Goal: Task Accomplishment & Management: Manage account settings

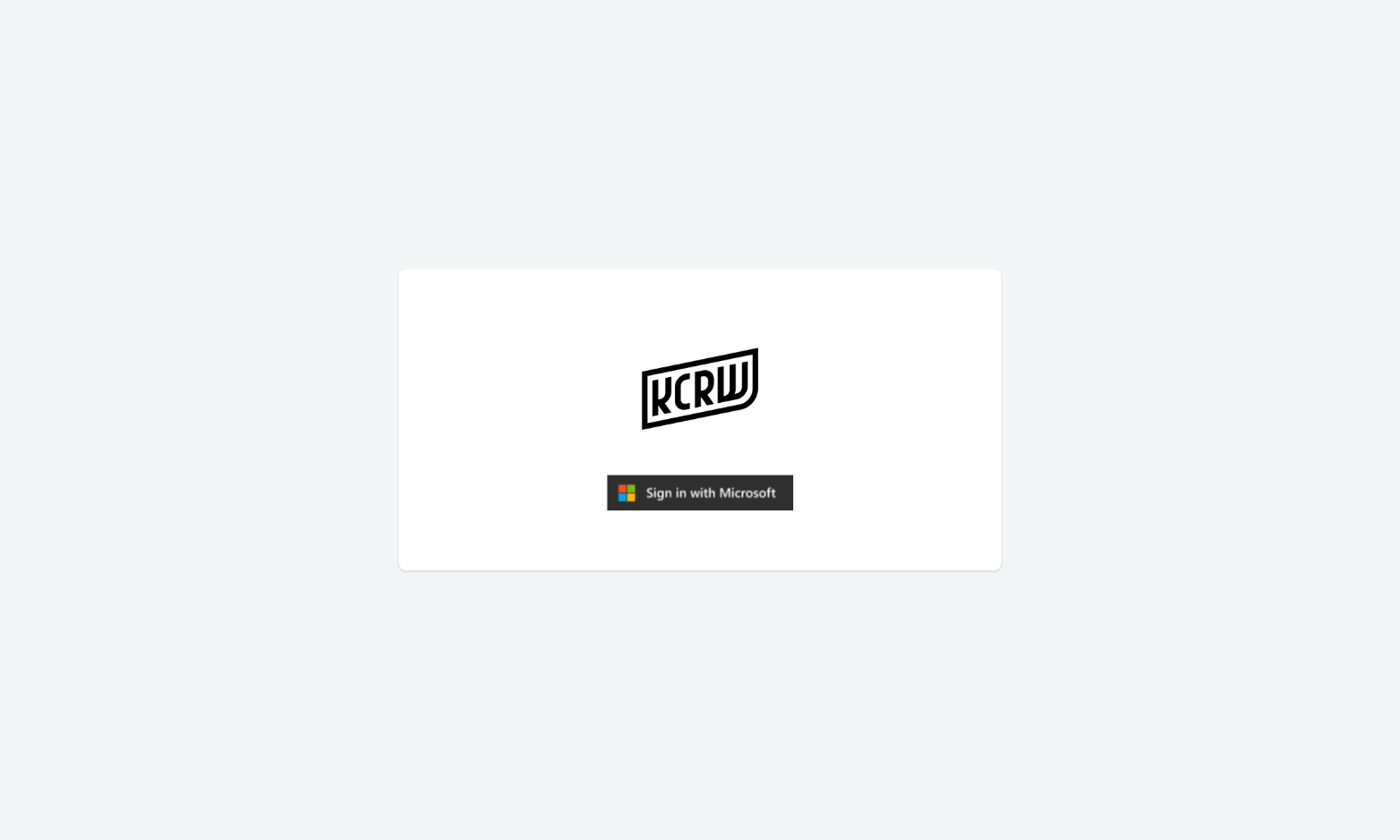
click at [722, 501] on img "submit" at bounding box center [700, 492] width 186 height 36
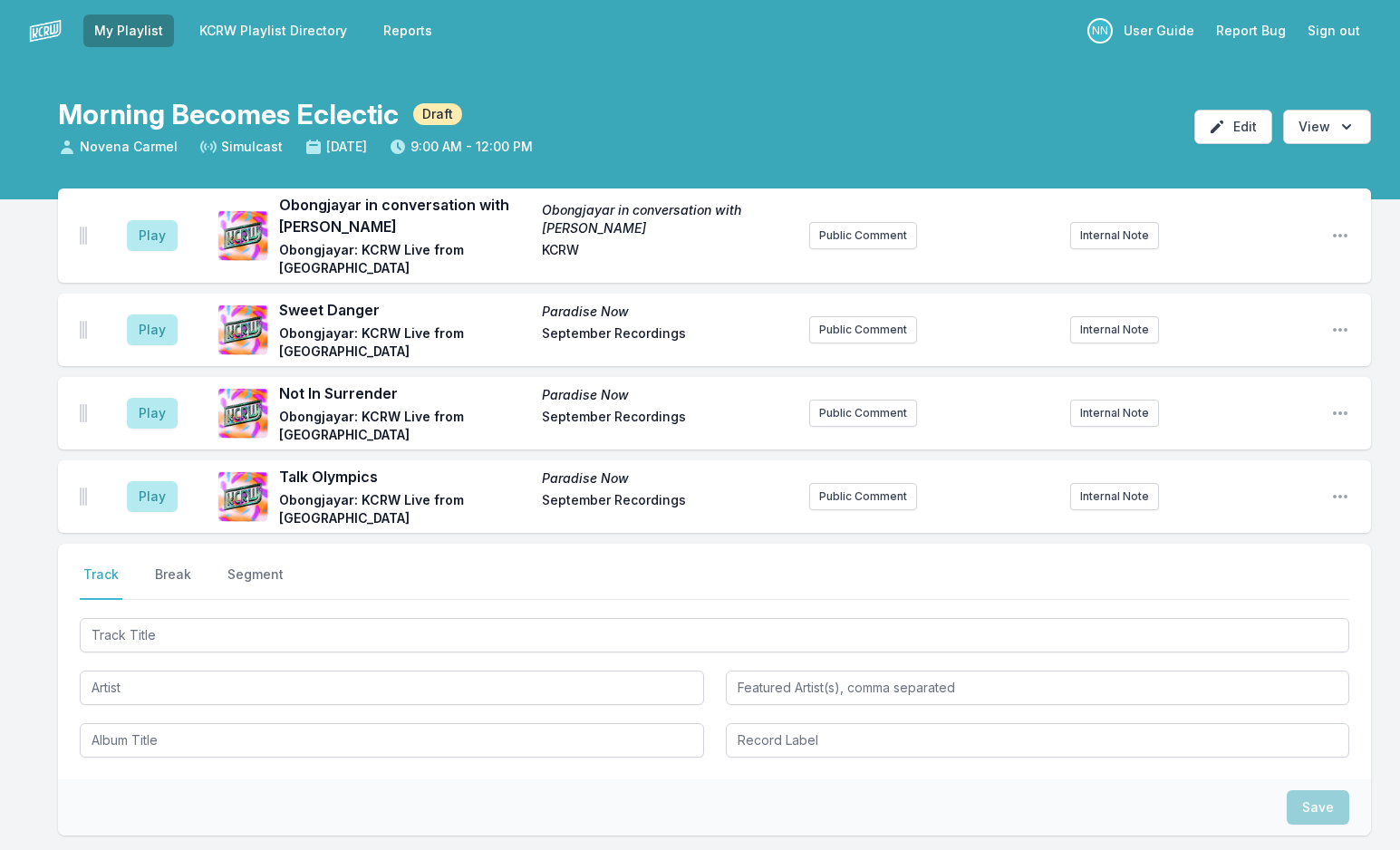
click at [293, 31] on link "KCRW Playlist Directory" at bounding box center [272, 30] width 169 height 33
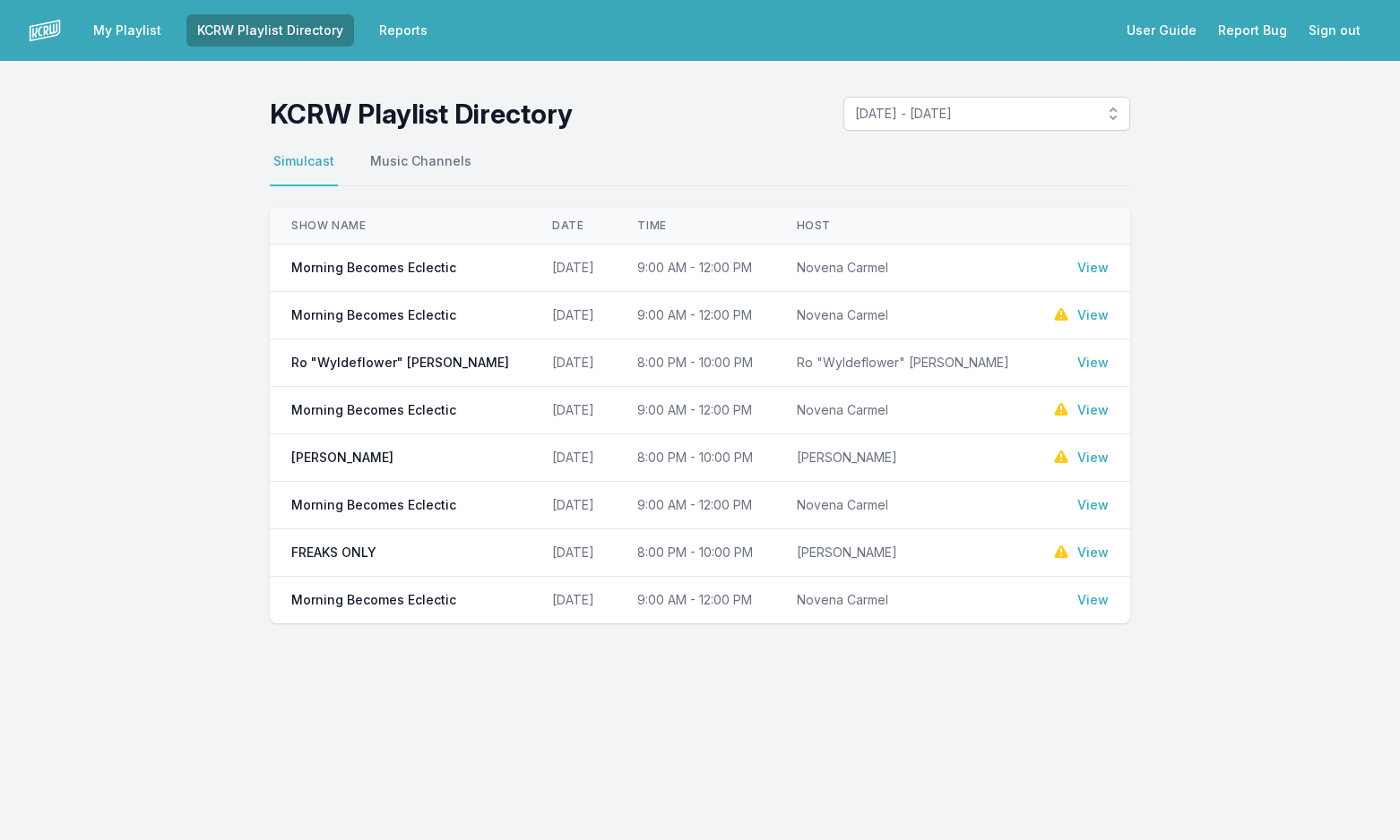
click at [1092, 271] on link "View" at bounding box center [1093, 268] width 32 height 18
click at [1099, 312] on link "View" at bounding box center [1093, 315] width 32 height 18
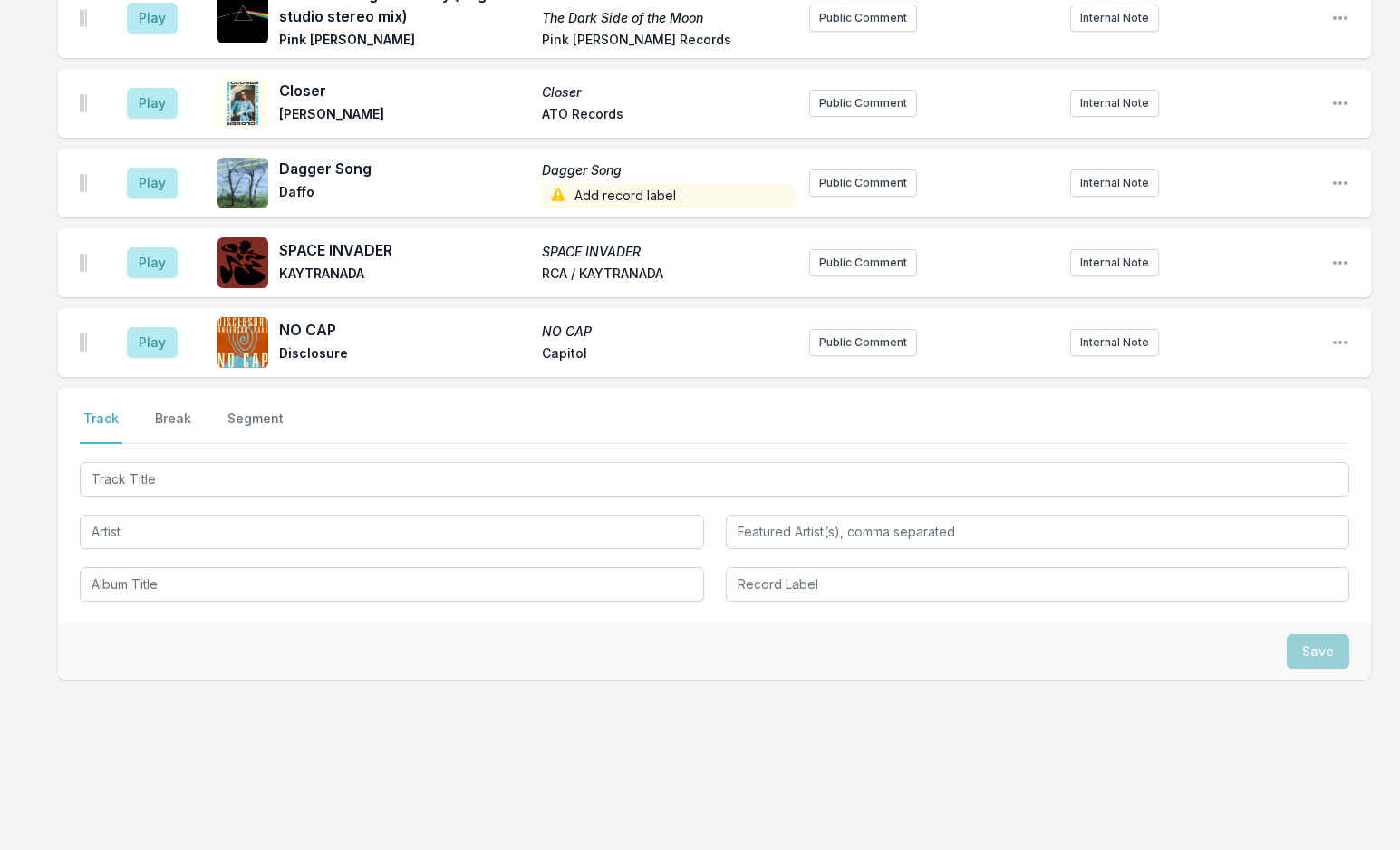
scroll to position [674, 0]
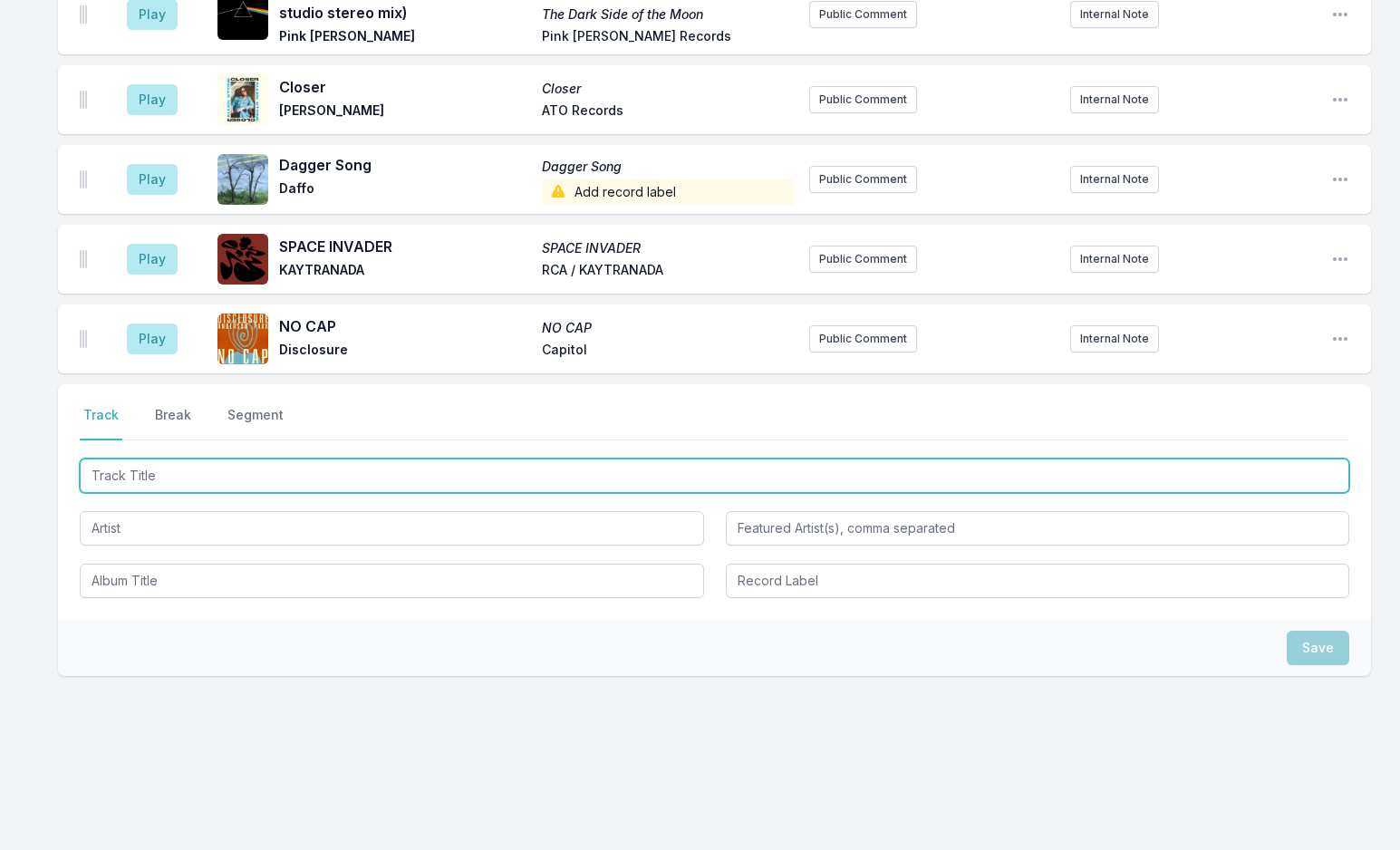
click at [145, 474] on input "Track Title" at bounding box center [715, 476] width 1270 height 34
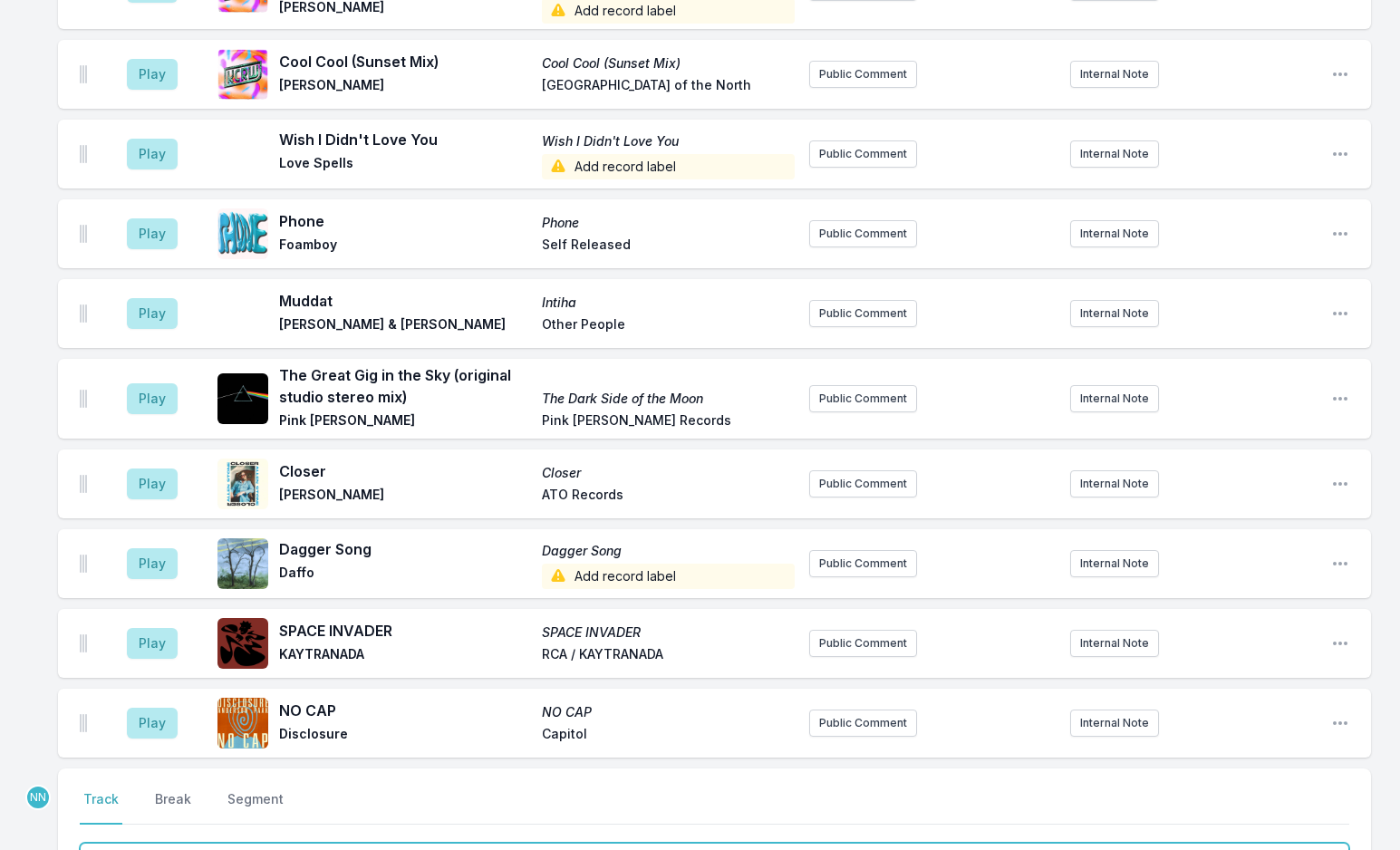
scroll to position [130, 0]
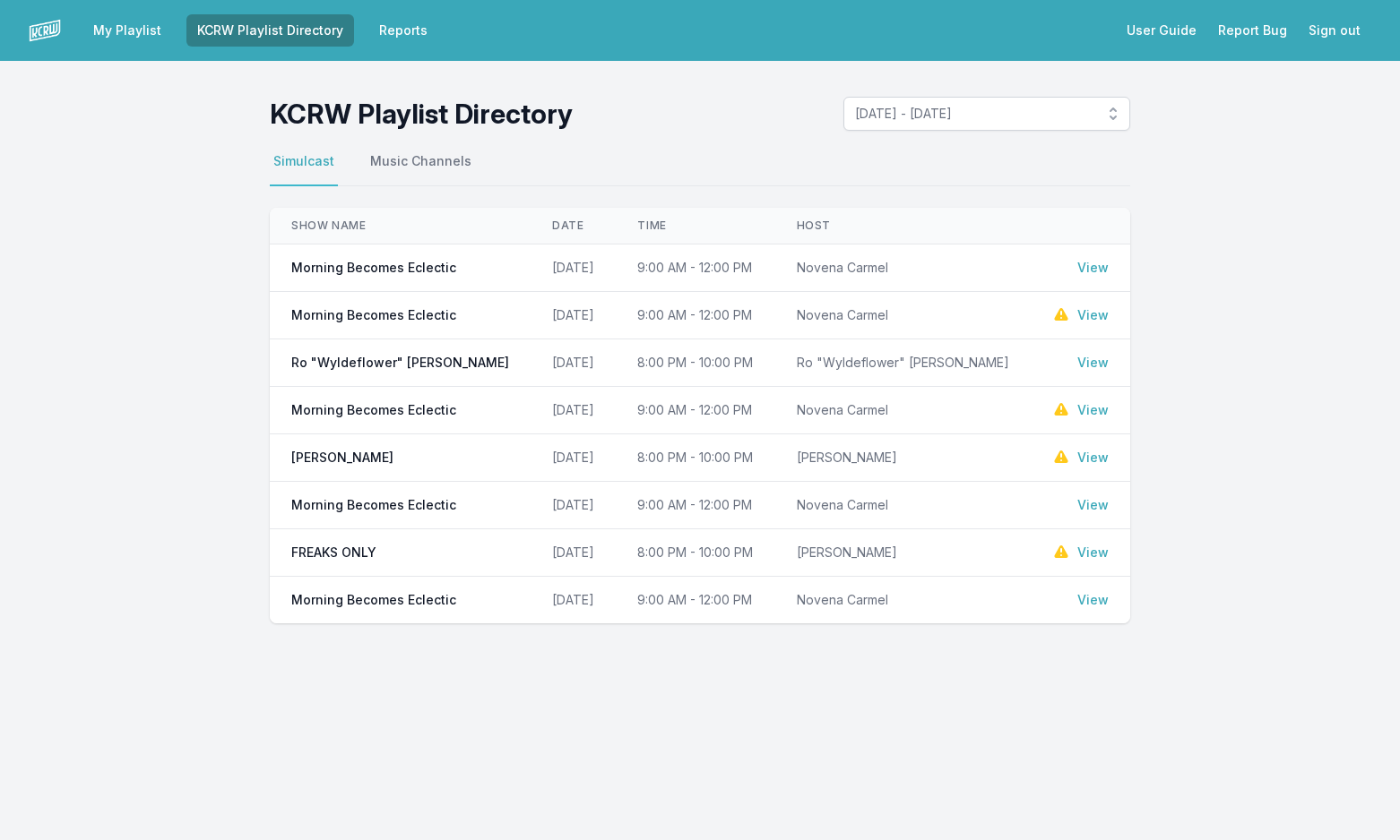
click at [1088, 267] on link "View" at bounding box center [1093, 268] width 32 height 18
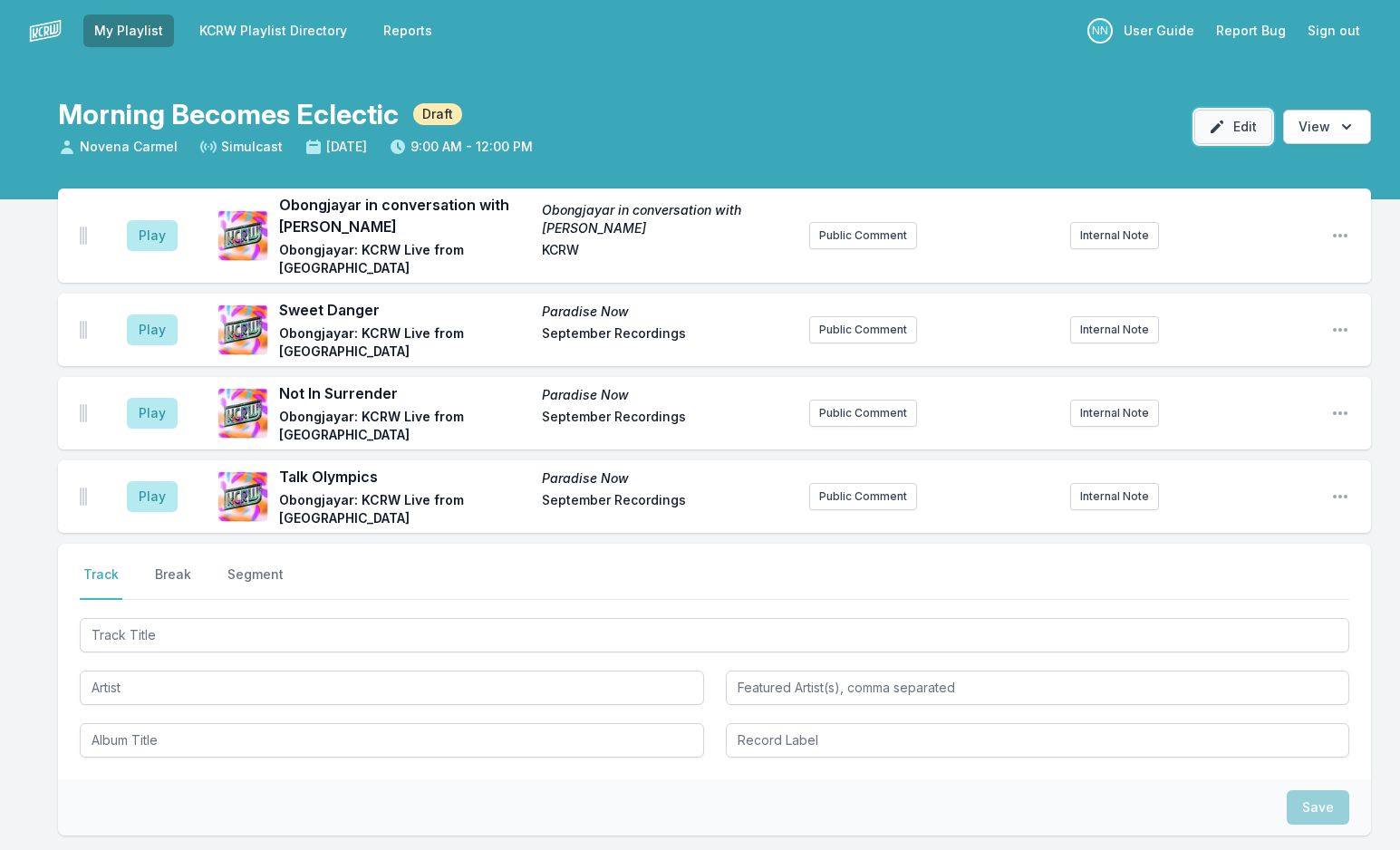
click at [1232, 128] on button "Edit" at bounding box center [1233, 127] width 78 height 34
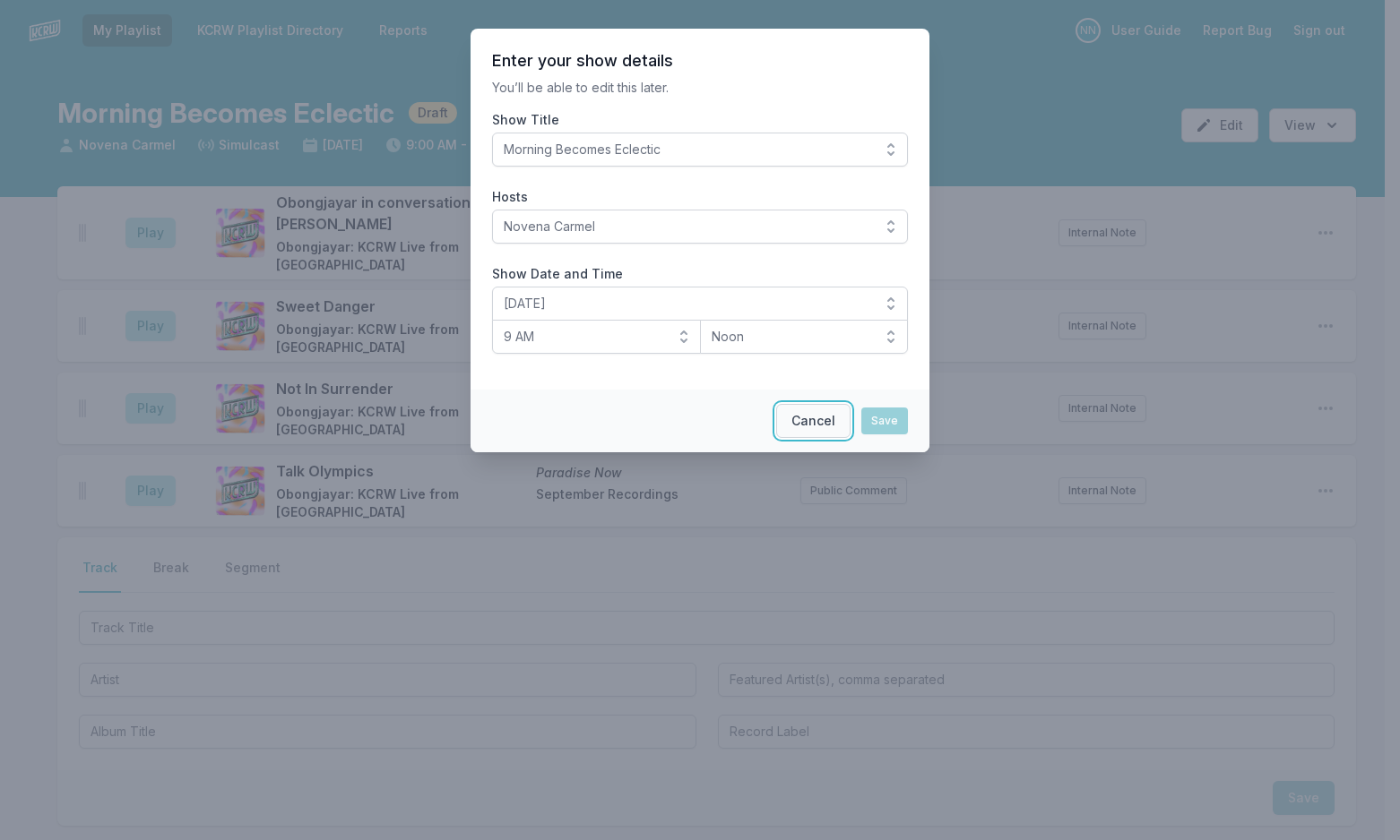
click at [798, 415] on button "Cancel" at bounding box center [813, 421] width 74 height 34
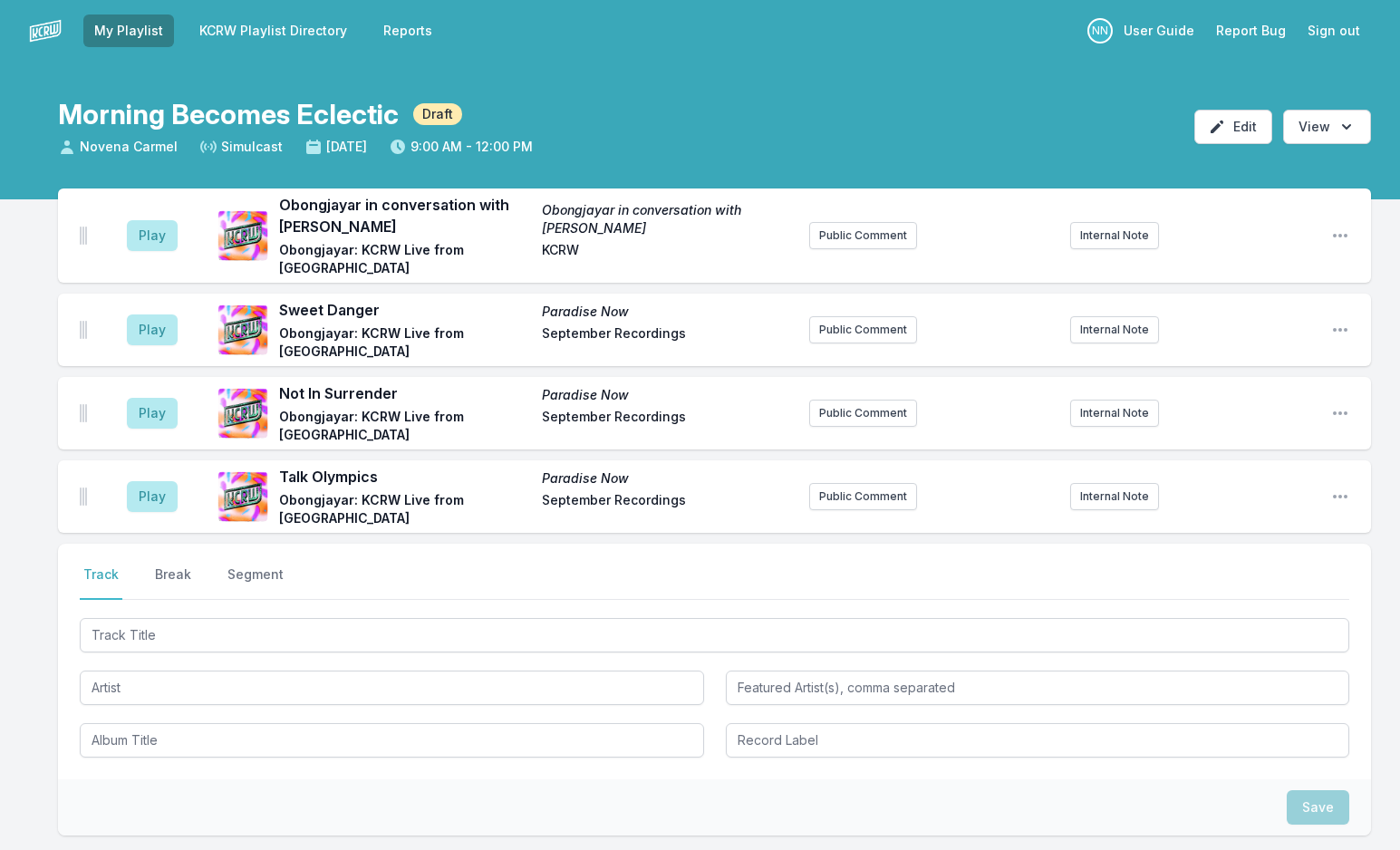
click at [323, 34] on link "KCRW Playlist Directory" at bounding box center [272, 30] width 169 height 33
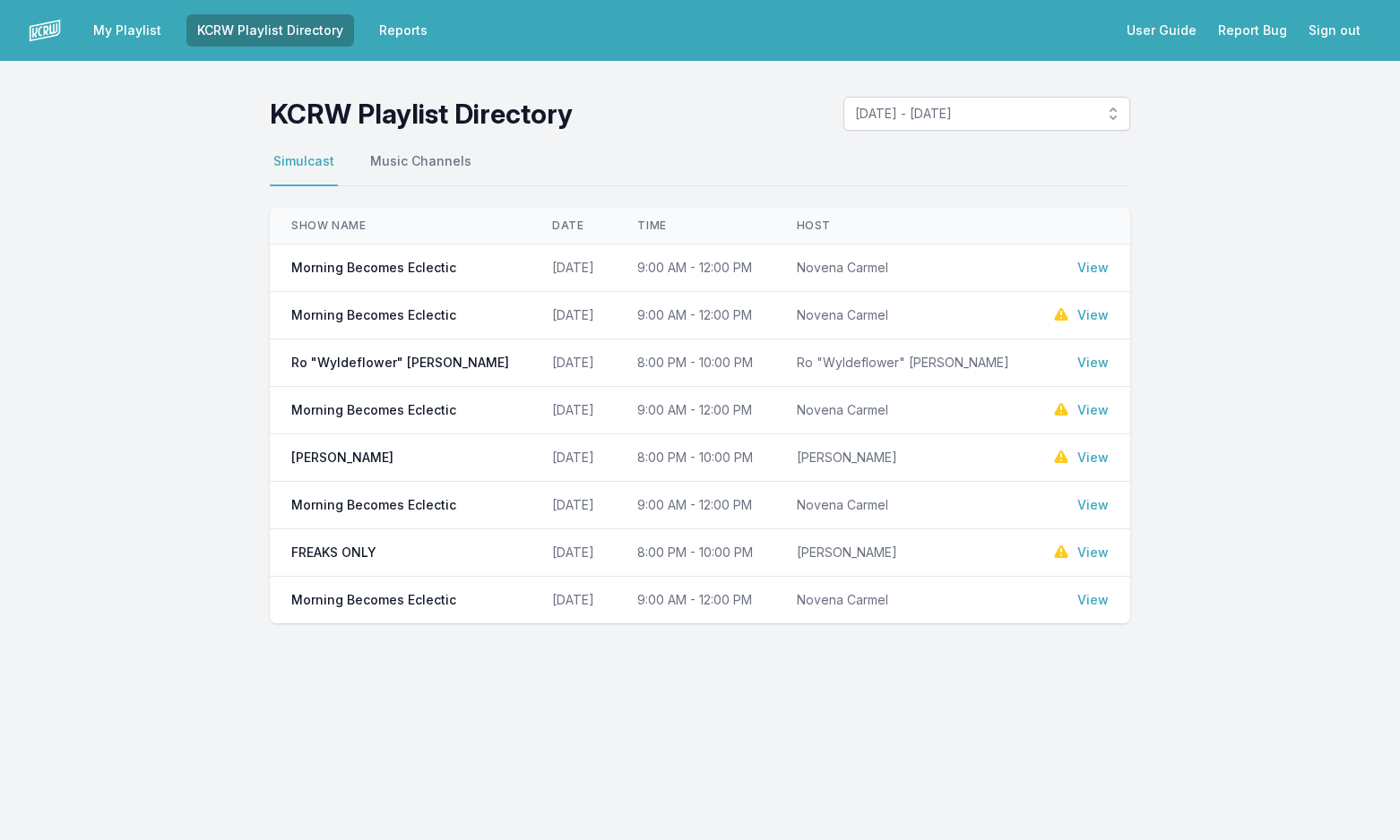
click at [861, 270] on td "Novena Carmel" at bounding box center [903, 268] width 255 height 47
click at [1084, 266] on link "View" at bounding box center [1093, 268] width 32 height 18
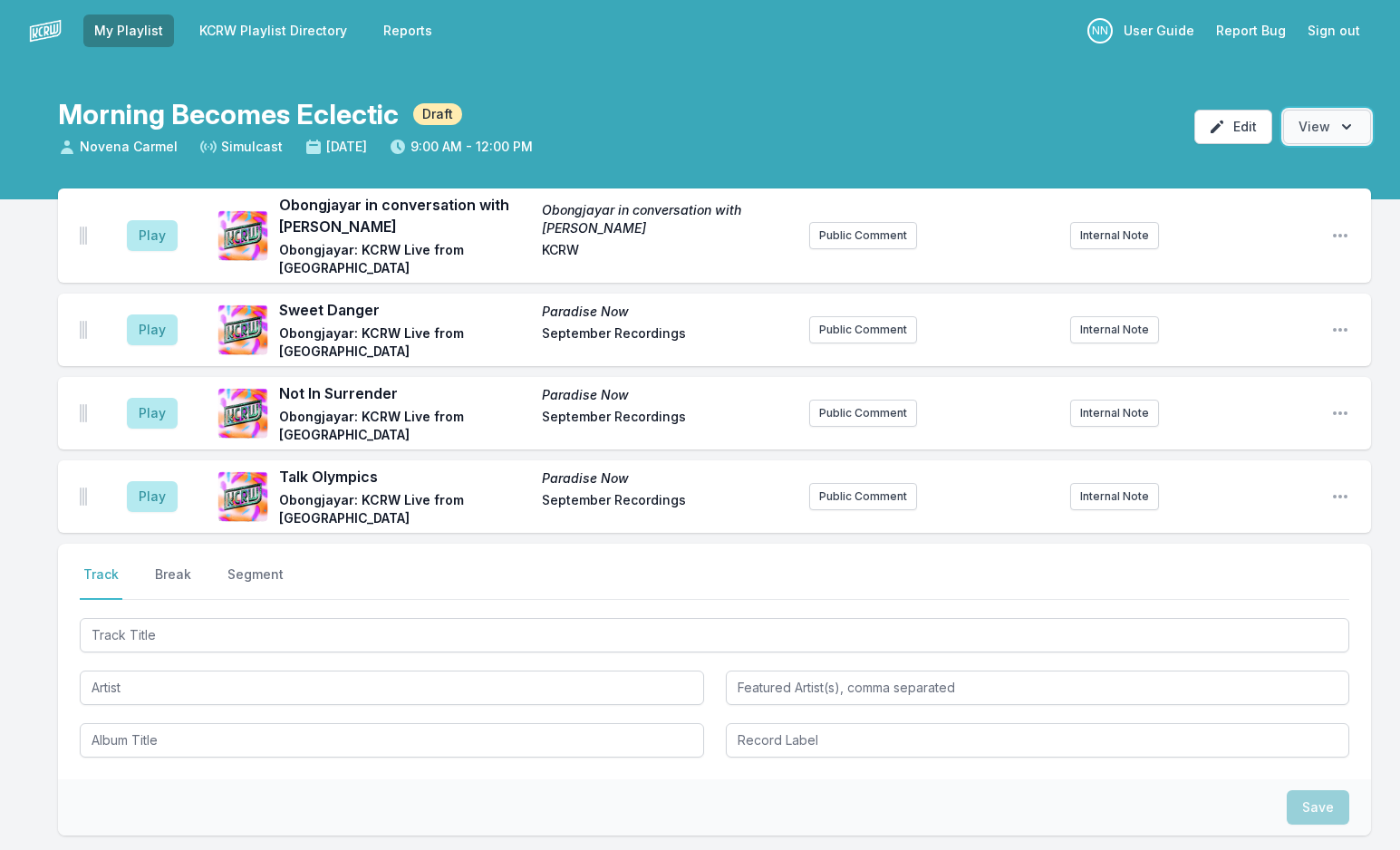
click at [1341, 121] on icon "Open options" at bounding box center [1347, 127] width 18 height 18
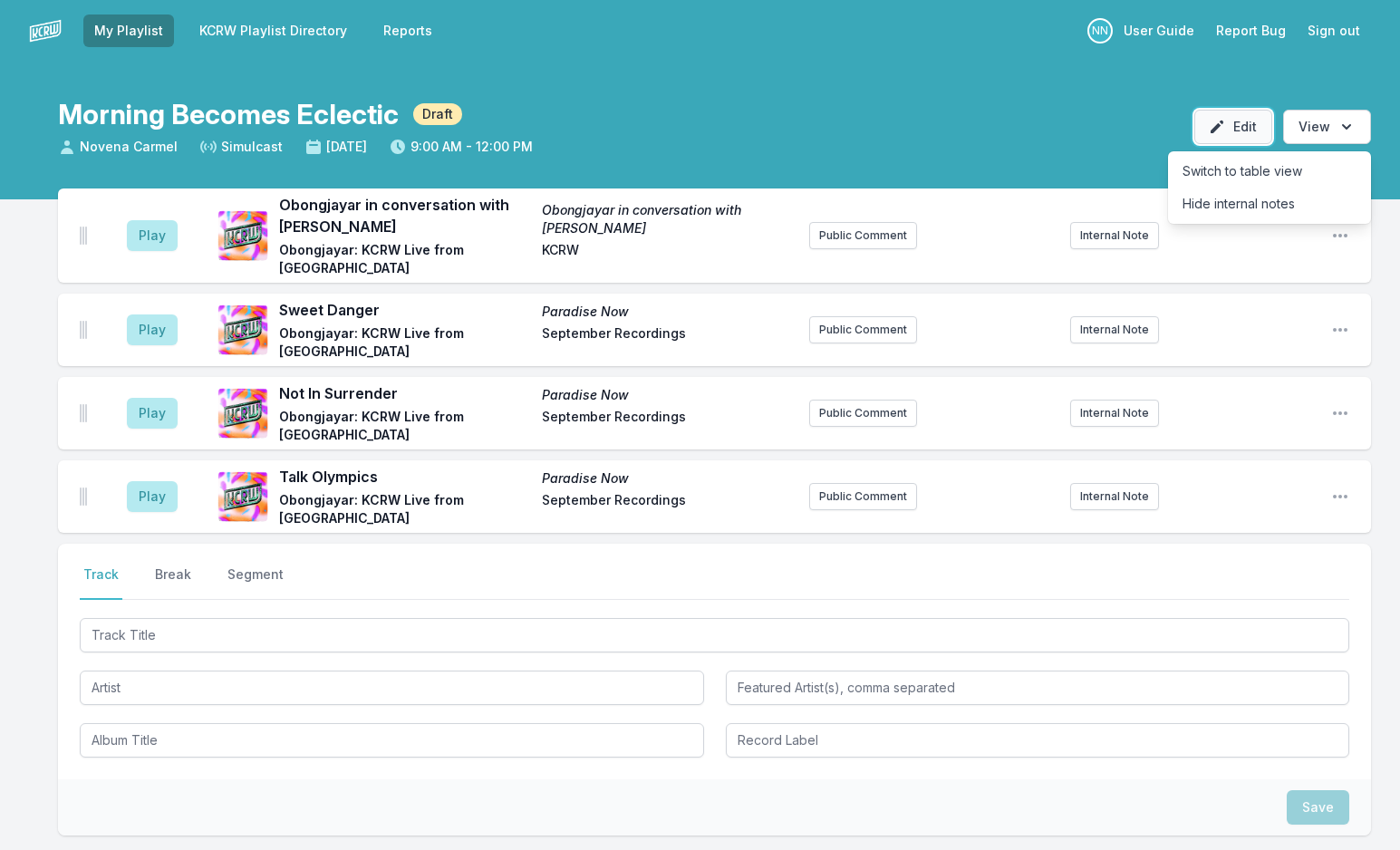
click at [1251, 131] on button "Edit" at bounding box center [1233, 127] width 78 height 34
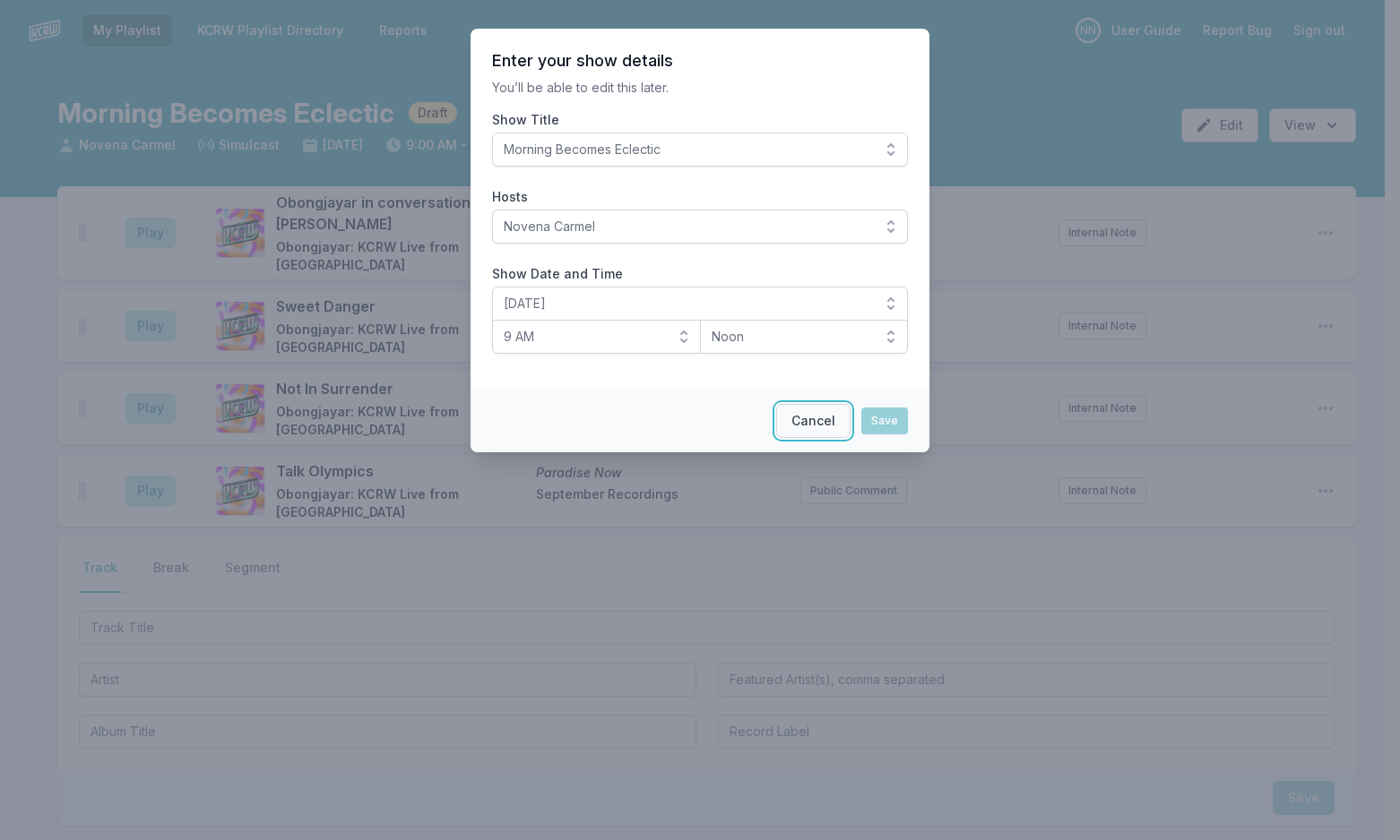
click at [817, 421] on button "Cancel" at bounding box center [813, 421] width 74 height 34
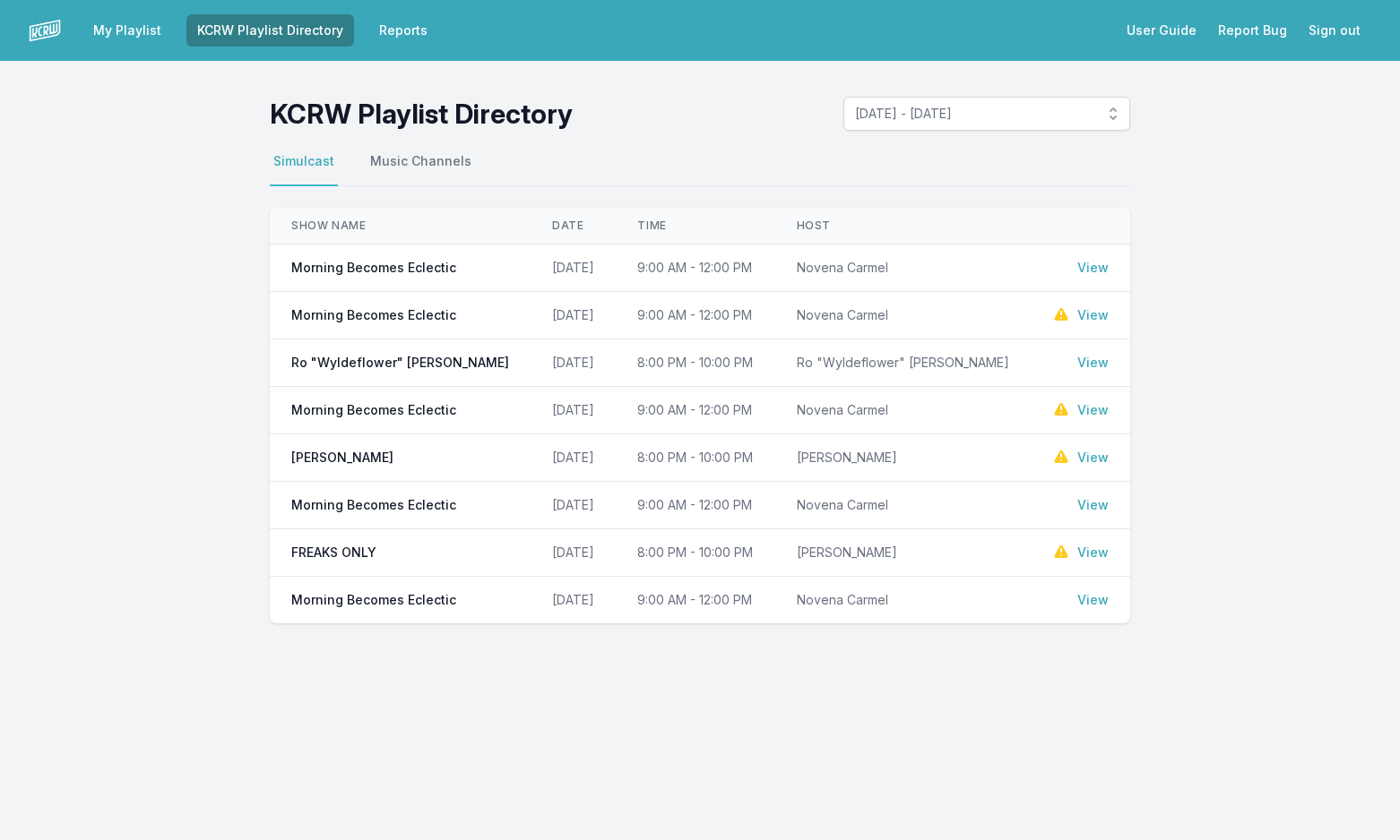
click at [886, 268] on td "Novena Carmel" at bounding box center [903, 268] width 255 height 47
click at [1087, 263] on link "View" at bounding box center [1093, 268] width 32 height 18
click at [1091, 311] on link "View" at bounding box center [1093, 315] width 32 height 18
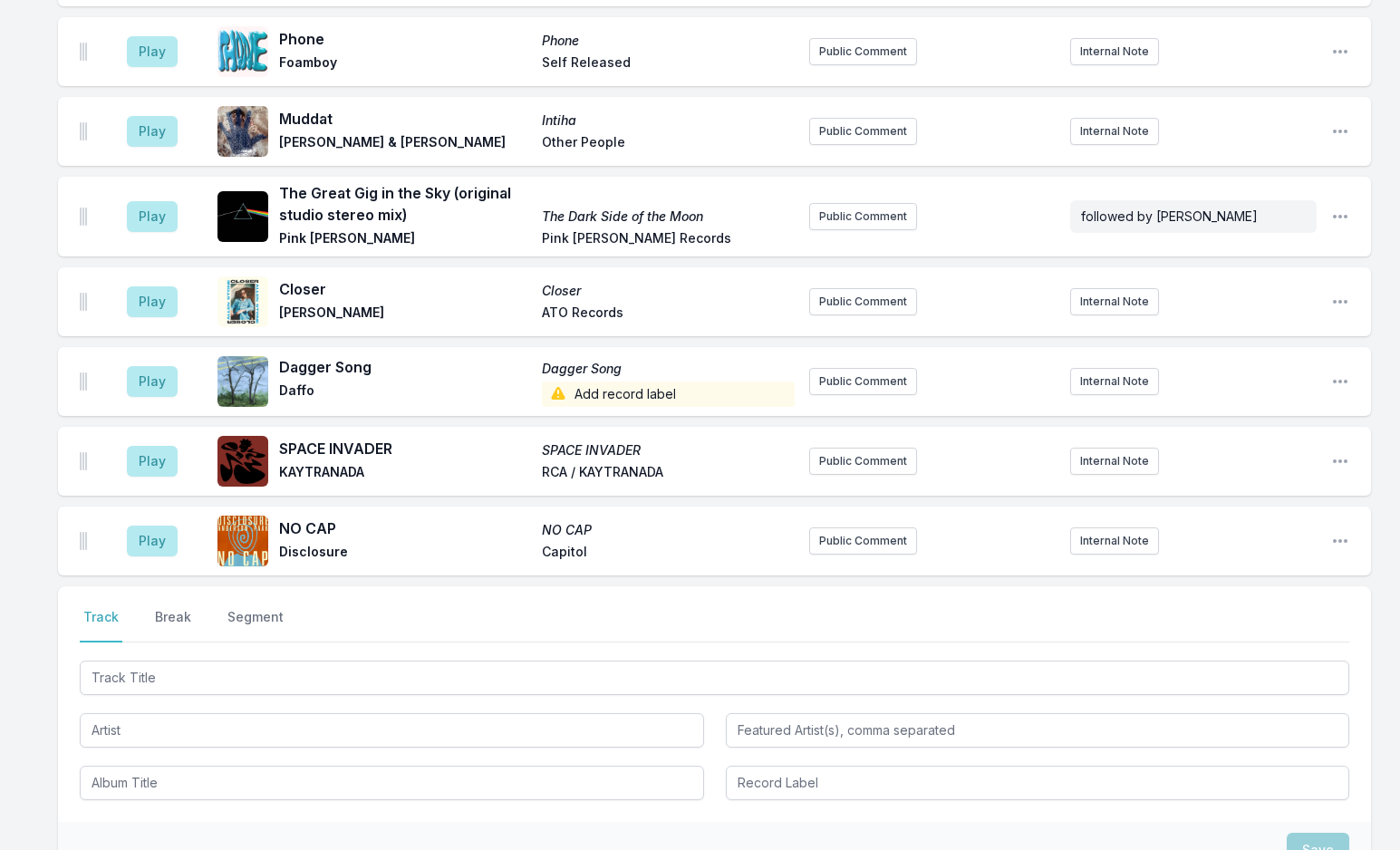
scroll to position [674, 0]
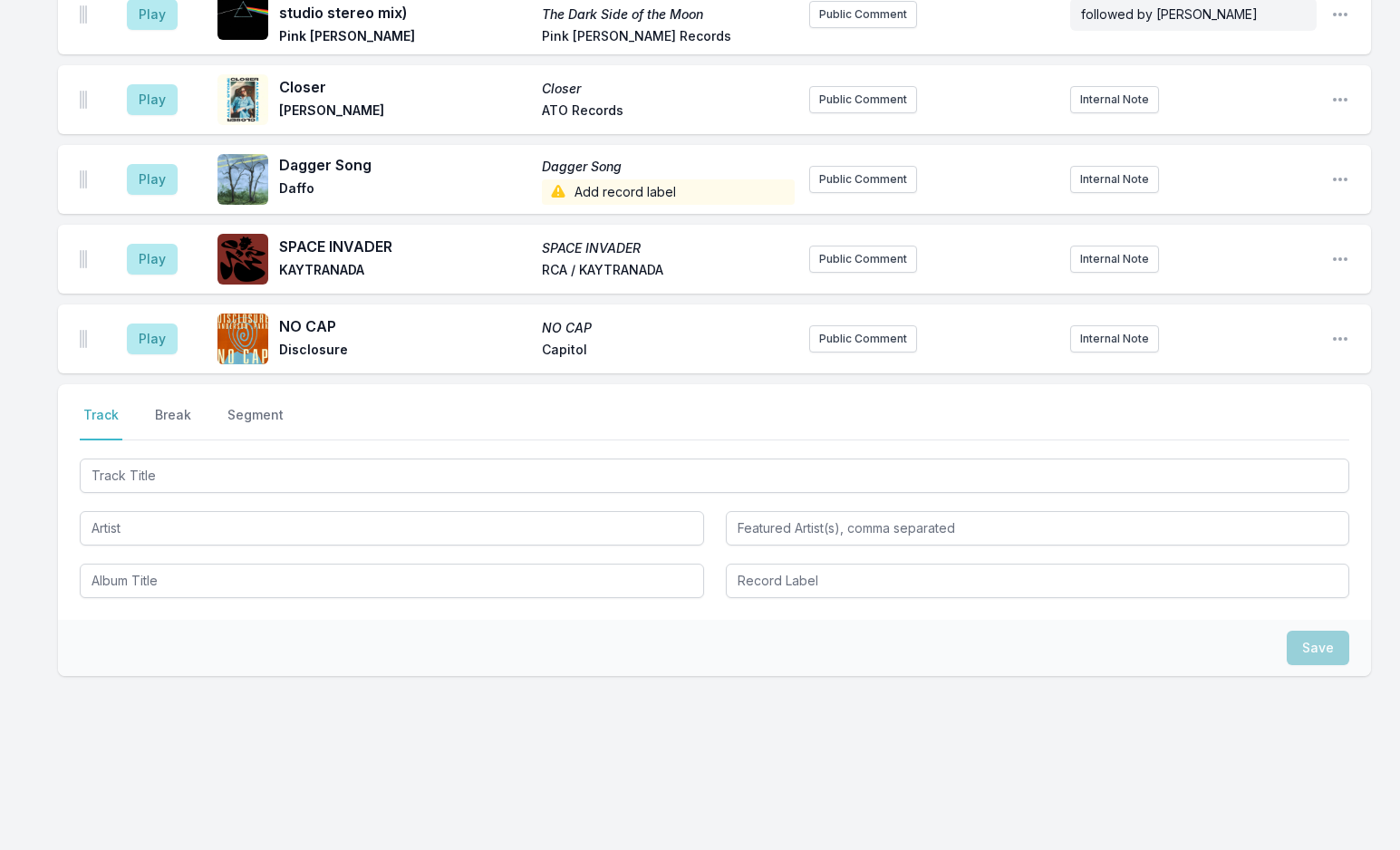
click at [167, 446] on div "Select a tab Track Break Segment Track Break Segment" at bounding box center [714, 502] width 1313 height 236
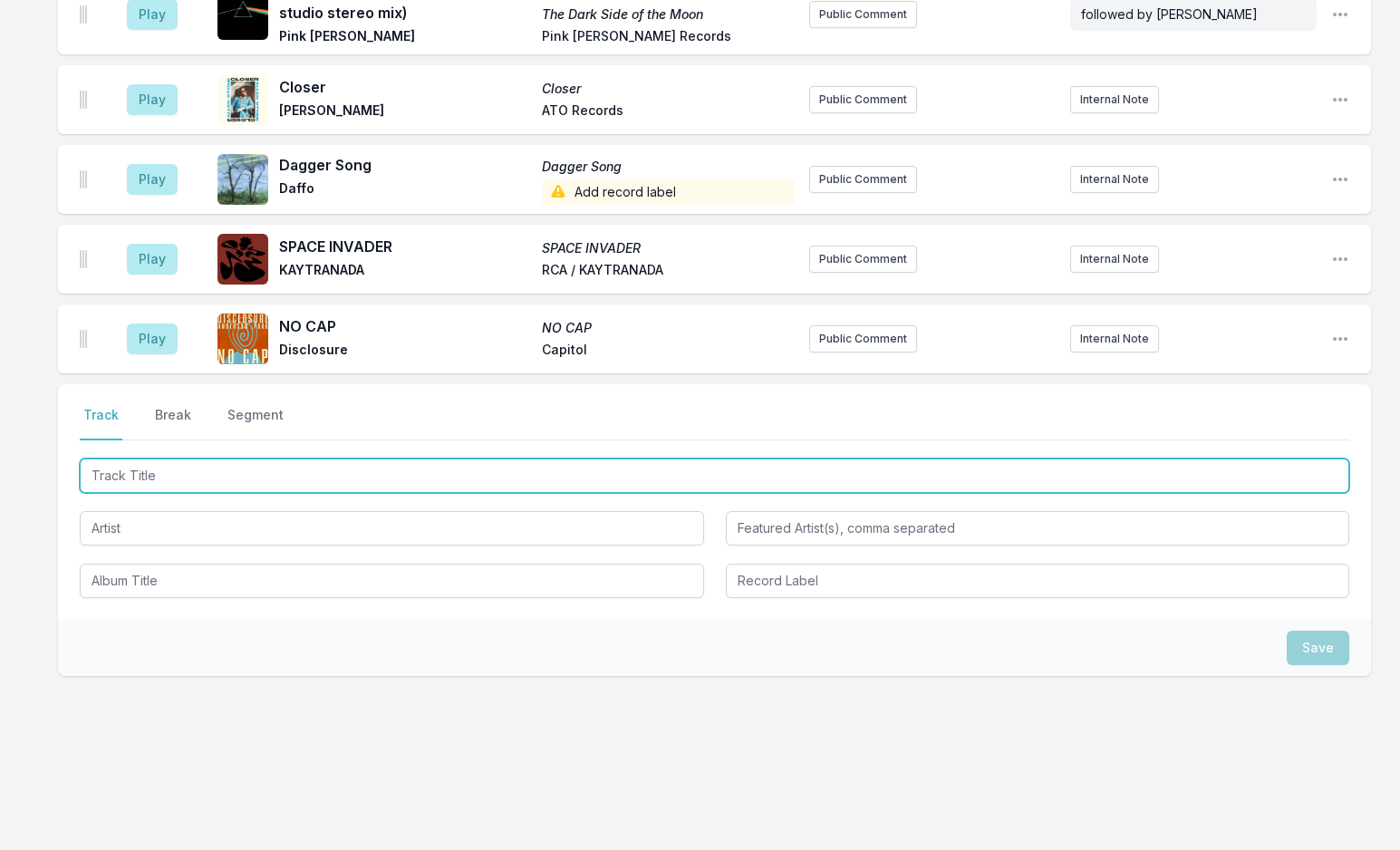
click at [166, 466] on input "Track Title" at bounding box center [715, 476] width 1270 height 34
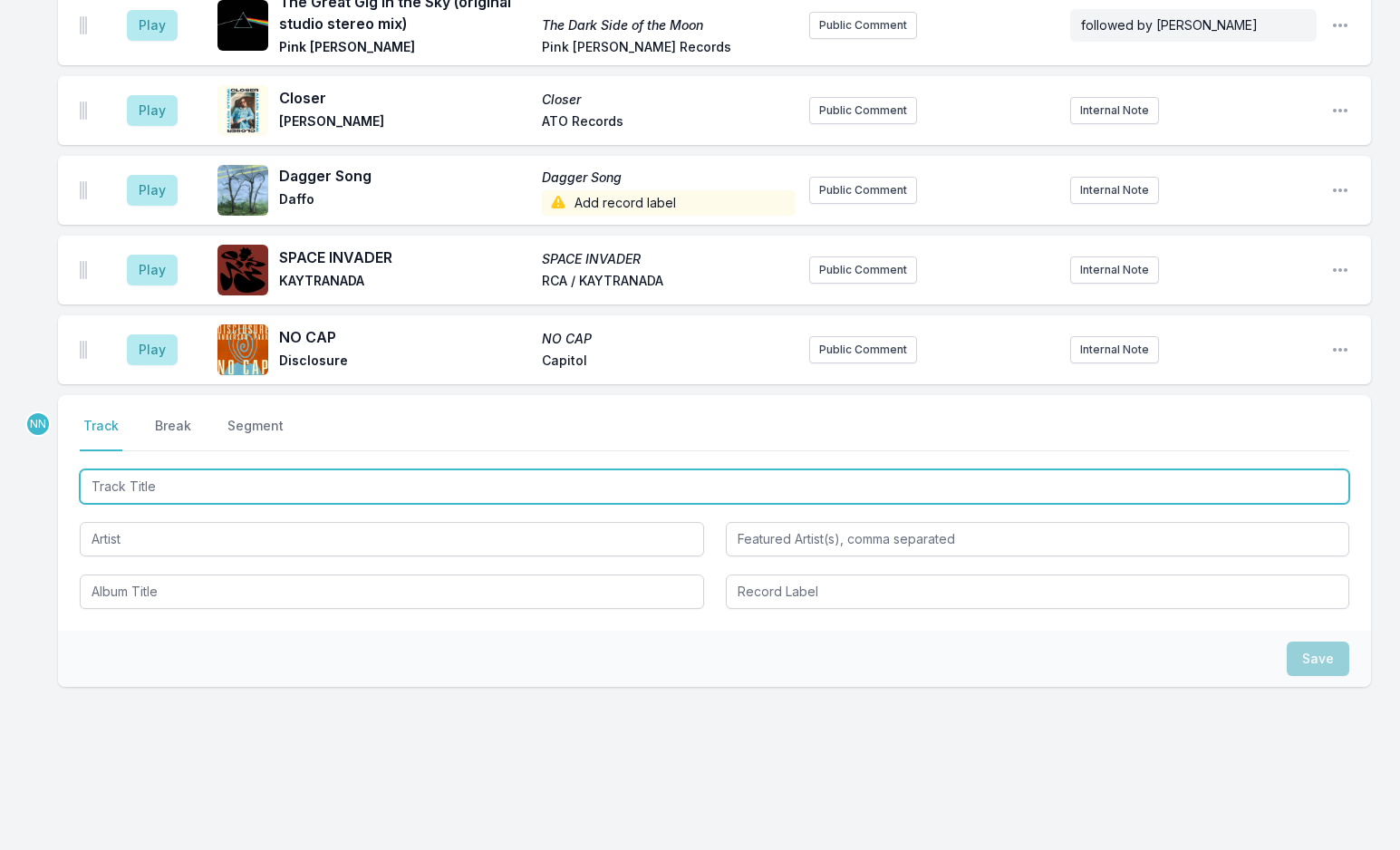
scroll to position [685, 0]
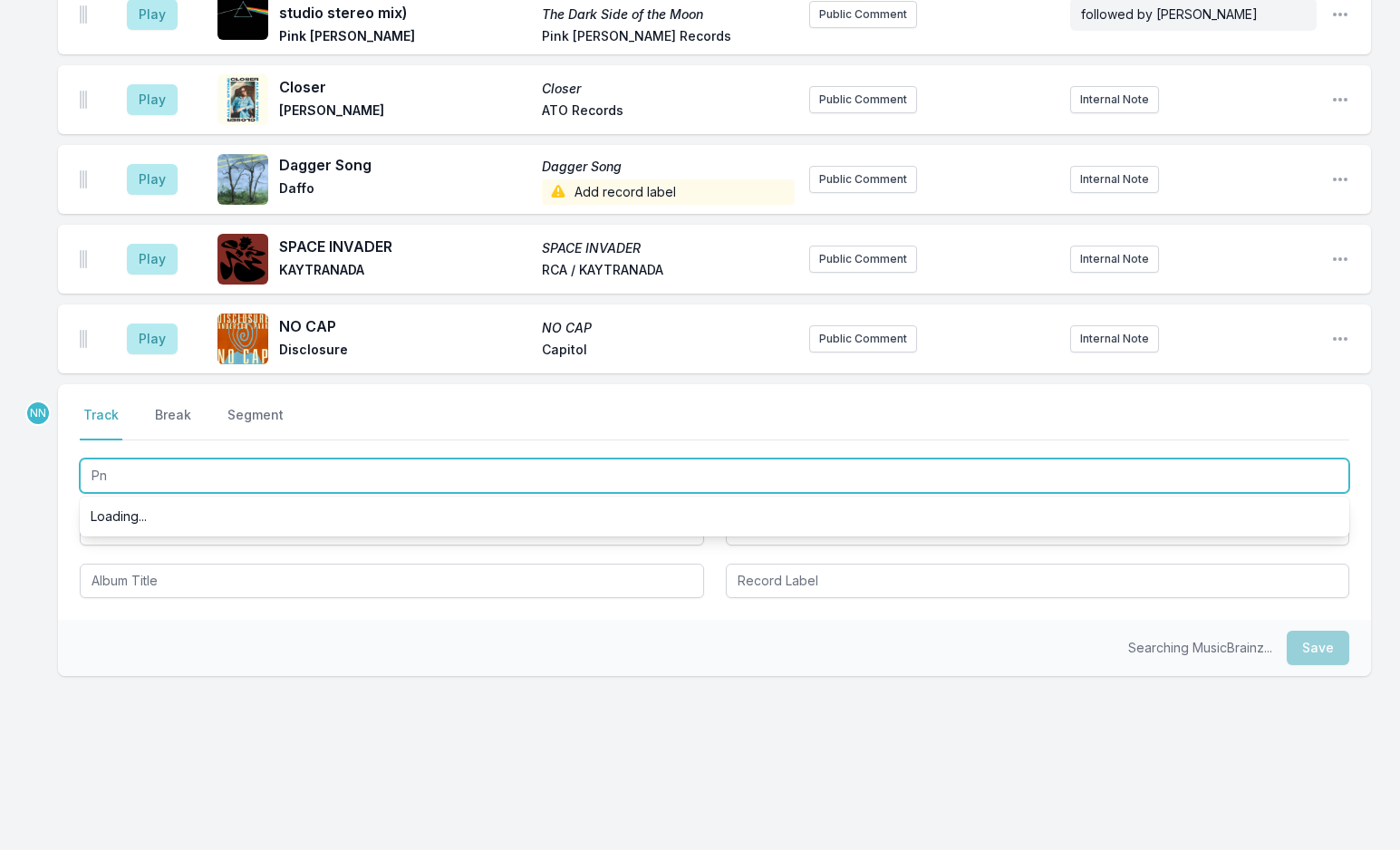
type input "P"
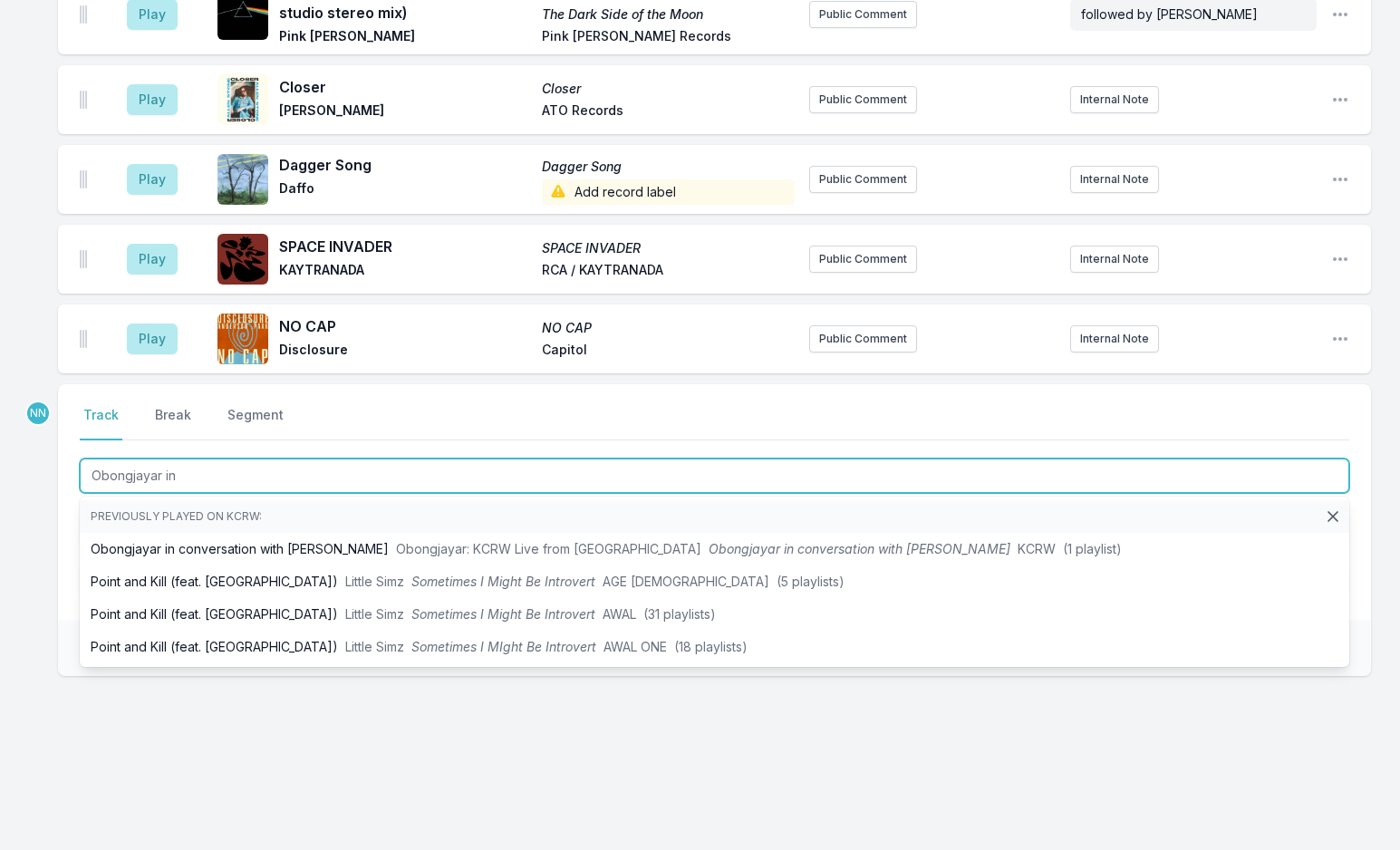
type input "Obongjayar in"
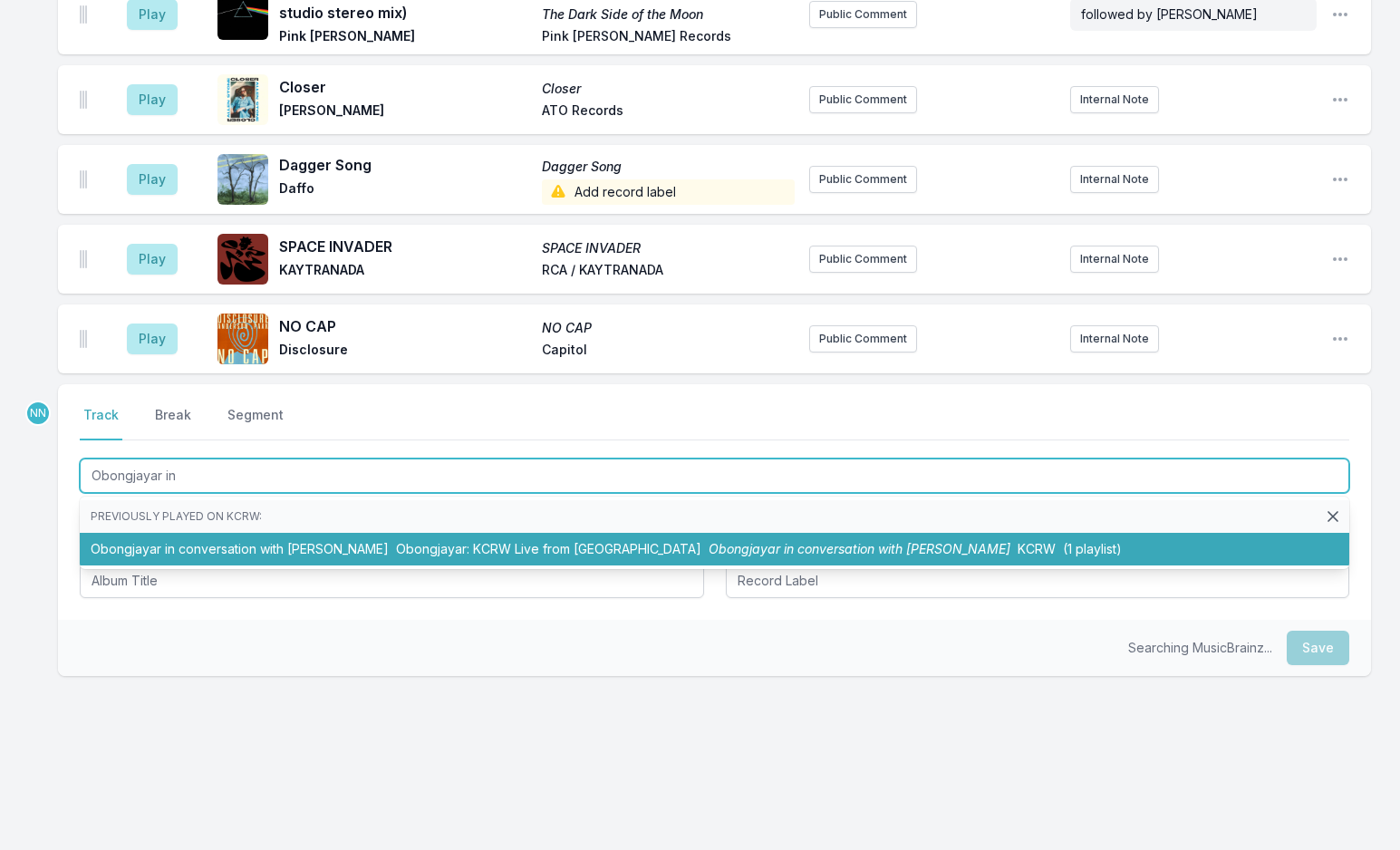
click at [258, 554] on li "Obongjayar in conversation with [PERSON_NAME]: KCRW Live from Apogee Studio Obo…" at bounding box center [715, 549] width 1270 height 33
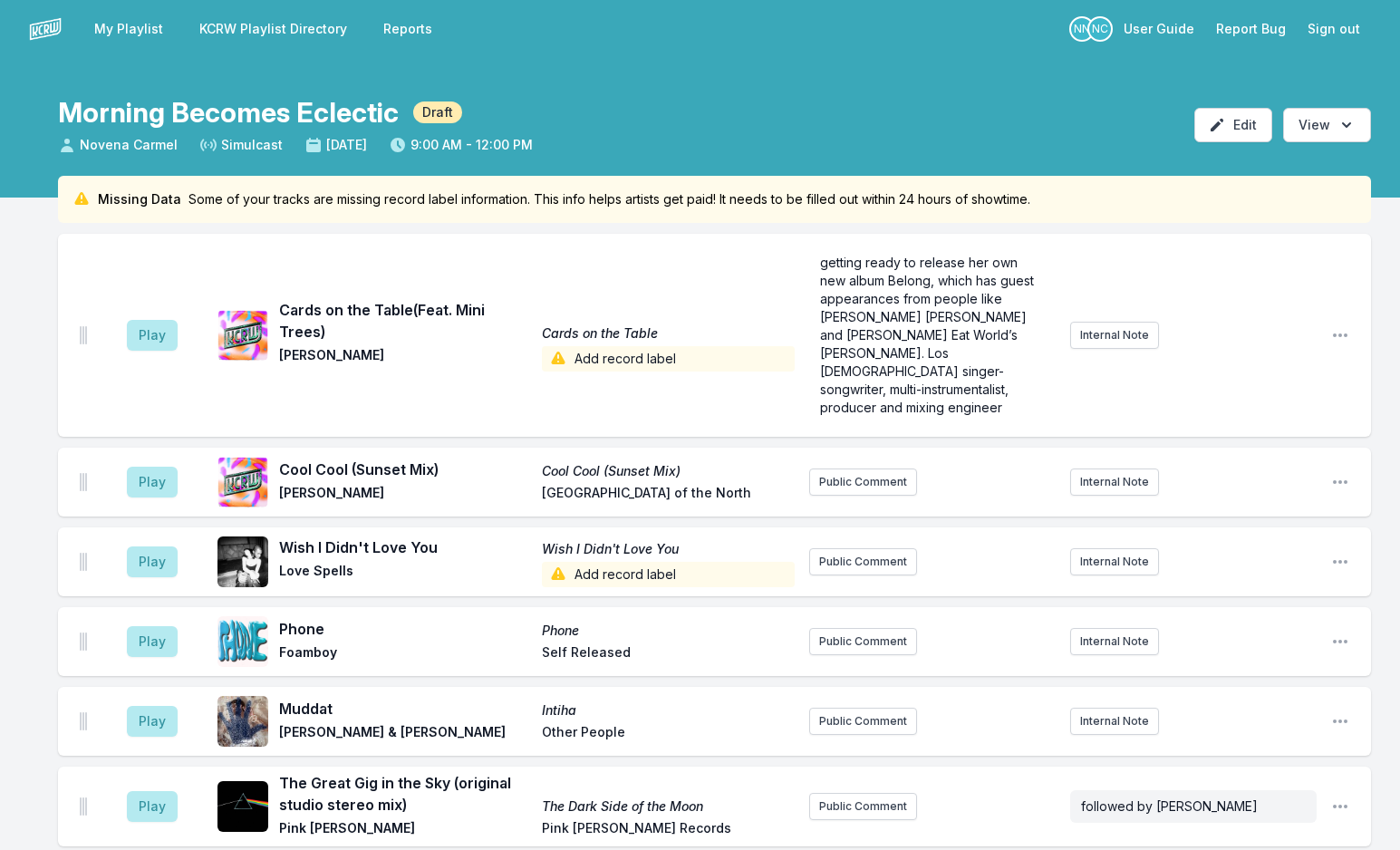
scroll to position [0, 0]
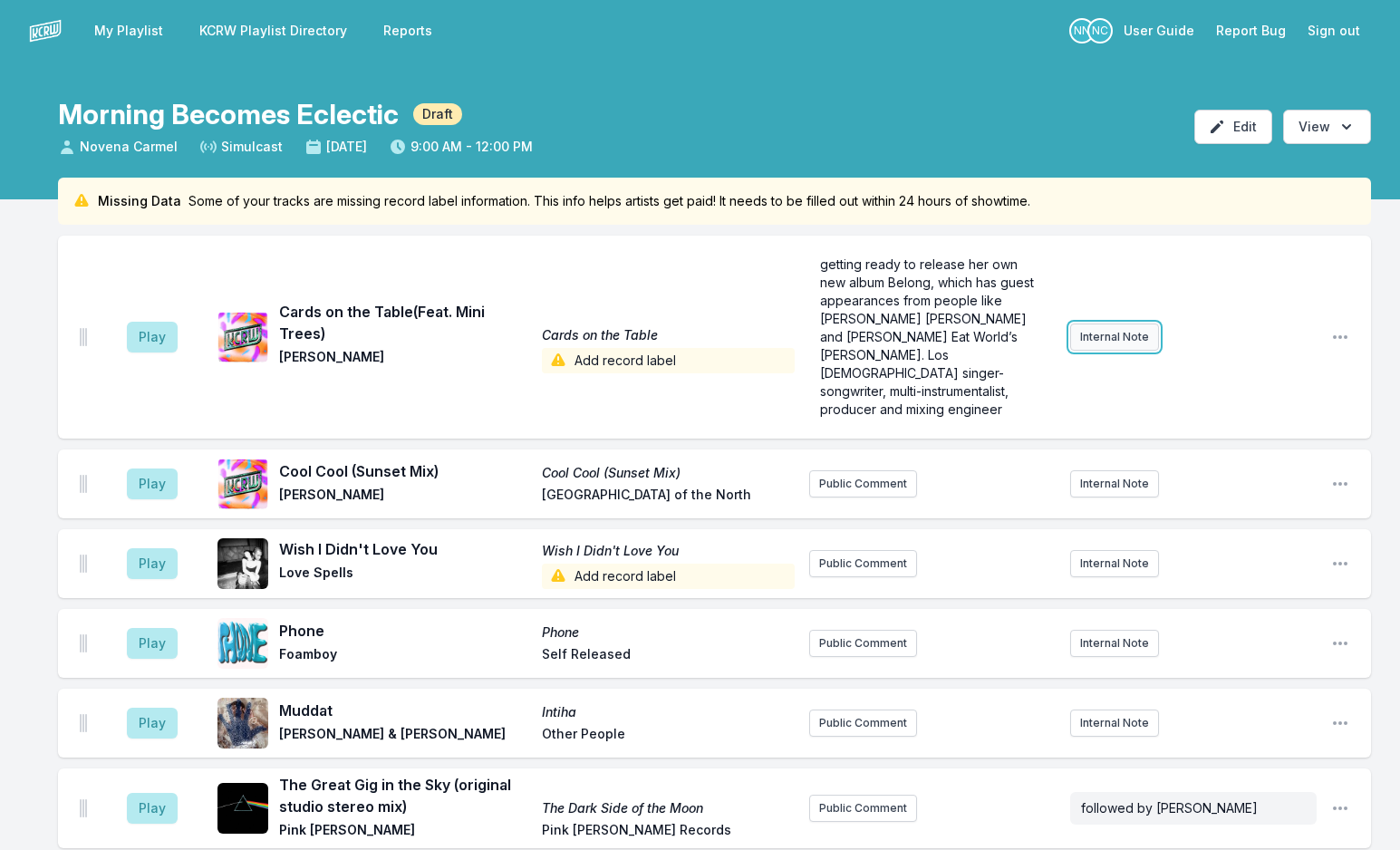
click at [1097, 329] on button "Internal Note" at bounding box center [1114, 337] width 89 height 27
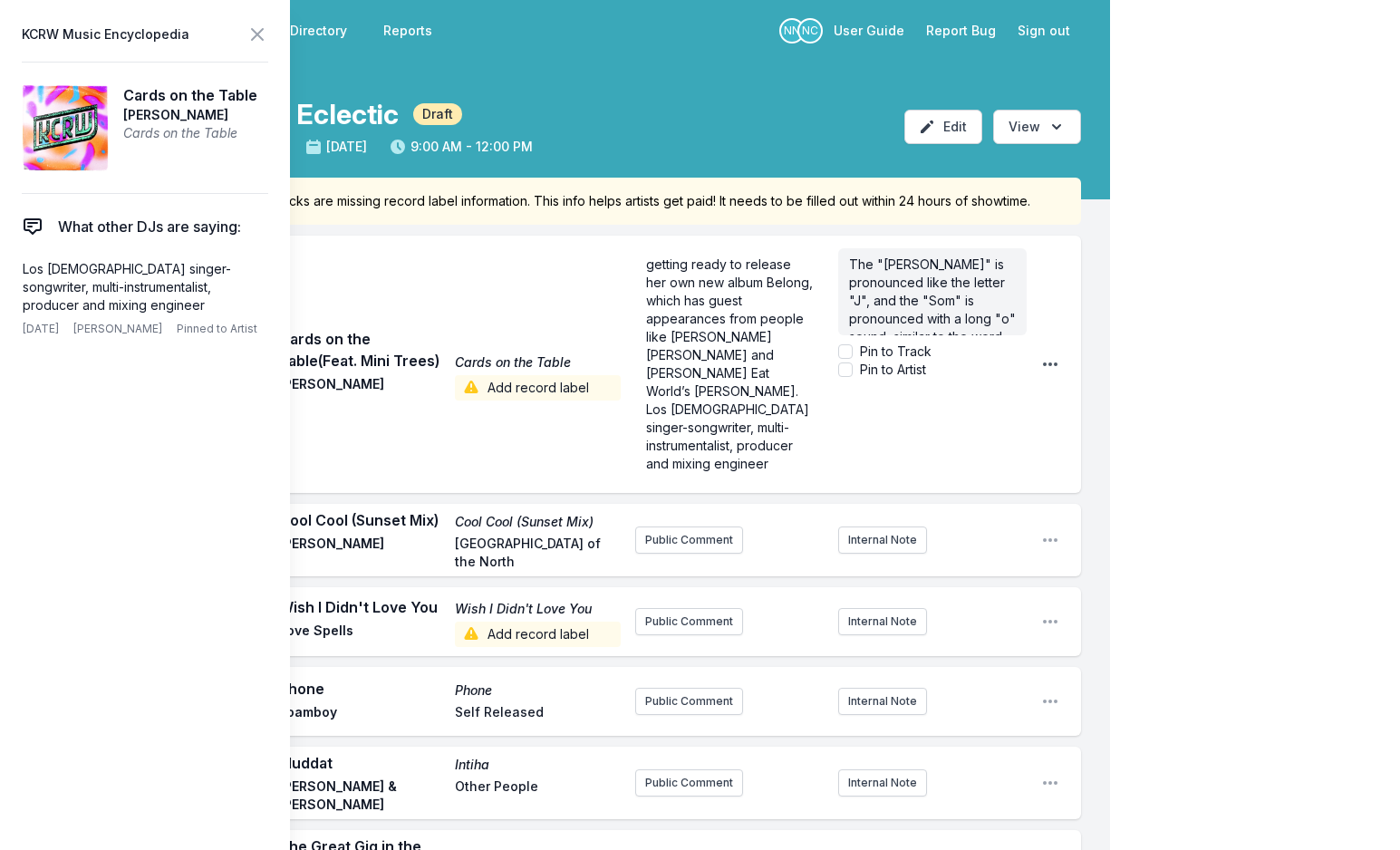
scroll to position [36, 0]
click at [251, 37] on icon at bounding box center [257, 35] width 22 height 22
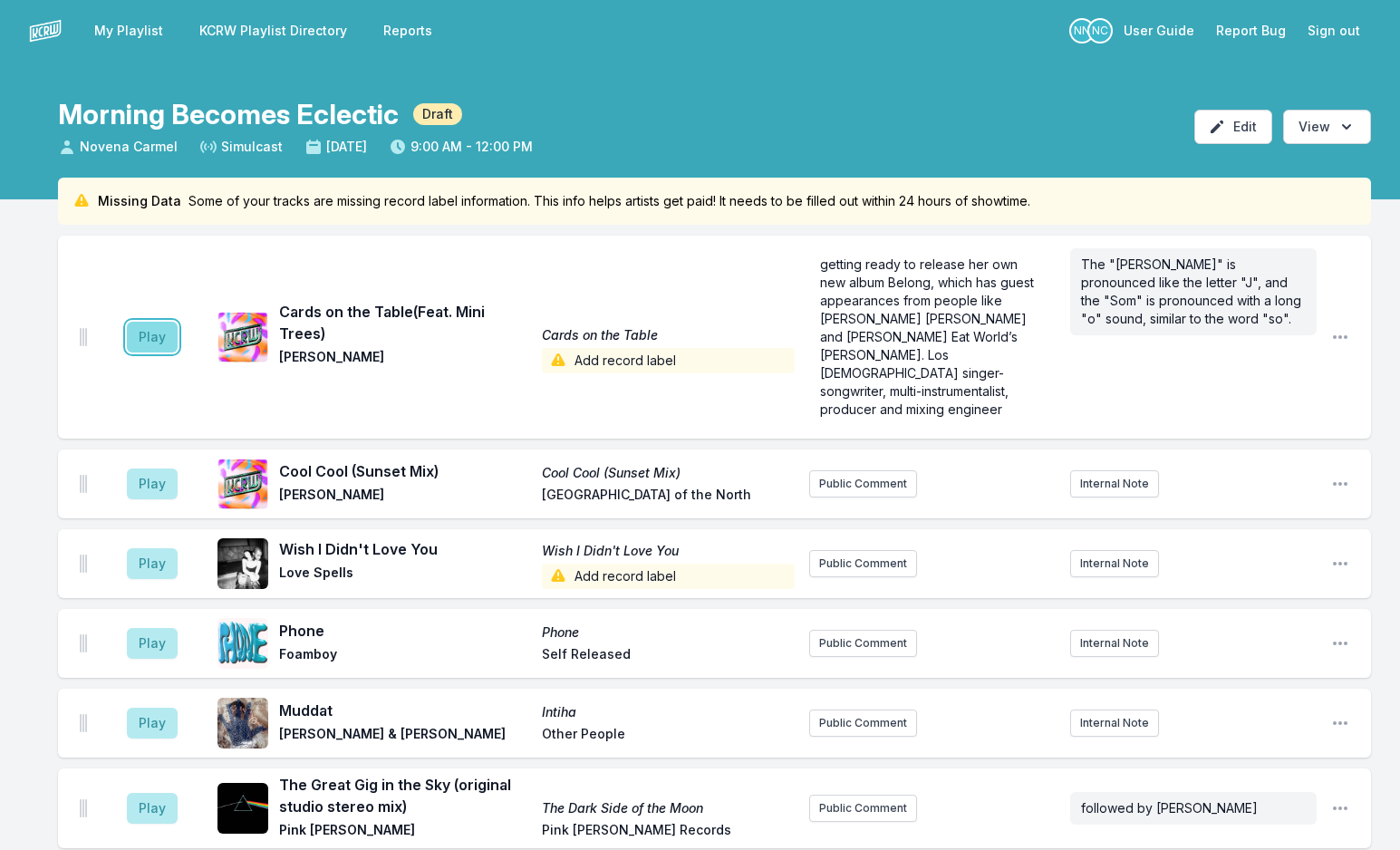
click at [137, 336] on button "Play" at bounding box center [152, 337] width 51 height 31
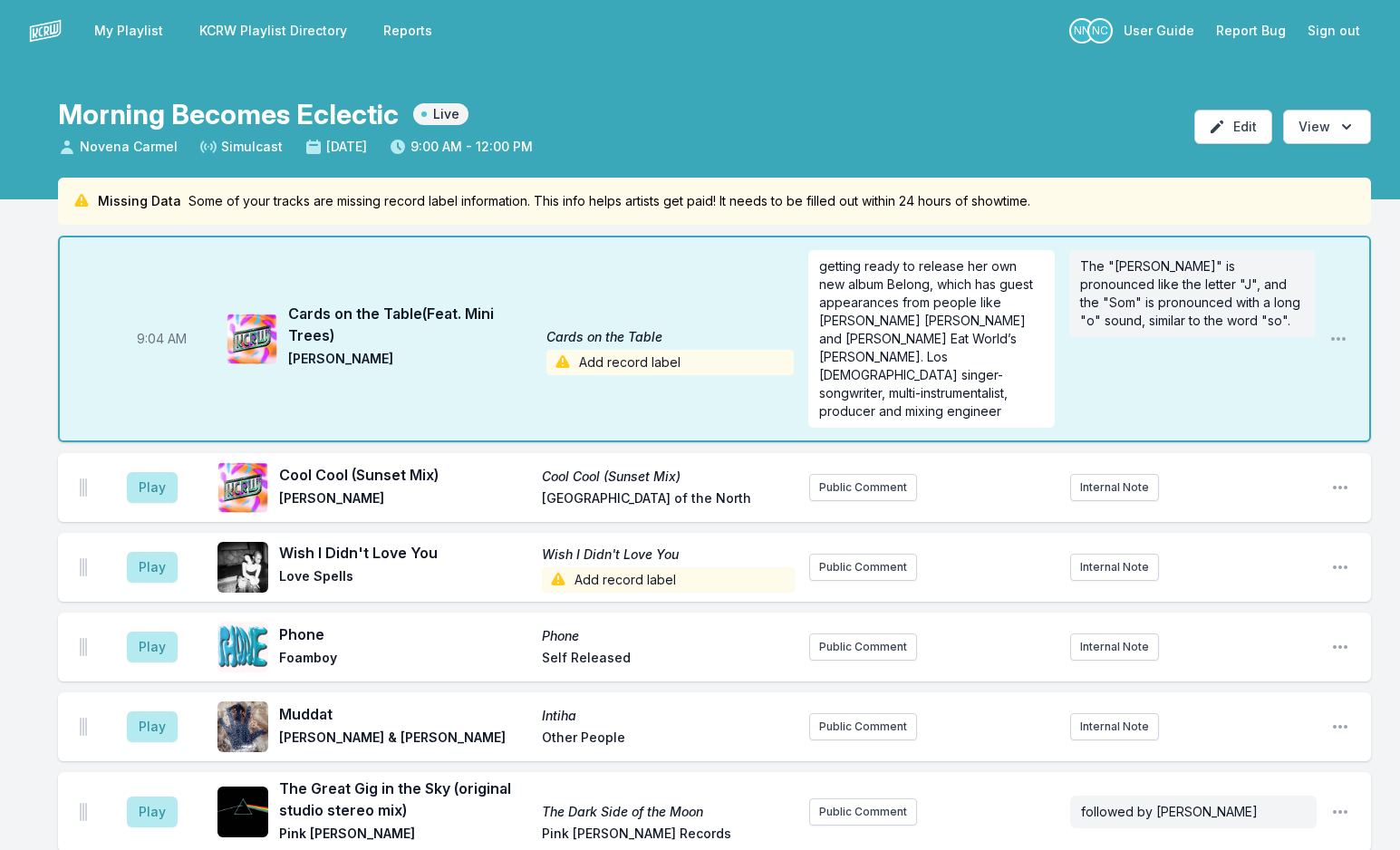
click at [603, 351] on span "Add record label" at bounding box center [669, 362] width 247 height 25
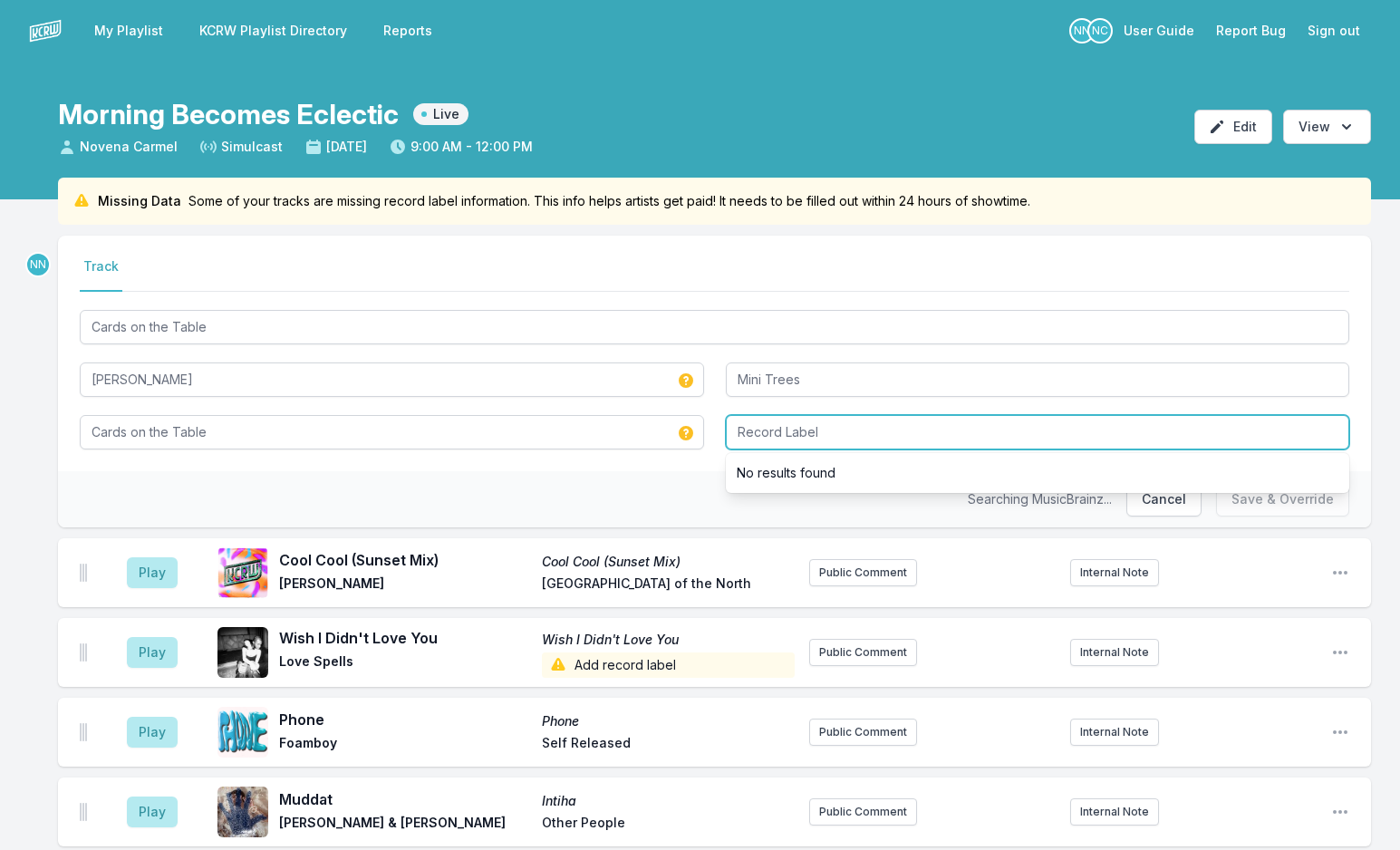
click at [801, 437] on input "Record Label" at bounding box center [1038, 432] width 624 height 34
type input "Polyvinyl"
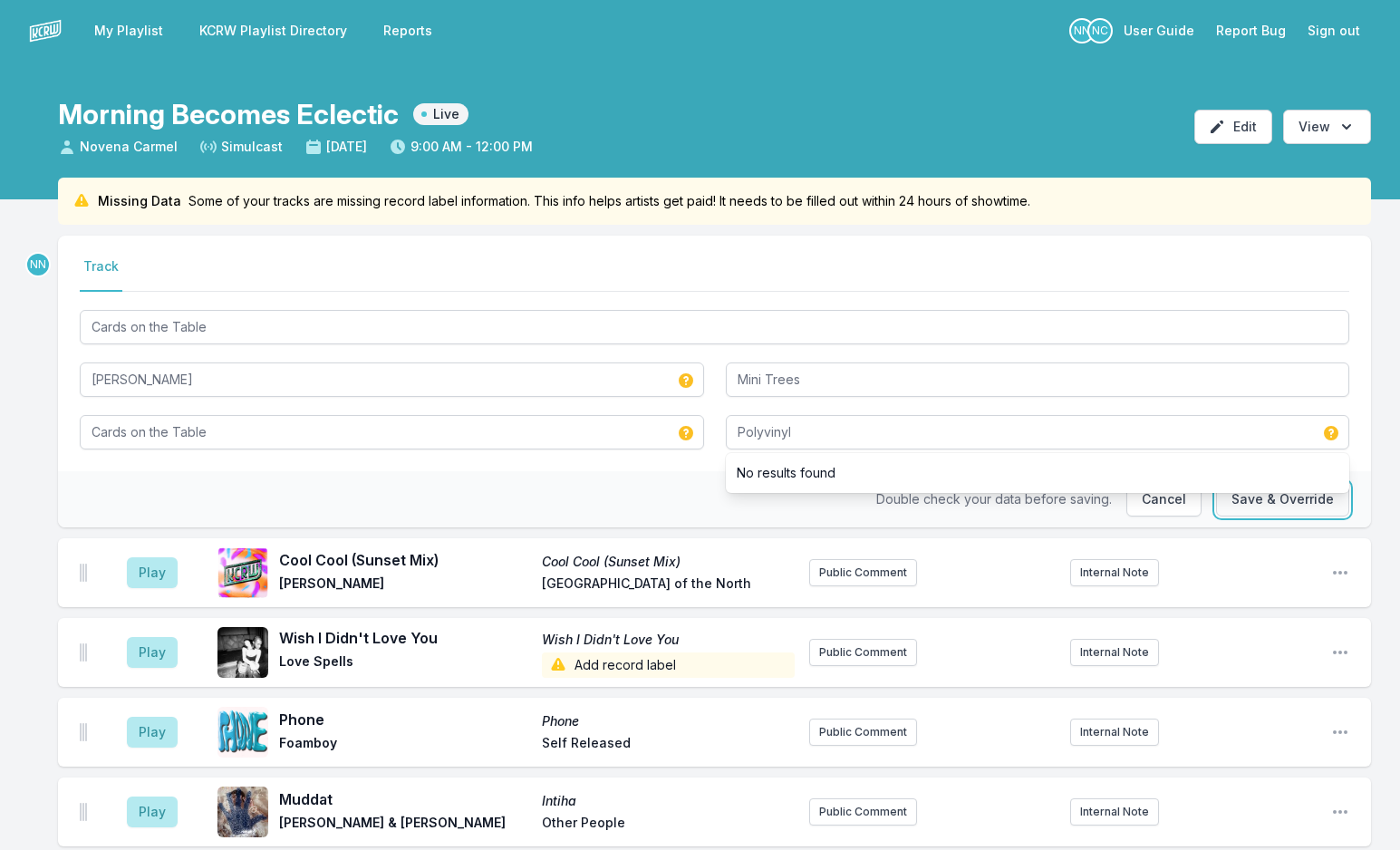
click at [1286, 509] on button "Save & Override" at bounding box center [1282, 499] width 133 height 34
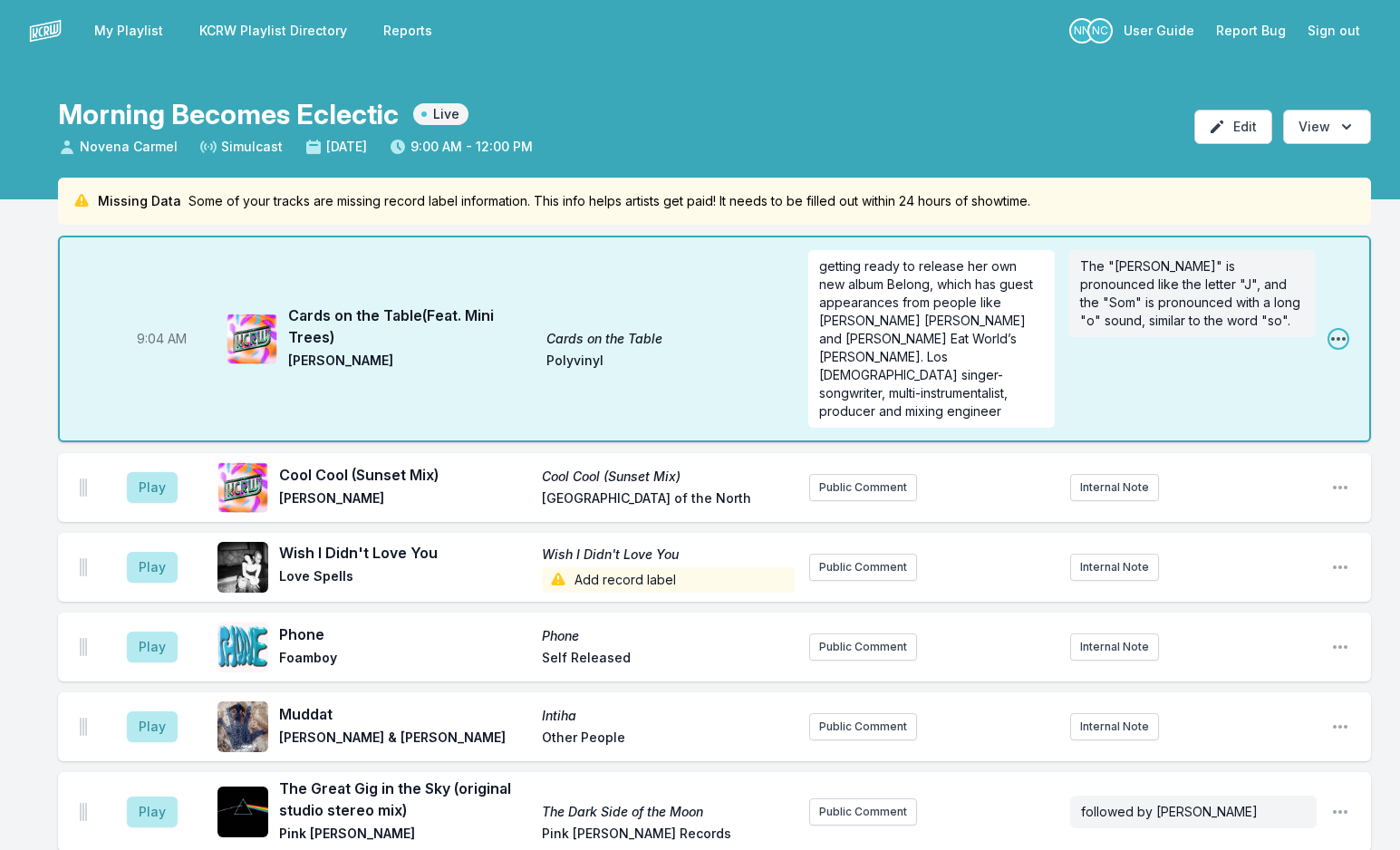
click at [1343, 337] on icon "Open playlist item options" at bounding box center [1338, 339] width 14 height 4
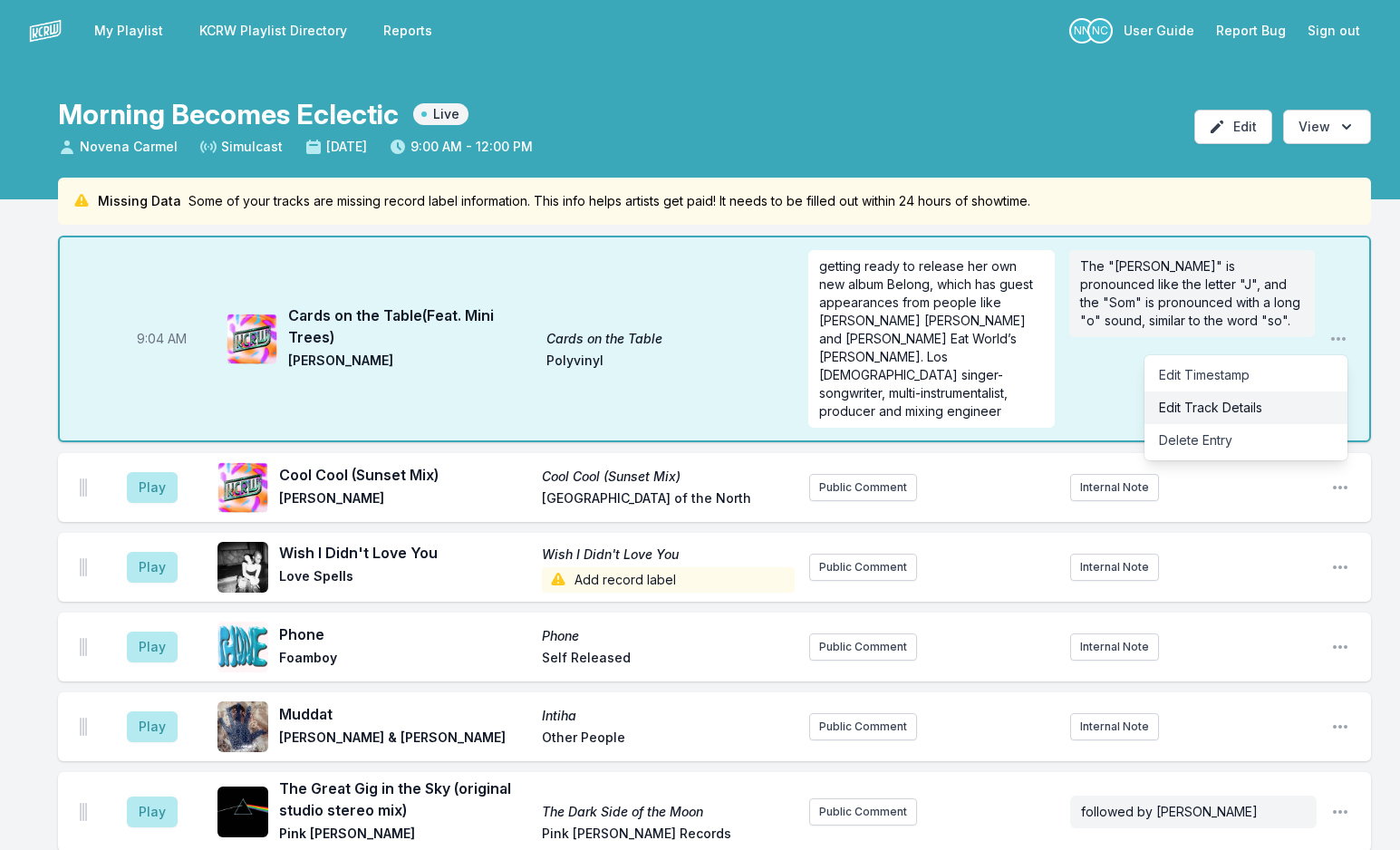
click at [1231, 393] on button "Edit Track Details" at bounding box center [1246, 407] width 203 height 33
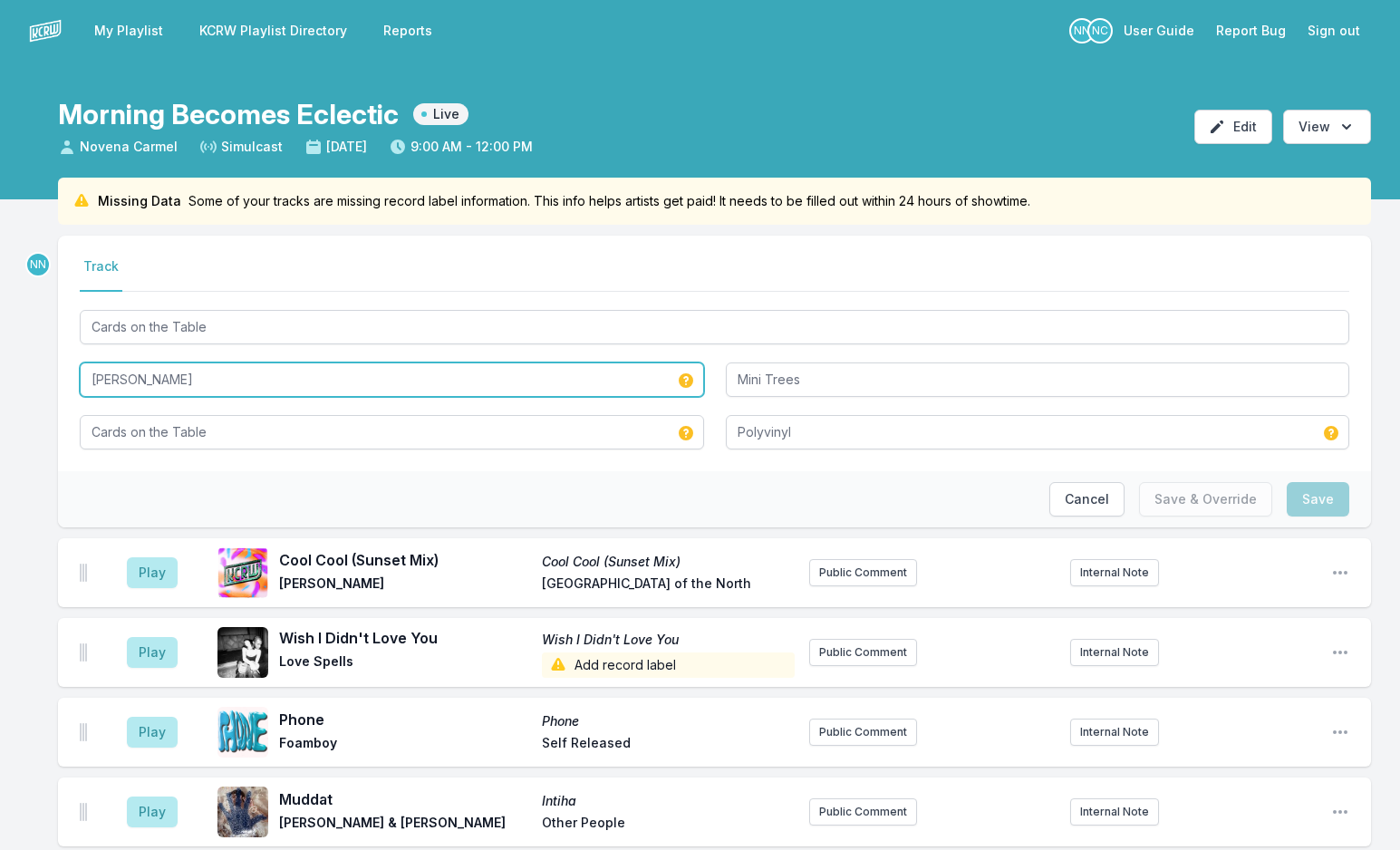
click at [93, 379] on input "[PERSON_NAME]" at bounding box center [392, 379] width 624 height 34
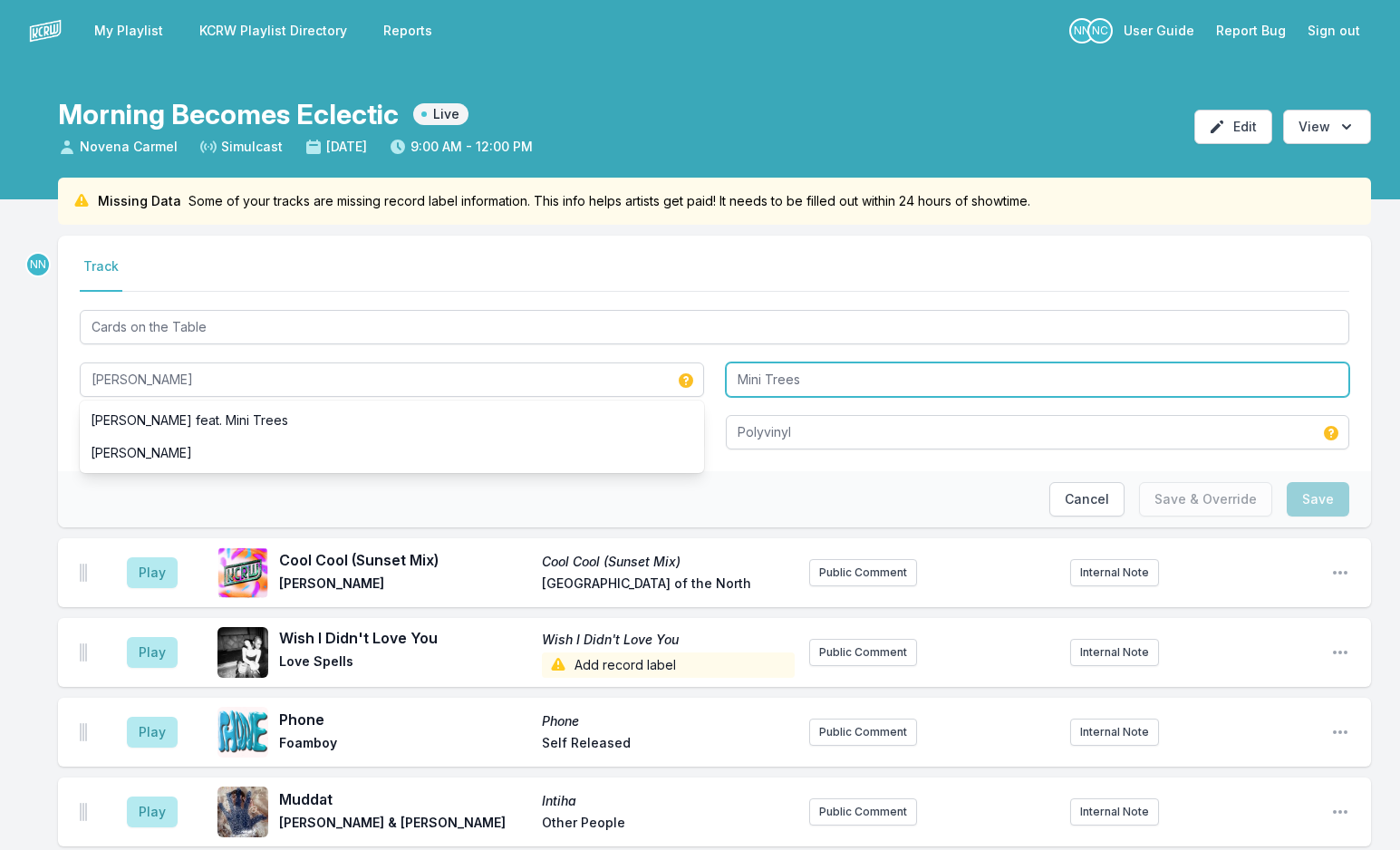
click at [739, 382] on input "Mini Trees" at bounding box center [1038, 379] width 624 height 34
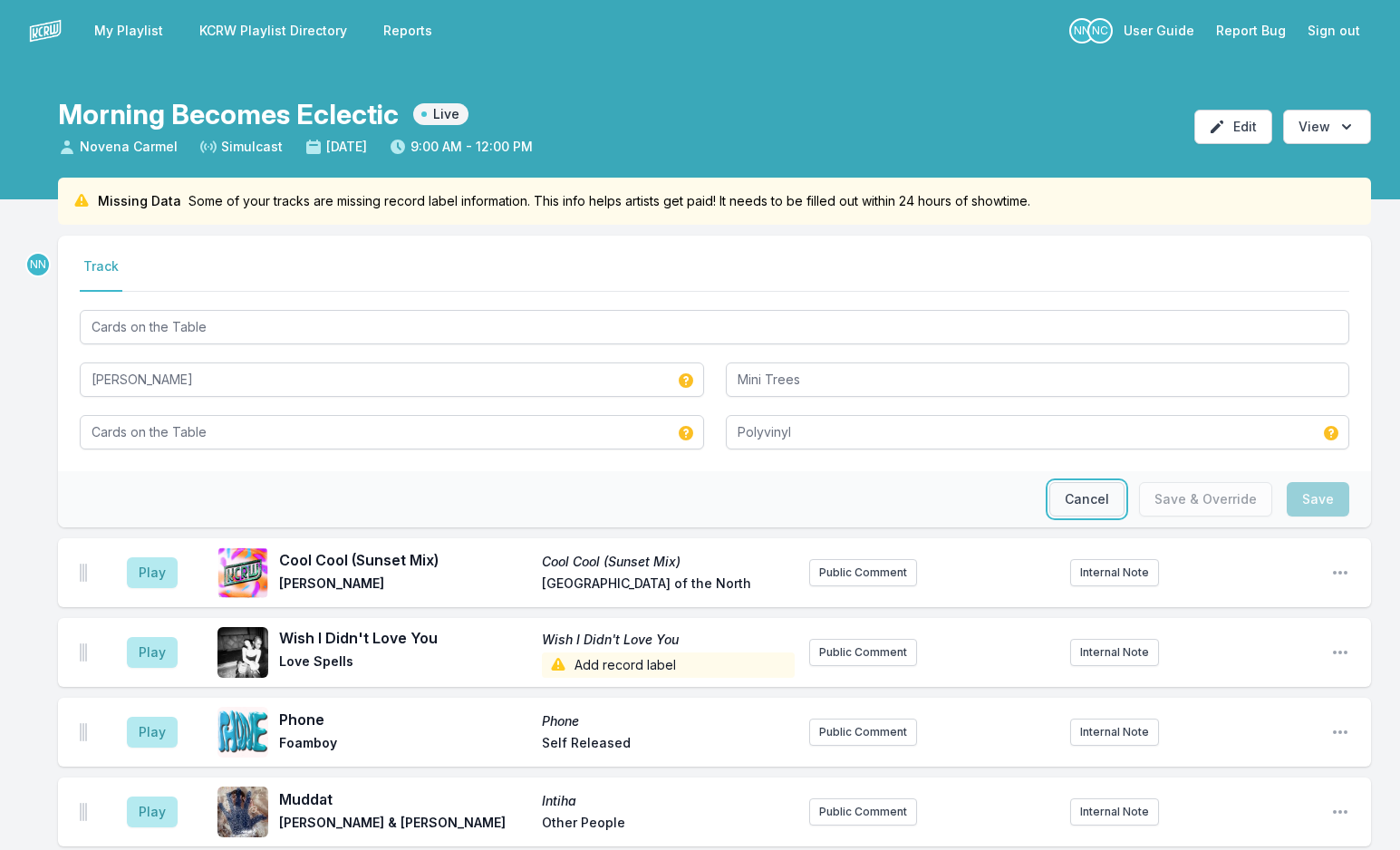
click at [1098, 507] on button "Cancel" at bounding box center [1086, 499] width 75 height 34
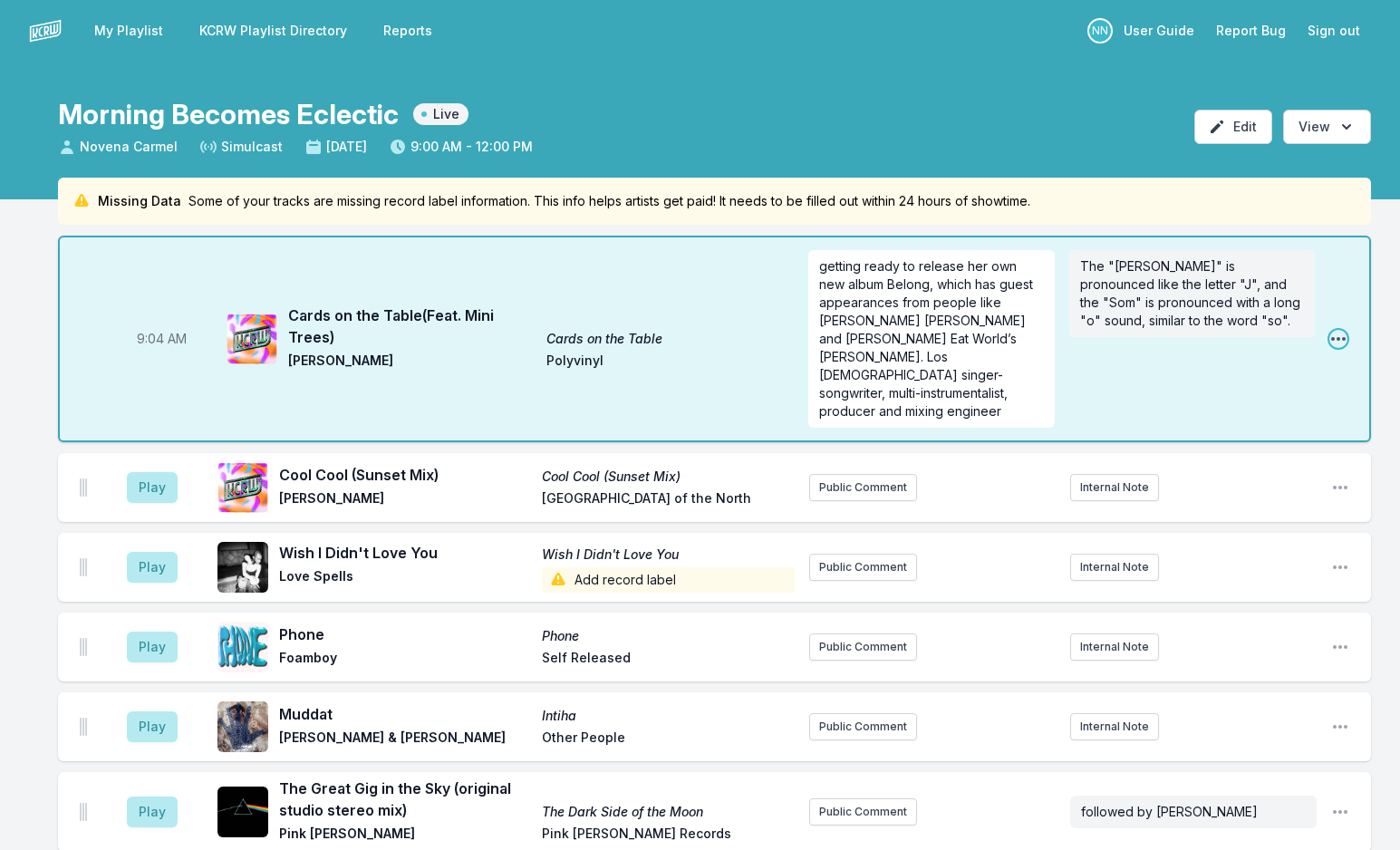
click at [1337, 330] on icon "Open playlist item options" at bounding box center [1338, 339] width 18 height 18
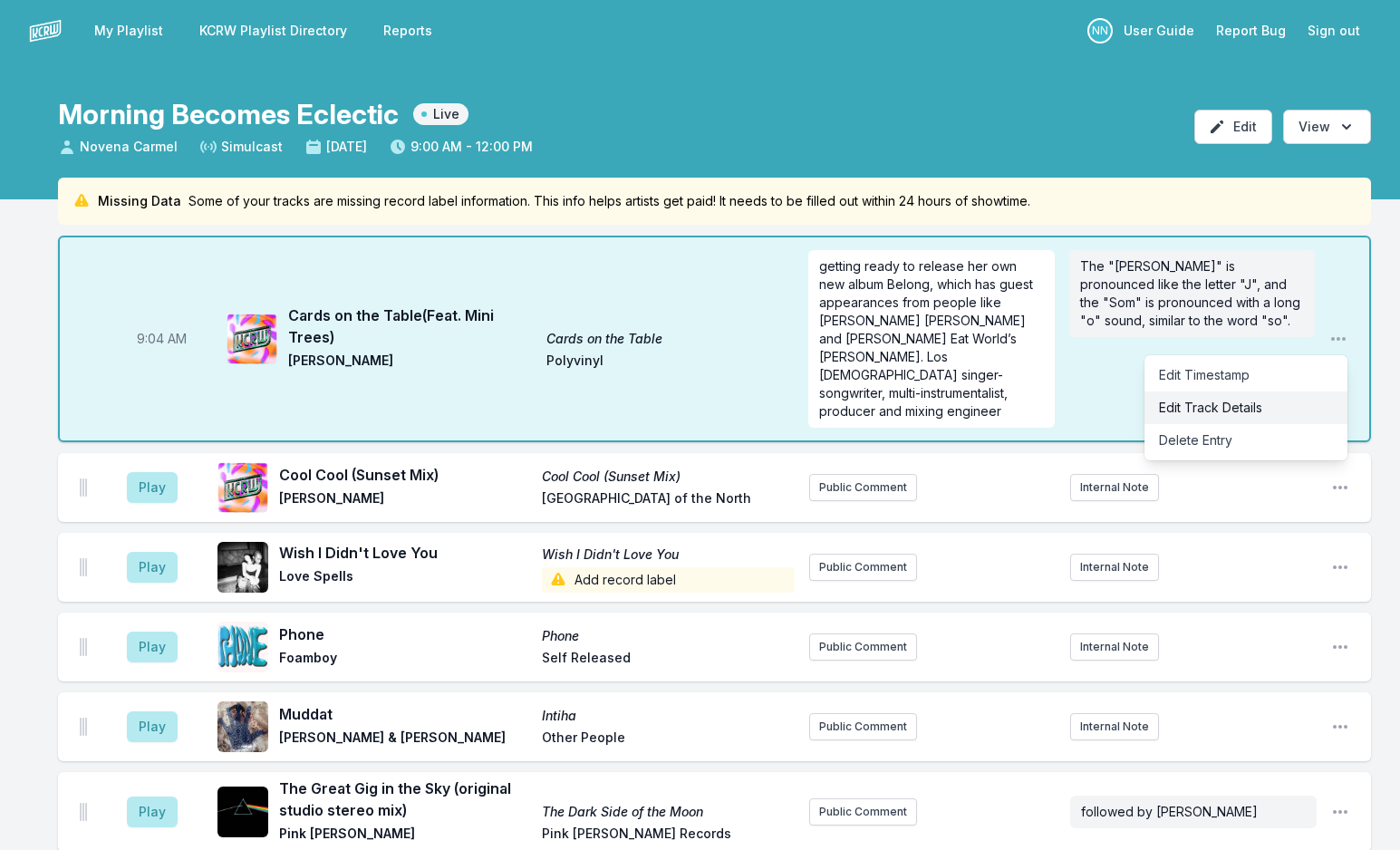
click at [1272, 391] on button "Edit Track Details" at bounding box center [1246, 407] width 203 height 33
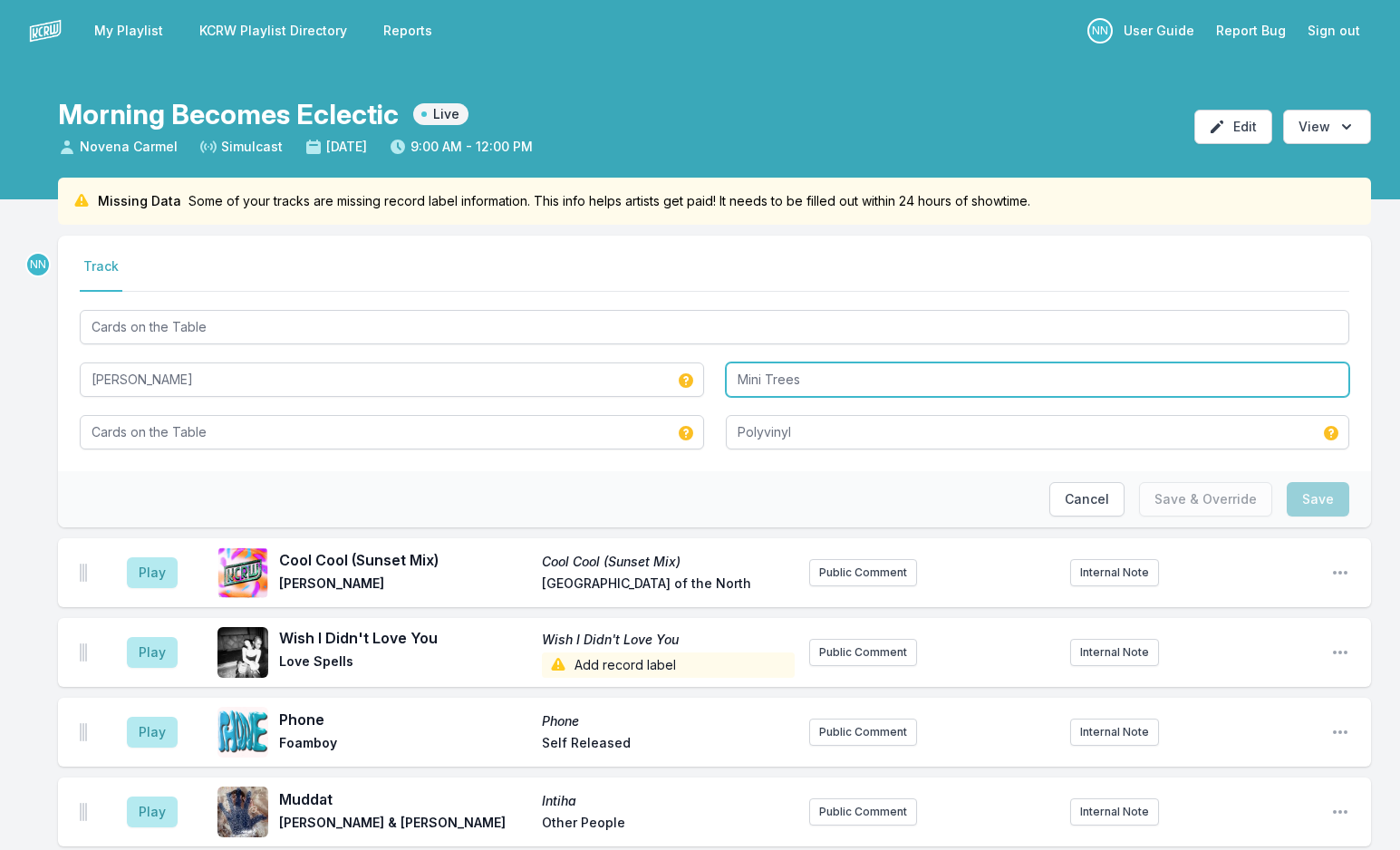
drag, startPoint x: 816, startPoint y: 382, endPoint x: 613, endPoint y: 382, distance: 203.0
click at [613, 382] on div "Cards on the Table [PERSON_NAME] Mini Trees Cards on the Table Polyvinyl" at bounding box center [715, 377] width 1270 height 143
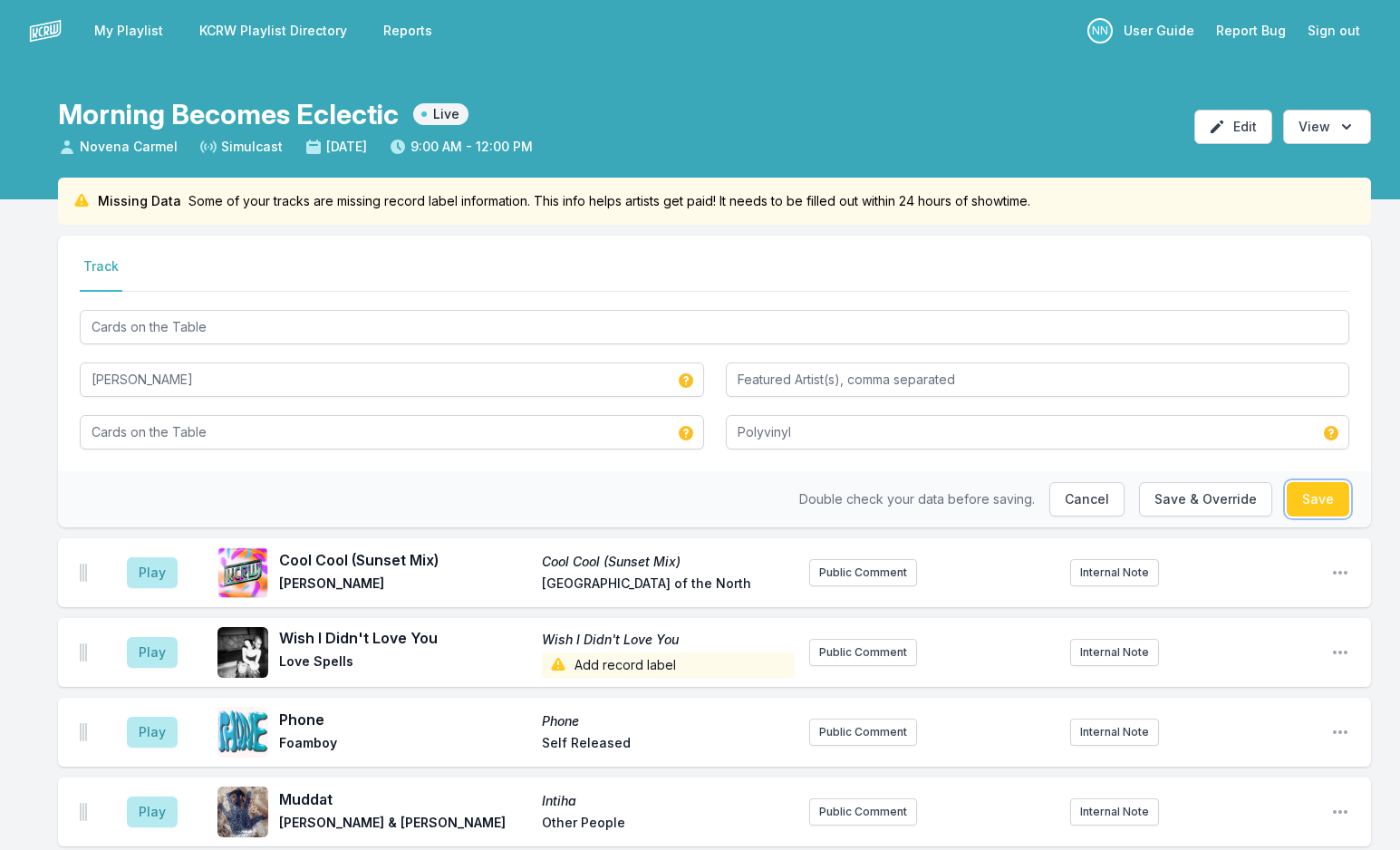
click at [1310, 503] on button "Save" at bounding box center [1318, 499] width 63 height 34
type input "Mini Trees"
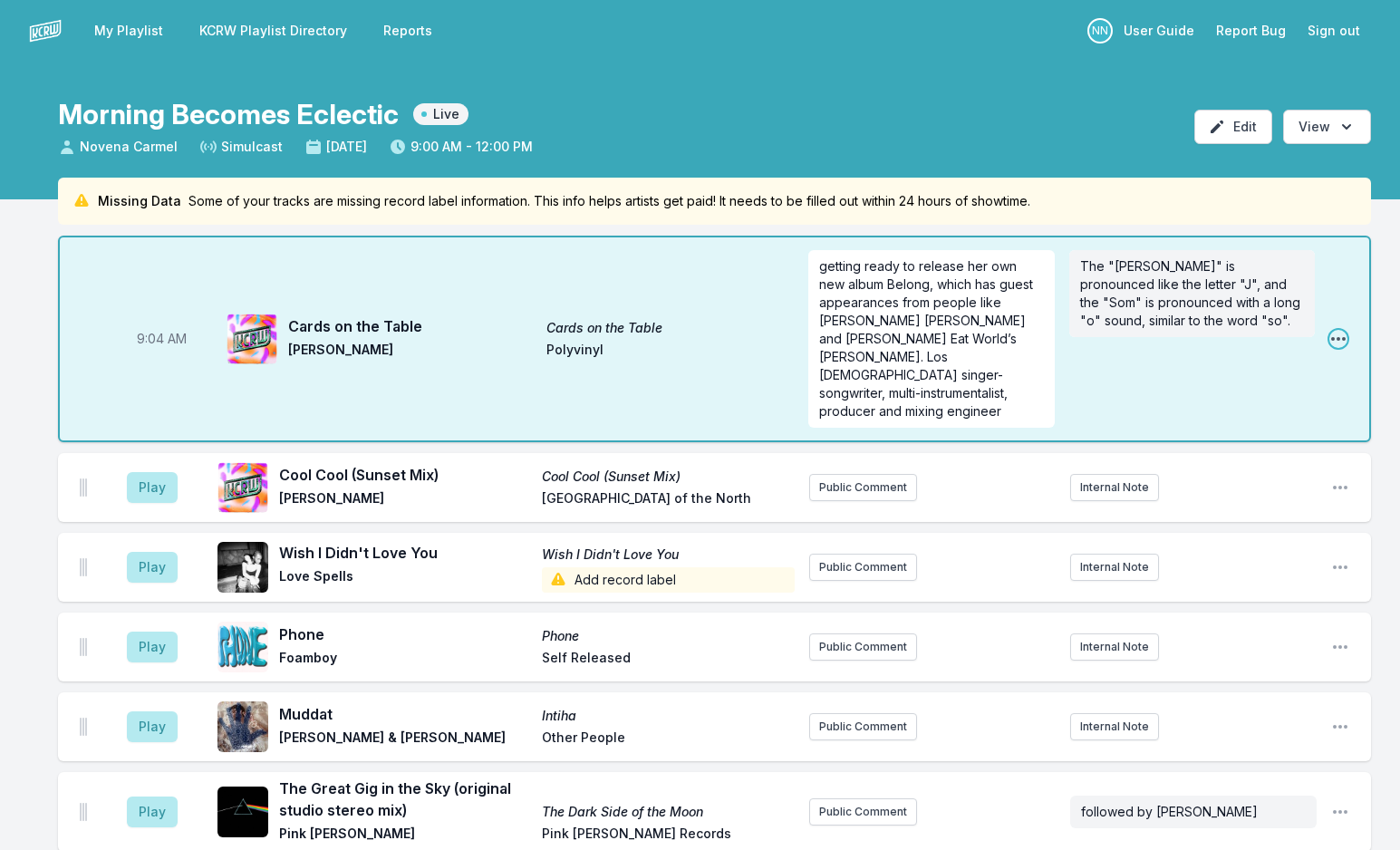
click at [1339, 330] on icon "Open playlist item options" at bounding box center [1338, 339] width 18 height 18
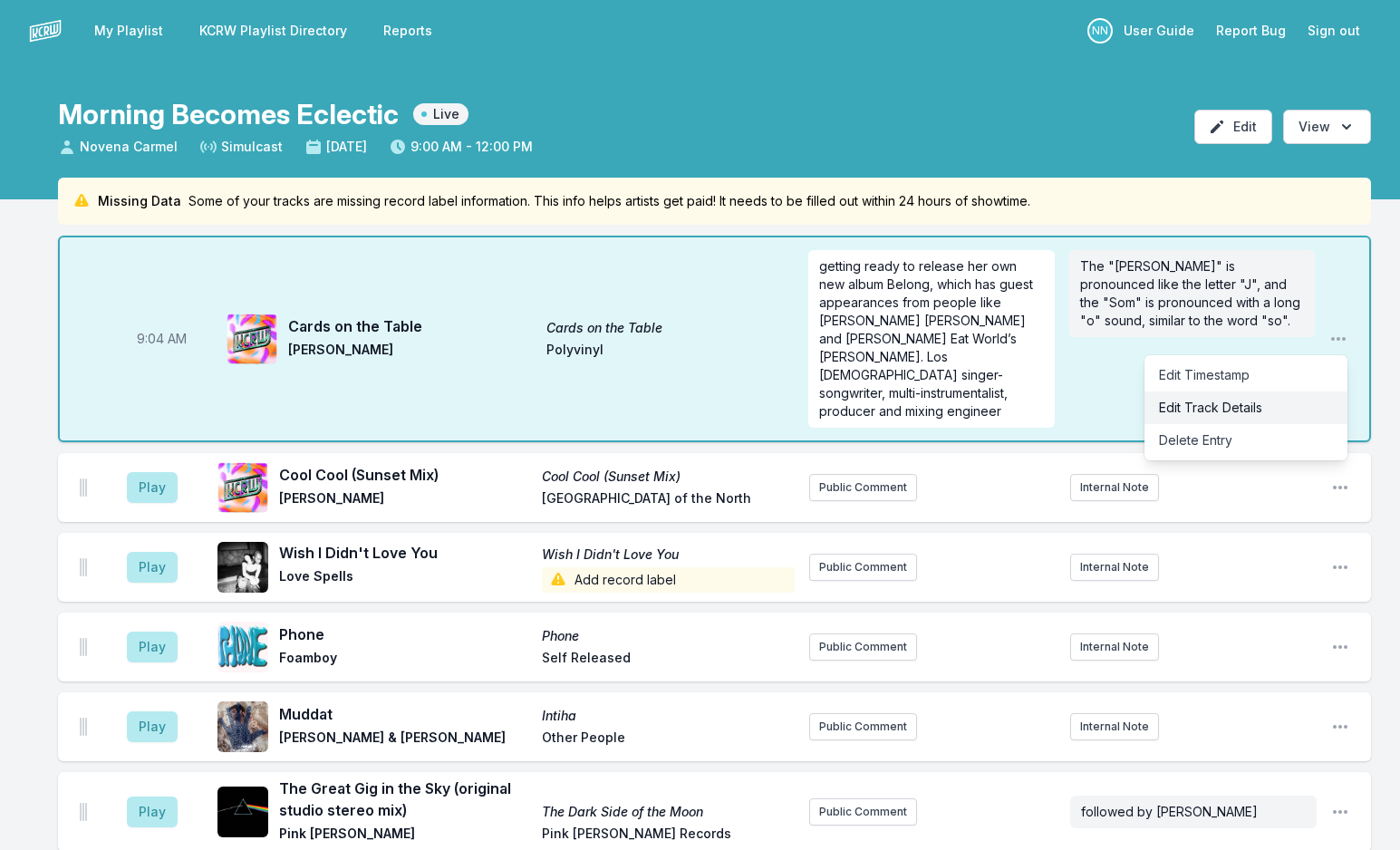
click at [1327, 393] on button "Edit Track Details" at bounding box center [1246, 407] width 203 height 33
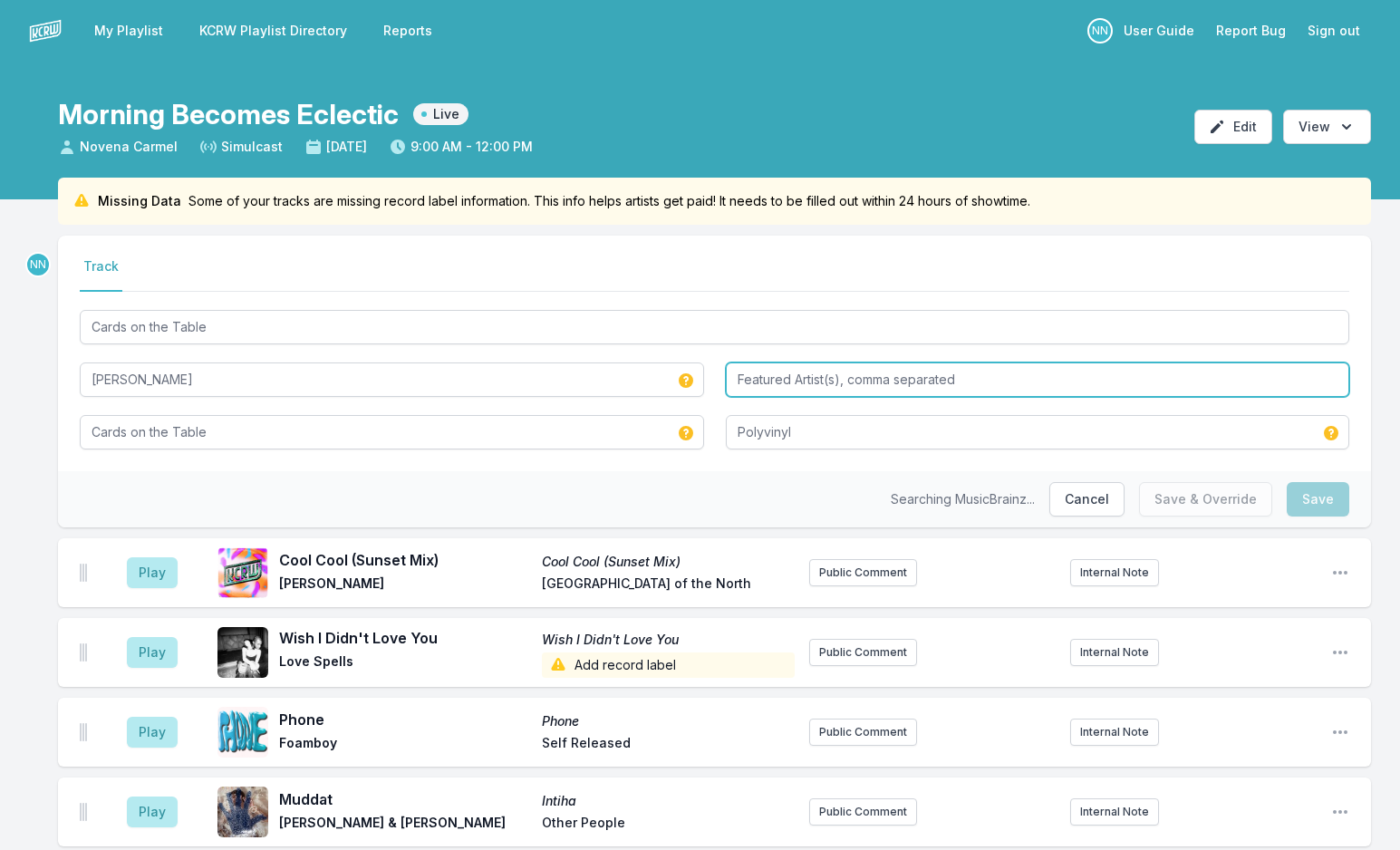
click at [768, 382] on input "Featured Artist(s), comma separated" at bounding box center [1038, 379] width 624 height 34
type input "Mini Trees"
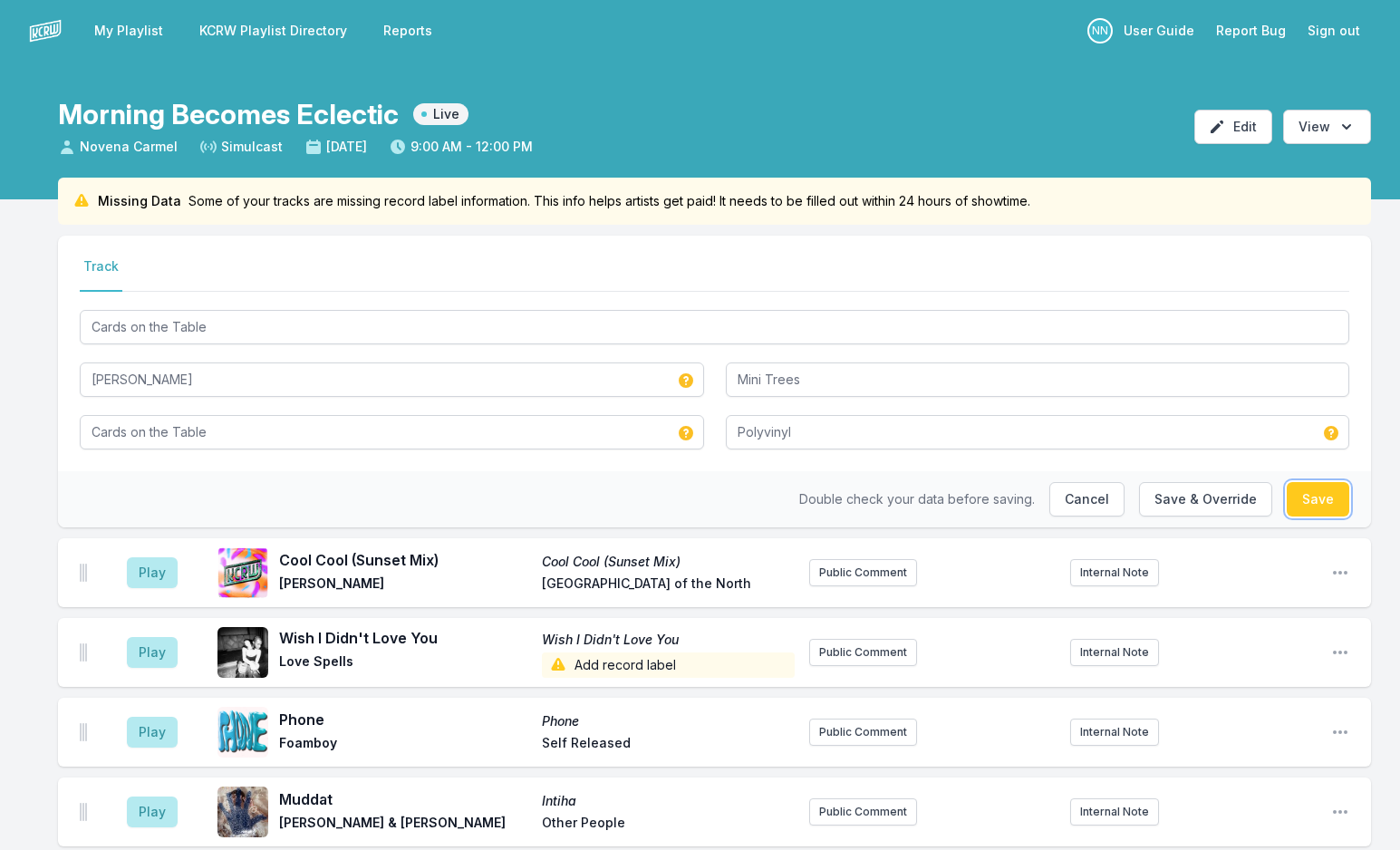
click at [1335, 490] on button "Save" at bounding box center [1318, 499] width 63 height 34
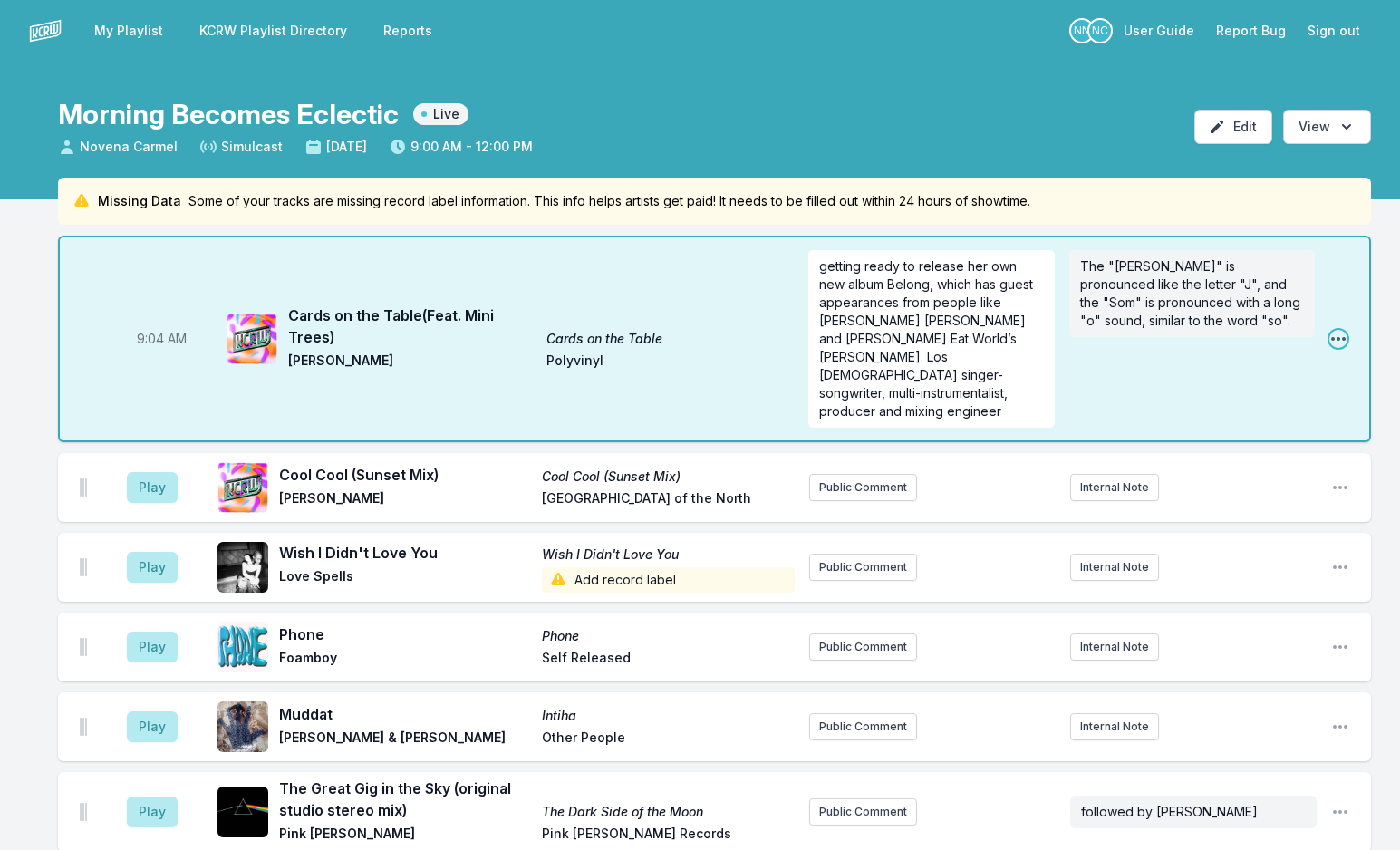
click at [1333, 337] on icon "Open playlist item options" at bounding box center [1338, 339] width 14 height 4
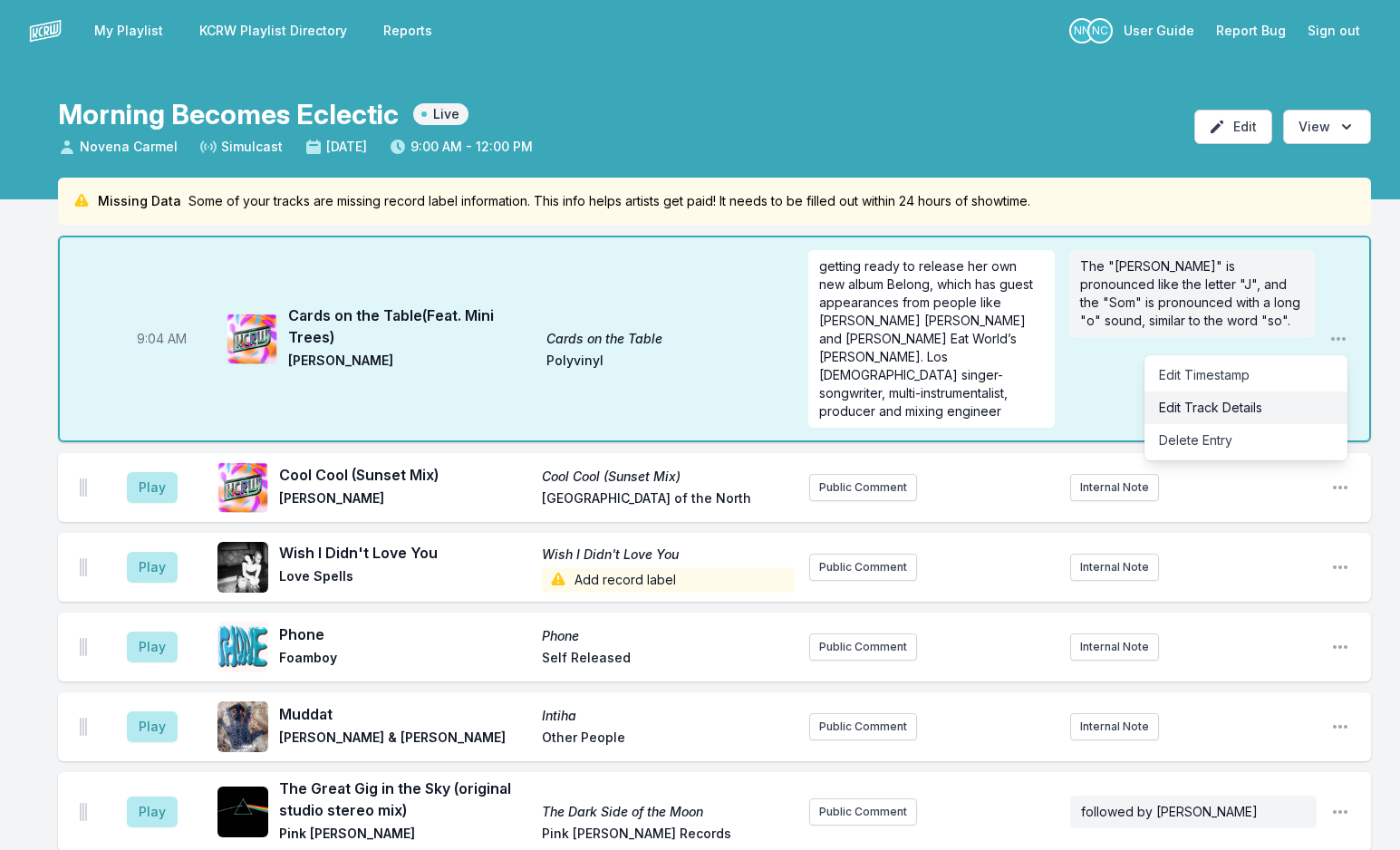
click at [1240, 391] on button "Edit Track Details" at bounding box center [1246, 407] width 203 height 33
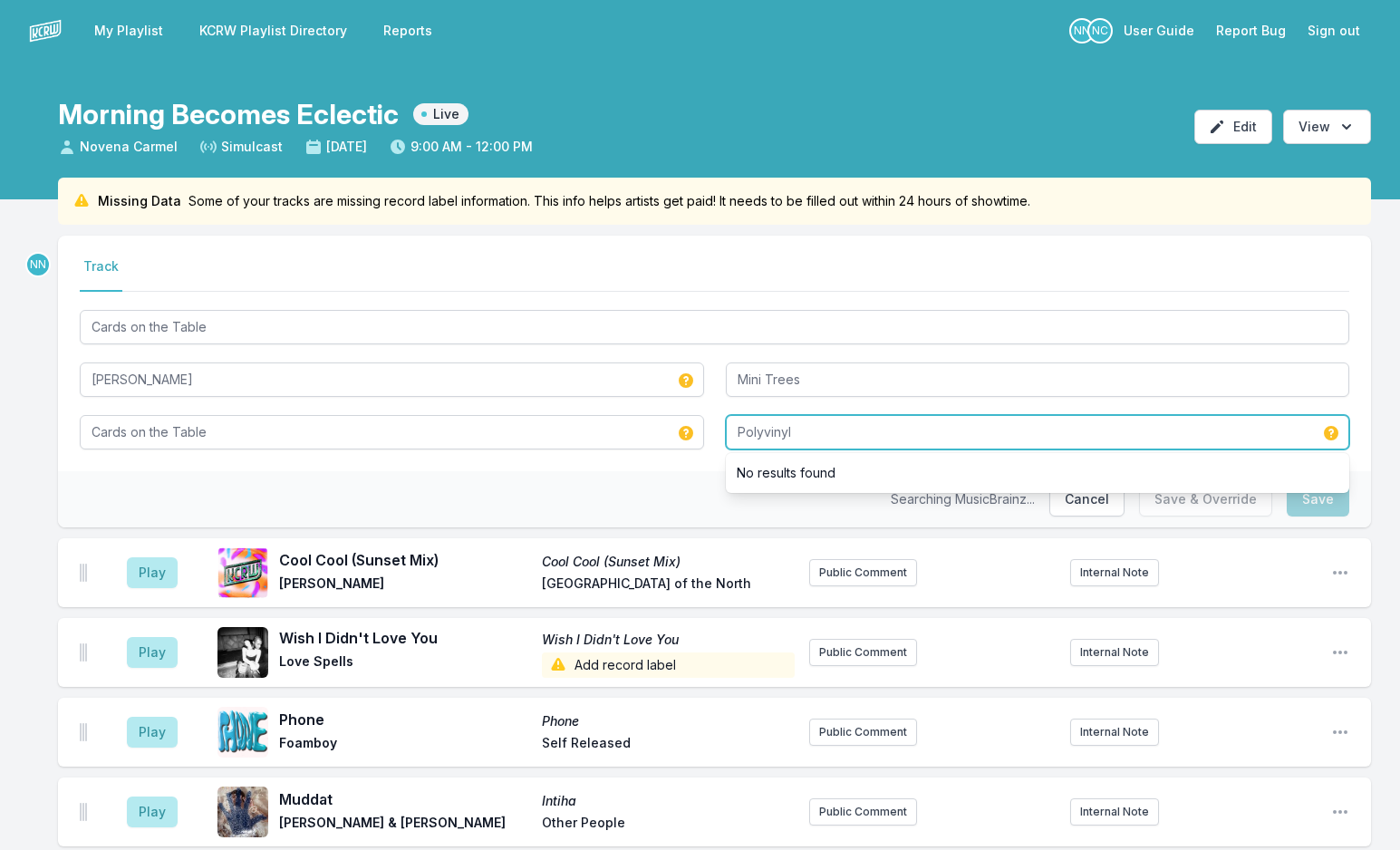
click at [814, 437] on input "Polyvinyl" at bounding box center [1038, 432] width 624 height 34
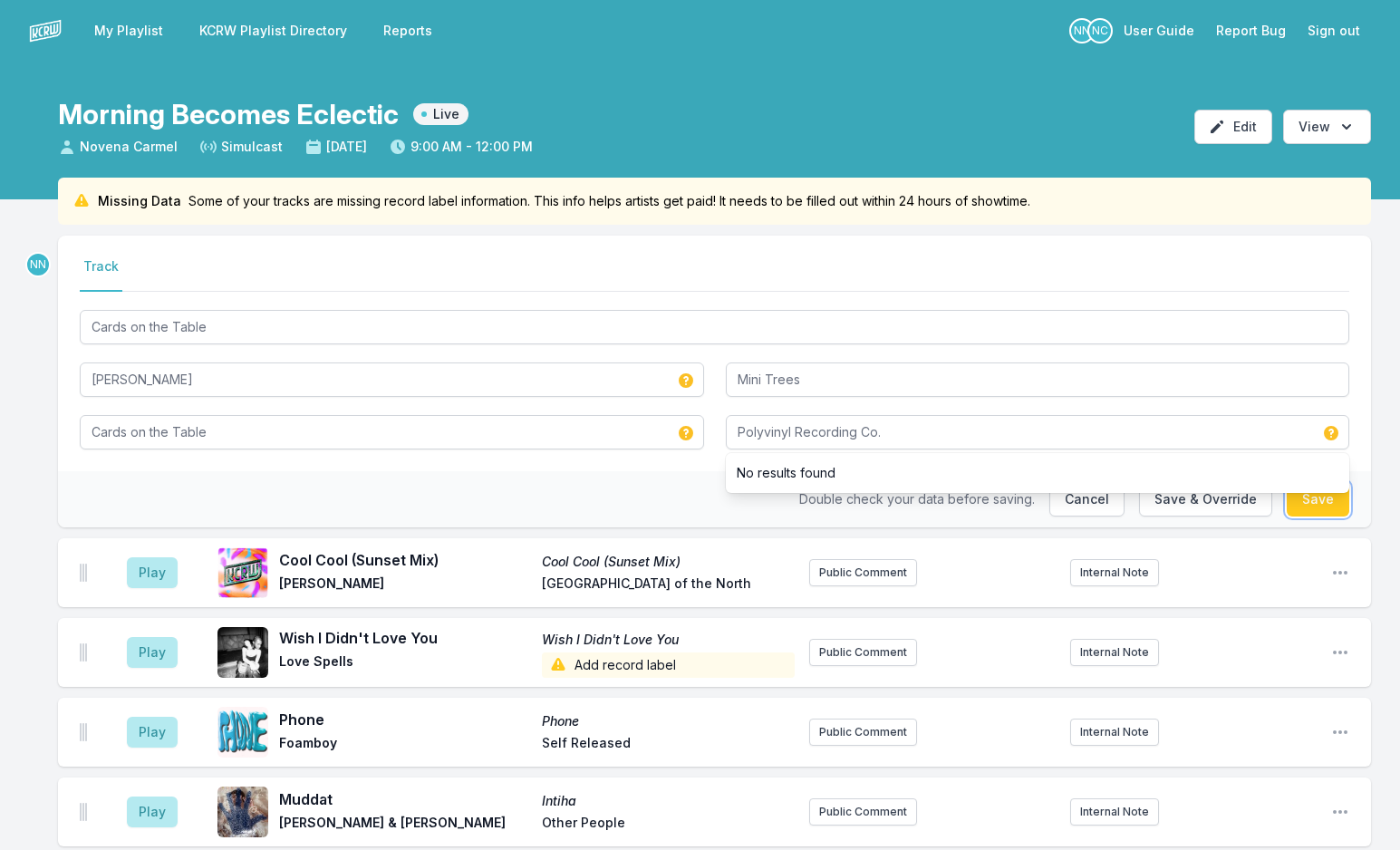
click at [1326, 504] on button "Save" at bounding box center [1318, 499] width 63 height 34
type input "Polyvinyl"
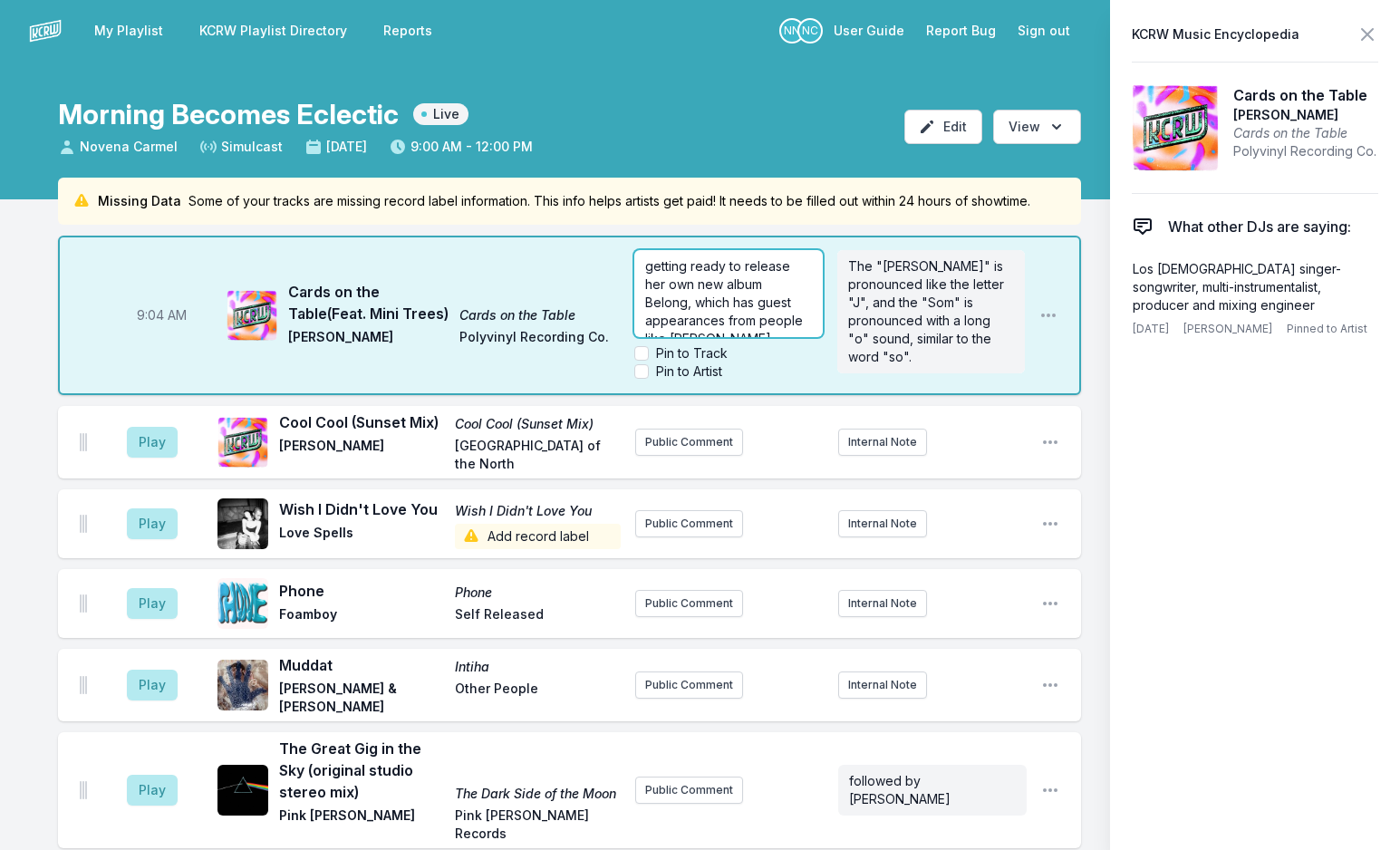
click at [812, 332] on span "getting ready to release her own new album Belong, which has guest appearances …" at bounding box center [728, 365] width 167 height 215
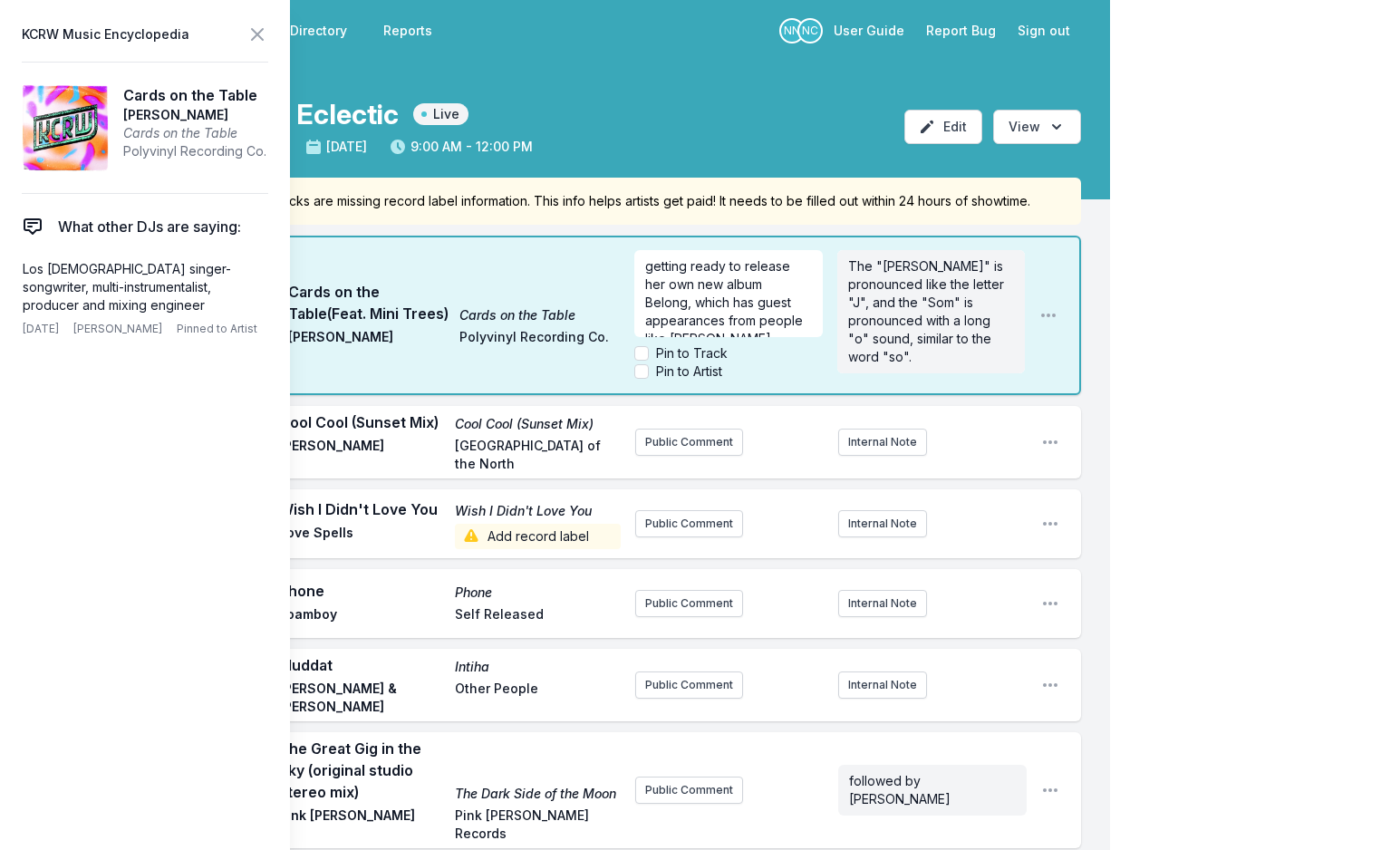
click at [934, 376] on aside "The "[PERSON_NAME]" is pronounced like the letter "J", and the "Som" is pronoun…" at bounding box center [931, 315] width 188 height 145
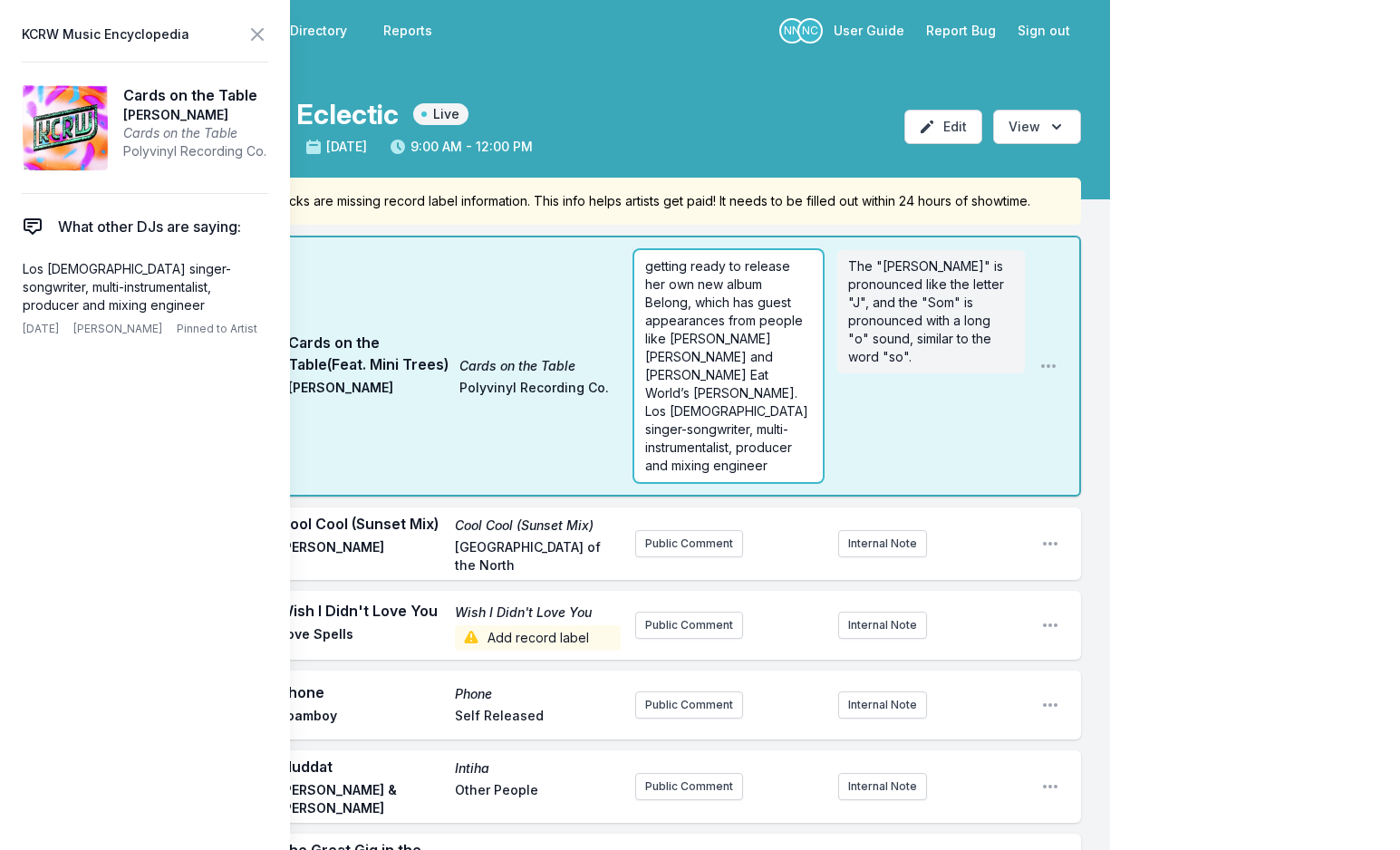
click at [644, 265] on div "getting ready to release her own new album Belong, which has guest appearances …" at bounding box center [728, 366] width 188 height 232
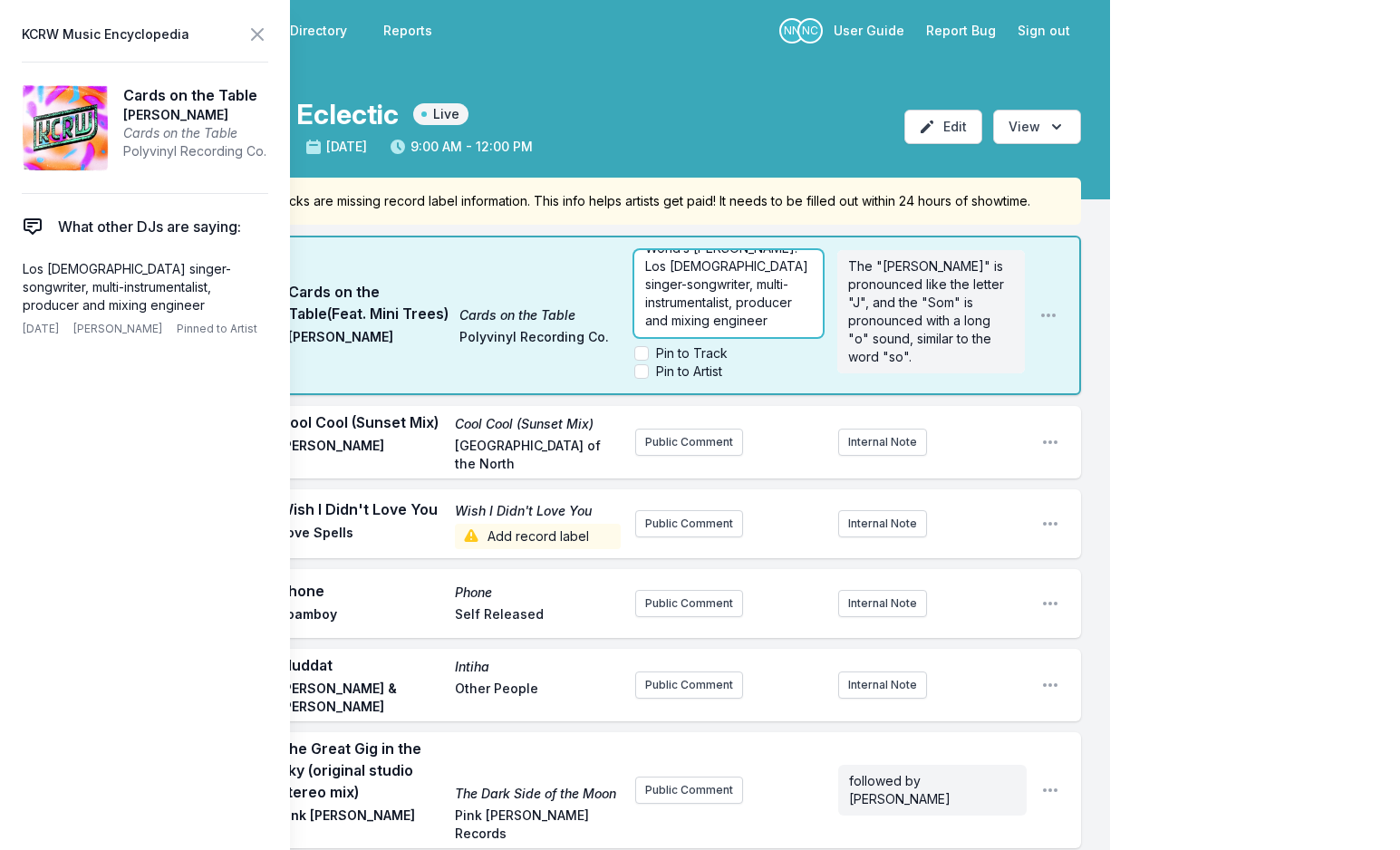
scroll to position [0, 0]
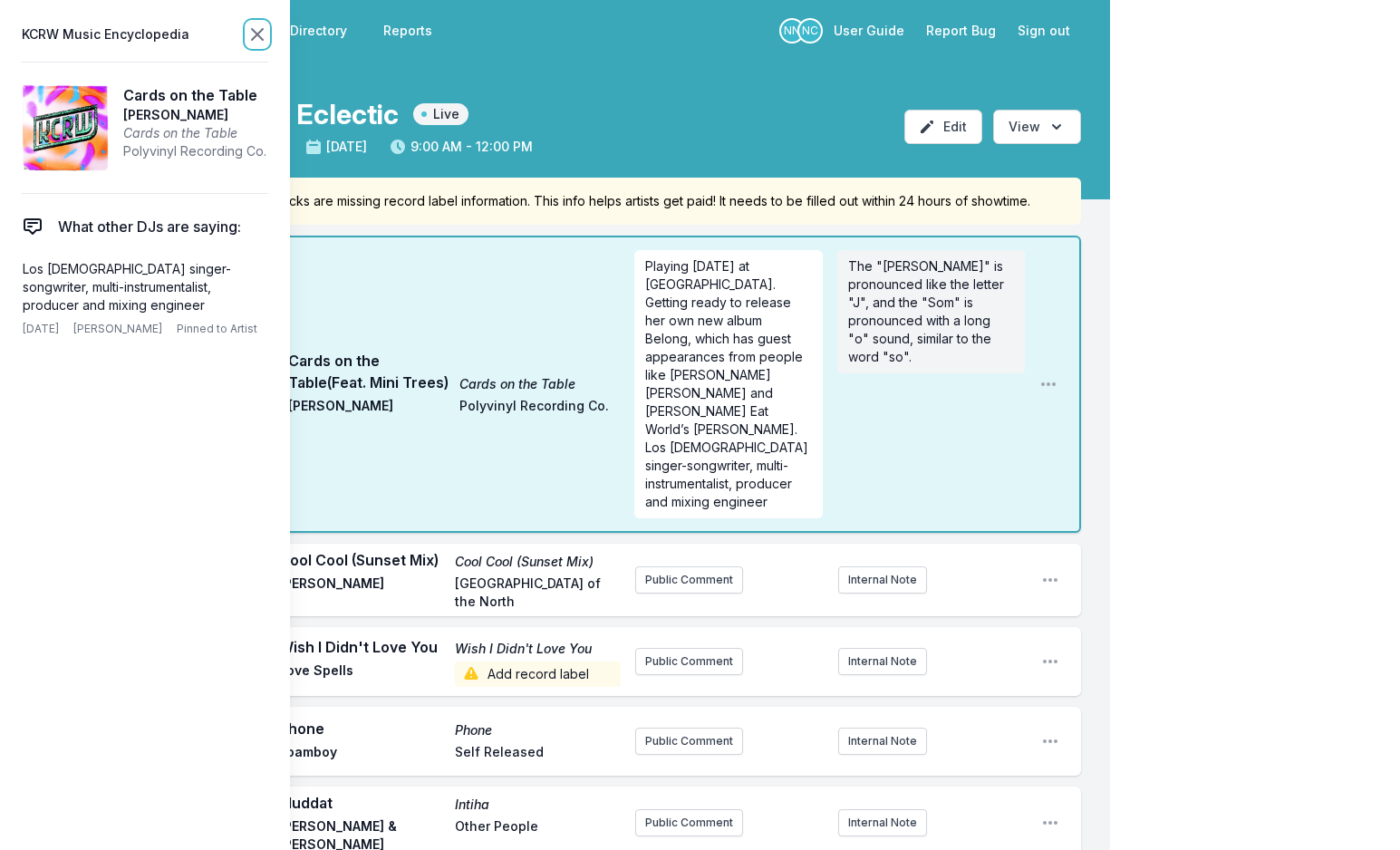
click at [250, 34] on icon at bounding box center [257, 35] width 22 height 22
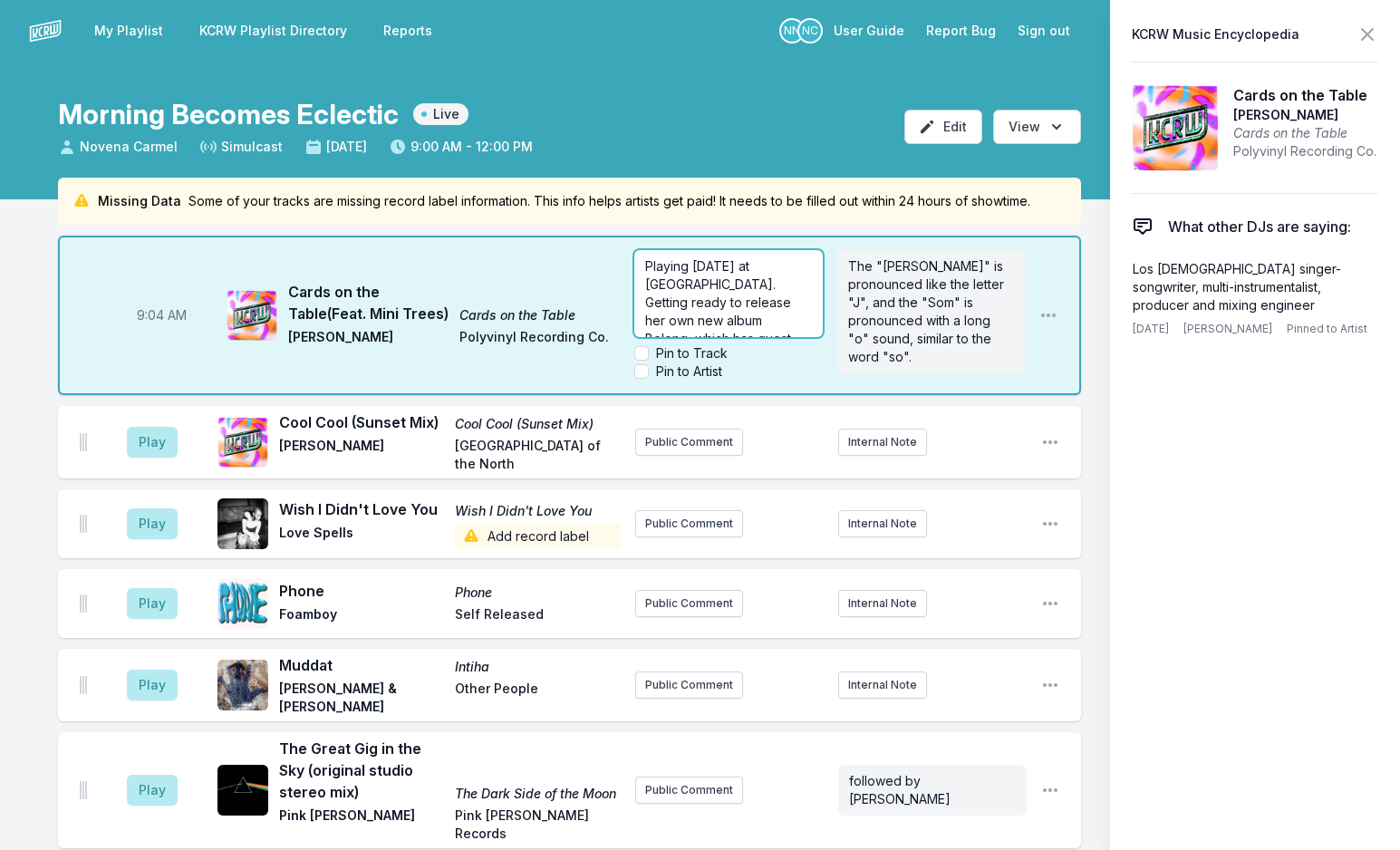
drag, startPoint x: 984, startPoint y: 266, endPoint x: 962, endPoint y: 266, distance: 21.7
click at [962, 266] on div "Playing [DATE] at [GEOGRAPHIC_DATA]. Getting ready to release her own new album…" at bounding box center [829, 315] width 391 height 145
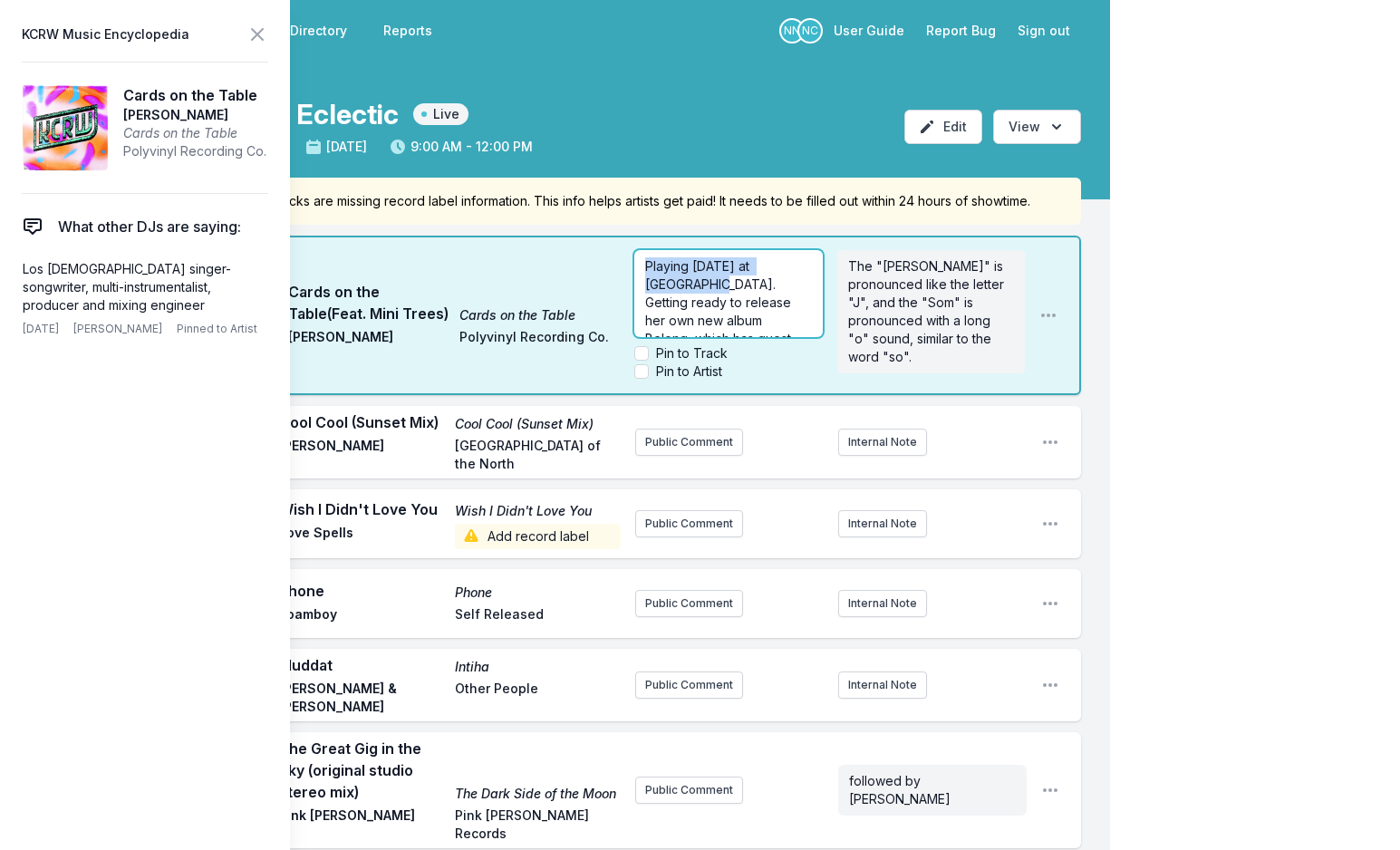
drag, startPoint x: 673, startPoint y: 284, endPoint x: 625, endPoint y: 269, distance: 50.2
click at [625, 269] on div "9:04 AM Cards on the Table (Feat. Mini Trees) Cards on the Table [PERSON_NAME] …" at bounding box center [569, 315] width 1023 height 159
copy span "Playing [DATE] at [GEOGRAPHIC_DATA]."
click at [251, 34] on icon at bounding box center [257, 35] width 22 height 22
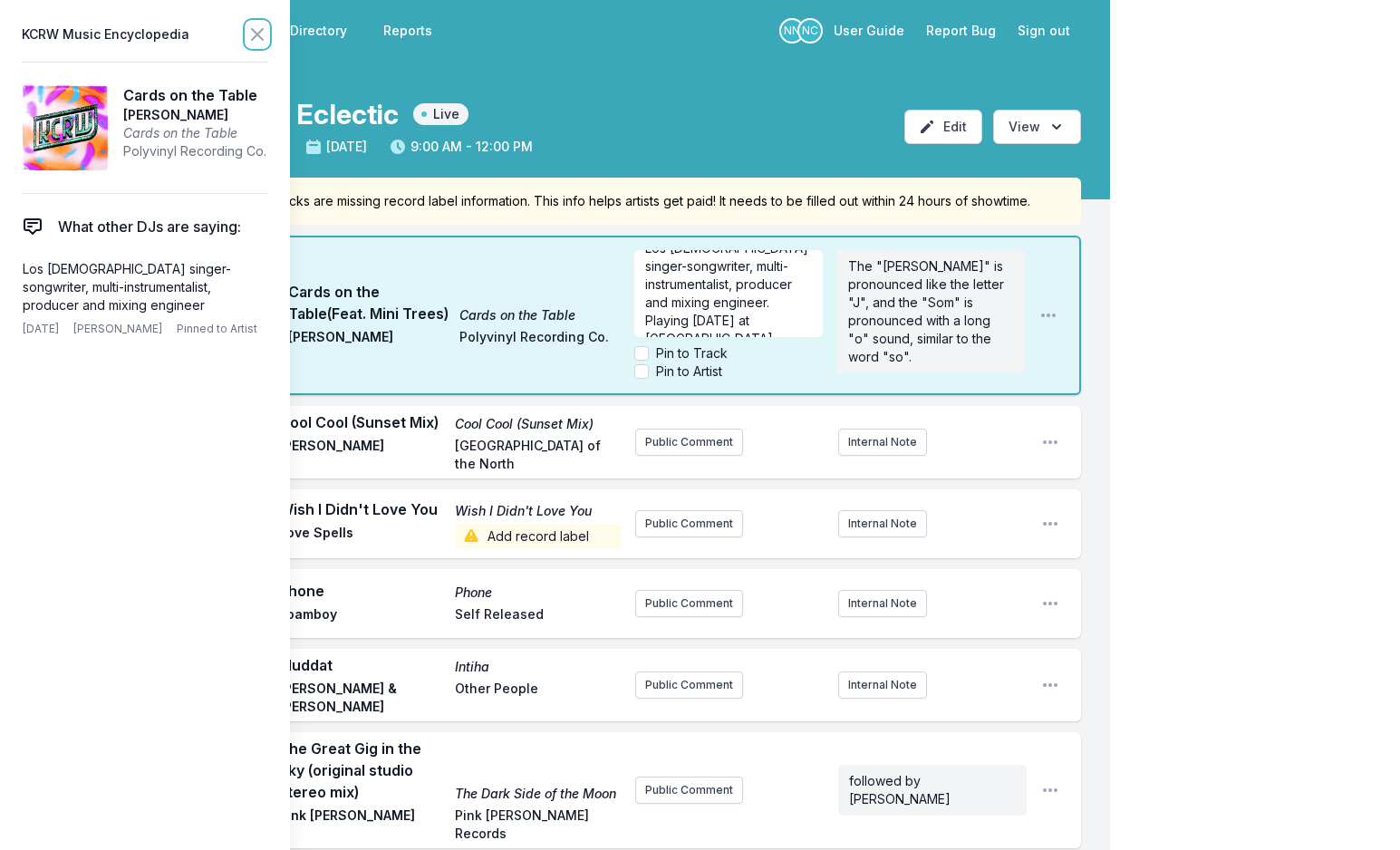
scroll to position [0, 0]
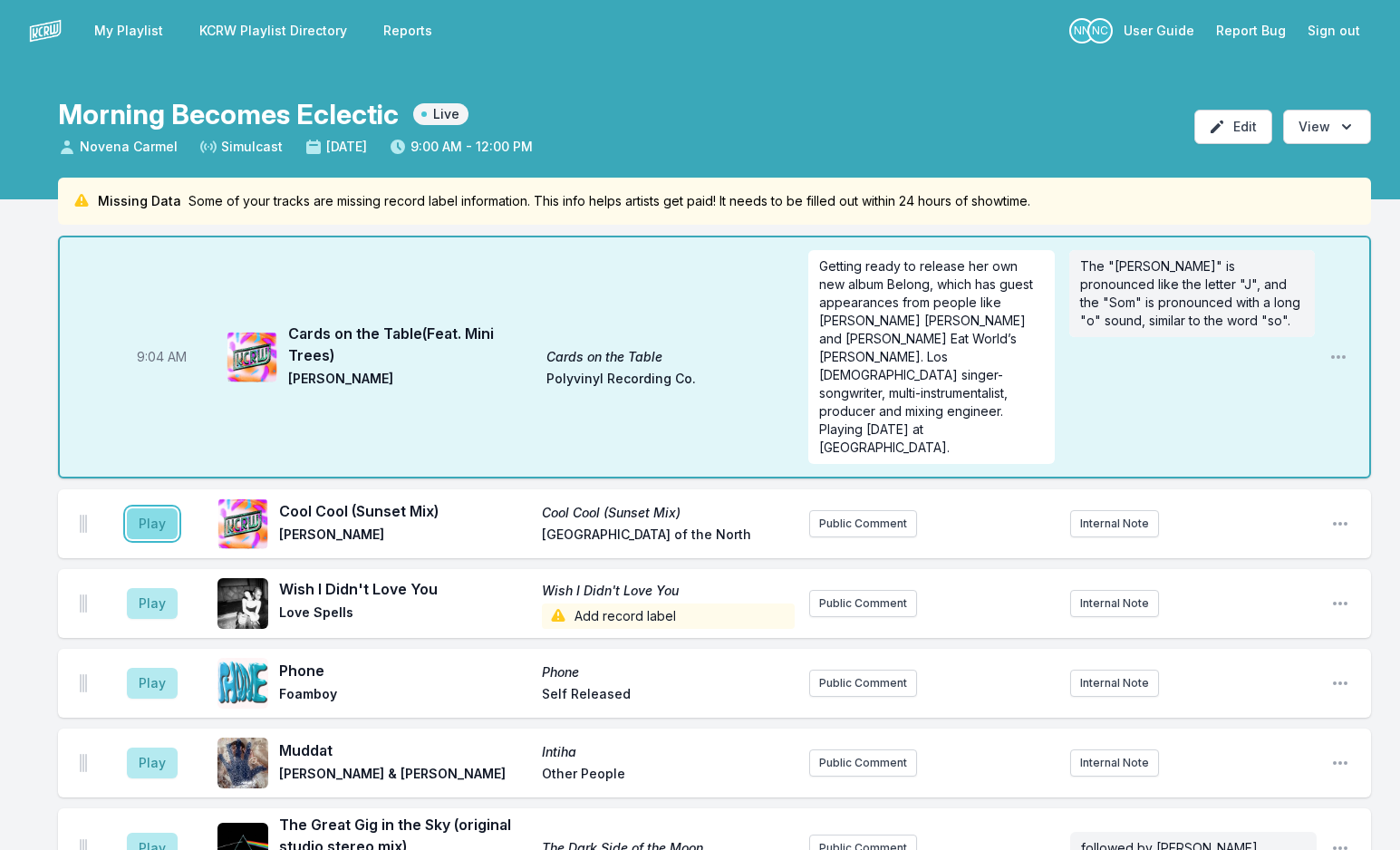
click at [150, 508] on button "Play" at bounding box center [152, 523] width 51 height 31
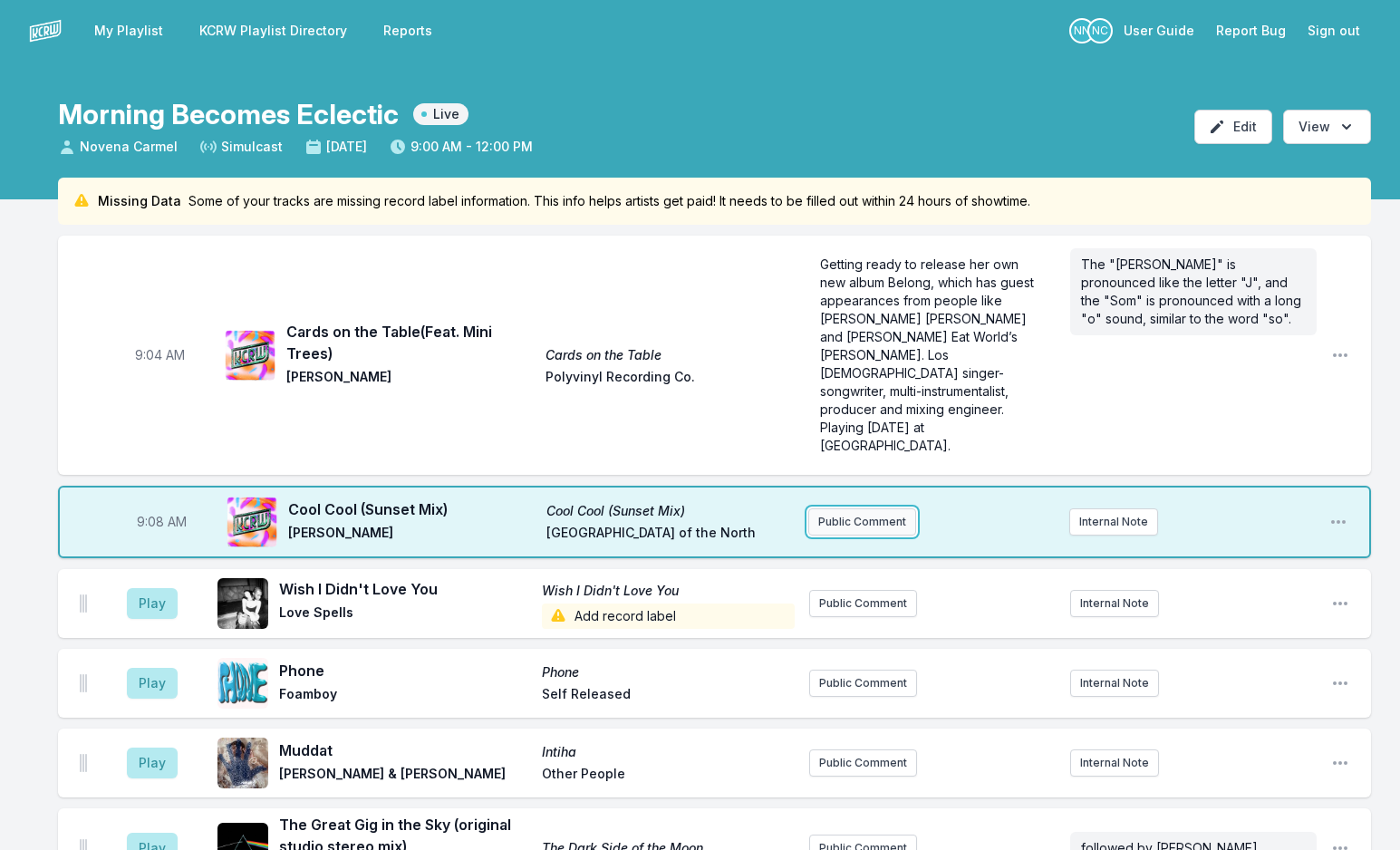
click at [885, 508] on button "Public Comment" at bounding box center [862, 521] width 108 height 27
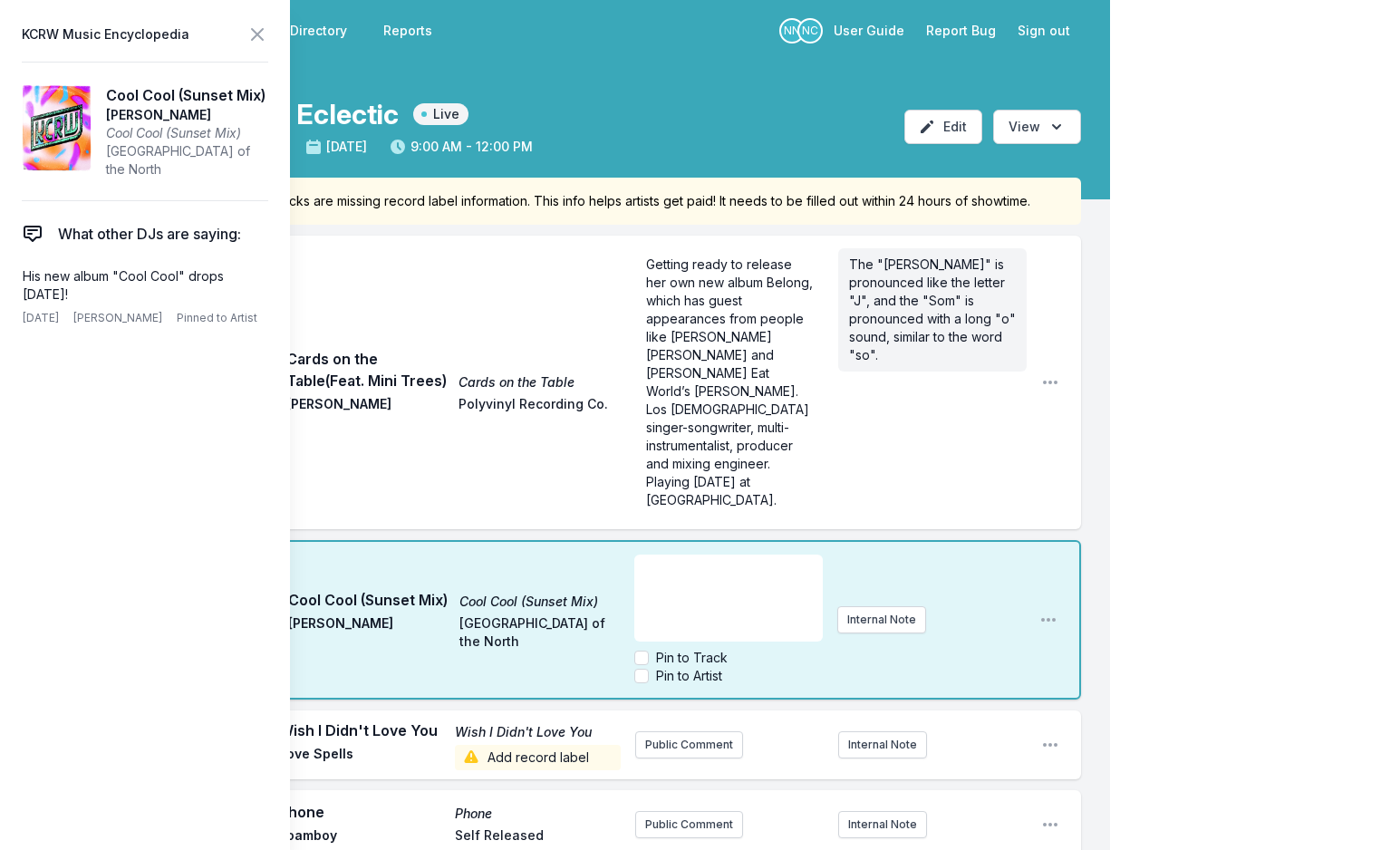
click at [716, 555] on div "﻿" at bounding box center [728, 598] width 188 height 87
click at [717, 572] on span "Marking one year since the release of musical polymath [PERSON_NAME]’s stunning…" at bounding box center [729, 561] width 168 height 251
drag, startPoint x: 648, startPoint y: 525, endPoint x: 759, endPoint y: 607, distance: 137.9
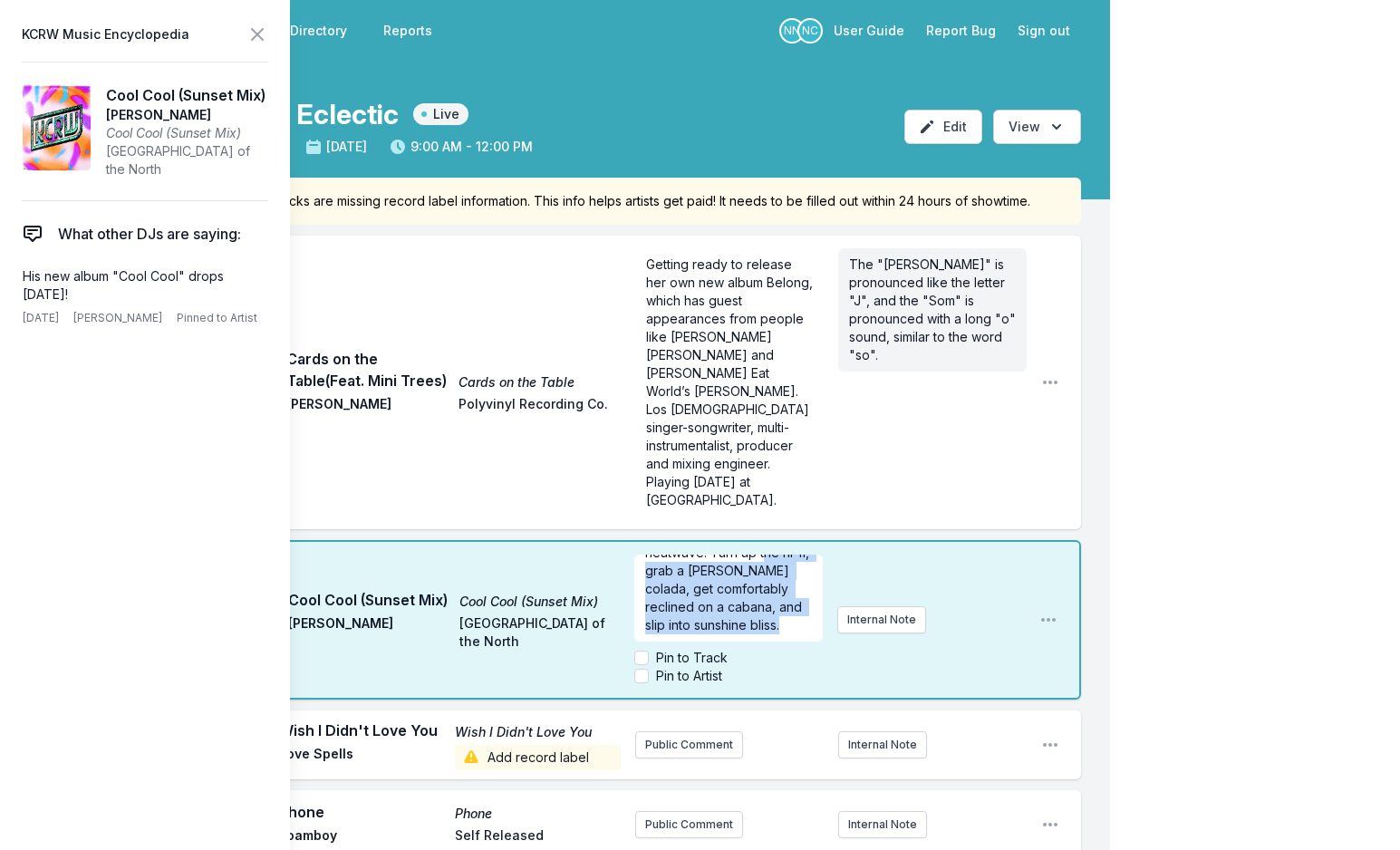
click at [759, 607] on form "Marking one year since the release of musical polymath [PERSON_NAME]’s stunning…" at bounding box center [728, 620] width 188 height 130
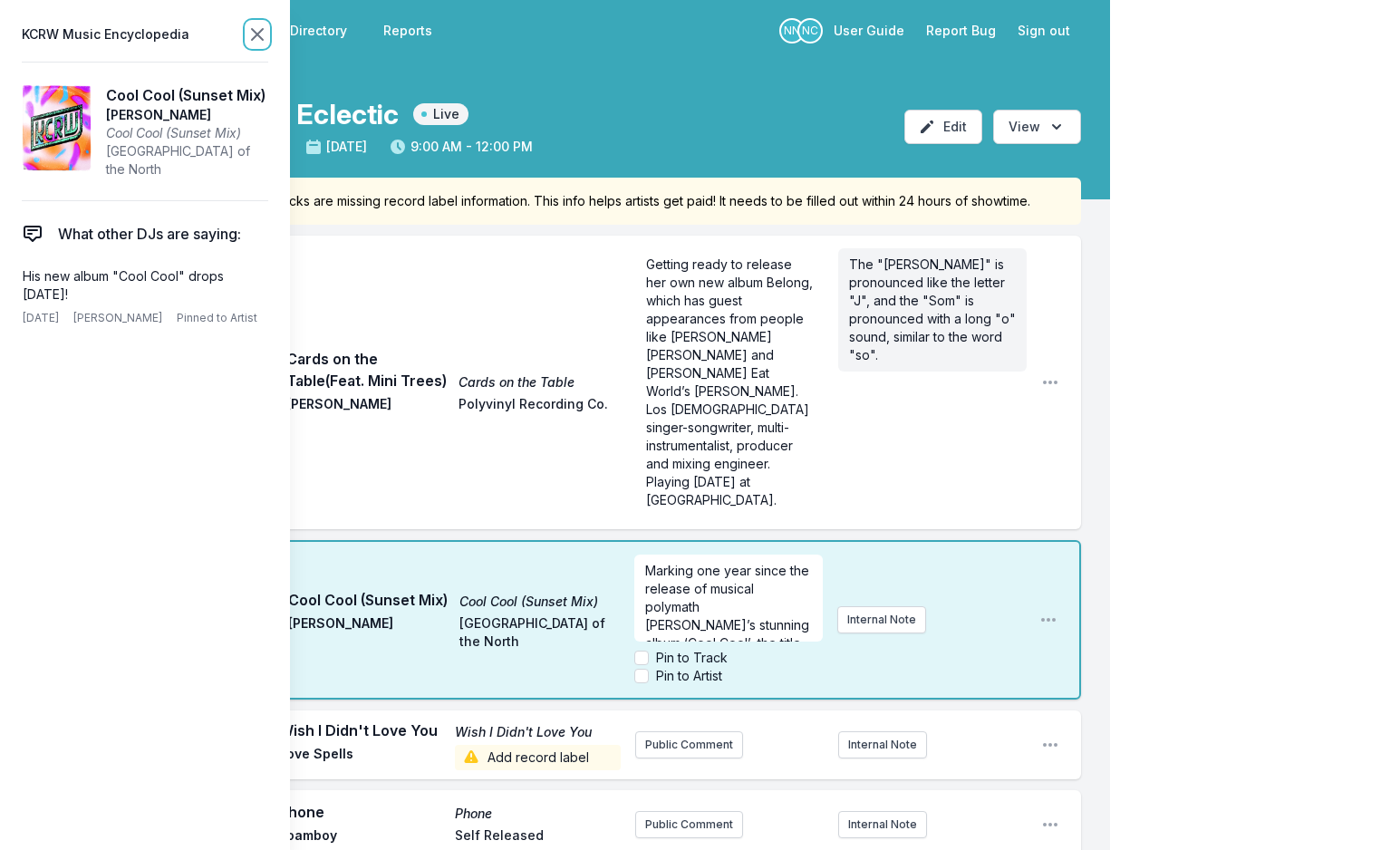
click at [255, 30] on icon at bounding box center [257, 35] width 22 height 22
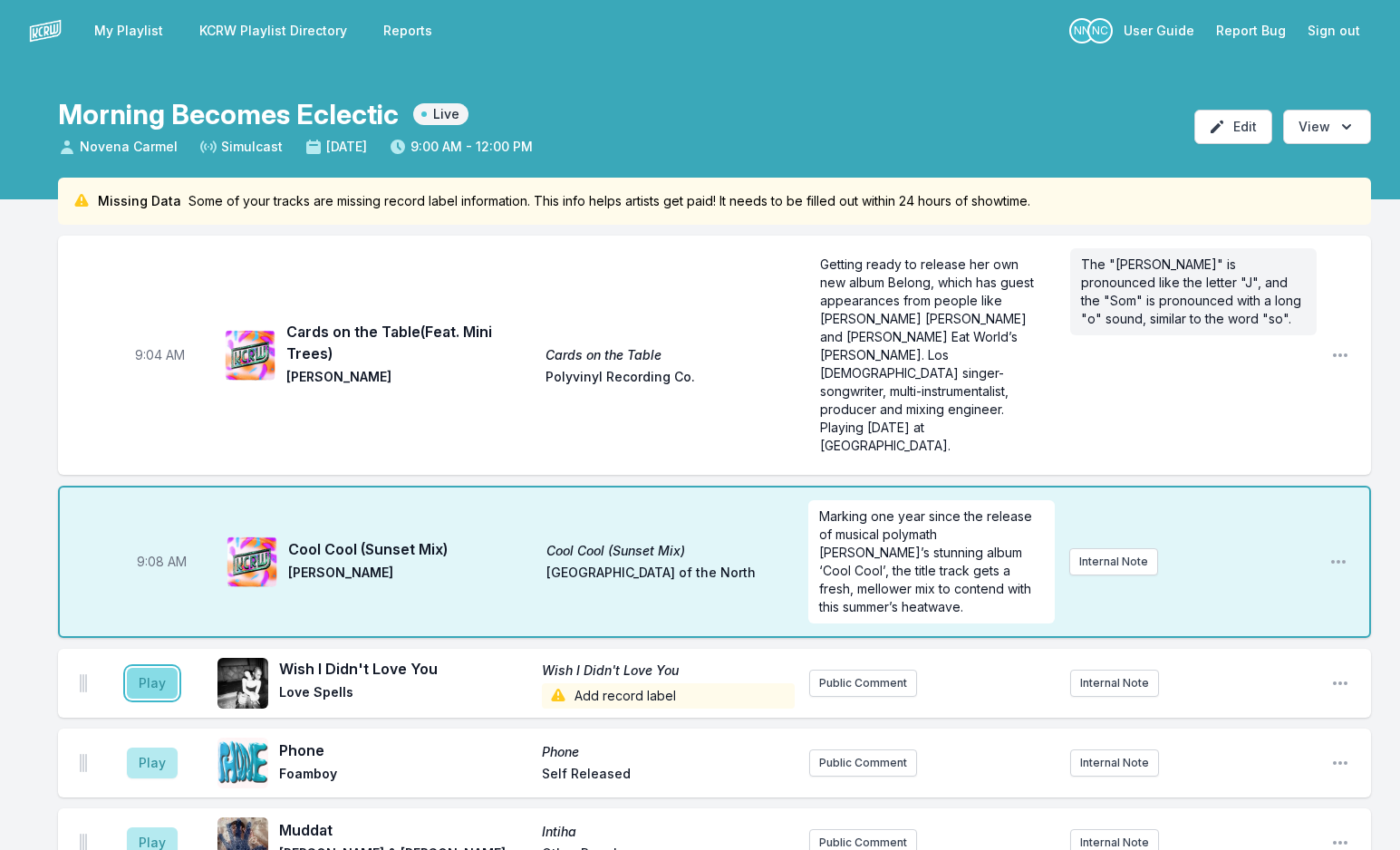
click at [161, 668] on button "Play" at bounding box center [152, 683] width 51 height 31
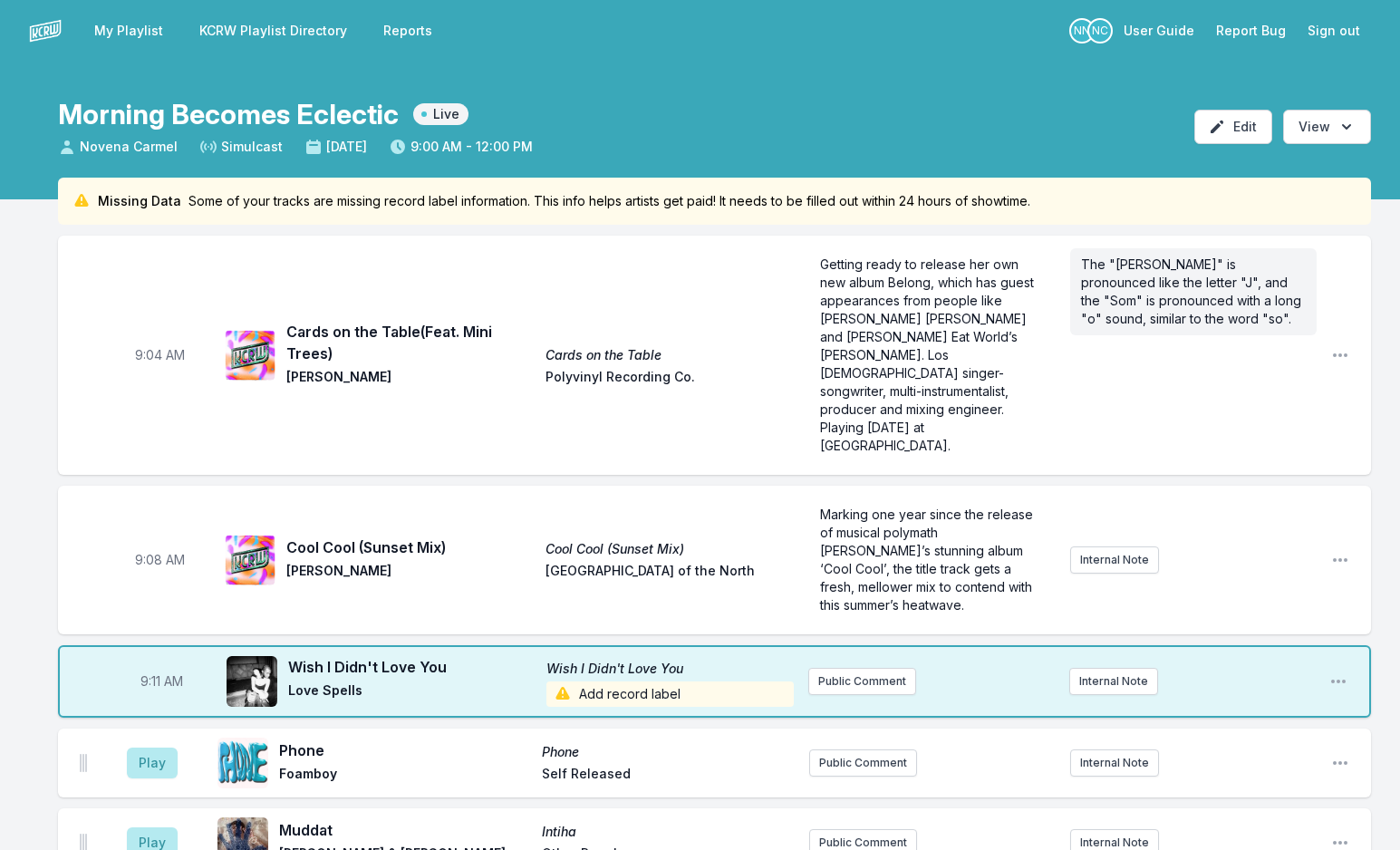
click at [618, 681] on span "Add record label" at bounding box center [669, 693] width 247 height 25
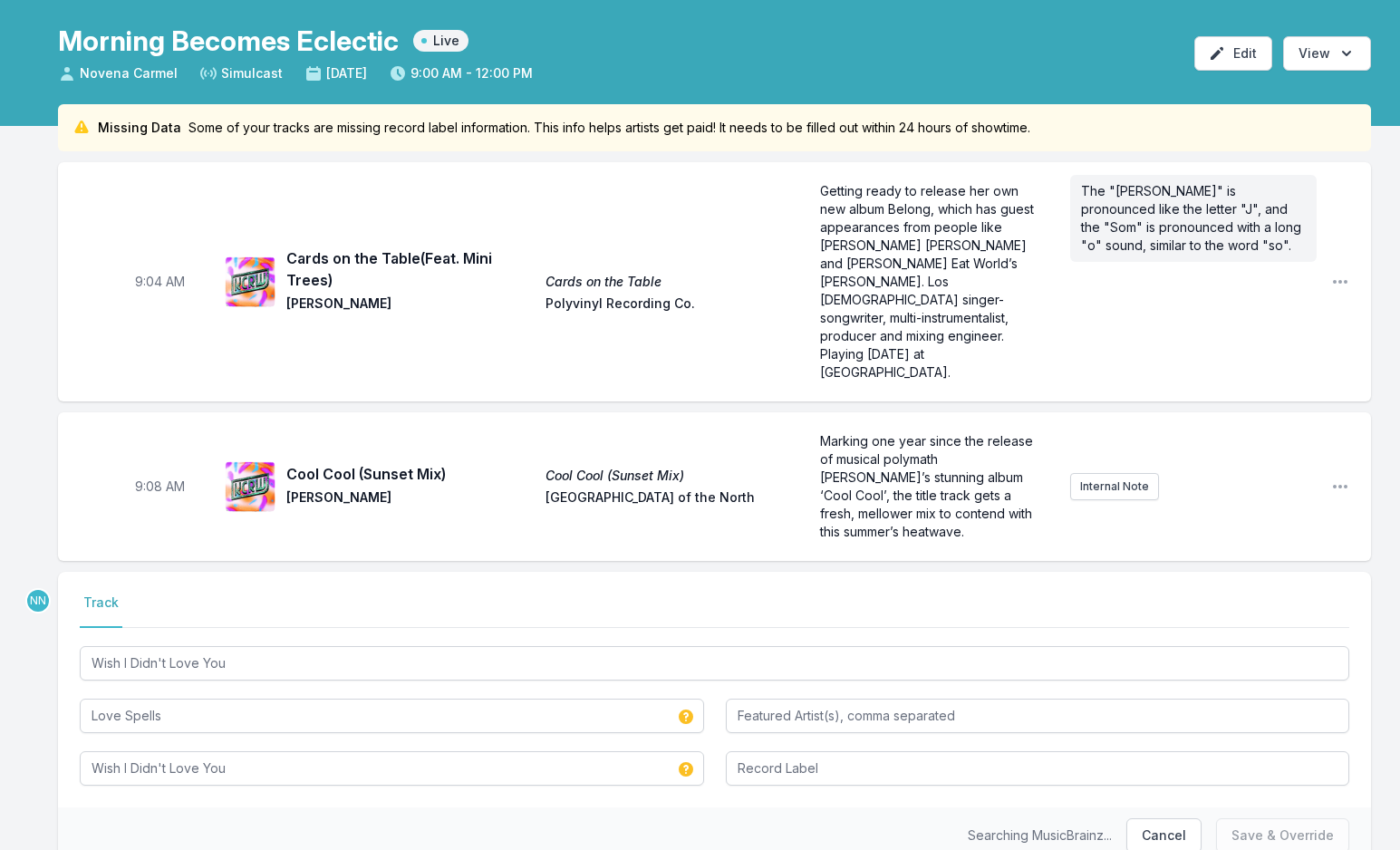
scroll to position [181, 0]
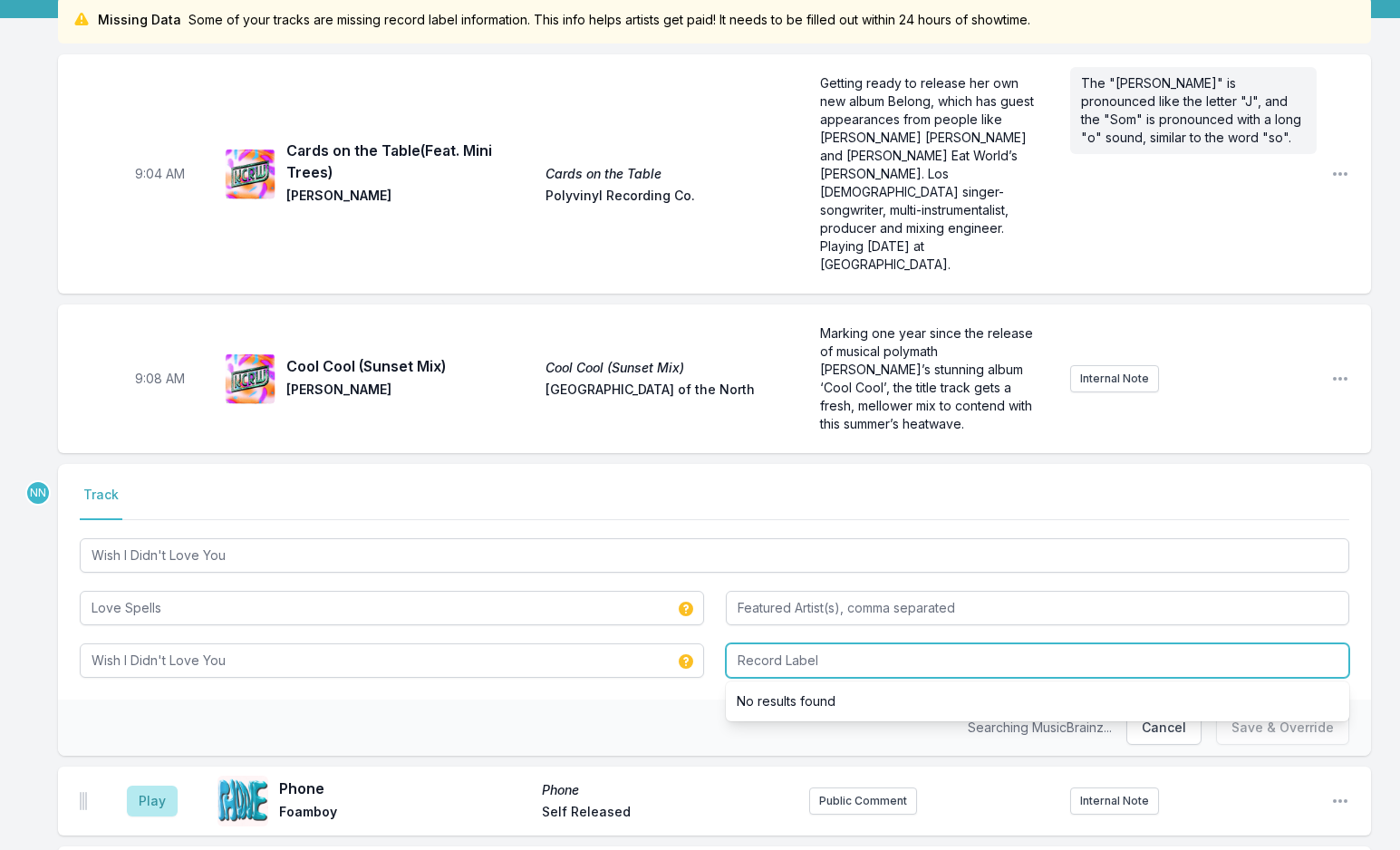
click at [778, 643] on input "Record Label" at bounding box center [1038, 660] width 624 height 34
type input "Self Release"
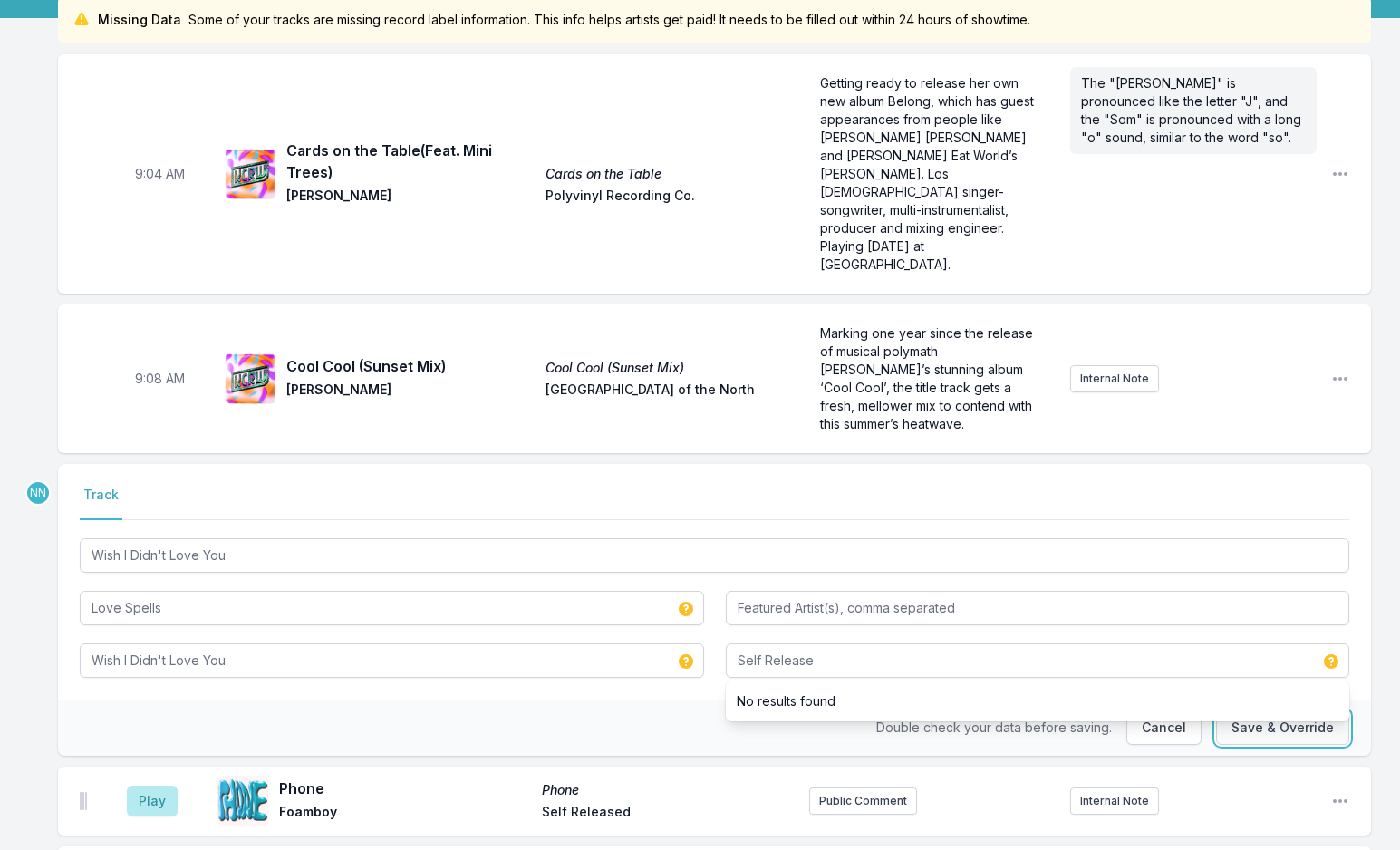
click at [1252, 710] on button "Save & Override" at bounding box center [1282, 727] width 133 height 34
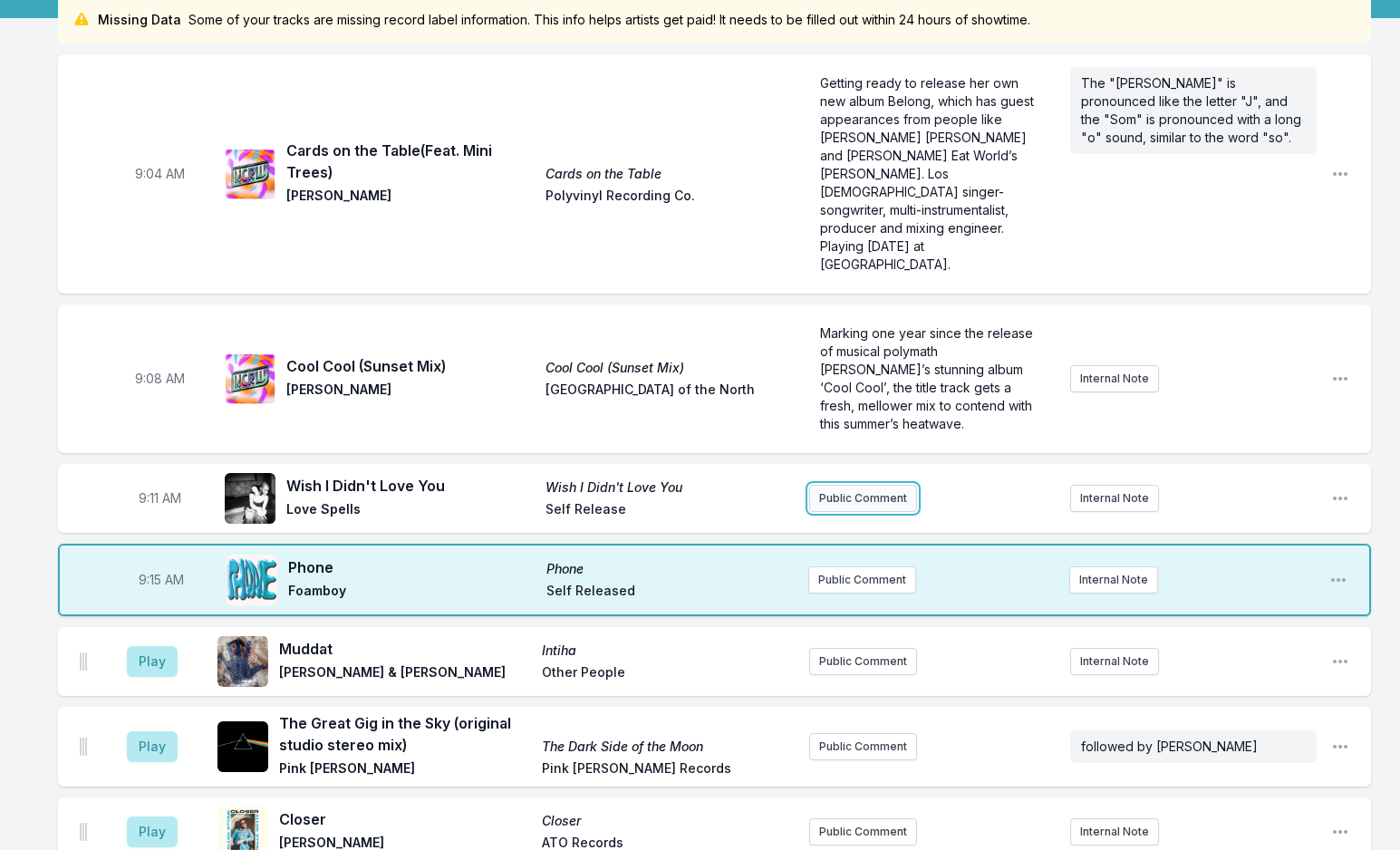
click at [859, 485] on button "Public Comment" at bounding box center [863, 498] width 108 height 27
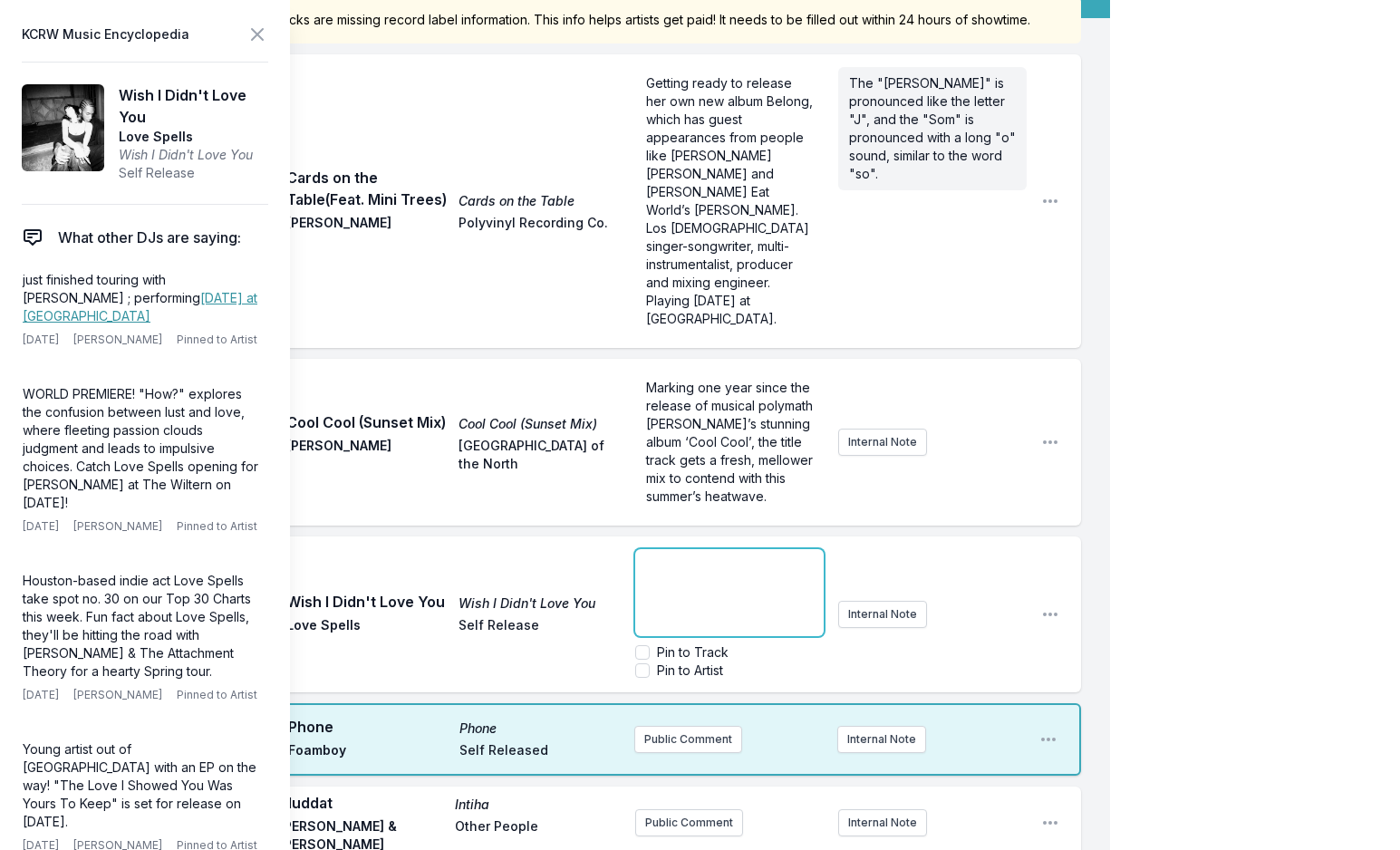
click at [672, 575] on div "﻿" at bounding box center [729, 592] width 188 height 87
click at [640, 550] on div "new single from indie artist out of [GEOGRAPHIC_DATA] ; headlining a sold out M…" at bounding box center [729, 592] width 188 height 87
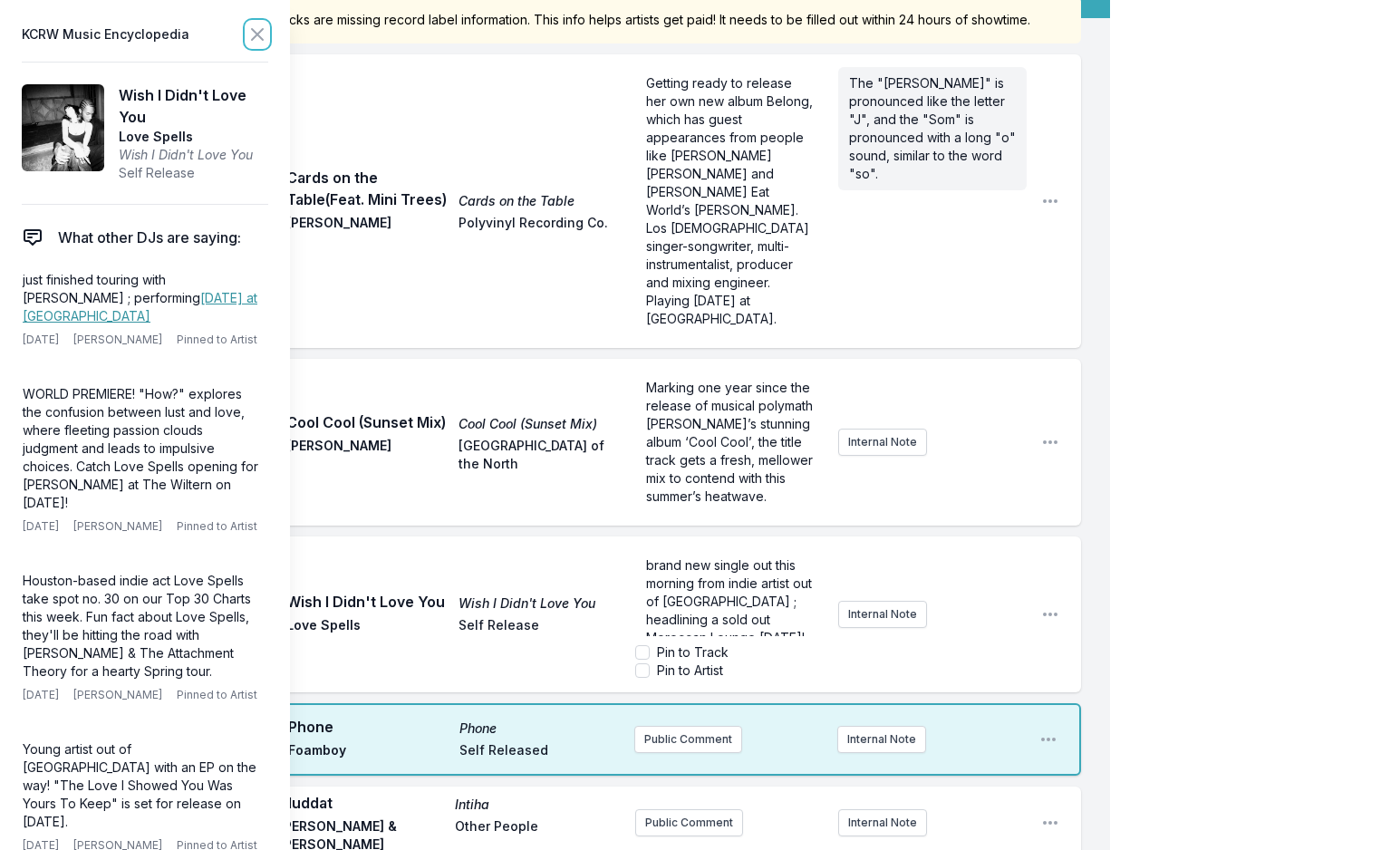
click at [253, 42] on icon at bounding box center [257, 35] width 22 height 22
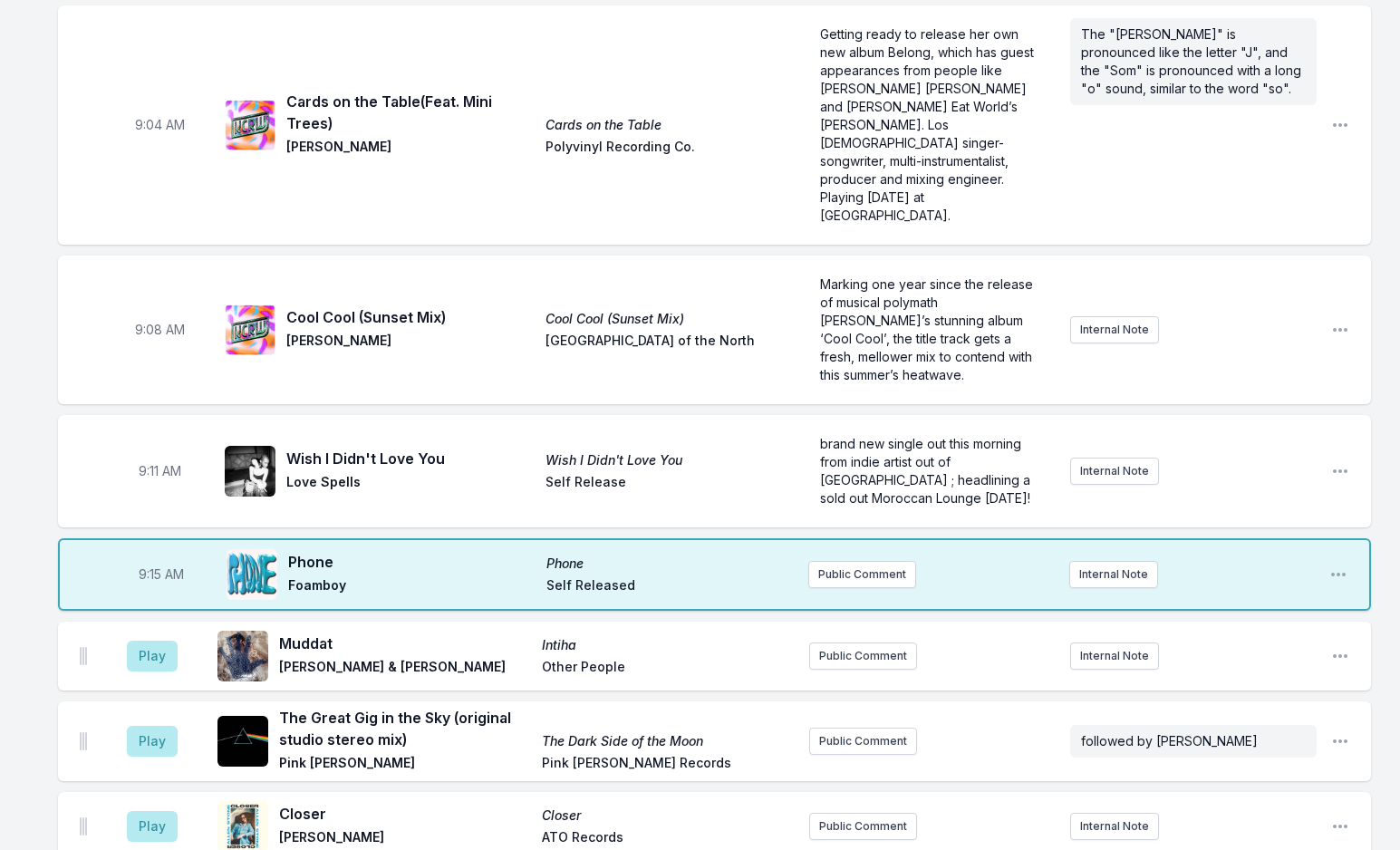
scroll to position [272, 0]
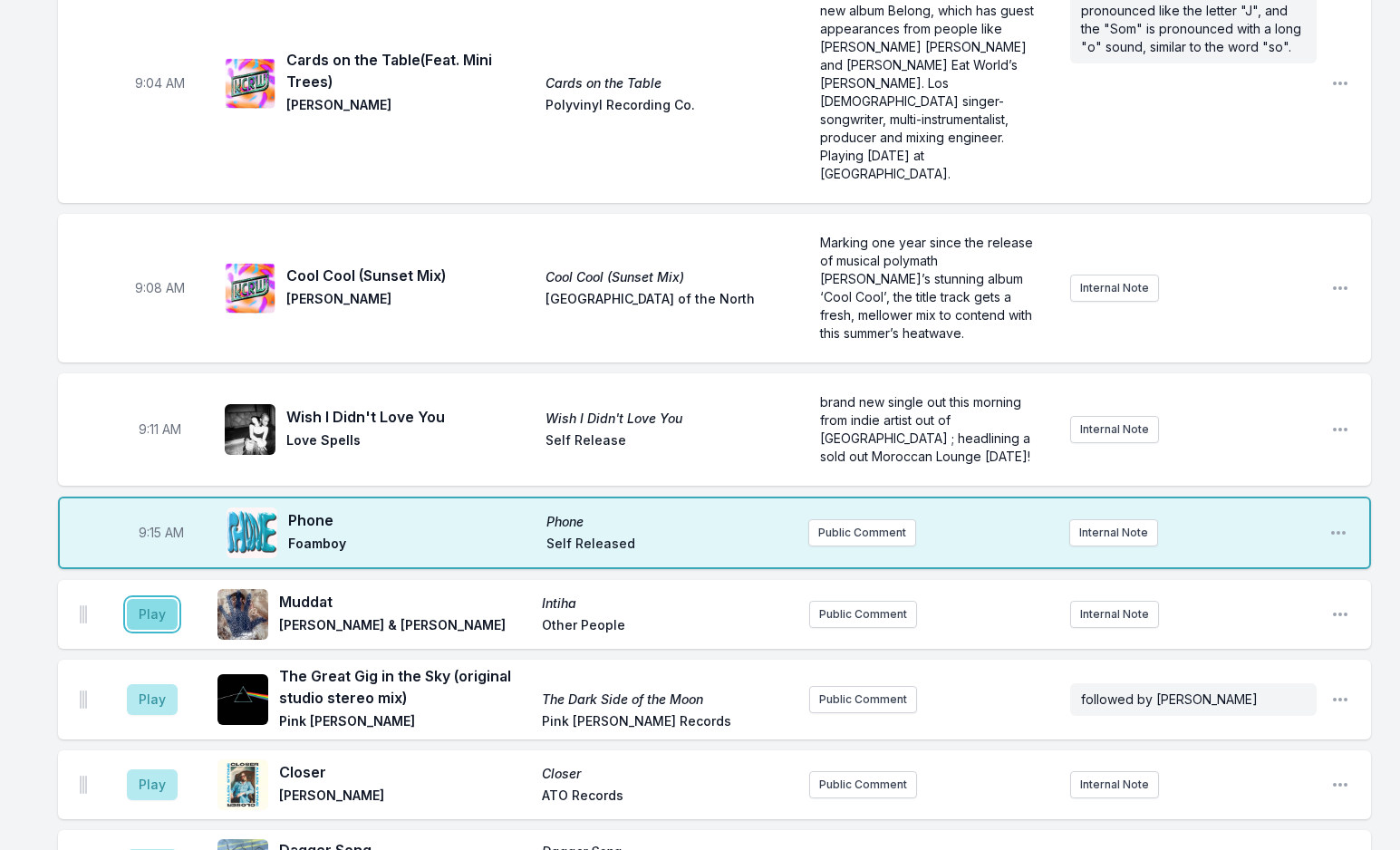
click at [153, 599] on button "Play" at bounding box center [152, 614] width 51 height 31
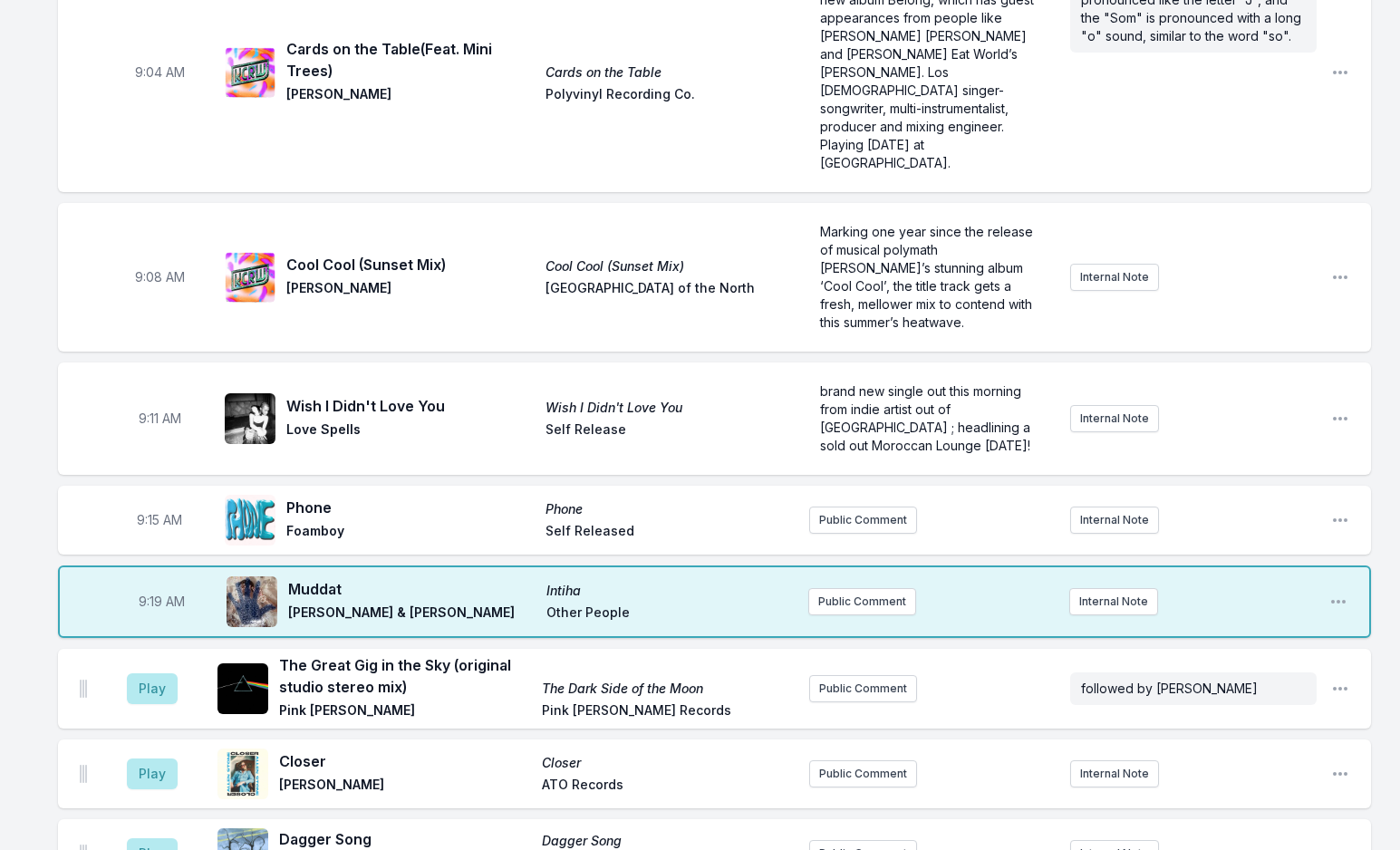
scroll to position [362, 0]
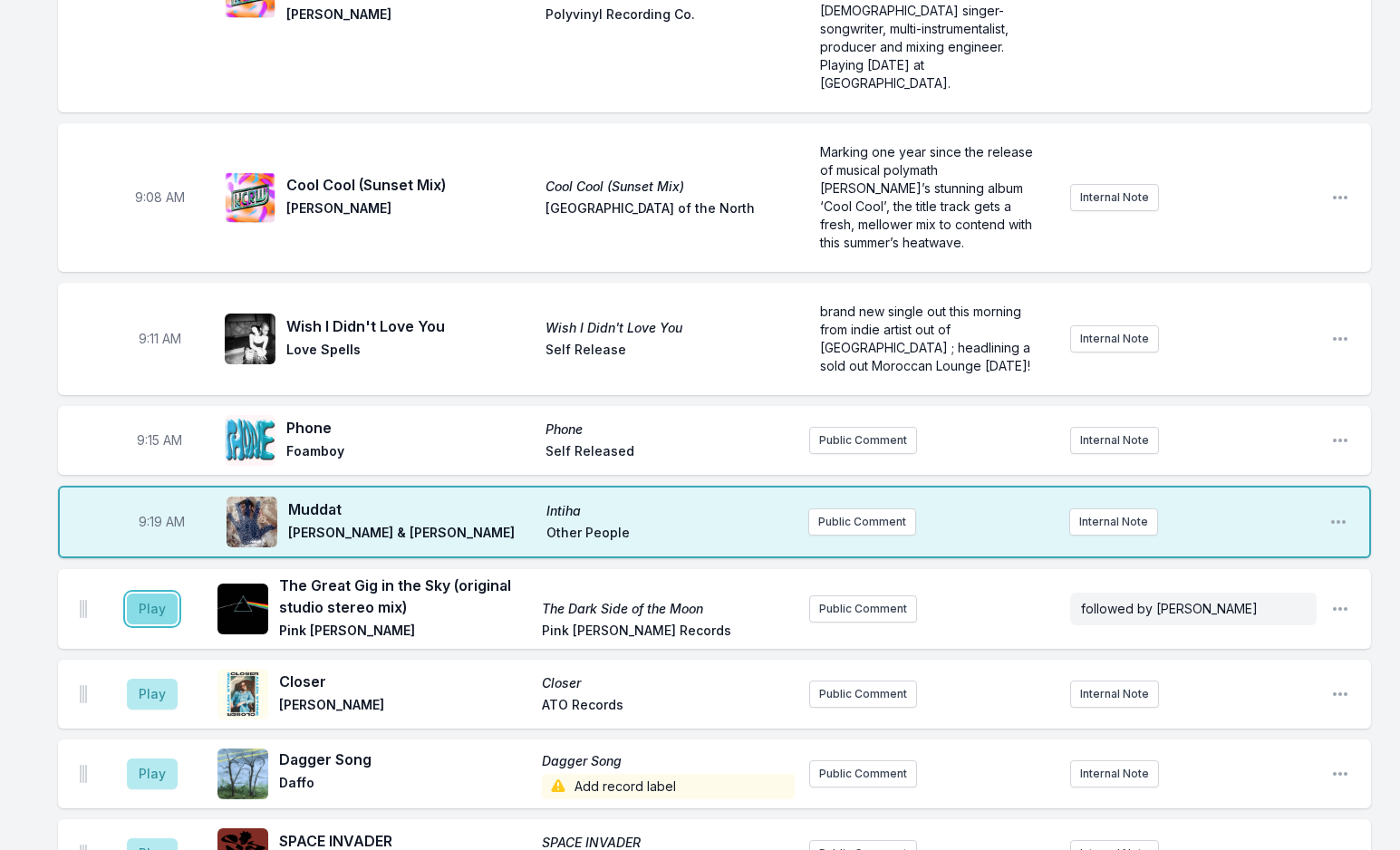
click at [146, 594] on button "Play" at bounding box center [152, 609] width 51 height 31
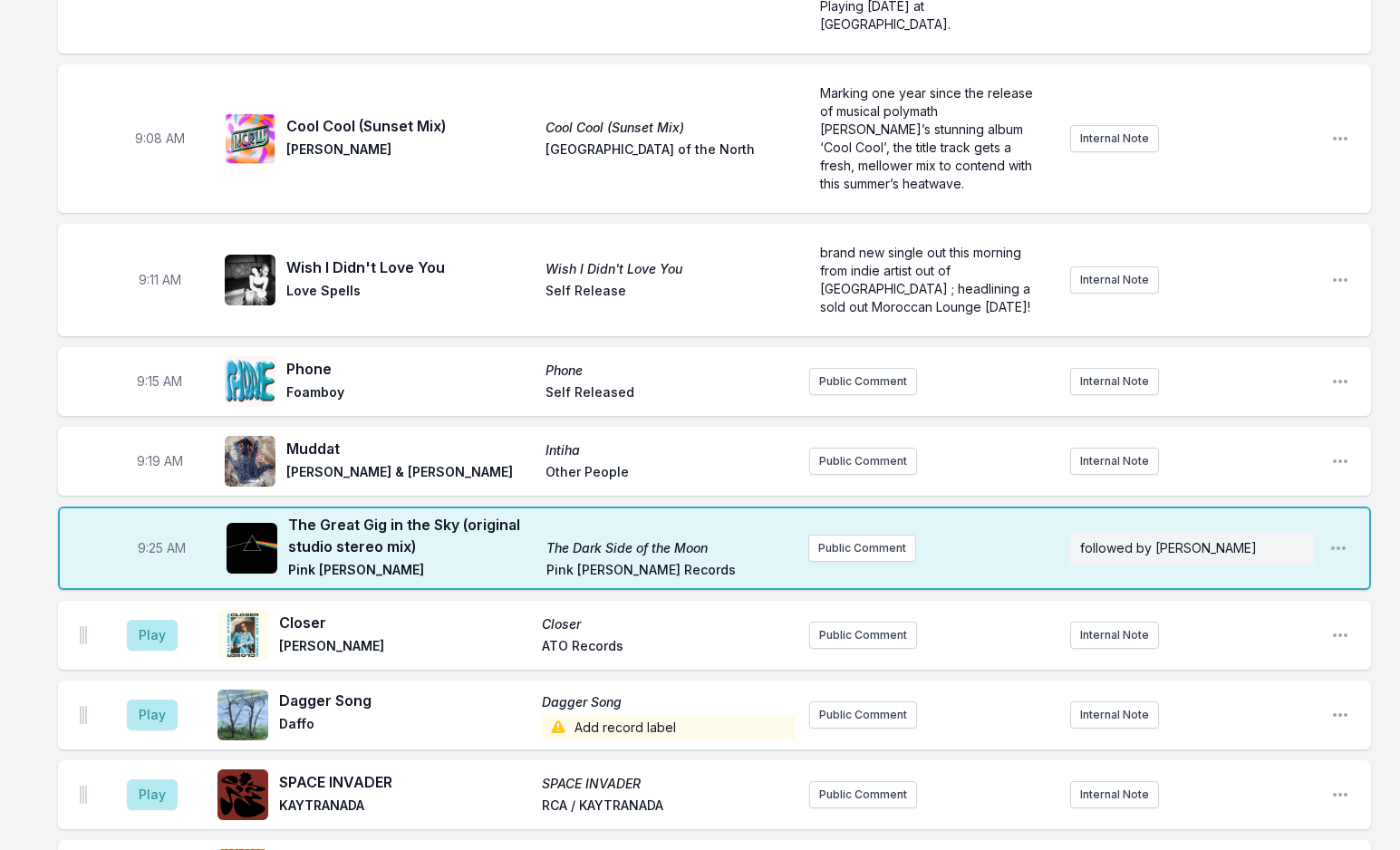
scroll to position [453, 0]
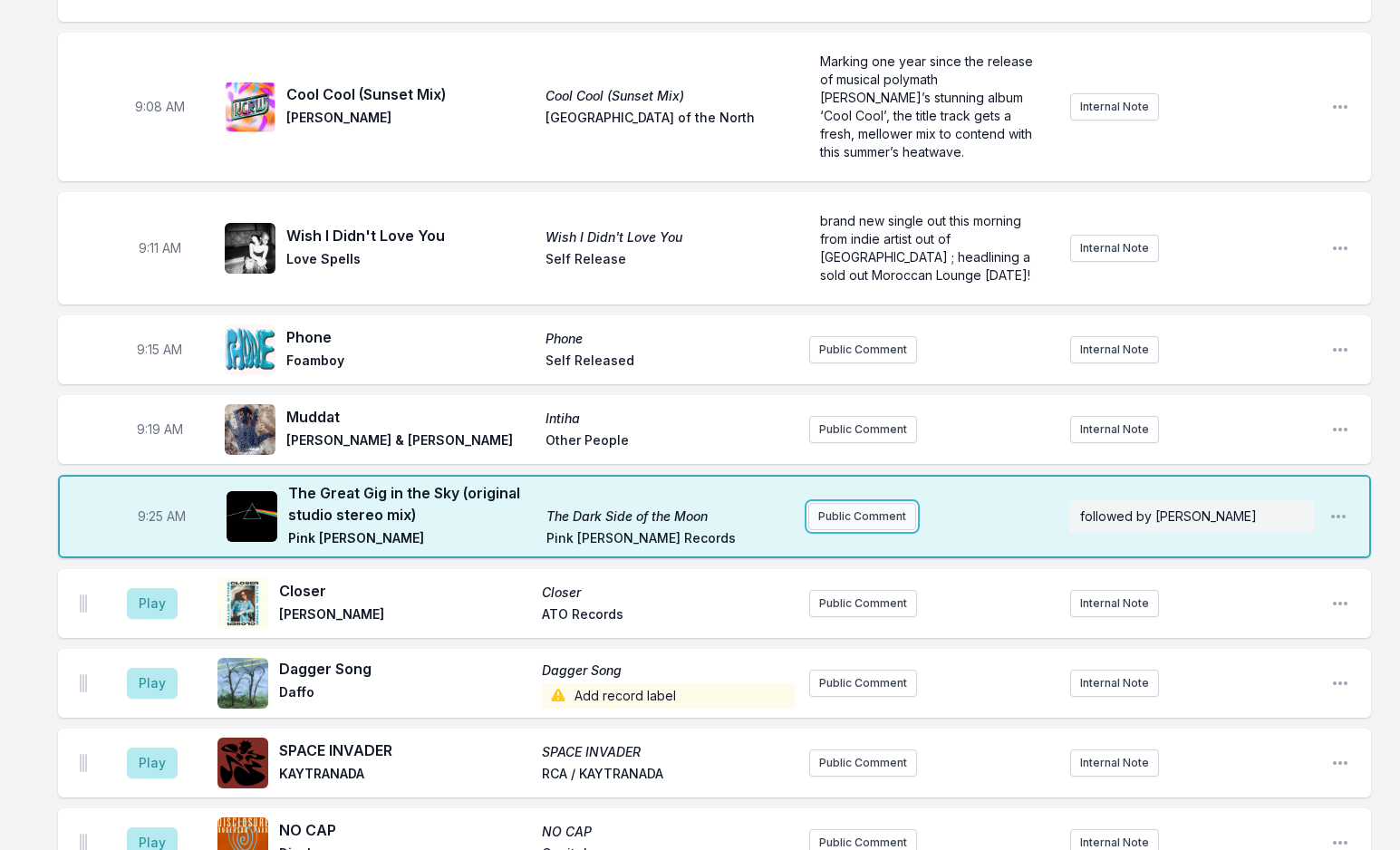
click at [844, 503] on button "Public Comment" at bounding box center [862, 516] width 108 height 27
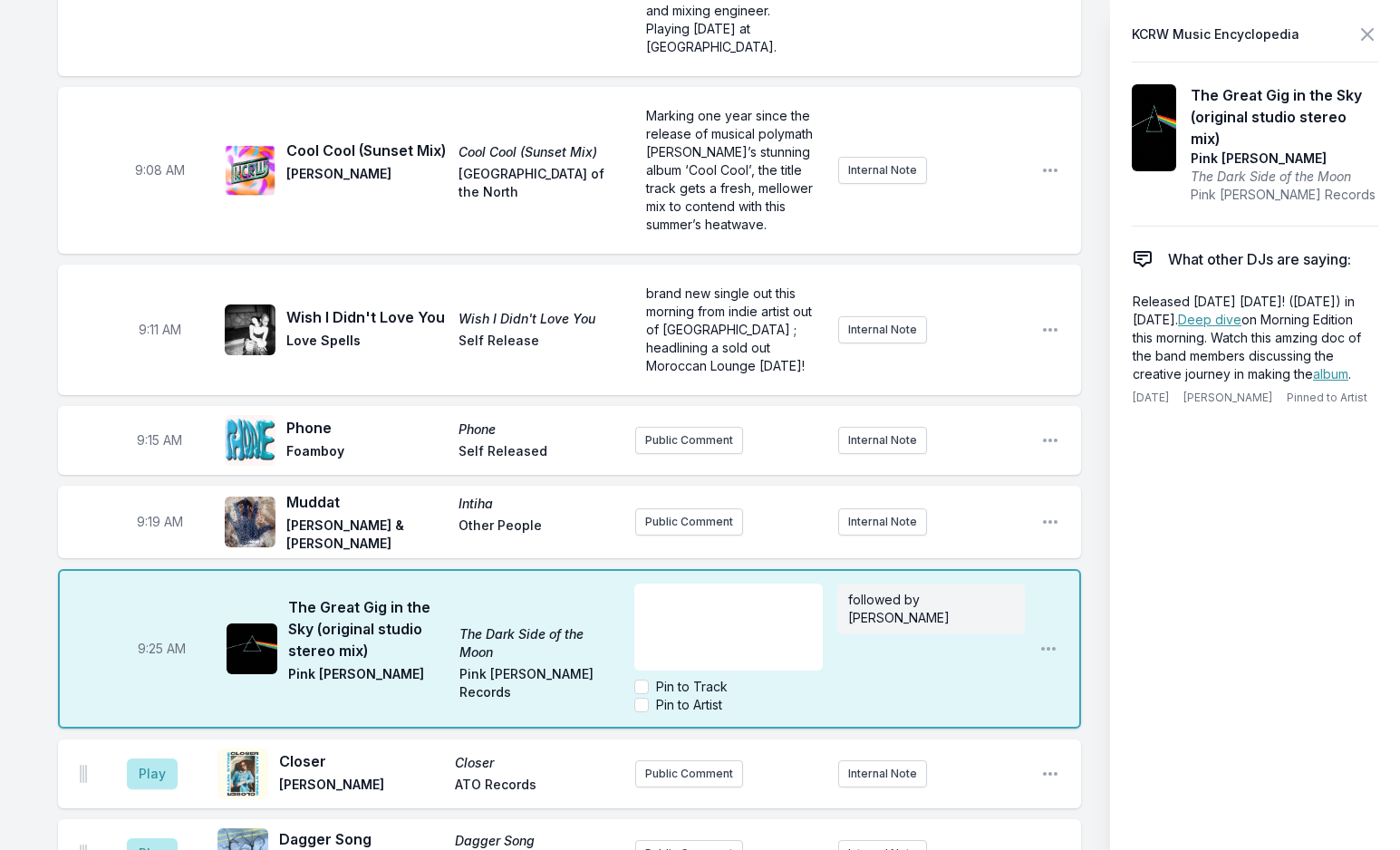
scroll to position [127, 0]
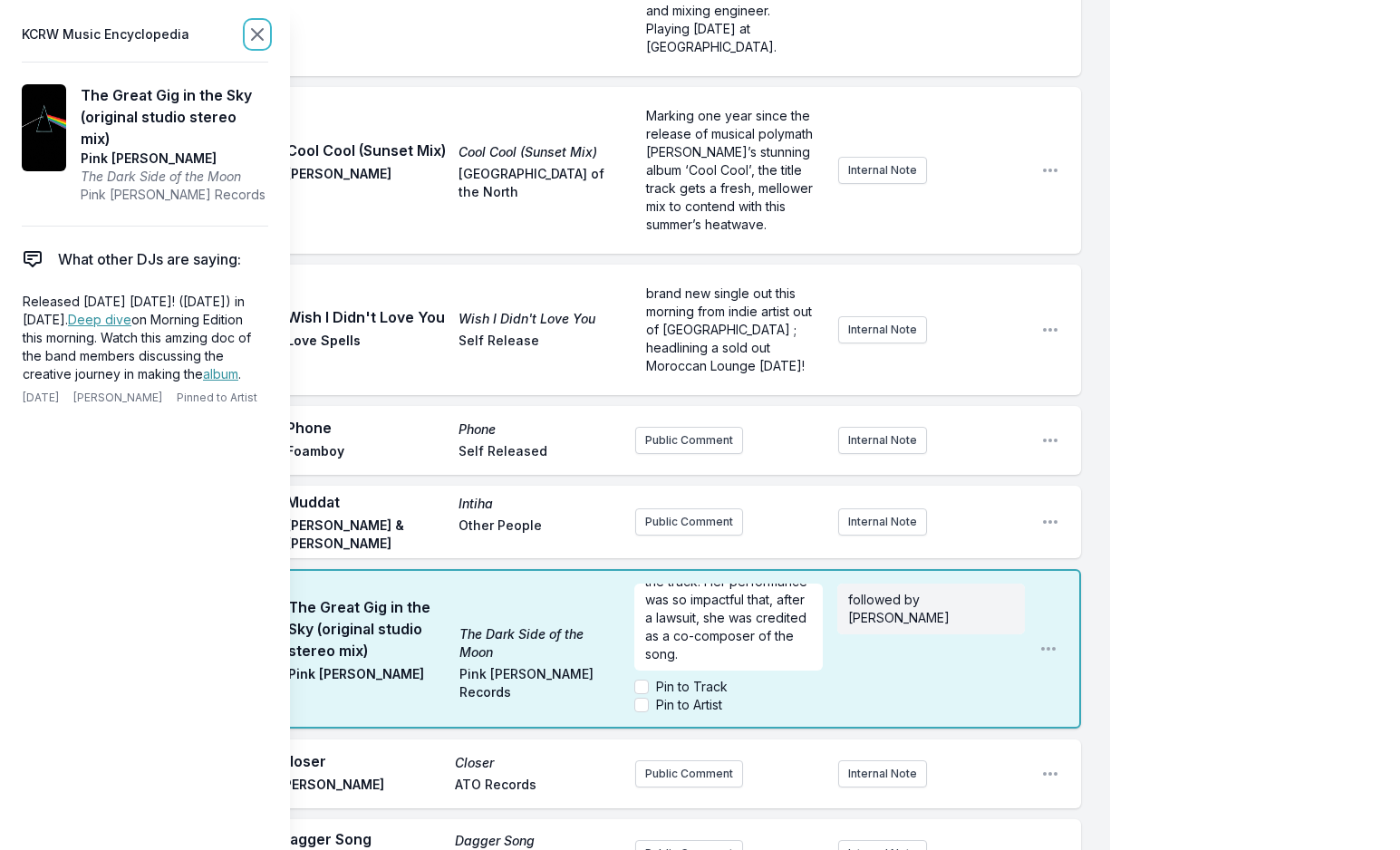
click at [254, 36] on icon at bounding box center [257, 35] width 22 height 22
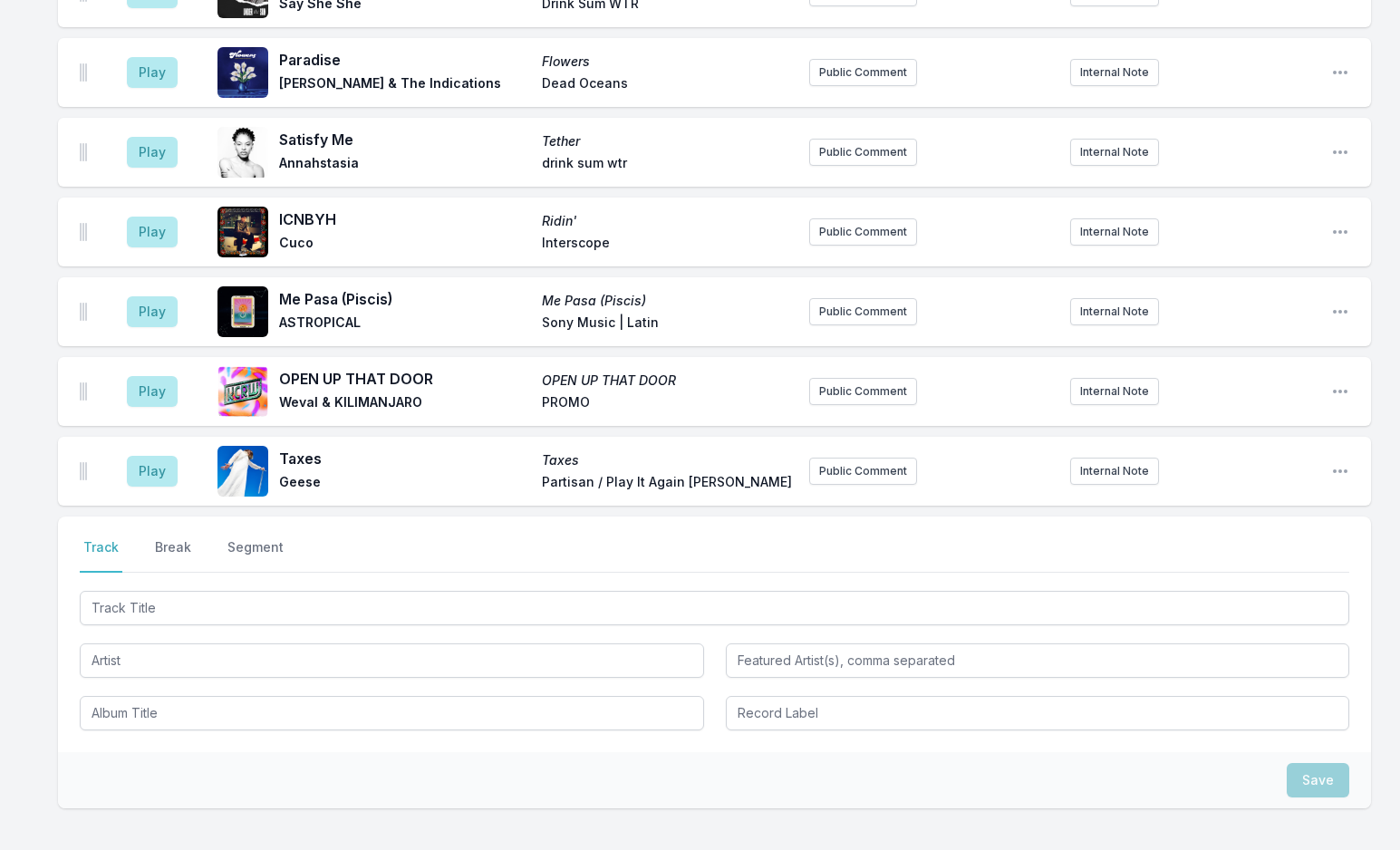
scroll to position [2320, 0]
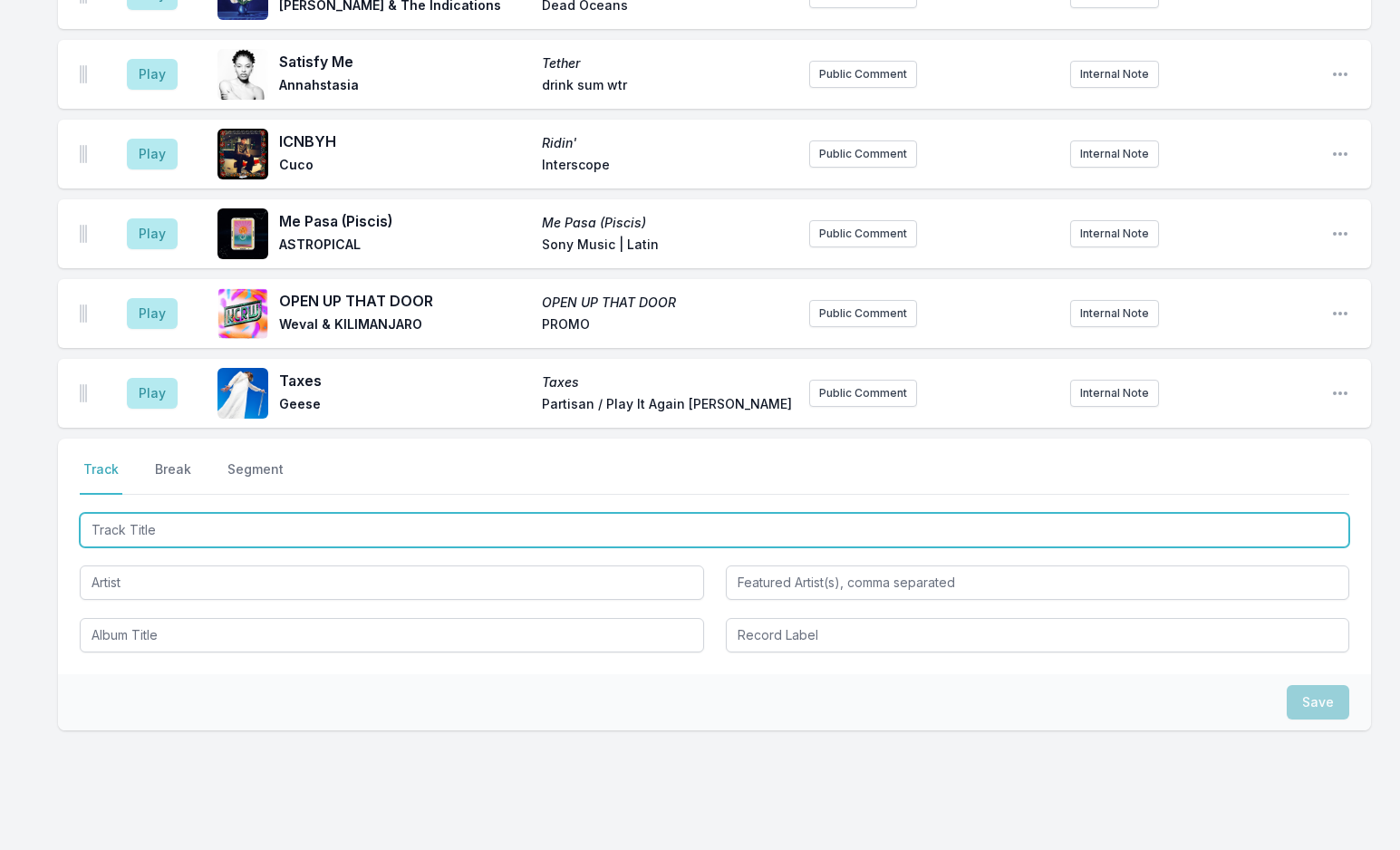
click at [141, 513] on input "Track Title" at bounding box center [715, 530] width 1270 height 34
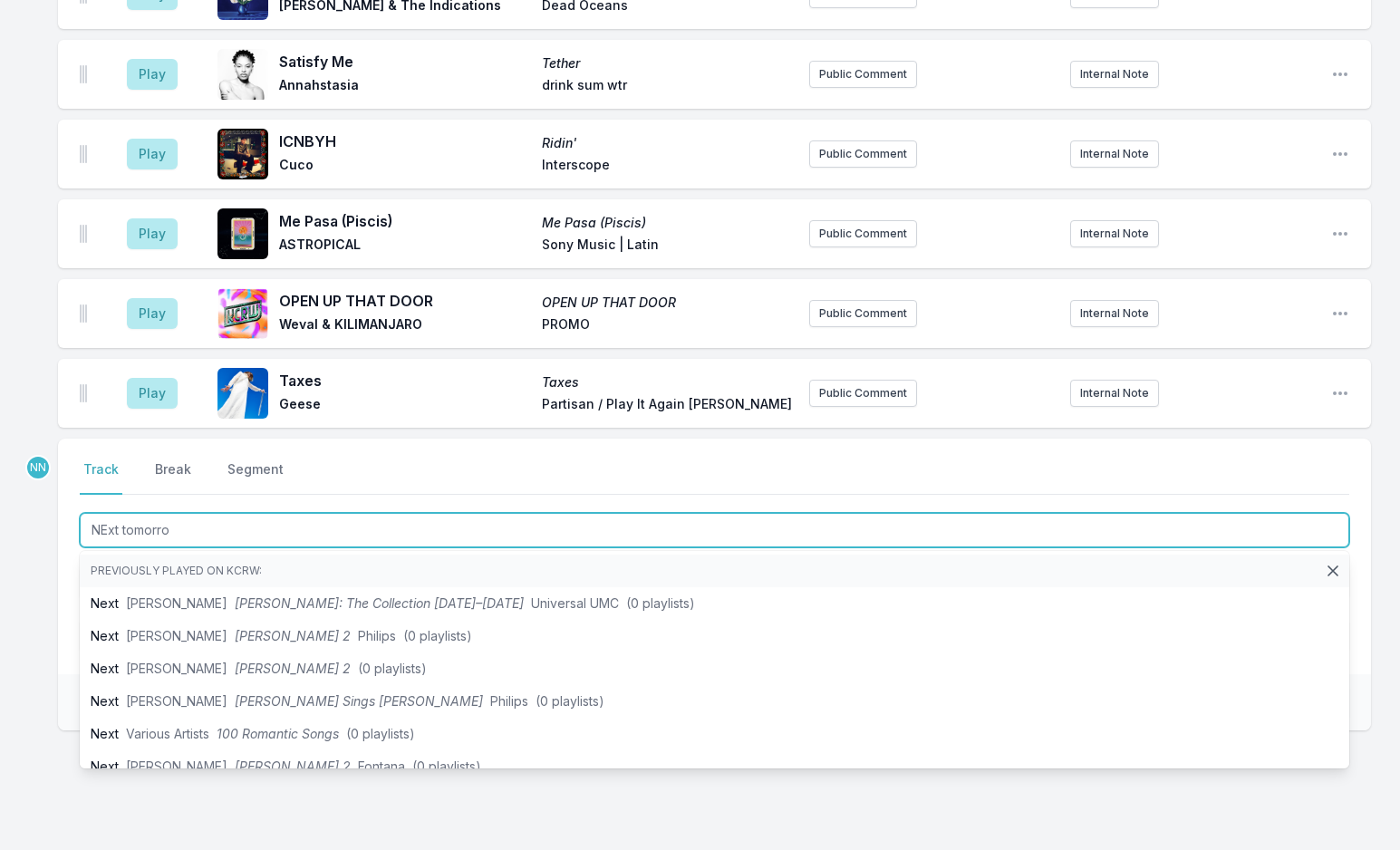
type input "NExt [DATE]"
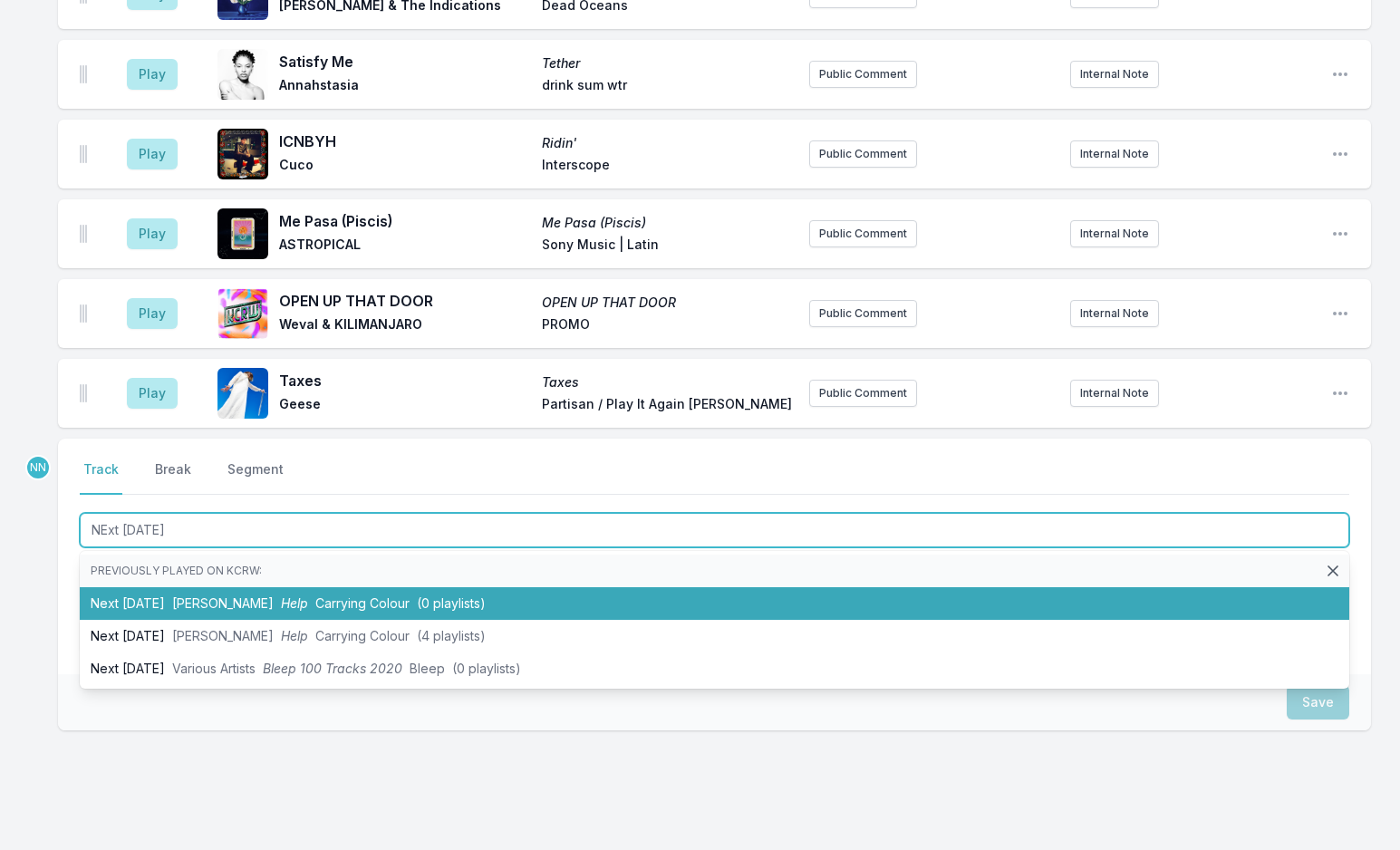
click at [246, 595] on span "[PERSON_NAME]" at bounding box center [222, 602] width 101 height 15
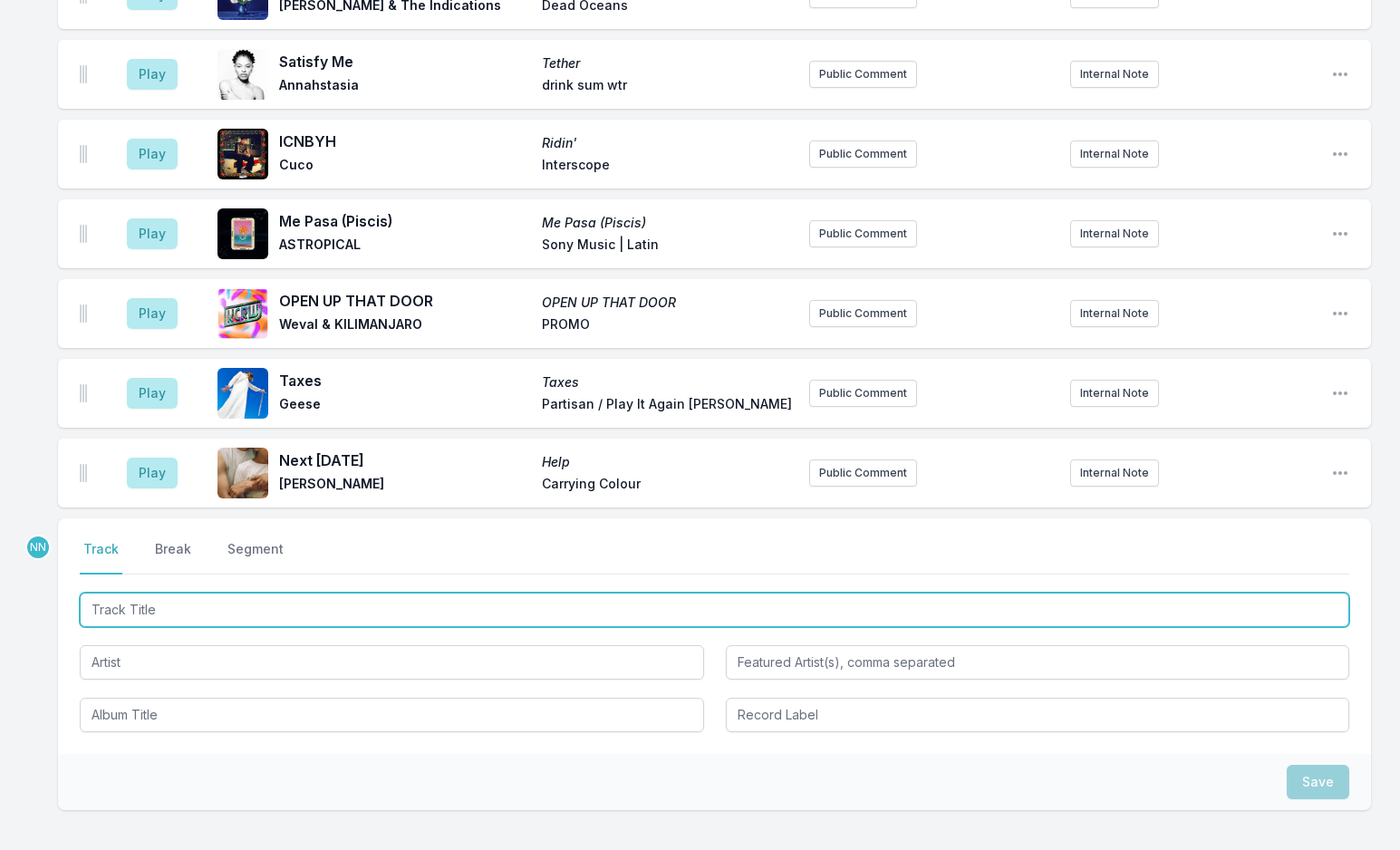
scroll to position [2400, 0]
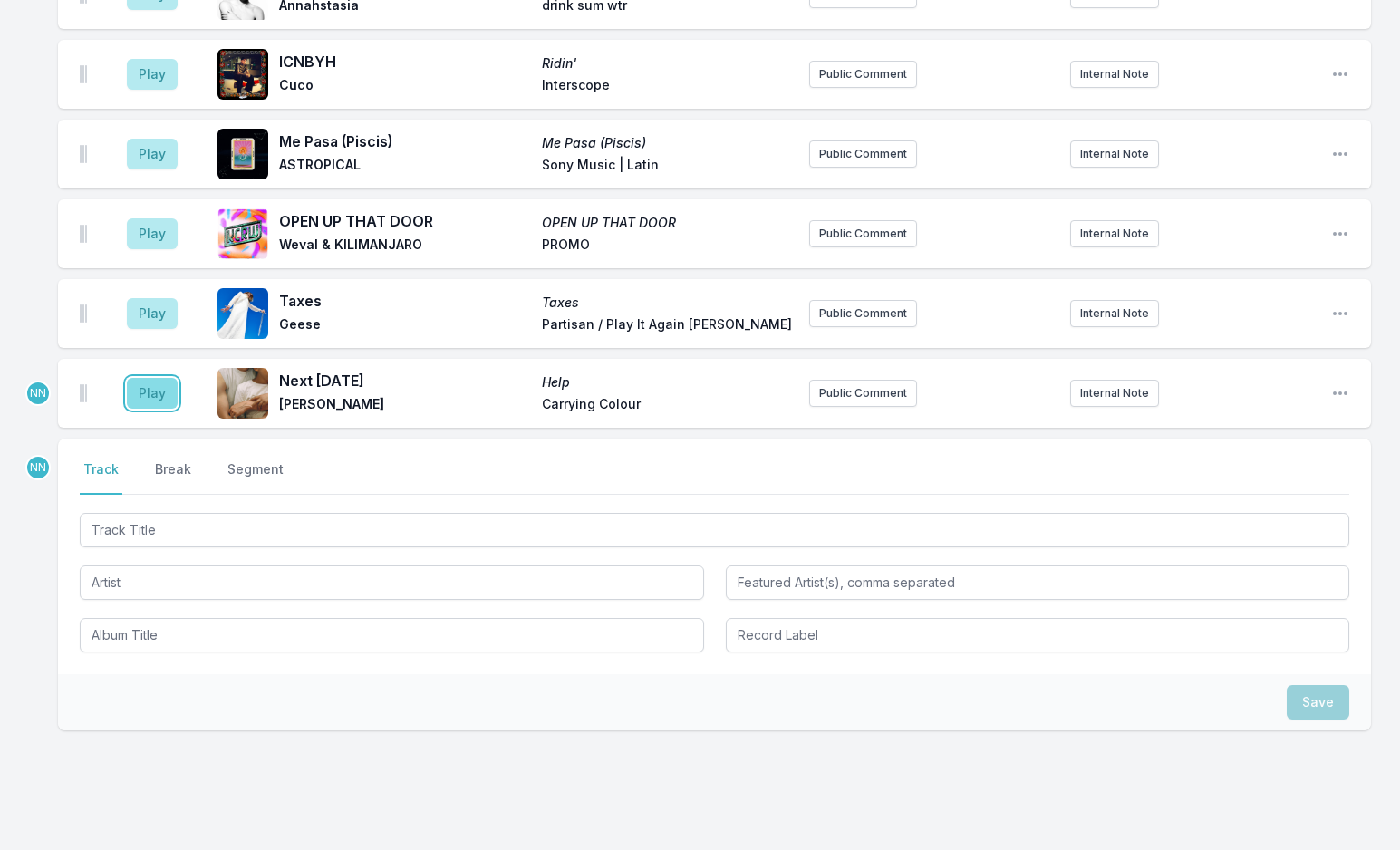
click at [150, 378] on button "Play" at bounding box center [152, 393] width 51 height 31
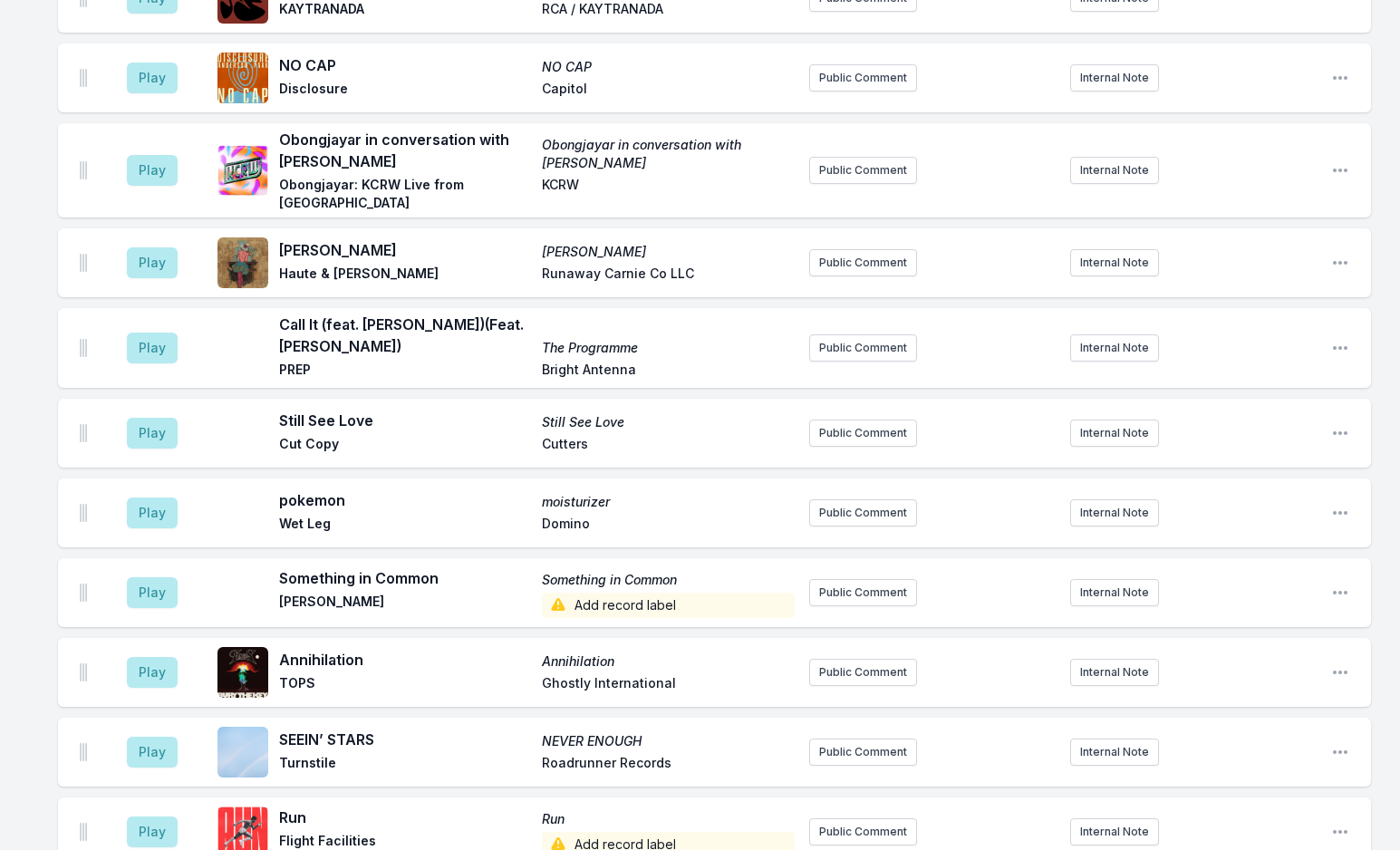
scroll to position [859, 0]
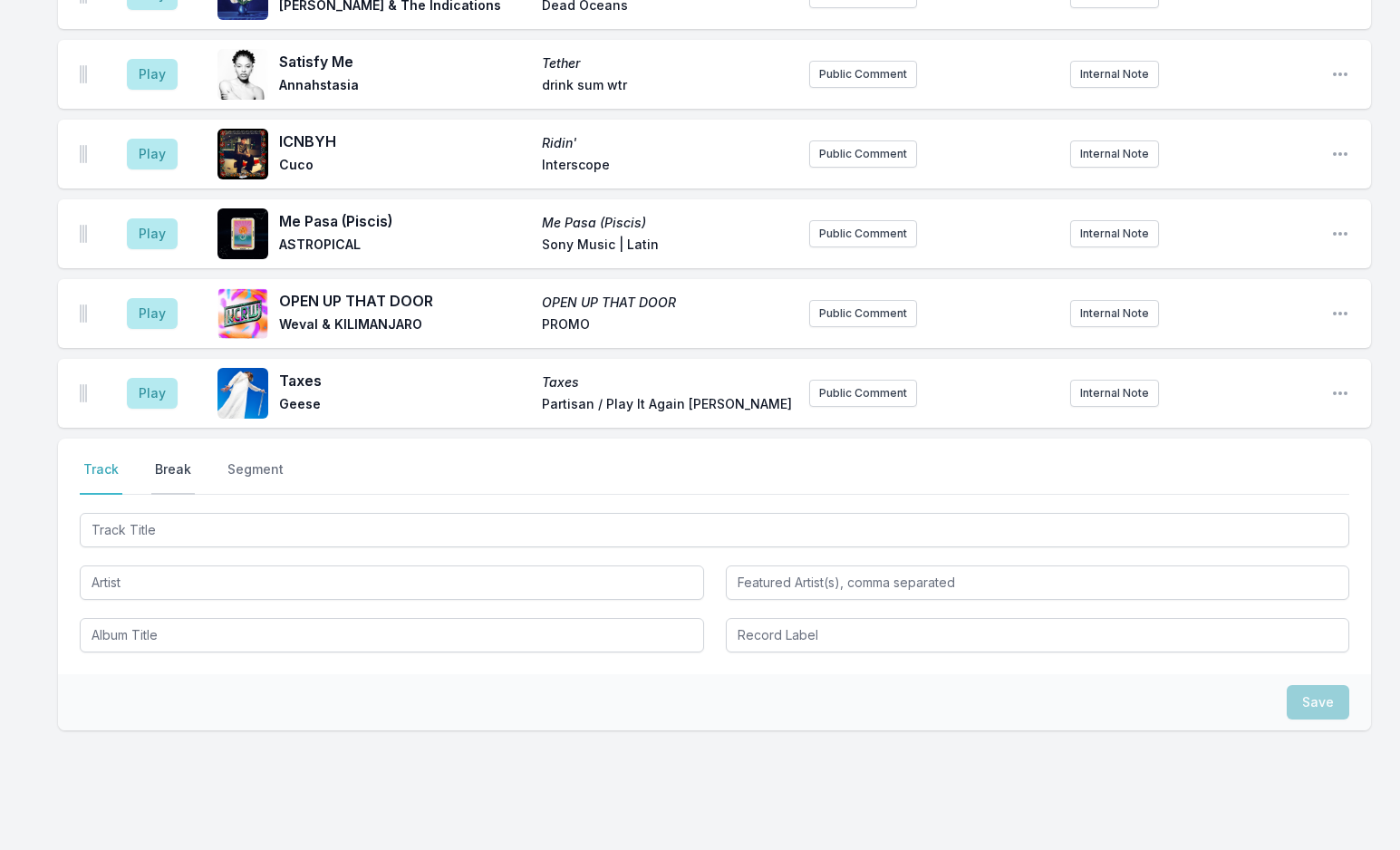
click at [174, 460] on button "Break" at bounding box center [172, 477] width 43 height 34
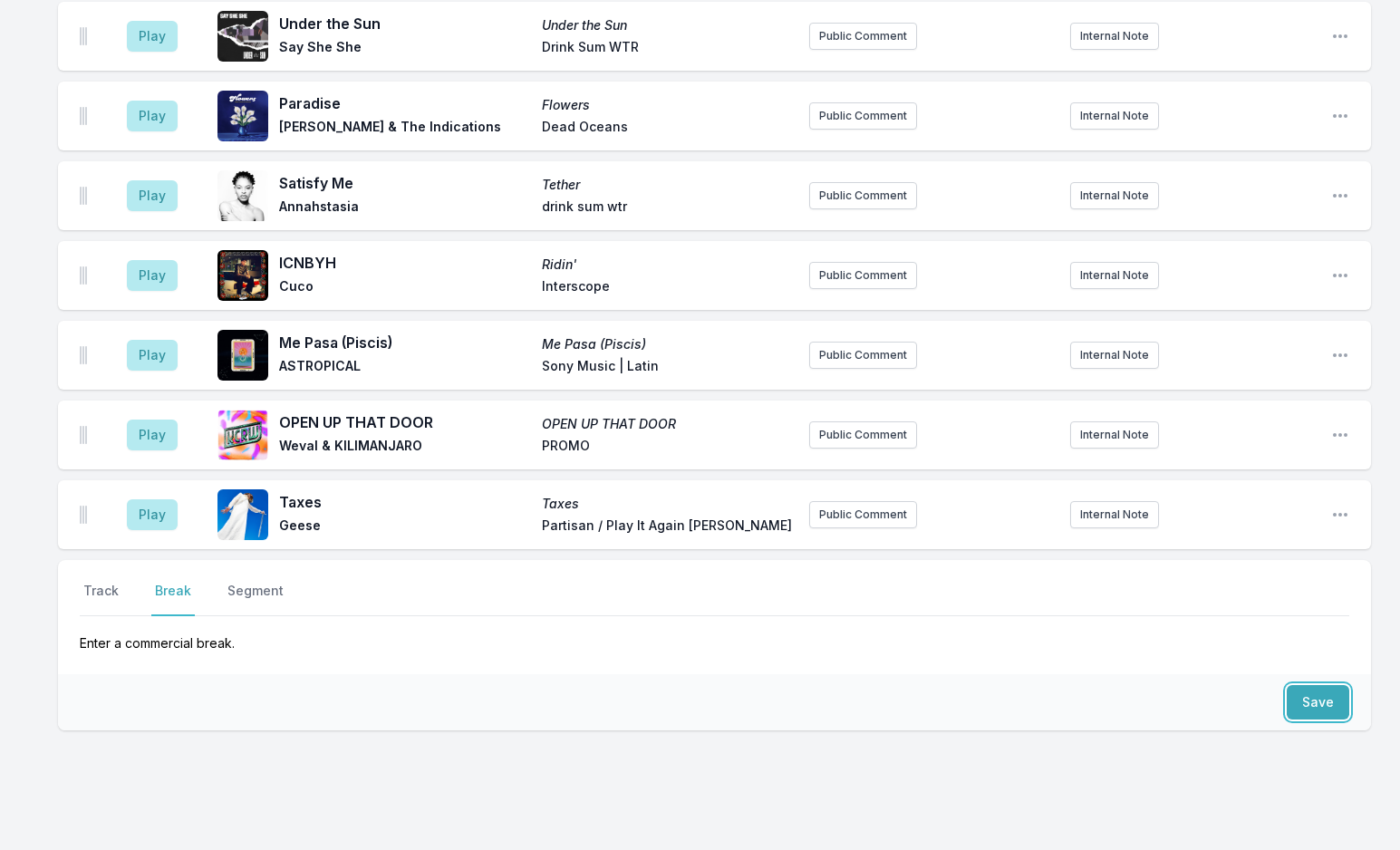
drag, startPoint x: 1314, startPoint y: 650, endPoint x: 1265, endPoint y: 659, distance: 49.8
click at [1313, 685] on button "Save" at bounding box center [1318, 702] width 63 height 34
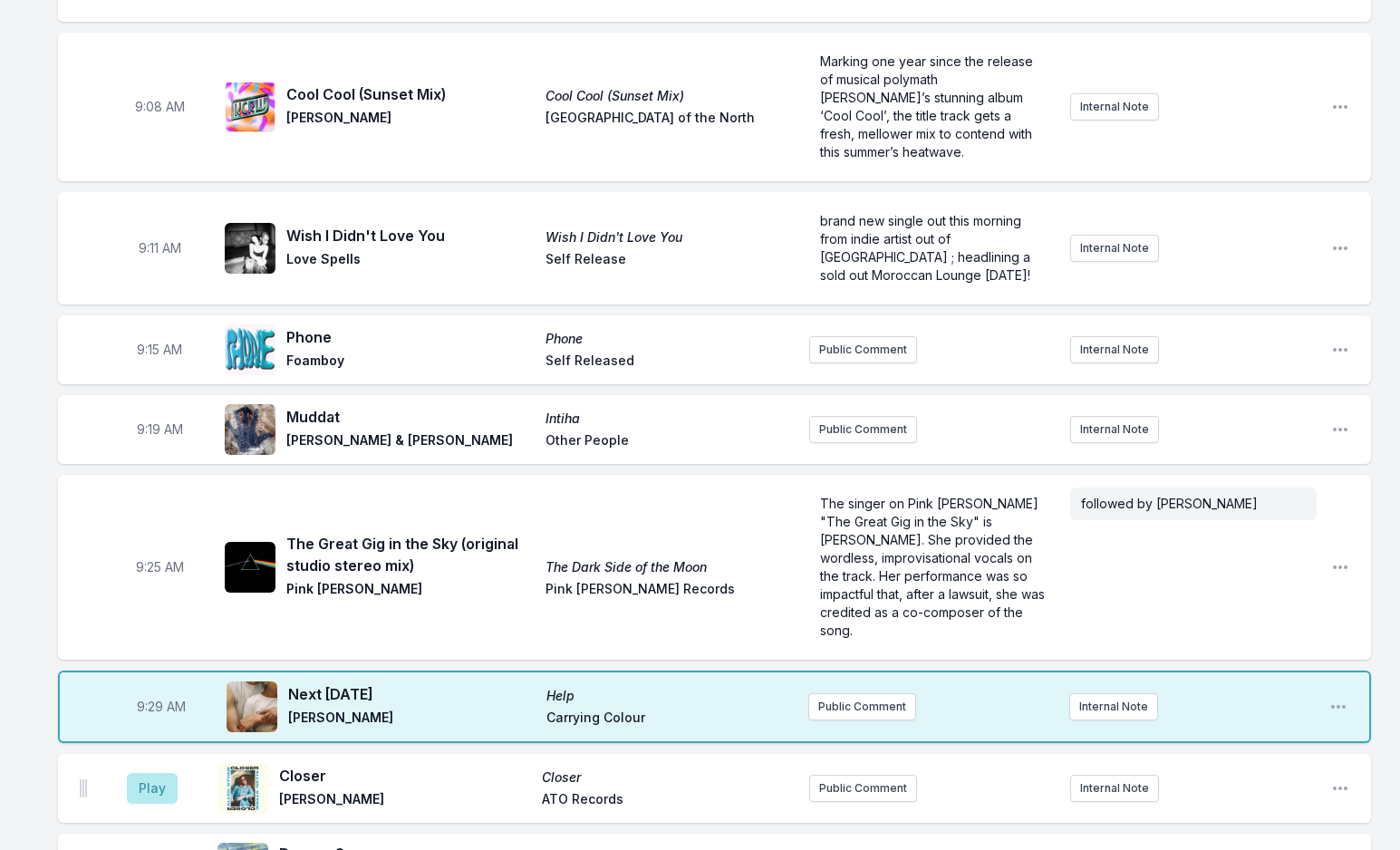
scroll to position [444, 0]
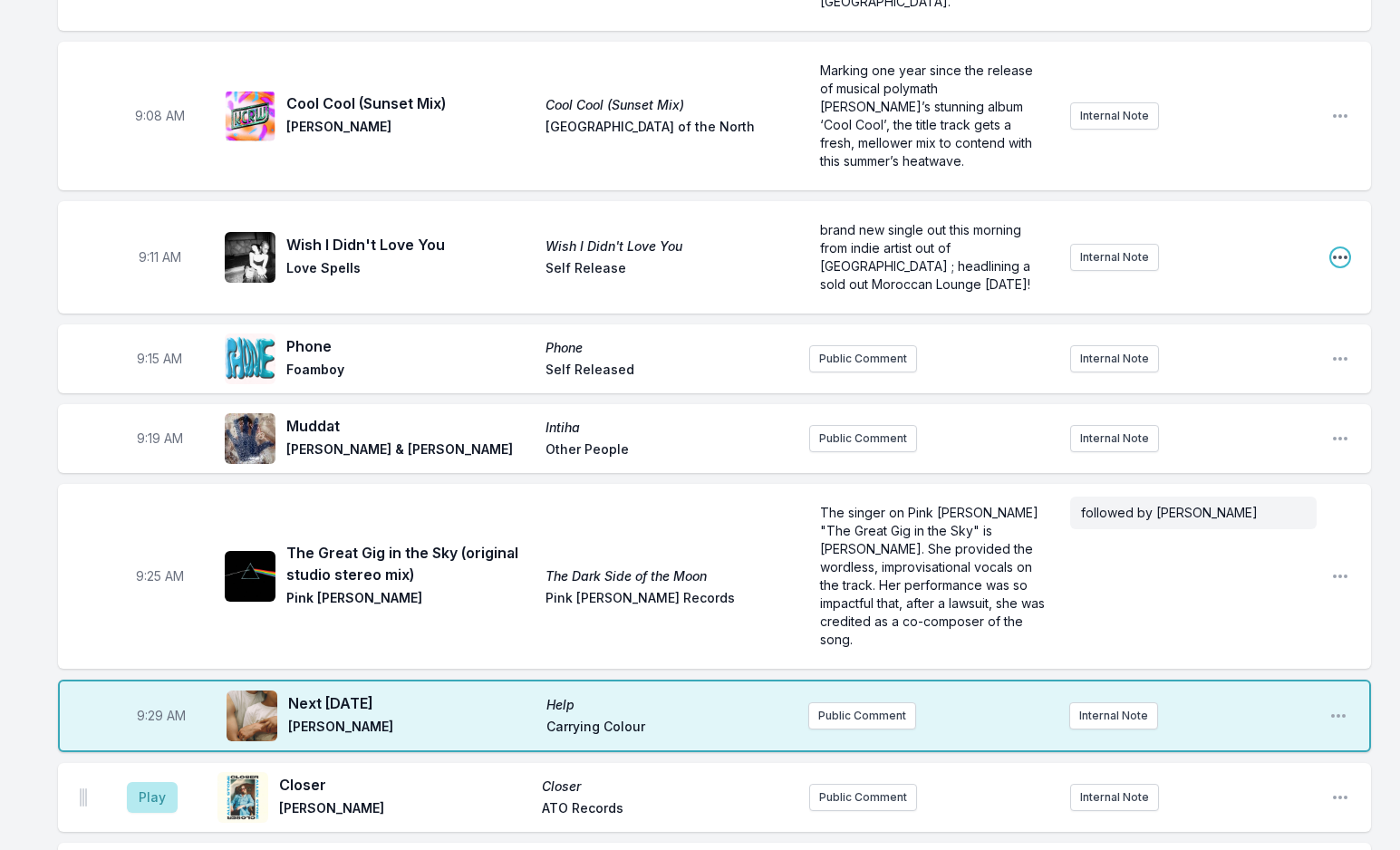
click at [1341, 248] on icon "Open playlist item options" at bounding box center [1340, 257] width 18 height 18
click at [1268, 310] on button "Edit Track Details" at bounding box center [1247, 326] width 203 height 33
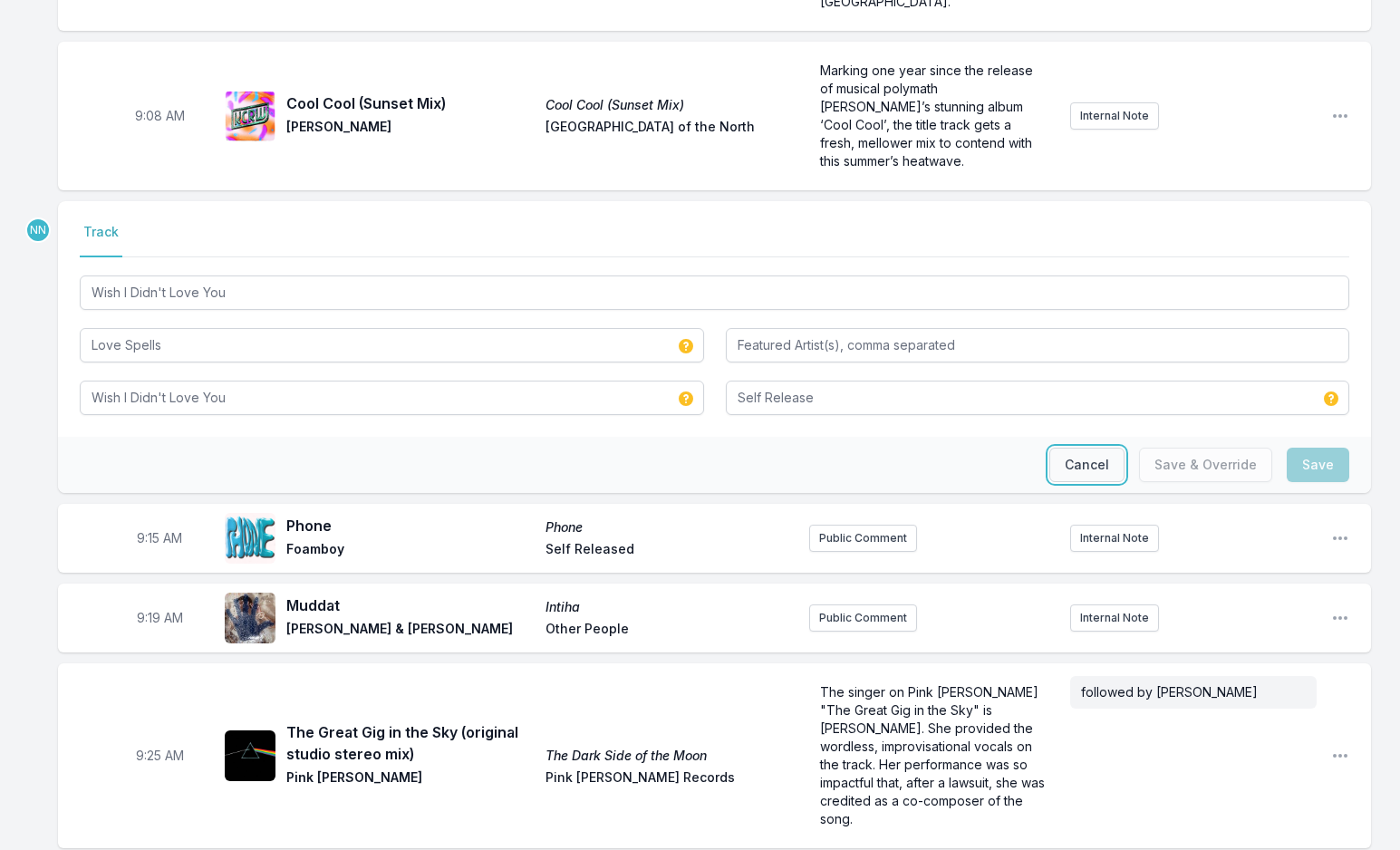
click at [1098, 448] on button "Cancel" at bounding box center [1086, 465] width 75 height 34
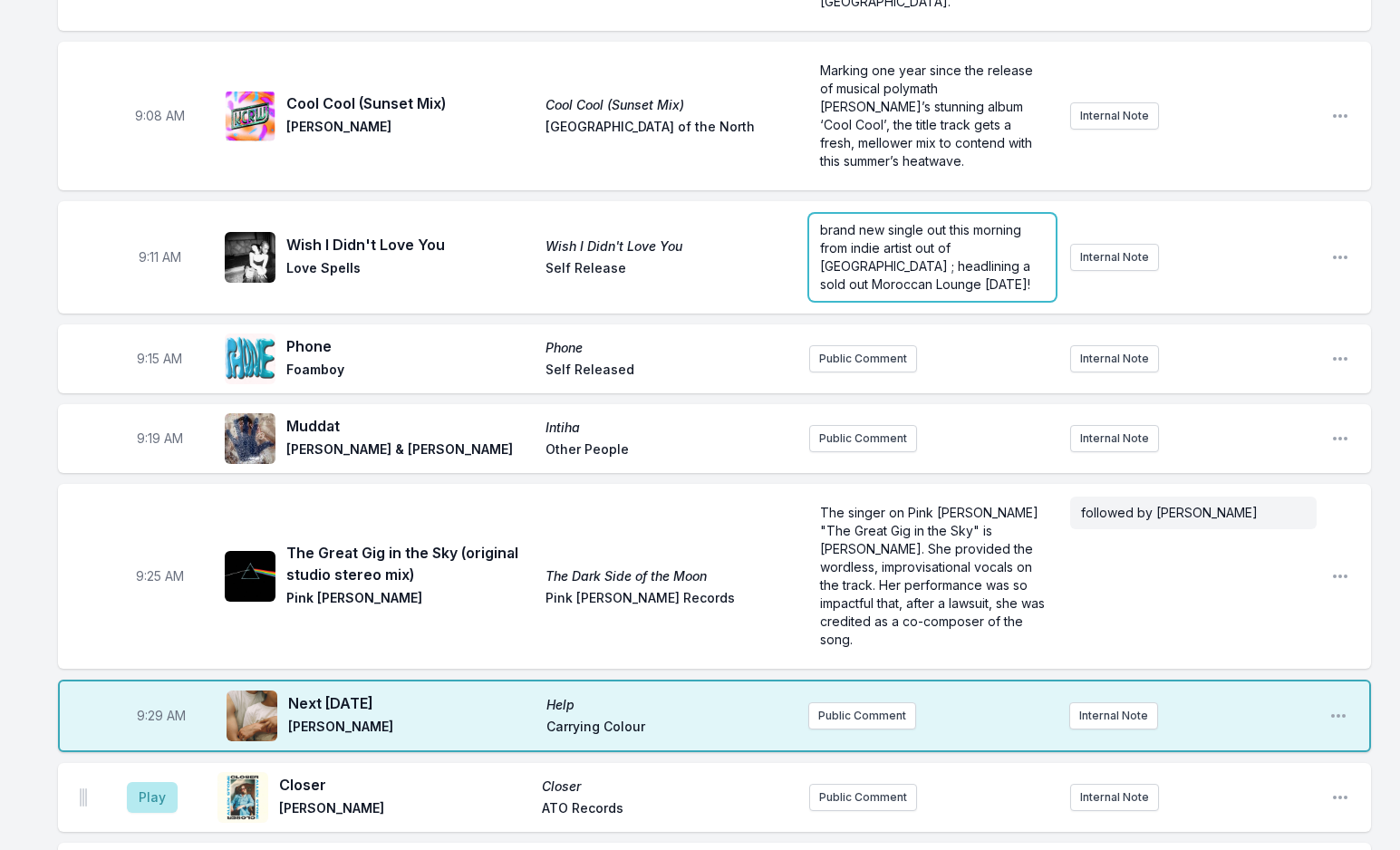
click at [922, 243] on span "brand new single out this morning from indie artist out of [GEOGRAPHIC_DATA] ; …" at bounding box center [927, 257] width 214 height 70
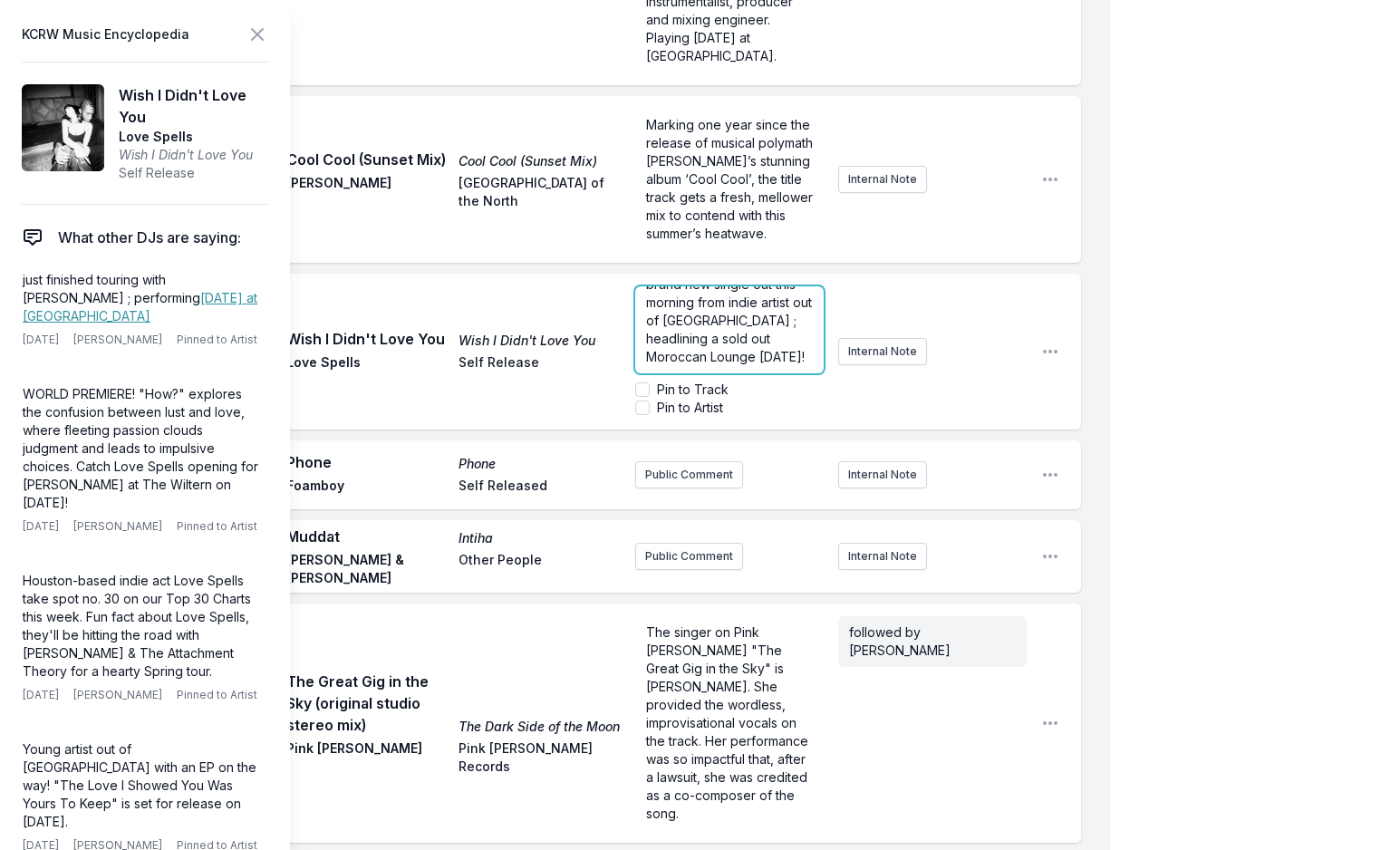
scroll to position [36, 0]
click at [751, 318] on span "brand new single out this morning from indie artist out of [GEOGRAPHIC_DATA] ; …" at bounding box center [730, 320] width 169 height 88
click at [250, 33] on icon at bounding box center [257, 35] width 22 height 22
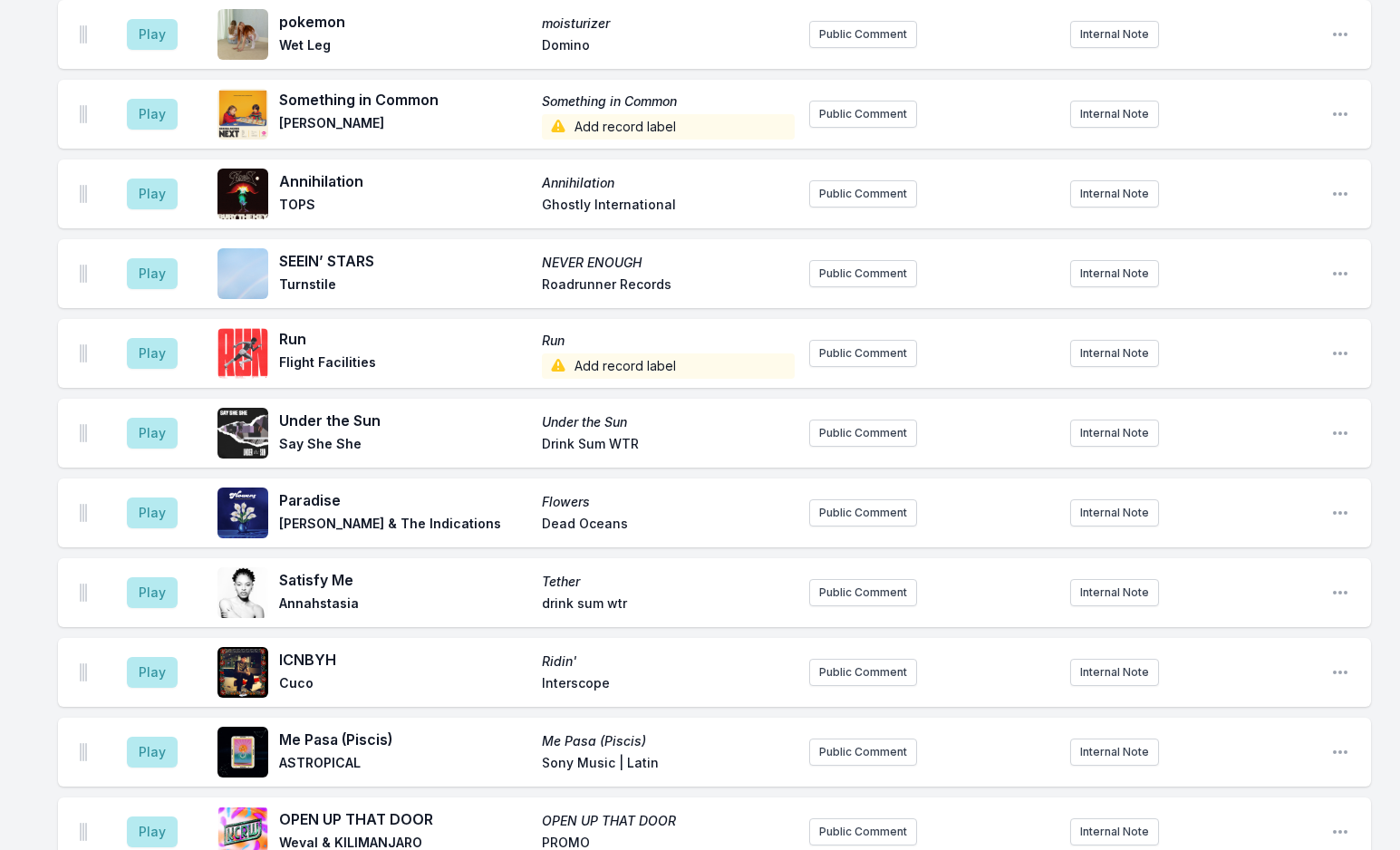
scroll to position [2469, 0]
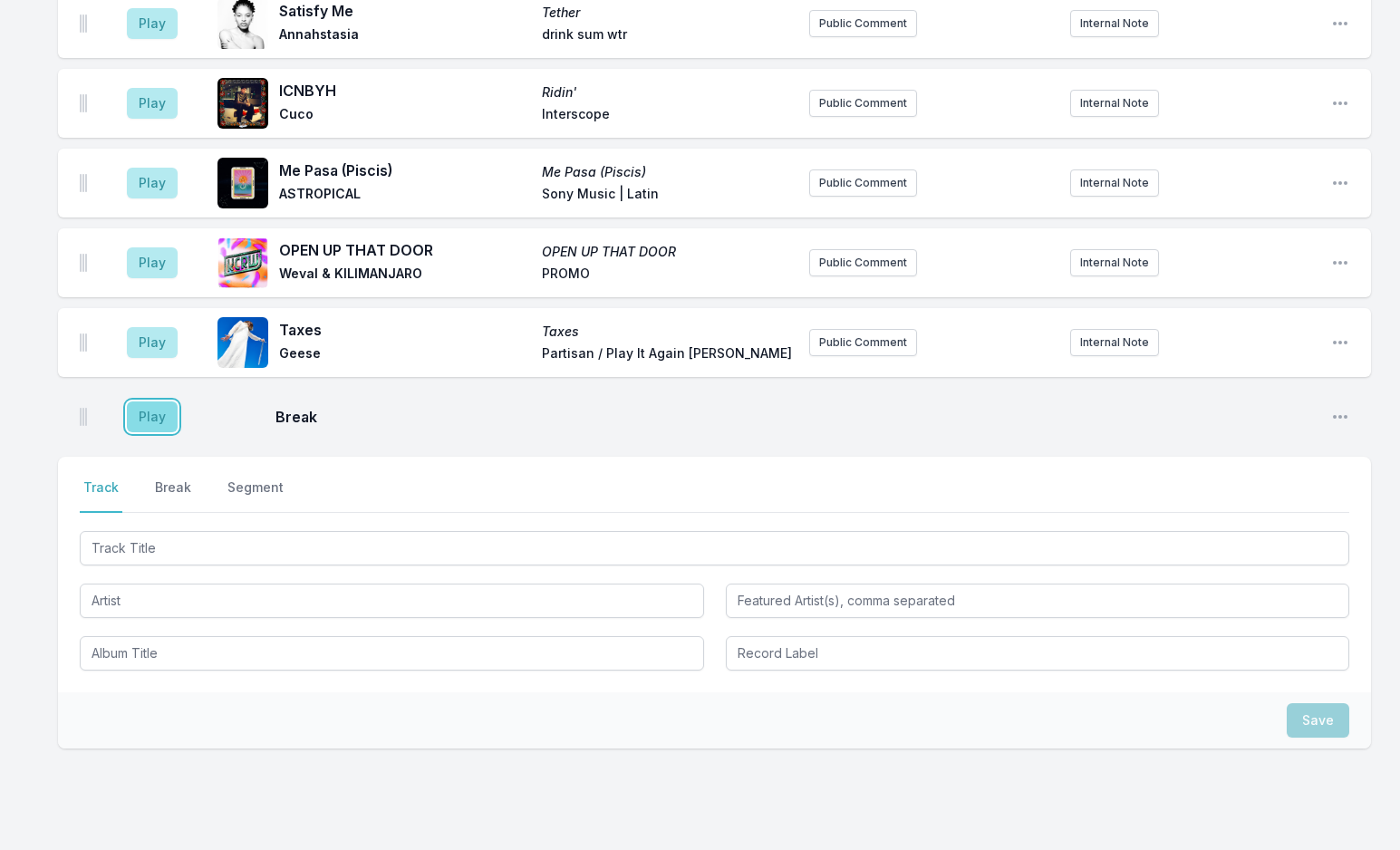
click at [158, 401] on button "Play" at bounding box center [152, 416] width 51 height 31
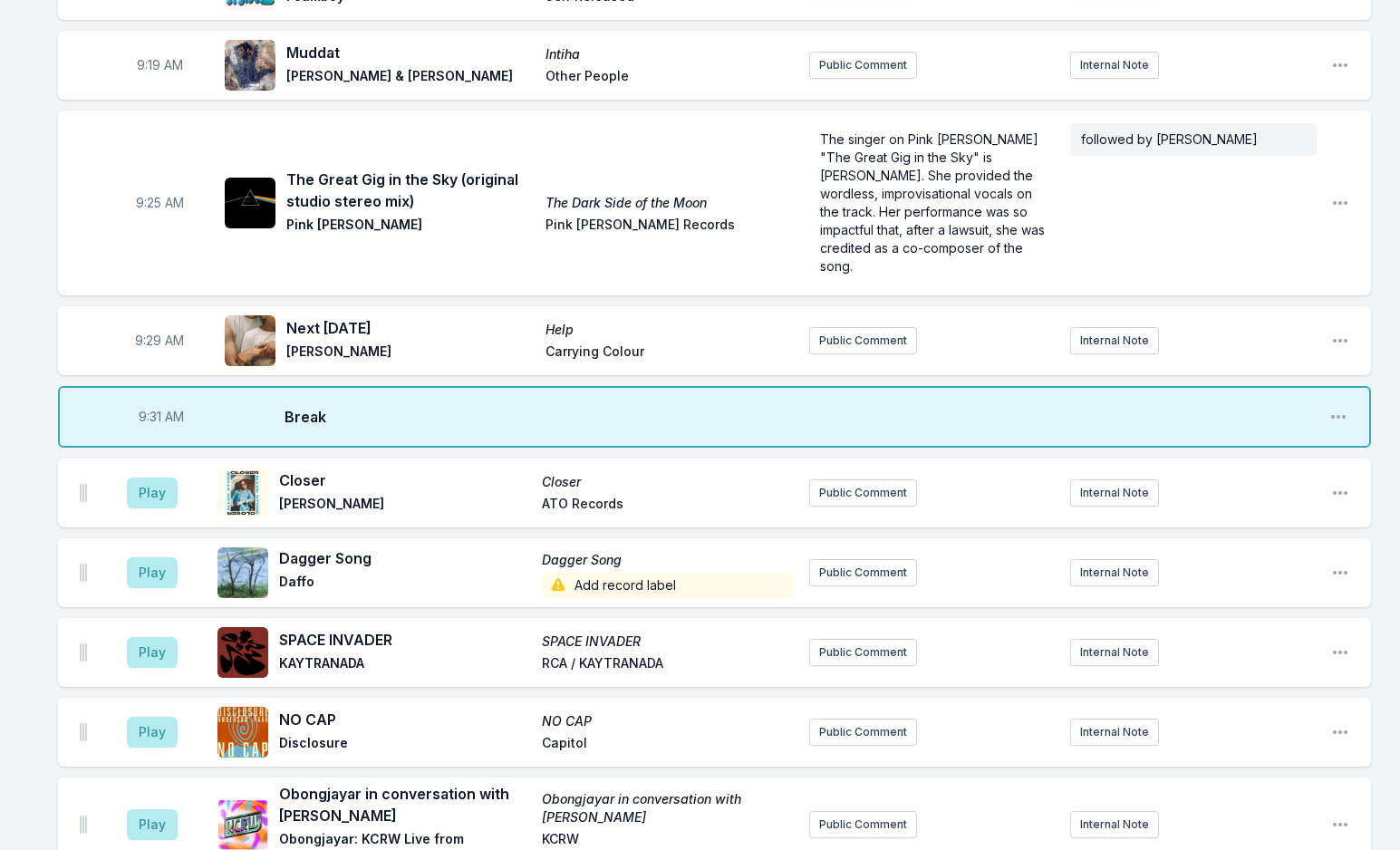
scroll to position [837, 0]
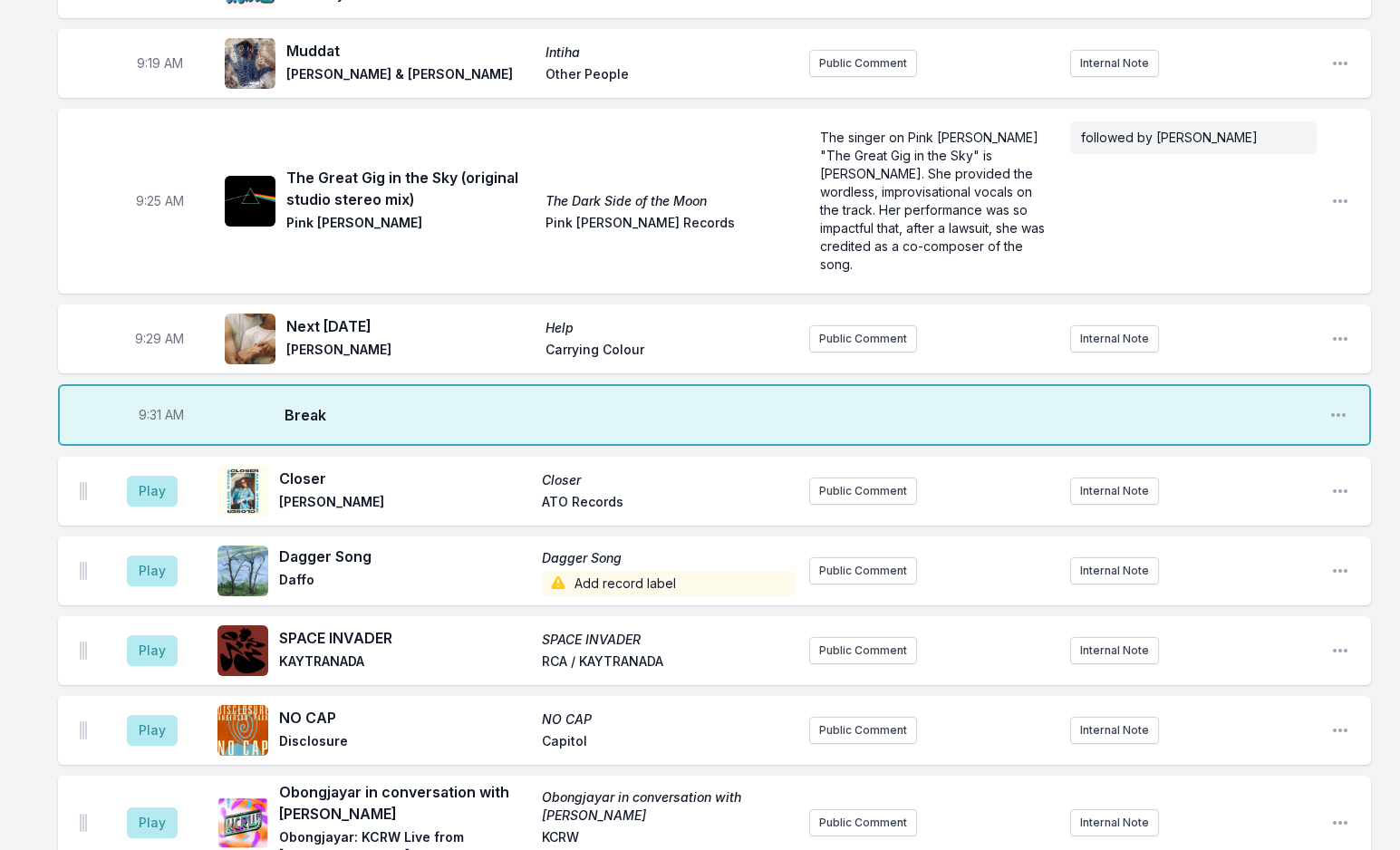
click at [165, 476] on button "Play" at bounding box center [152, 491] width 51 height 31
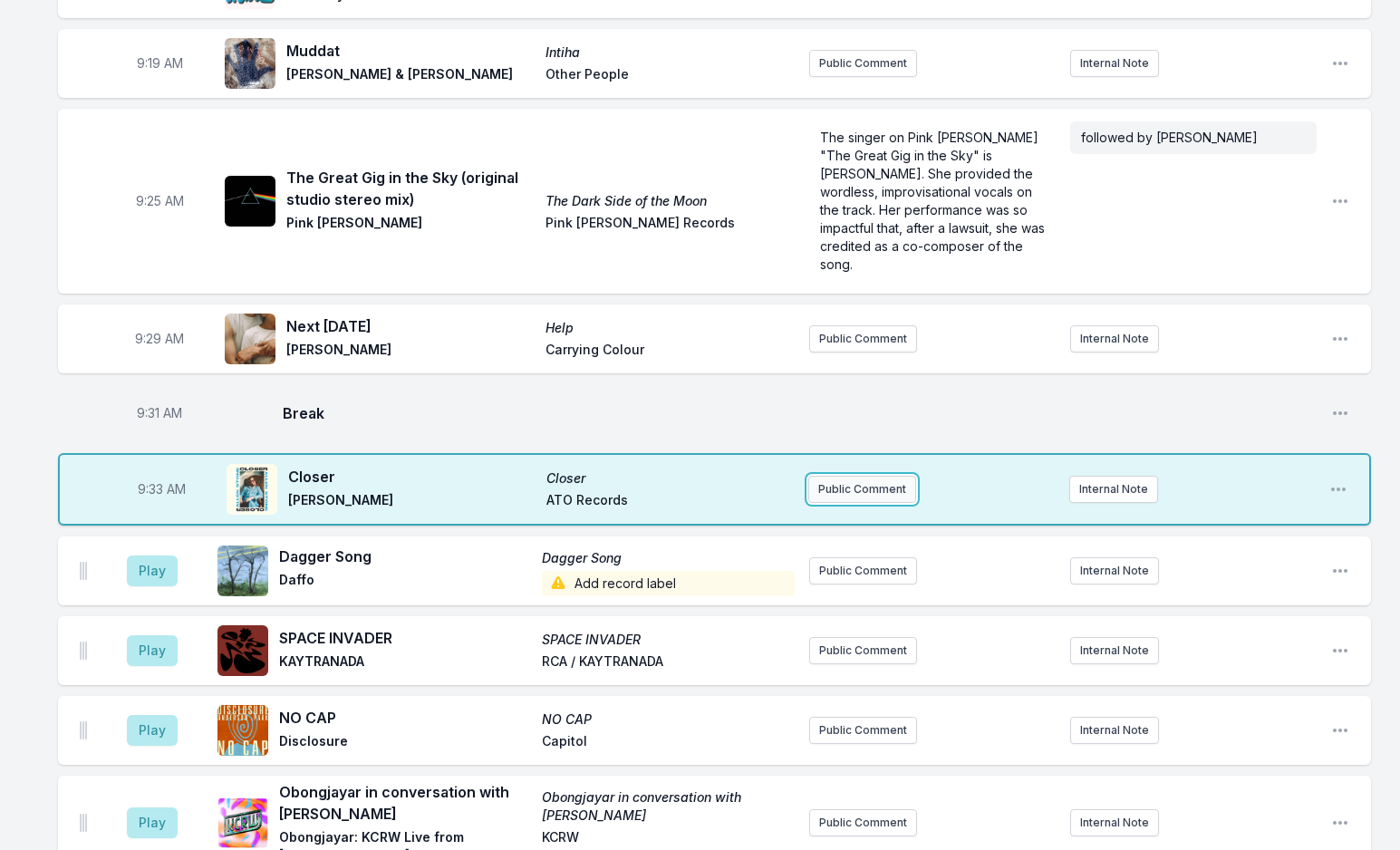
click at [870, 476] on button "Public Comment" at bounding box center [862, 489] width 108 height 27
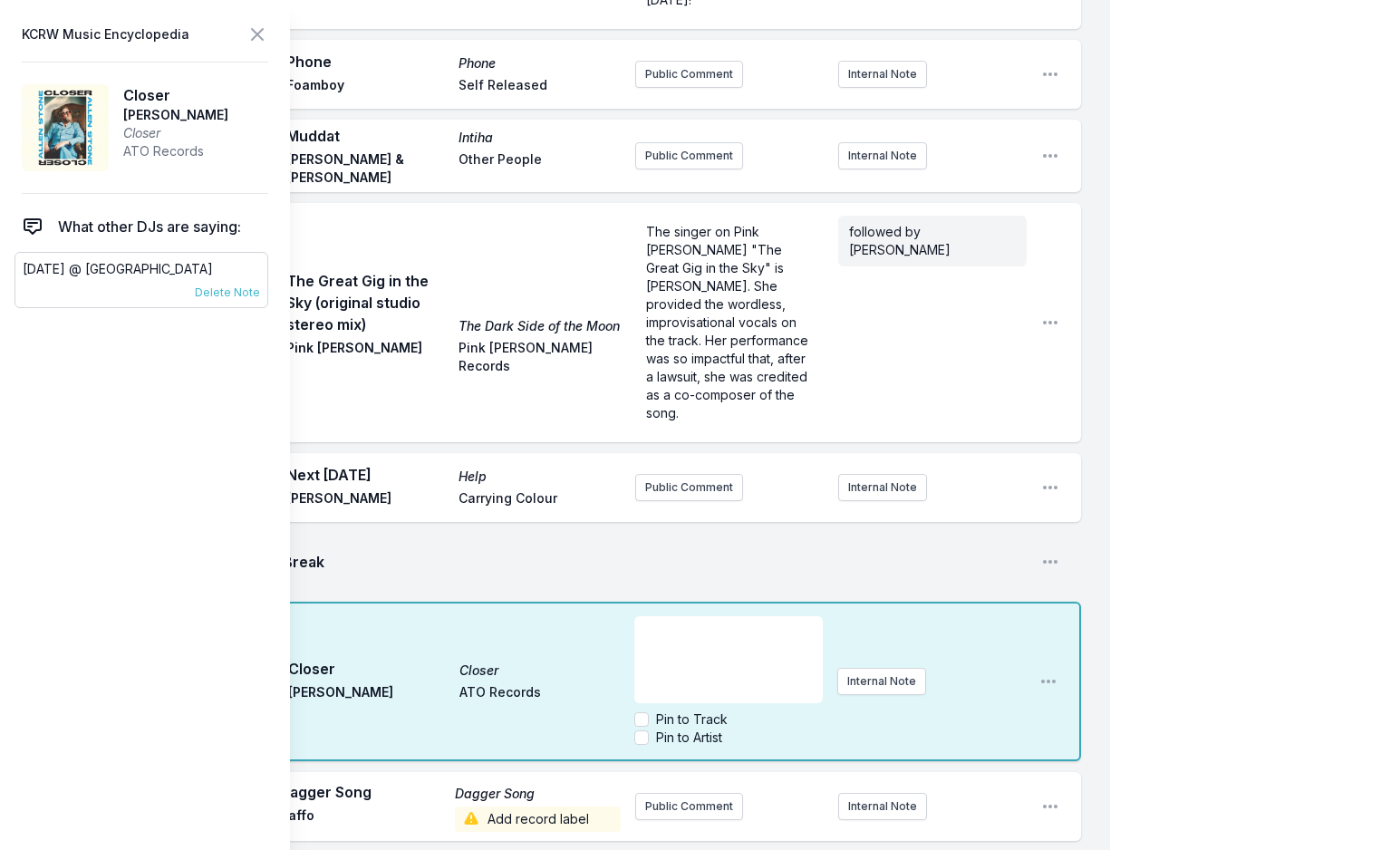
click at [104, 263] on p "[DATE] @ [GEOGRAPHIC_DATA]" at bounding box center [141, 269] width 237 height 18
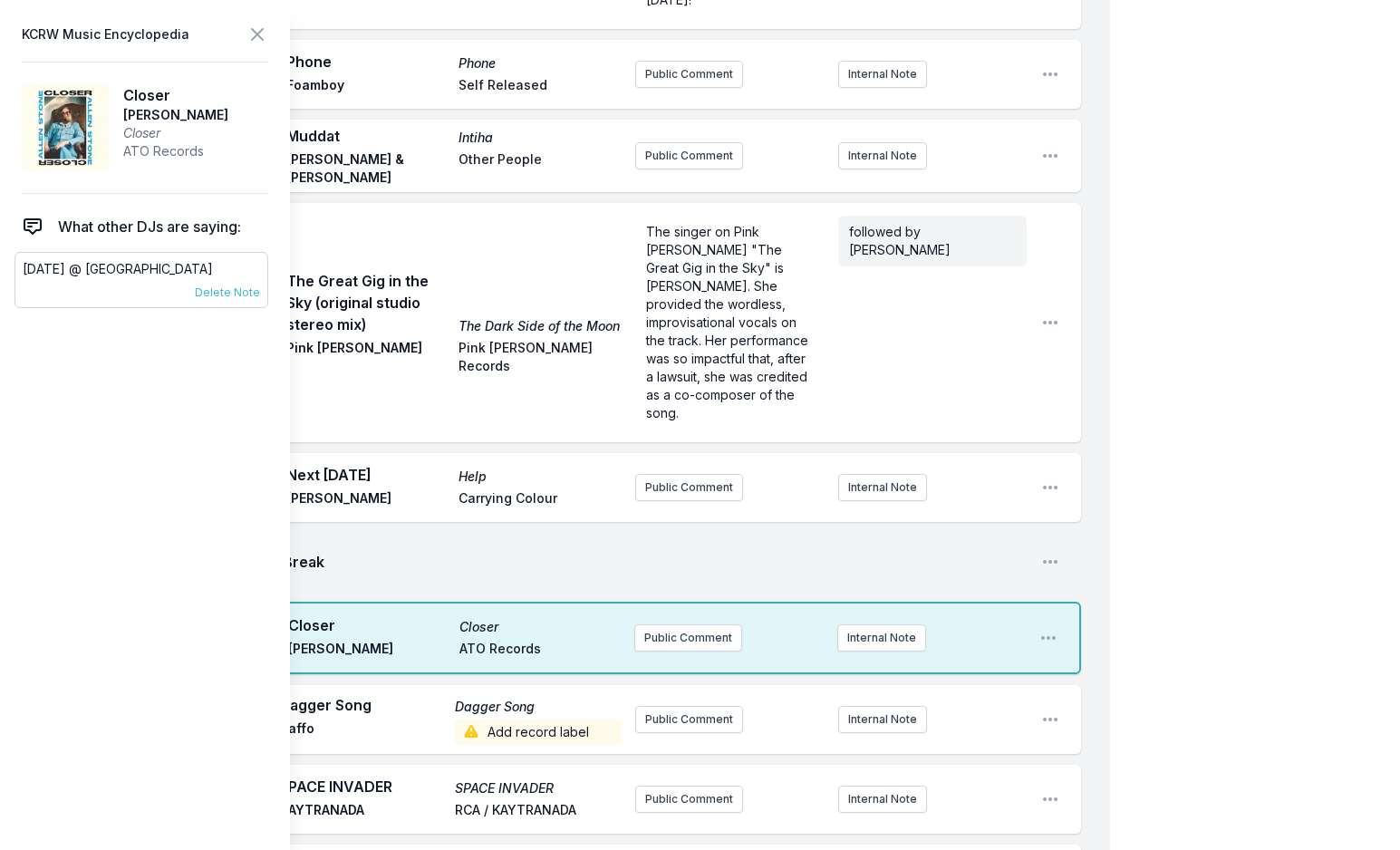
click at [104, 263] on p "[DATE] @ [GEOGRAPHIC_DATA]" at bounding box center [141, 269] width 237 height 18
copy div "[DATE] @ [GEOGRAPHIC_DATA] [DATE] Novena Carmel Pinned to Artist"
click at [704, 624] on button "Public Comment" at bounding box center [688, 637] width 108 height 27
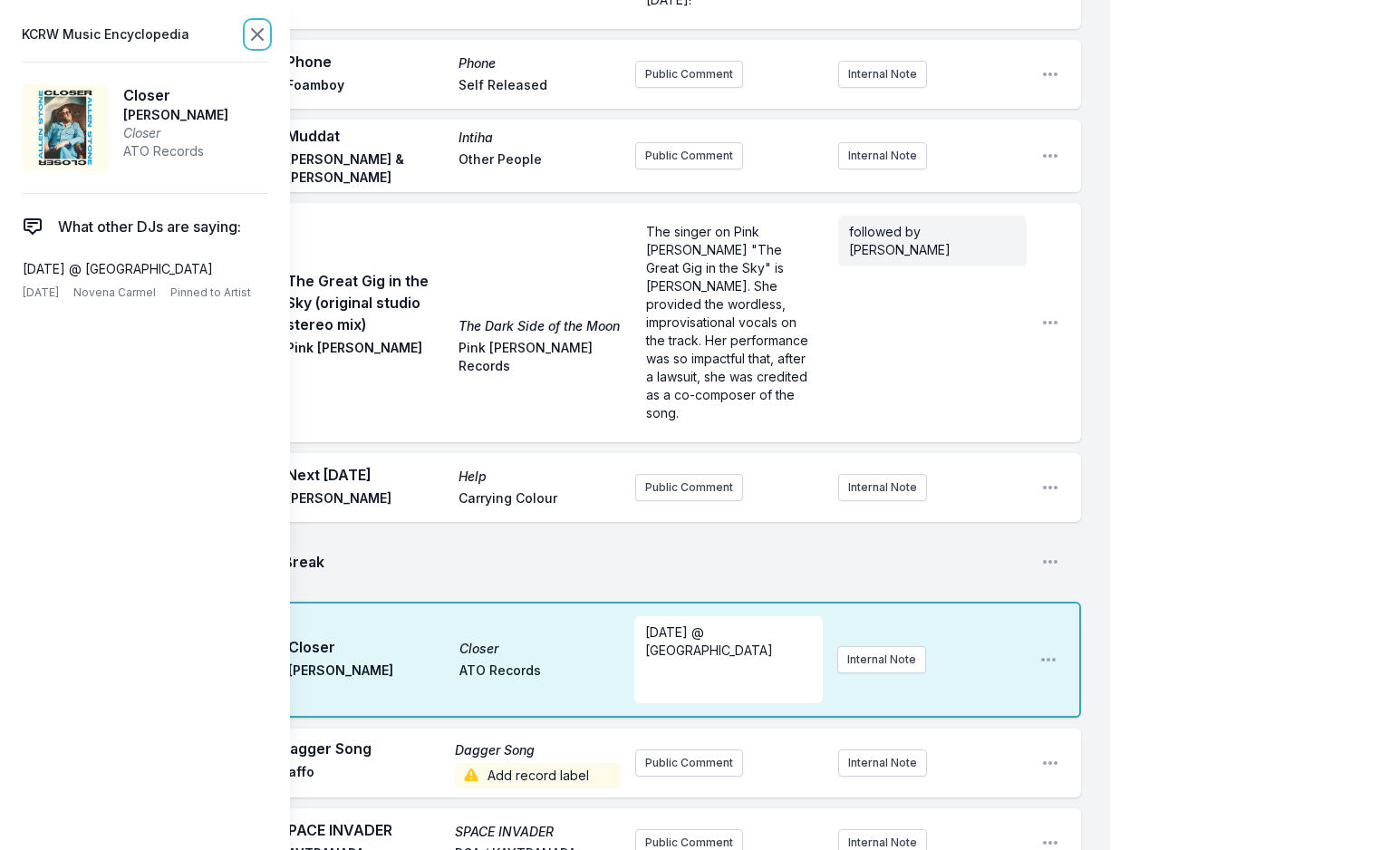
click at [248, 30] on icon at bounding box center [257, 35] width 22 height 22
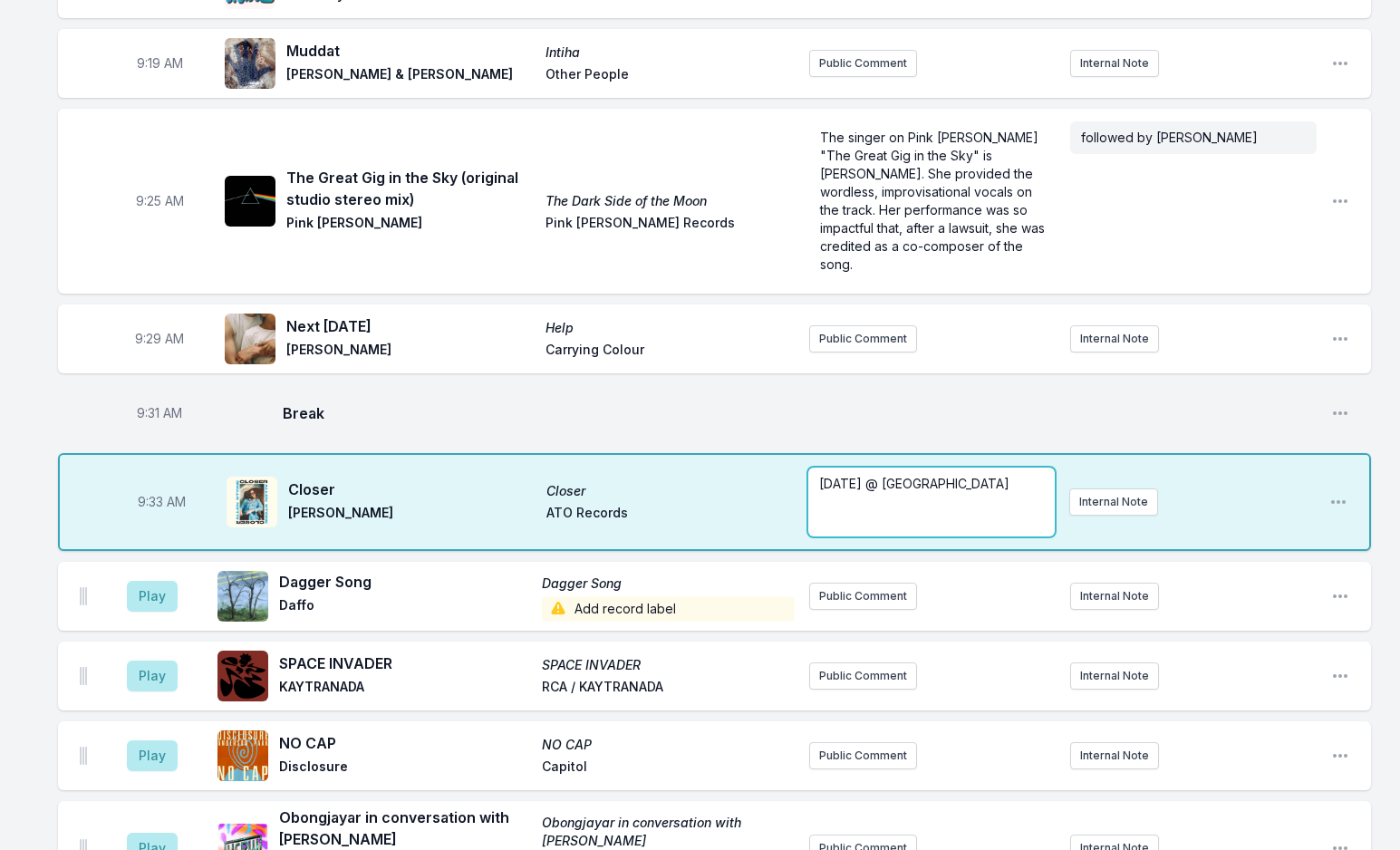
click at [817, 468] on div "[DATE] @ Hollywood Palladium ﻿ ﻿" at bounding box center [931, 502] width 246 height 69
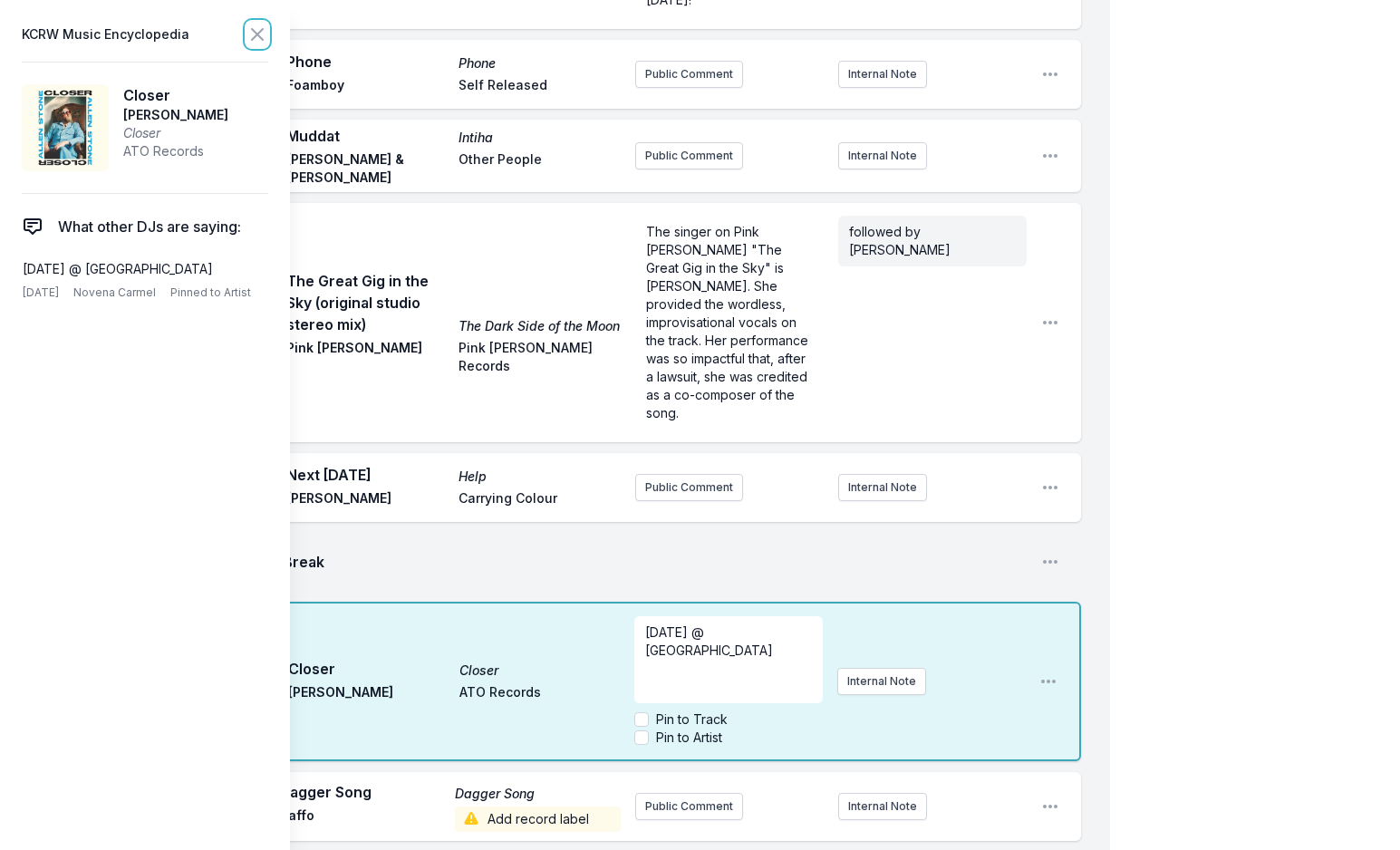
click at [258, 34] on icon at bounding box center [257, 34] width 11 height 11
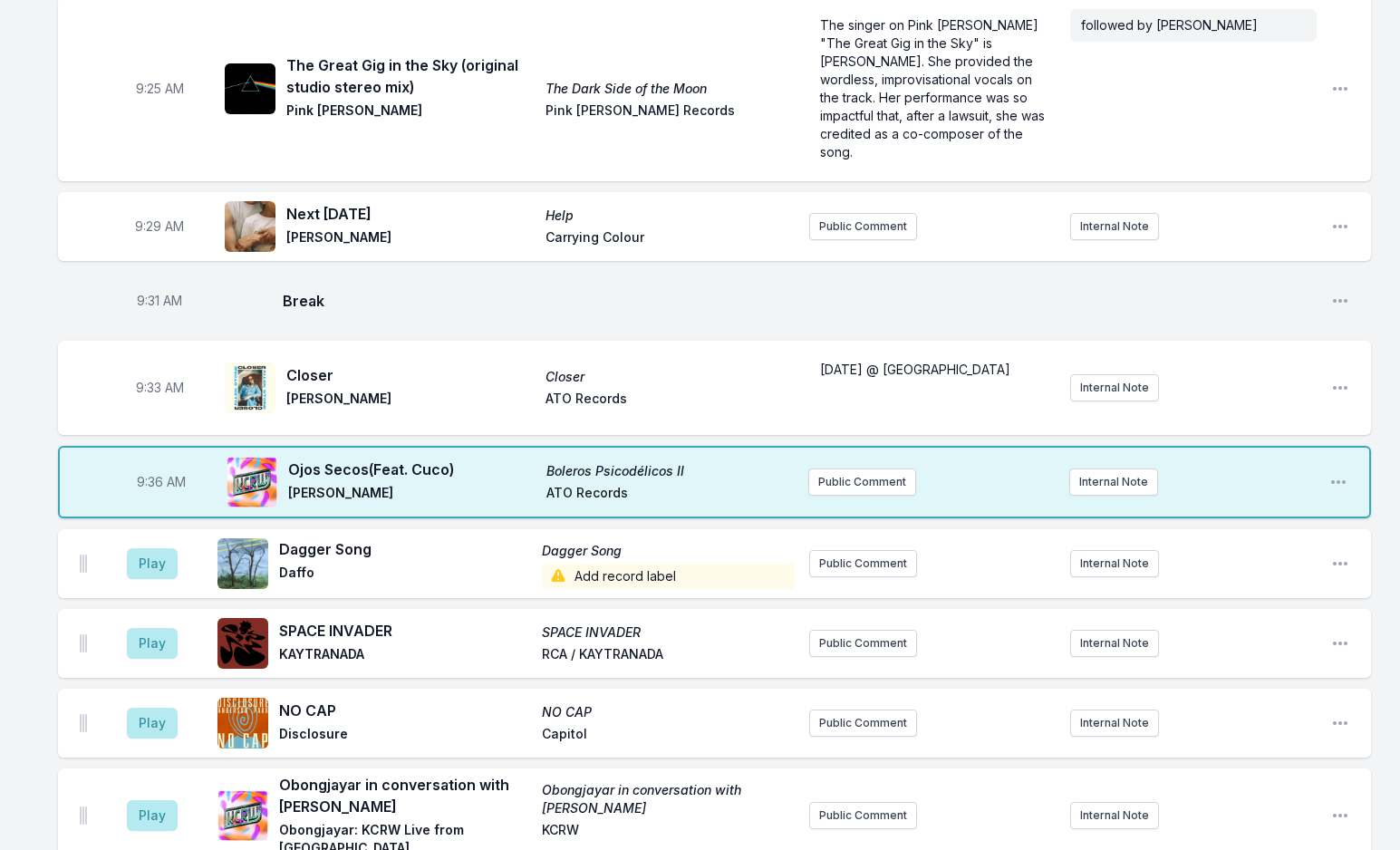
scroll to position [928, 0]
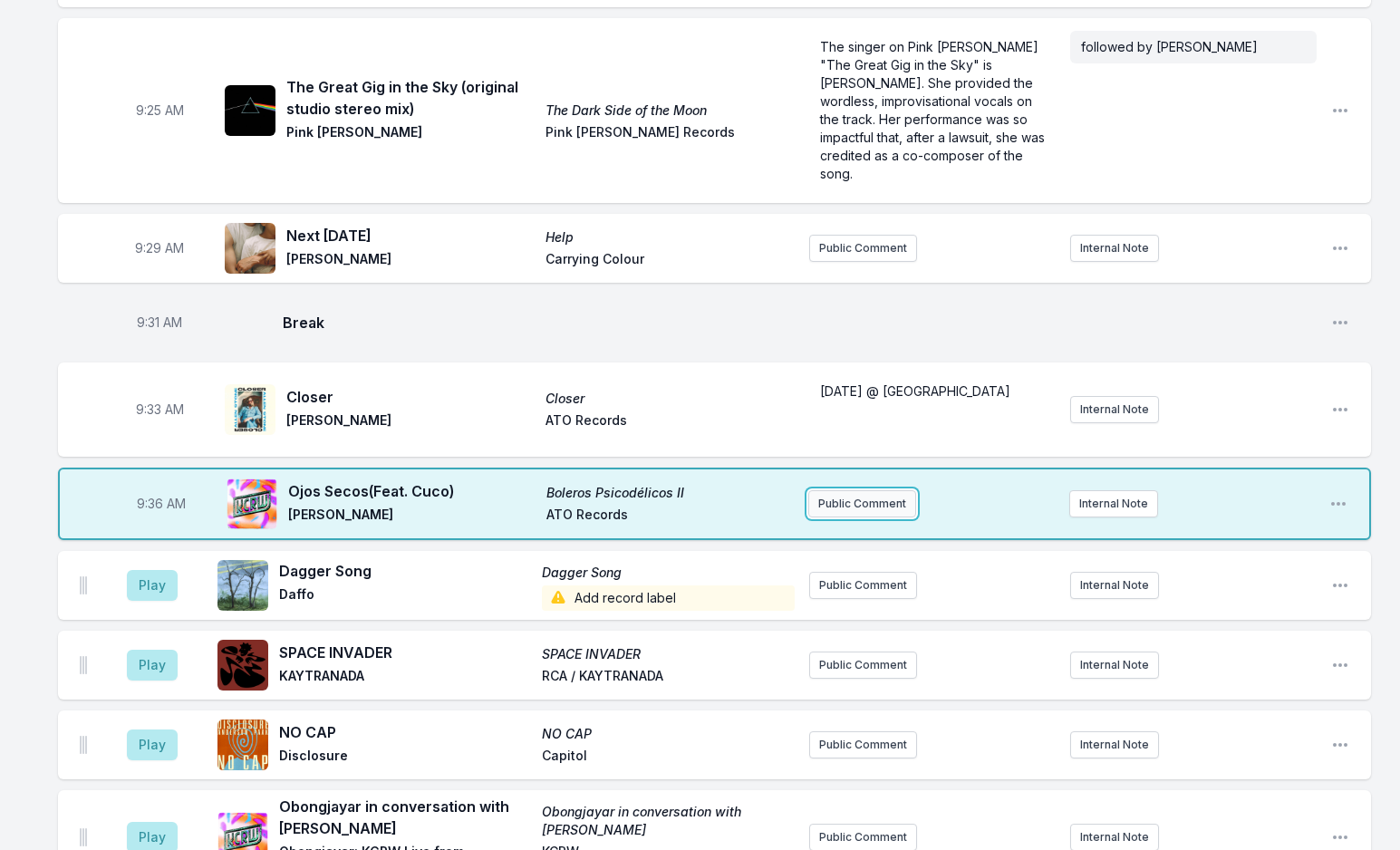
click at [883, 490] on button "Public Comment" at bounding box center [862, 503] width 108 height 27
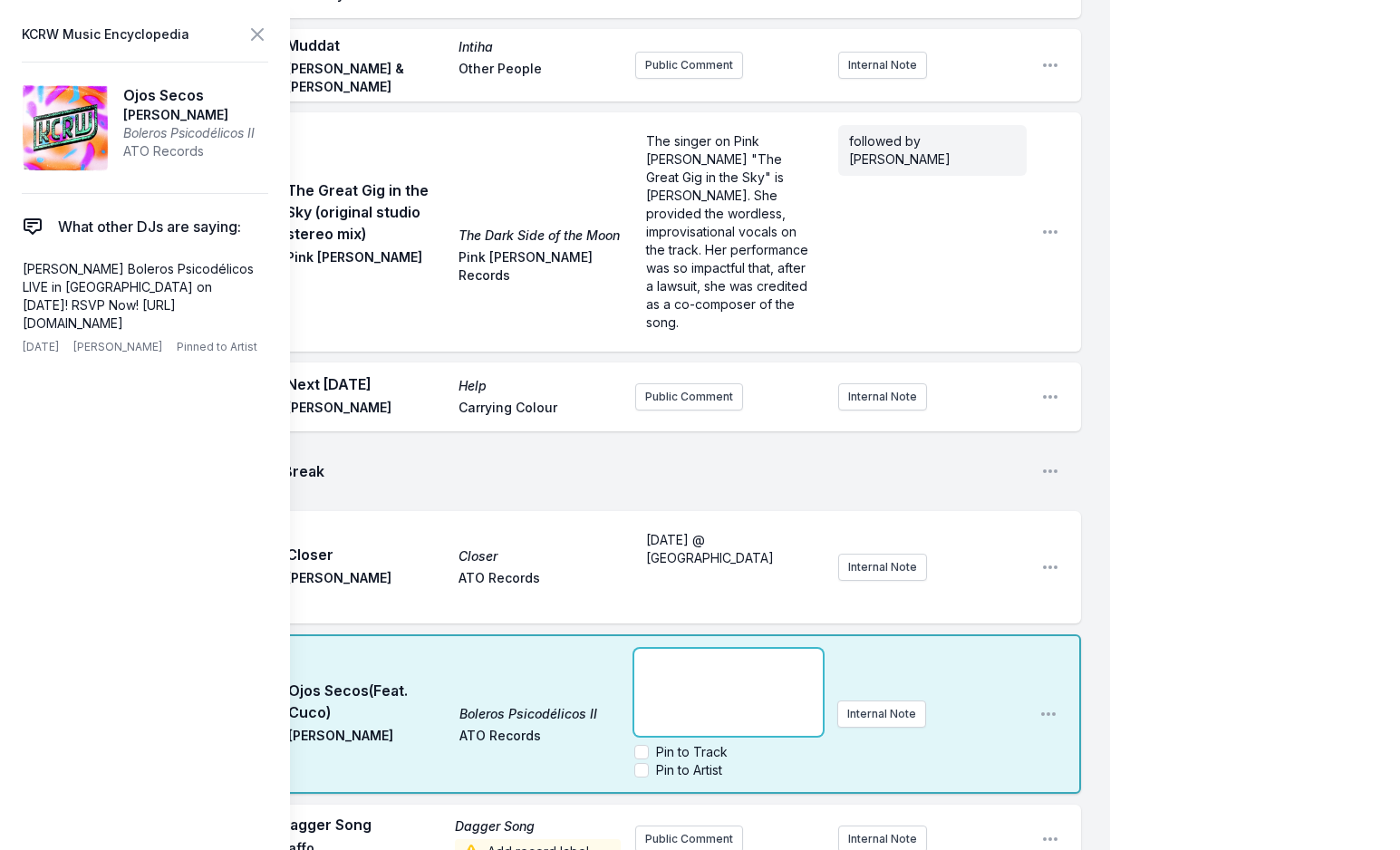
click at [672, 649] on div "﻿" at bounding box center [728, 692] width 188 height 87
click at [672, 657] on span "Cuco w/[PERSON_NAME] @ The [GEOGRAPHIC_DATA] 9/15 (NEW)" at bounding box center [724, 692] width 159 height 70
click at [679, 657] on span "Cuco w/[PERSON_NAME] @ The [GEOGRAPHIC_DATA] 9/15 (NEW)" at bounding box center [724, 692] width 159 height 70
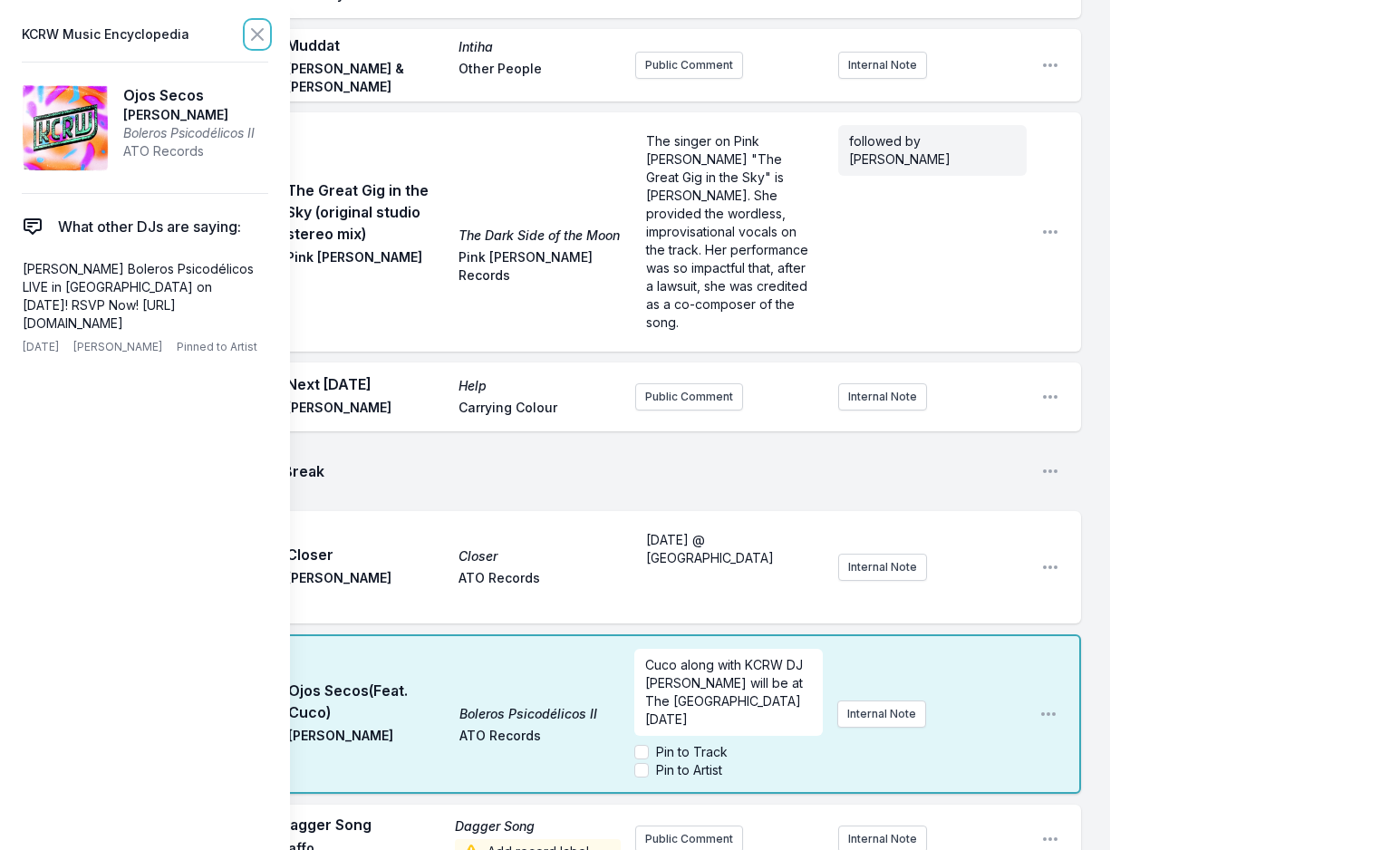
click at [252, 39] on icon at bounding box center [257, 34] width 11 height 11
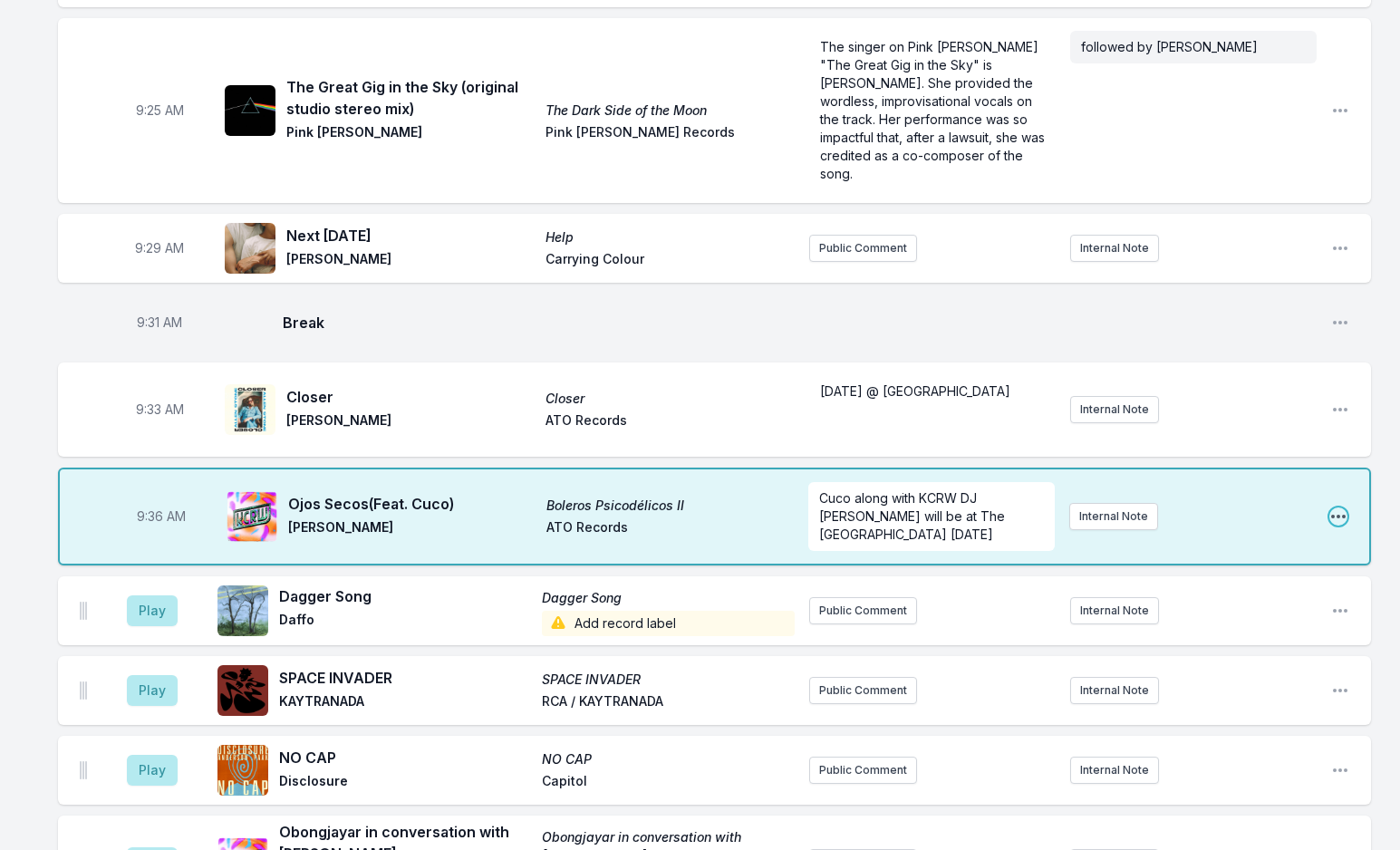
click at [1339, 507] on icon "Open playlist item options" at bounding box center [1338, 516] width 18 height 18
click at [1250, 569] on button "Edit Track Details" at bounding box center [1246, 585] width 203 height 33
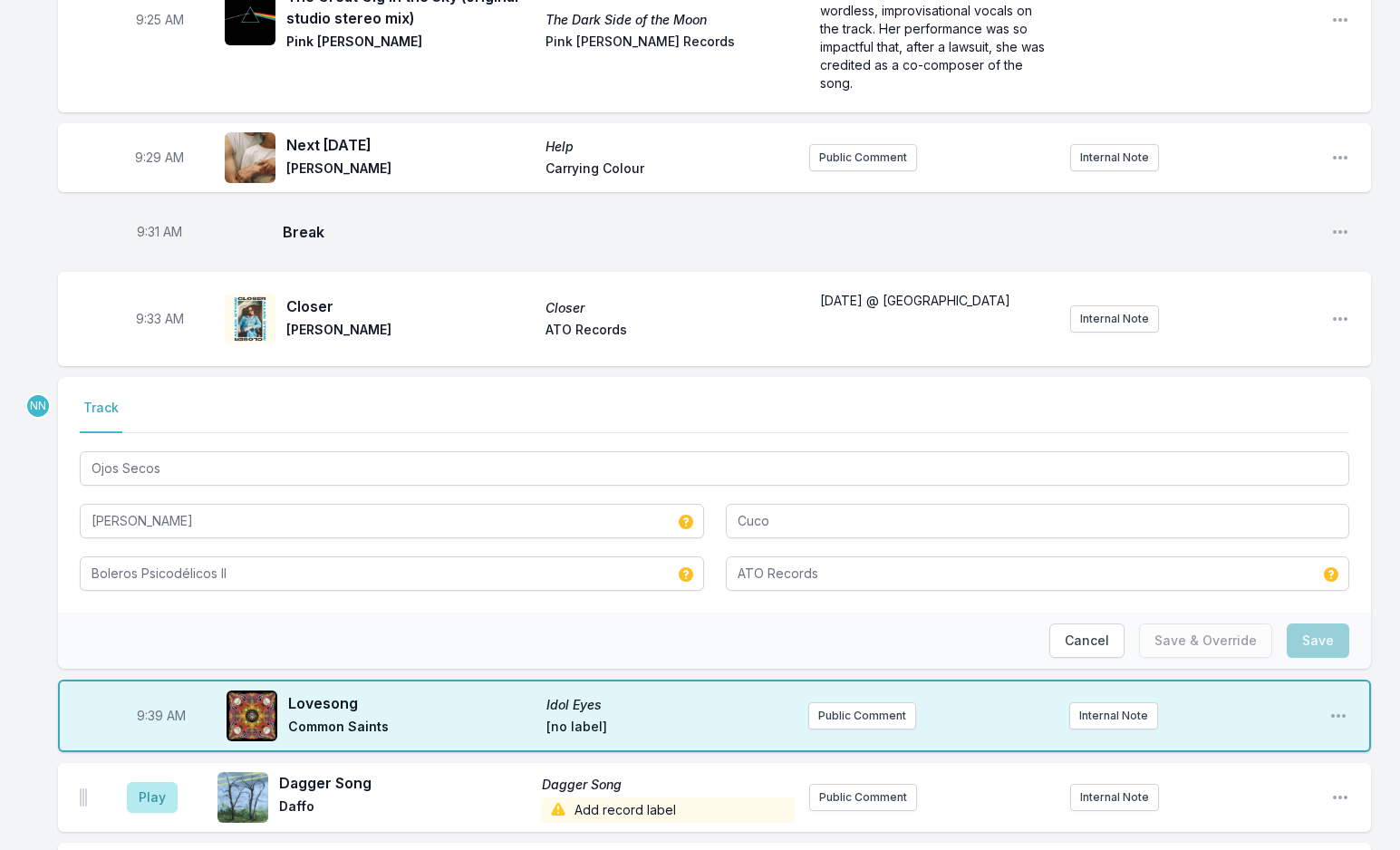
scroll to position [1290, 0]
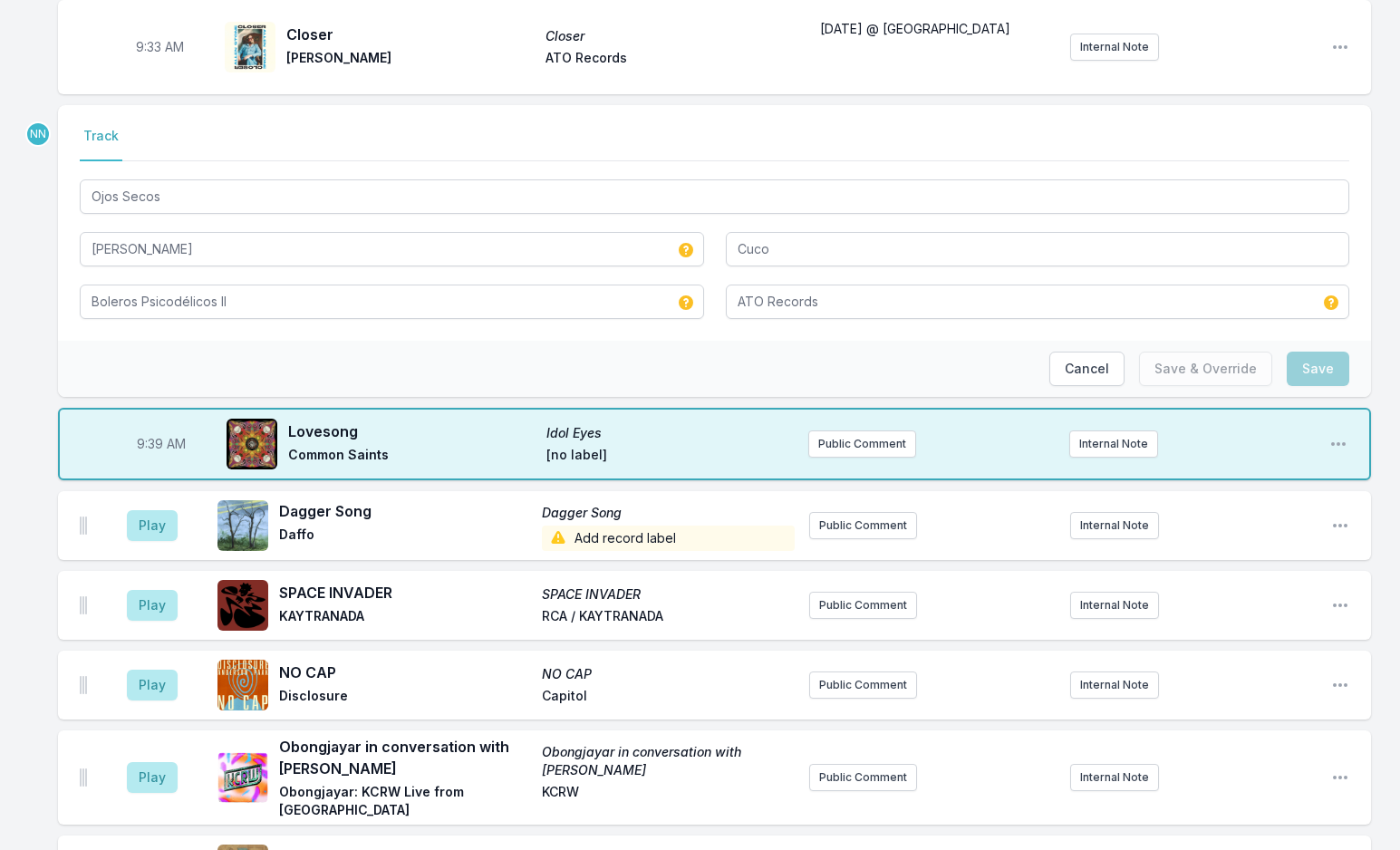
click at [13, 333] on div "Missing Data Some of your tracks are missing record label information. This inf…" at bounding box center [700, 488] width 1400 height 3203
click at [58, 491] on div "Play Dagger Song Dagger Song Daffo Add record label Public Comment Internal Not…" at bounding box center [714, 525] width 1313 height 69
click at [838, 430] on button "Public Comment" at bounding box center [862, 443] width 108 height 27
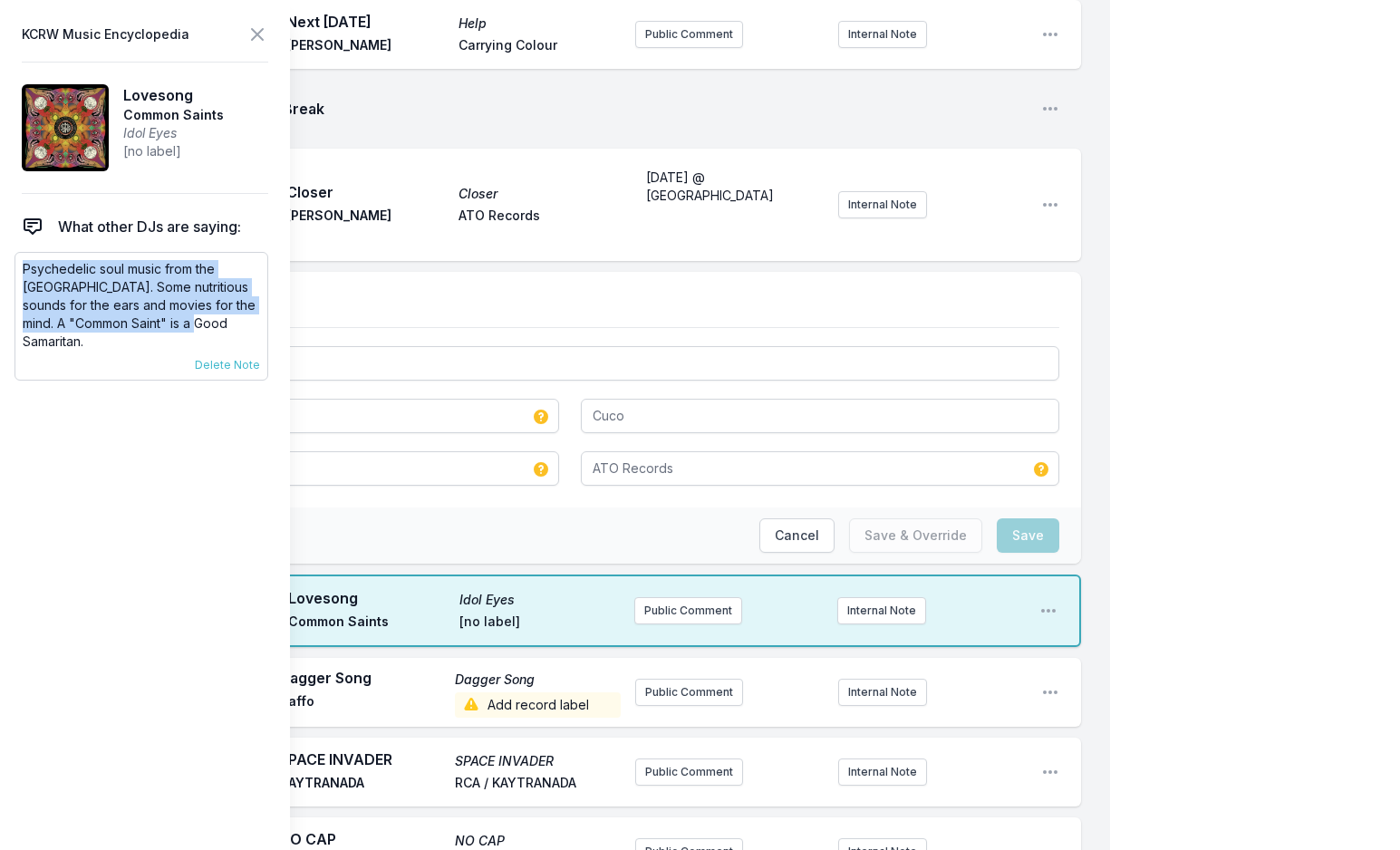
drag, startPoint x: 24, startPoint y: 268, endPoint x: 221, endPoint y: 325, distance: 205.6
click at [221, 325] on p "Psychedelic soul music from the [GEOGRAPHIC_DATA]. Some nutritious sounds for t…" at bounding box center [141, 305] width 237 height 91
copy p "Psychedelic soul music from the [GEOGRAPHIC_DATA]. Some nutritious sounds for t…"
click at [254, 28] on icon at bounding box center [257, 35] width 22 height 22
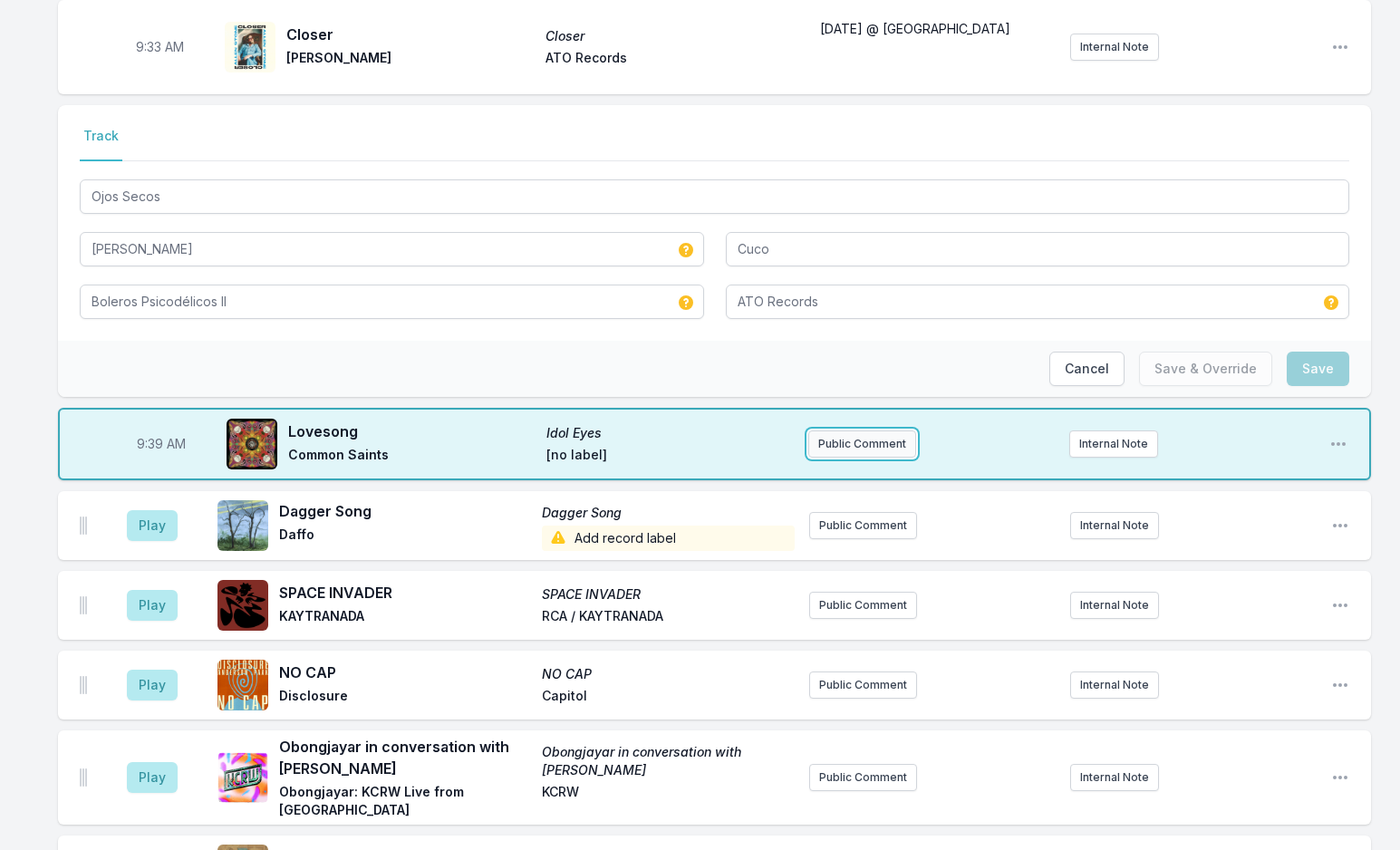
click at [870, 430] on button "Public Comment" at bounding box center [862, 443] width 108 height 27
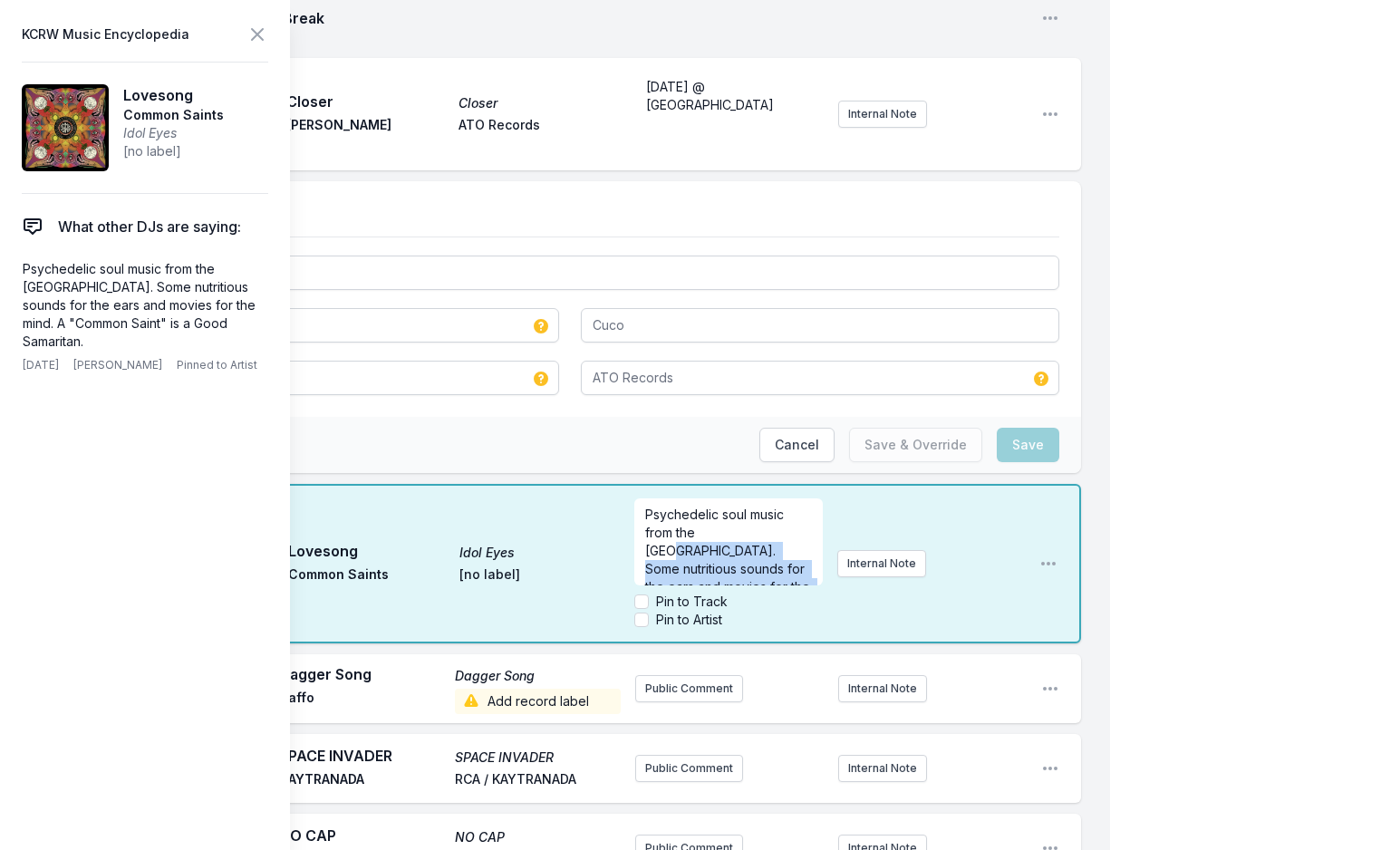
scroll to position [36, 0]
drag, startPoint x: 720, startPoint y: 478, endPoint x: 782, endPoint y: 519, distance: 73.9
click at [782, 519] on p "Psychedelic soul music from the [GEOGRAPHIC_DATA]. Some nutritious sounds for t…" at bounding box center [728, 532] width 166 height 127
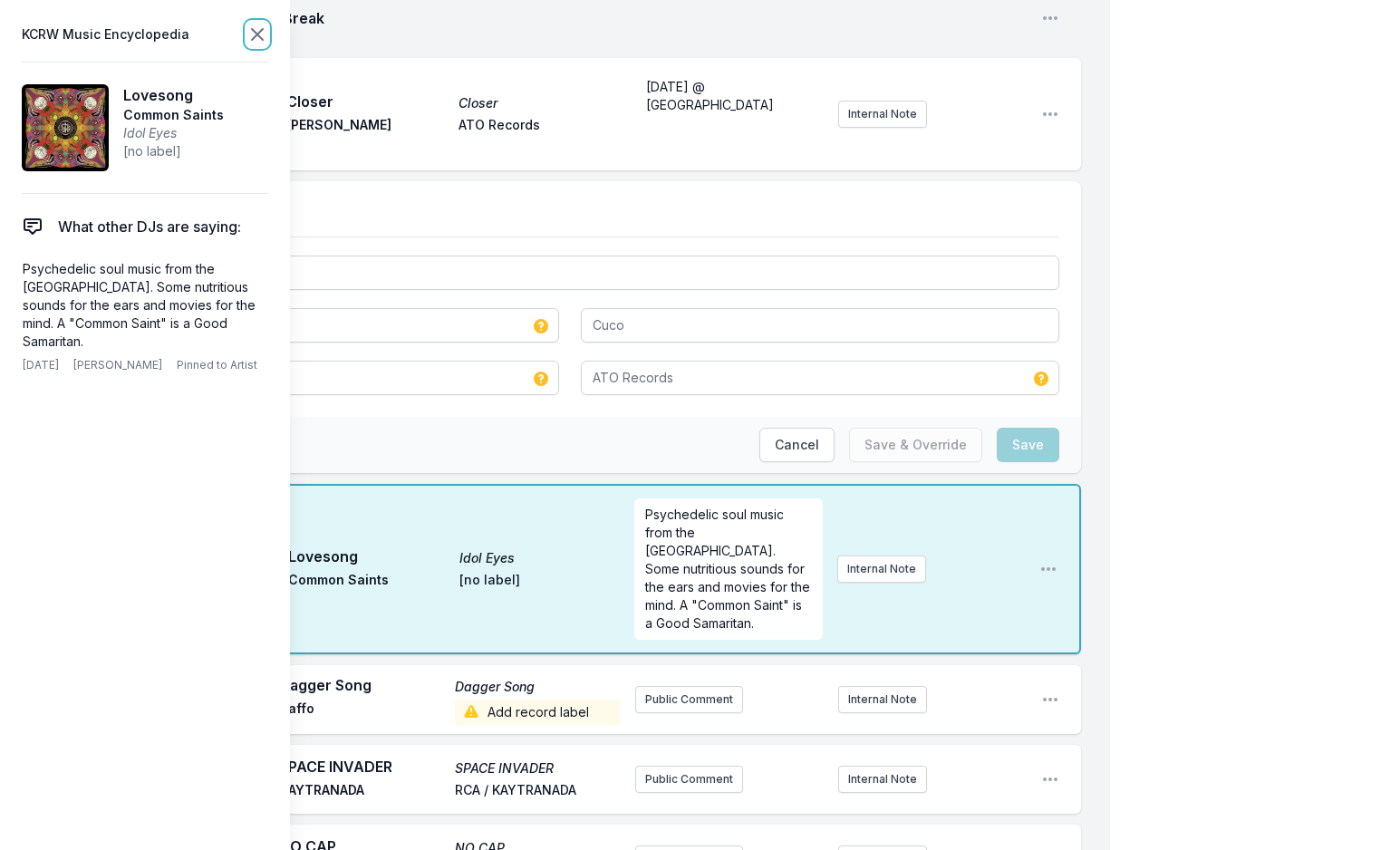
click at [259, 28] on icon at bounding box center [257, 35] width 22 height 22
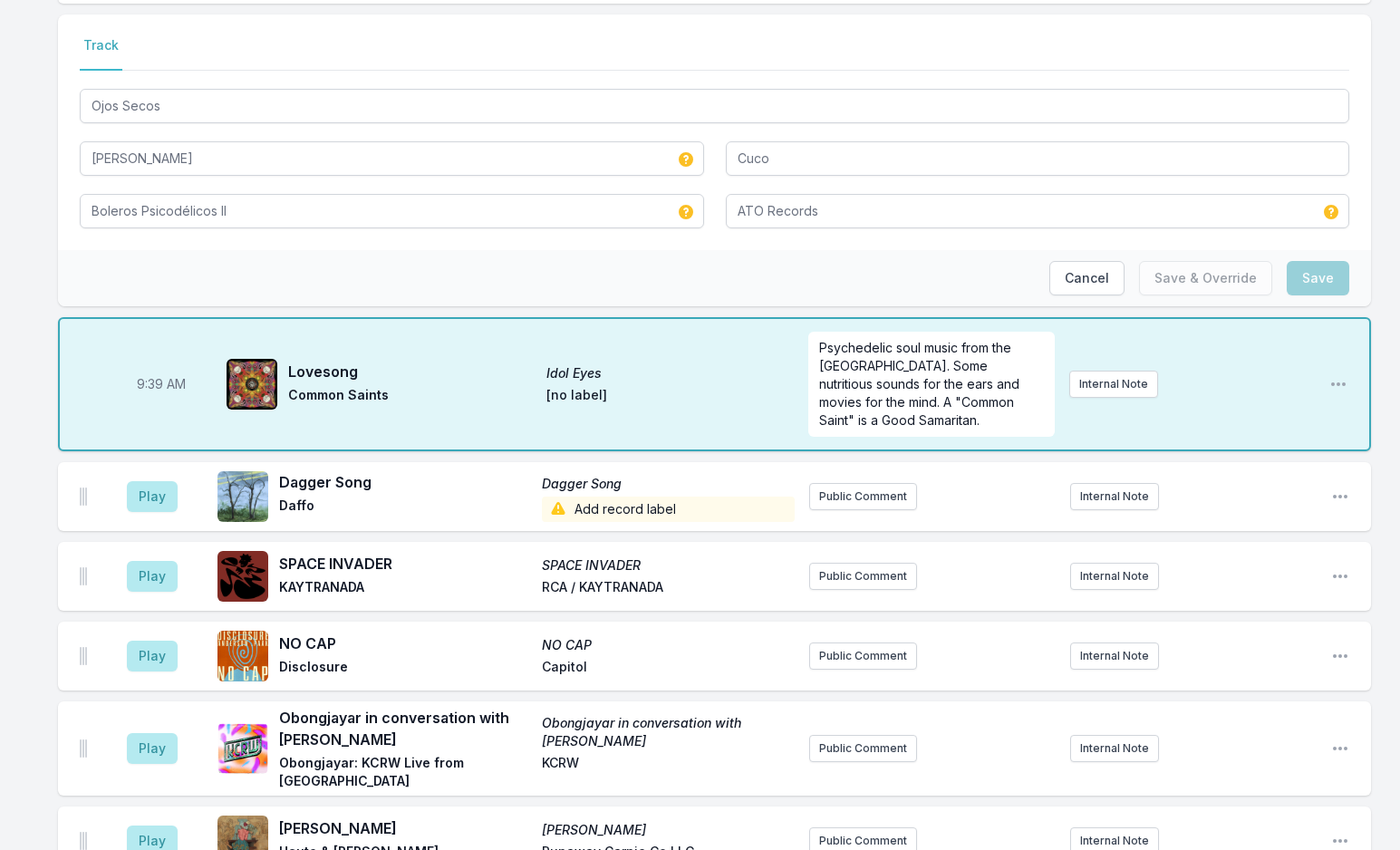
click at [18, 370] on div "Missing Data Some of your tracks are missing record label information. This inf…" at bounding box center [700, 469] width 1400 height 3344
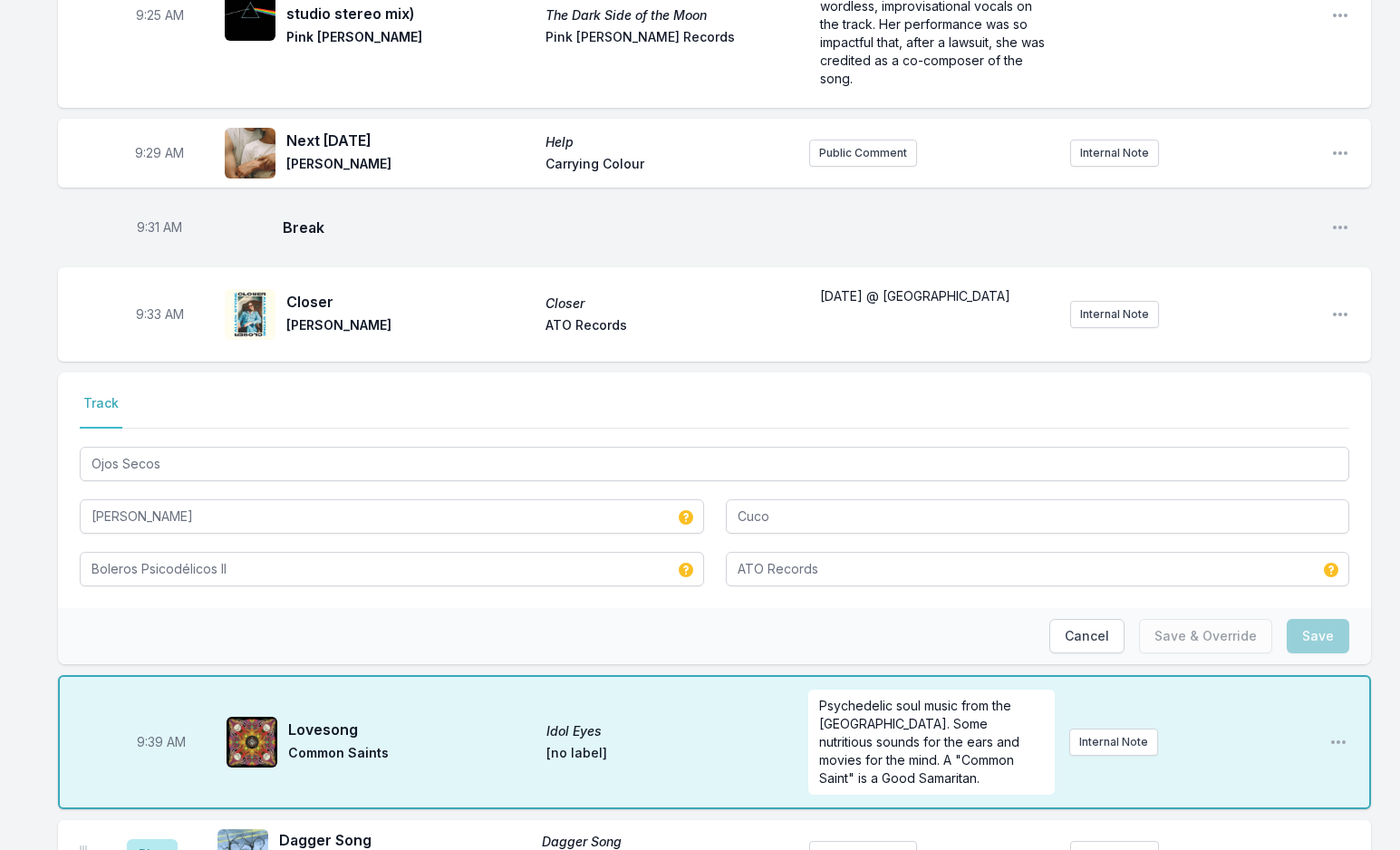
scroll to position [1019, 0]
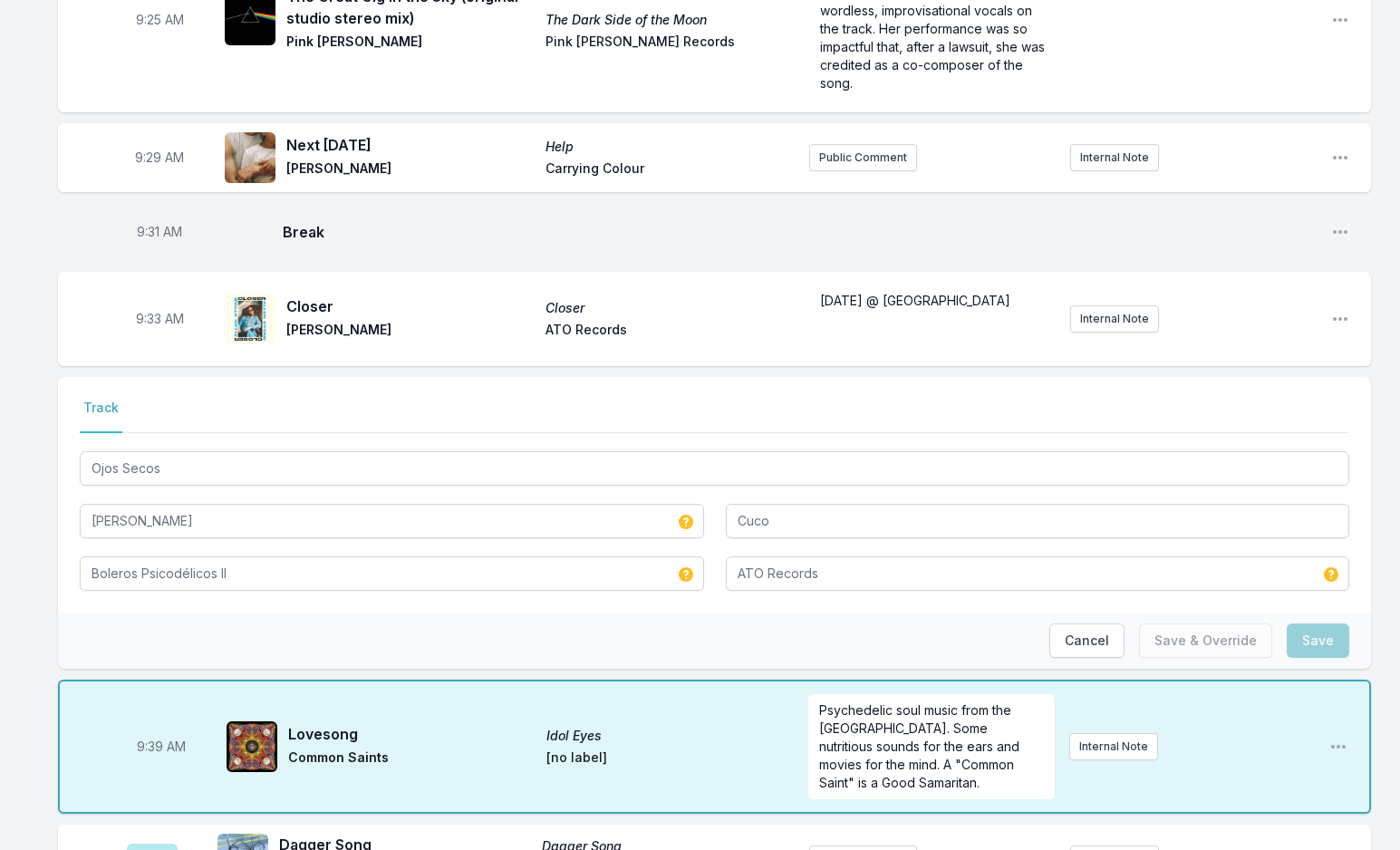
click at [34, 384] on div "Missing Data Some of your tracks are missing record label information. This inf…" at bounding box center [700, 831] width 1400 height 3344
click at [1061, 623] on button "Cancel" at bounding box center [1086, 640] width 75 height 34
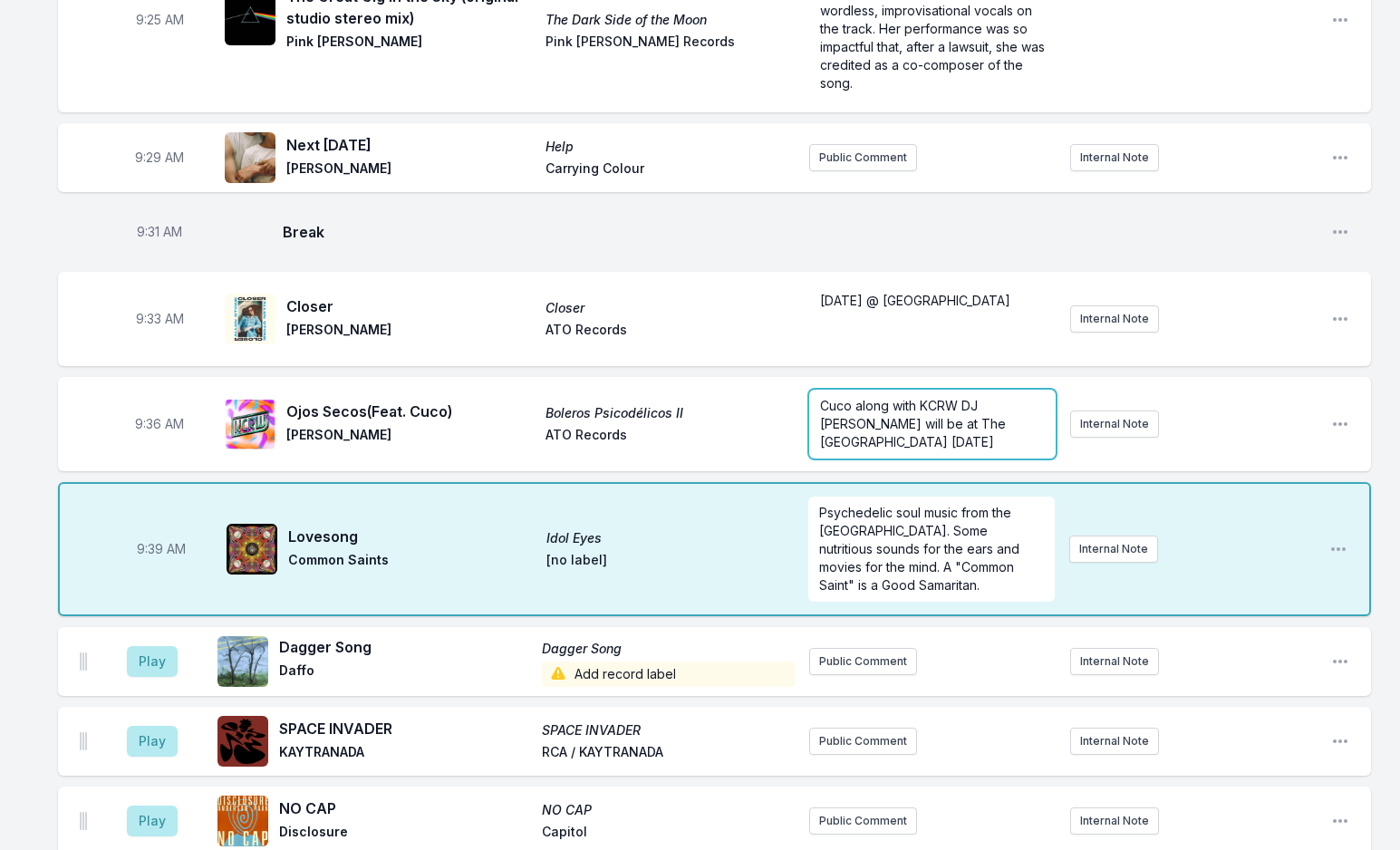
click at [854, 398] on span "Cuco along with KCRW DJ [PERSON_NAME] will be at The [GEOGRAPHIC_DATA] [DATE]" at bounding box center [914, 424] width 189 height 52
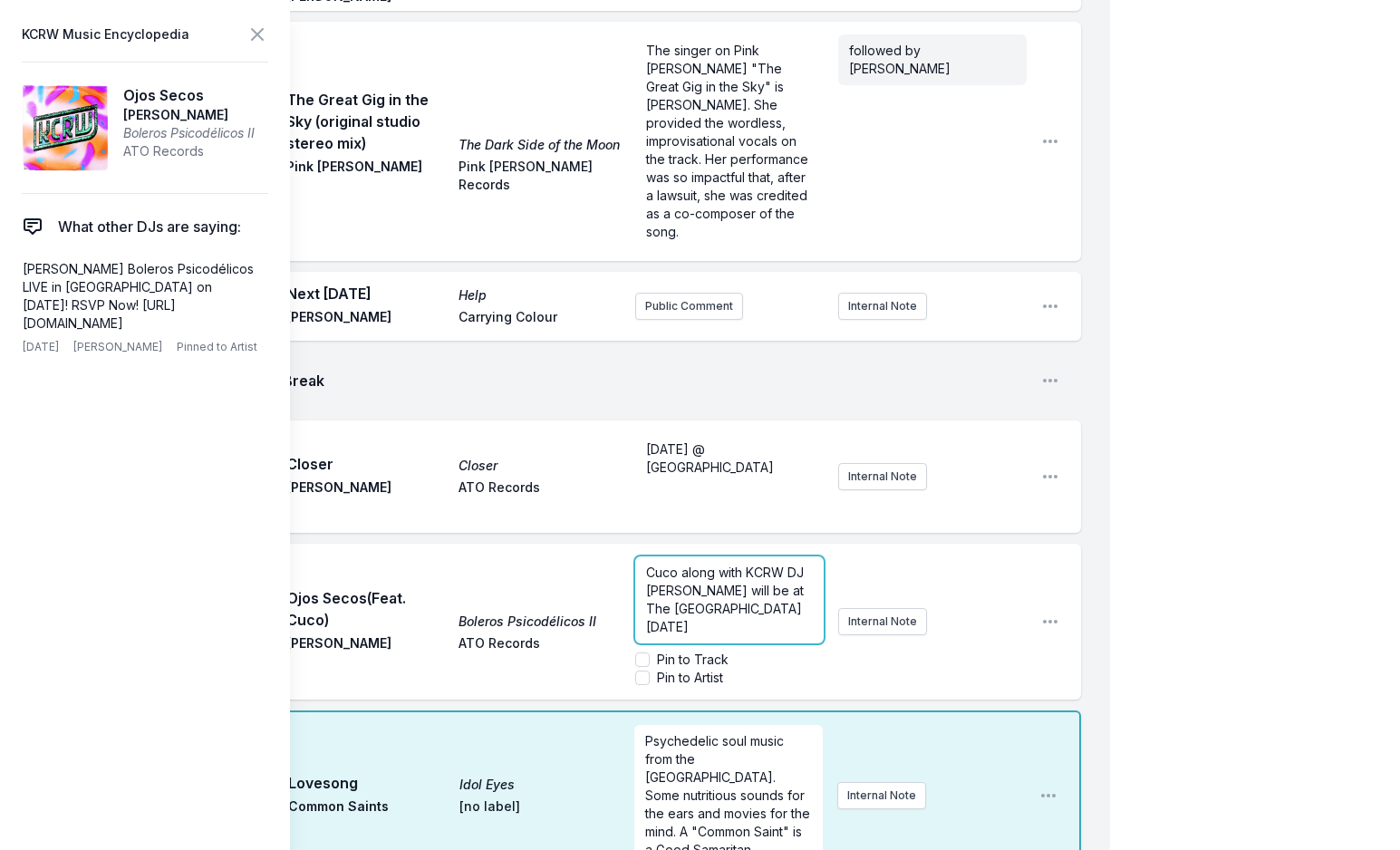
click at [711, 565] on span "Cuco along with KCRW DJ [PERSON_NAME] will be at The [GEOGRAPHIC_DATA] [DATE]" at bounding box center [726, 600] width 161 height 70
click at [255, 28] on icon at bounding box center [257, 35] width 22 height 22
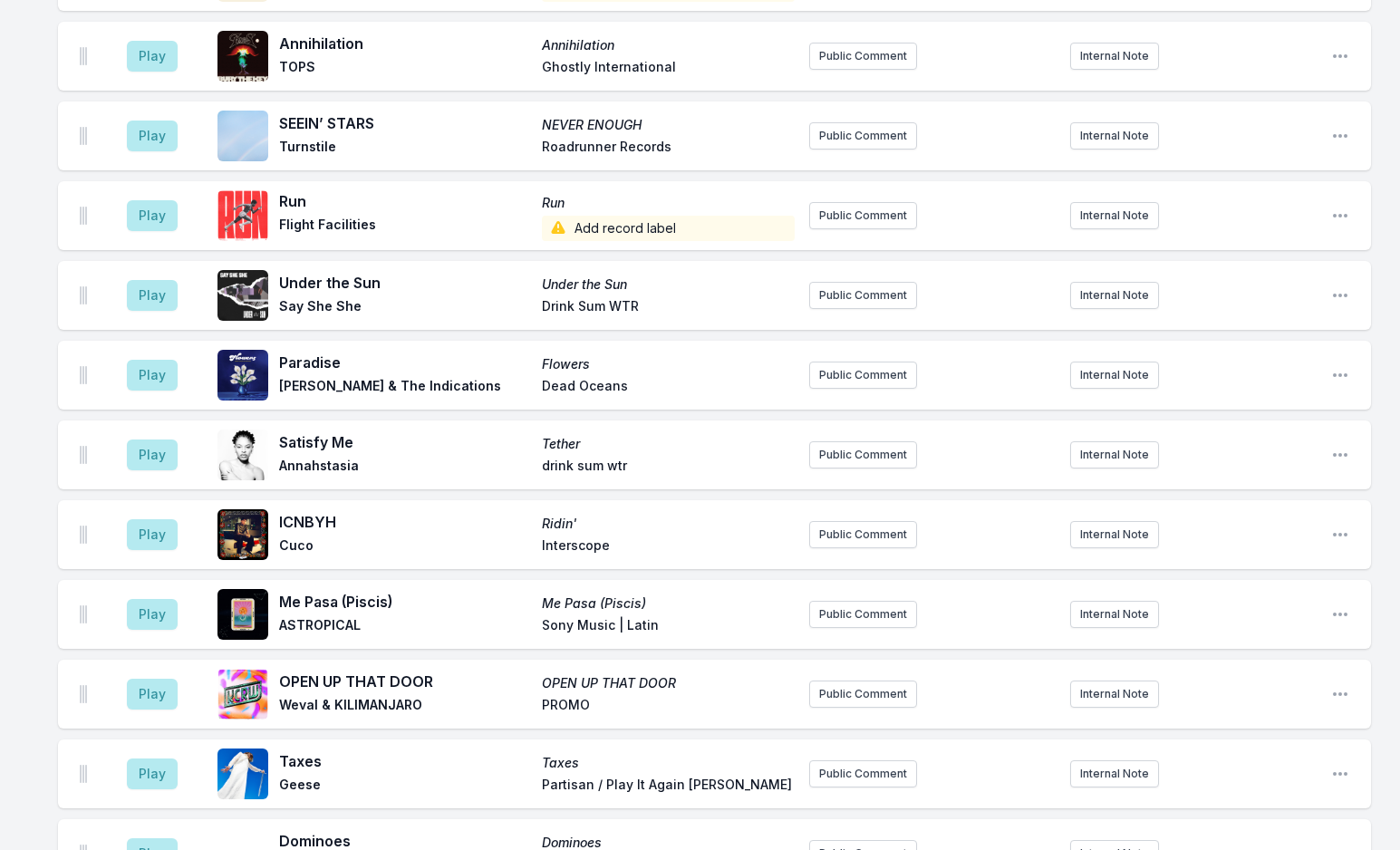
scroll to position [2650, 0]
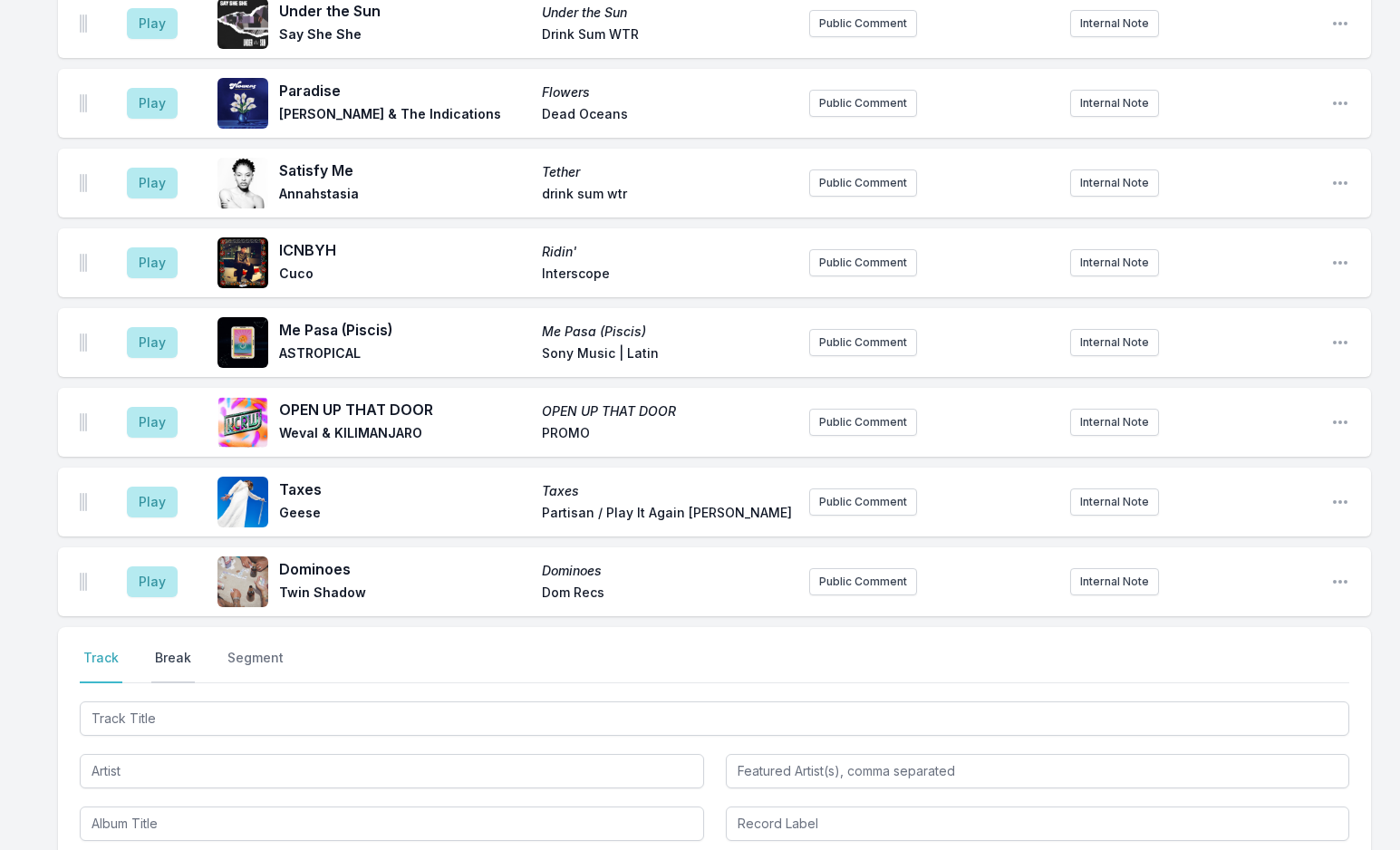
click at [179, 649] on button "Break" at bounding box center [172, 666] width 43 height 34
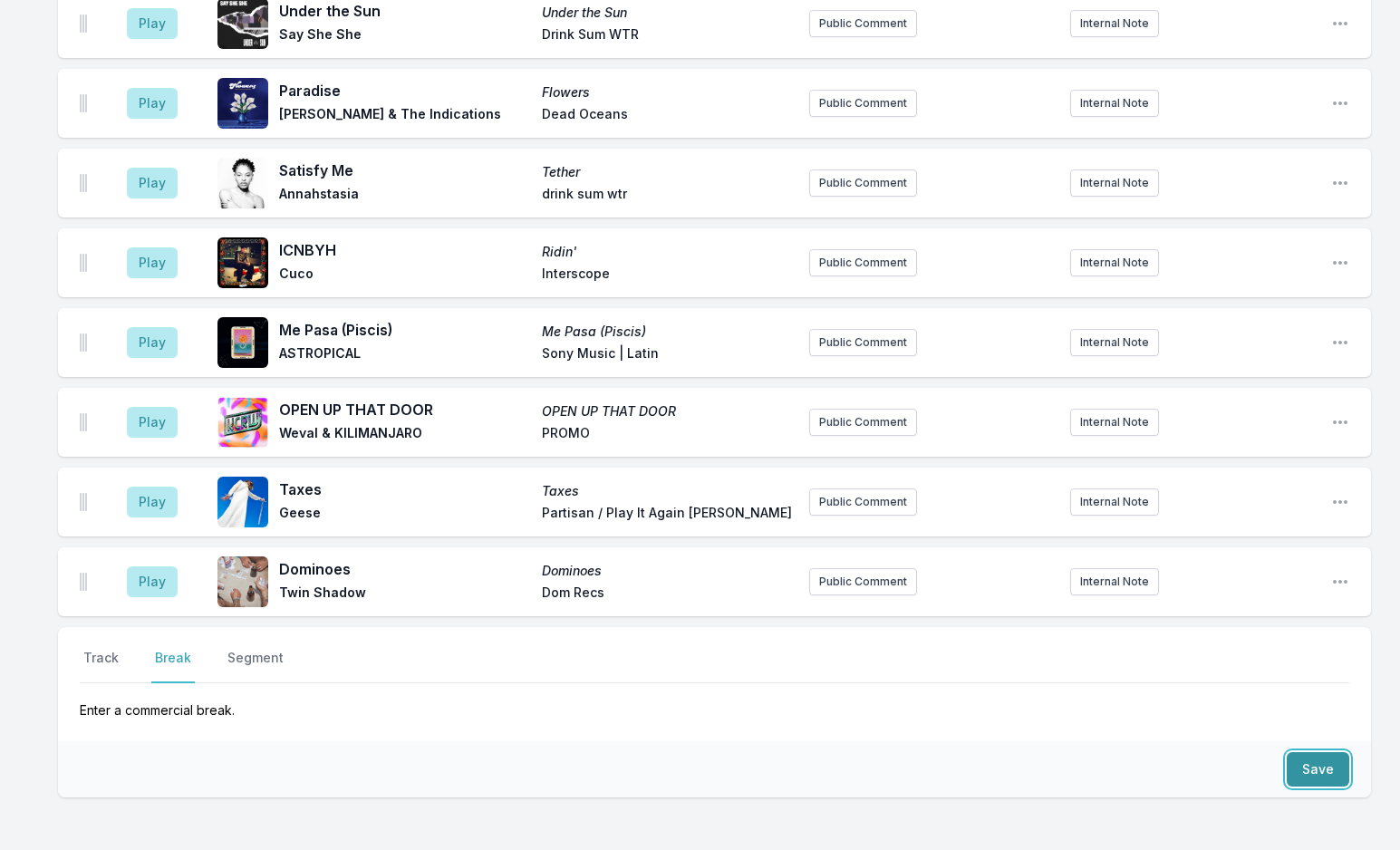
click at [1307, 752] on button "Save" at bounding box center [1318, 769] width 63 height 34
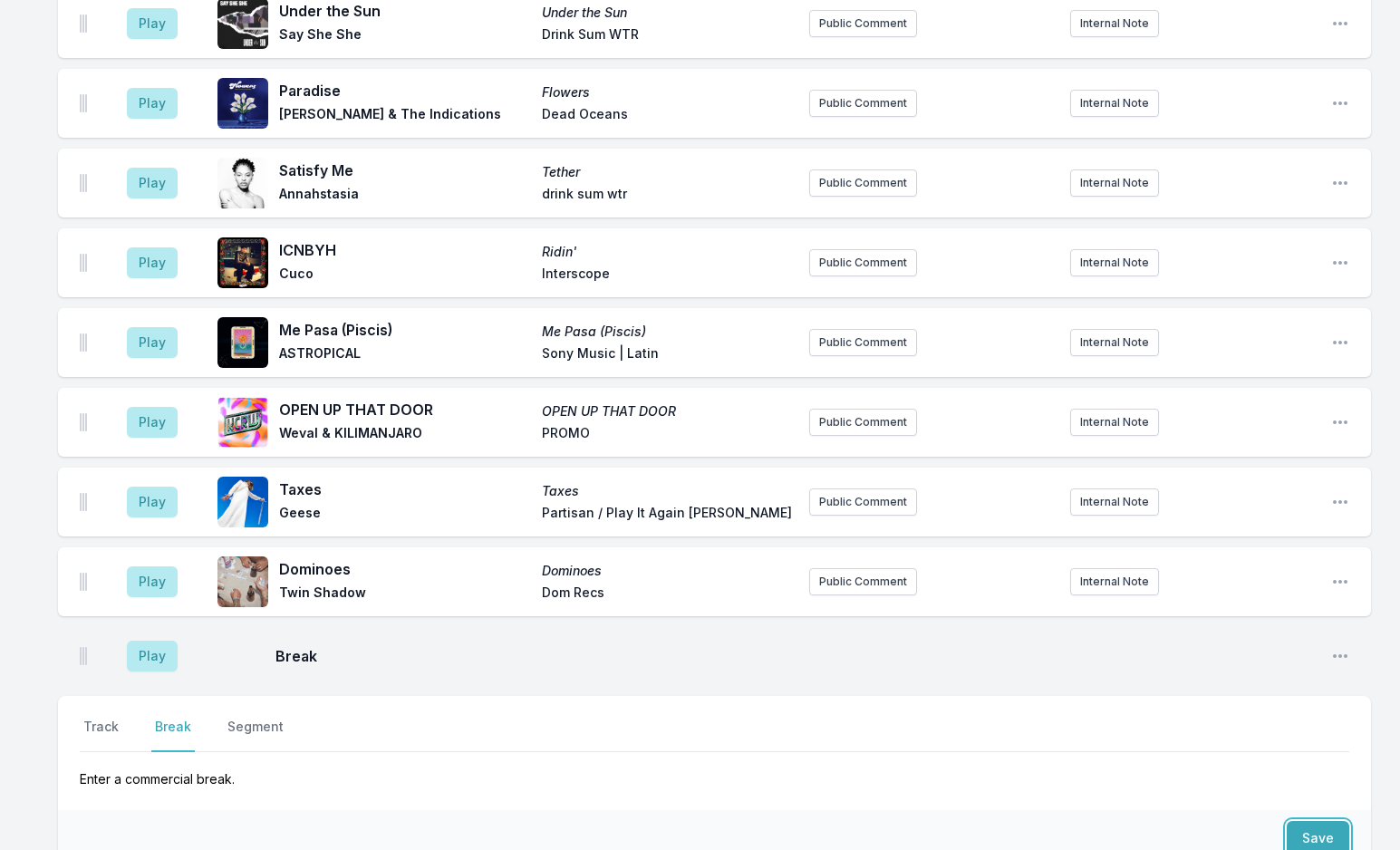
scroll to position [2719, 0]
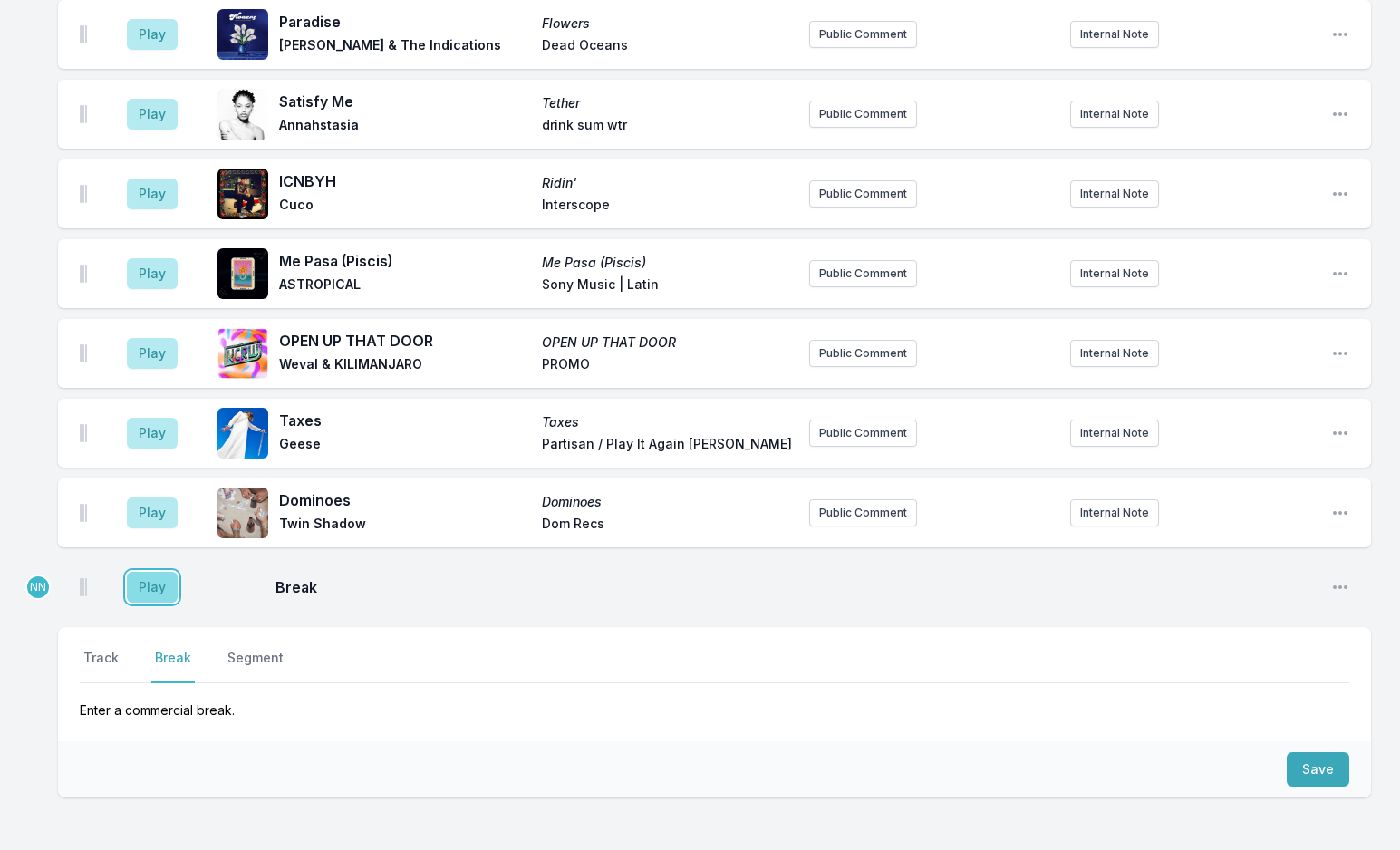
click at [154, 572] on button "Play" at bounding box center [152, 587] width 51 height 31
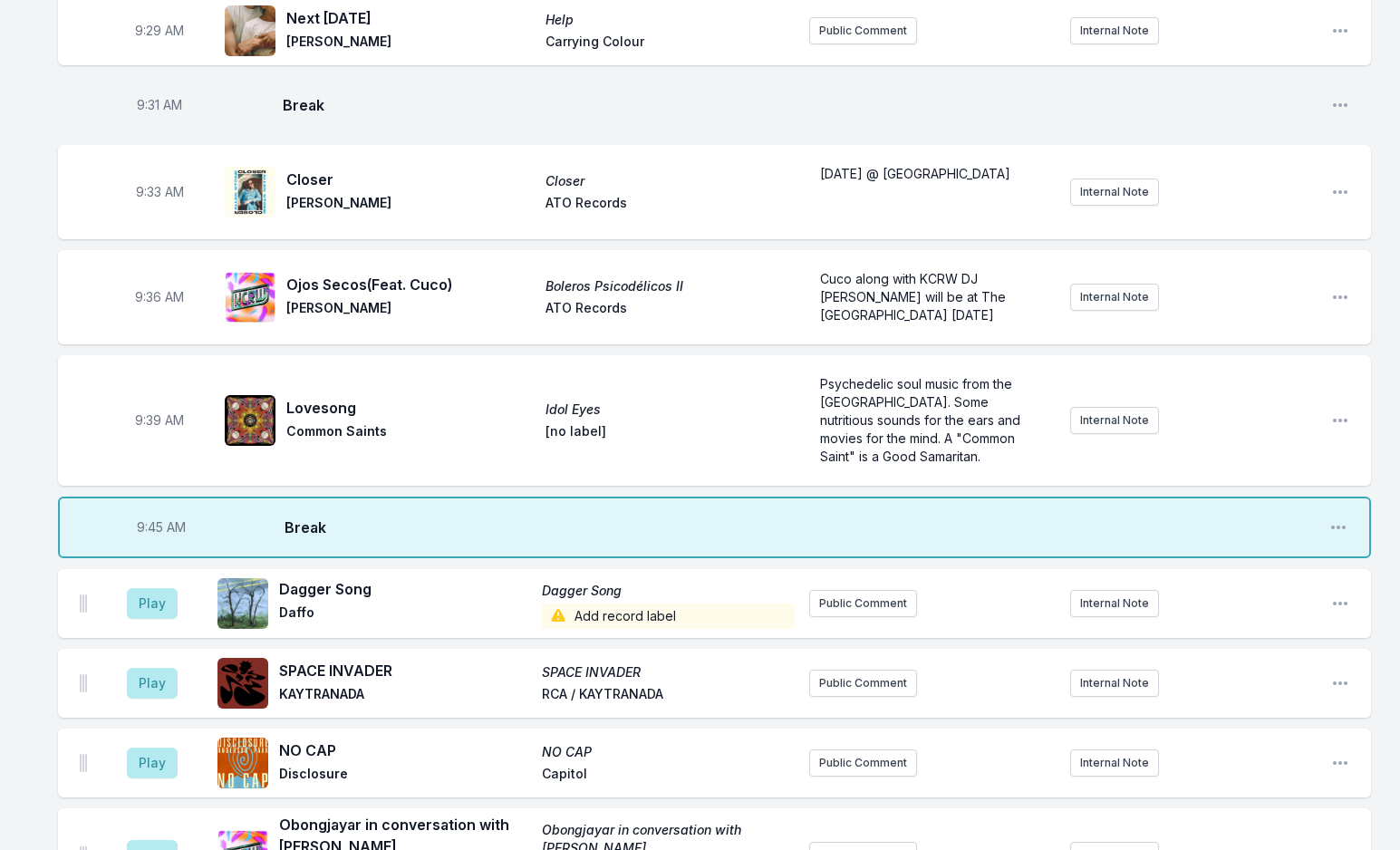
scroll to position [1178, 0]
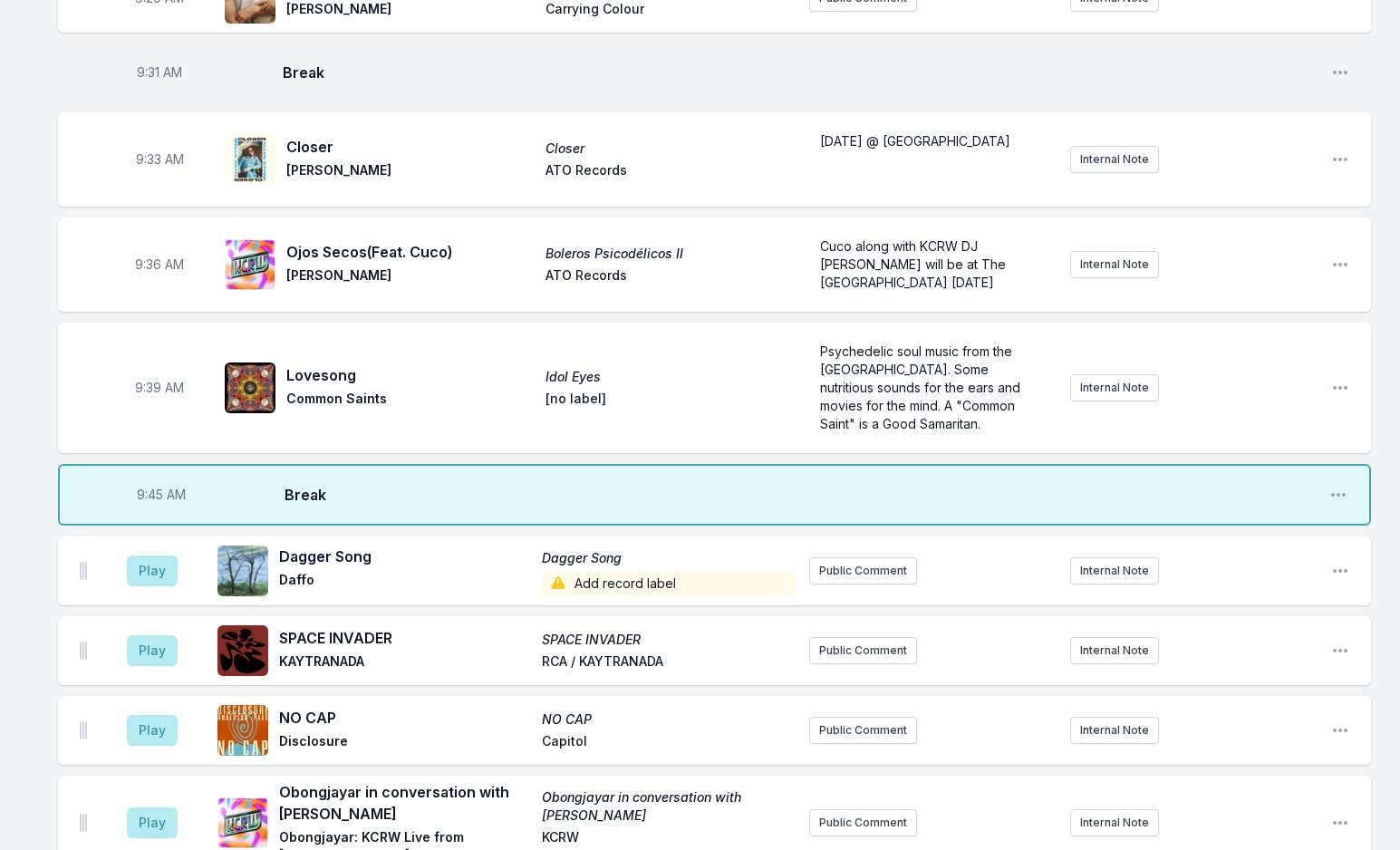
click at [43, 794] on div "Missing Data Some of your tracks are missing record label information. This inf…" at bounding box center [700, 756] width 1400 height 3513
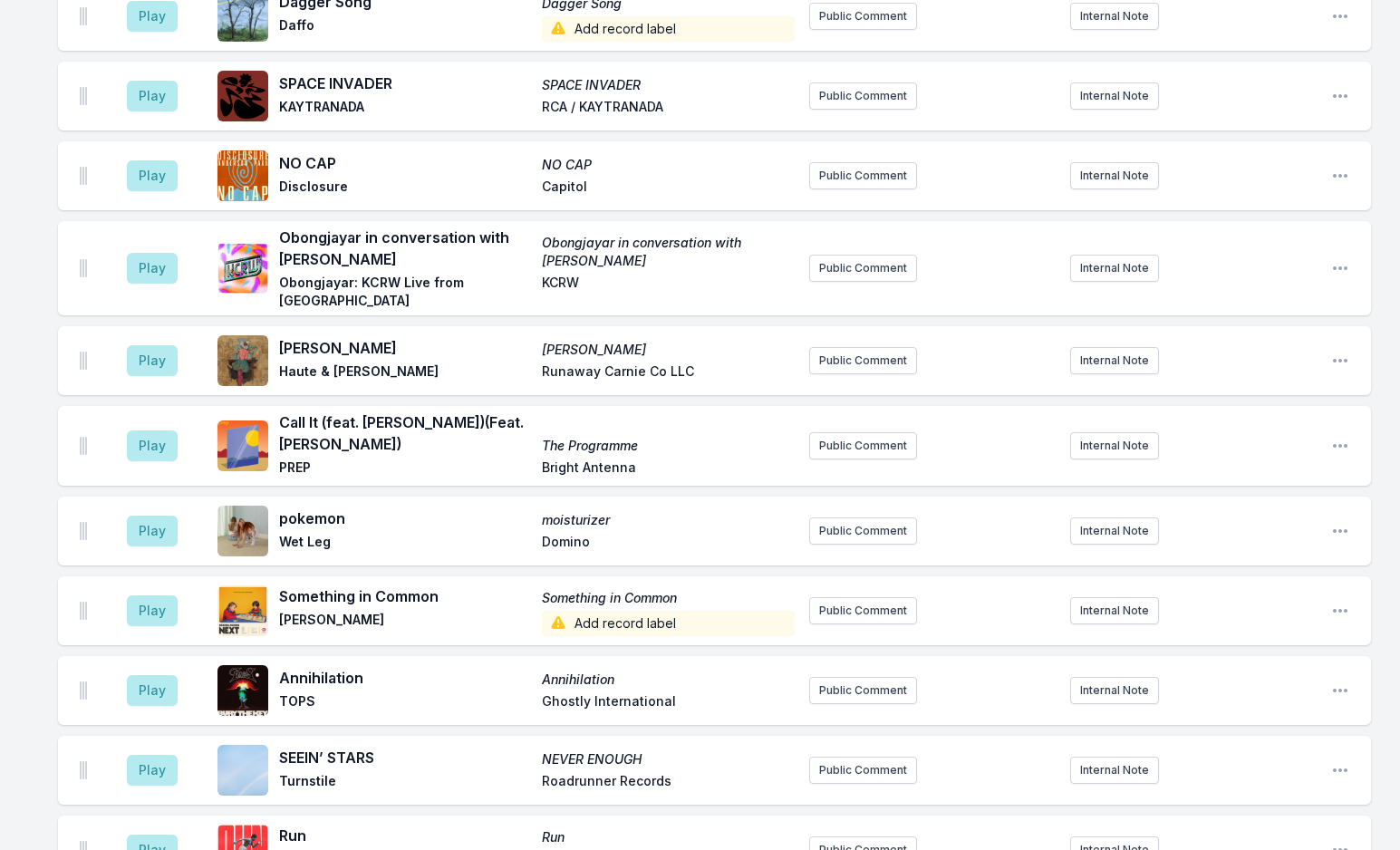
scroll to position [1359, 0]
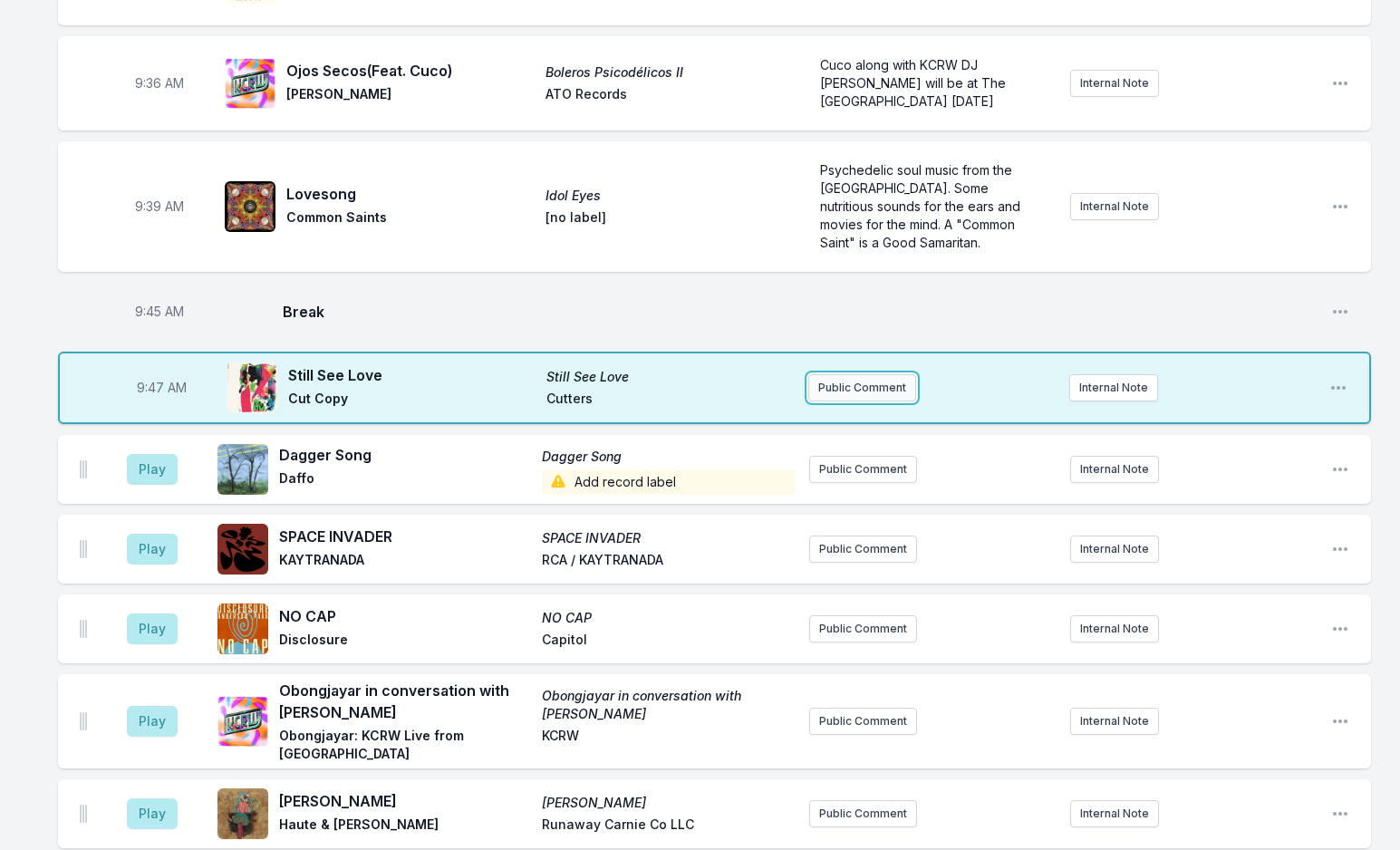
click at [826, 374] on button "Public Comment" at bounding box center [862, 387] width 108 height 27
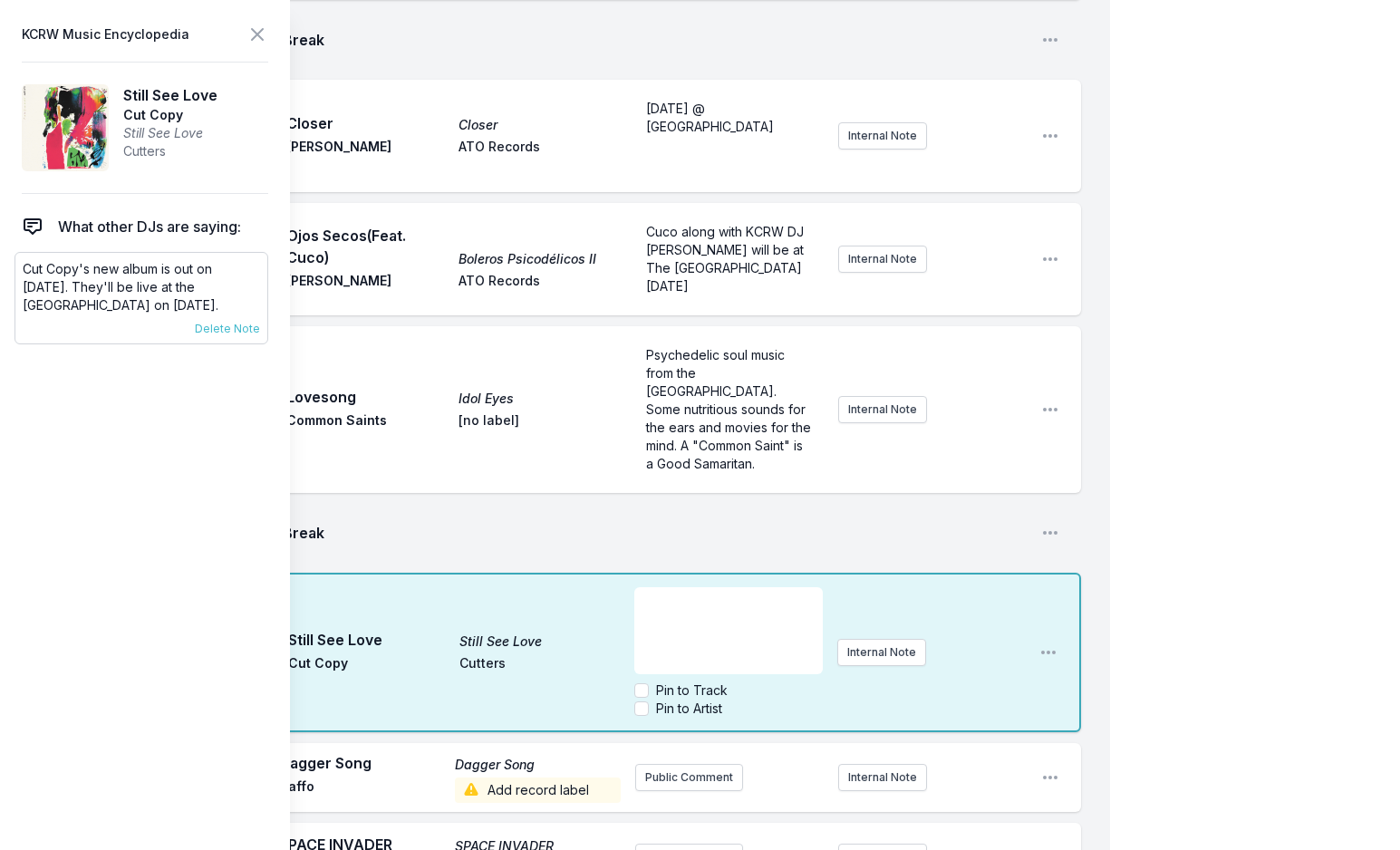
click at [94, 288] on p "Cut Copy's new album is out on [DATE]. They'll be live at the [GEOGRAPHIC_DATA]…" at bounding box center [141, 287] width 237 height 54
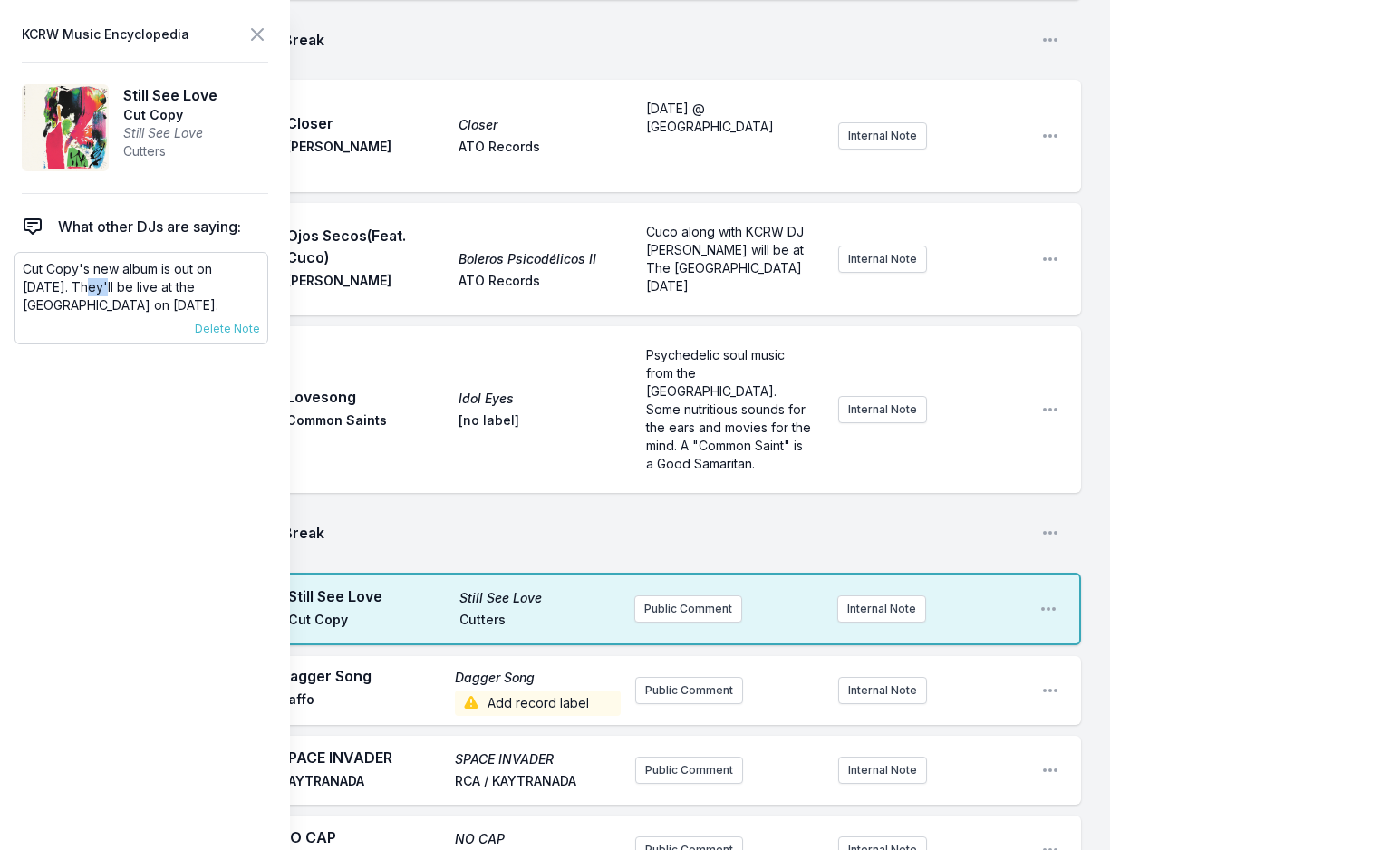
click at [94, 288] on p "Cut Copy's new album is out on [DATE]. They'll be live at the [GEOGRAPHIC_DATA]…" at bounding box center [141, 287] width 237 height 54
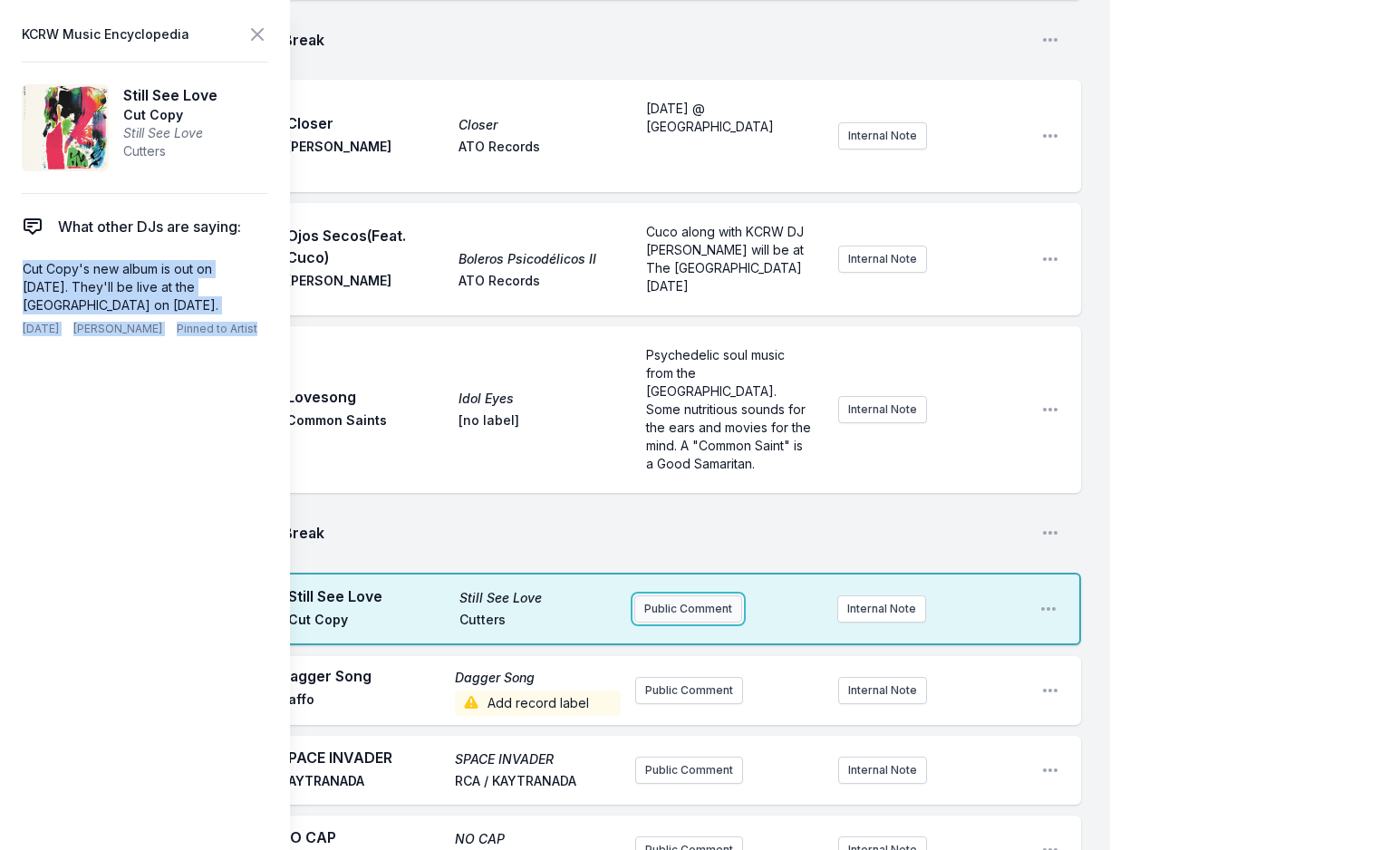
click at [686, 595] on button "Public Comment" at bounding box center [688, 608] width 108 height 27
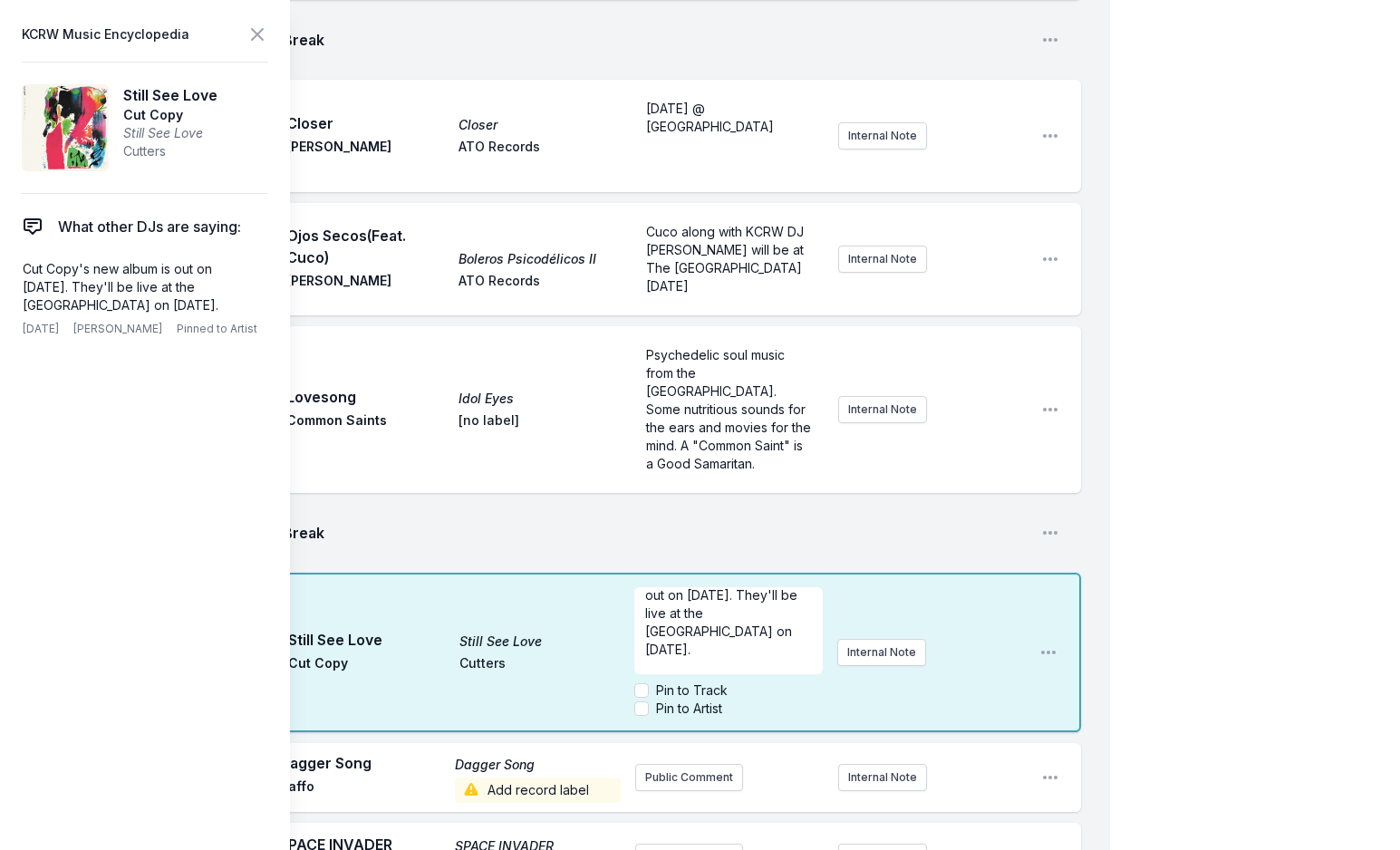
scroll to position [0, 0]
drag, startPoint x: 644, startPoint y: 564, endPoint x: 781, endPoint y: 555, distance: 137.1
click at [781, 587] on div "Cut Copy's new album is out on [DATE]. They'll be live at the [GEOGRAPHIC_DATA]…" at bounding box center [728, 630] width 188 height 87
click at [252, 31] on icon at bounding box center [257, 35] width 22 height 22
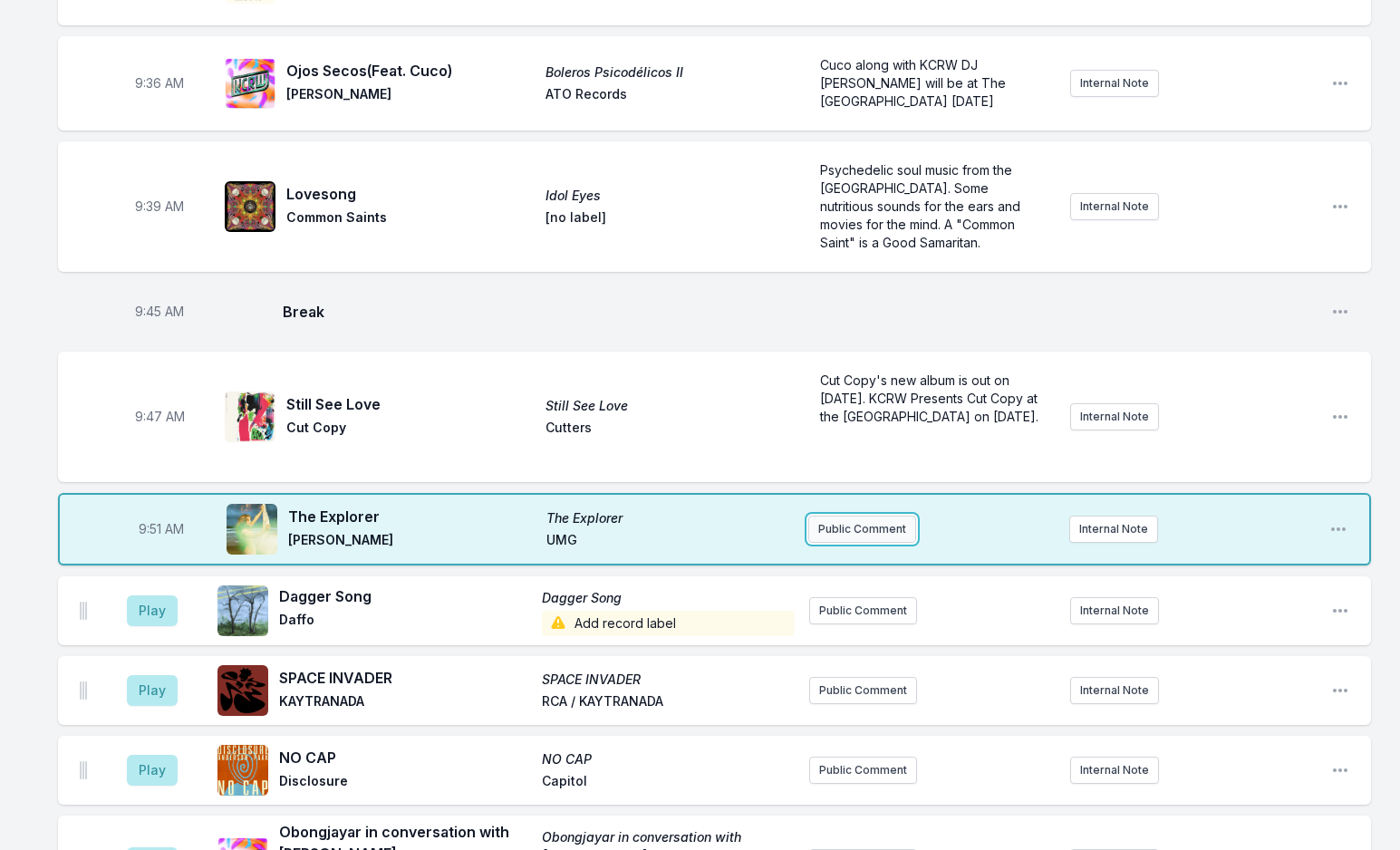
click at [846, 516] on button "Public Comment" at bounding box center [862, 529] width 108 height 27
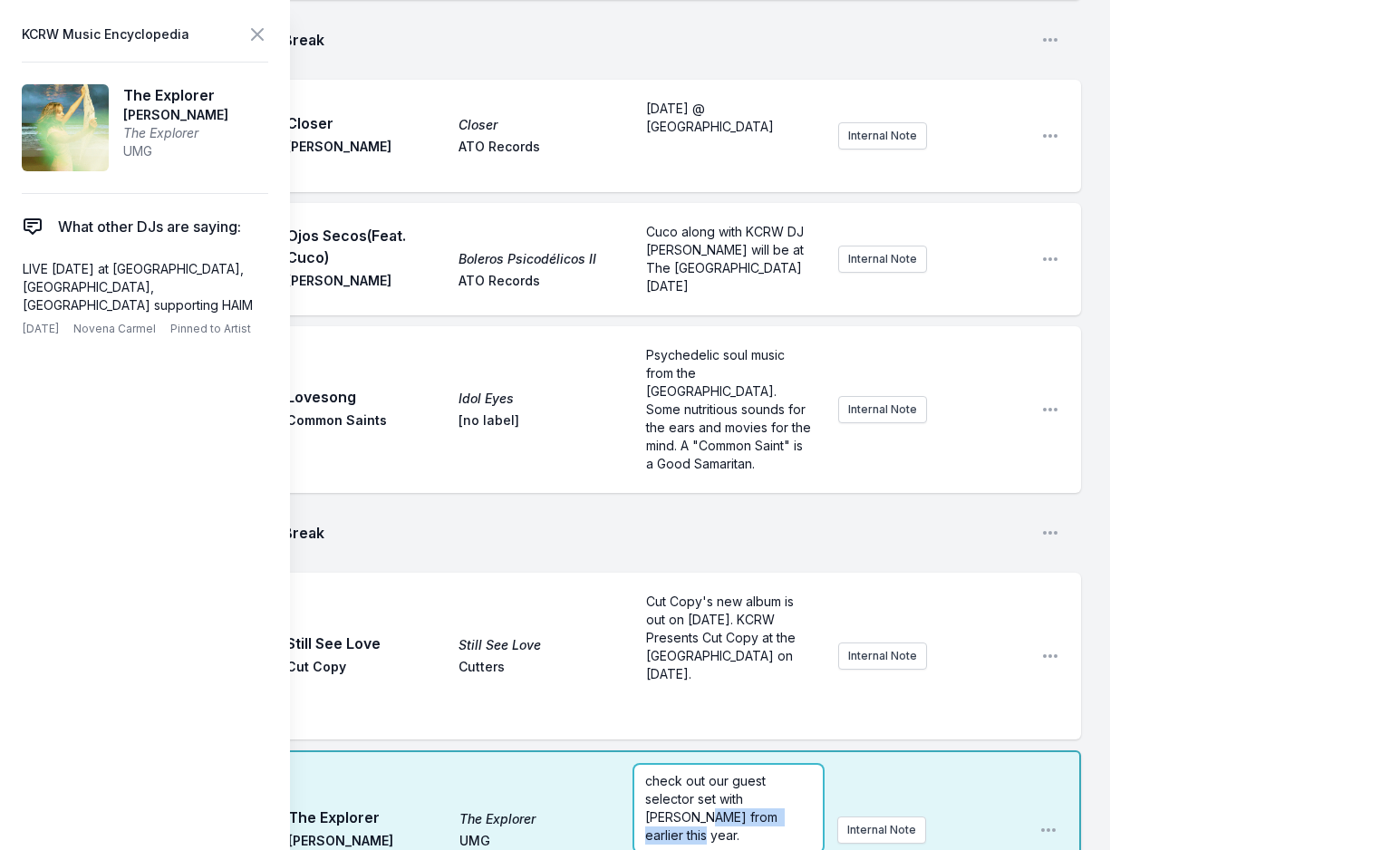
drag, startPoint x: 643, startPoint y: 740, endPoint x: 768, endPoint y: 732, distance: 126.2
click at [768, 765] on div "check out our guest selector set with [PERSON_NAME] from earlier this year." at bounding box center [728, 808] width 188 height 87
click at [794, 772] on p "check out our guest selector set with [PERSON_NAME] from earlier this year ." at bounding box center [728, 808] width 166 height 72
click at [248, 28] on icon at bounding box center [257, 35] width 22 height 22
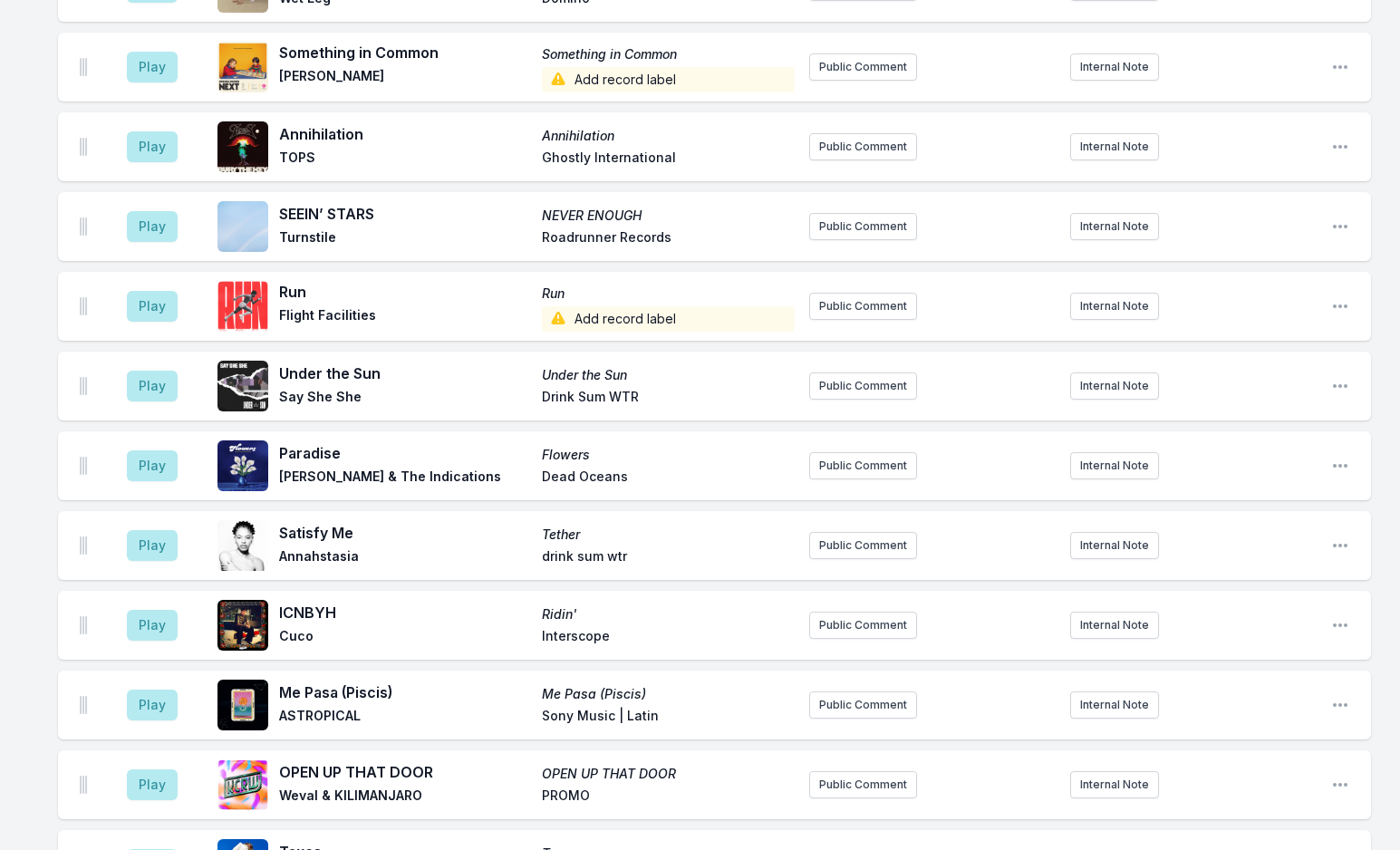
scroll to position [3192, 0]
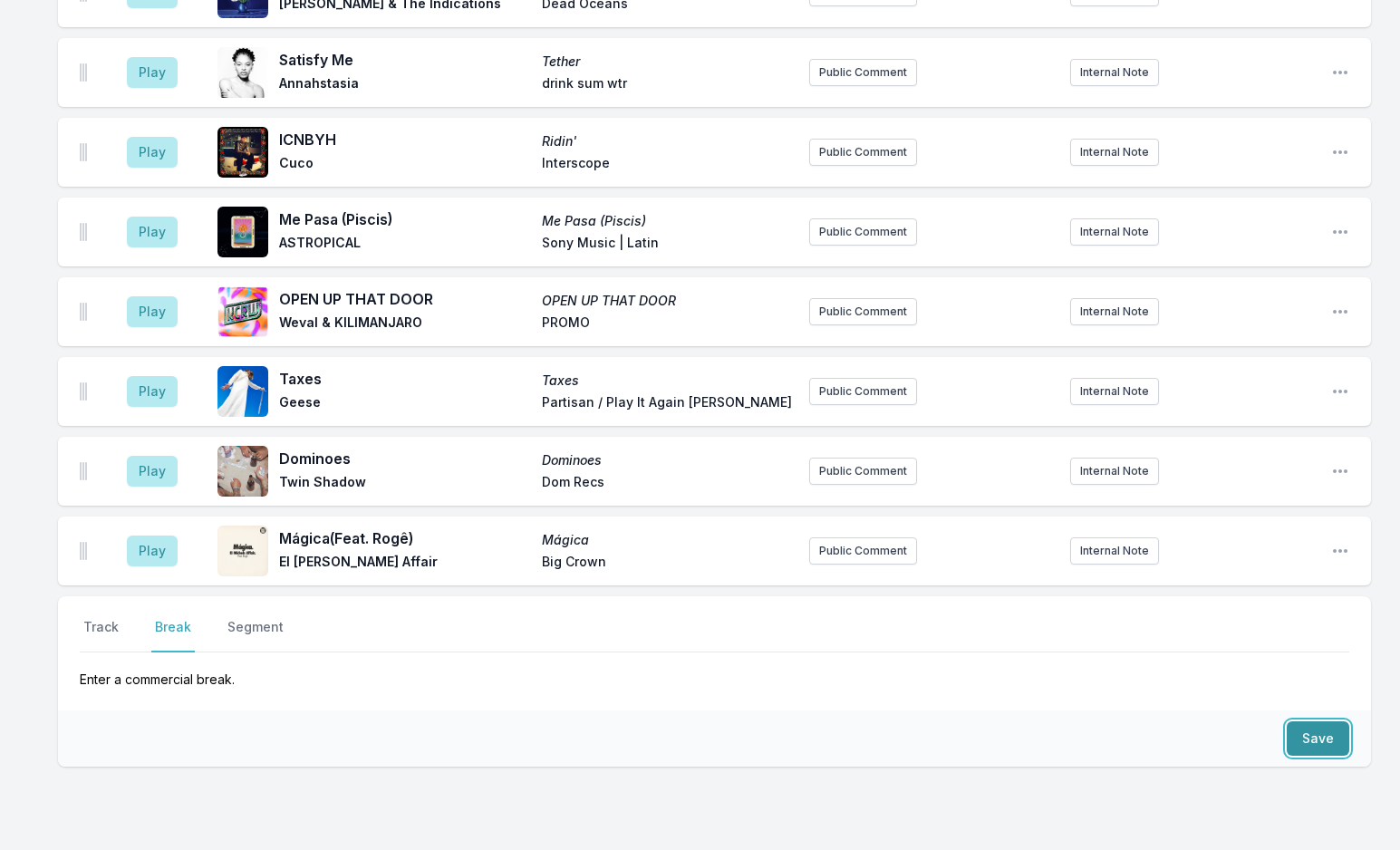
click at [1325, 721] on button "Save" at bounding box center [1318, 738] width 63 height 34
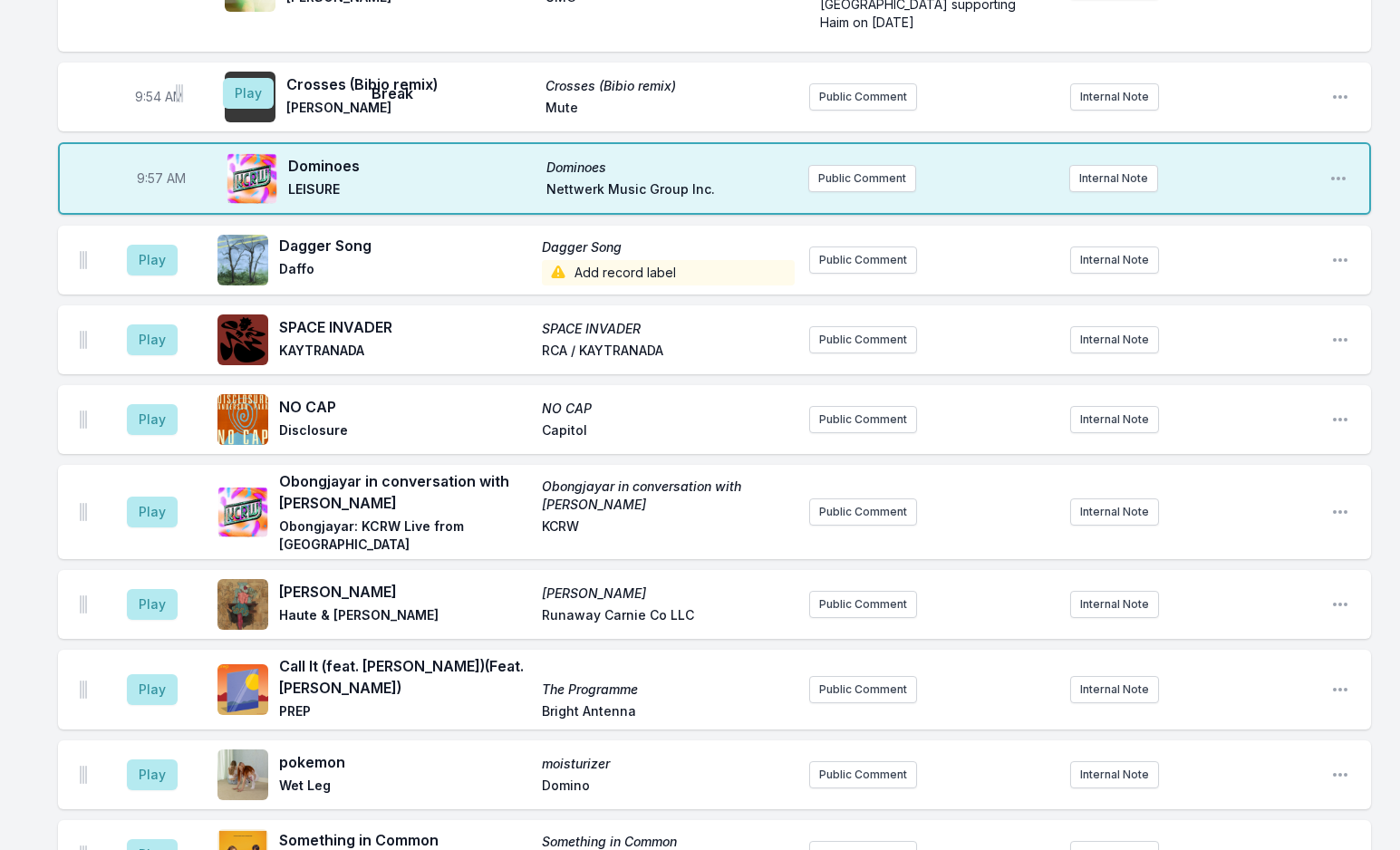
scroll to position [1827, 0]
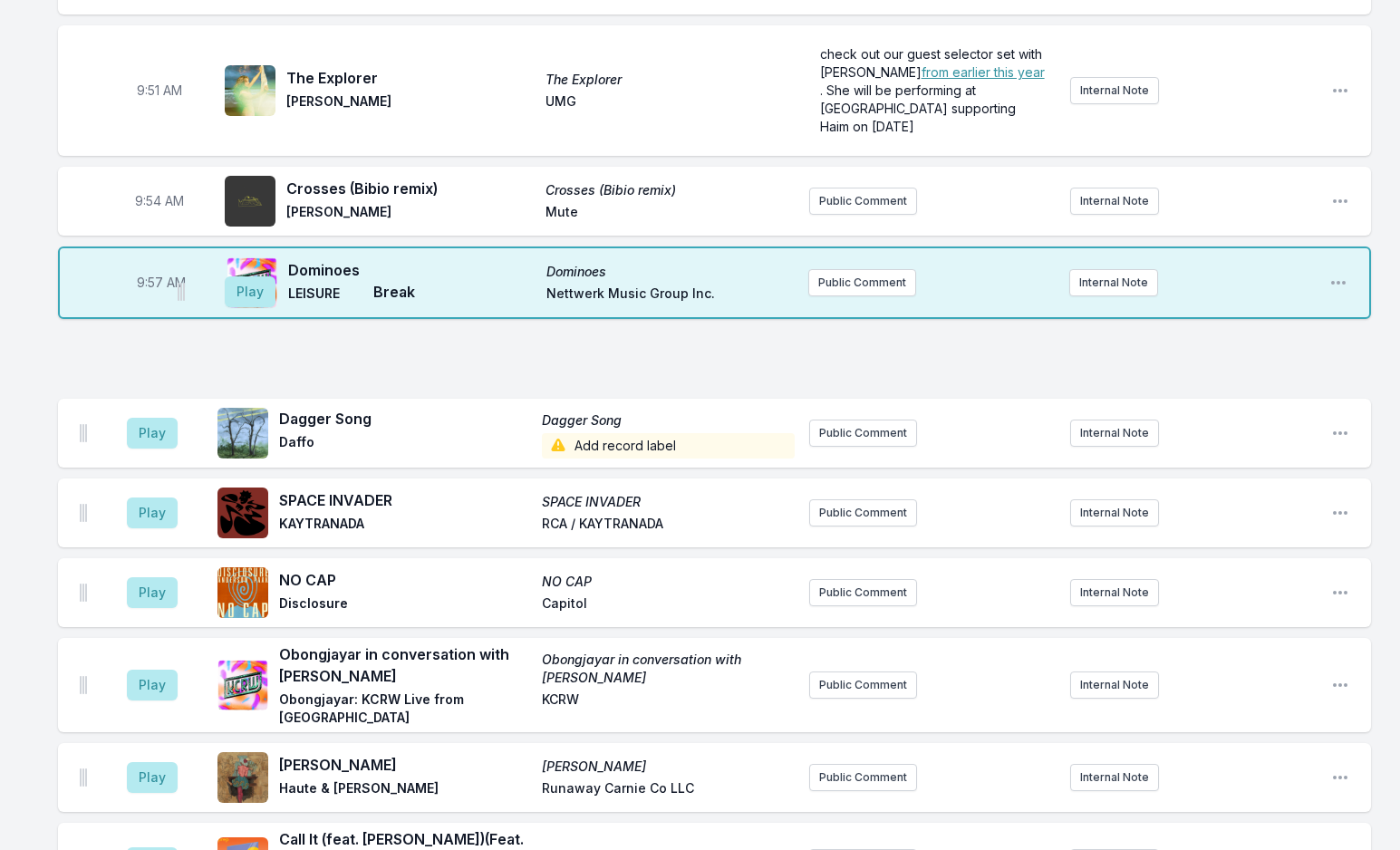
drag, startPoint x: 84, startPoint y: 470, endPoint x: 184, endPoint y: 292, distance: 204.5
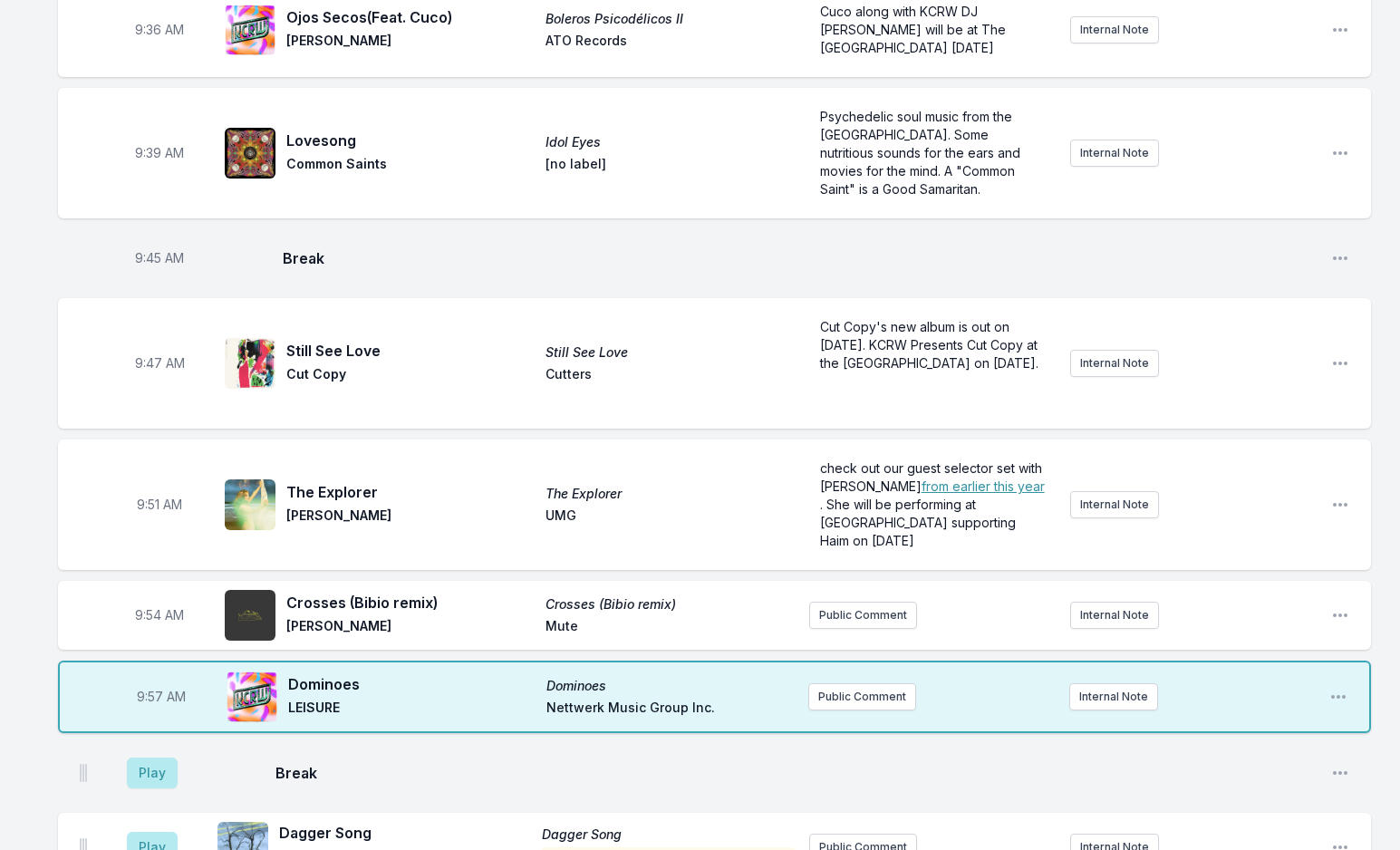
scroll to position [1464, 0]
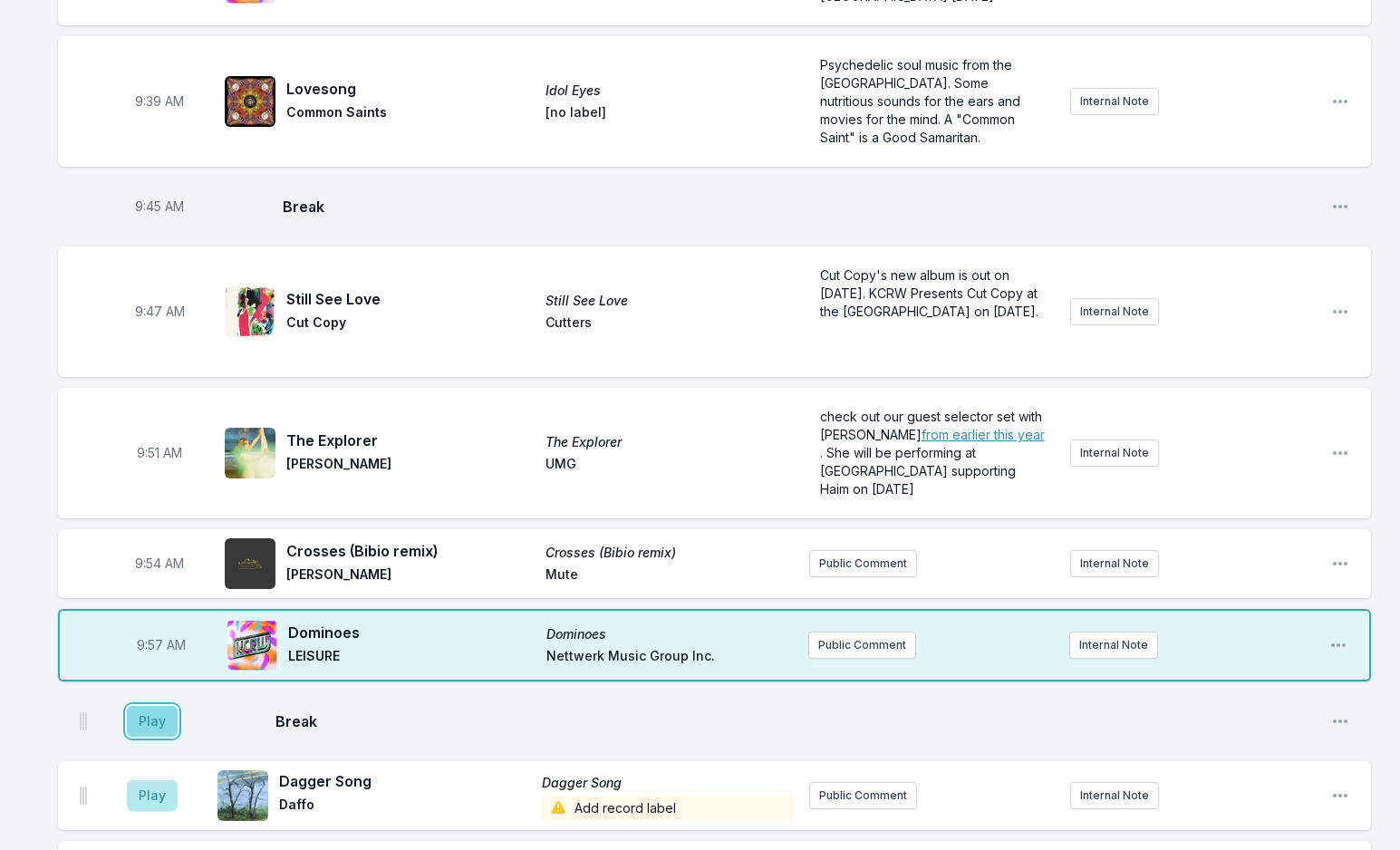
click at [159, 706] on button "Play" at bounding box center [152, 721] width 51 height 31
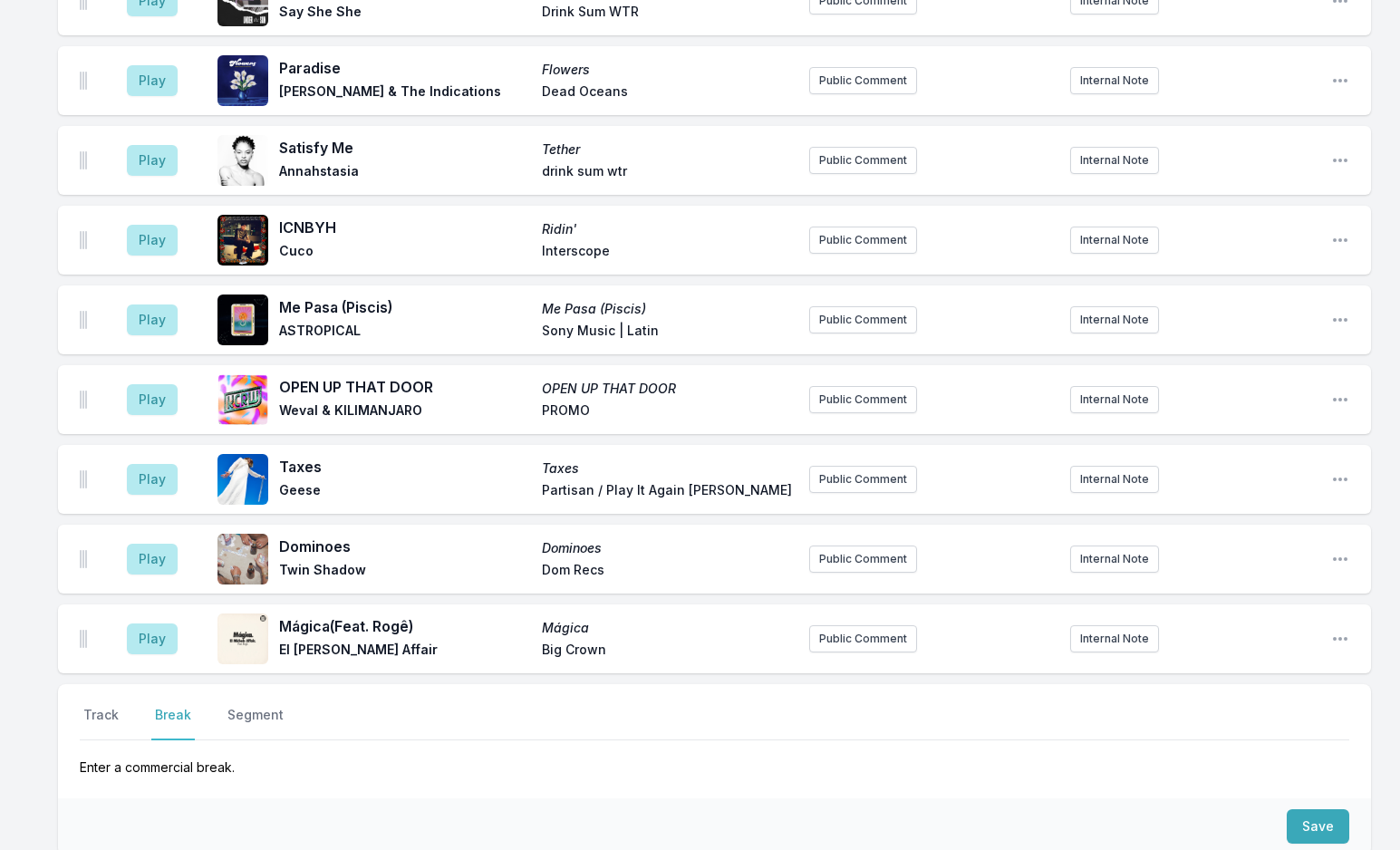
scroll to position [3186, 0]
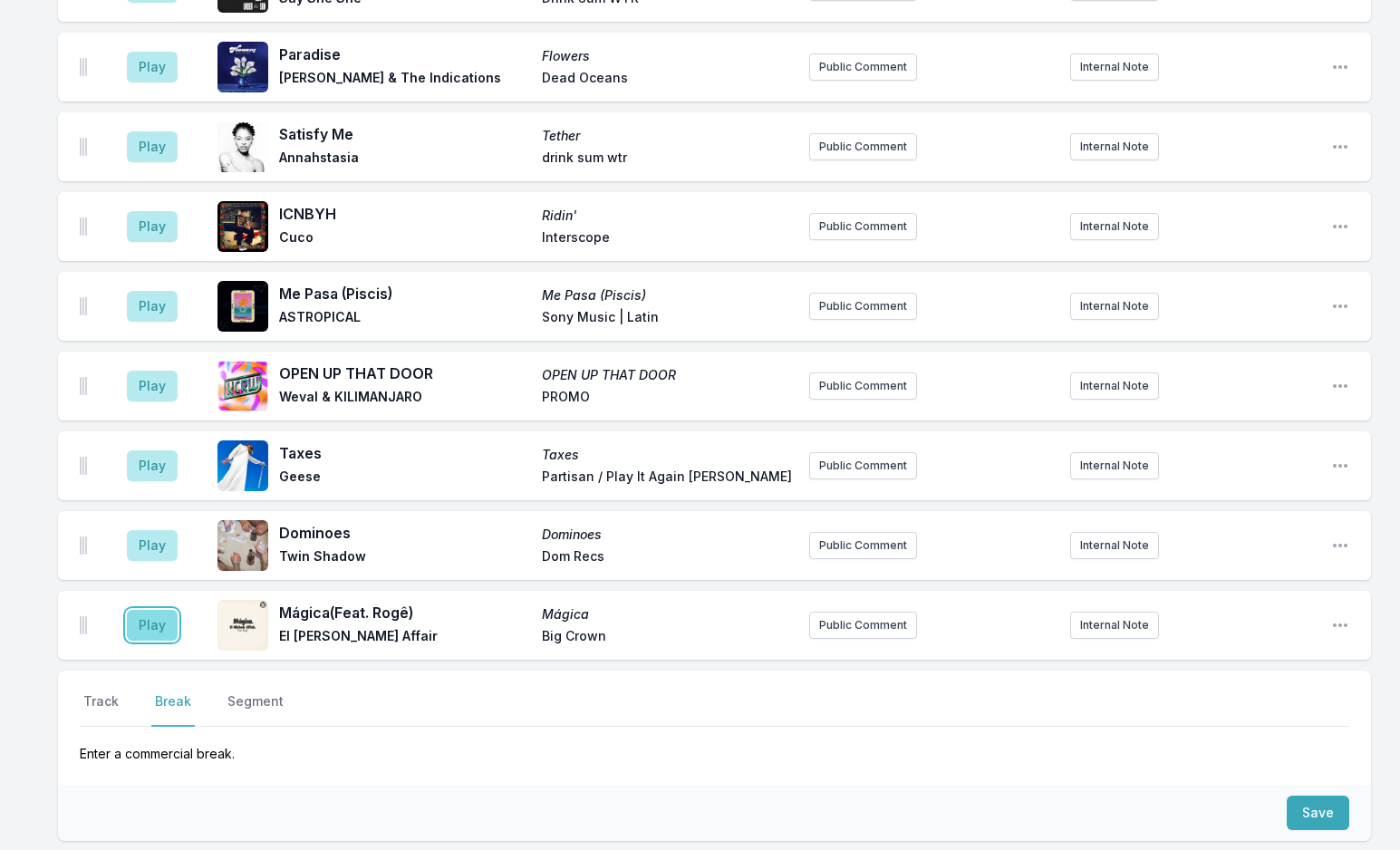
click at [149, 610] on button "Play" at bounding box center [152, 625] width 51 height 31
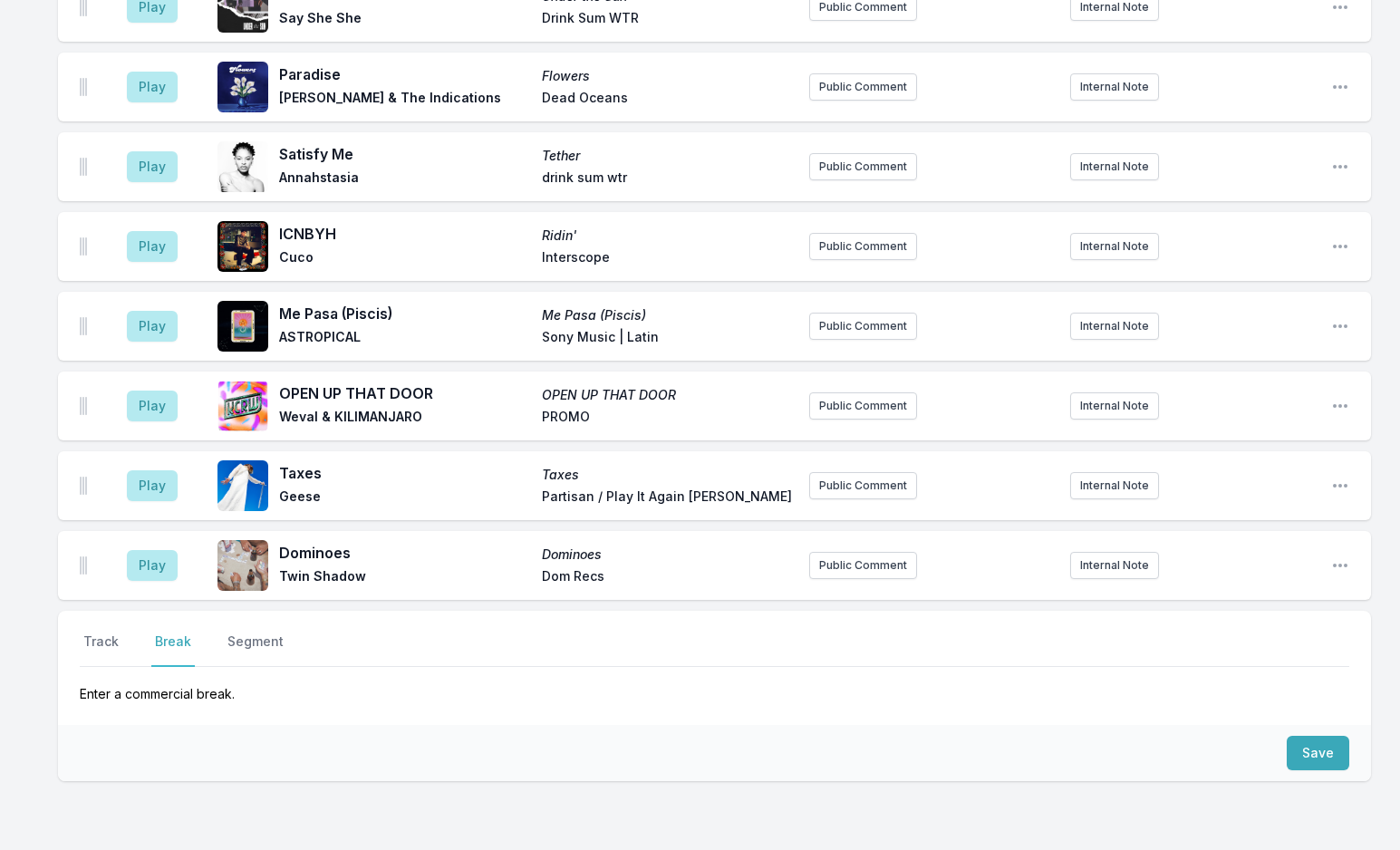
scroll to position [3261, 0]
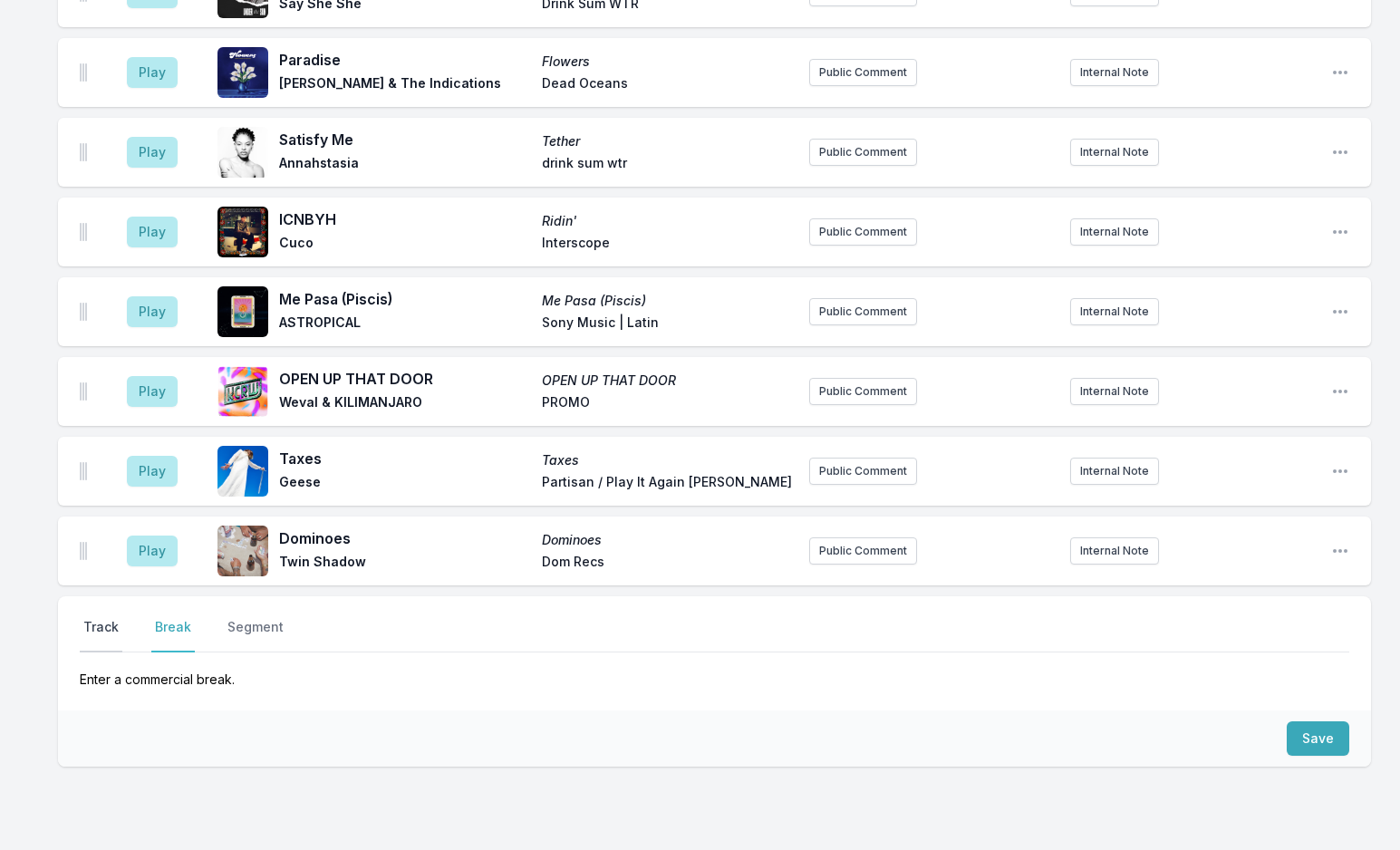
click at [100, 618] on button "Track" at bounding box center [101, 635] width 43 height 34
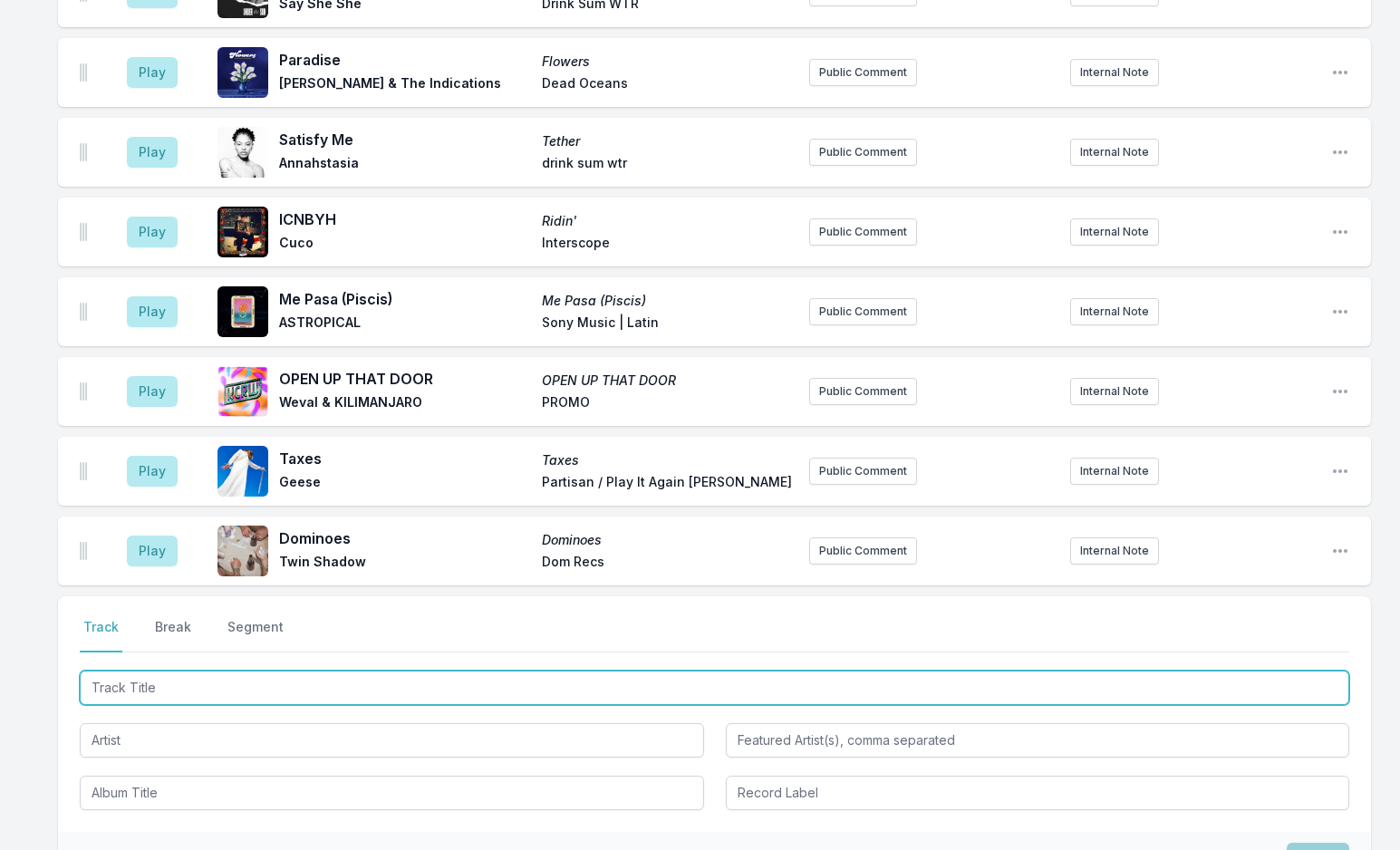
click at [245, 671] on input "Track Title" at bounding box center [715, 688] width 1270 height 34
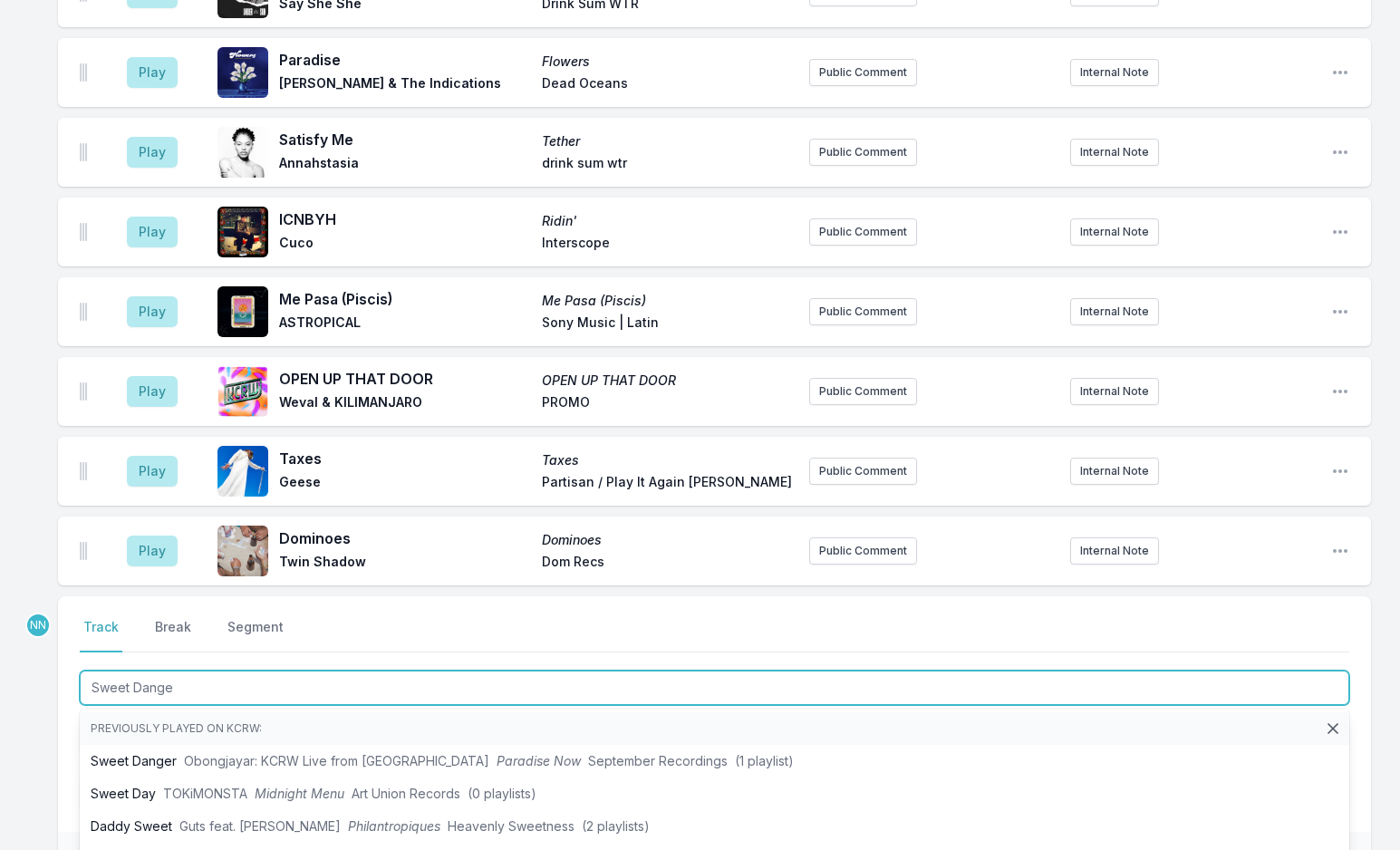
type input "Sweet Danger"
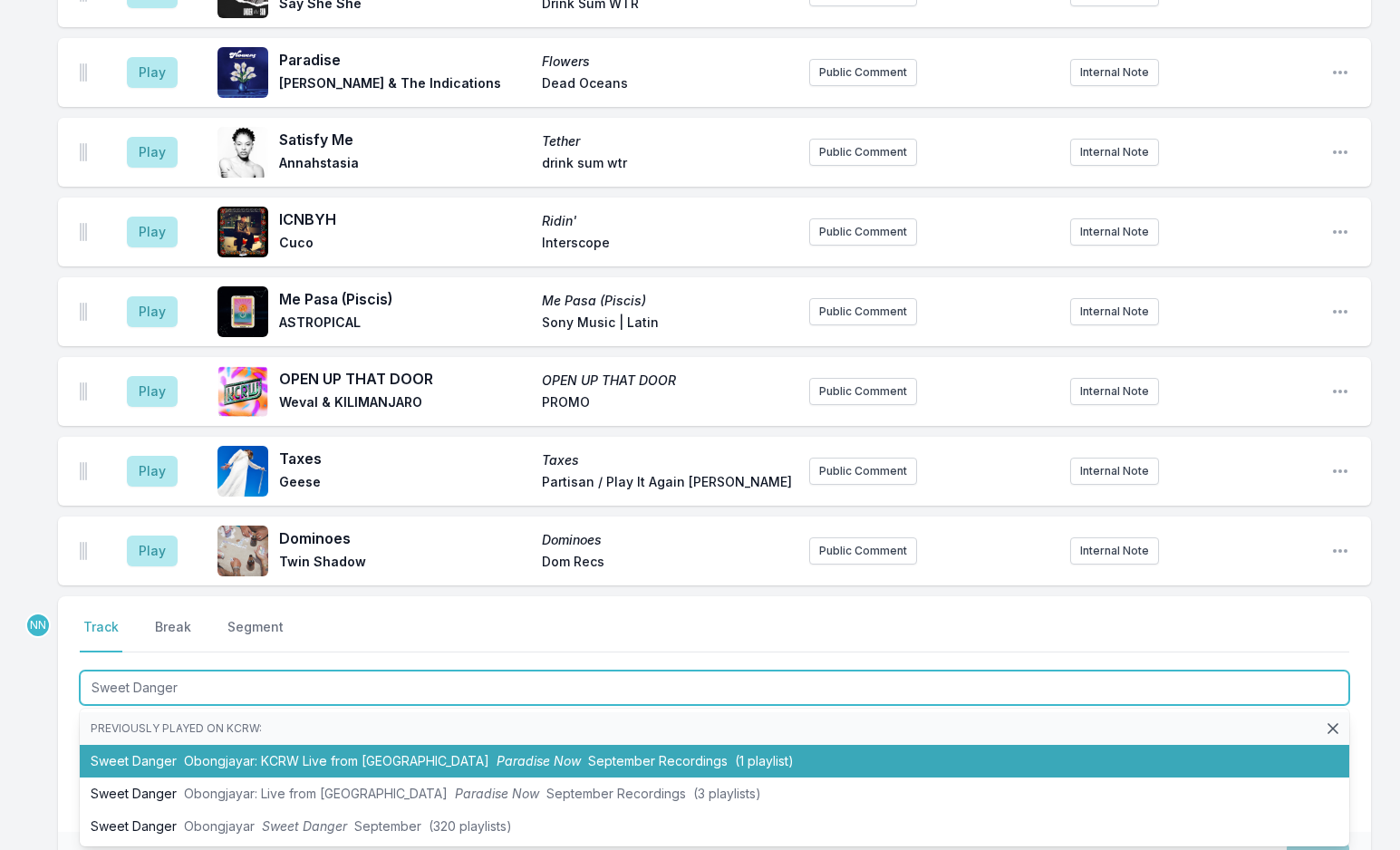
click at [231, 753] on span "Obongjayar: KCRW Live from [GEOGRAPHIC_DATA]" at bounding box center [336, 760] width 305 height 15
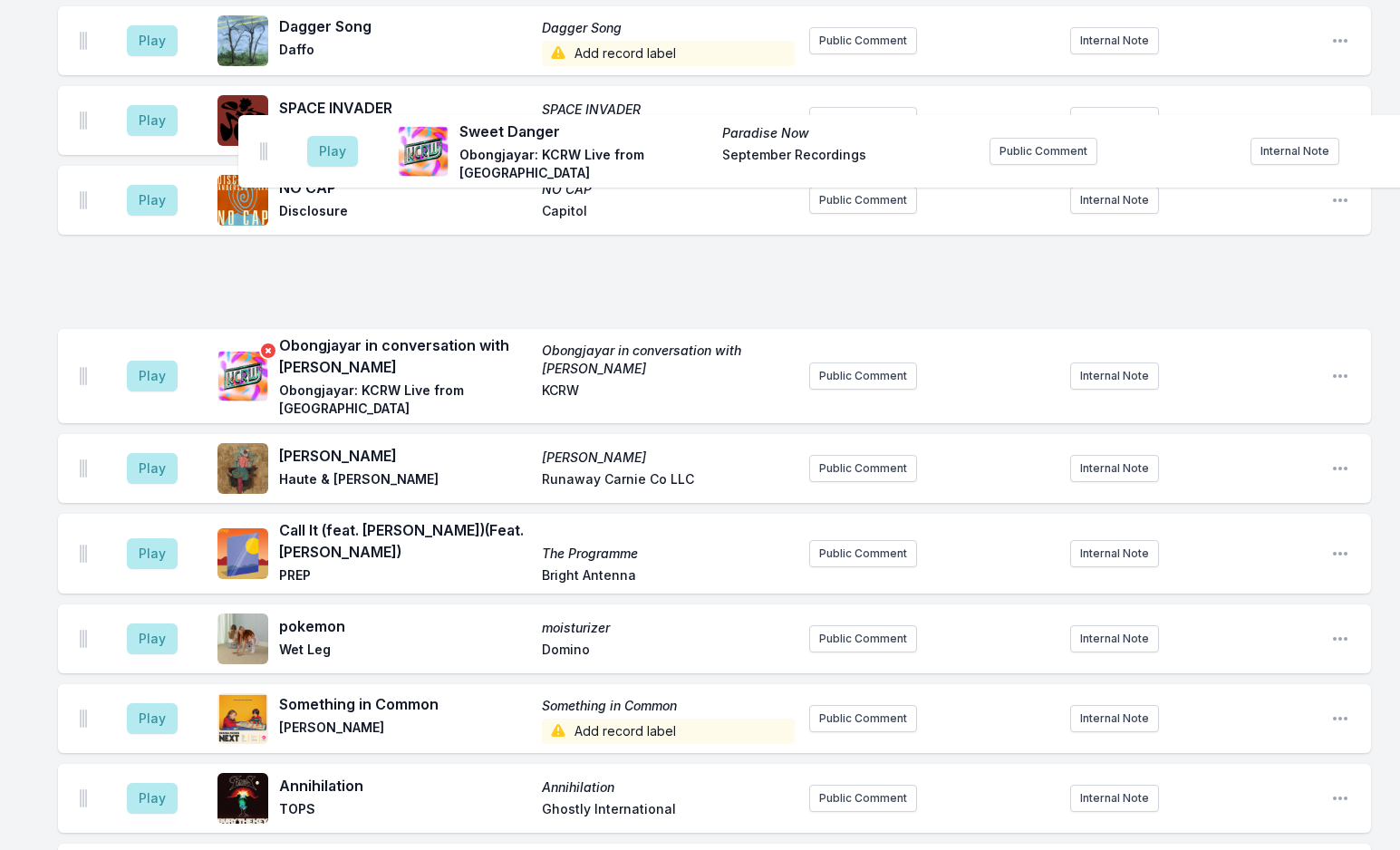
scroll to position [2296, 0]
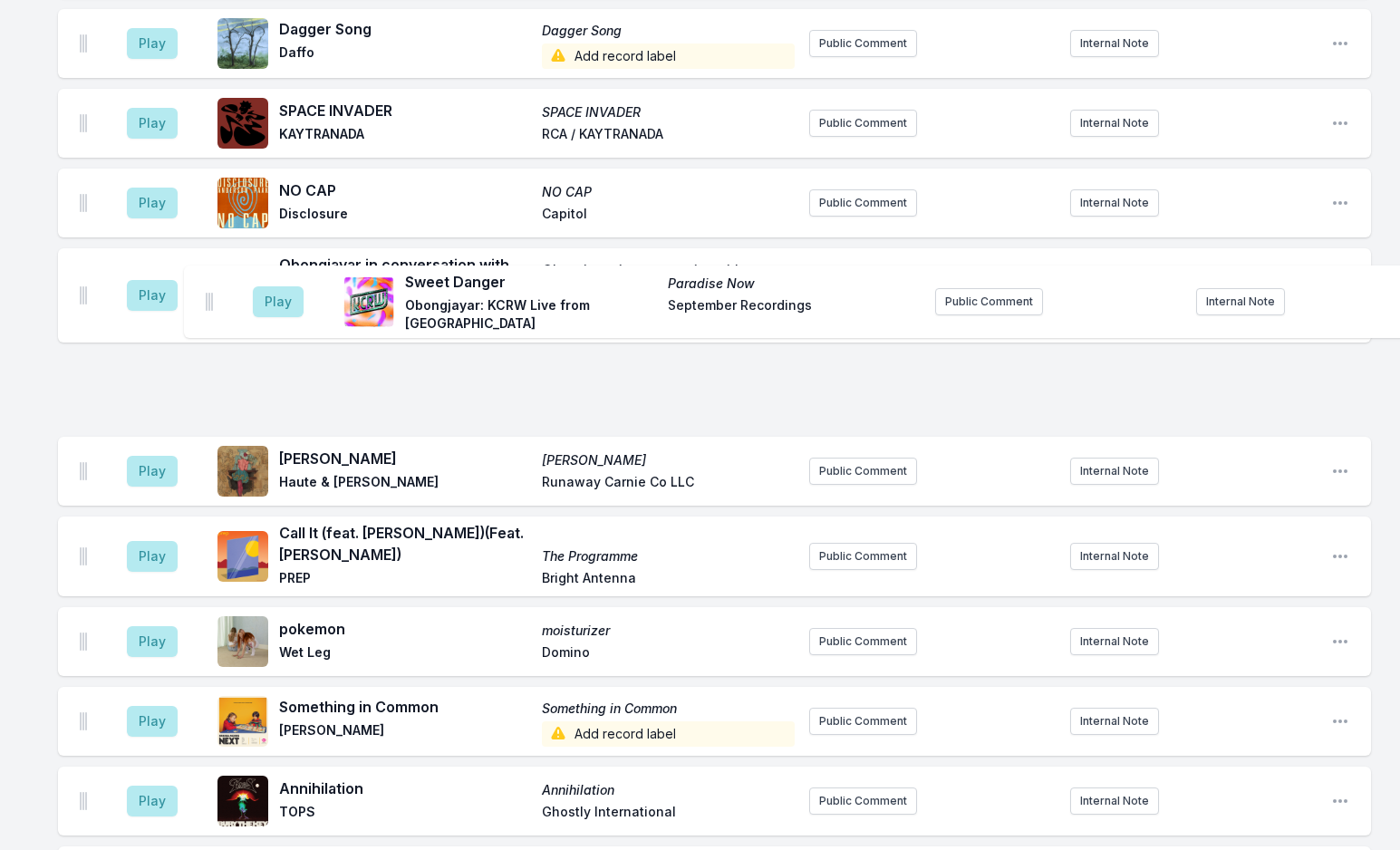
drag, startPoint x: 82, startPoint y: 706, endPoint x: 209, endPoint y: 301, distance: 424.8
click at [209, 301] on ul "Play Dagger Song Dagger Song Daffo Add record label Public Comment Internal Not…" at bounding box center [714, 821] width 1313 height 1624
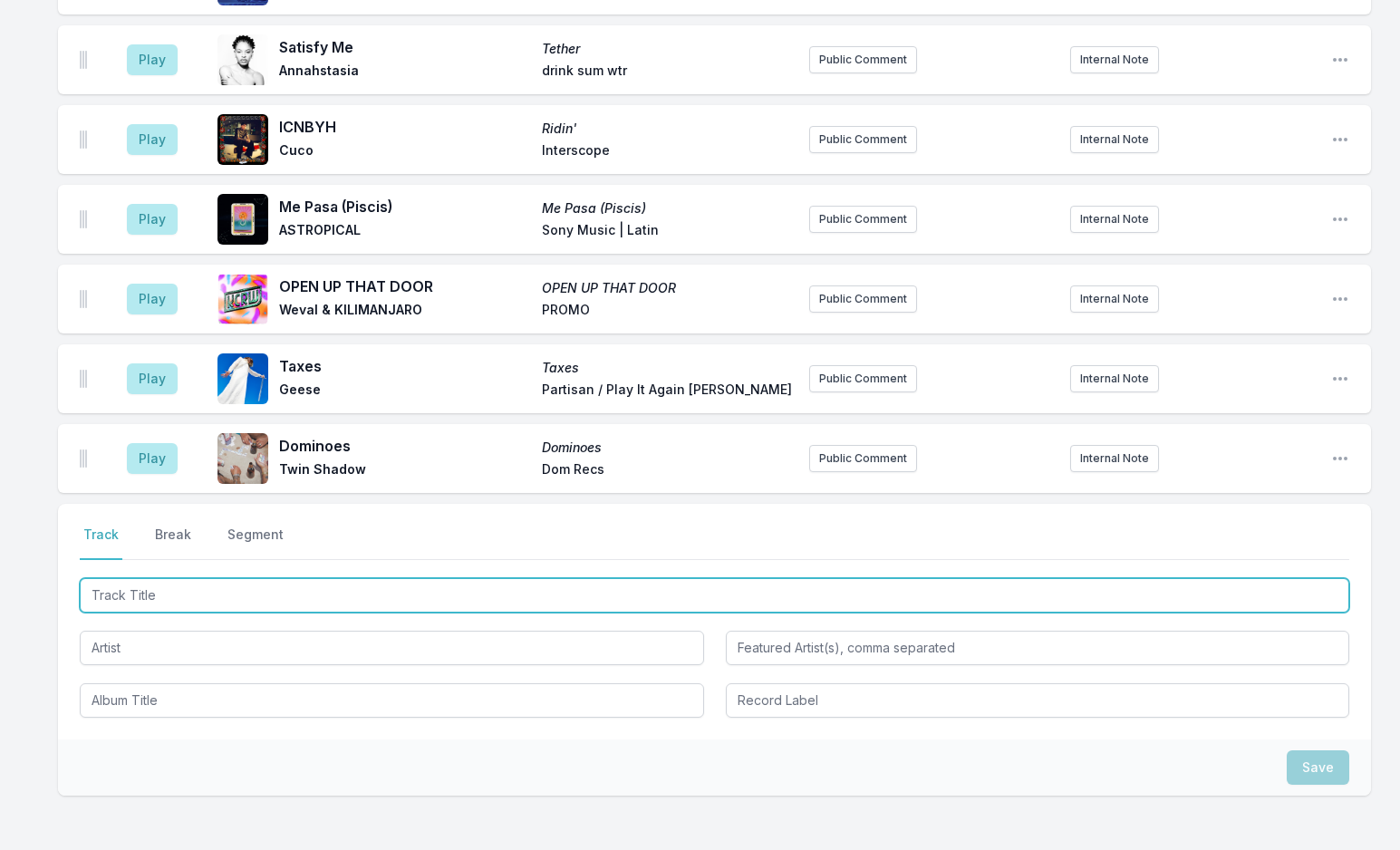
scroll to position [3465, 0]
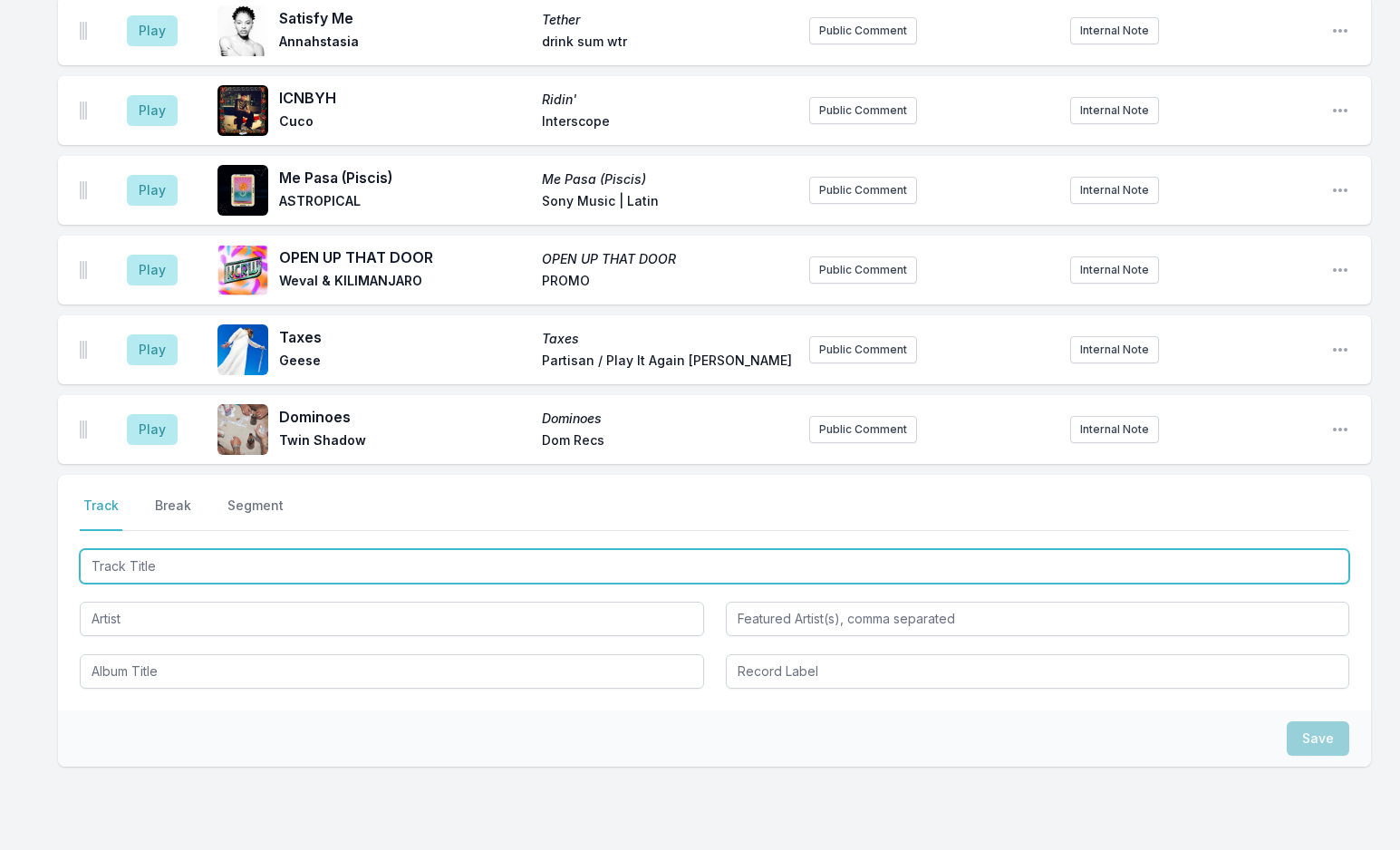
click at [186, 549] on input "Track Title" at bounding box center [715, 566] width 1270 height 34
type input "Not In Surrender"
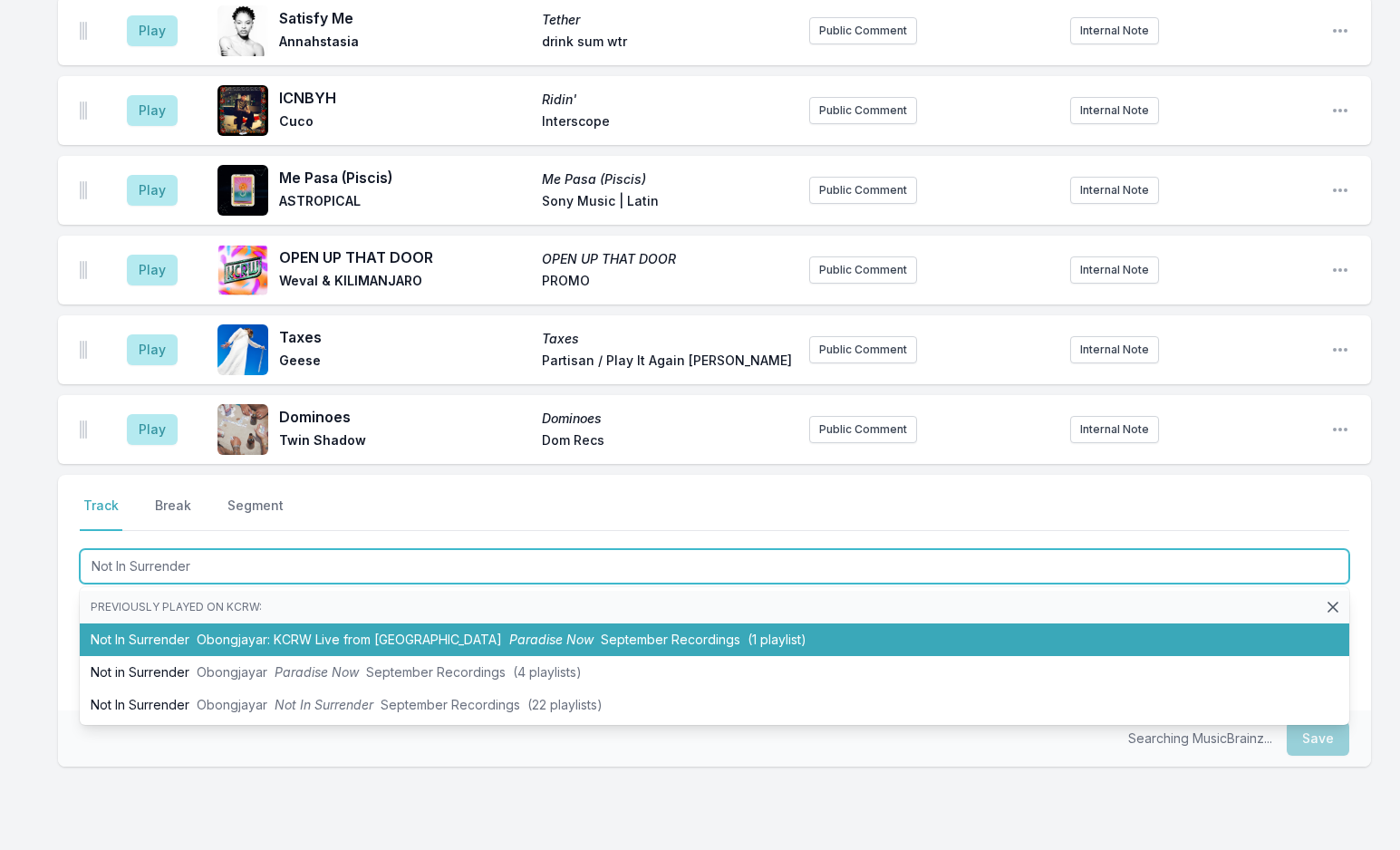
click at [213, 632] on span "Obongjayar: KCRW Live from [GEOGRAPHIC_DATA]" at bounding box center [349, 639] width 305 height 15
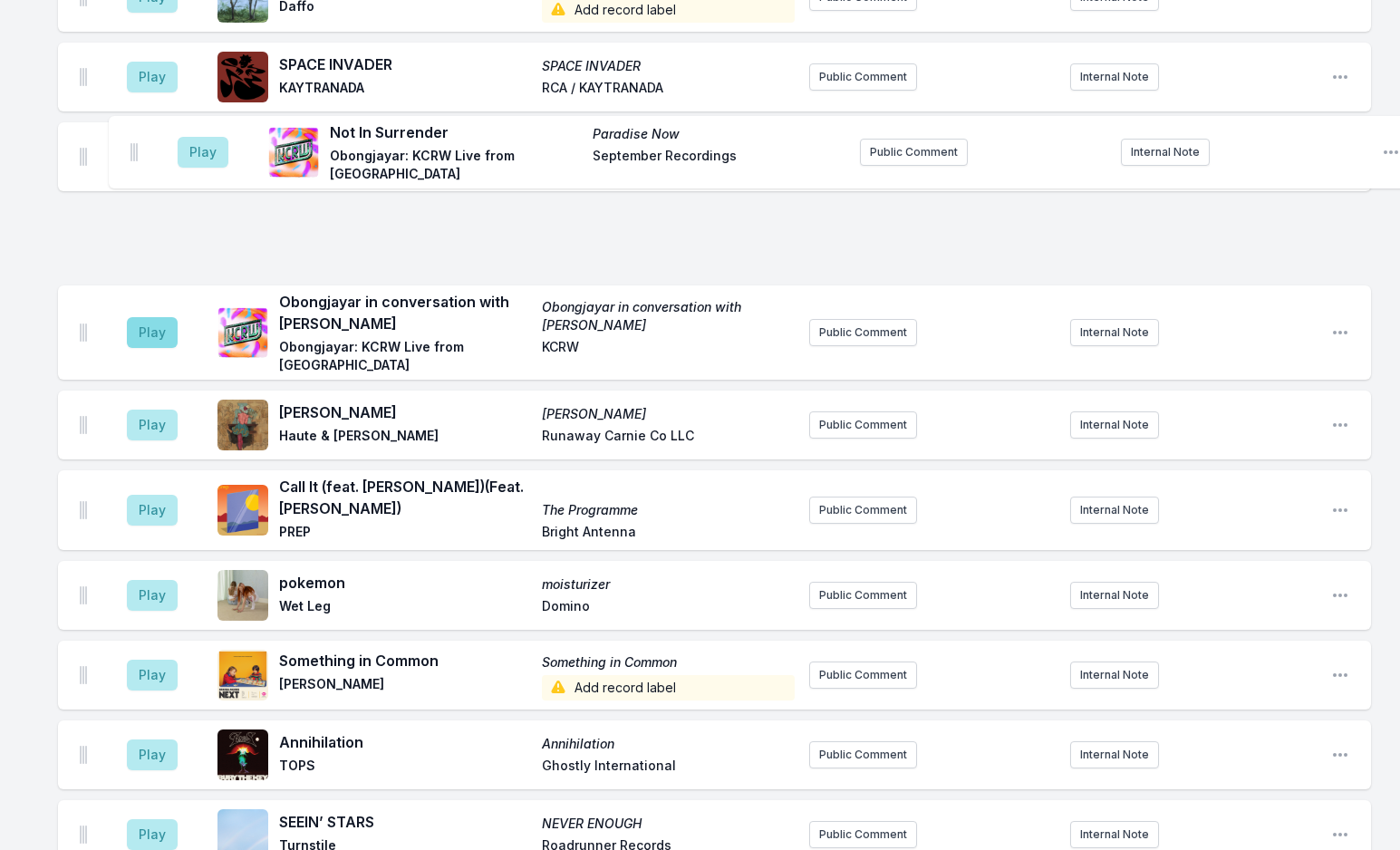
scroll to position [2414, 0]
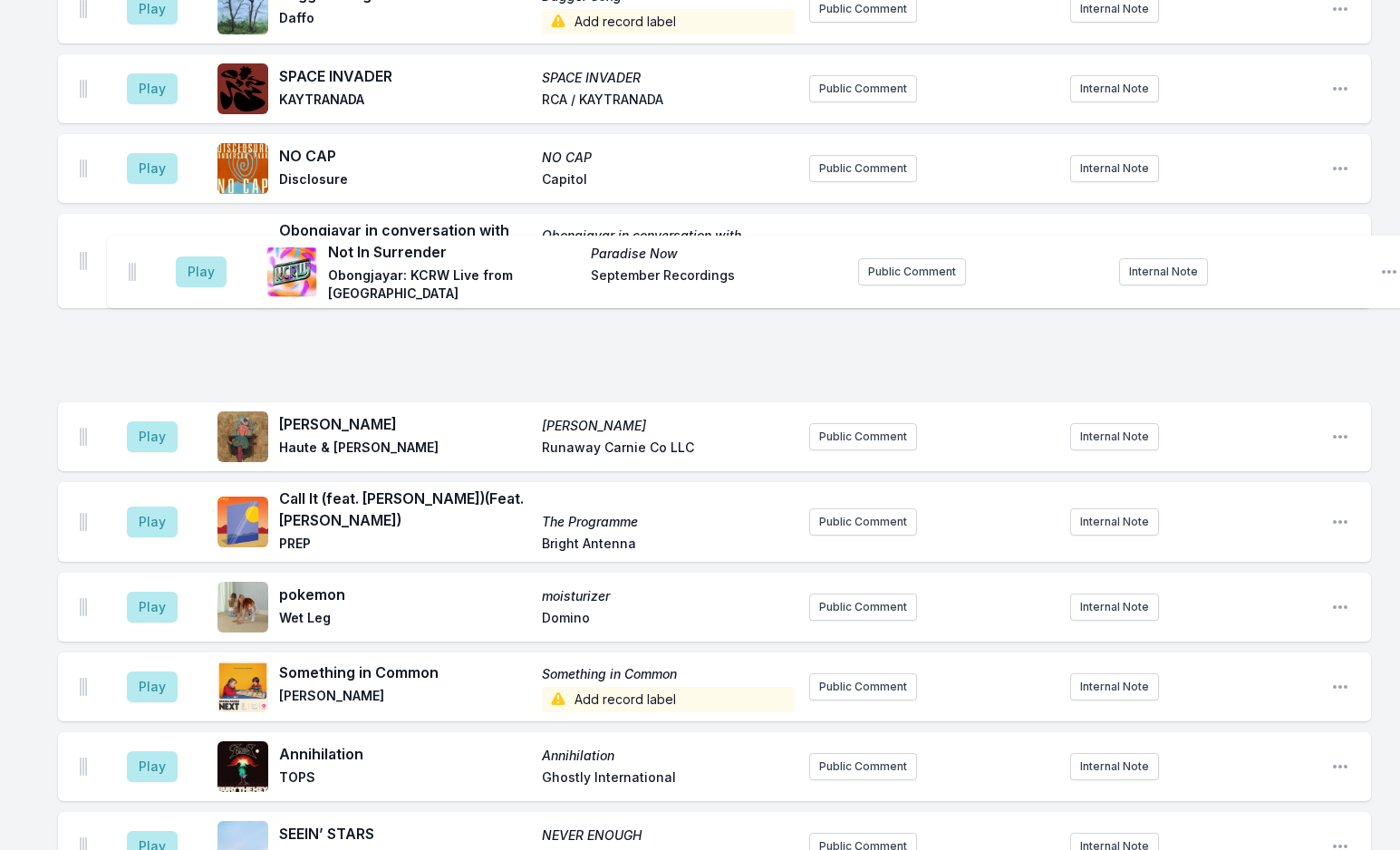
drag, startPoint x: 82, startPoint y: 341, endPoint x: 133, endPoint y: 269, distance: 87.8
click at [133, 269] on ul "Play Sweet Danger Paradise Now [PERSON_NAME]: KCRW Live from Apogee Studio Sept…" at bounding box center [714, 744] width 1313 height 1707
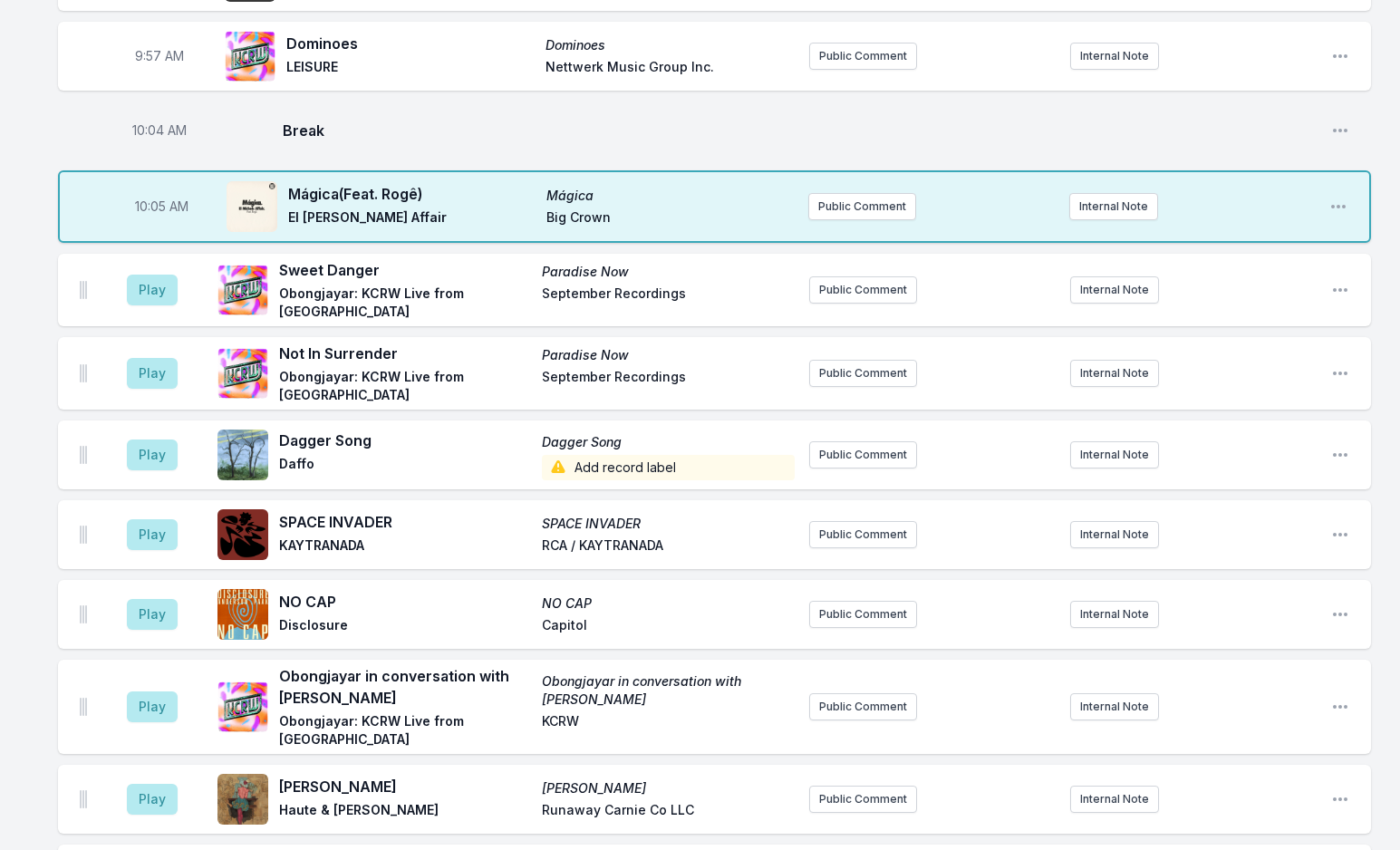
scroll to position [1961, 0]
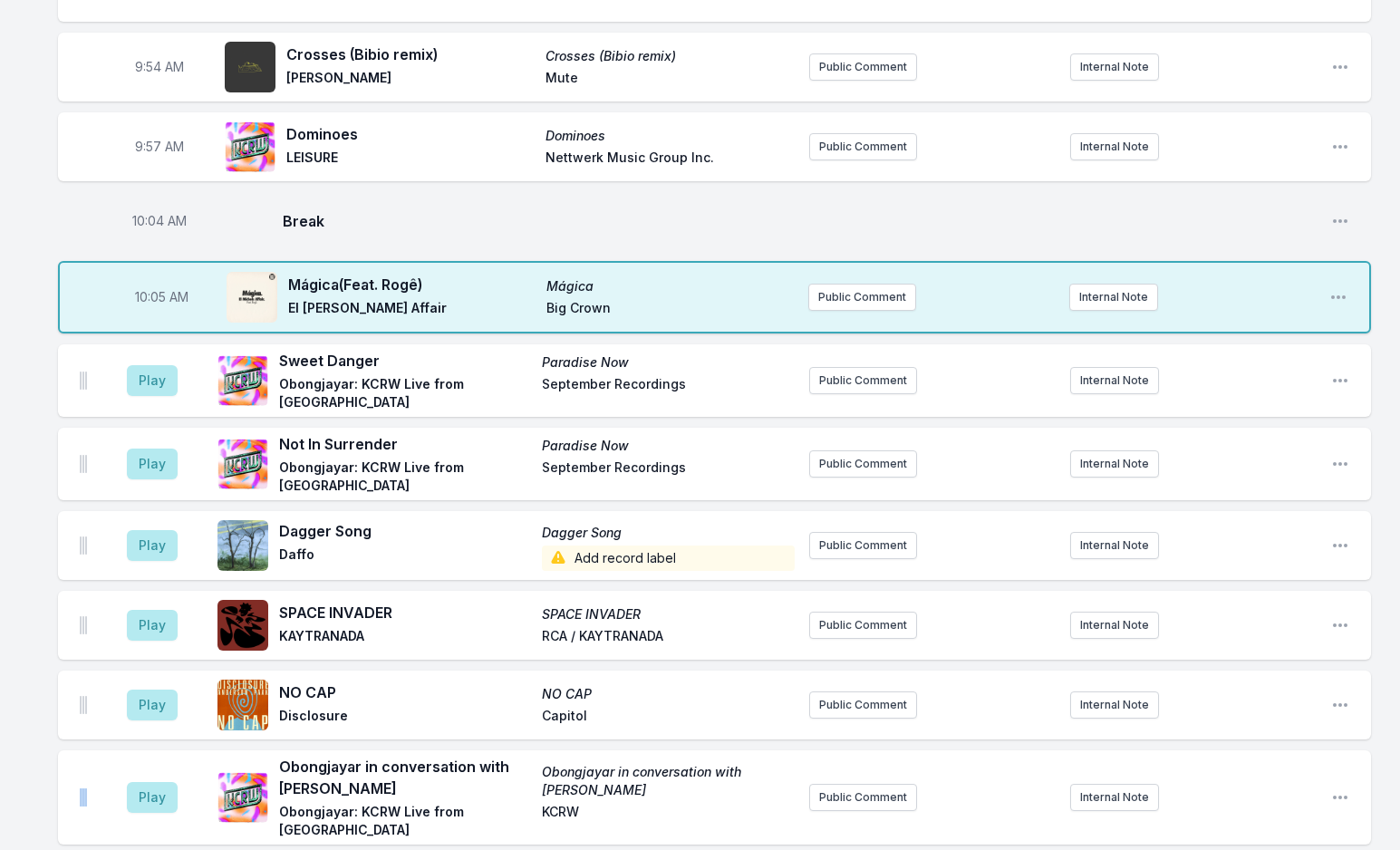
drag, startPoint x: 79, startPoint y: 710, endPoint x: 84, endPoint y: 683, distance: 26.8
click at [88, 750] on div "Play Obongjayar in conversation with Novena [PERSON_NAME] in conversation with …" at bounding box center [714, 797] width 1313 height 94
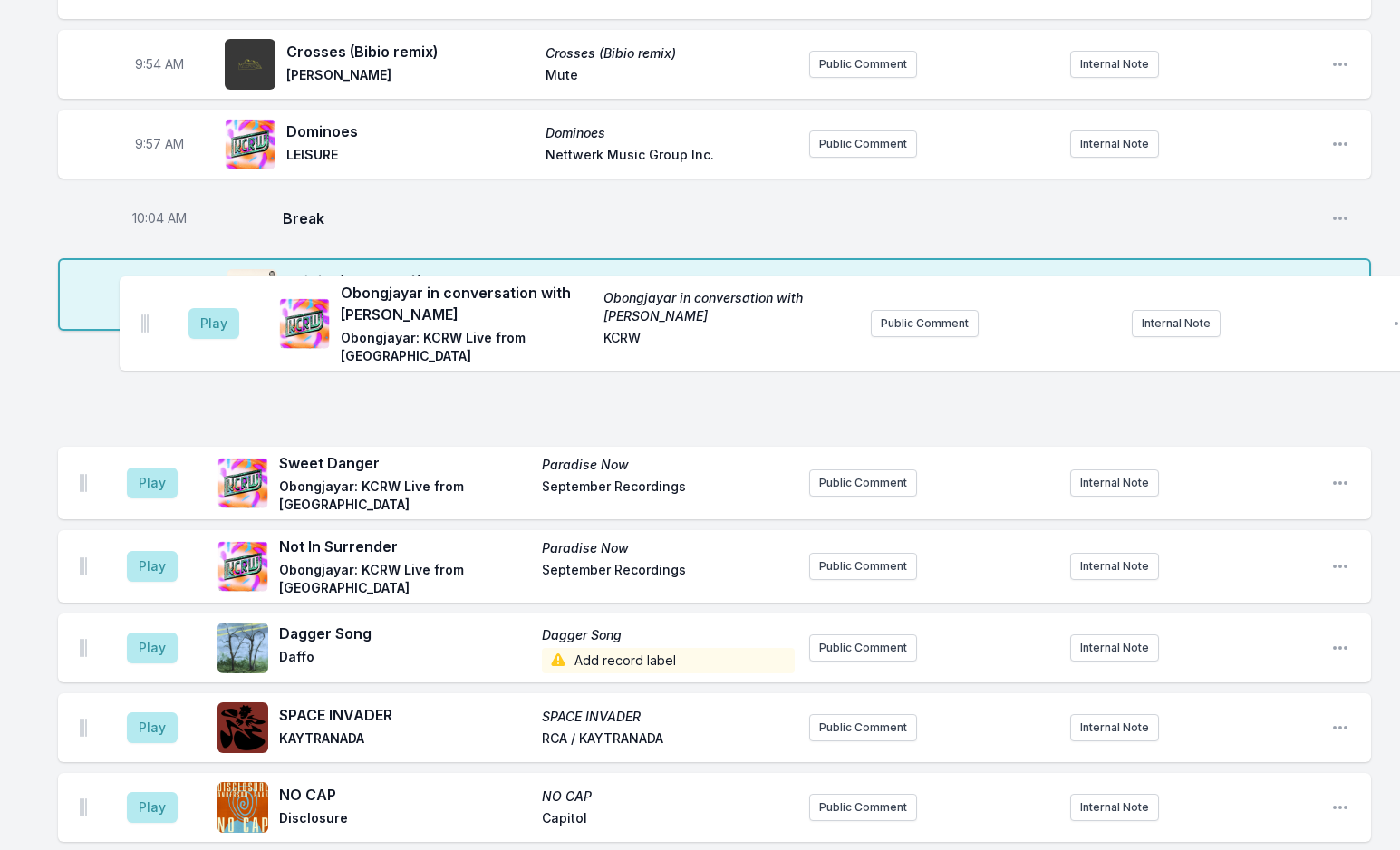
drag, startPoint x: 82, startPoint y: 704, endPoint x: 148, endPoint y: 314, distance: 395.1
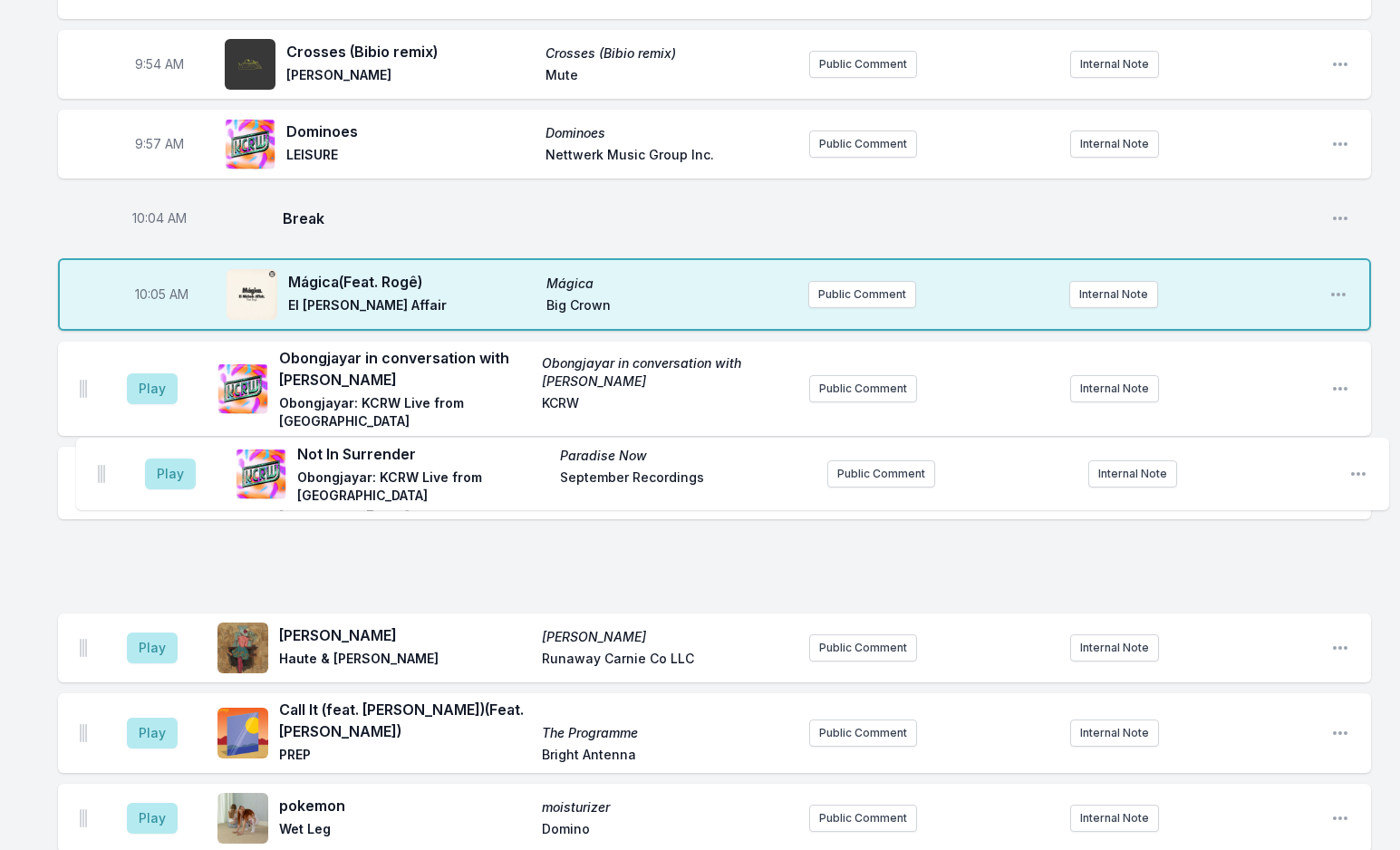
drag, startPoint x: 84, startPoint y: 559, endPoint x: 107, endPoint y: 472, distance: 89.9
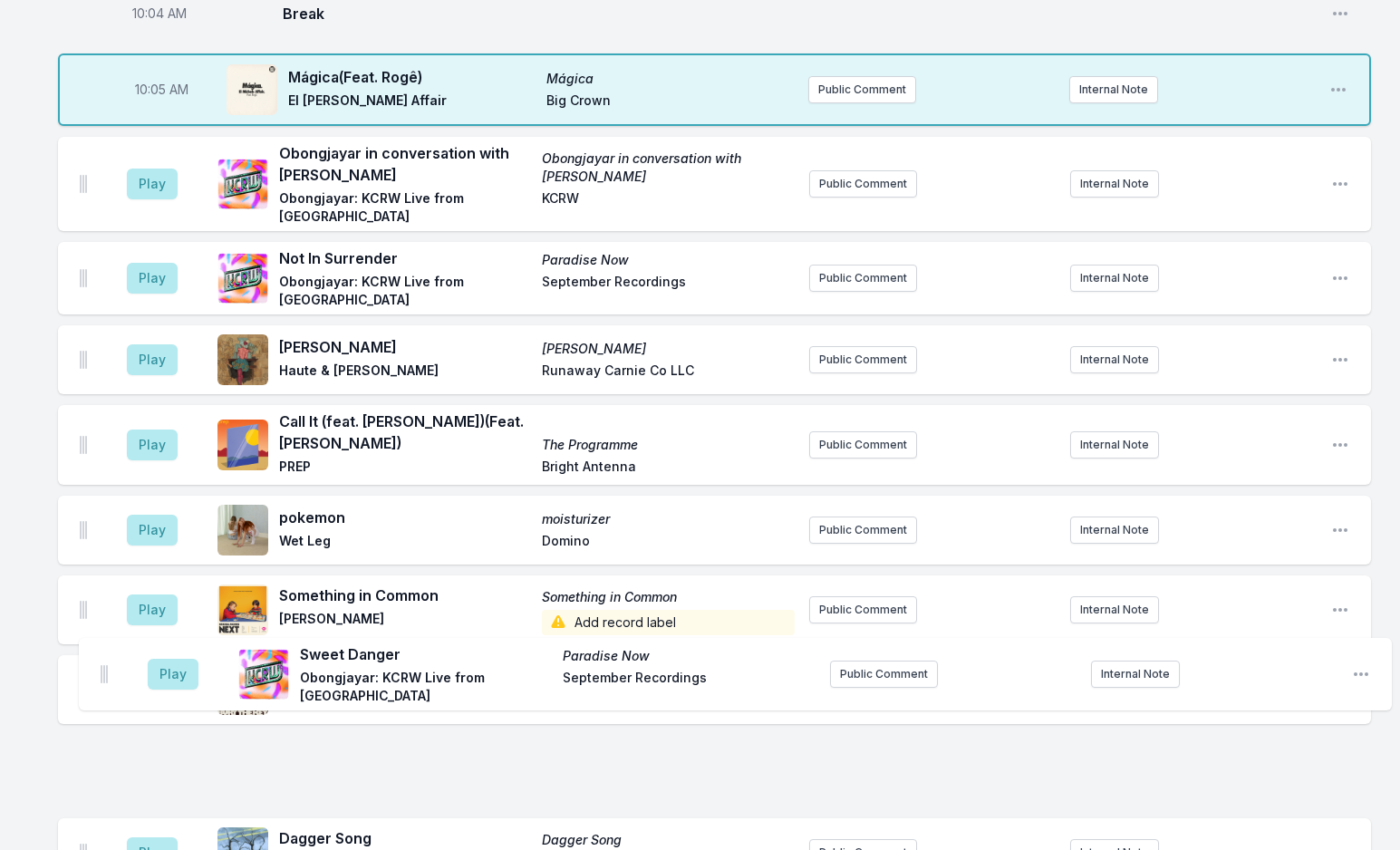
scroll to position [2174, 0]
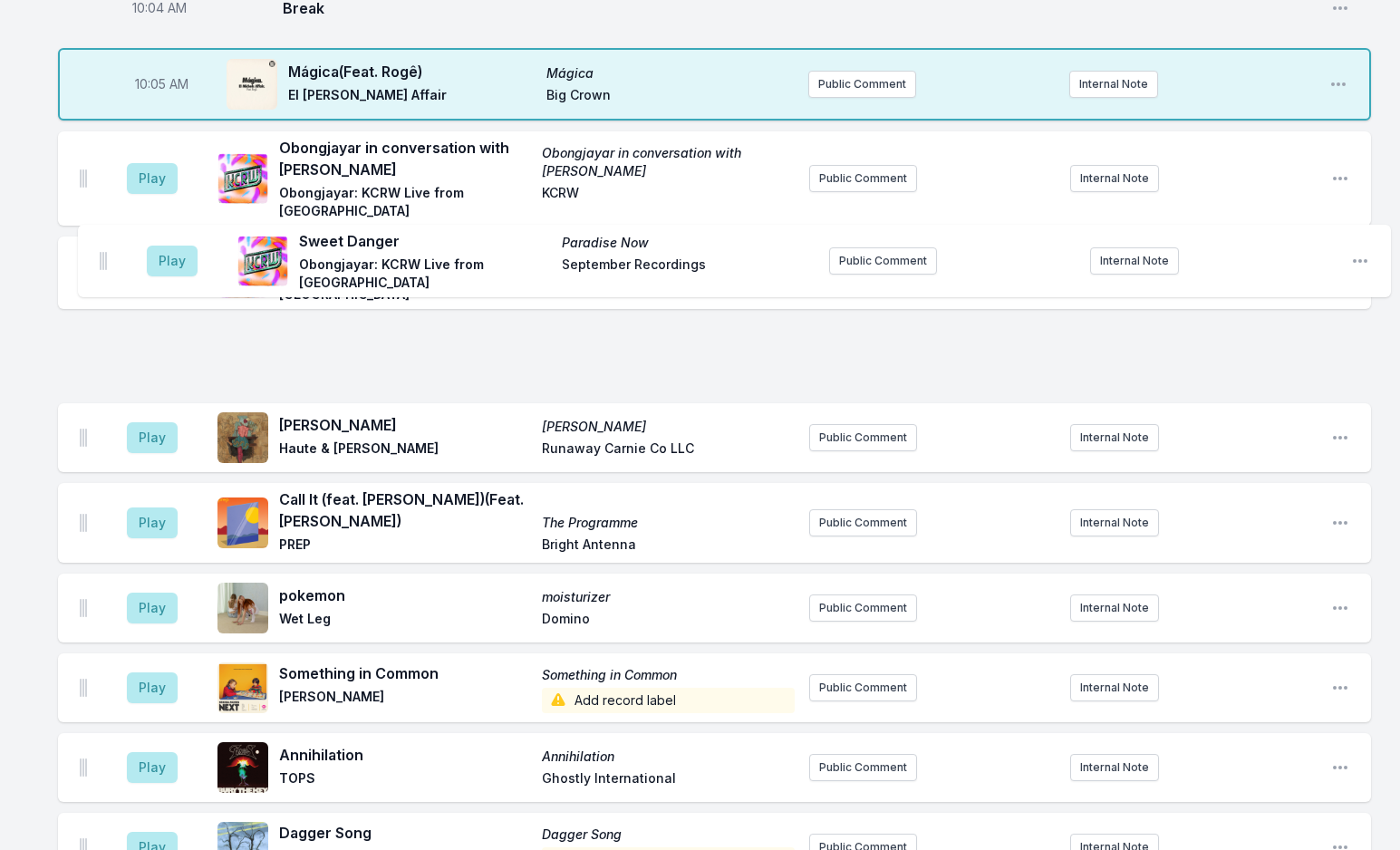
drag, startPoint x: 82, startPoint y: 806, endPoint x: 106, endPoint y: 256, distance: 549.7
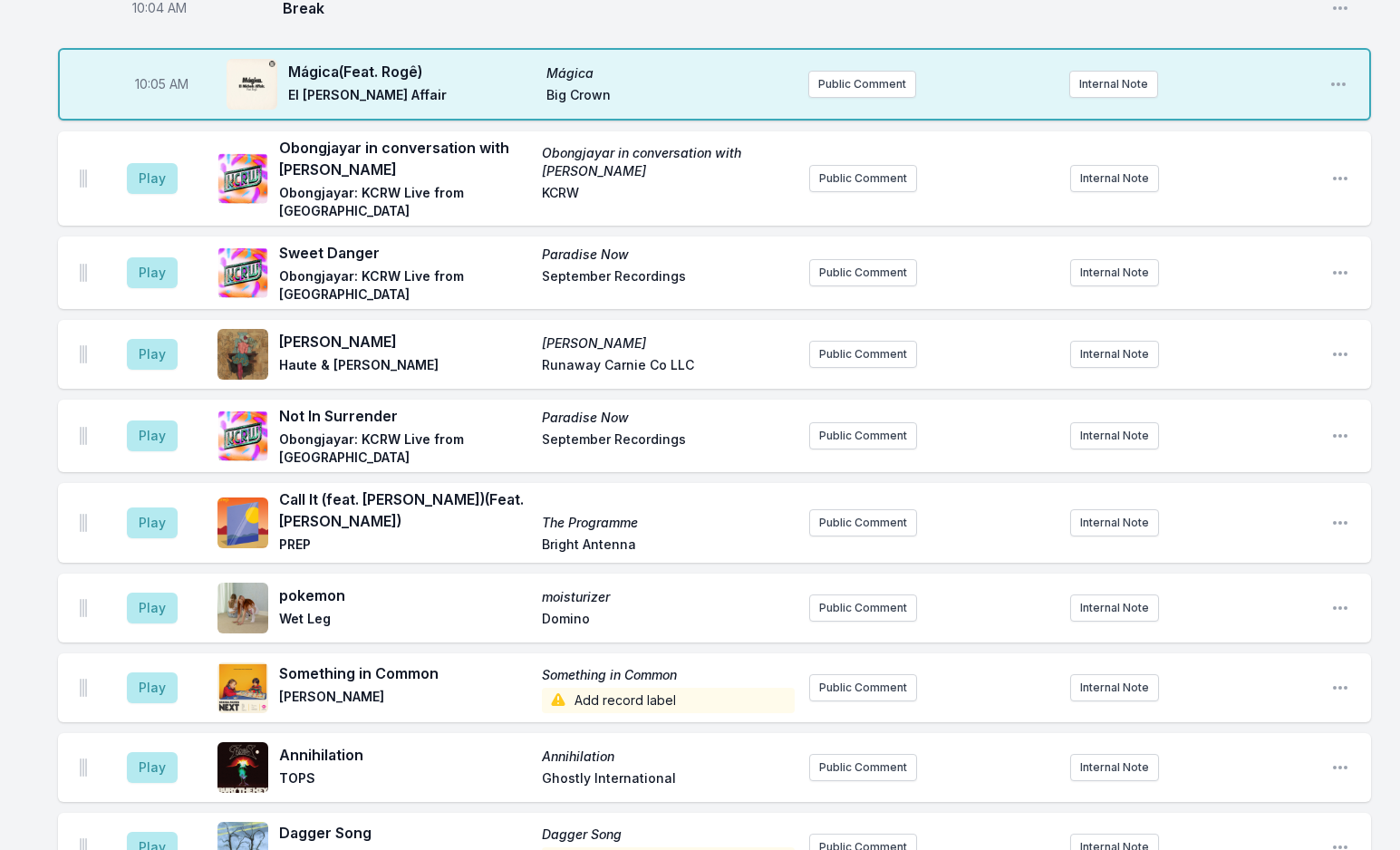
drag, startPoint x: 76, startPoint y: 347, endPoint x: 84, endPoint y: 336, distance: 13.6
click at [84, 400] on div "Play Not In Surrender Paradise Now Obongjayar: KCRW Live from Apogee Studio Sep…" at bounding box center [714, 436] width 1313 height 72
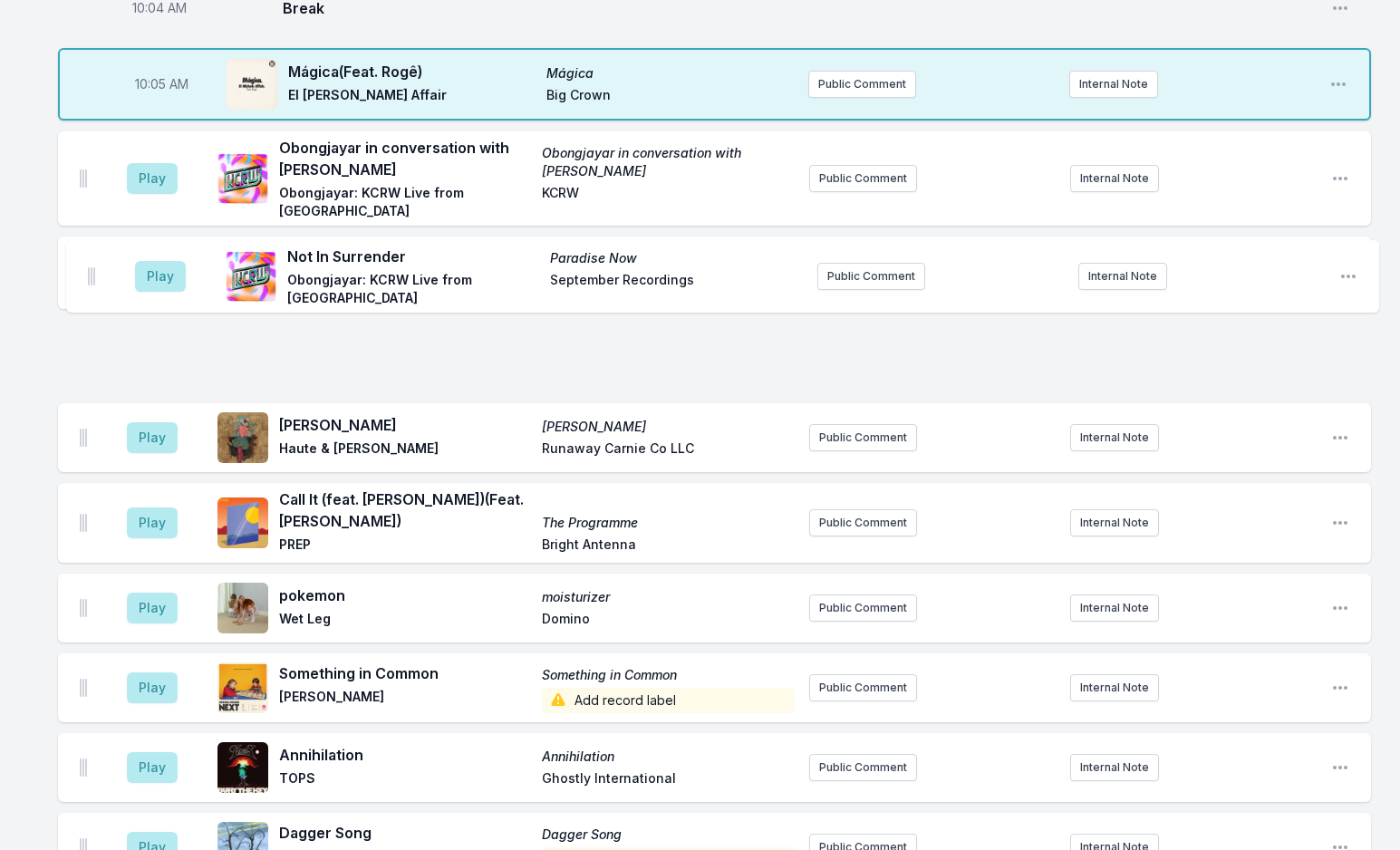
drag, startPoint x: 84, startPoint y: 343, endPoint x: 98, endPoint y: 266, distance: 78.2
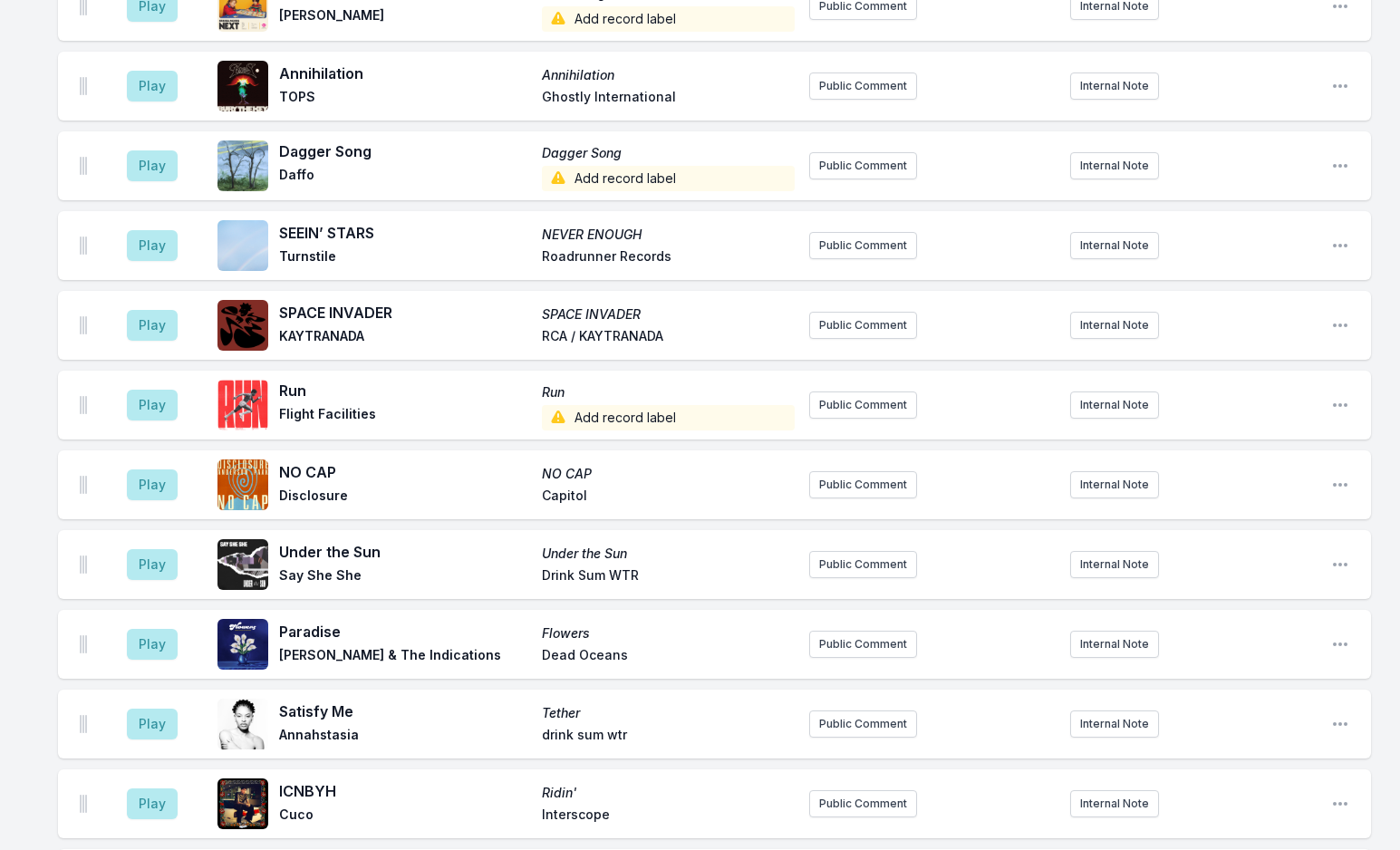
scroll to position [3262, 0]
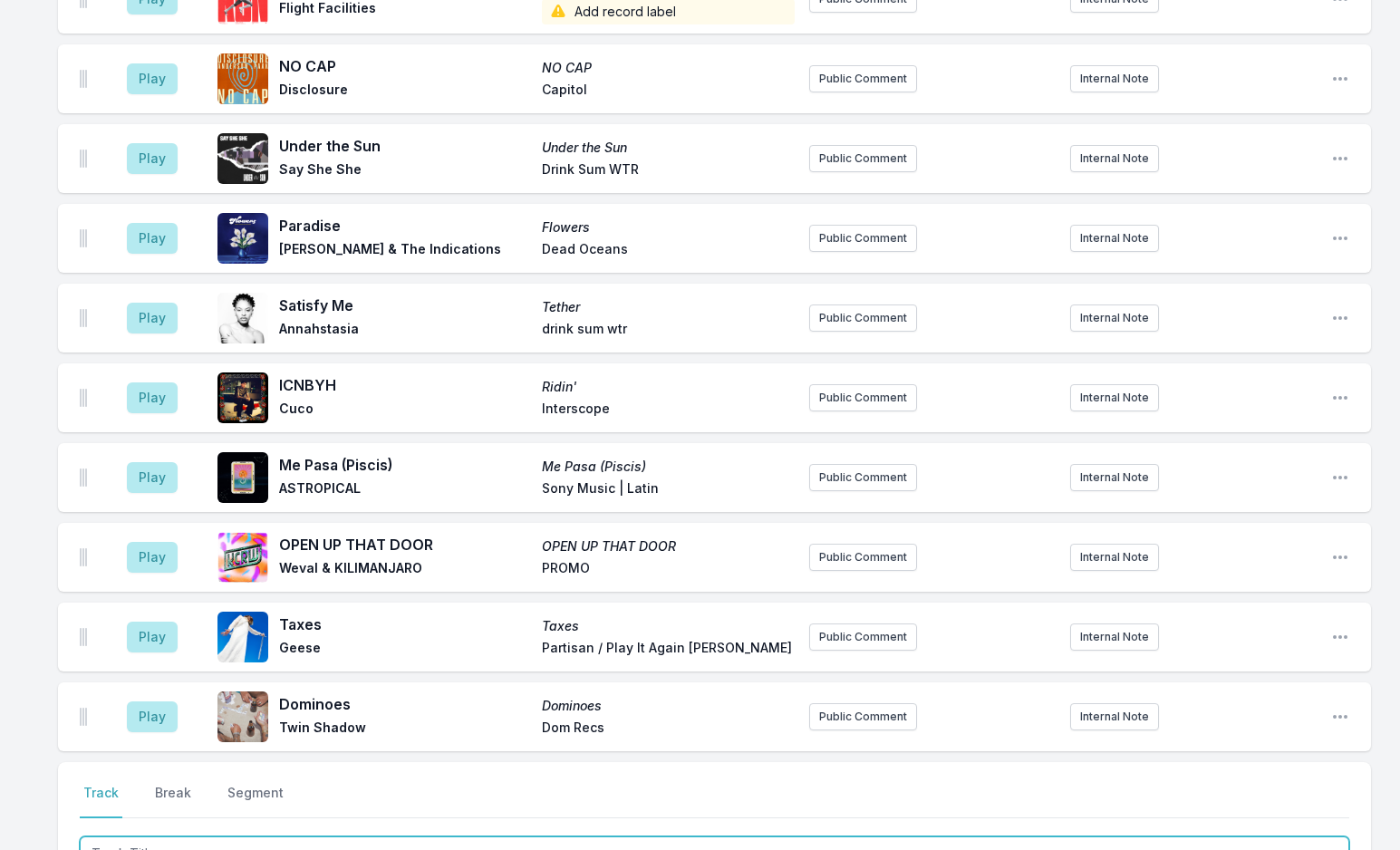
click at [198, 836] on input "Track Title" at bounding box center [715, 853] width 1270 height 34
type input "Talk Oly"
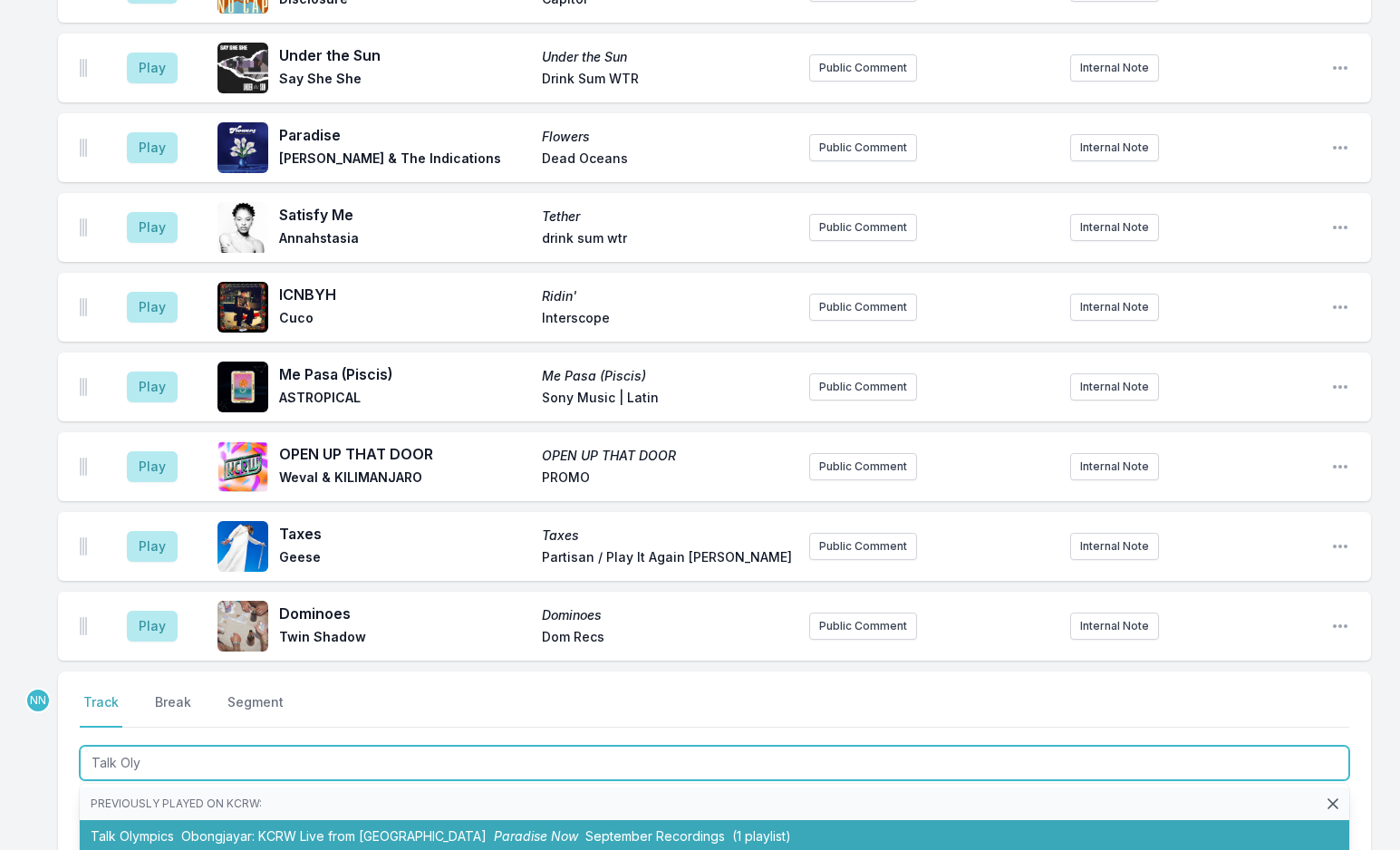
click at [214, 828] on span "Obongjayar: KCRW Live from [GEOGRAPHIC_DATA]" at bounding box center [333, 835] width 305 height 15
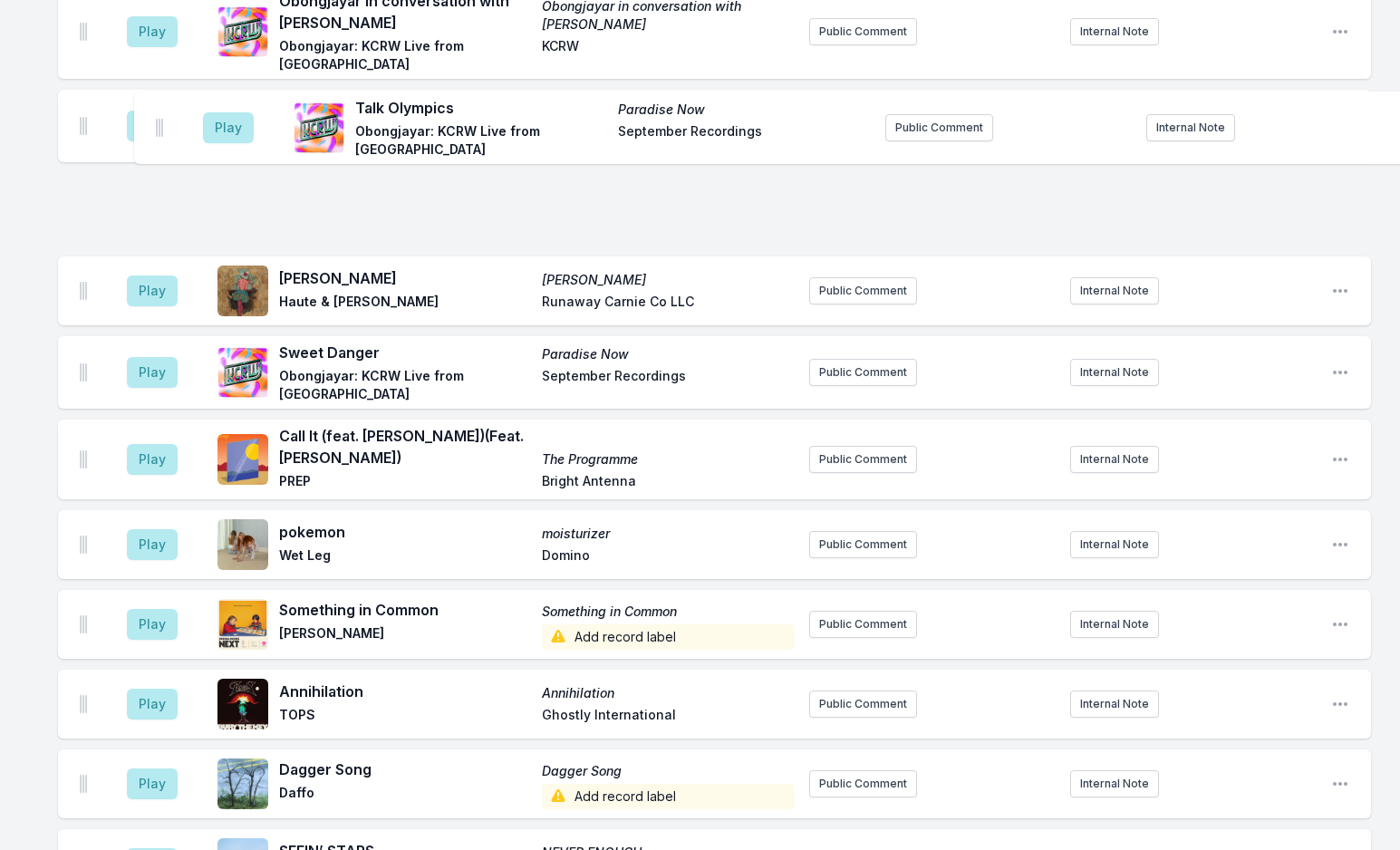
scroll to position [2305, 0]
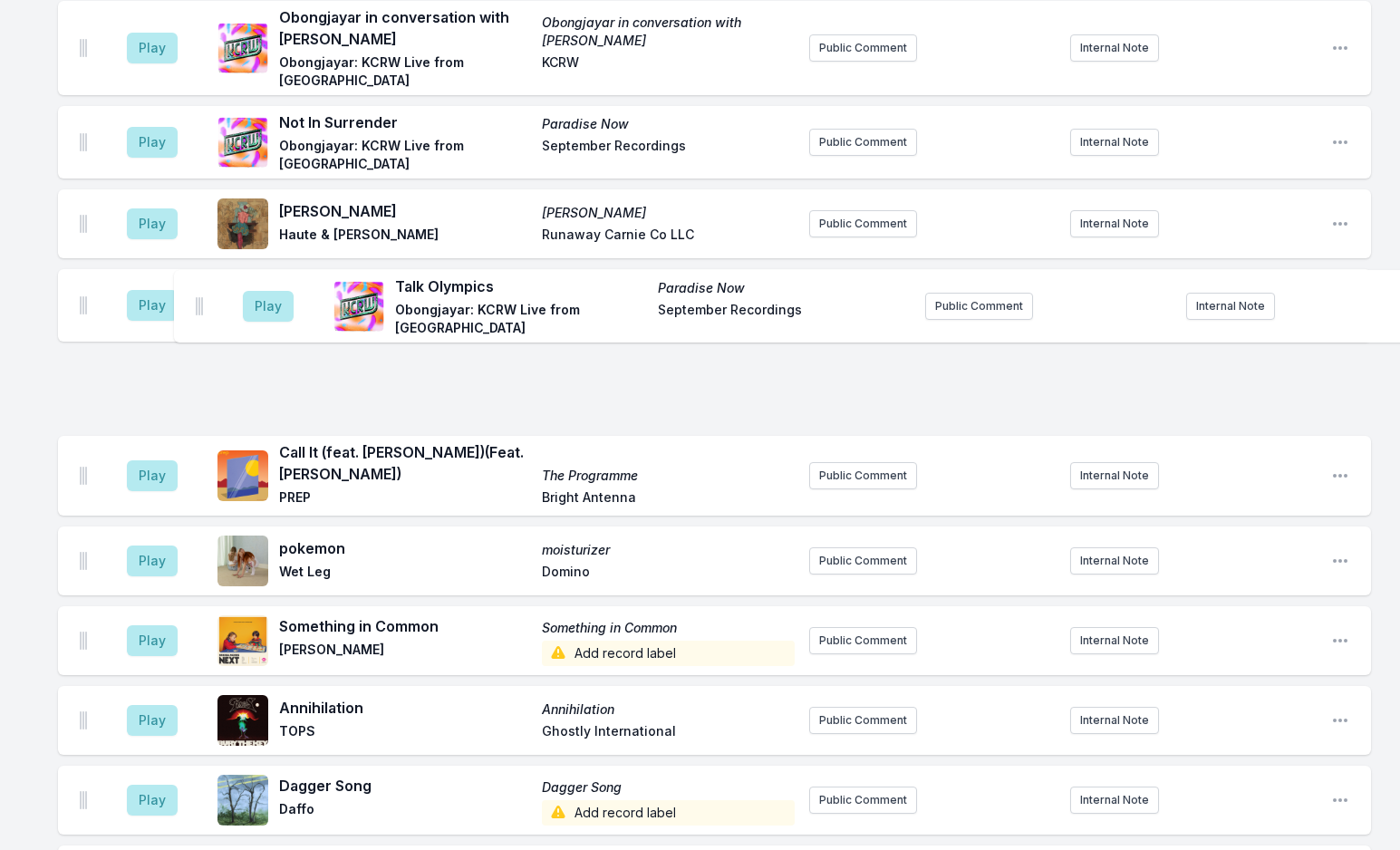
drag, startPoint x: 83, startPoint y: 539, endPoint x: 200, endPoint y: 306, distance: 260.6
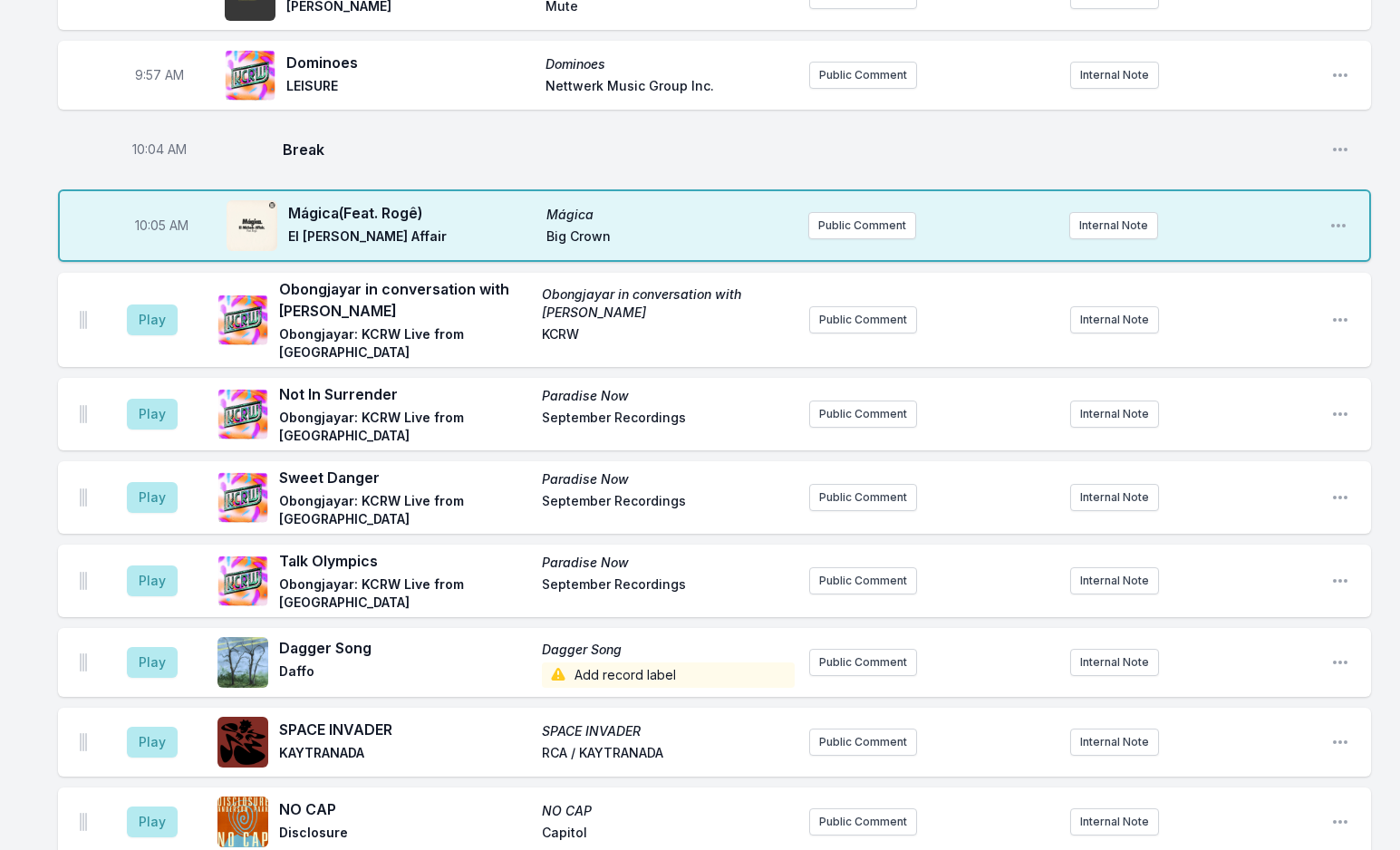
scroll to position [1942, 0]
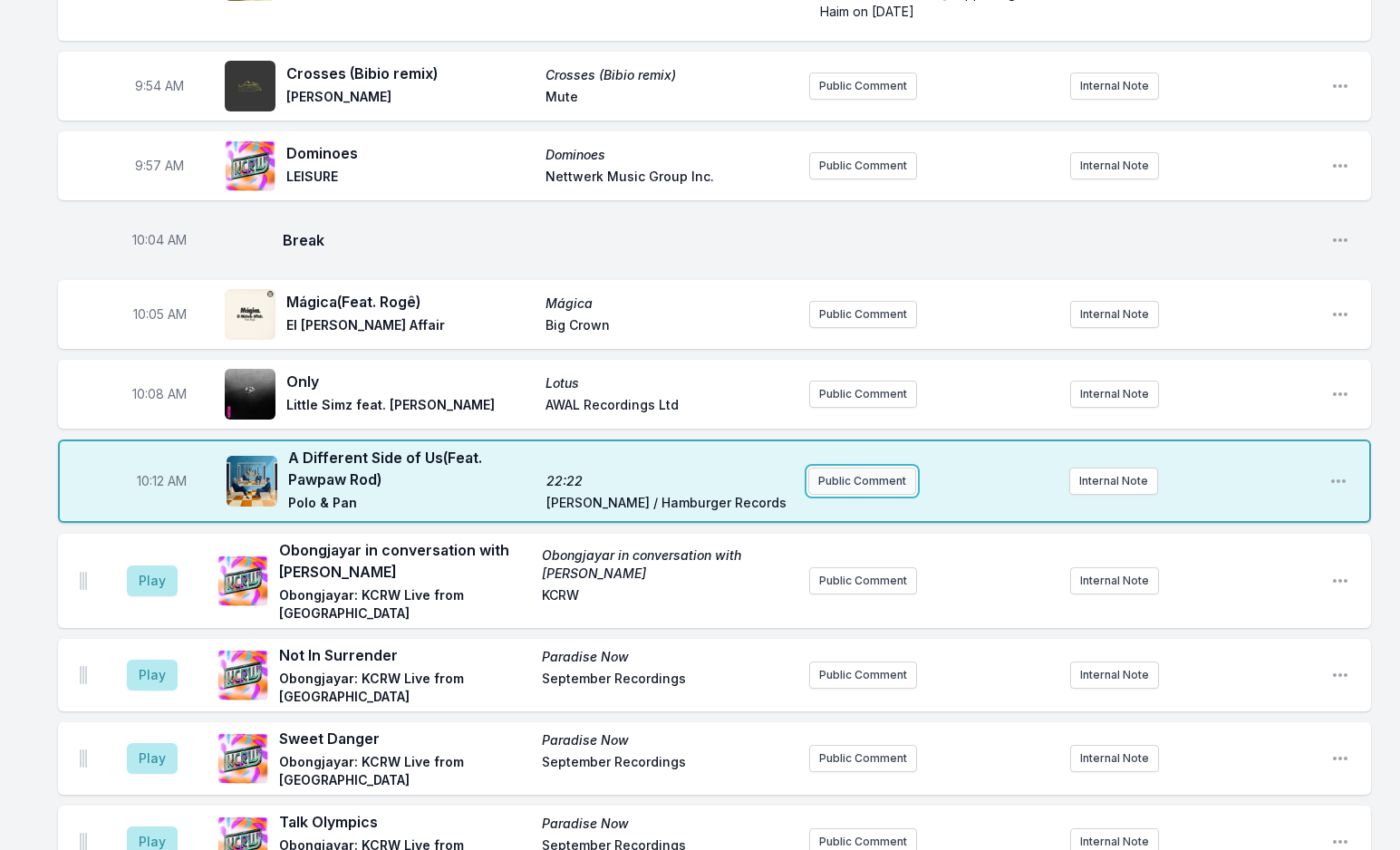
click at [840, 468] on button "Public Comment" at bounding box center [862, 481] width 108 height 27
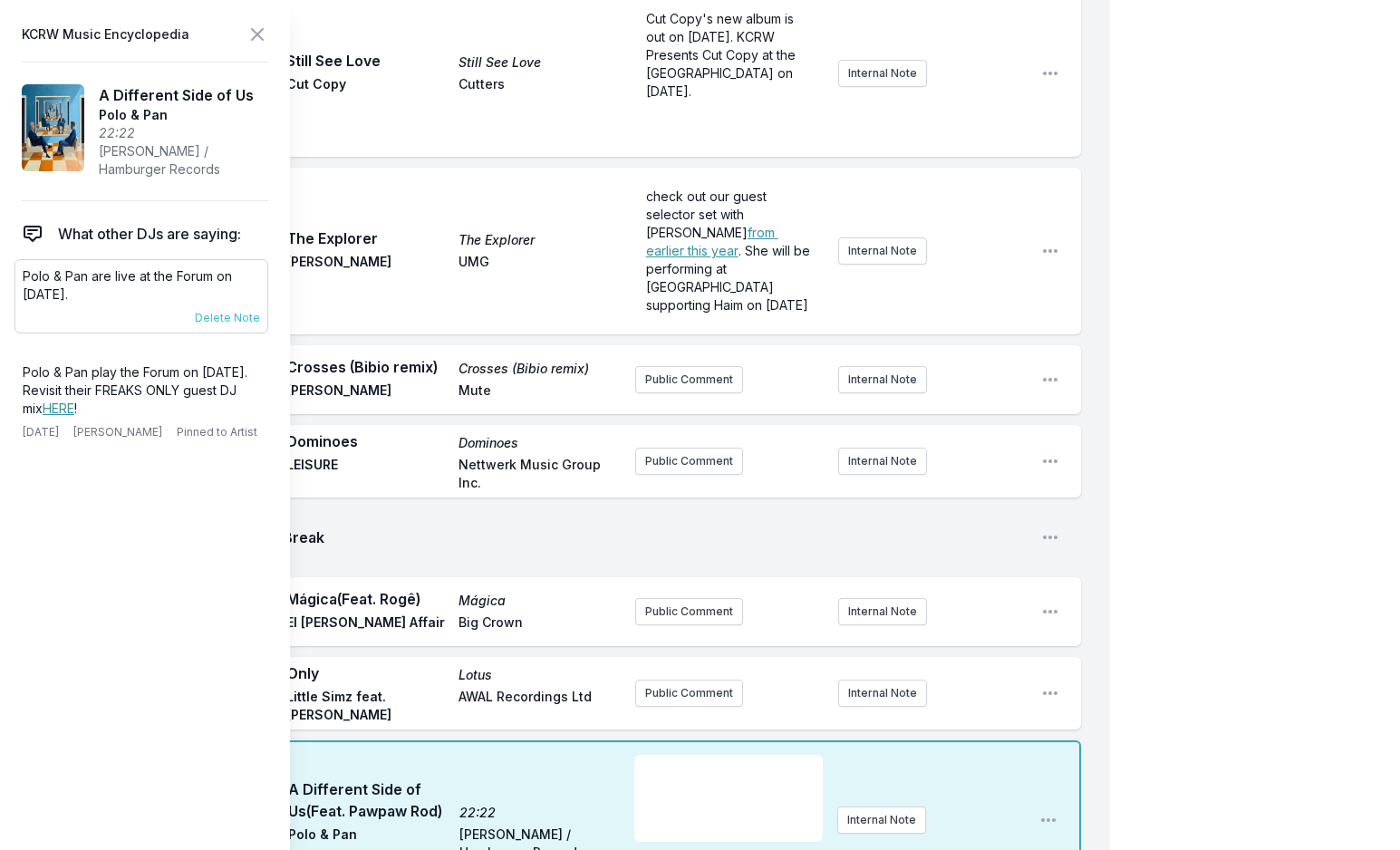
click at [123, 275] on p "Polo & Pan are live at the Forum on [DATE]." at bounding box center [141, 285] width 237 height 36
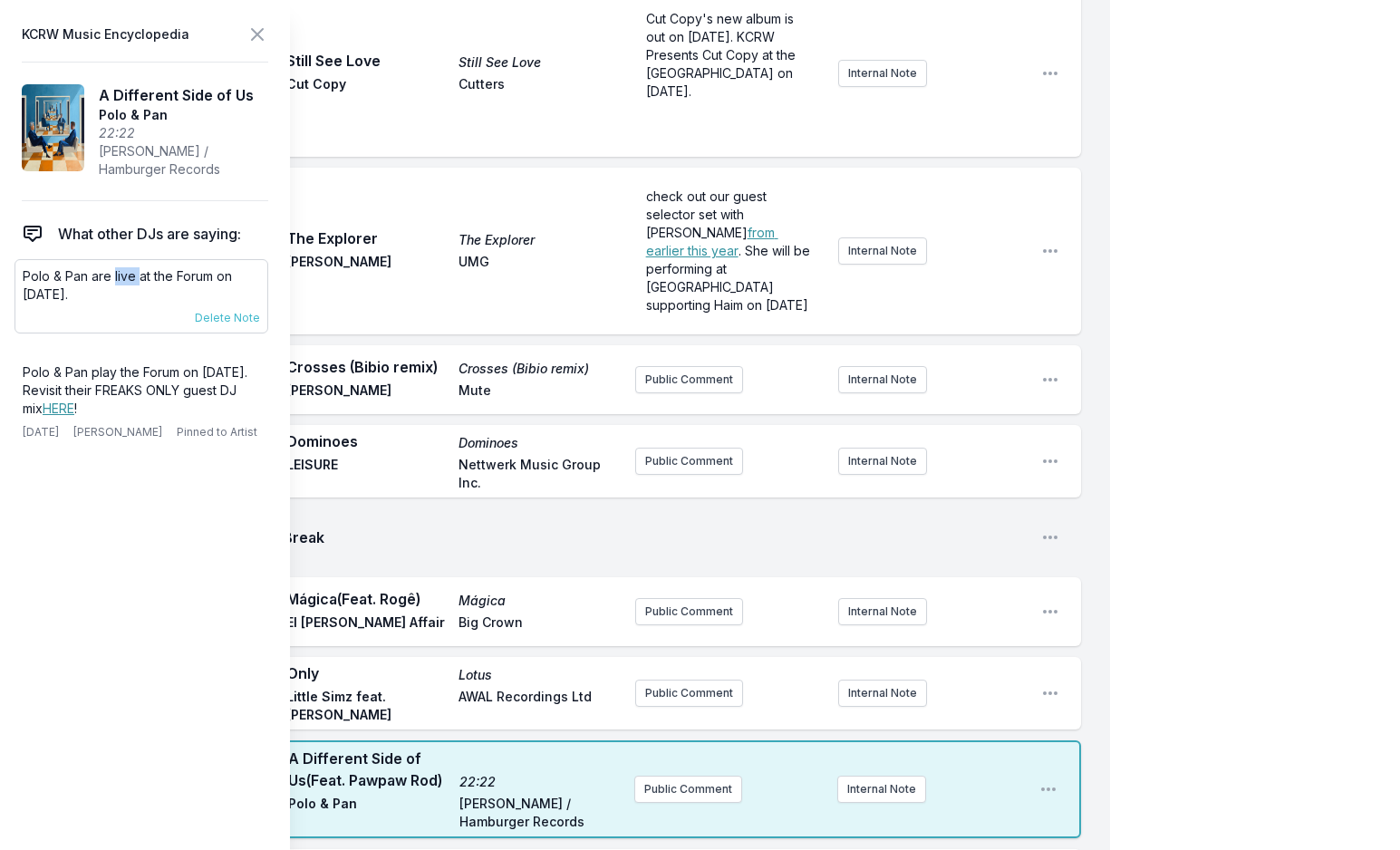
click at [123, 275] on p "Polo & Pan are live at the Forum on [DATE]." at bounding box center [141, 285] width 237 height 36
copy div "Polo & Pan are live at the Forum on [DATE]. [DATE] [PERSON_NAME] Pinned to Arti…"
click at [249, 34] on icon at bounding box center [257, 35] width 22 height 22
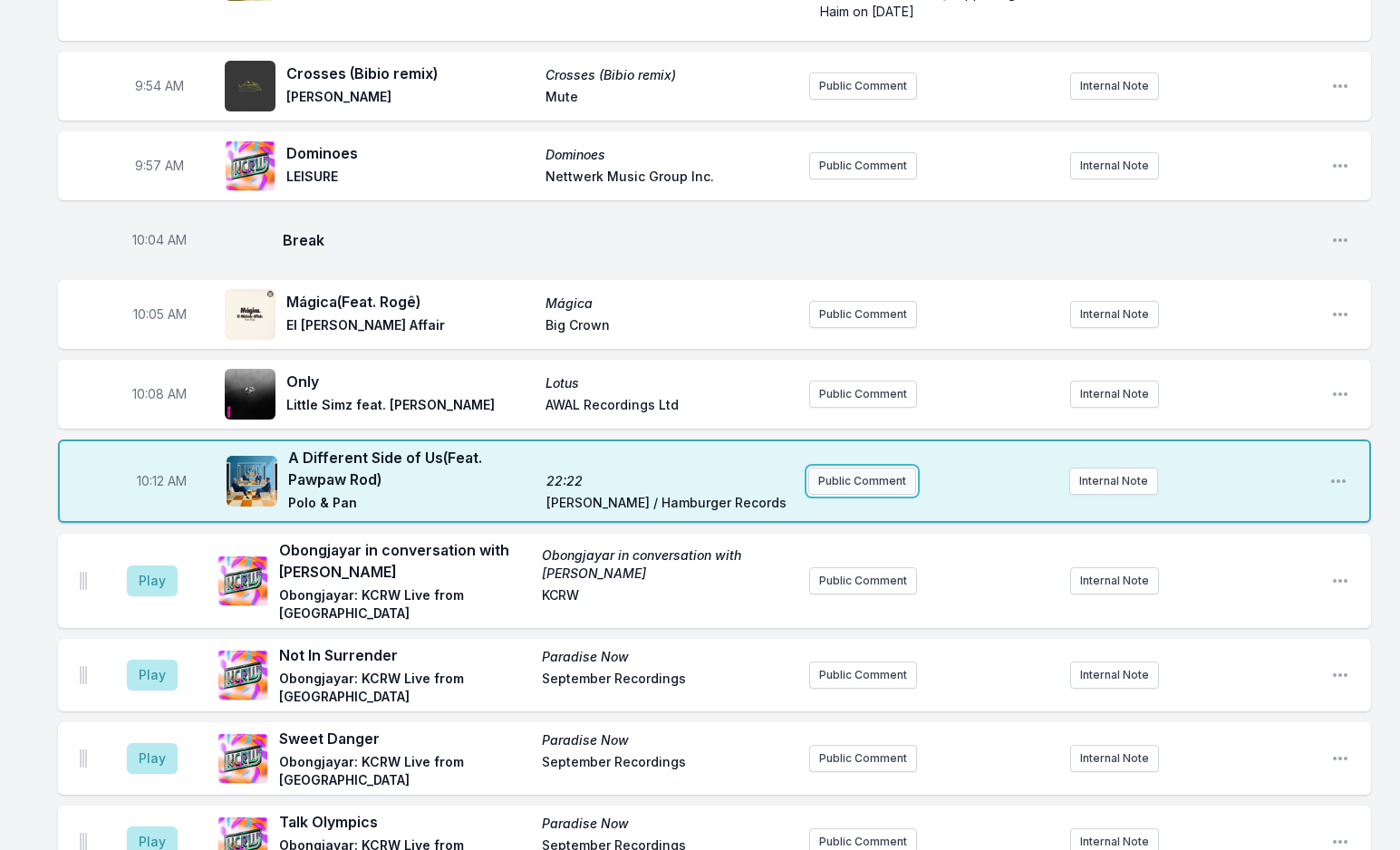
click at [842, 468] on button "Public Comment" at bounding box center [862, 481] width 108 height 27
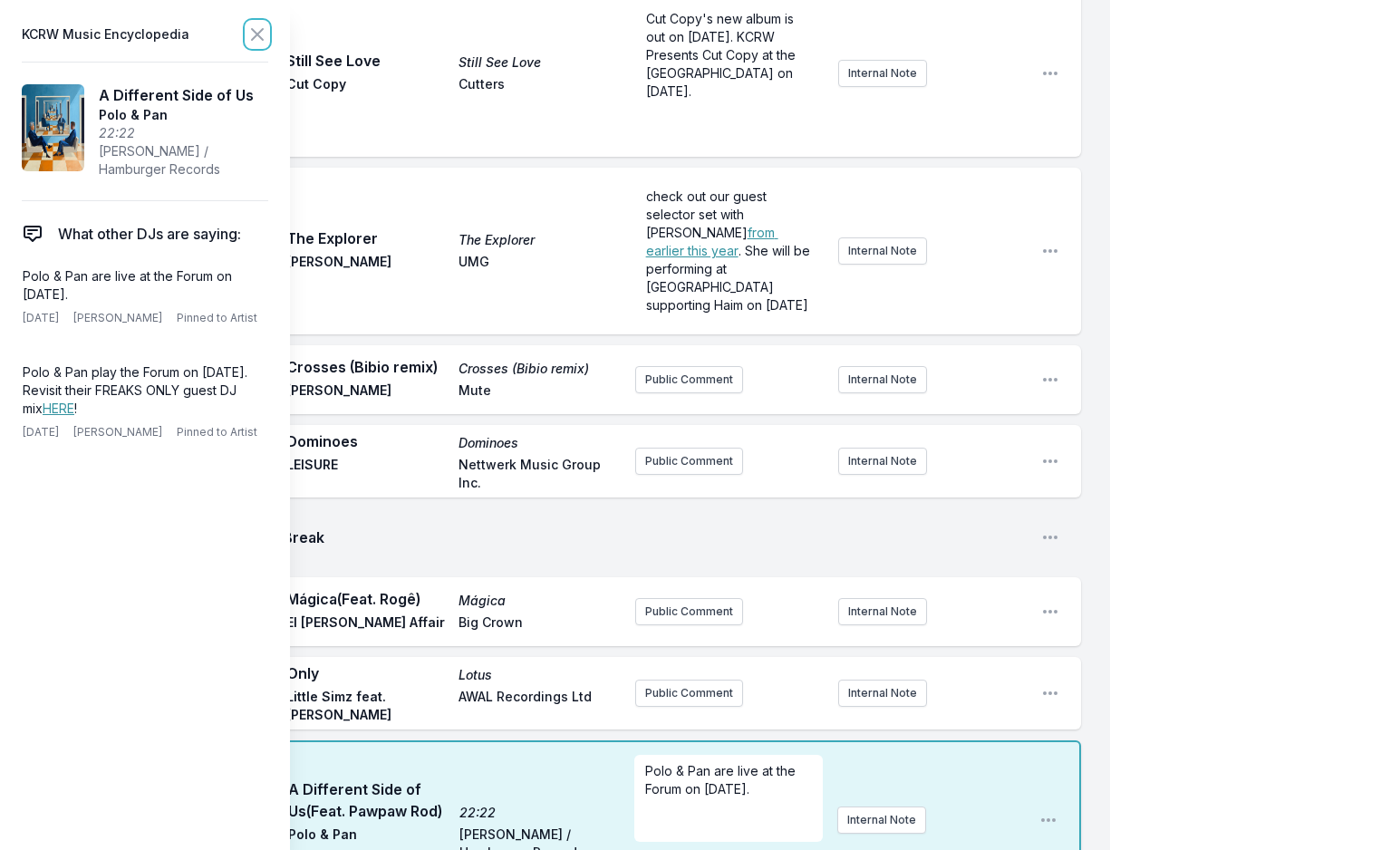
click at [262, 34] on icon at bounding box center [257, 35] width 22 height 22
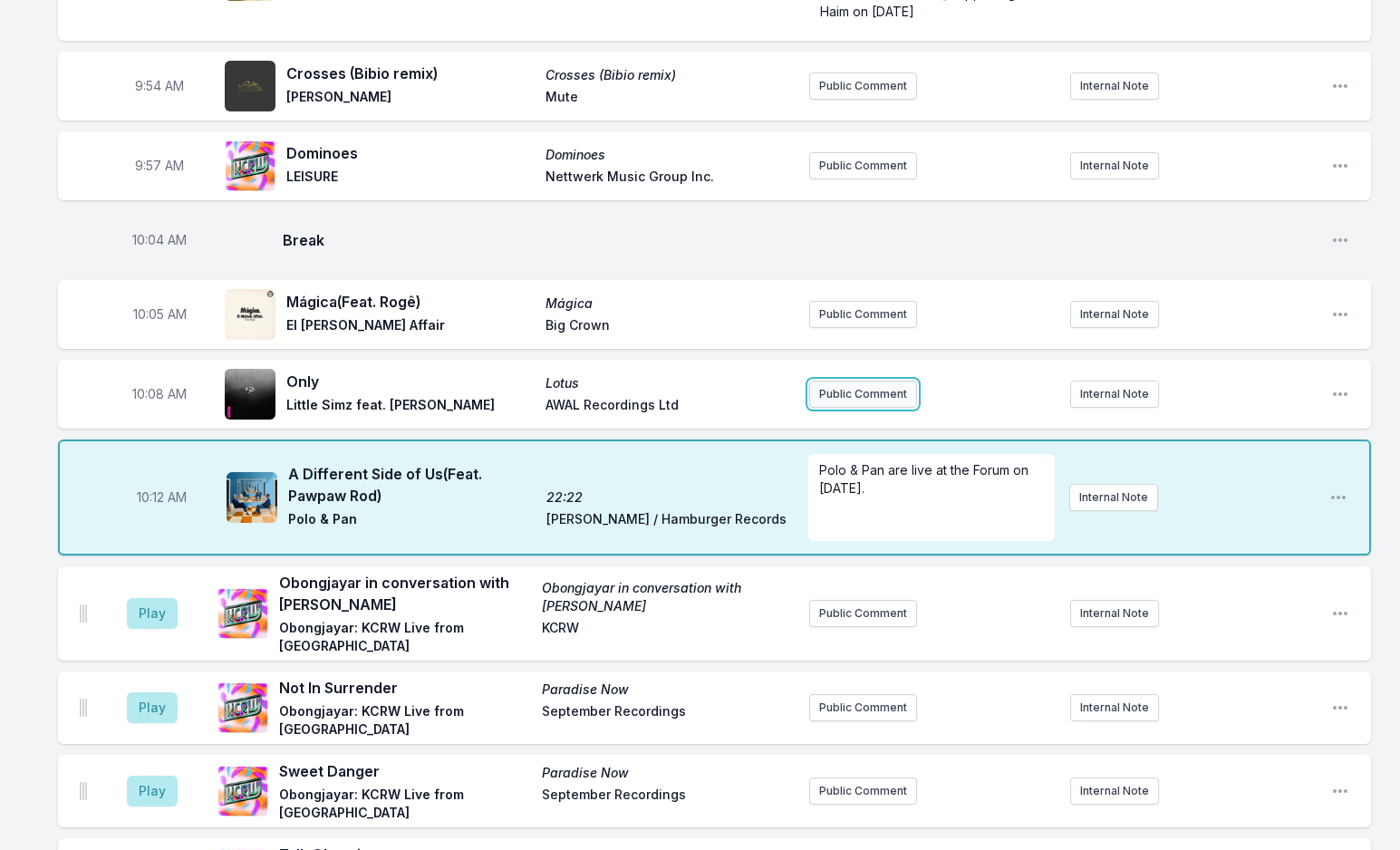
click at [838, 381] on button "Public Comment" at bounding box center [863, 394] width 108 height 27
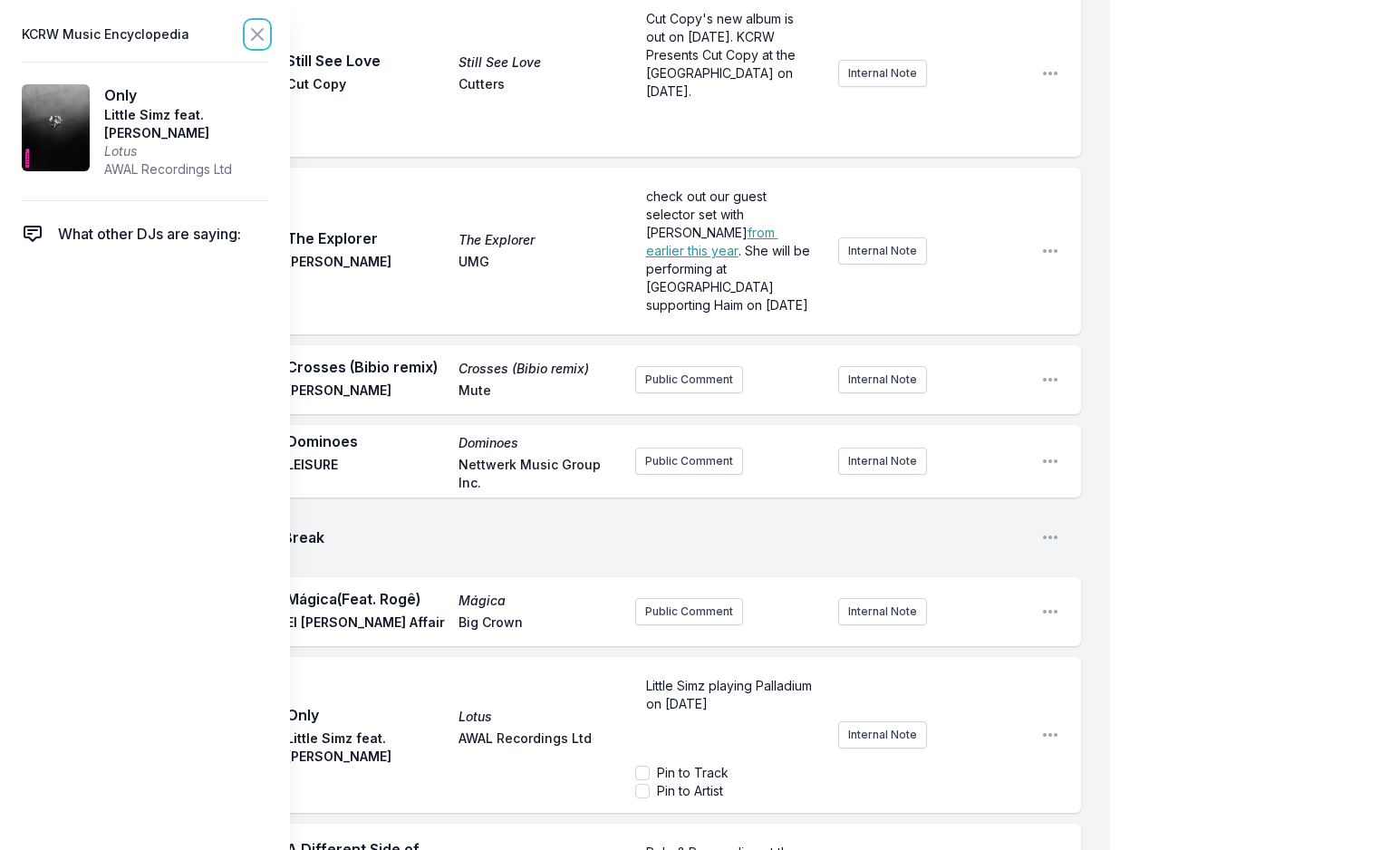
click at [262, 32] on icon at bounding box center [257, 35] width 22 height 22
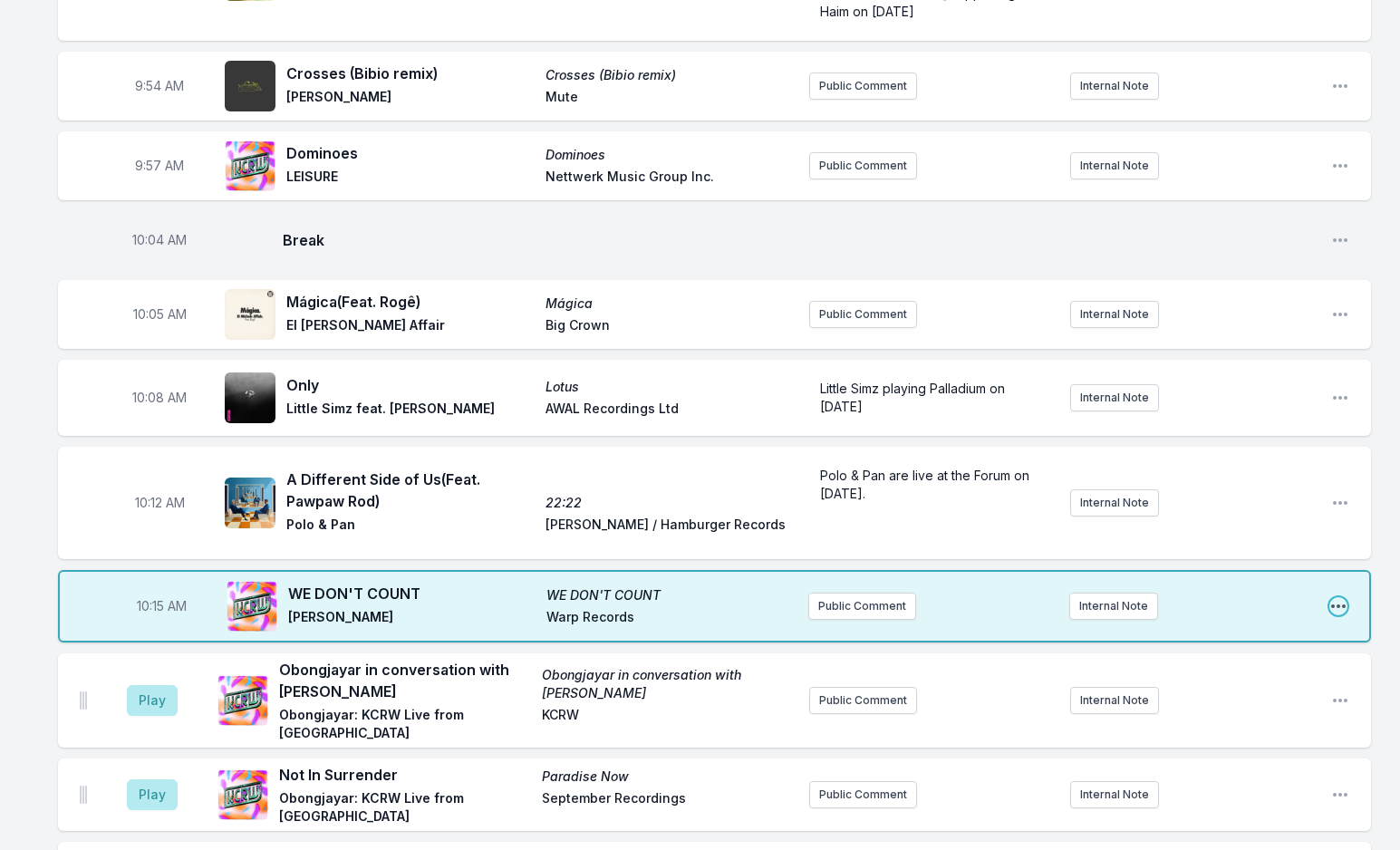
click at [1343, 597] on icon "Open playlist item options" at bounding box center [1338, 606] width 18 height 18
click at [1210, 659] on button "Edit Track Details" at bounding box center [1246, 675] width 203 height 33
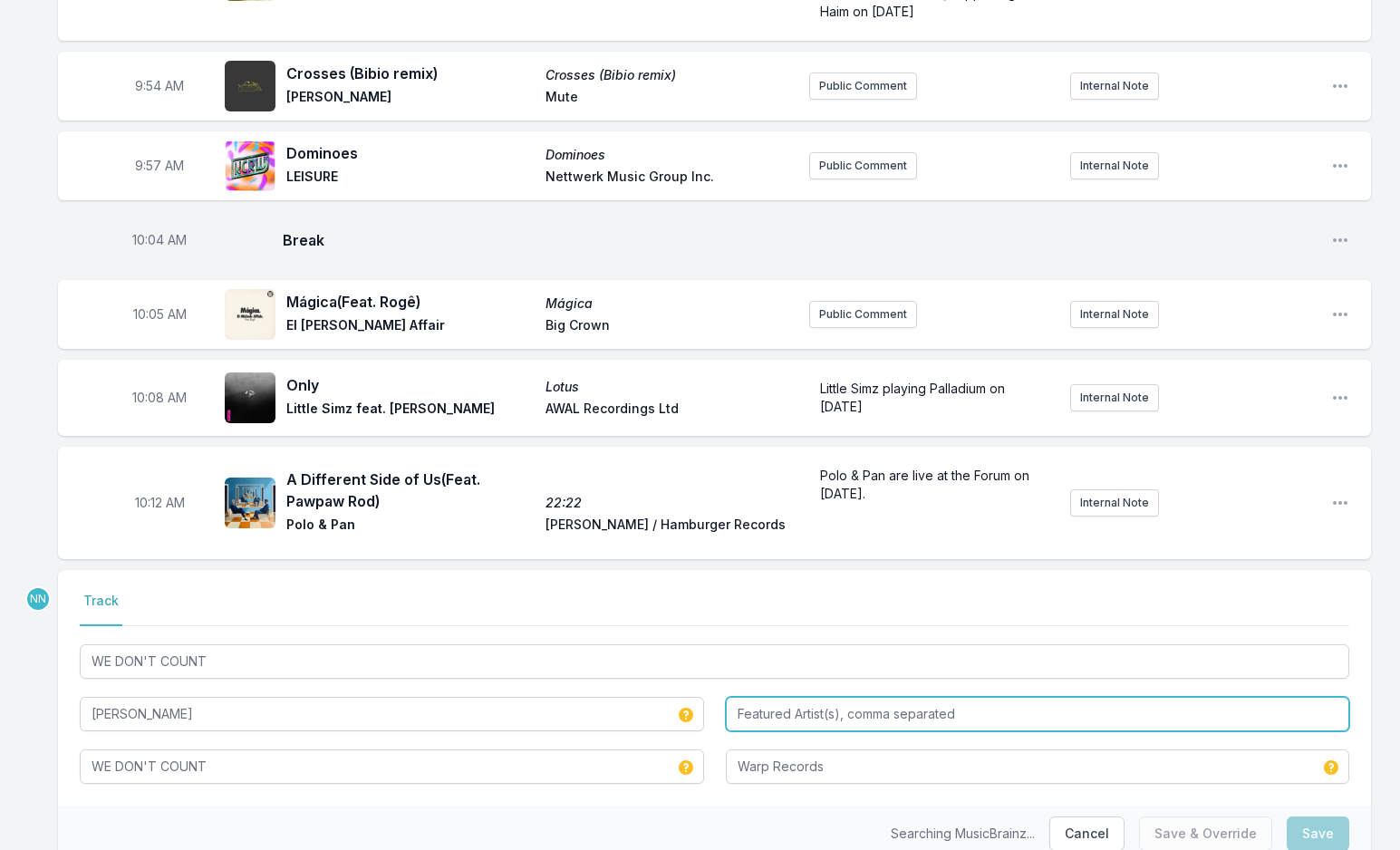
click at [769, 697] on input "Featured Artist(s), comma separated" at bounding box center [1038, 714] width 624 height 34
type input "[PERSON_NAME]"
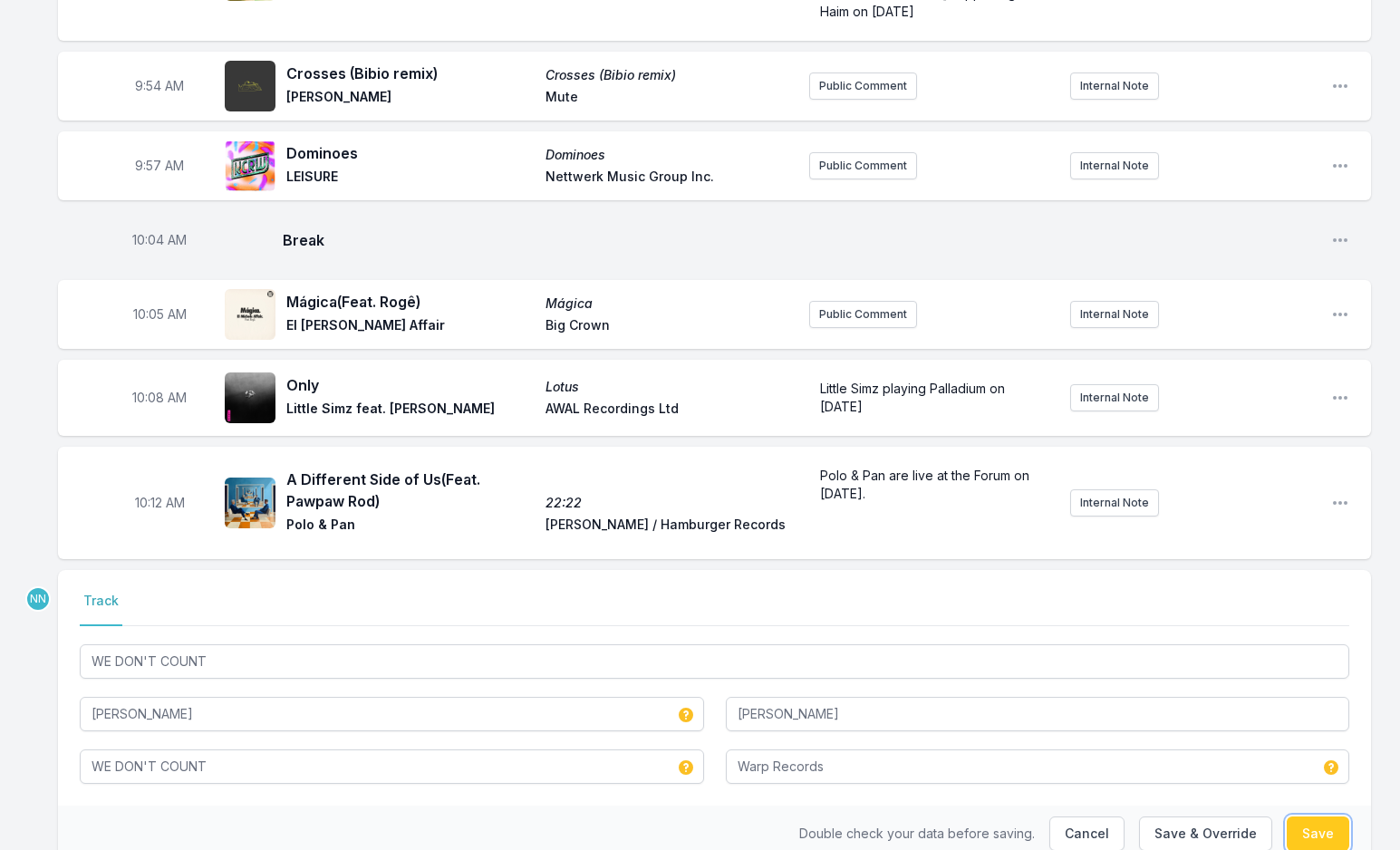
click at [1314, 817] on button "Save" at bounding box center [1318, 834] width 63 height 34
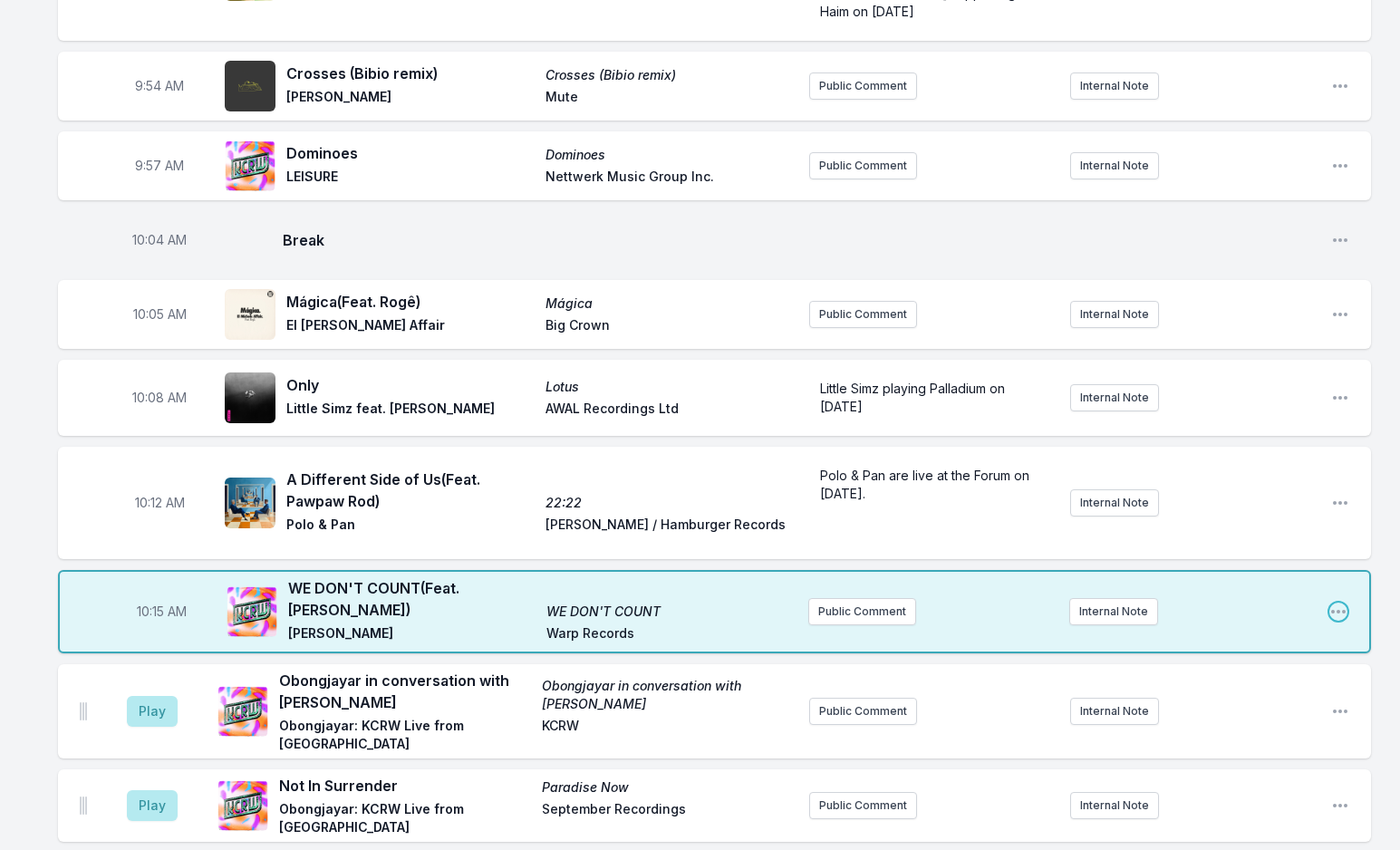
drag, startPoint x: 1344, startPoint y: 517, endPoint x: 1311, endPoint y: 523, distance: 33.2
click at [1342, 610] on icon "Open playlist item options" at bounding box center [1338, 612] width 14 height 4
click at [1243, 664] on button "Edit Track Details" at bounding box center [1246, 680] width 203 height 33
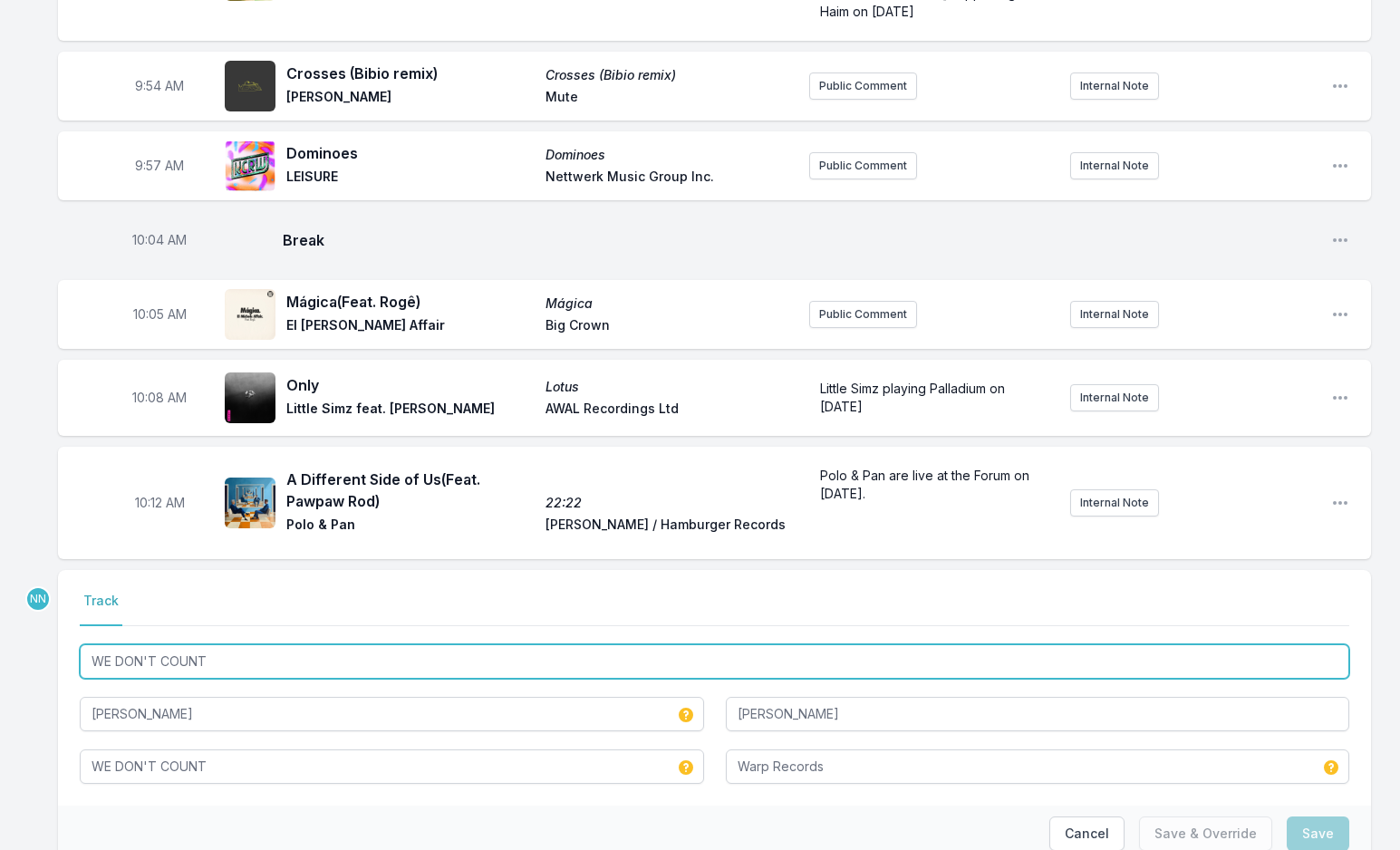
click at [149, 644] on input "WE DON'T COUNT" at bounding box center [715, 661] width 1270 height 34
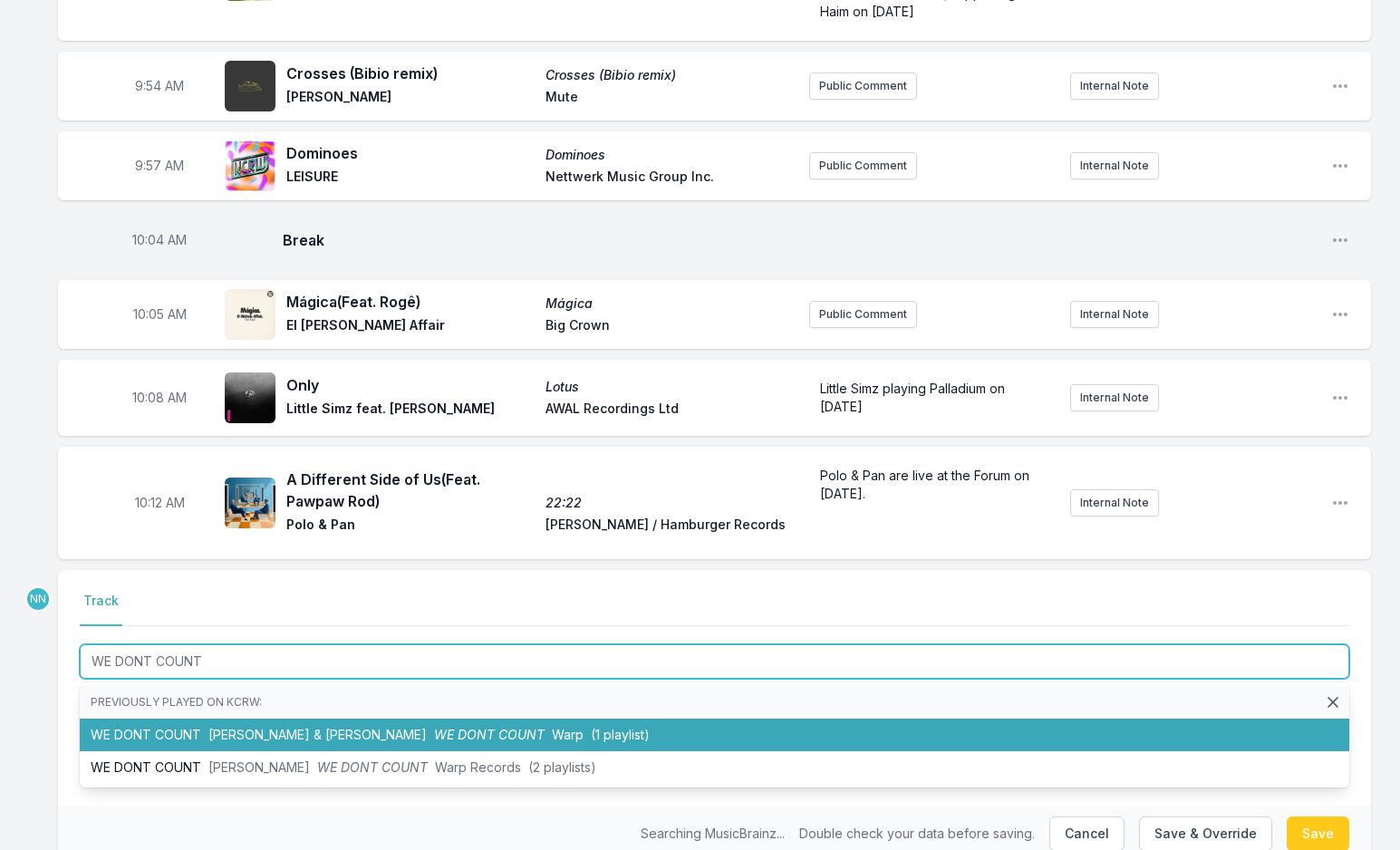
click at [156, 719] on li "WE DONT COUNT [PERSON_NAME] & [PERSON_NAME] WE DONT COUNT Warp (1 playlist)" at bounding box center [715, 735] width 1270 height 33
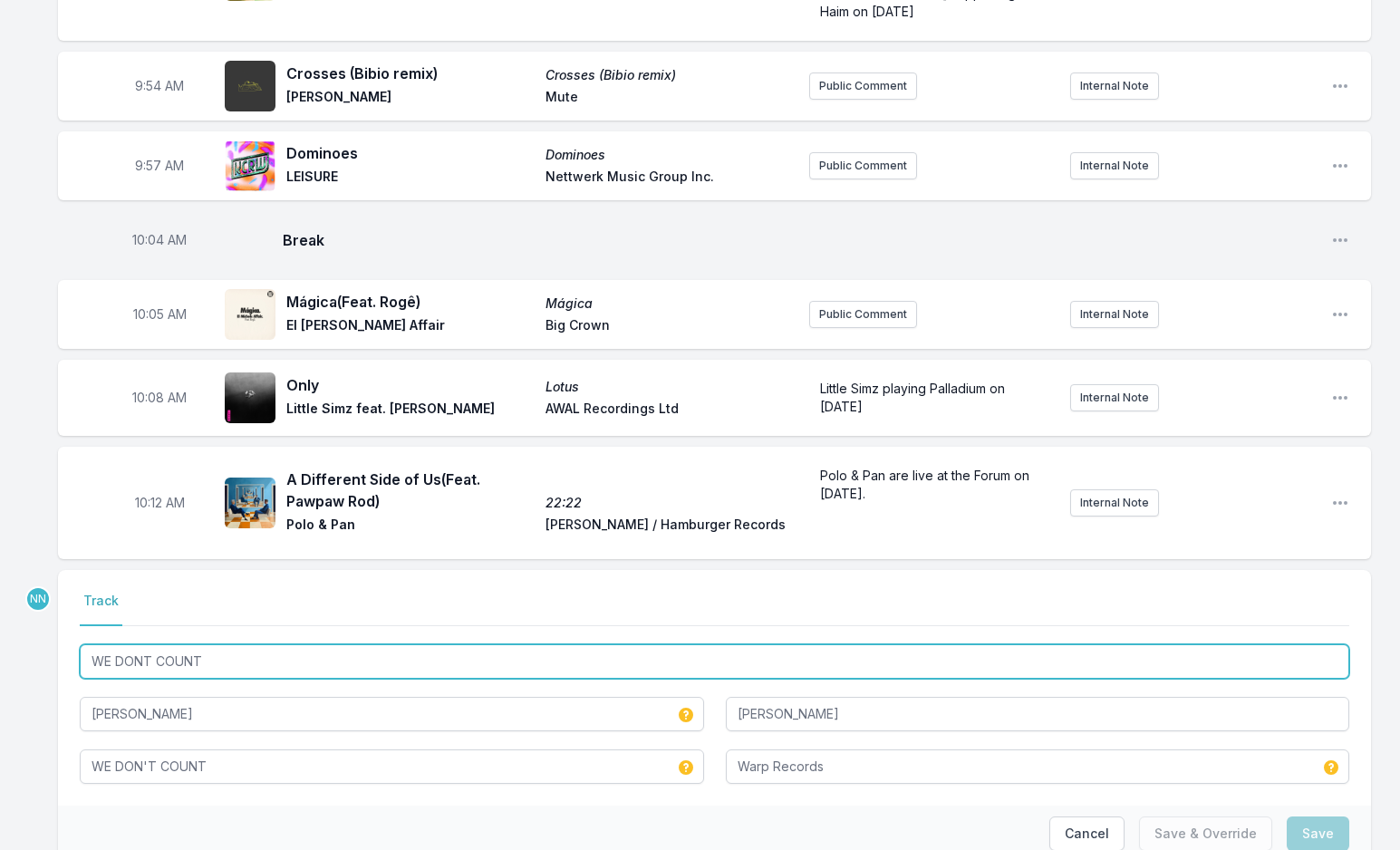
type input "WE DON'T COUNT"
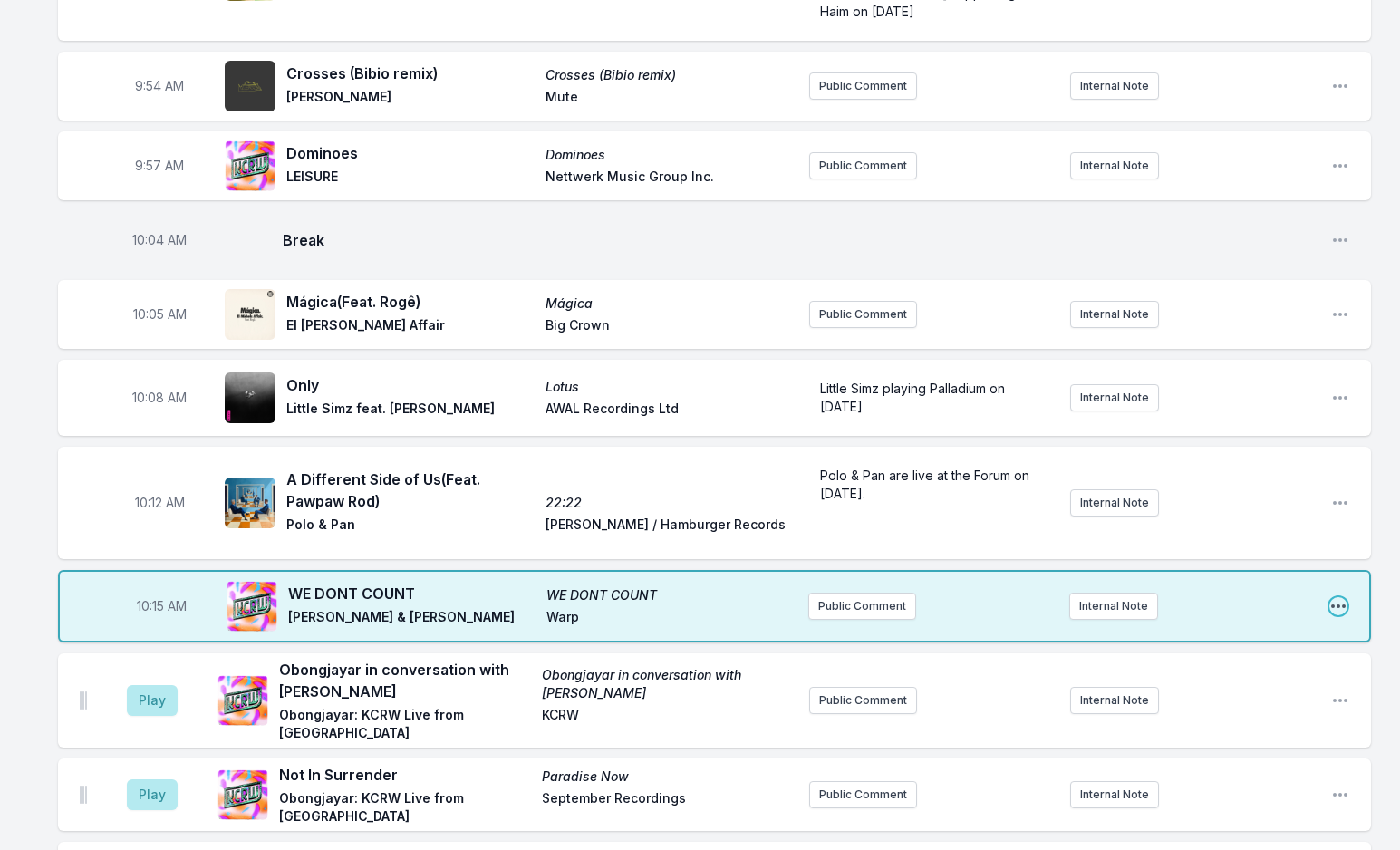
click at [1338, 597] on icon "Open playlist item options" at bounding box center [1338, 606] width 18 height 18
click at [1269, 659] on button "Edit Track Details" at bounding box center [1246, 675] width 203 height 33
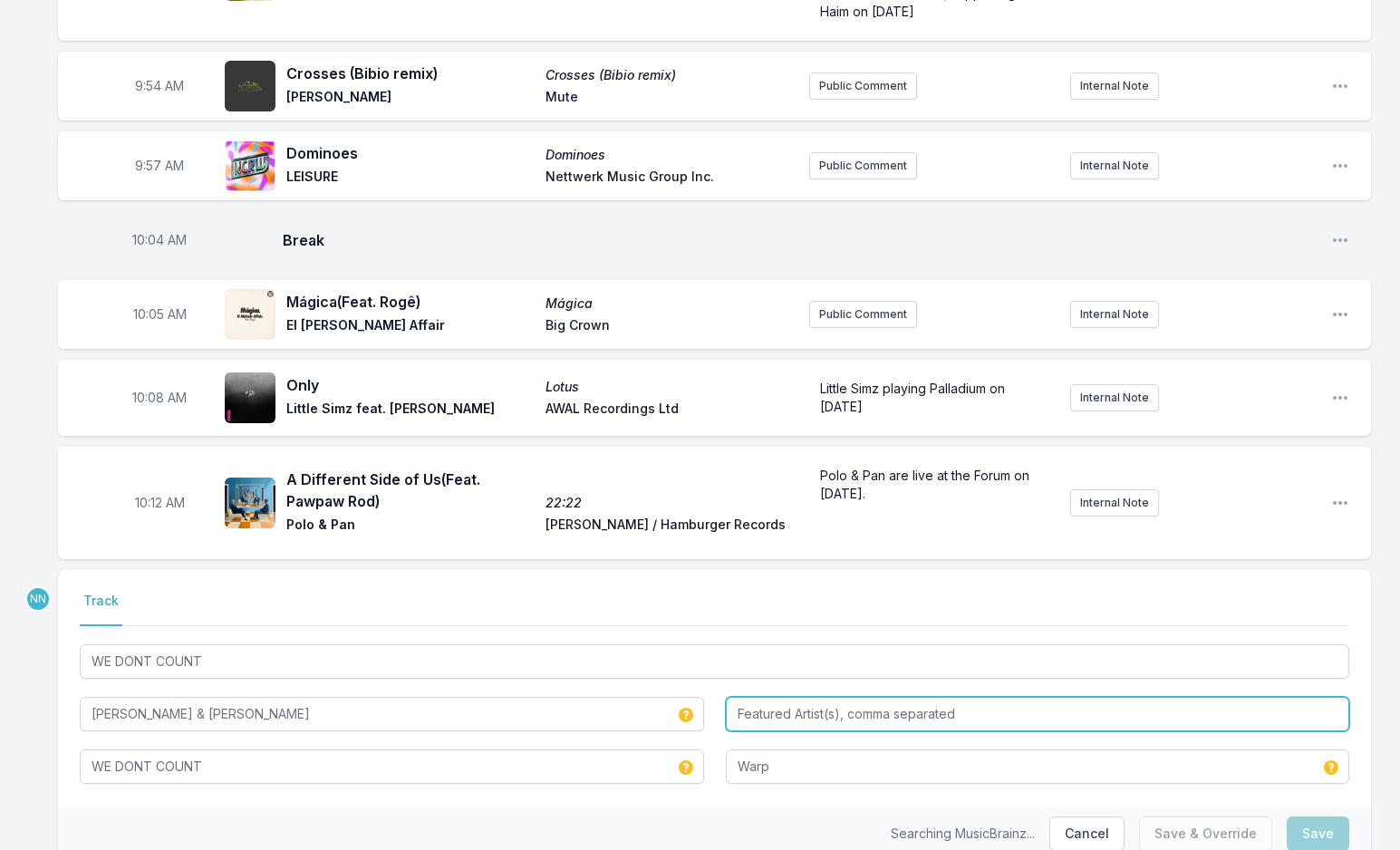
click at [801, 697] on input "Featured Artist(s), comma separated" at bounding box center [1038, 714] width 624 height 34
type input "[PERSON_NAME]"
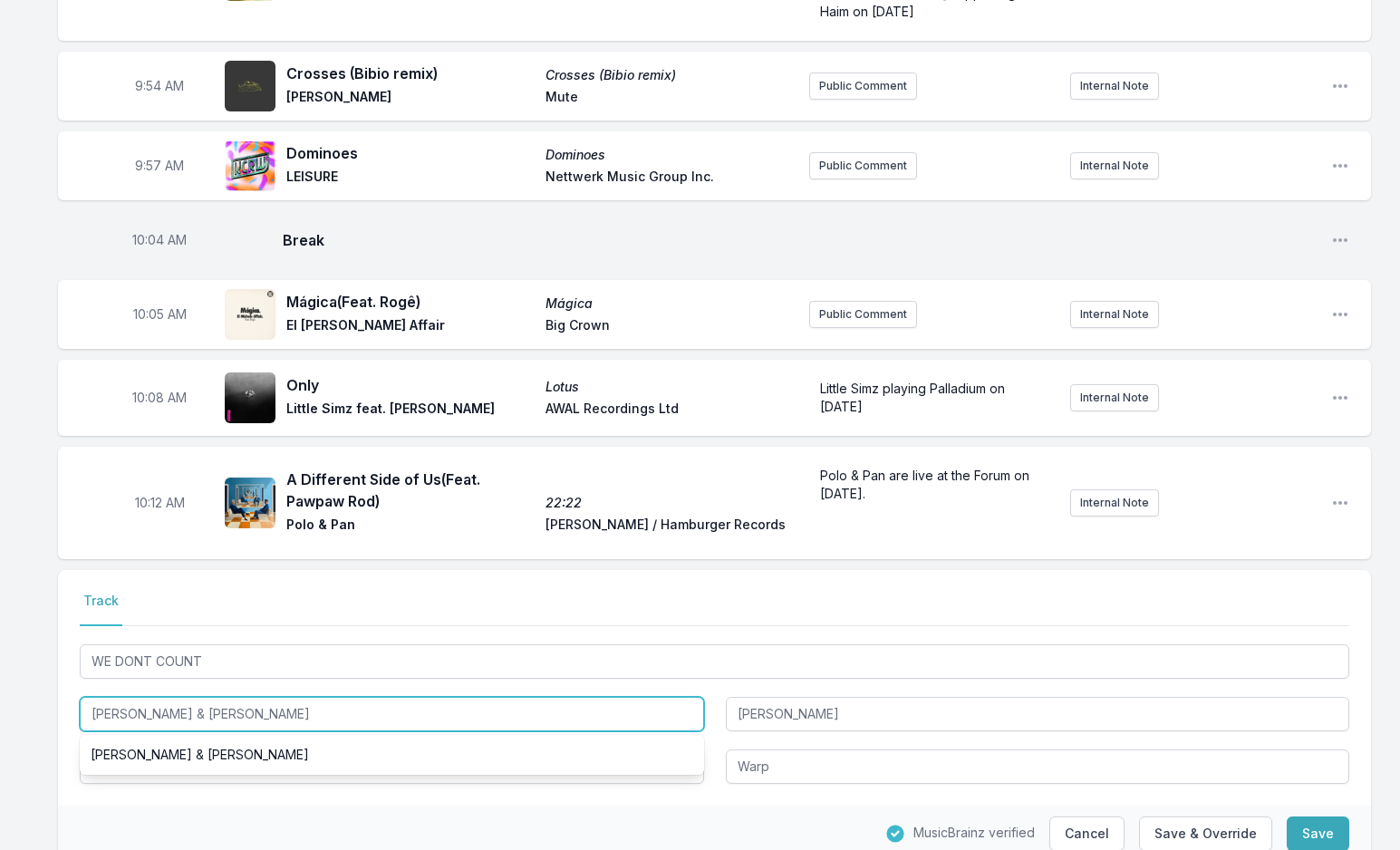
drag, startPoint x: 169, startPoint y: 621, endPoint x: 227, endPoint y: 622, distance: 58.0
click at [227, 697] on input "[PERSON_NAME] & [PERSON_NAME]" at bounding box center [392, 714] width 624 height 34
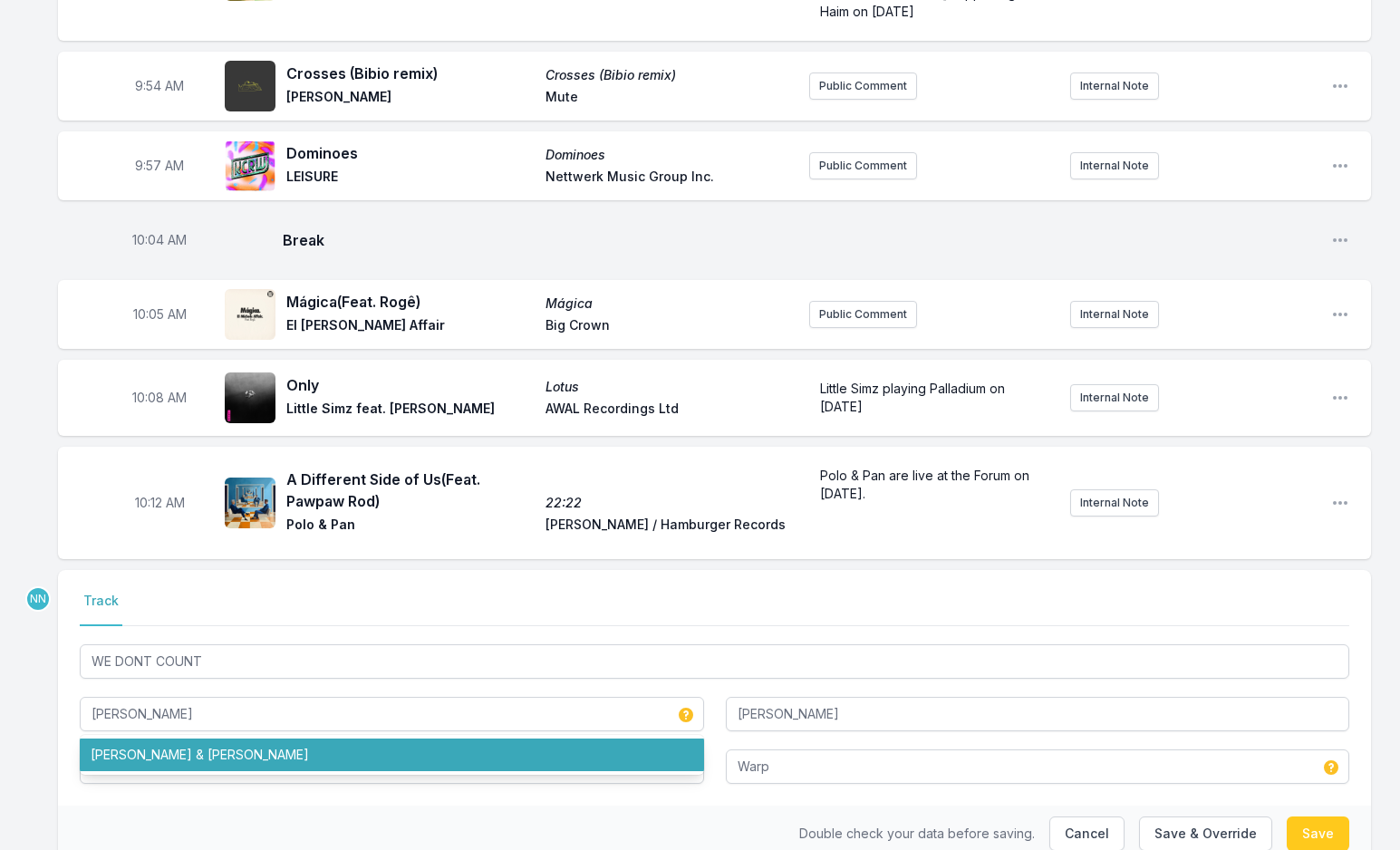
click at [654, 806] on div "Double check your data before saving. Cancel Save & Override Save" at bounding box center [714, 834] width 1313 height 56
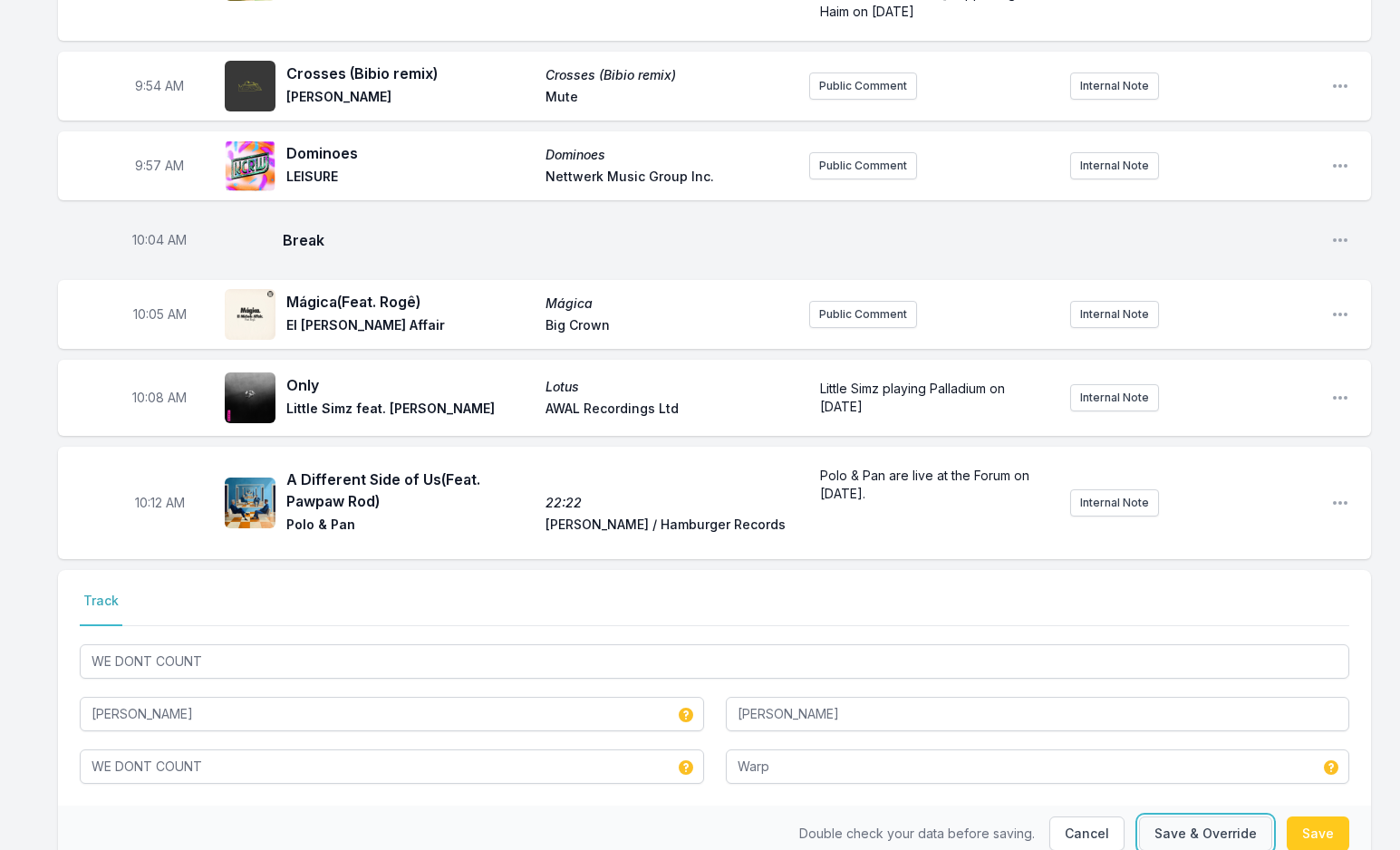
click at [1160, 817] on button "Save & Override" at bounding box center [1205, 834] width 133 height 34
type input "[PERSON_NAME] & [PERSON_NAME]"
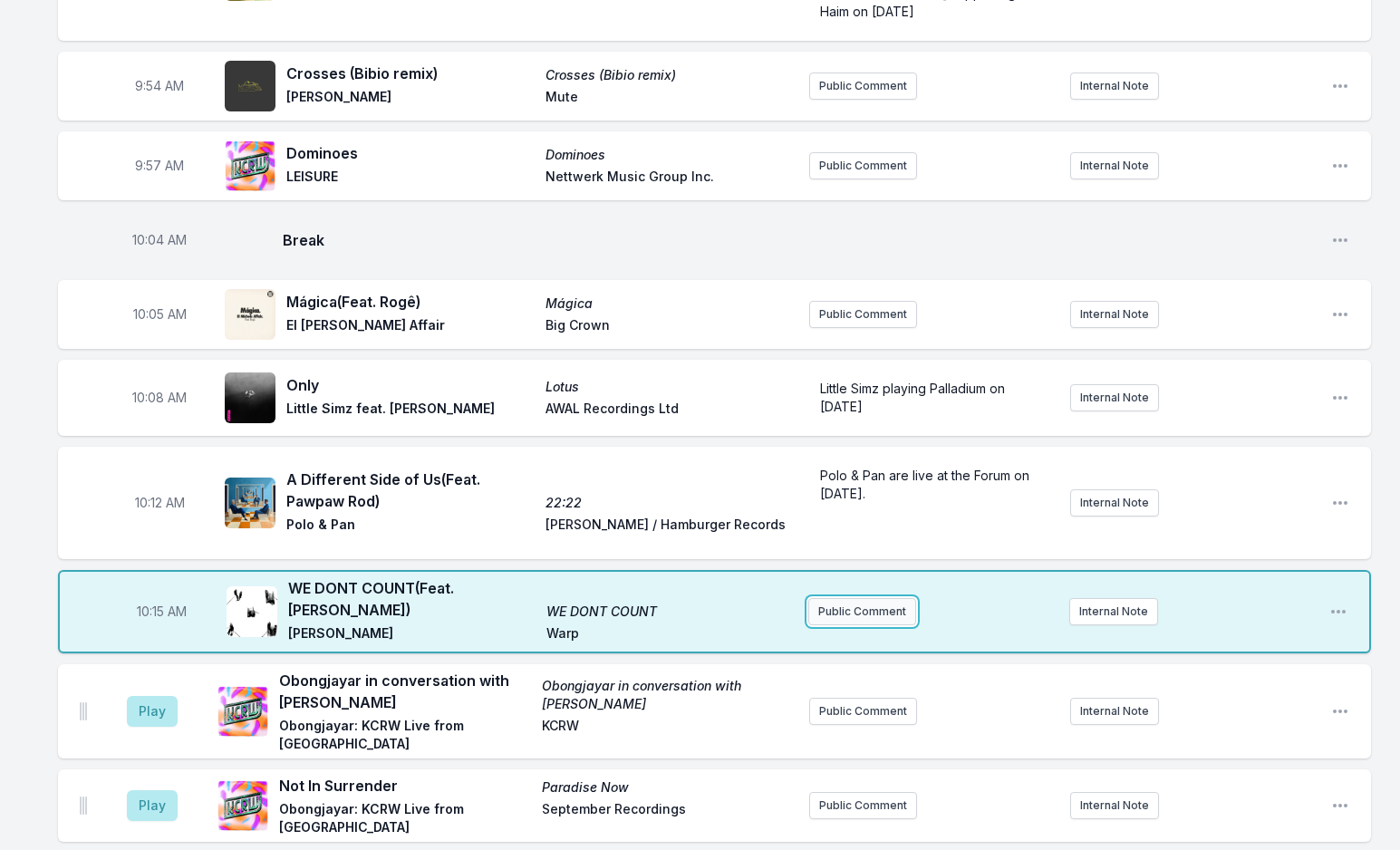
click at [854, 598] on button "Public Comment" at bounding box center [862, 611] width 108 height 27
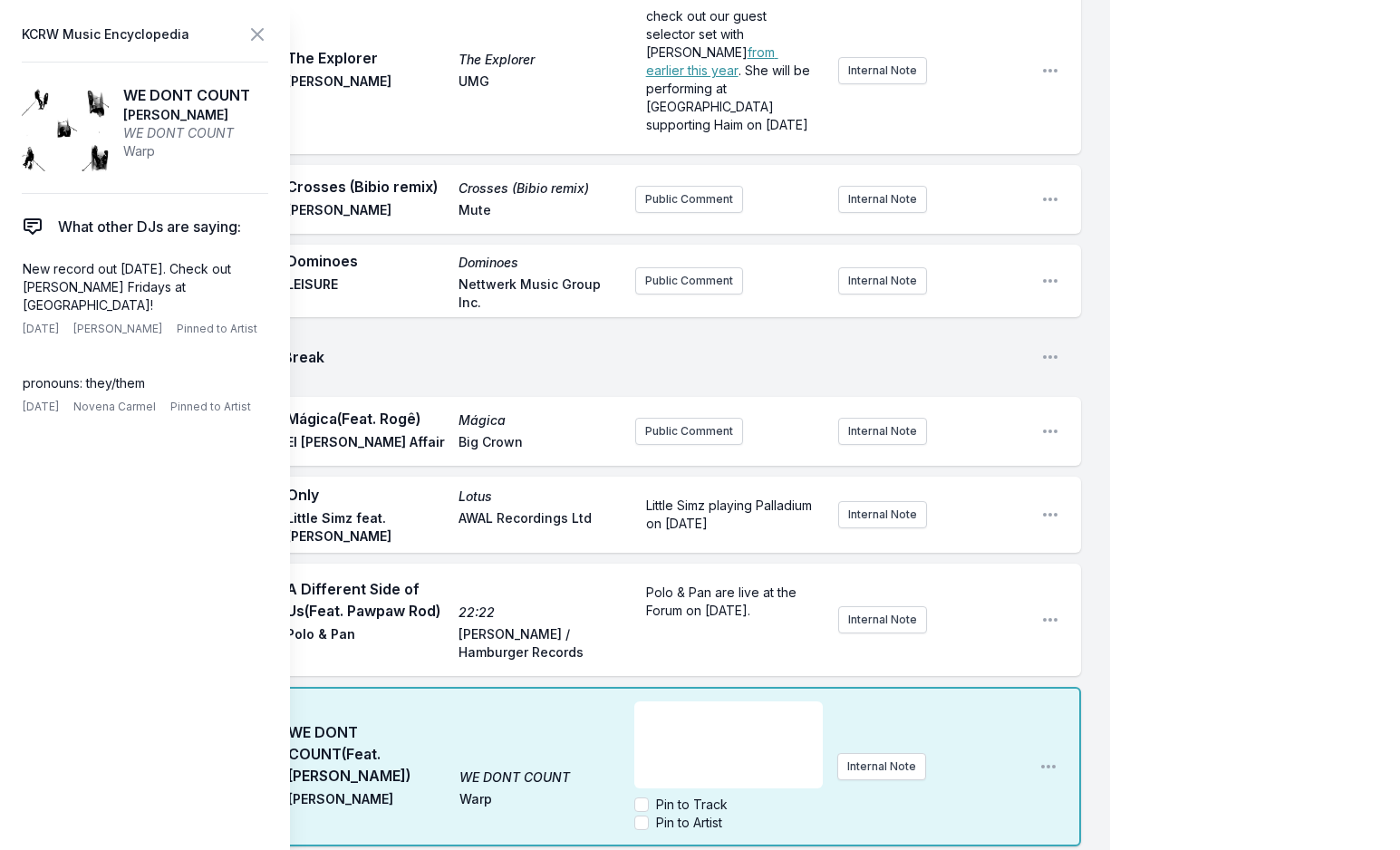
scroll to position [2123, 0]
click at [255, 31] on icon at bounding box center [257, 34] width 11 height 11
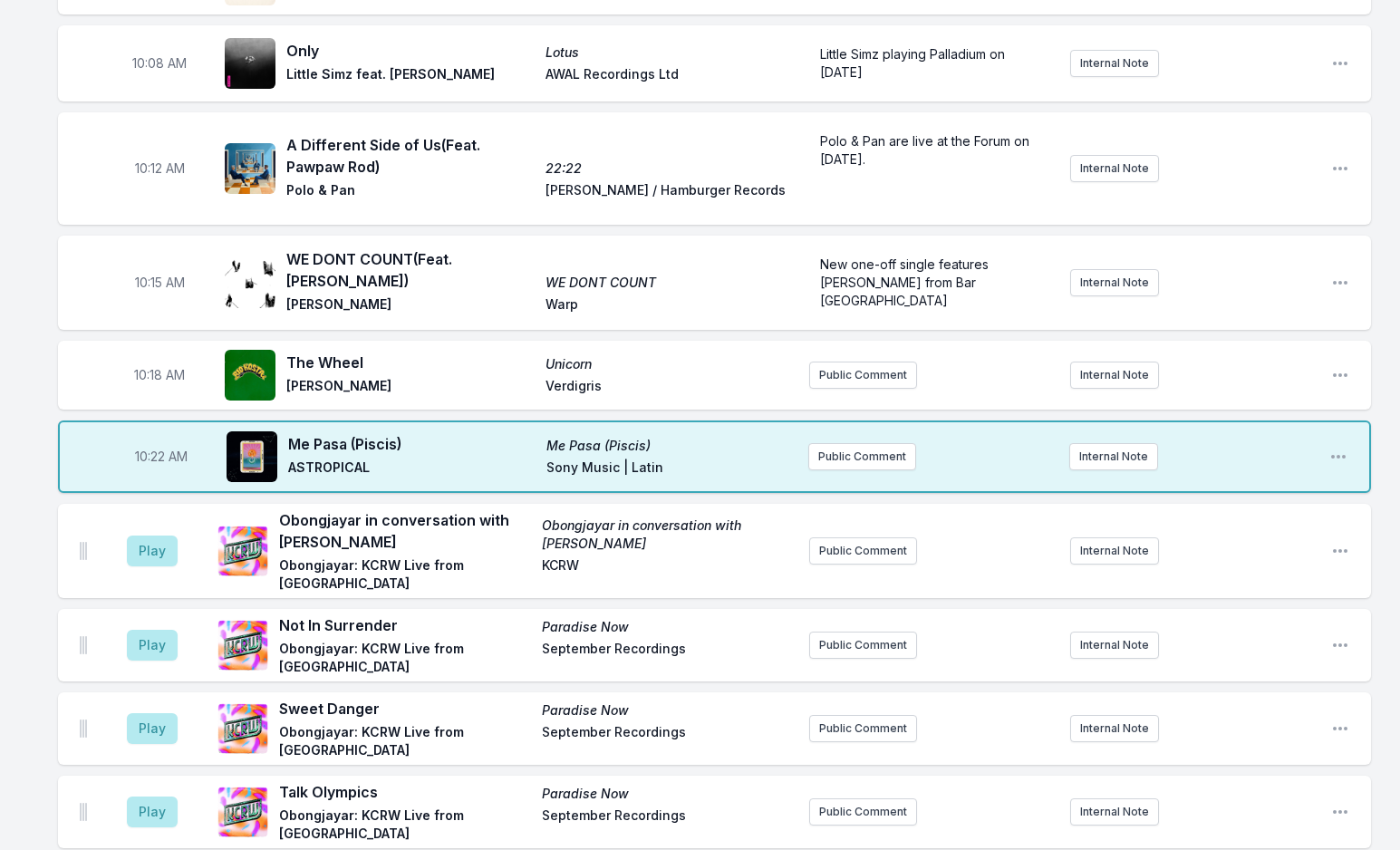
scroll to position [2305, 0]
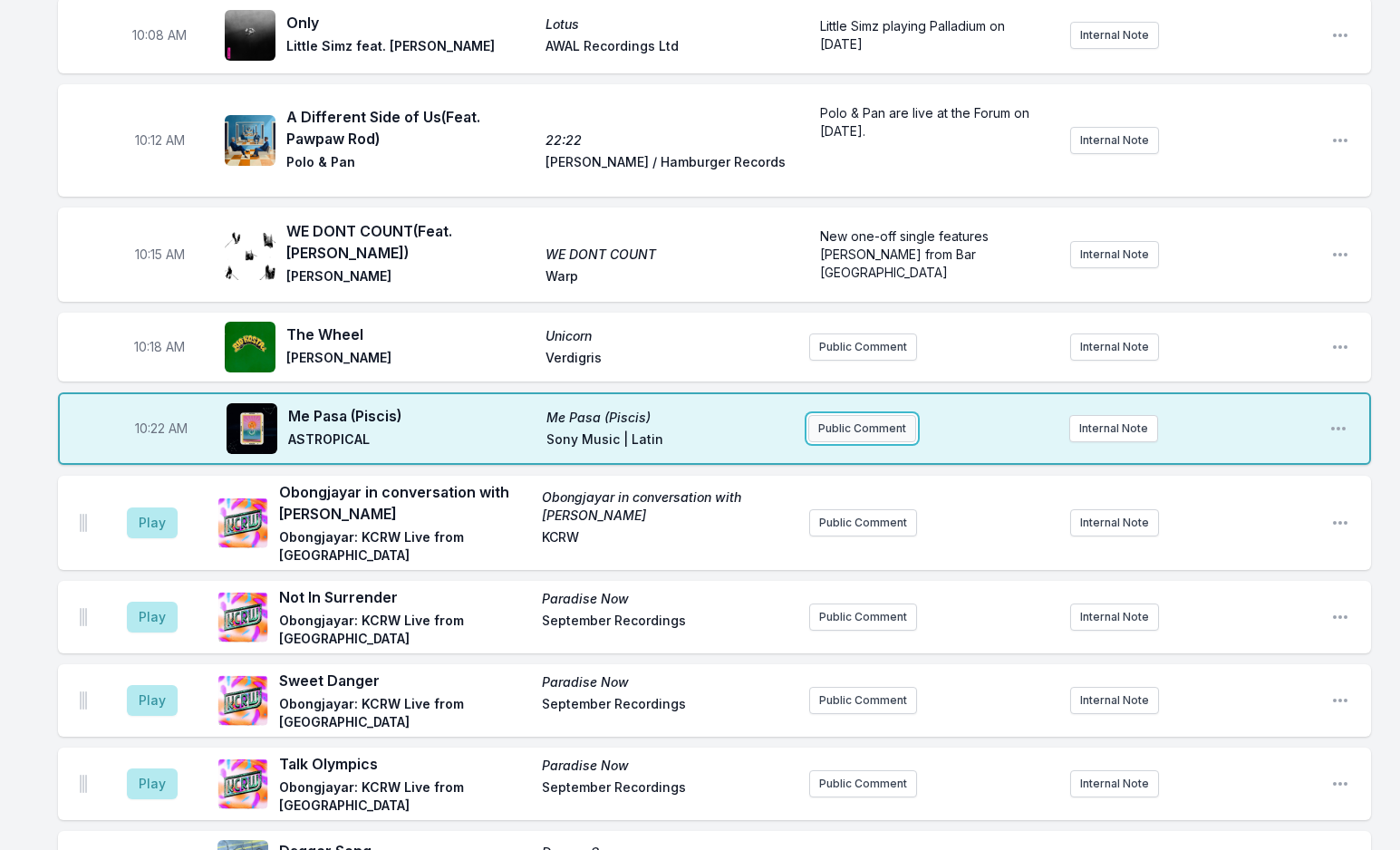
click at [861, 415] on button "Public Comment" at bounding box center [862, 428] width 108 height 27
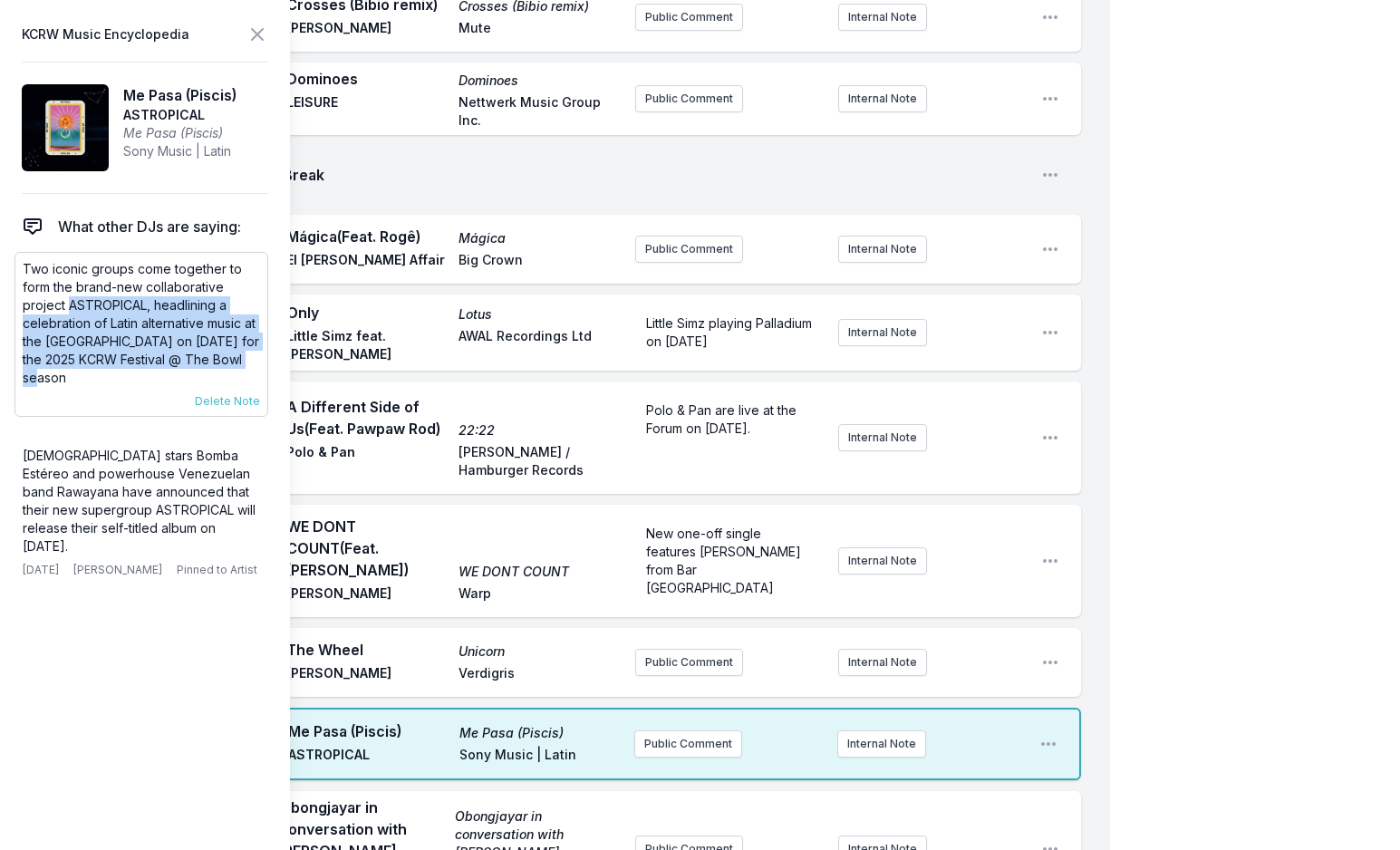
drag, startPoint x: 68, startPoint y: 304, endPoint x: 252, endPoint y: 375, distance: 197.1
click at [252, 375] on p "Two iconic groups come together to form the brand-new collaborative project AST…" at bounding box center [141, 323] width 237 height 127
click at [664, 730] on button "Public Comment" at bounding box center [688, 743] width 108 height 27
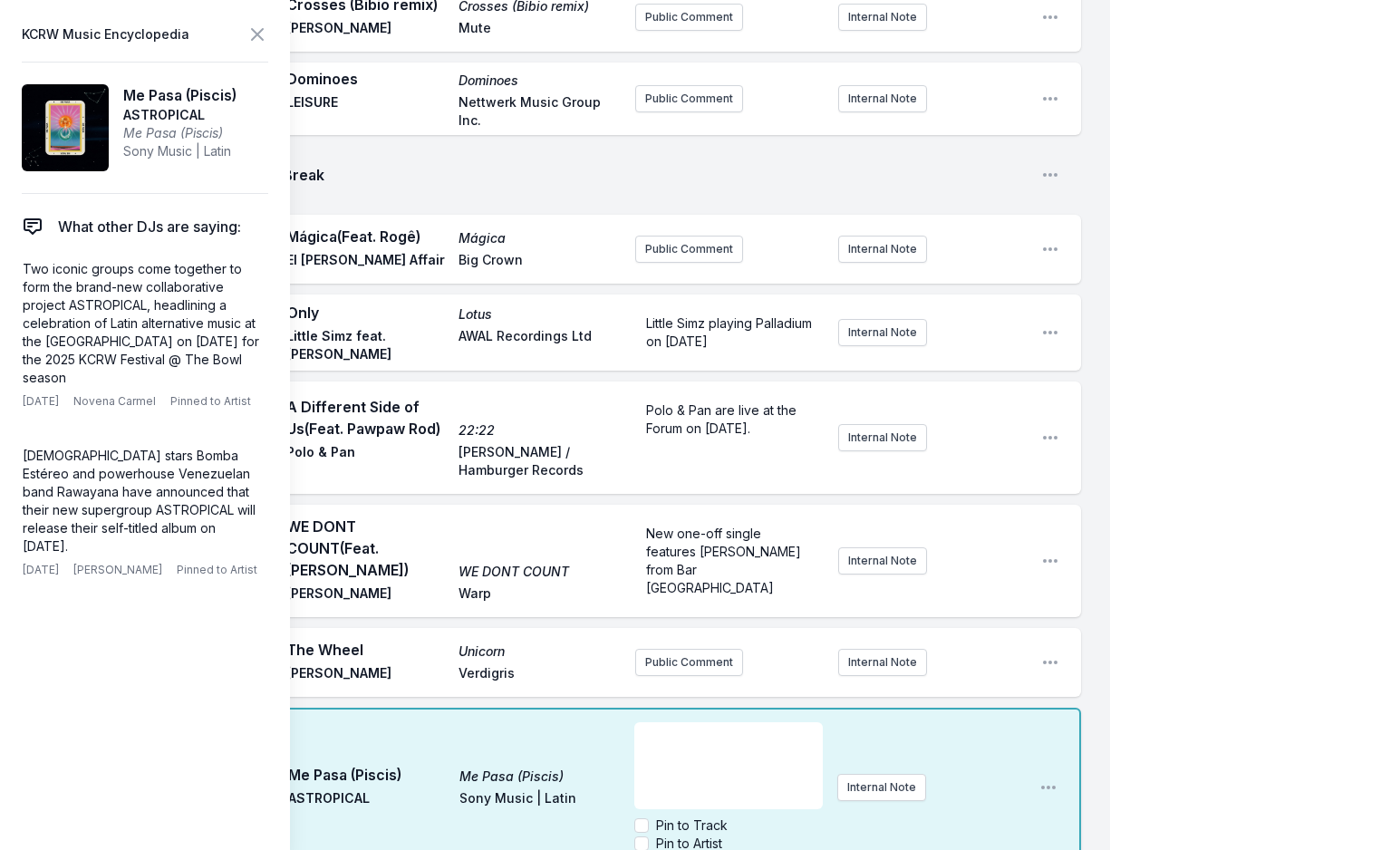
scroll to position [54, 0]
click at [256, 29] on icon at bounding box center [257, 35] width 22 height 22
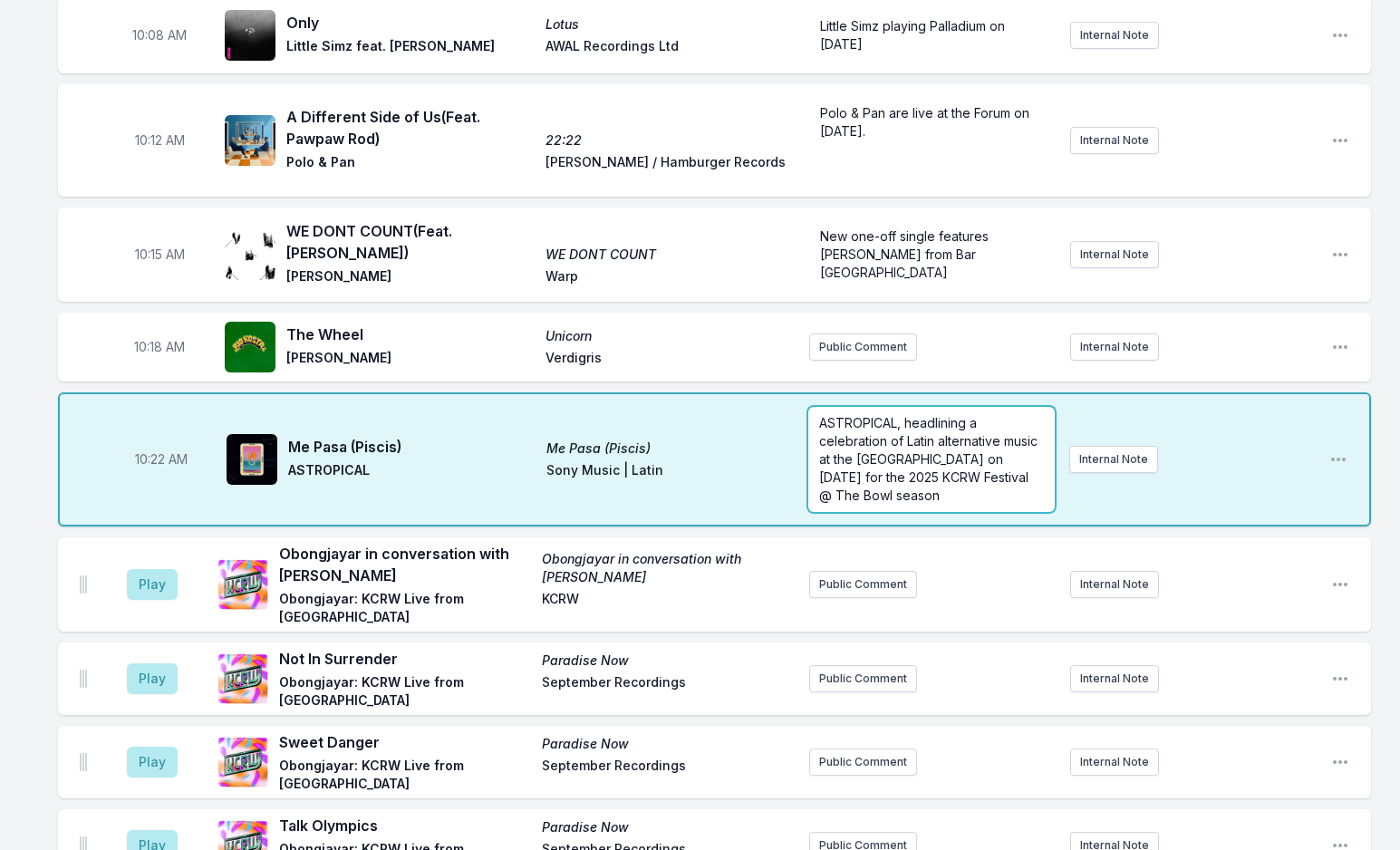
click at [903, 415] on span "ASTROPICAL, headlining a celebration of Latin alternative music at the [GEOGRAP…" at bounding box center [930, 459] width 222 height 88
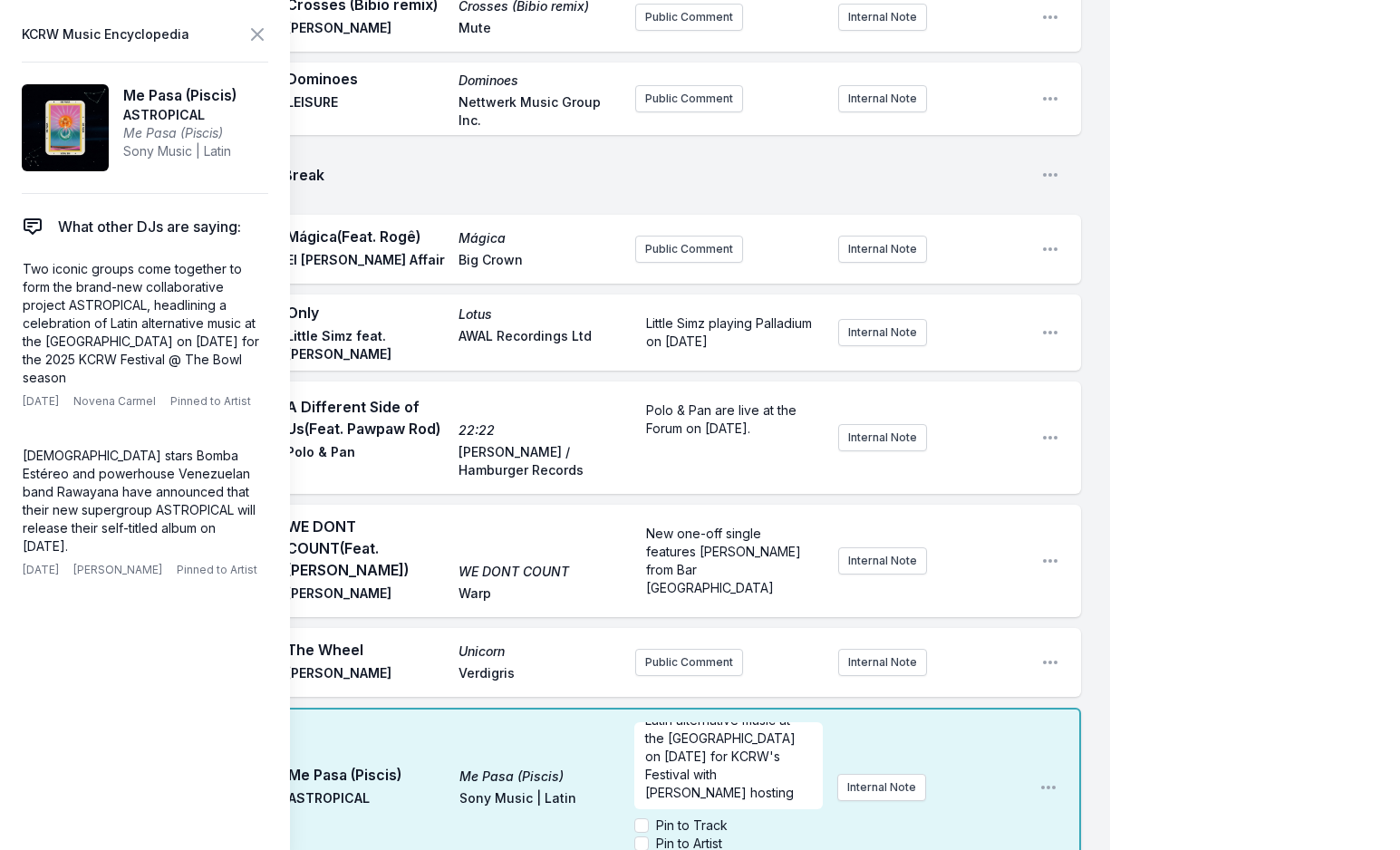
click at [260, 37] on icon at bounding box center [257, 34] width 11 height 11
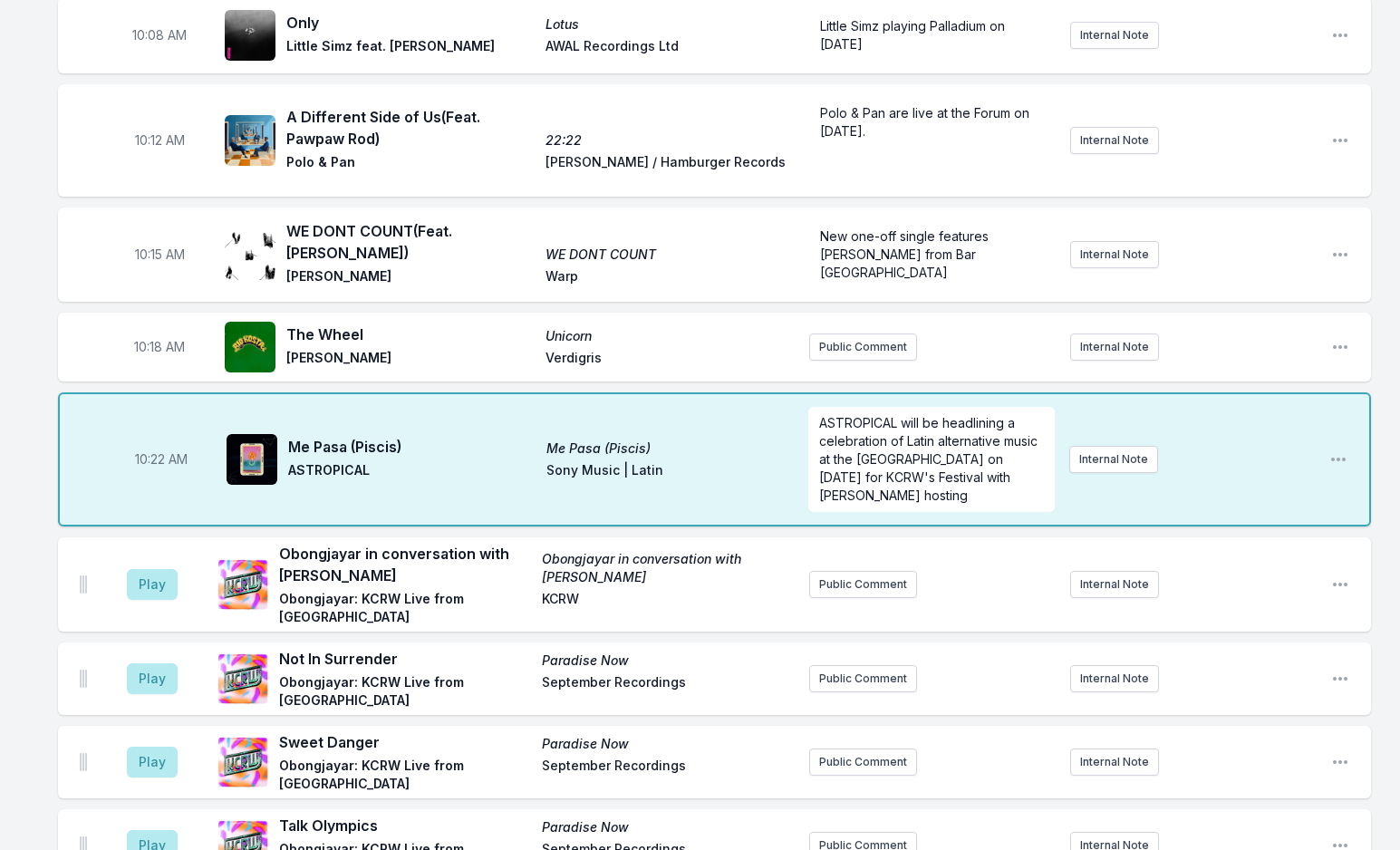
scroll to position [0, 0]
click at [940, 415] on span "ASTROPICAL will be headlining a celebration of Latin alternative music at the […" at bounding box center [930, 459] width 222 height 88
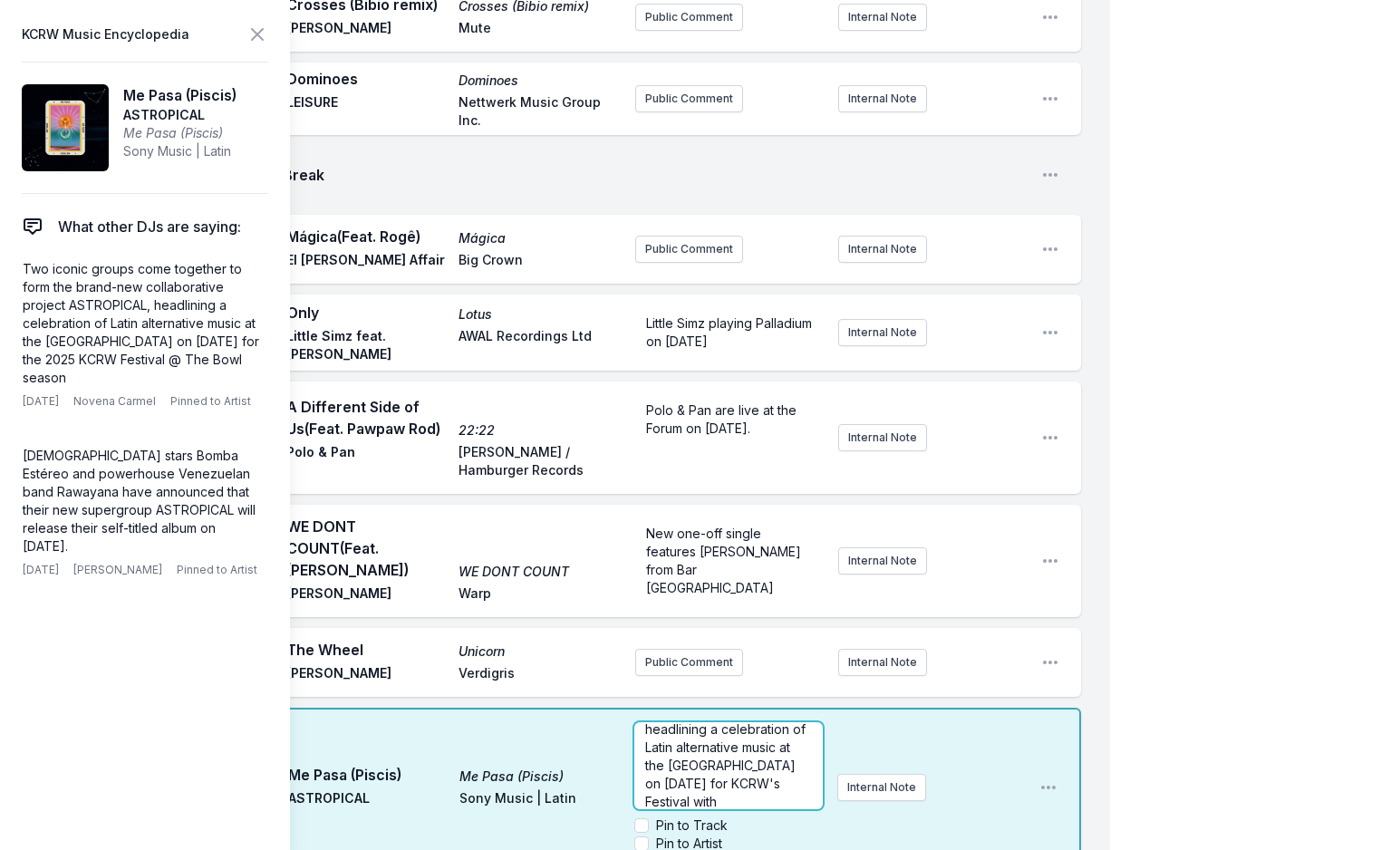
scroll to position [45, 0]
click at [258, 33] on icon at bounding box center [257, 34] width 11 height 11
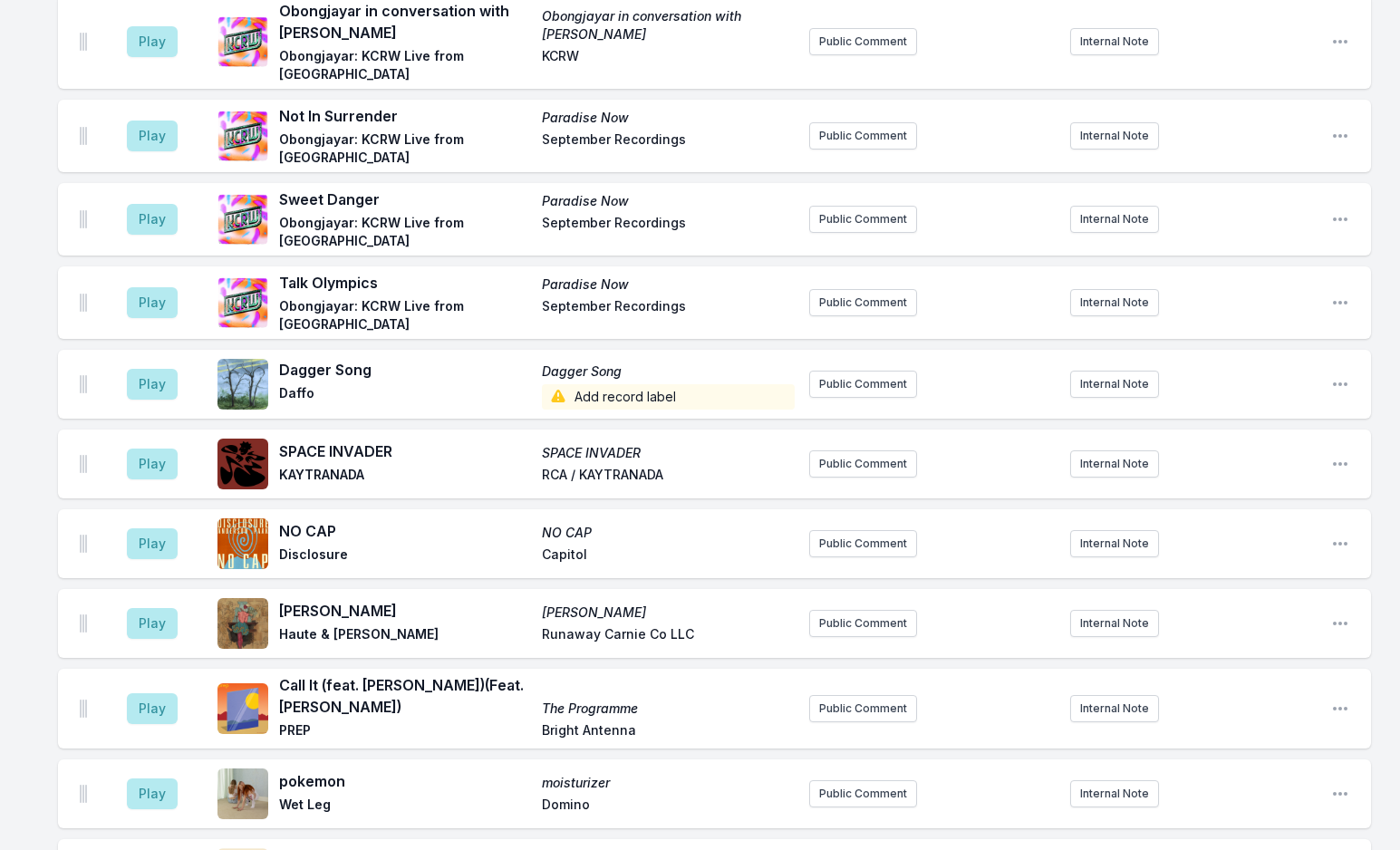
scroll to position [2848, 0]
click at [157, 607] on button "Play" at bounding box center [152, 622] width 51 height 31
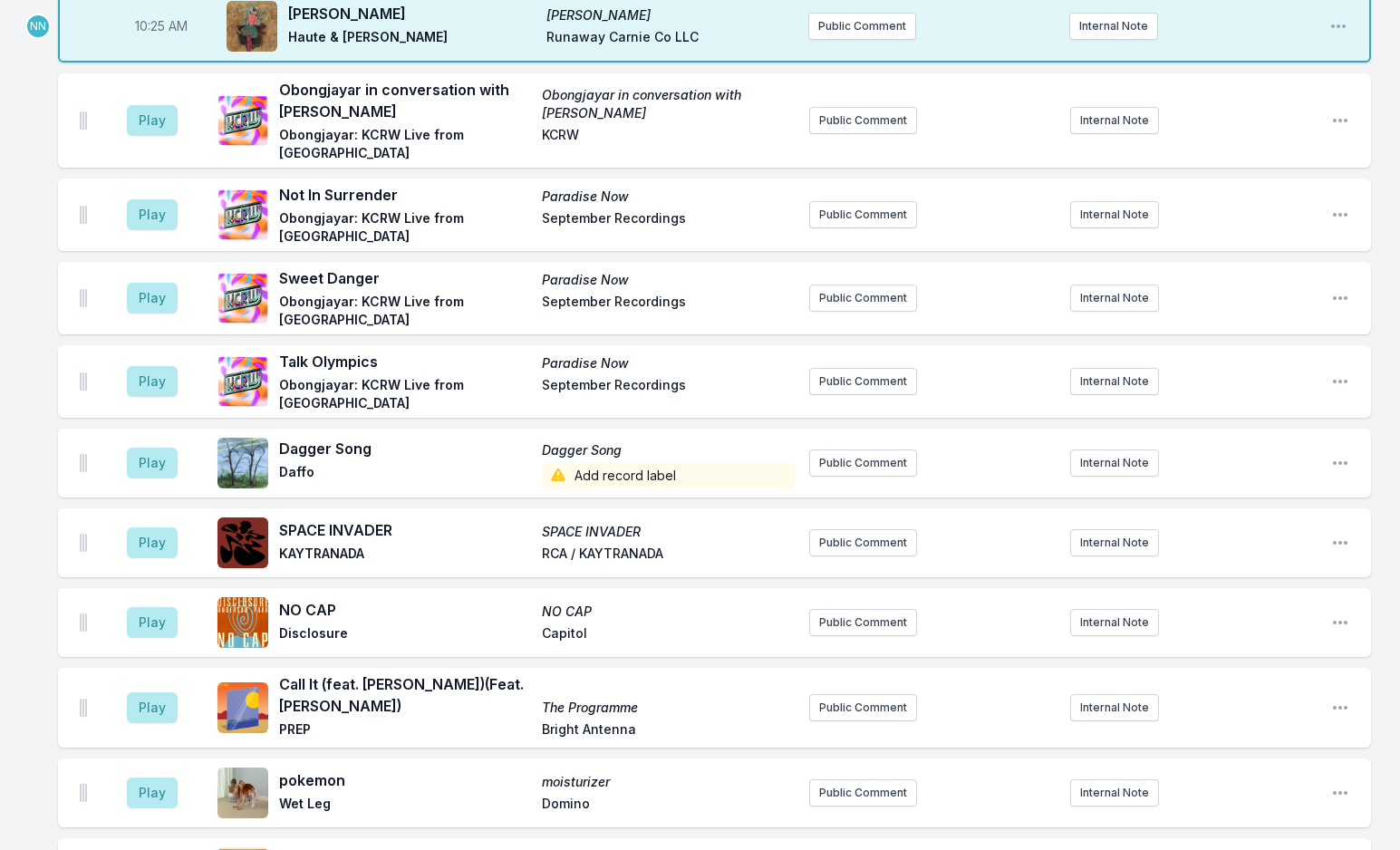
scroll to position [2395, 0]
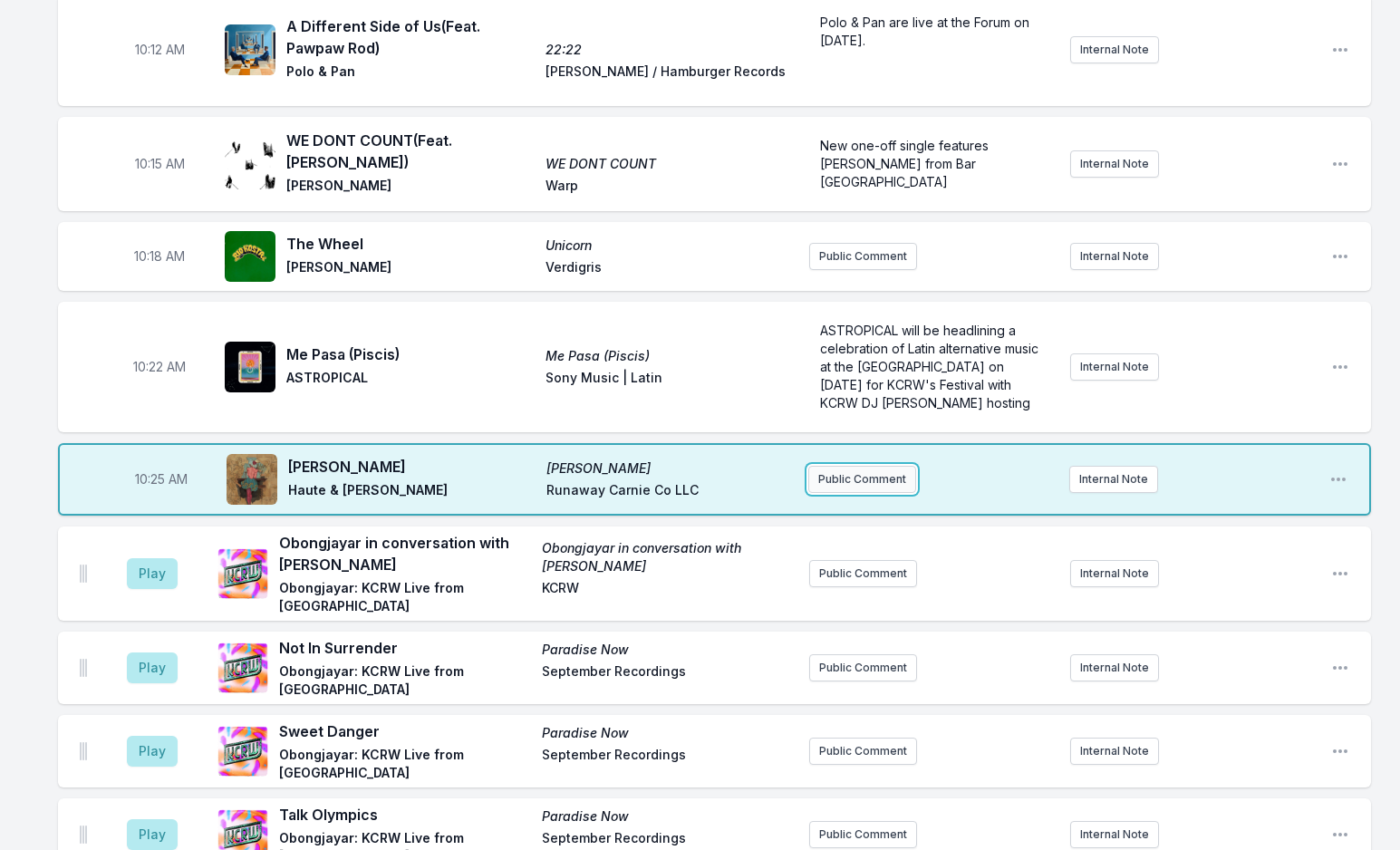
click at [864, 466] on button "Public Comment" at bounding box center [862, 479] width 108 height 27
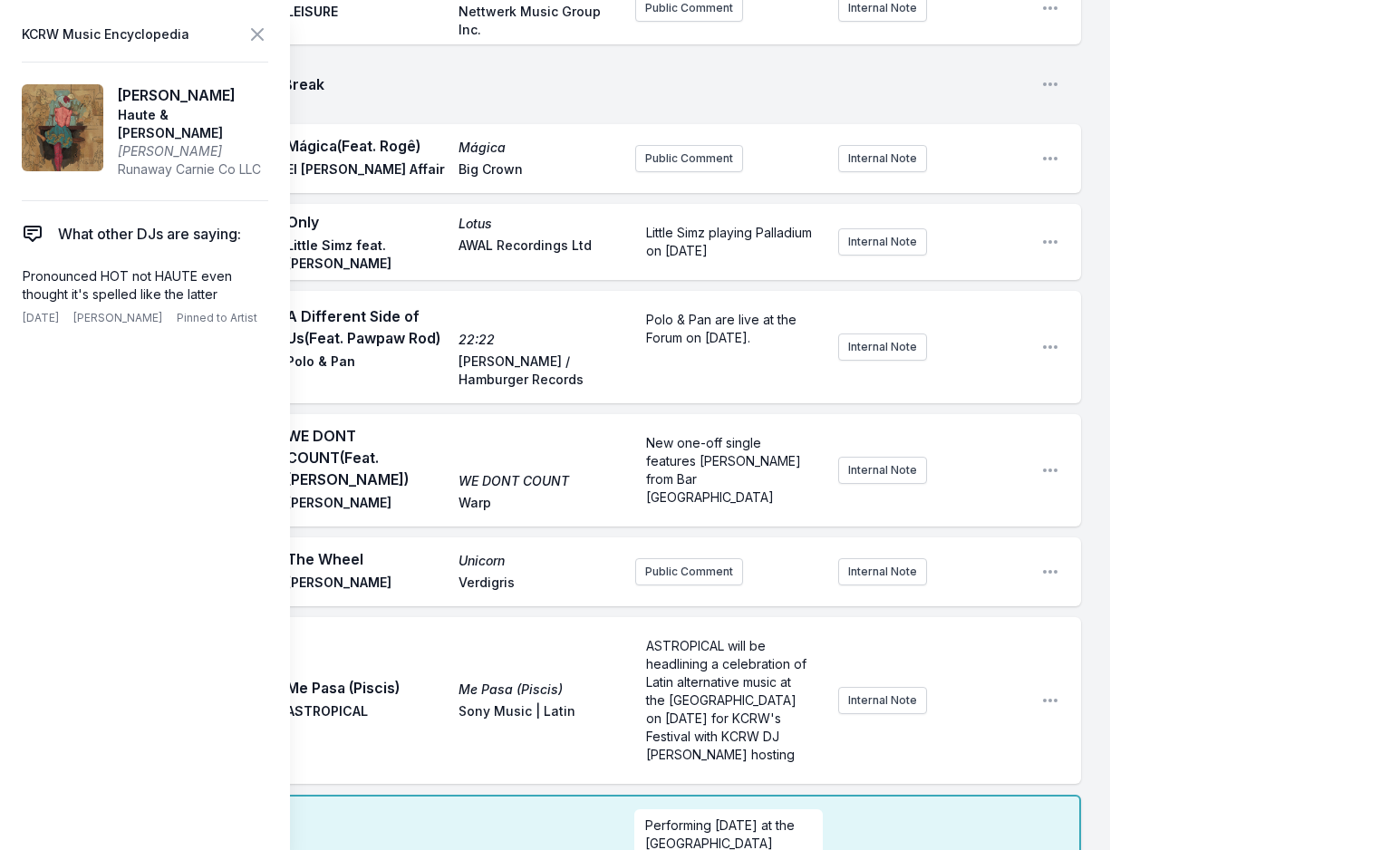
checkbox input "true"
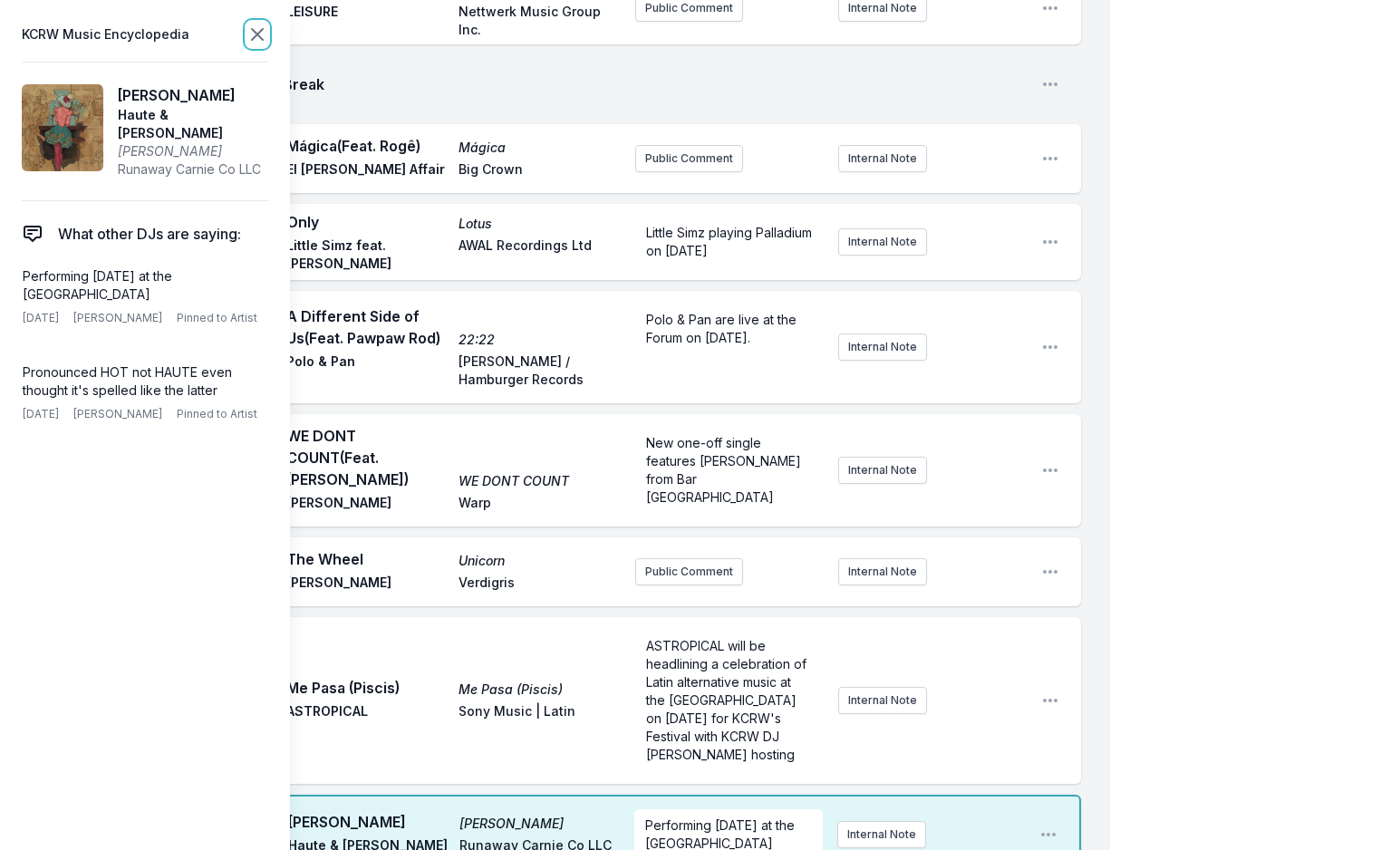
click at [262, 35] on icon at bounding box center [257, 35] width 22 height 22
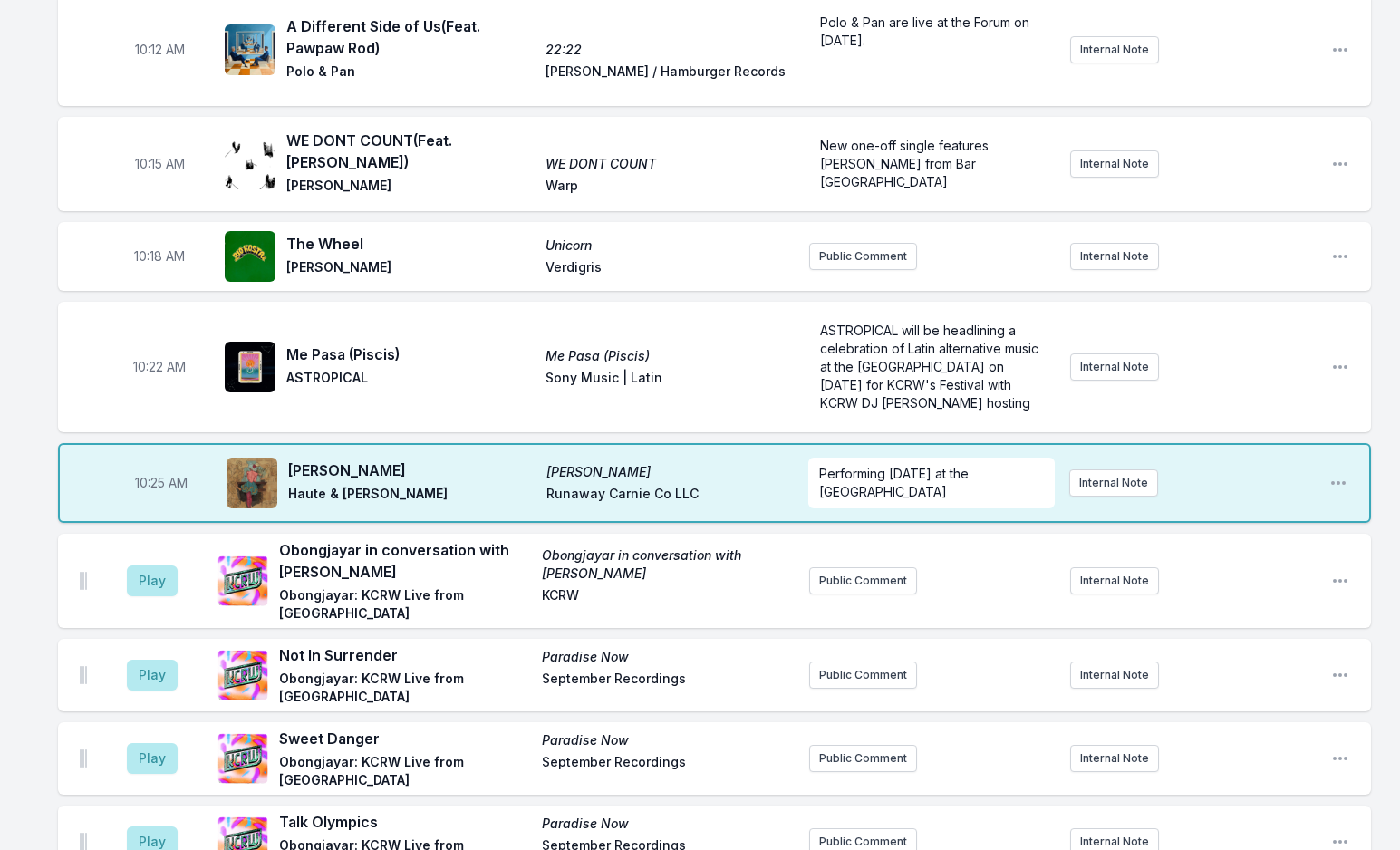
drag, startPoint x: 26, startPoint y: 614, endPoint x: 41, endPoint y: 614, distance: 14.5
click at [26, 614] on div "Missing Data Some of your tracks are missing record label information. This inf…" at bounding box center [700, 336] width 1400 height 5109
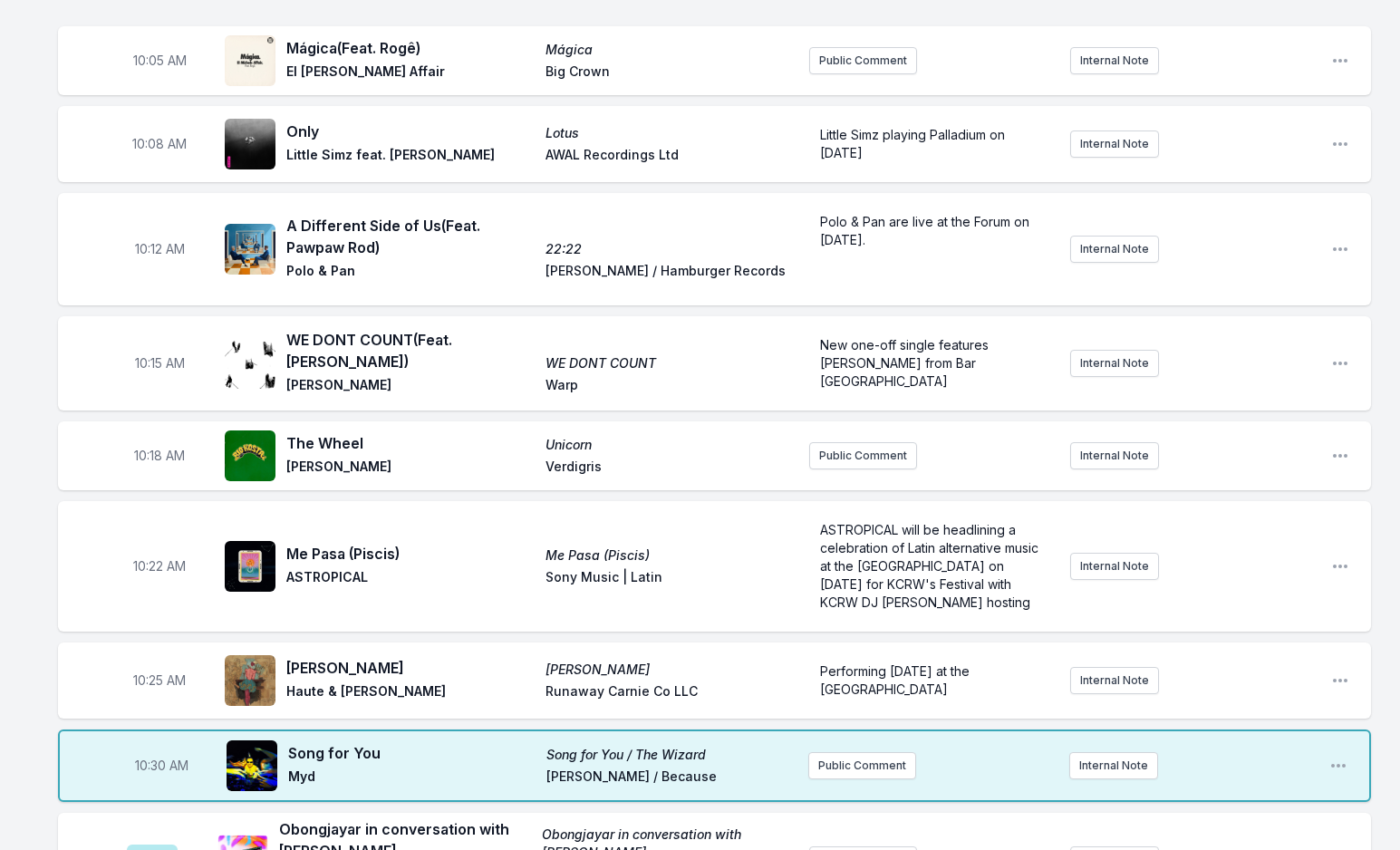
scroll to position [2305, 0]
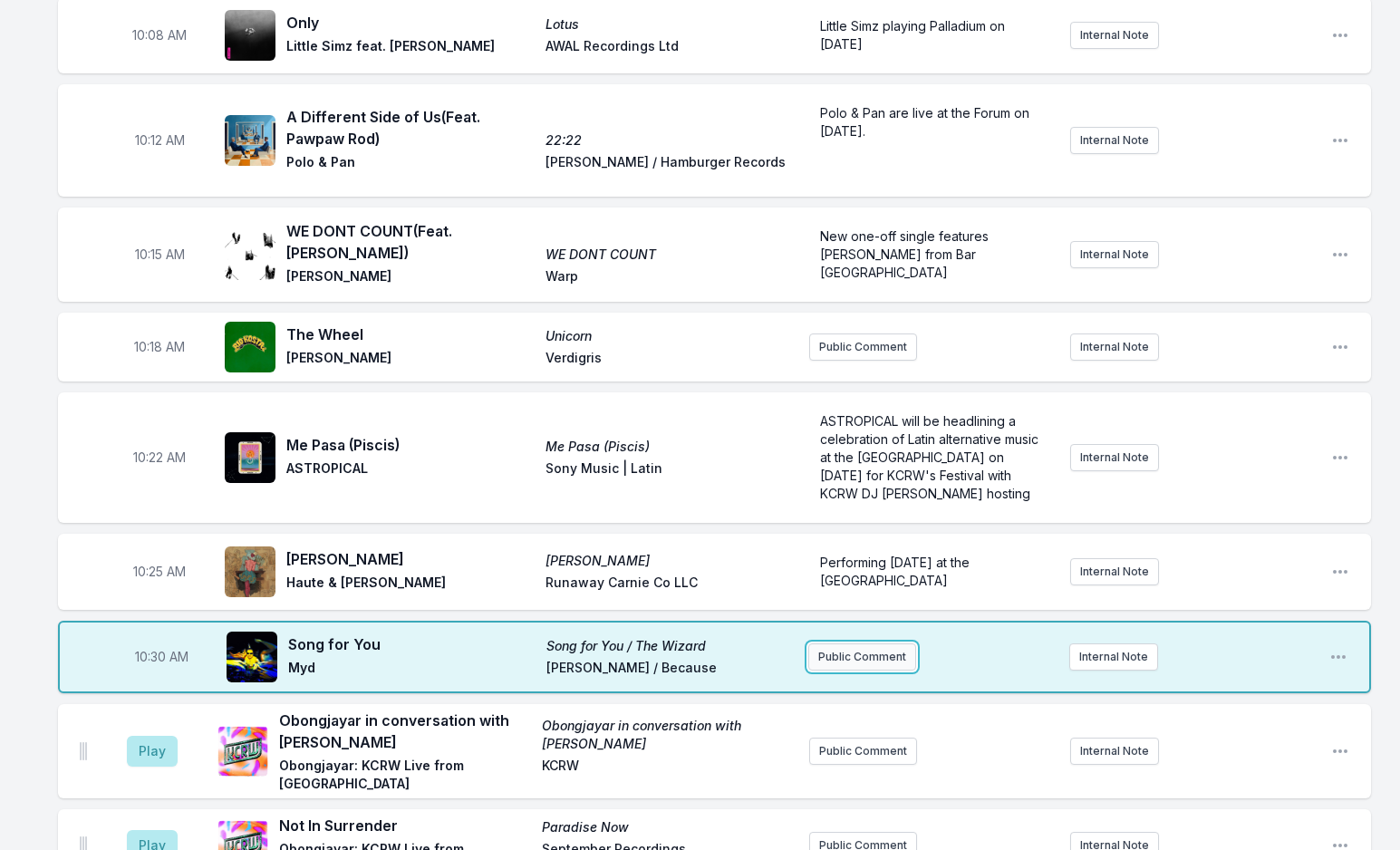
click at [869, 643] on button "Public Comment" at bounding box center [862, 656] width 108 height 27
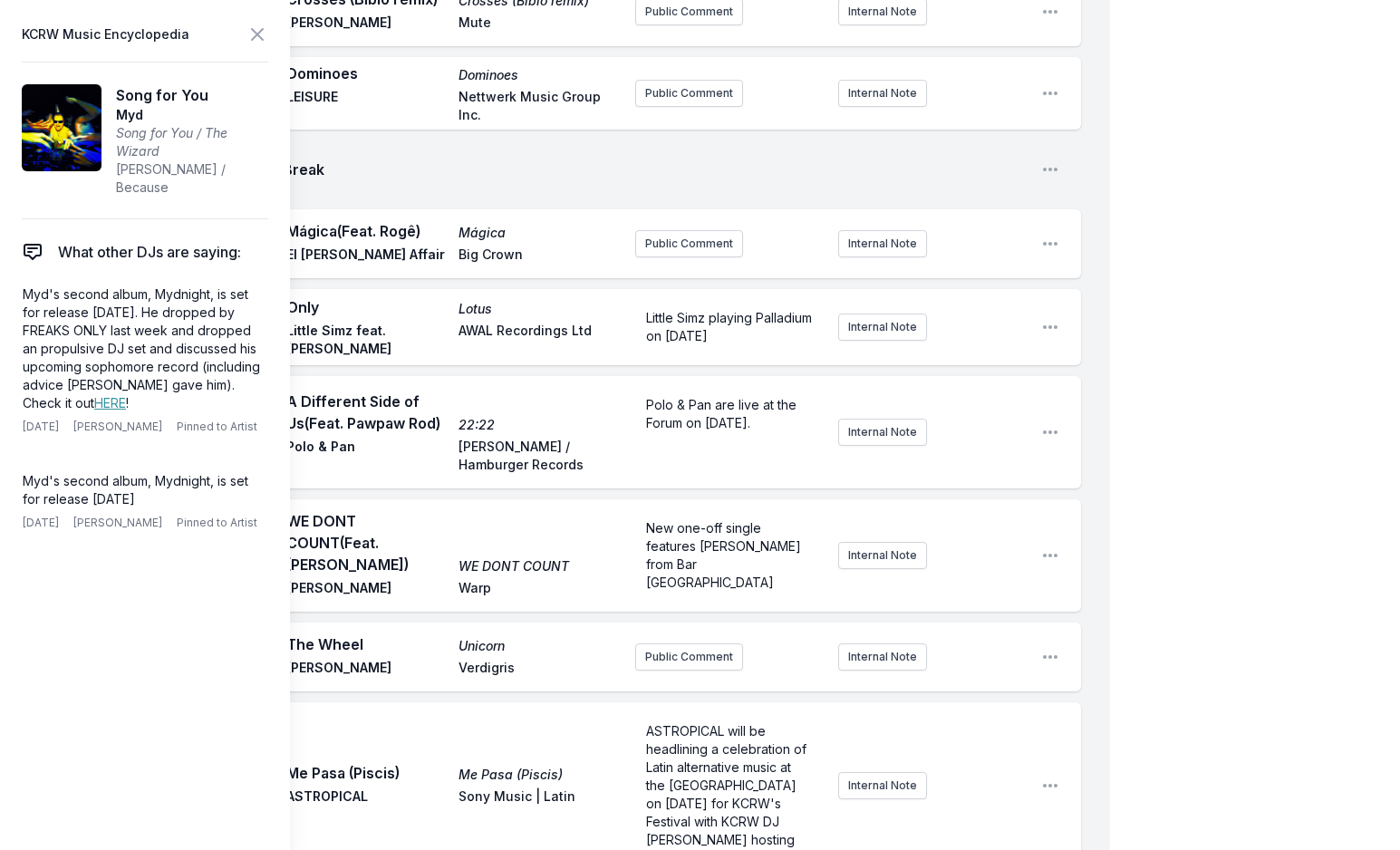
scroll to position [2486, 0]
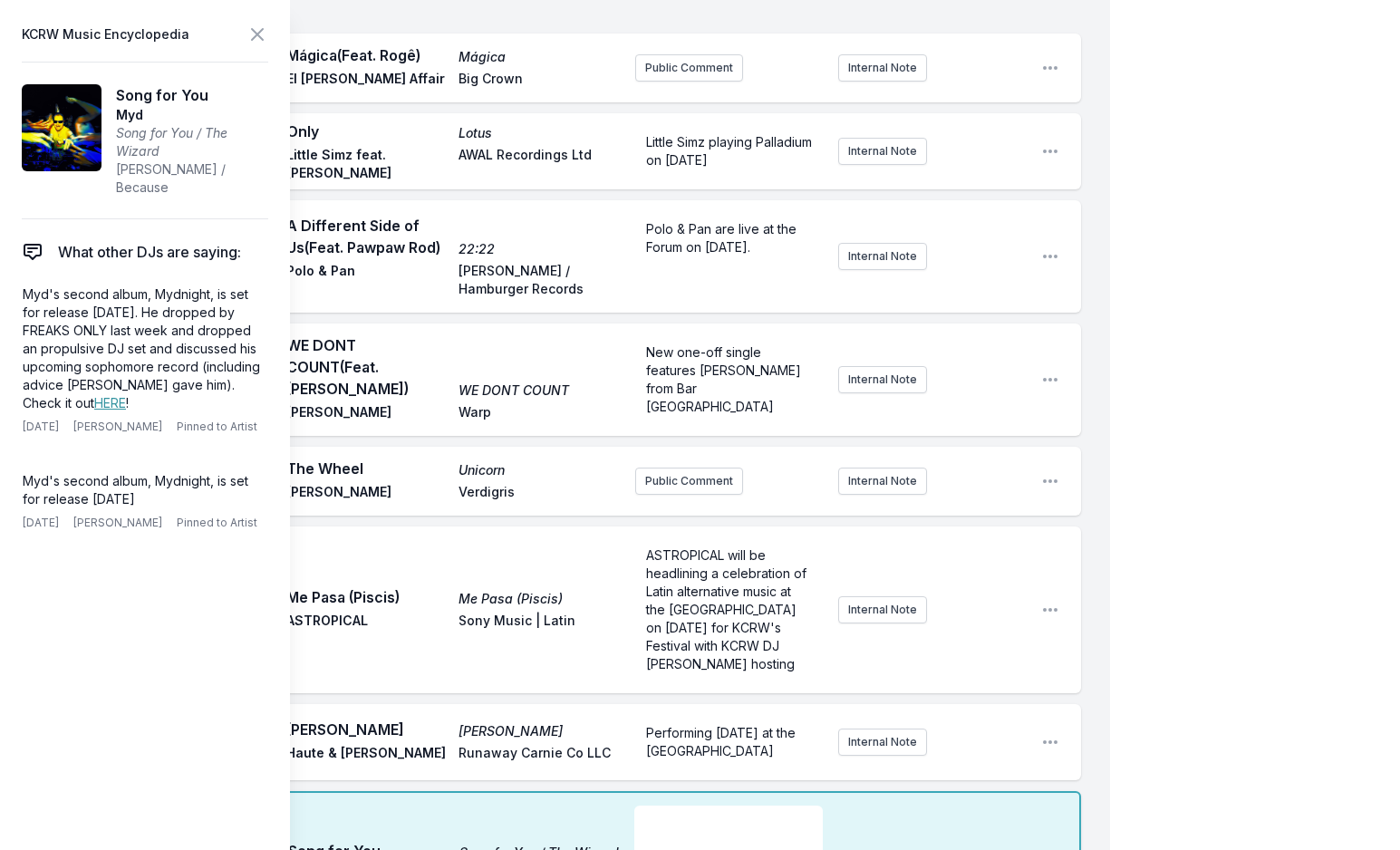
click at [695, 806] on div "﻿" at bounding box center [728, 849] width 188 height 87
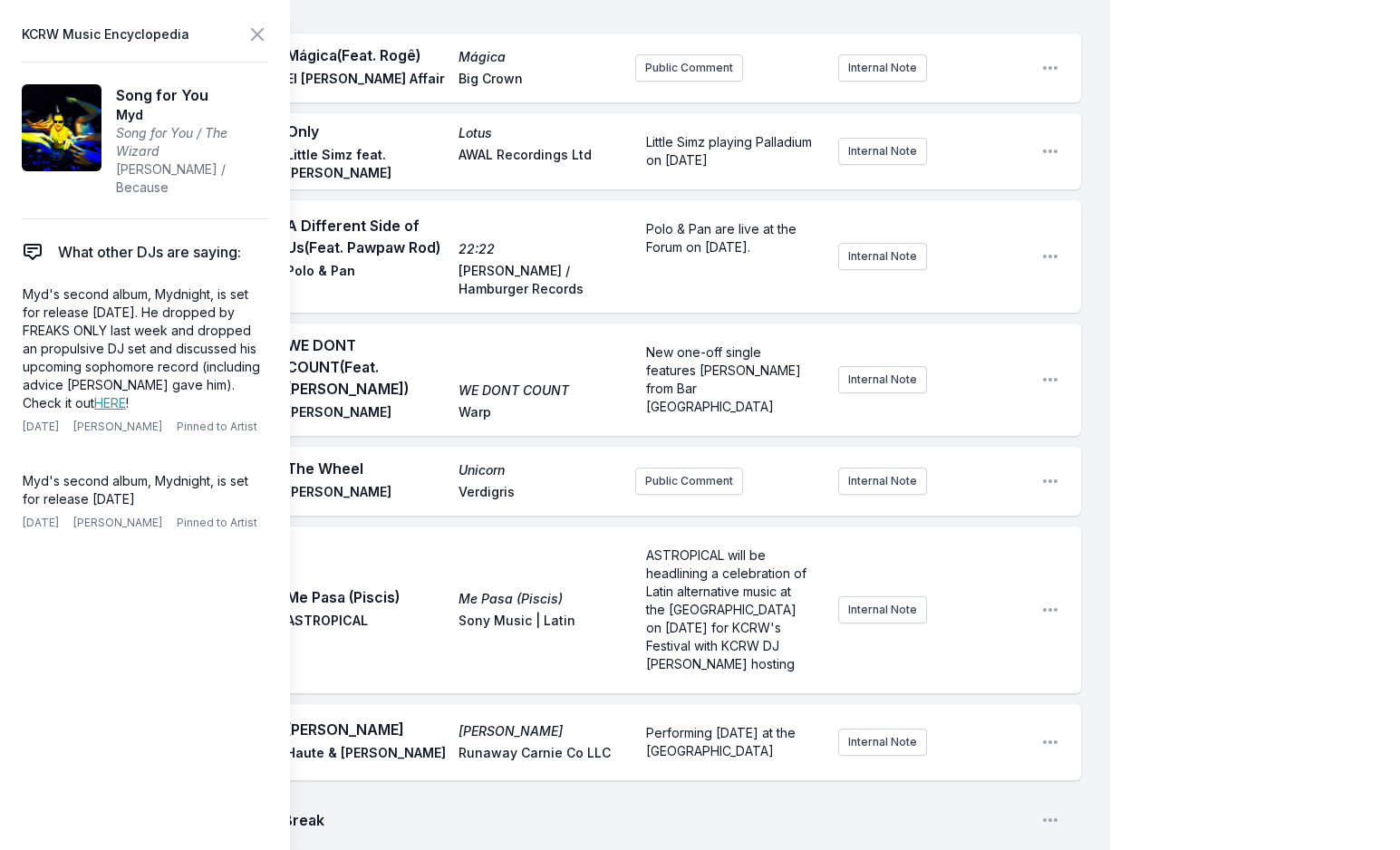
scroll to position [2555, 0]
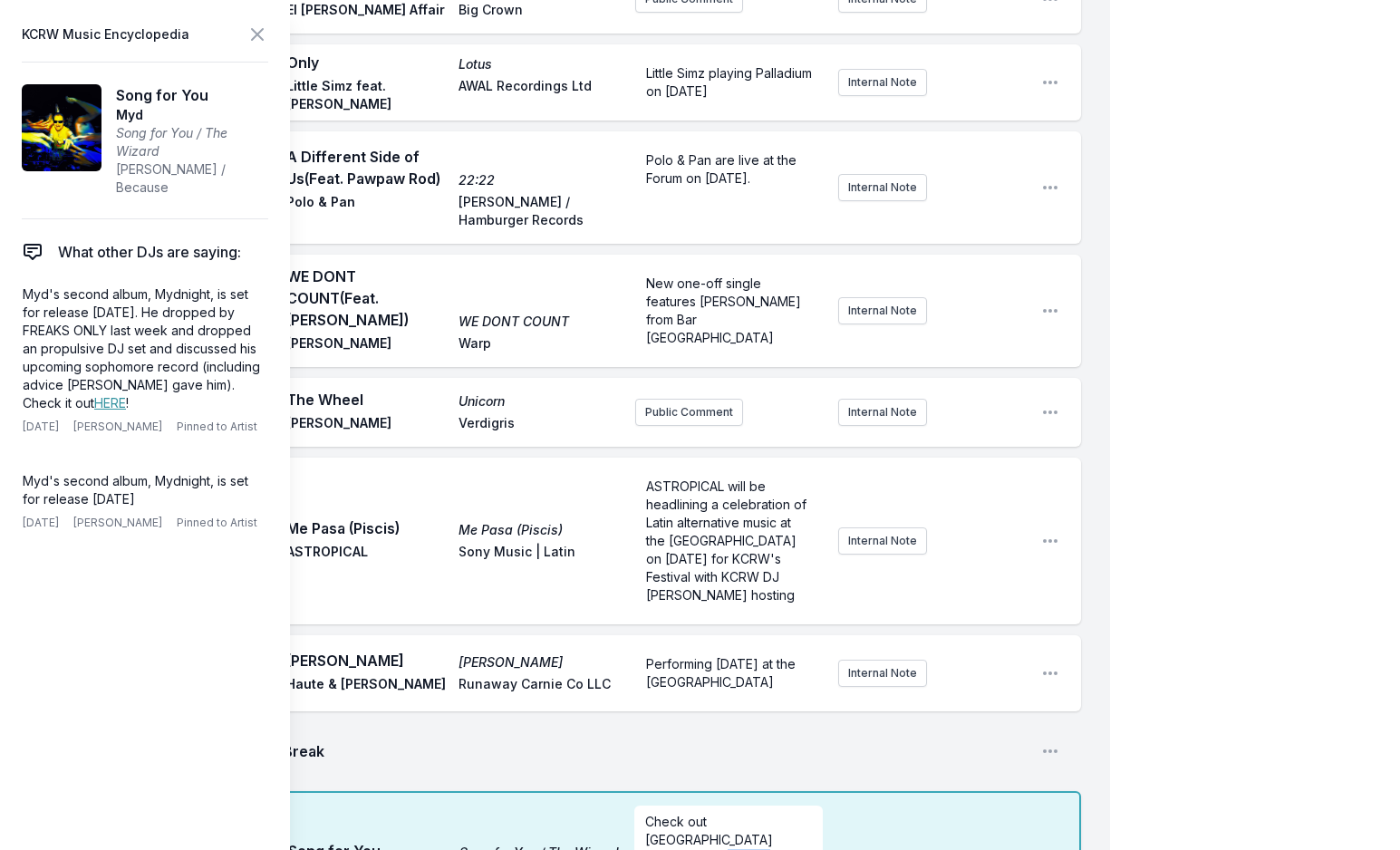
drag, startPoint x: 766, startPoint y: 713, endPoint x: 767, endPoint y: 722, distance: 9.1
click at [767, 813] on p "Check out [GEOGRAPHIC_DATA] based DJ/Producer [PERSON_NAME]'s guest mix on Frea…" at bounding box center [728, 867] width 166 height 109
click at [763, 813] on p "Check out [GEOGRAPHIC_DATA] based DJ/Producer [PERSON_NAME]'s guest mix on Frea…" at bounding box center [728, 867] width 166 height 109
click at [263, 29] on icon at bounding box center [257, 34] width 11 height 11
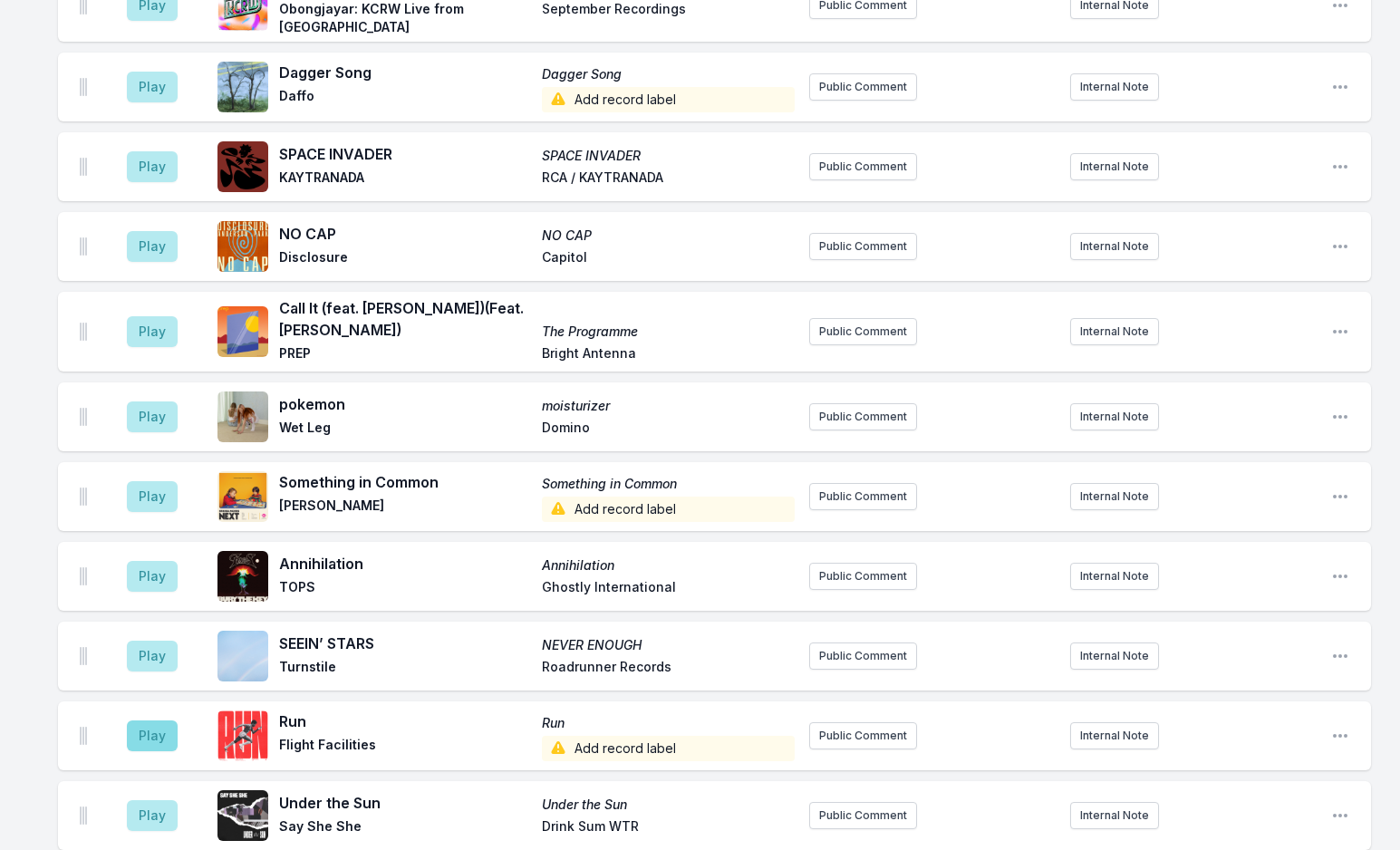
scroll to position [3098, 0]
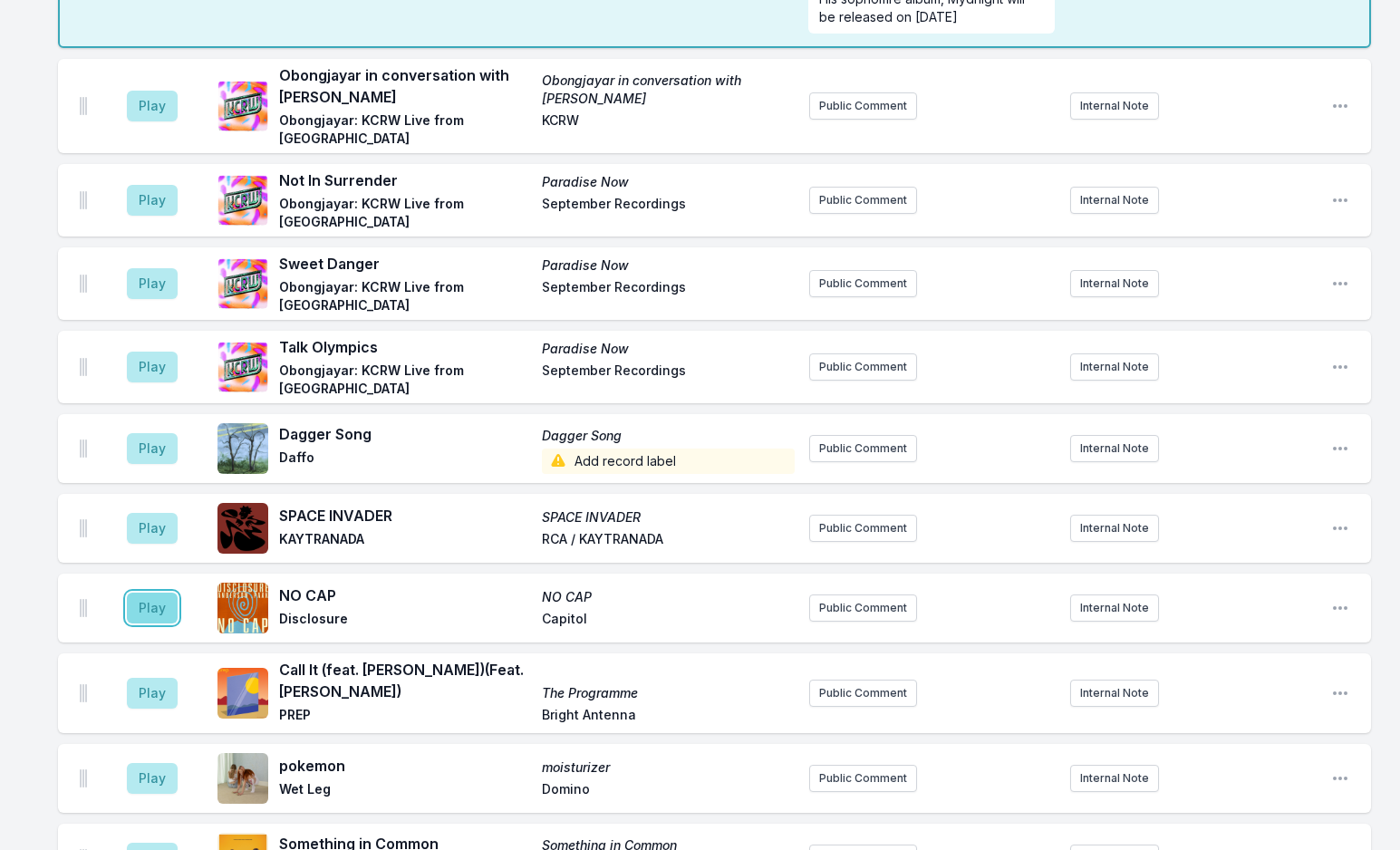
click at [147, 593] on button "Play" at bounding box center [152, 608] width 51 height 31
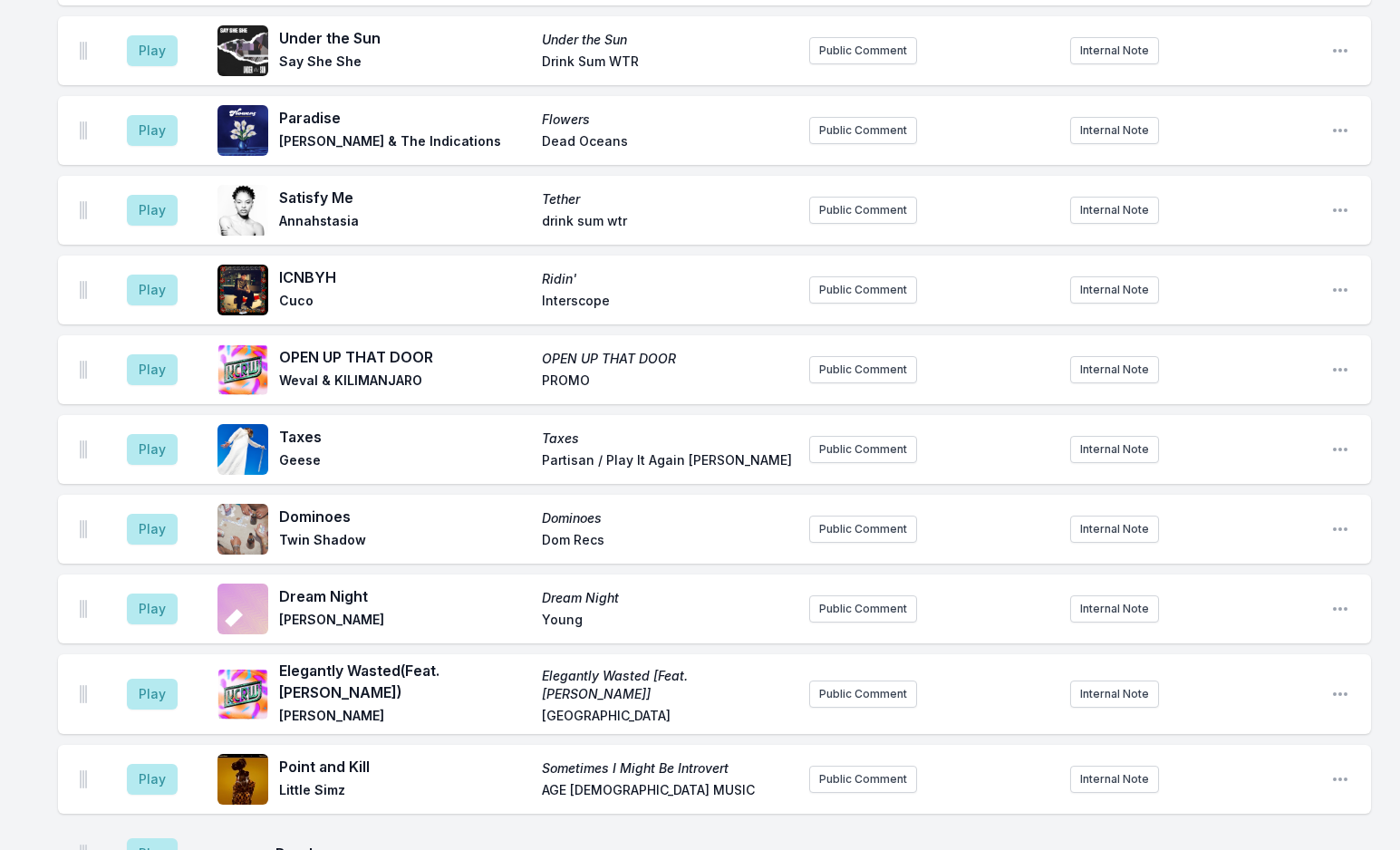
scroll to position [4687, 0]
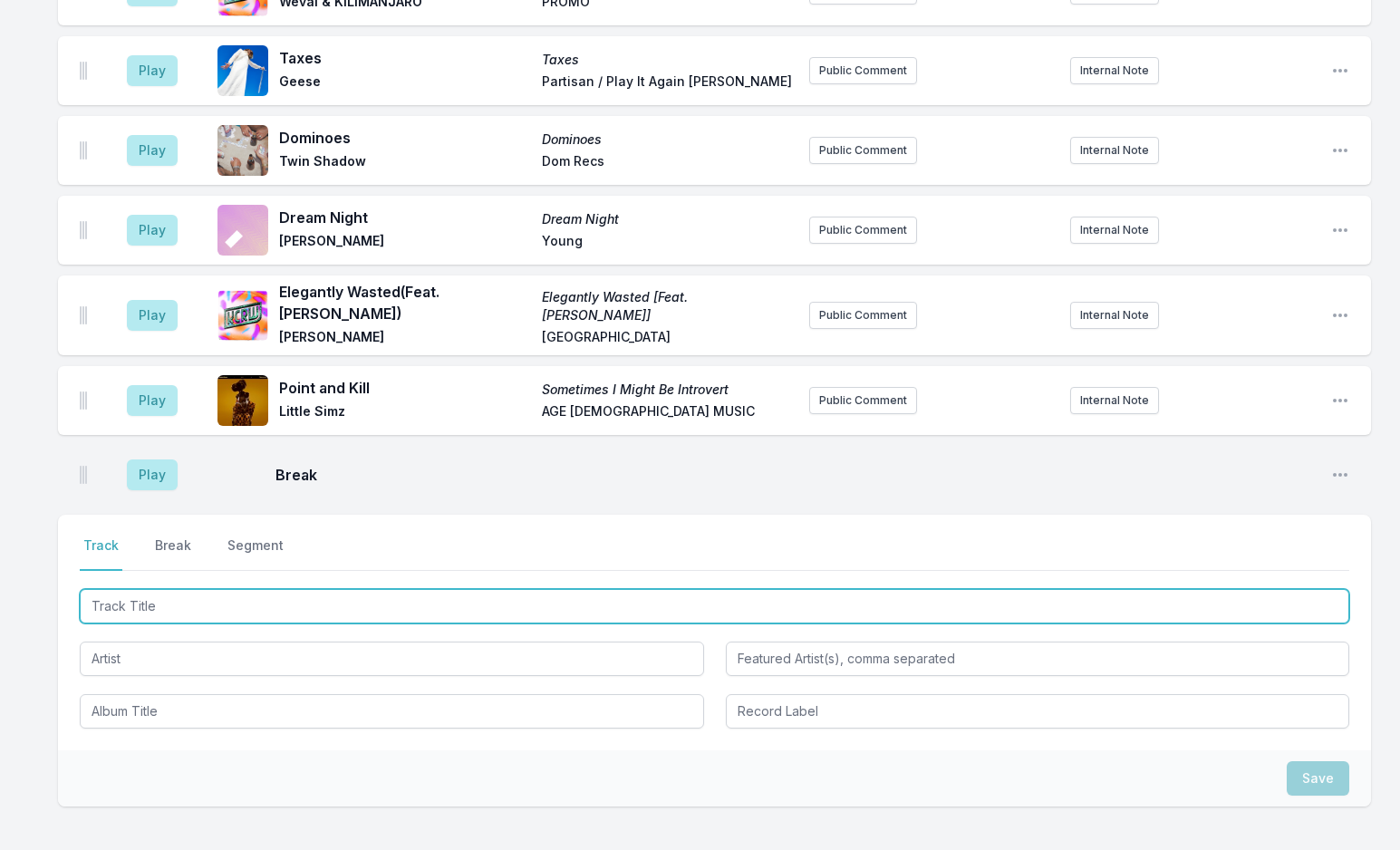
click at [236, 589] on input "Track Title" at bounding box center [715, 606] width 1270 height 34
type input "Tennis Bracelet"
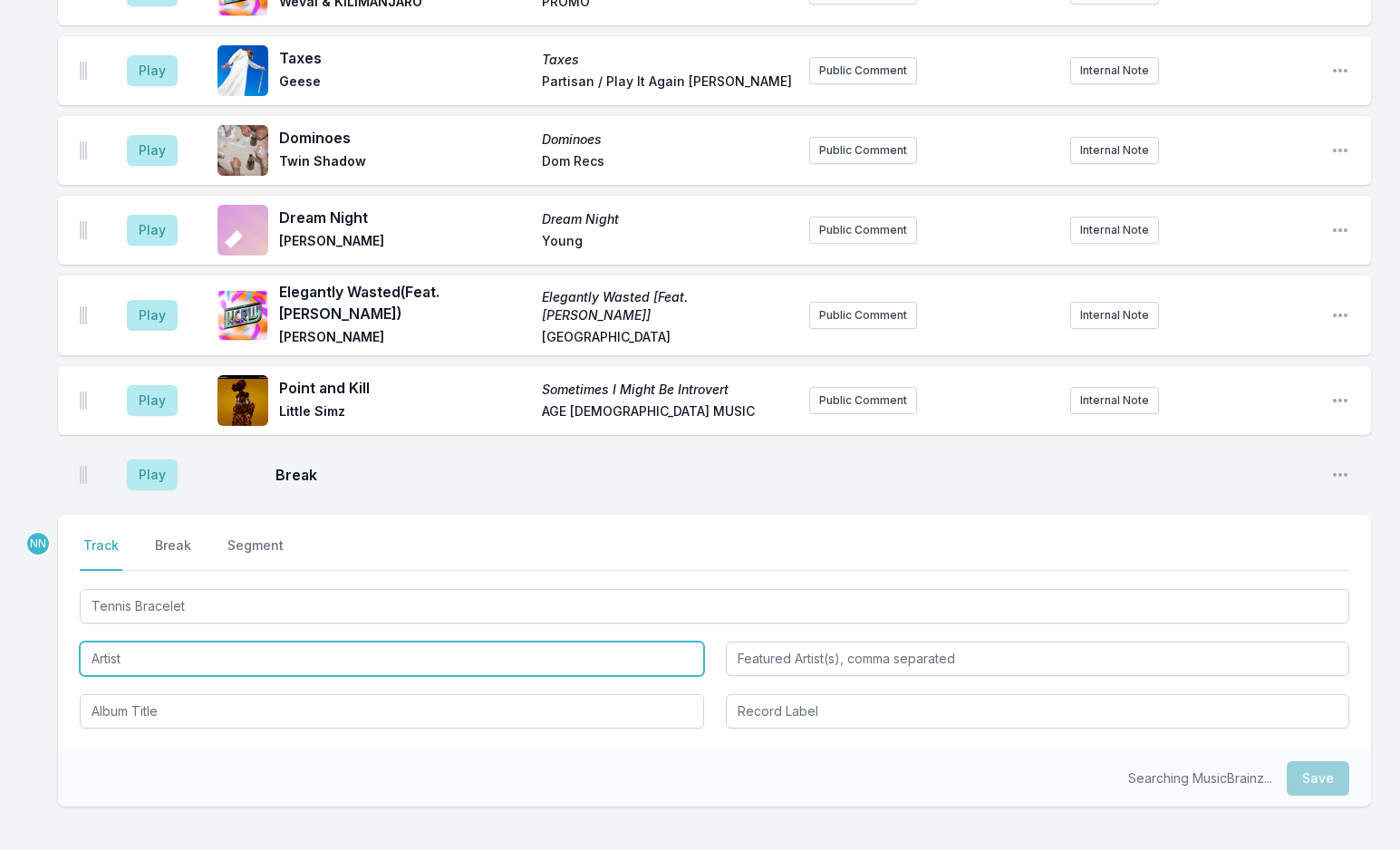
click at [187, 642] on input "Artist" at bounding box center [392, 659] width 624 height 34
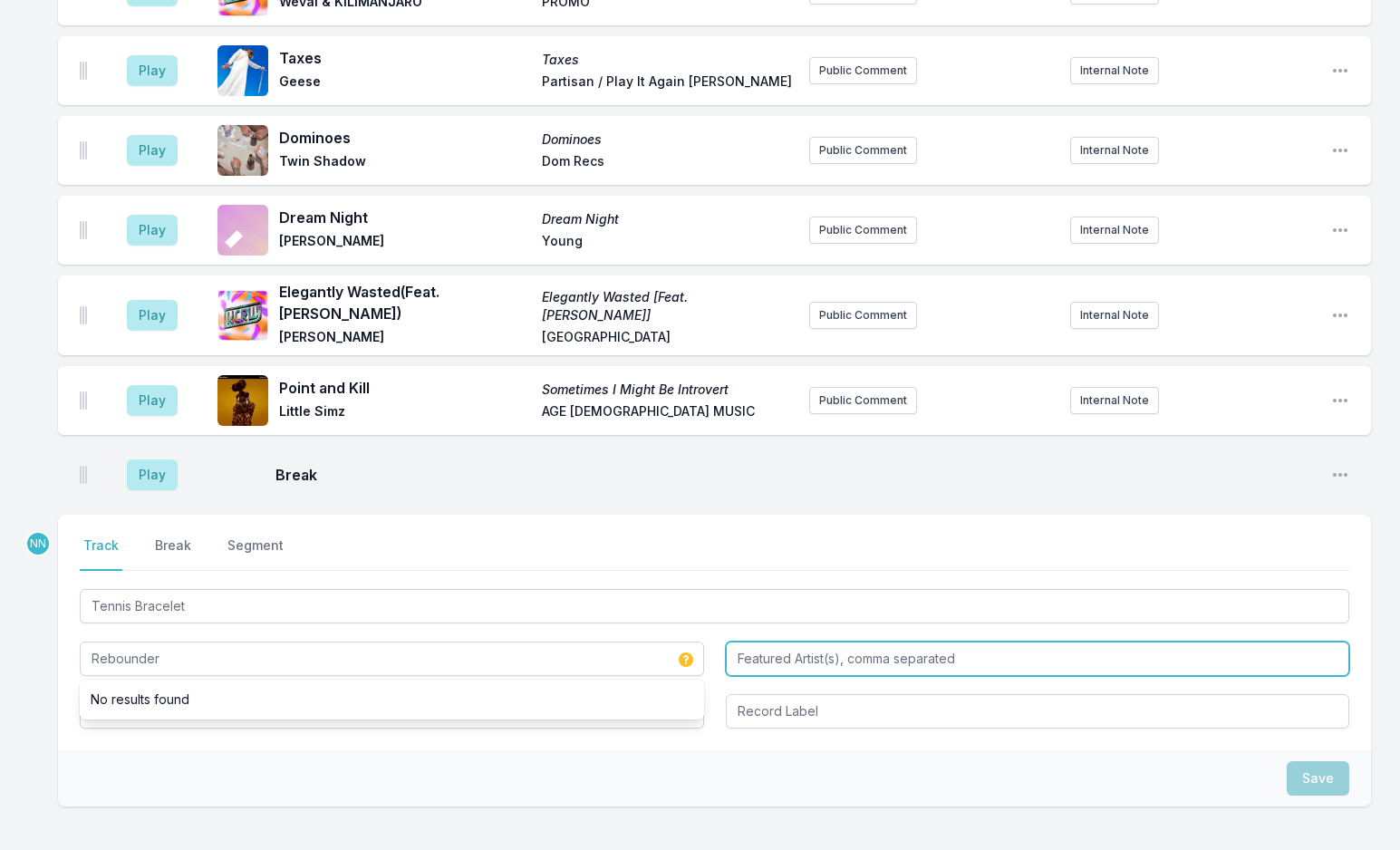
type input "Rebounder"
type input "[PERSON_NAME]"
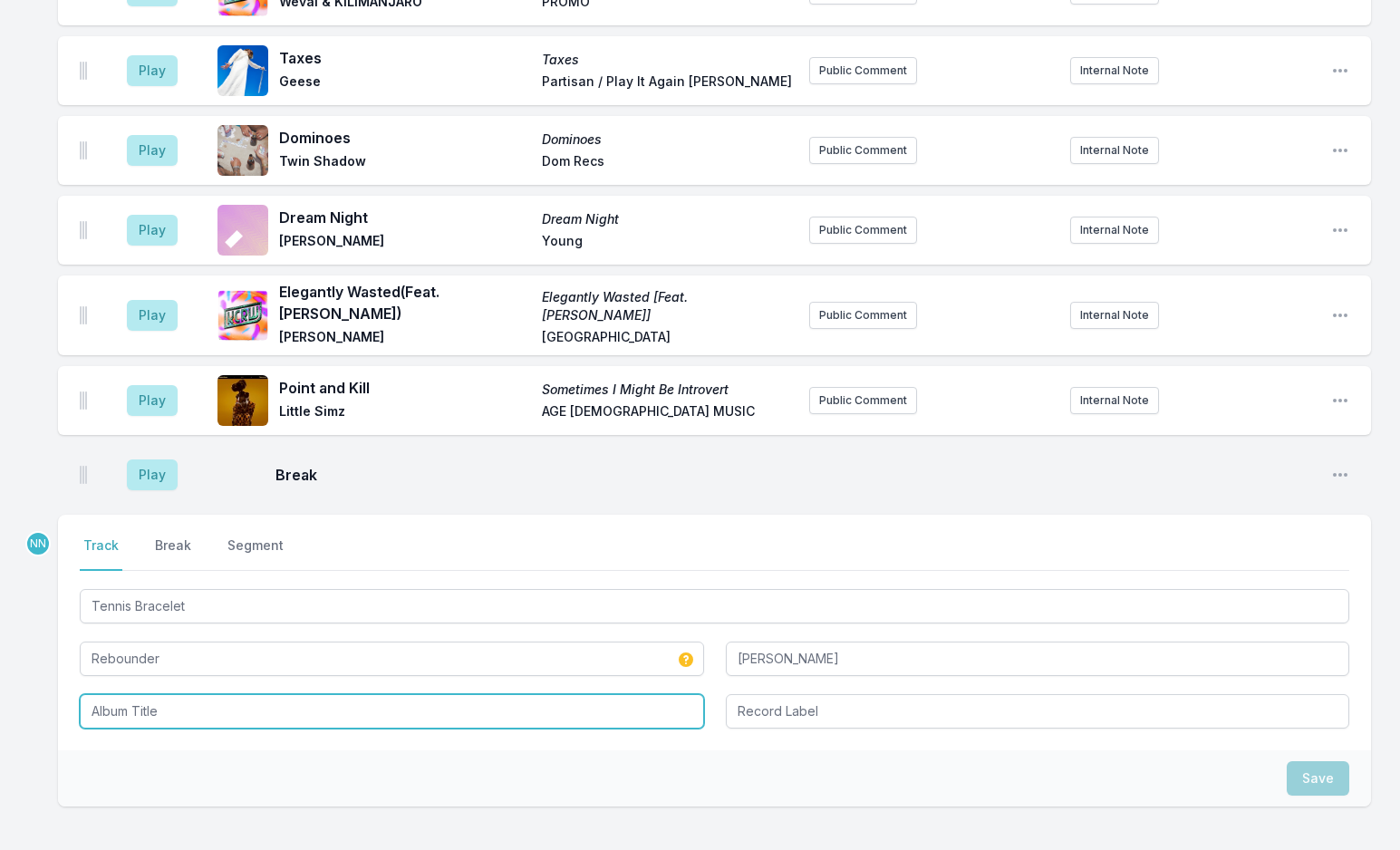
click at [151, 694] on input "Album Title" at bounding box center [392, 711] width 624 height 34
type input "Tennis Bracelet"
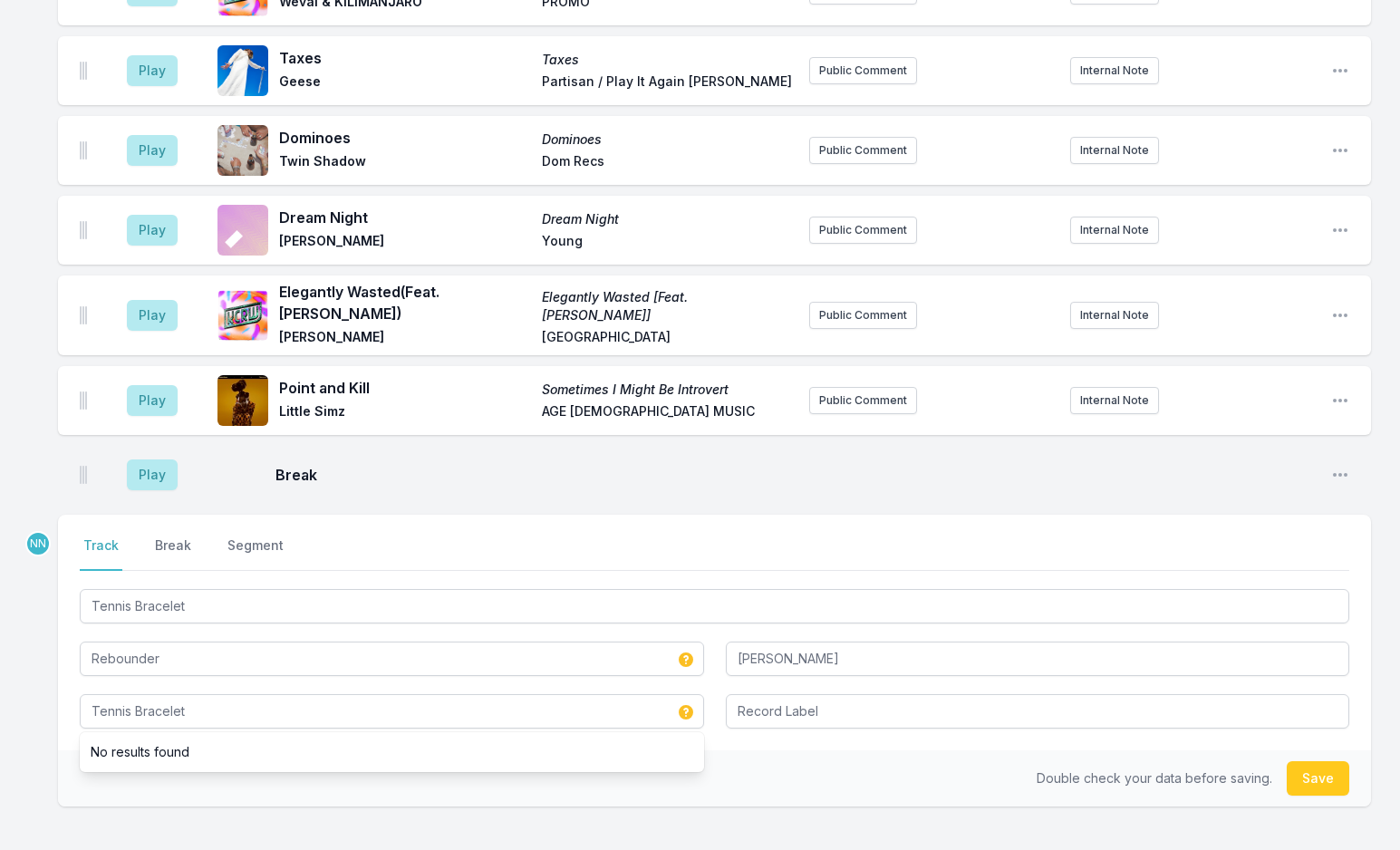
click at [745, 691] on div at bounding box center [1038, 710] width 624 height 38
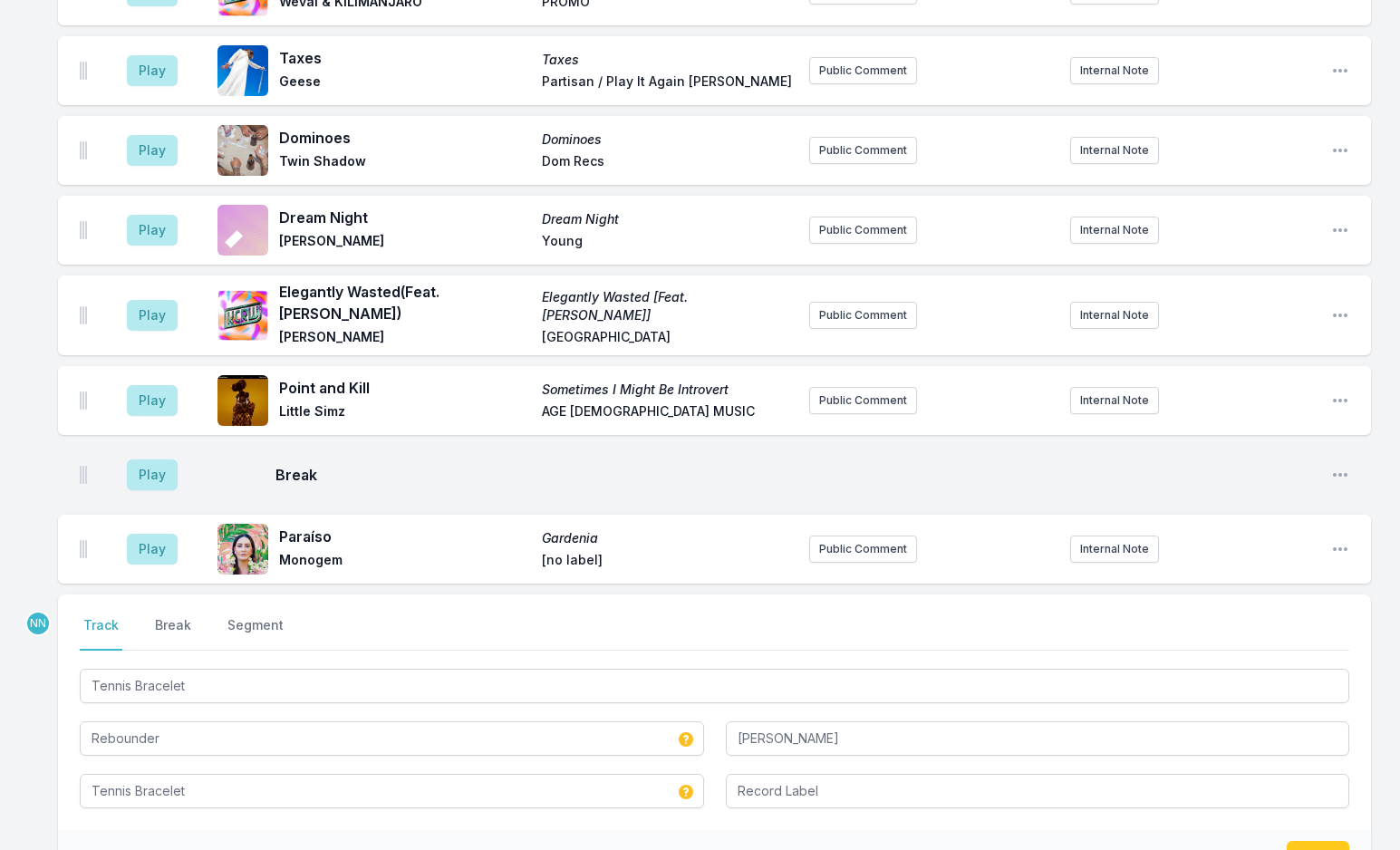
scroll to position [4767, 0]
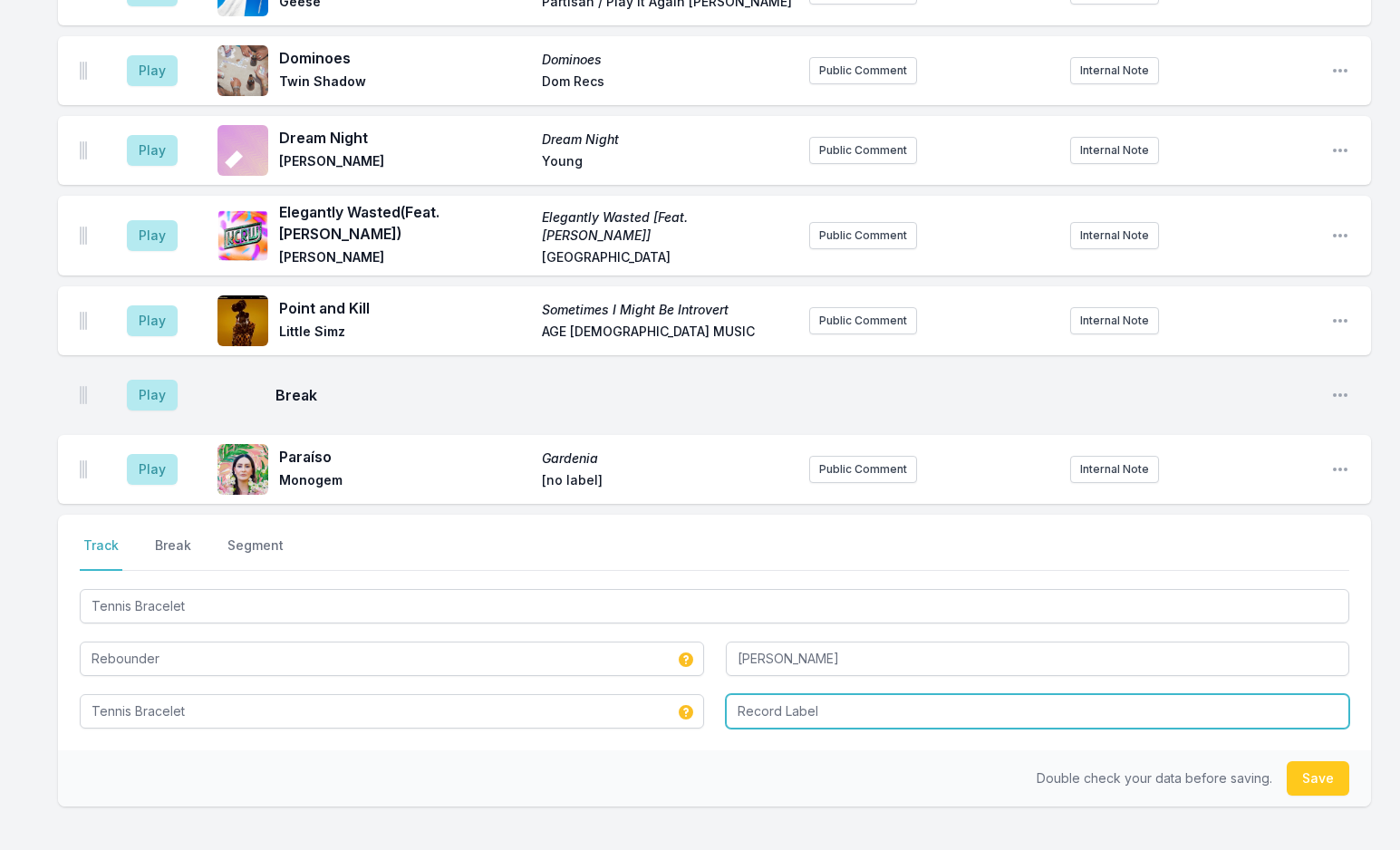
click at [752, 694] on input "Record Label" at bounding box center [1038, 711] width 624 height 34
type input "Self Release"
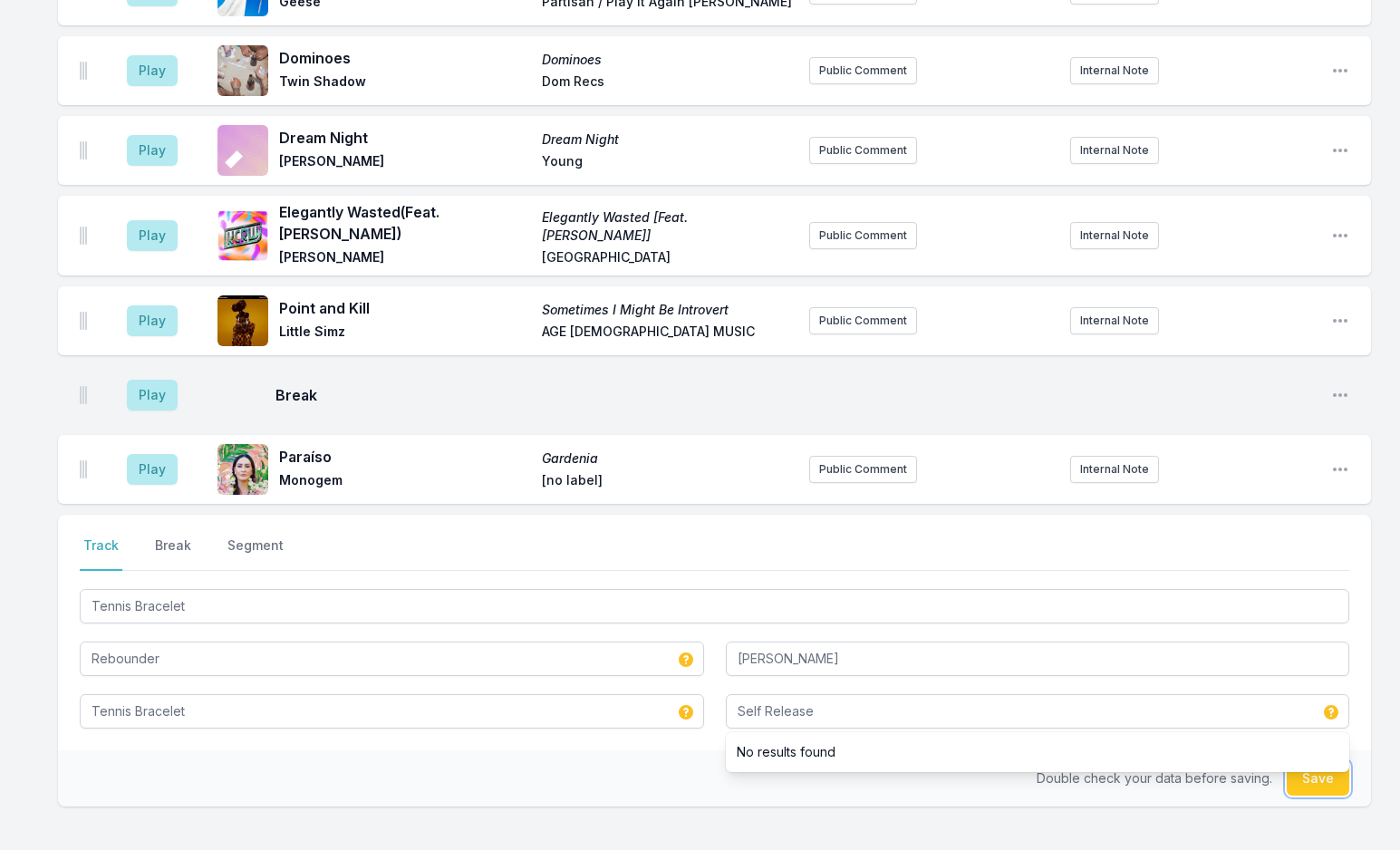
click at [1300, 761] on button "Save" at bounding box center [1318, 778] width 63 height 34
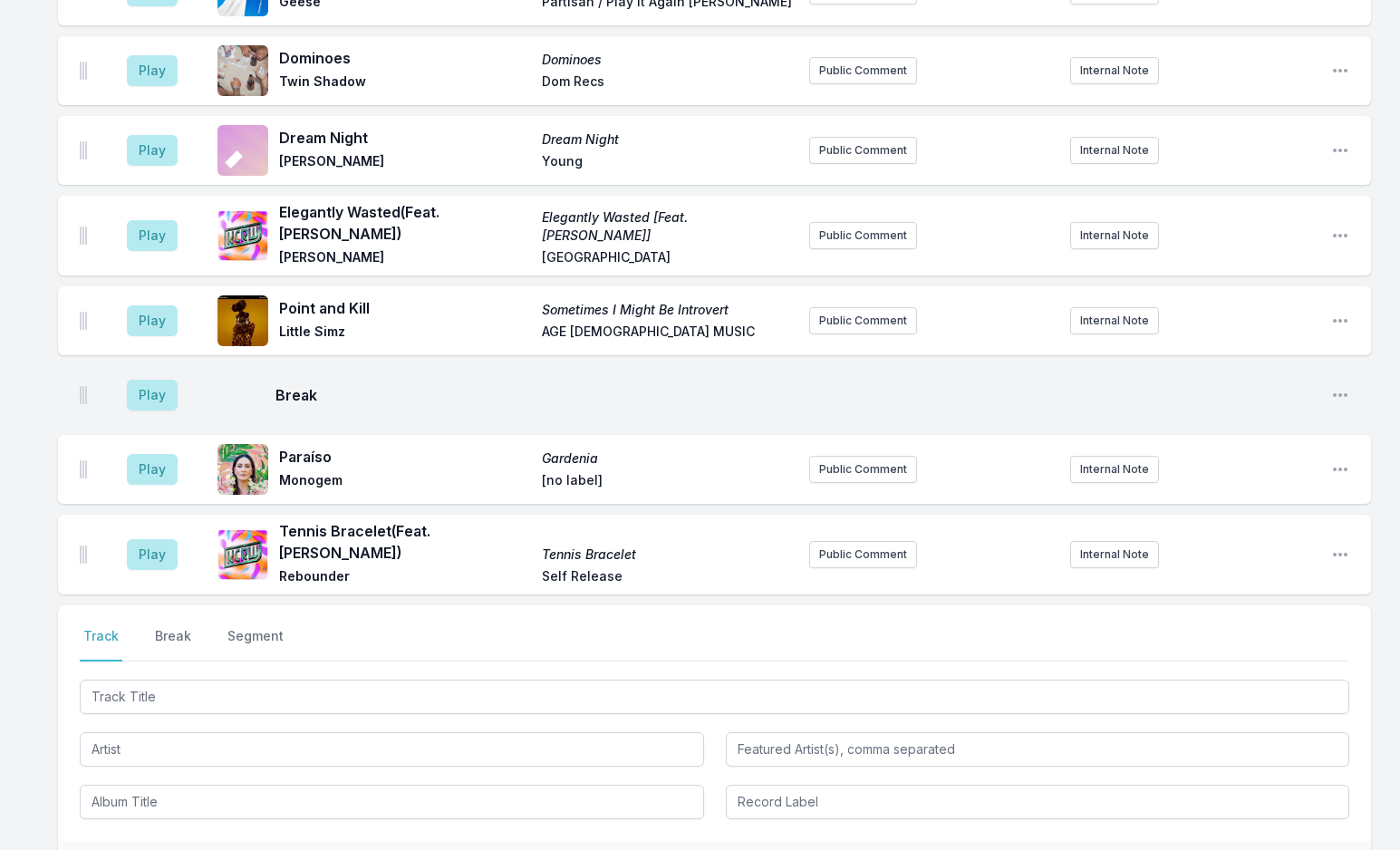
scroll to position [4847, 0]
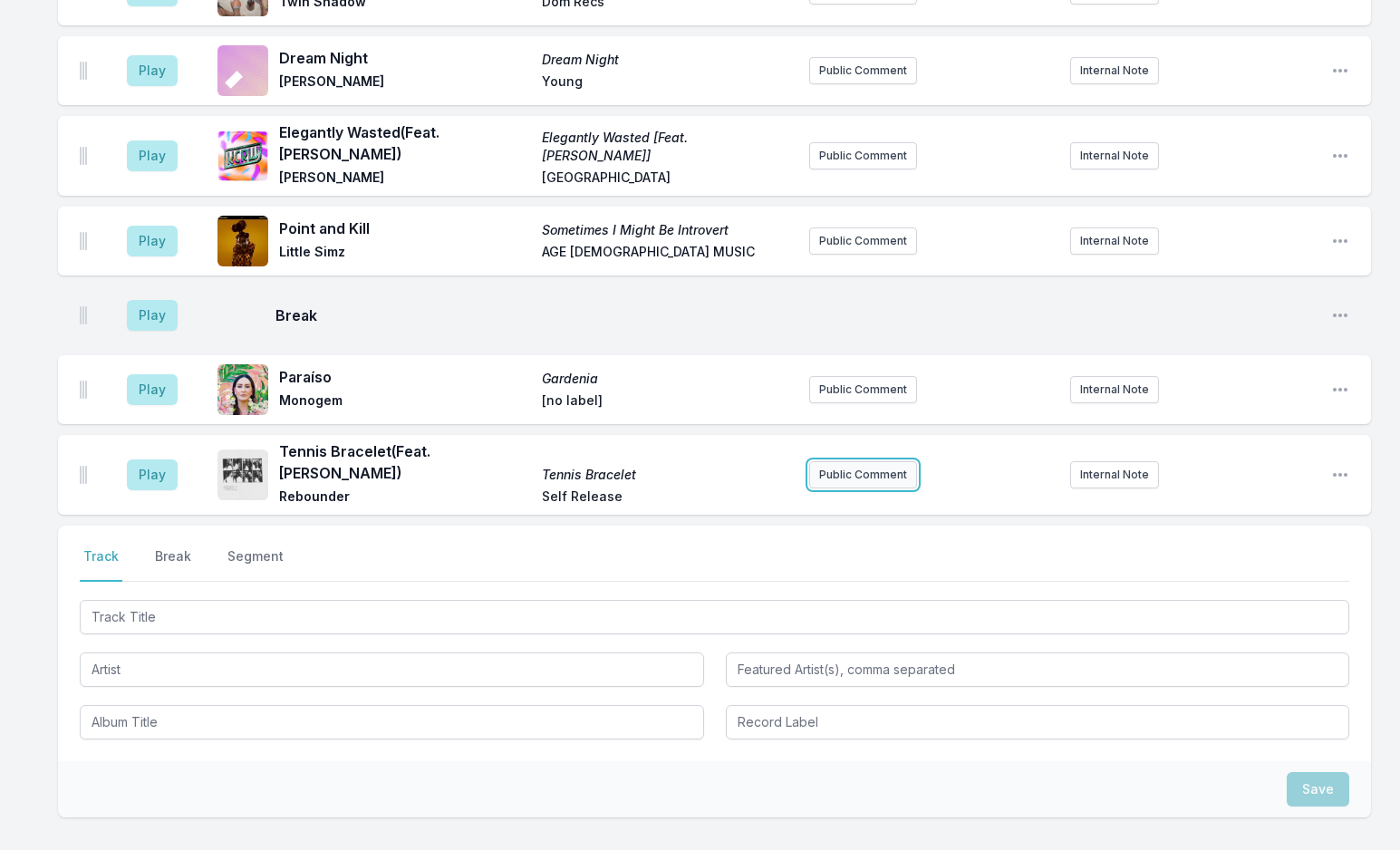
click at [878, 461] on button "Public Comment" at bounding box center [863, 474] width 108 height 27
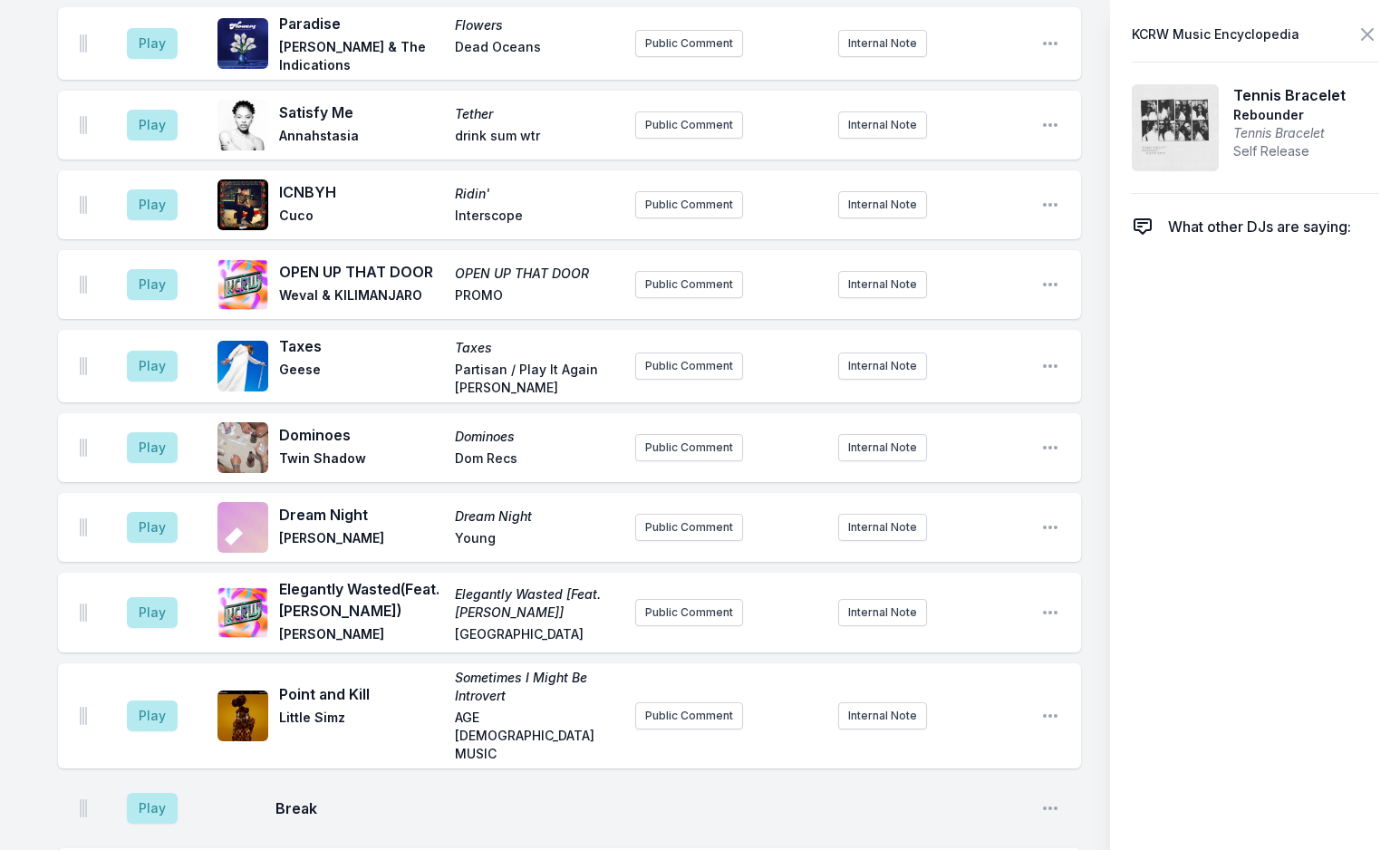
scroll to position [4915, 0]
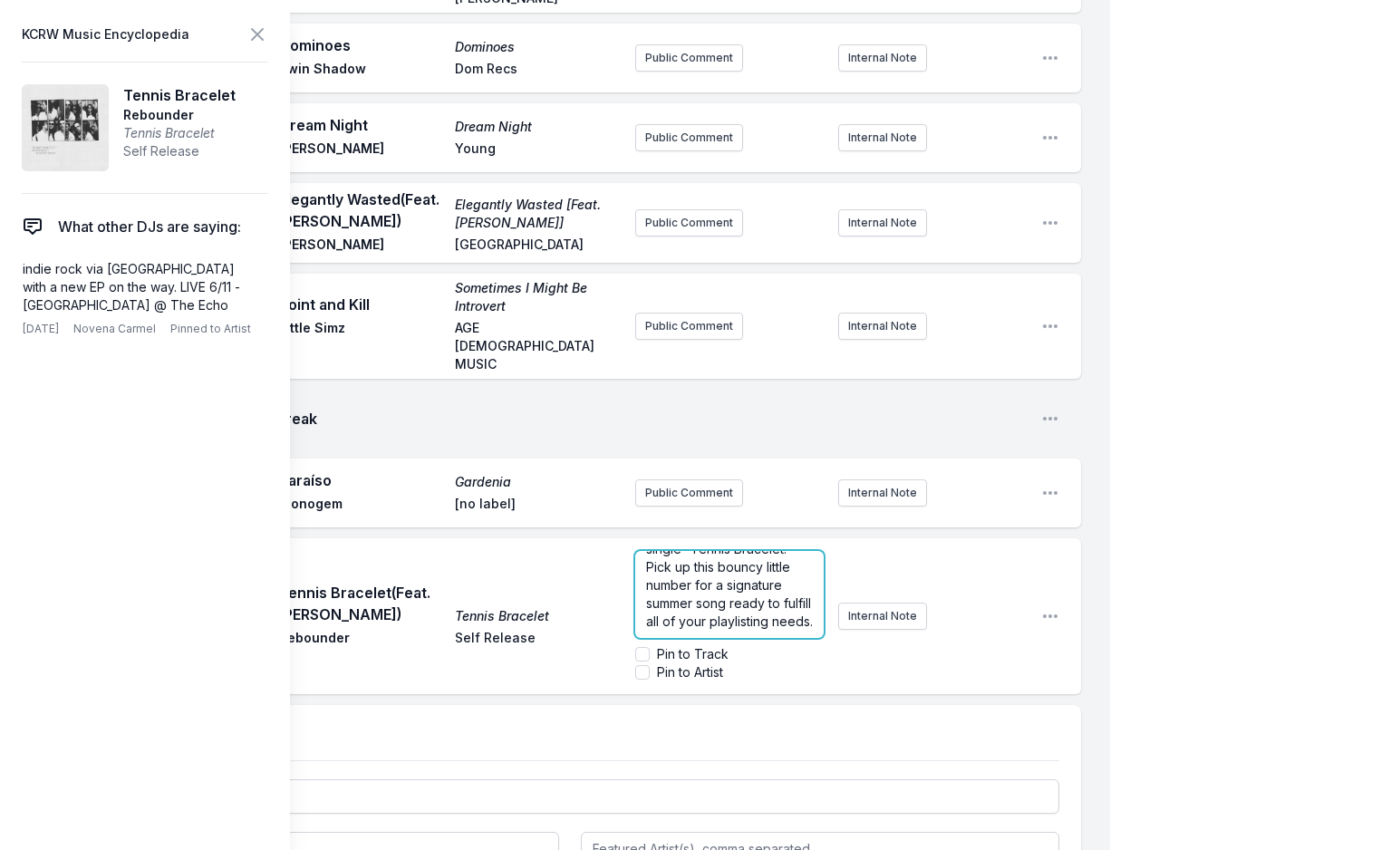
scroll to position [0, 0]
drag, startPoint x: 644, startPoint y: 371, endPoint x: 758, endPoint y: 366, distance: 113.4
click at [758, 551] on div "[DATE] Top Tune: [PERSON_NAME] spent a long time as the opening act for NYC mul…" at bounding box center [729, 594] width 188 height 87
click at [253, 30] on icon at bounding box center [257, 34] width 11 height 11
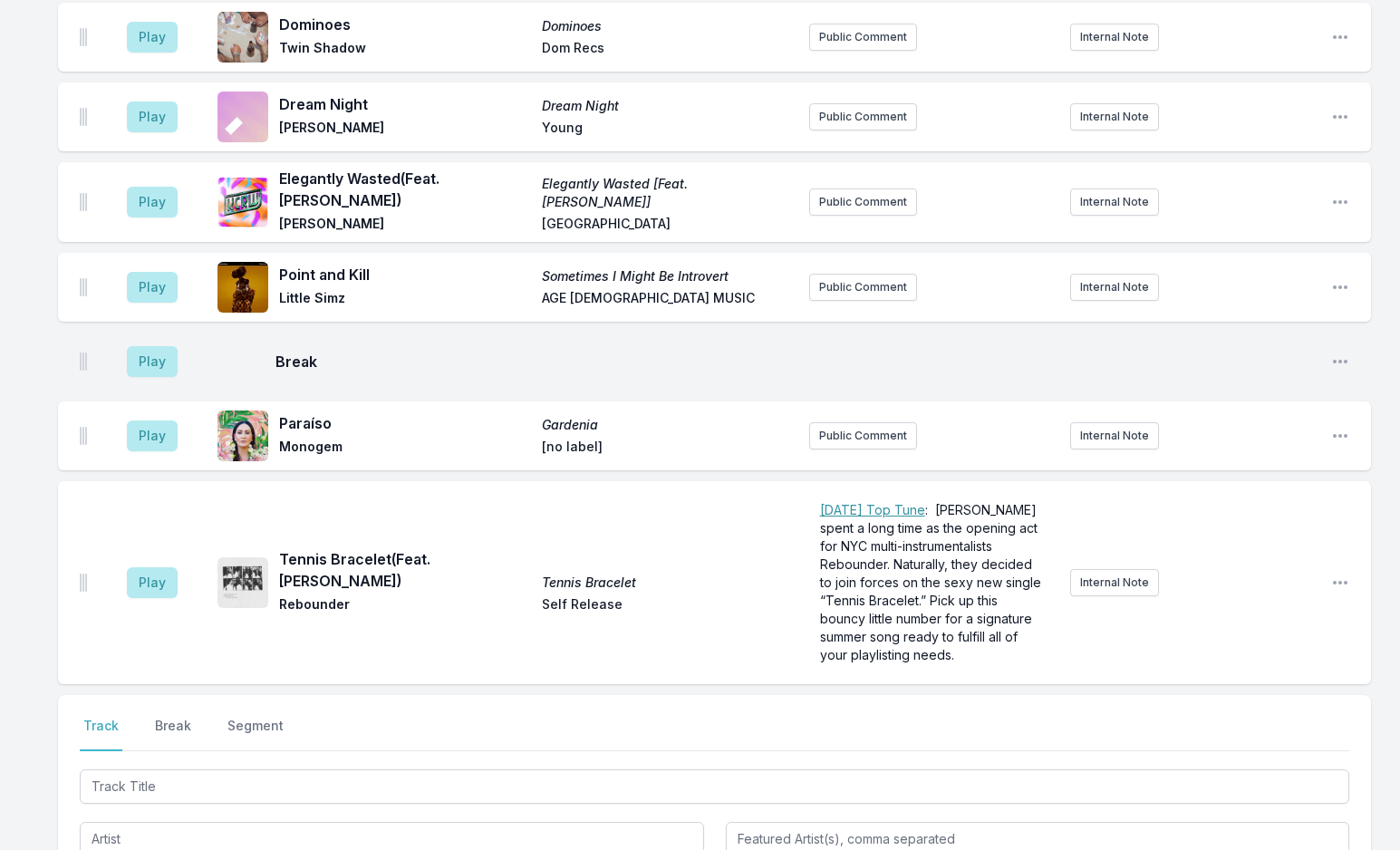
scroll to position [4799, 0]
click at [847, 423] on button "Public Comment" at bounding box center [863, 436] width 108 height 27
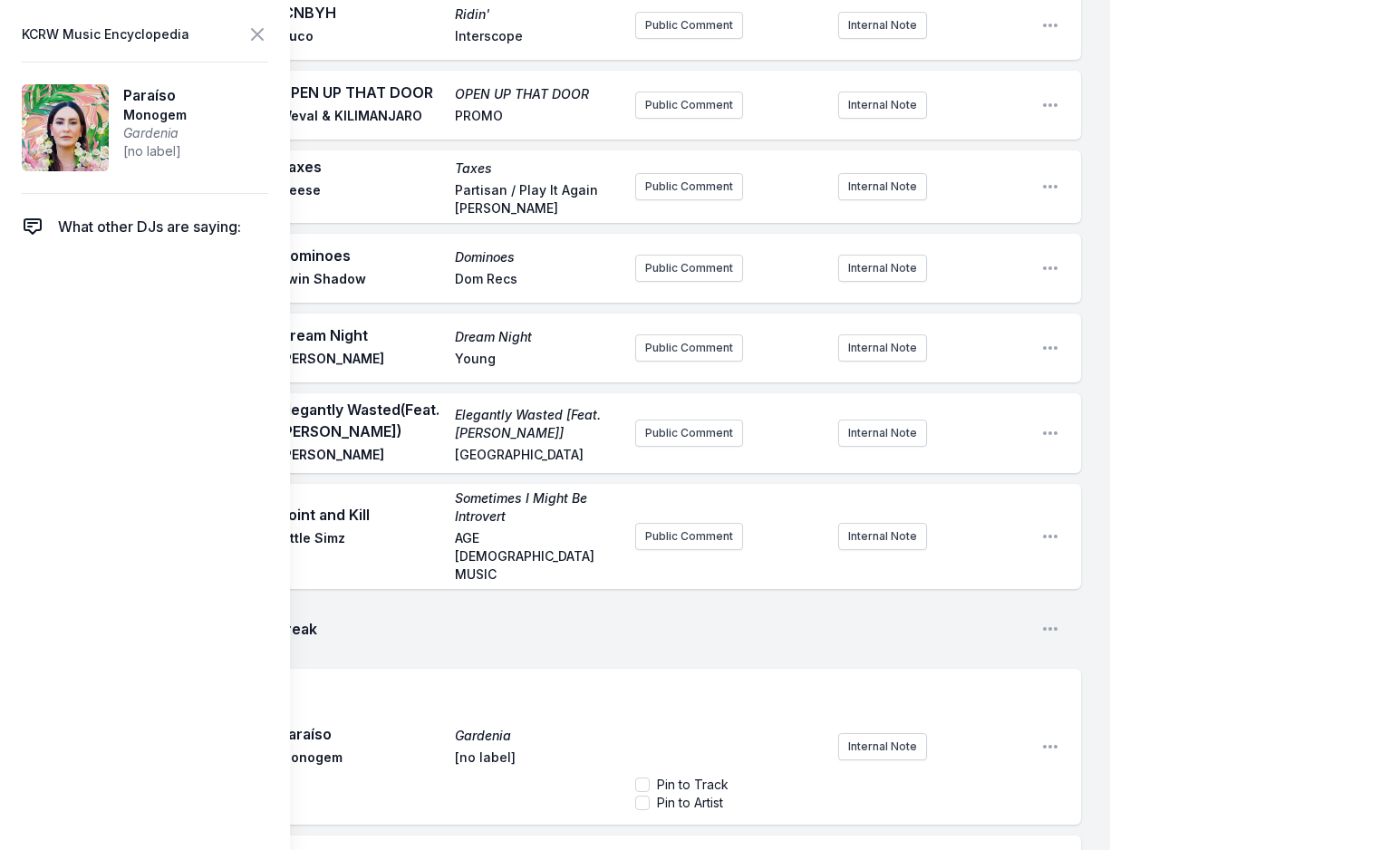
scroll to position [5050, 0]
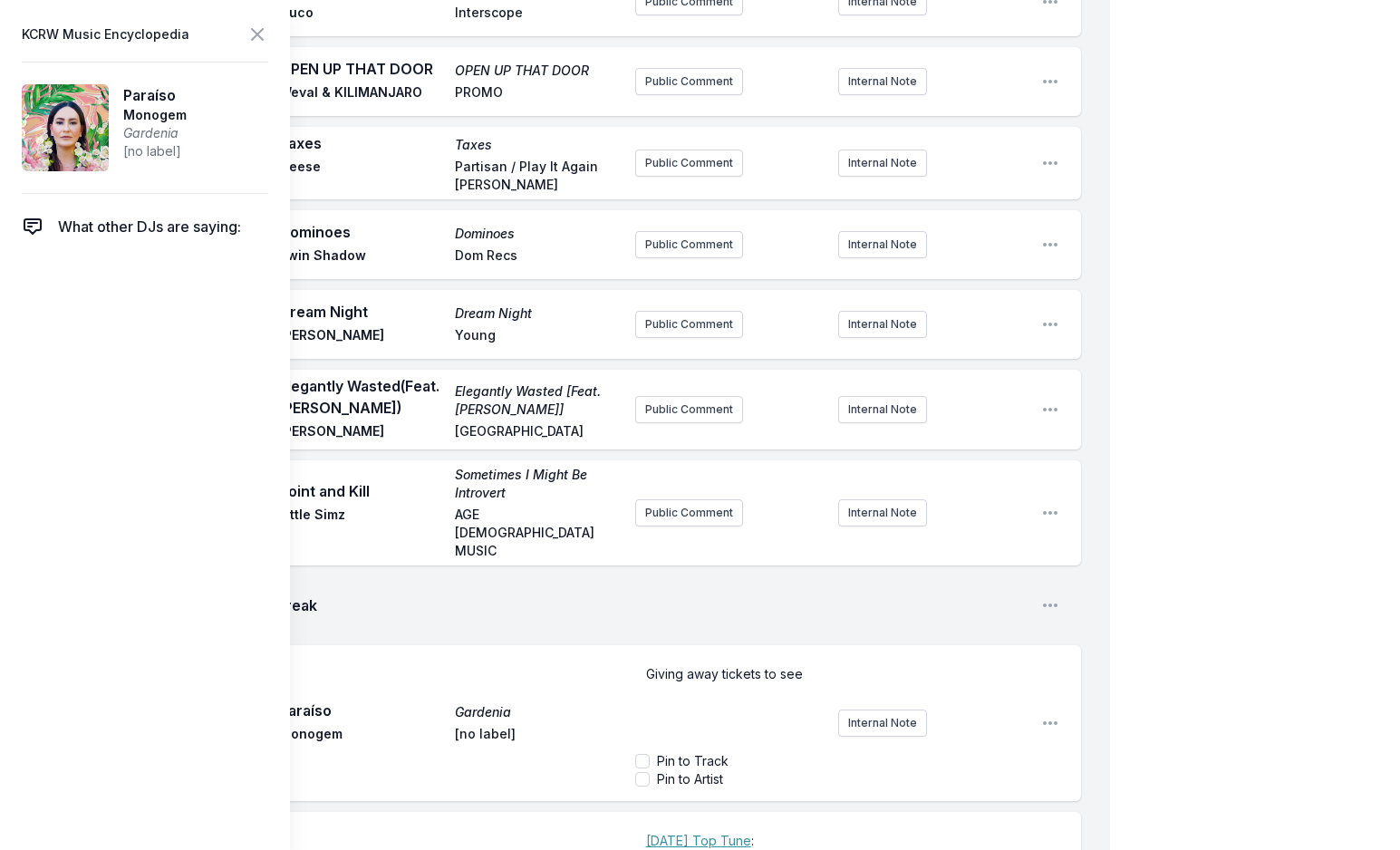
drag, startPoint x: 831, startPoint y: 483, endPoint x: 821, endPoint y: 488, distance: 11.0
click at [829, 651] on div "Giving away tickets to see Pin to Track Pin to Artist Internal Note" at bounding box center [830, 723] width 391 height 145
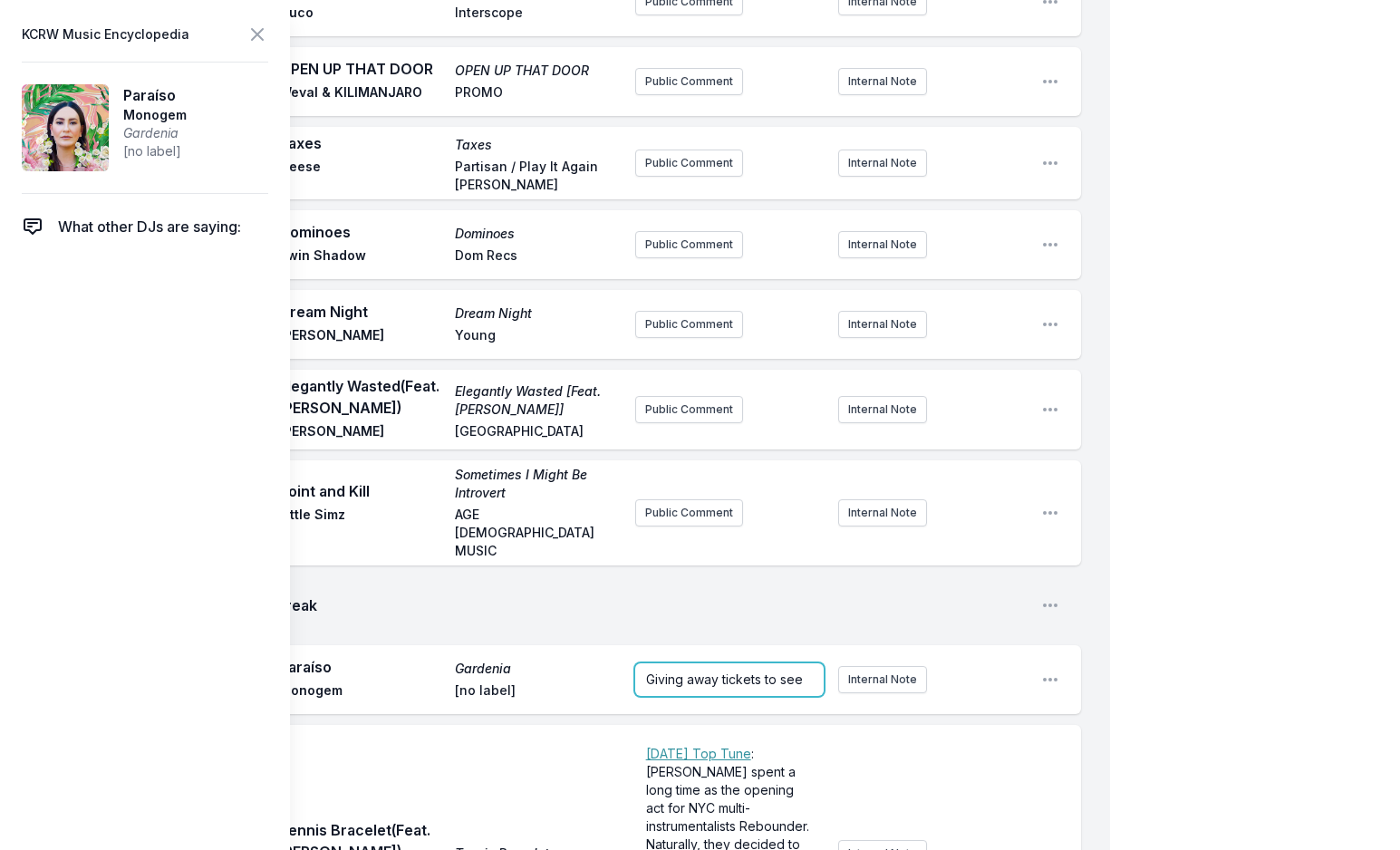
click at [780, 663] on form "Giving away tickets to see" at bounding box center [729, 679] width 188 height 33
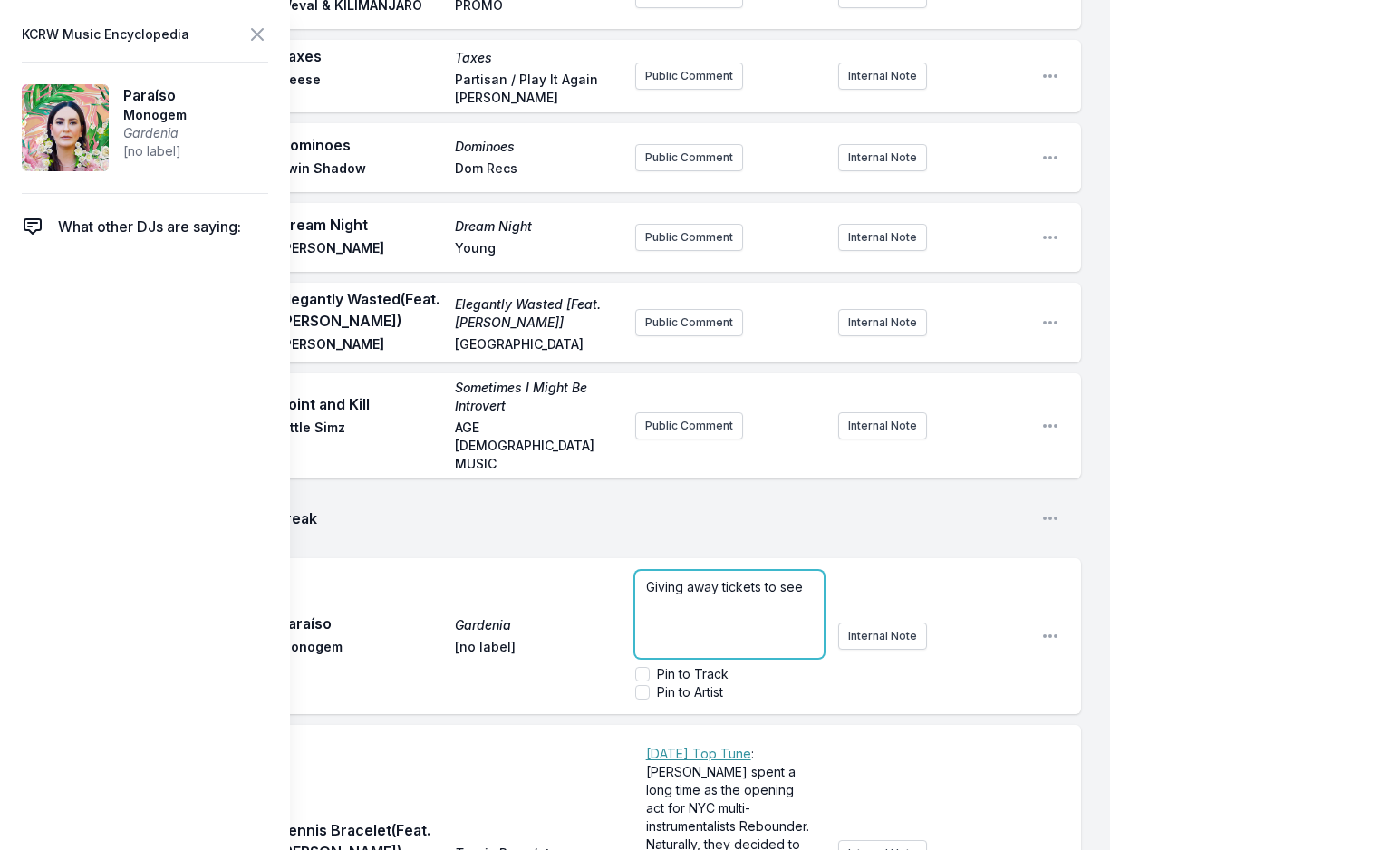
click at [809, 571] on div "Giving away tickets to see" at bounding box center [729, 614] width 188 height 87
click at [705, 578] on p "Giving away tickets to see Monogem and friends at [GEOGRAPHIC_DATA]" at bounding box center [729, 605] width 167 height 54
click at [788, 578] on p "Giving away tickets to see Monogem and friends at [GEOGRAPHIC_DATA]" at bounding box center [729, 605] width 167 height 54
click at [794, 578] on p "Giving away tickets to see Monogem and friends at [GEOGRAPHIC_DATA] in [GEOGRAP…" at bounding box center [729, 614] width 167 height 72
drag, startPoint x: 257, startPoint y: 38, endPoint x: 301, endPoint y: 97, distance: 73.2
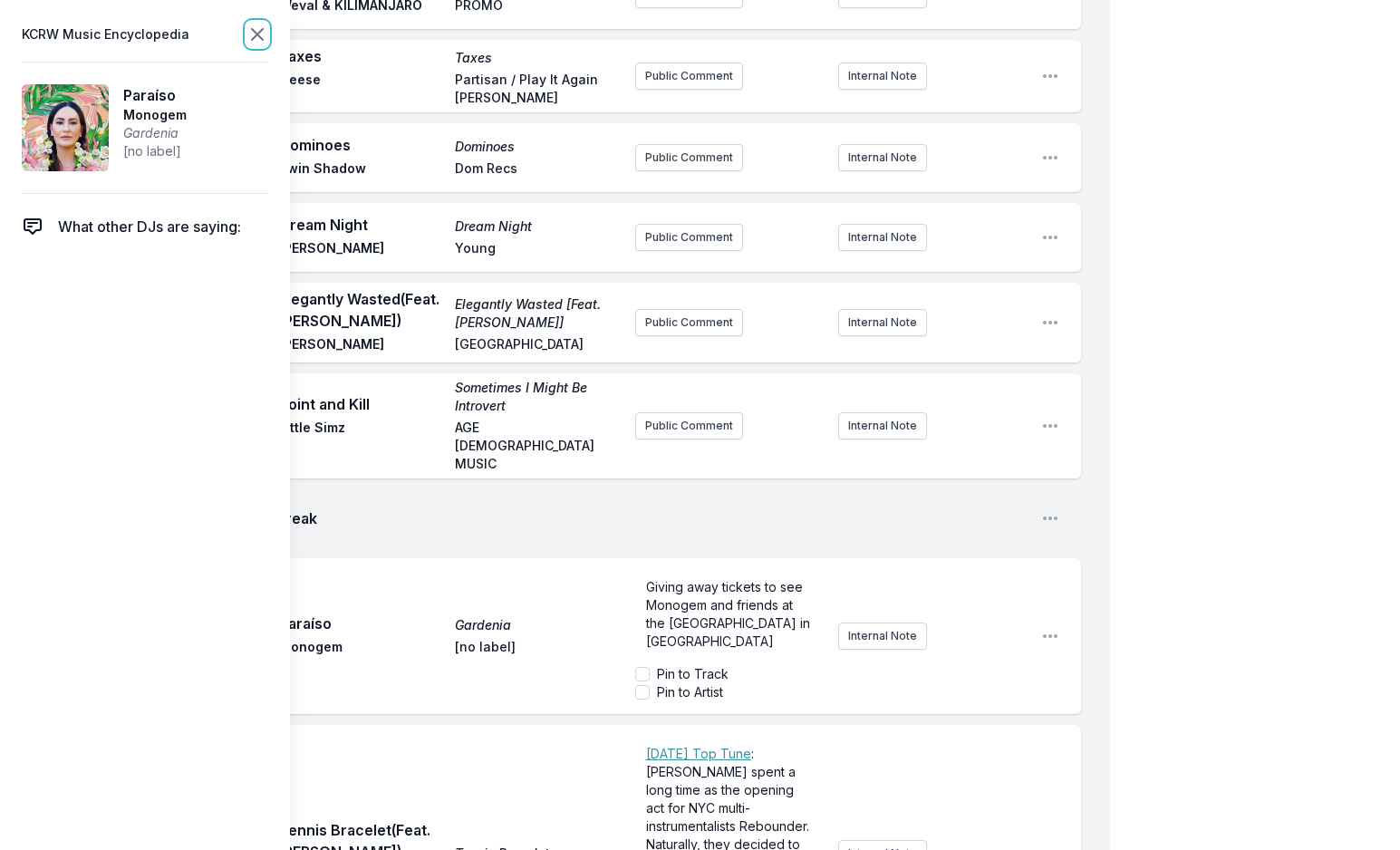
click at [257, 38] on icon at bounding box center [257, 35] width 22 height 22
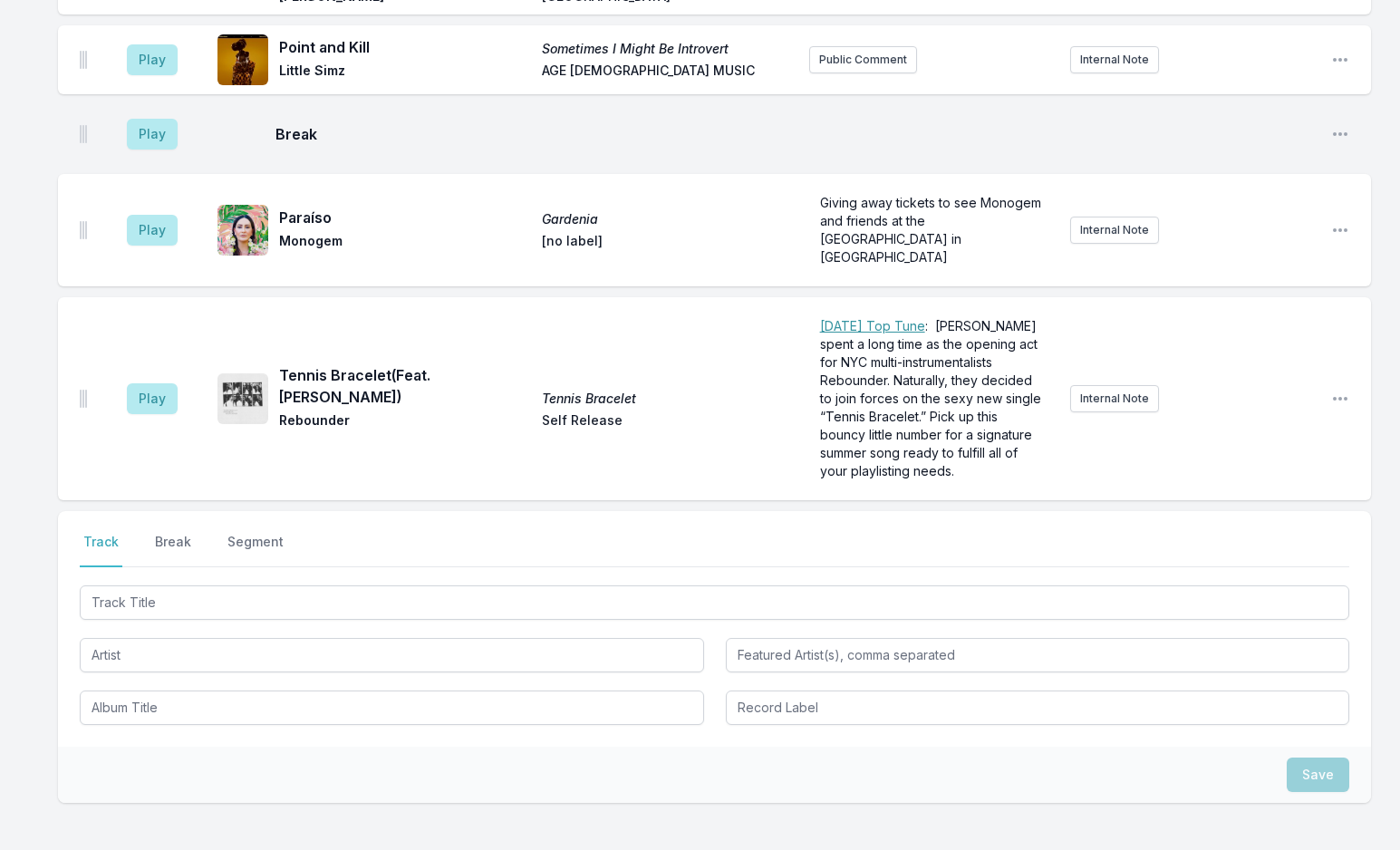
scroll to position [5006, 0]
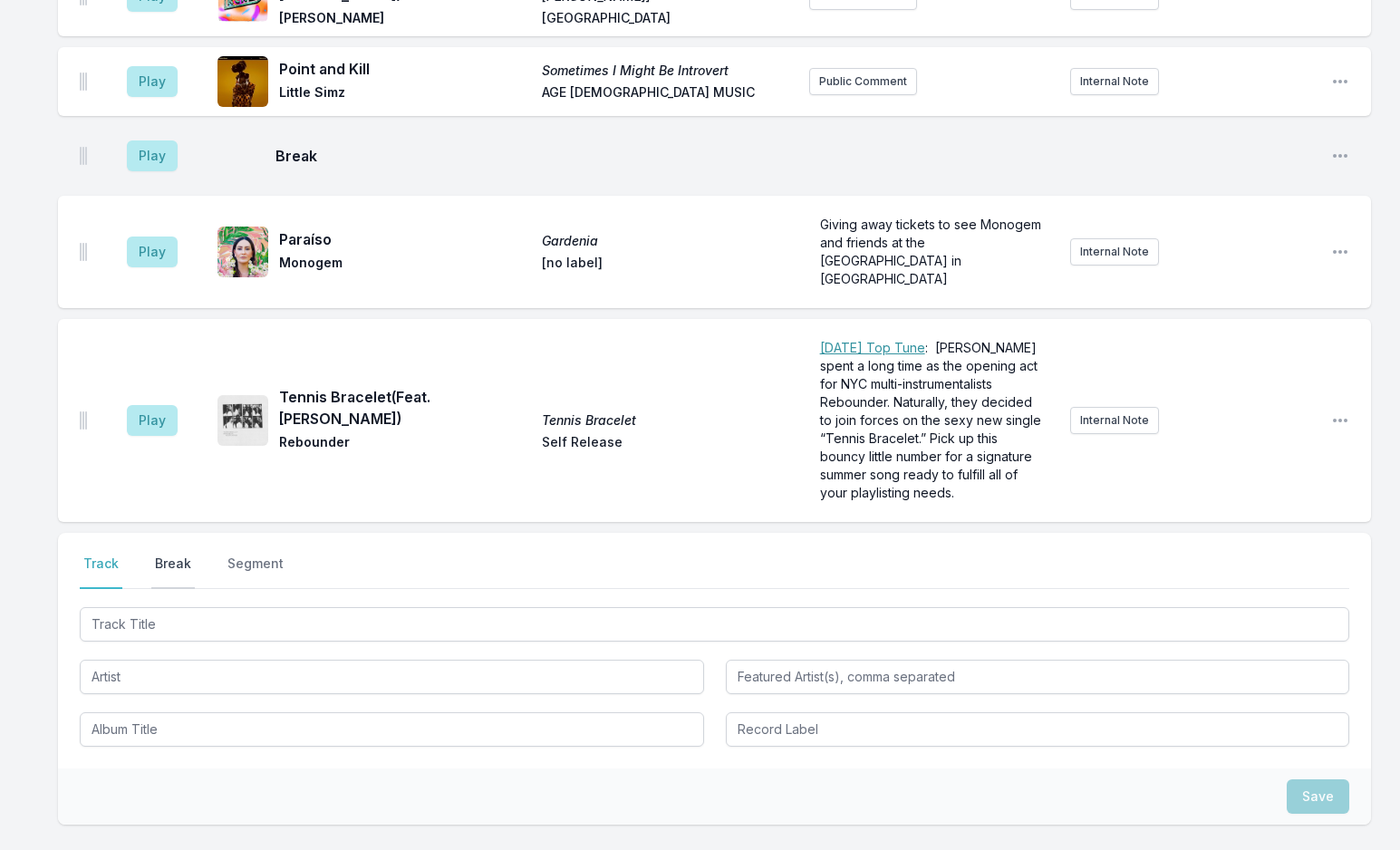
click at [175, 555] on button "Break" at bounding box center [172, 572] width 43 height 34
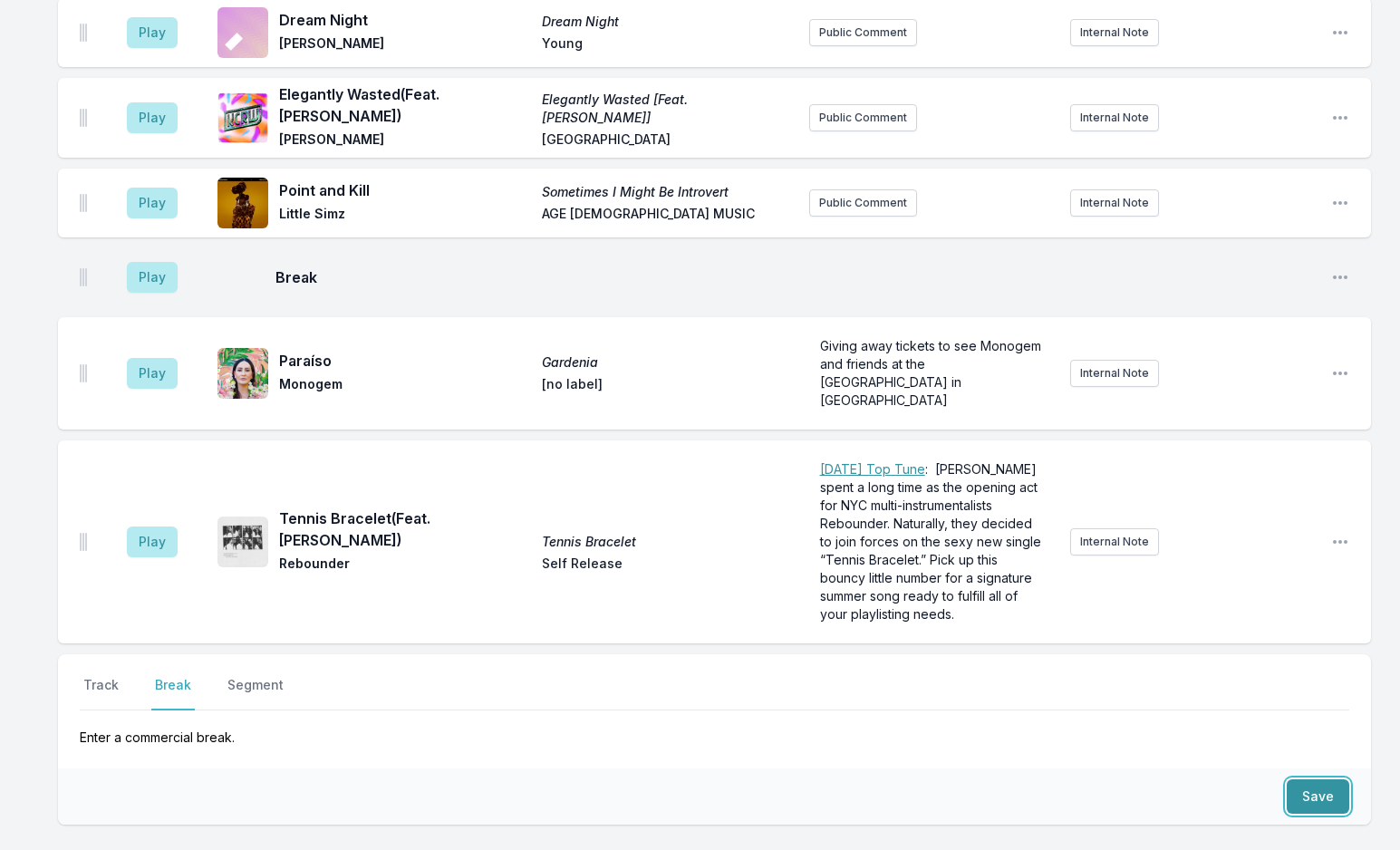
click at [1290, 779] on button "Save" at bounding box center [1318, 796] width 63 height 34
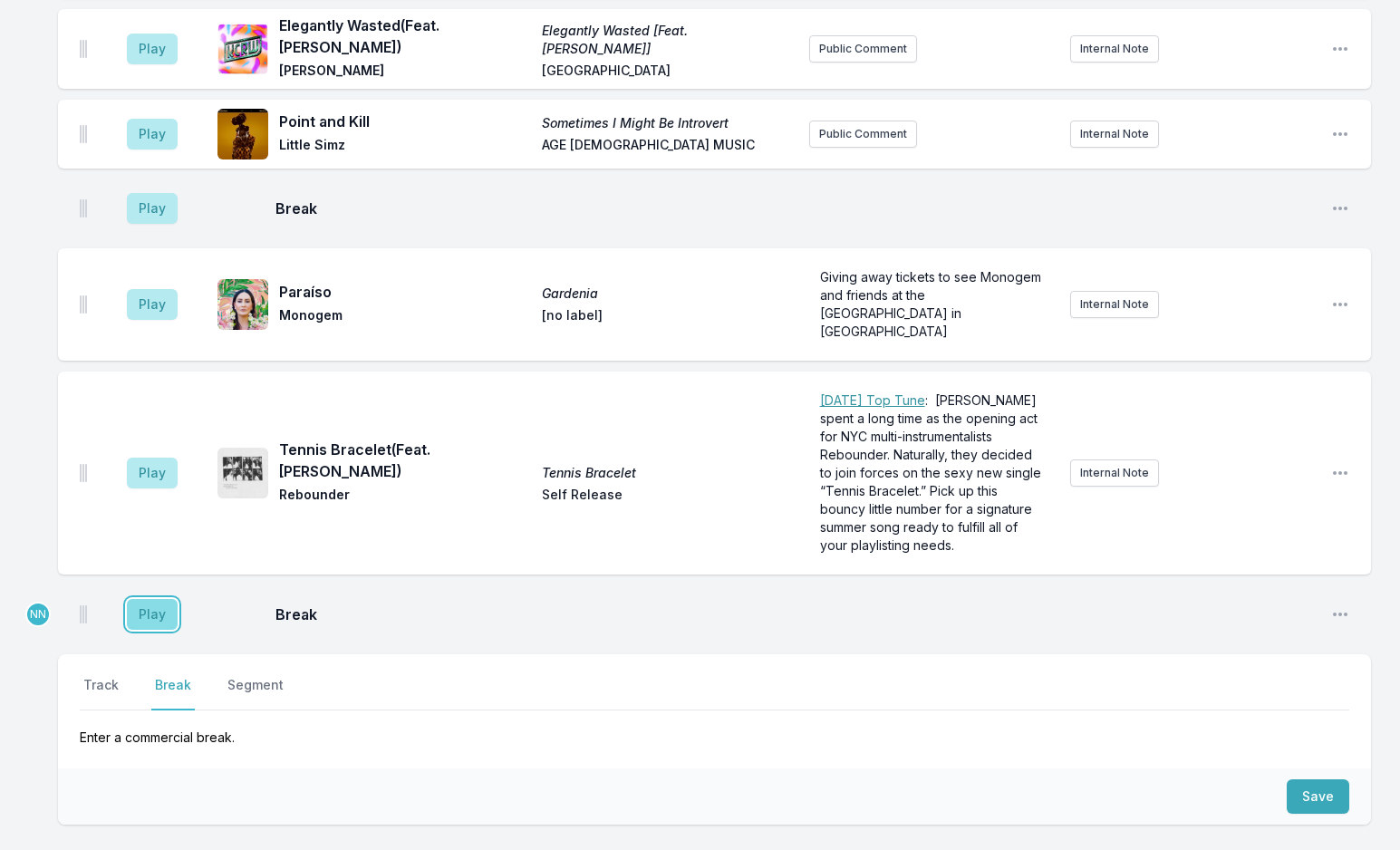
click at [139, 599] on button "Play" at bounding box center [152, 614] width 51 height 31
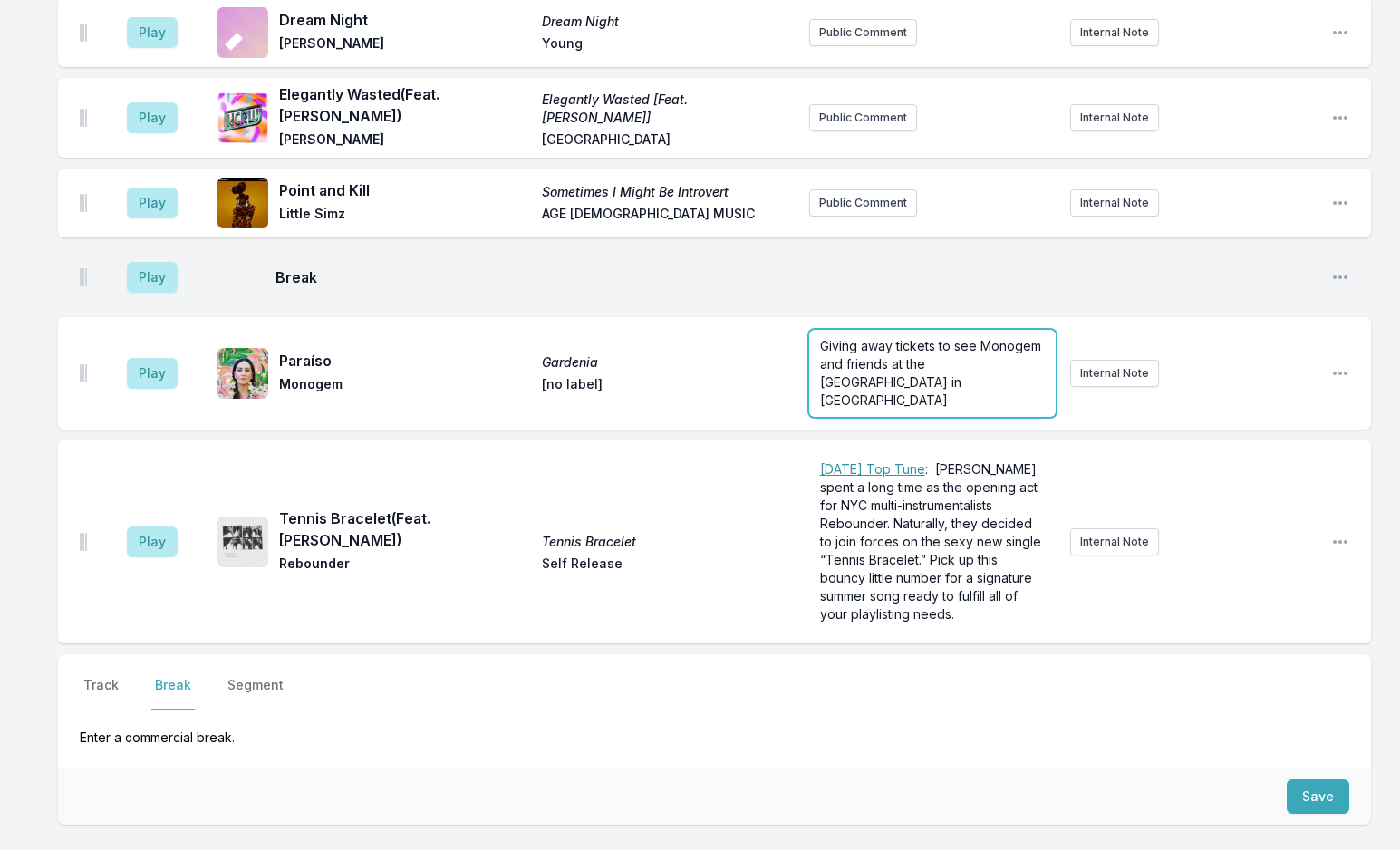
click at [880, 330] on form "Giving away tickets to see Monogem and friends at the [GEOGRAPHIC_DATA] in [GEO…" at bounding box center [932, 373] width 246 height 87
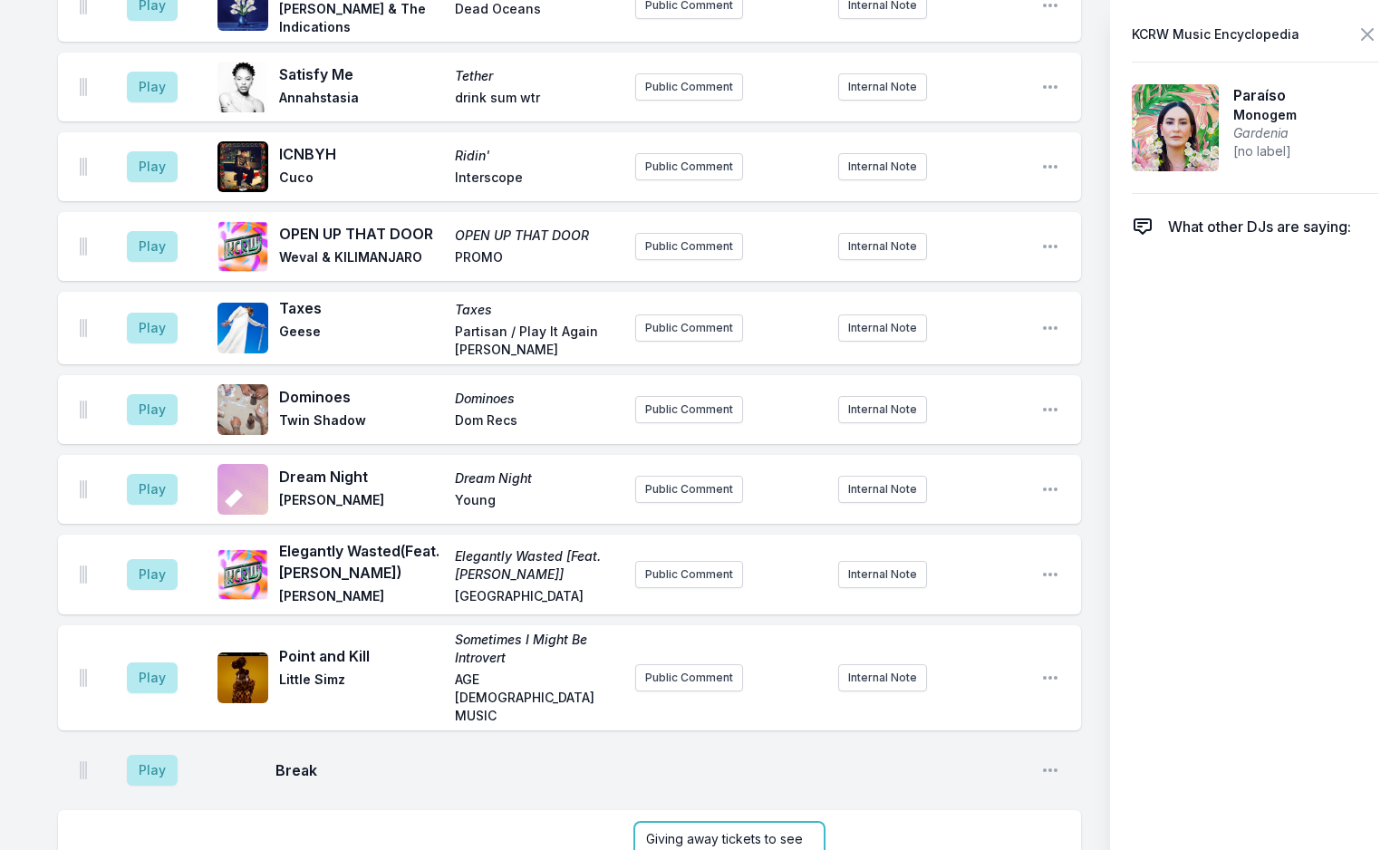
scroll to position [4997, 0]
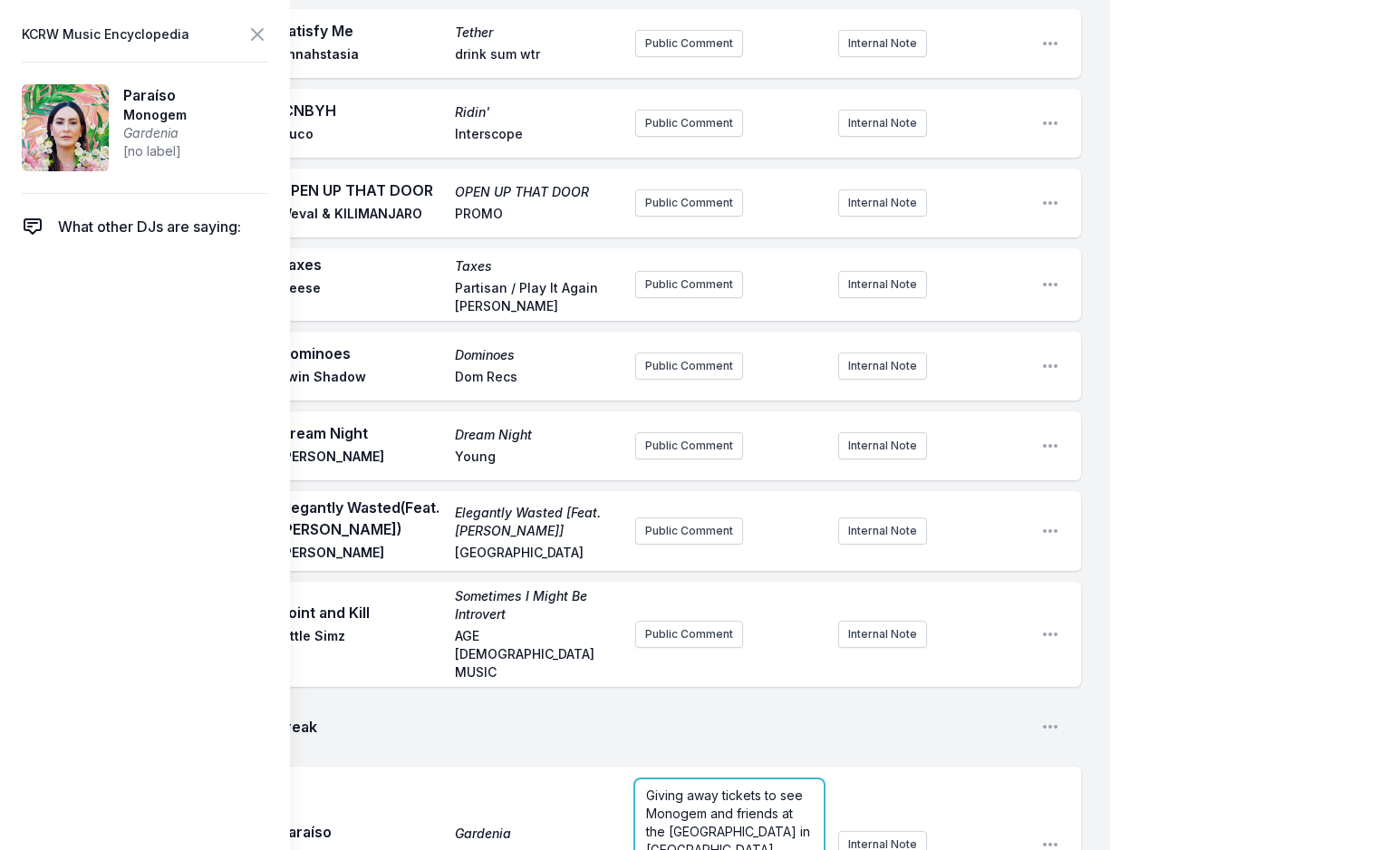
click at [793, 788] on span "Giving away tickets to see Monogem and friends at the [GEOGRAPHIC_DATA] in [GEO…" at bounding box center [730, 823] width 168 height 70
drag, startPoint x: 646, startPoint y: 602, endPoint x: 759, endPoint y: 598, distance: 113.3
click at [759, 788] on span "Giving away tickets to see Monogem and friends plus KCRW DJ Wyldeflower at [GEO…" at bounding box center [728, 841] width 164 height 106
click at [255, 33] on icon at bounding box center [257, 34] width 11 height 11
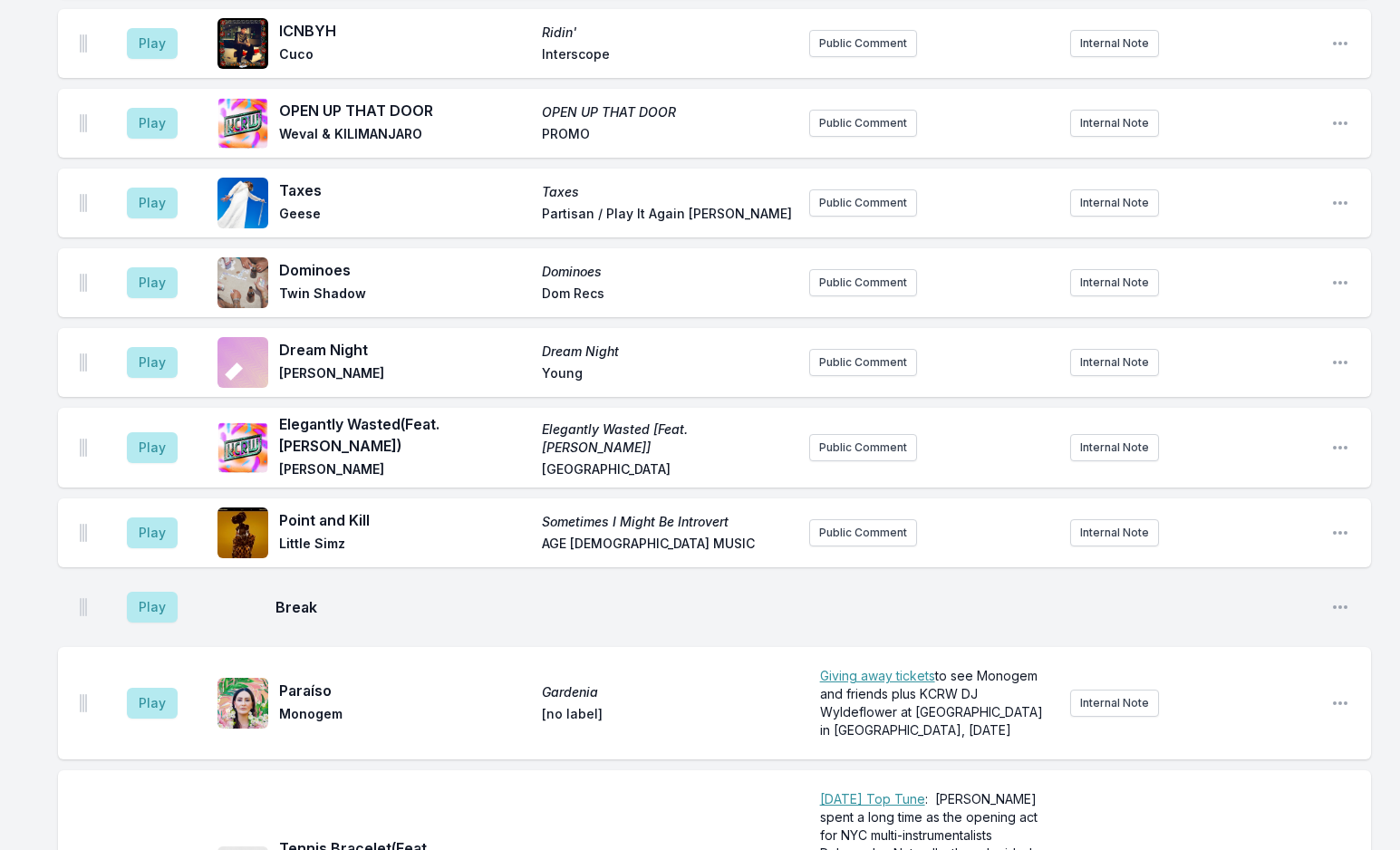
scroll to position [4790, 0]
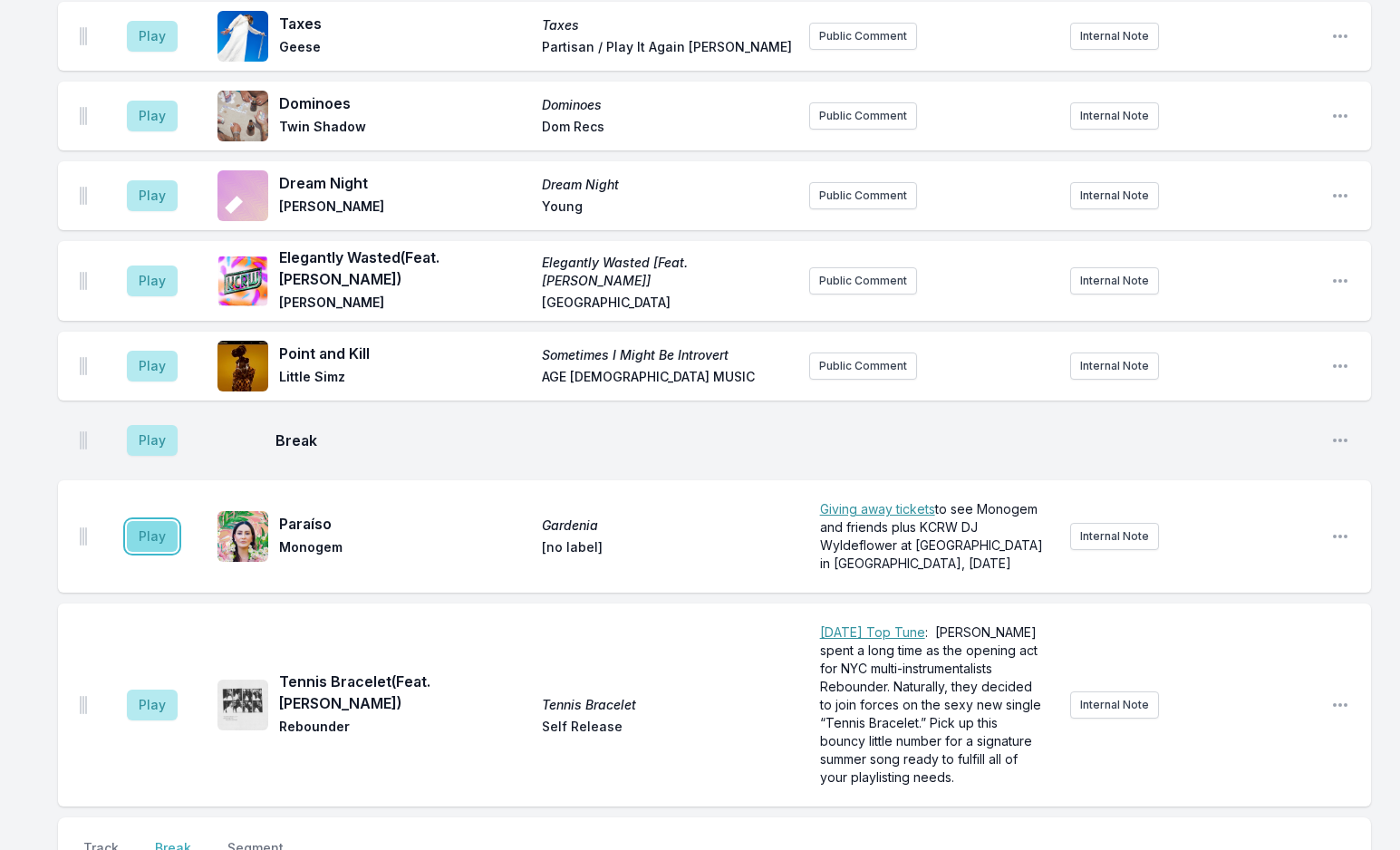
click at [150, 521] on button "Play" at bounding box center [152, 536] width 51 height 31
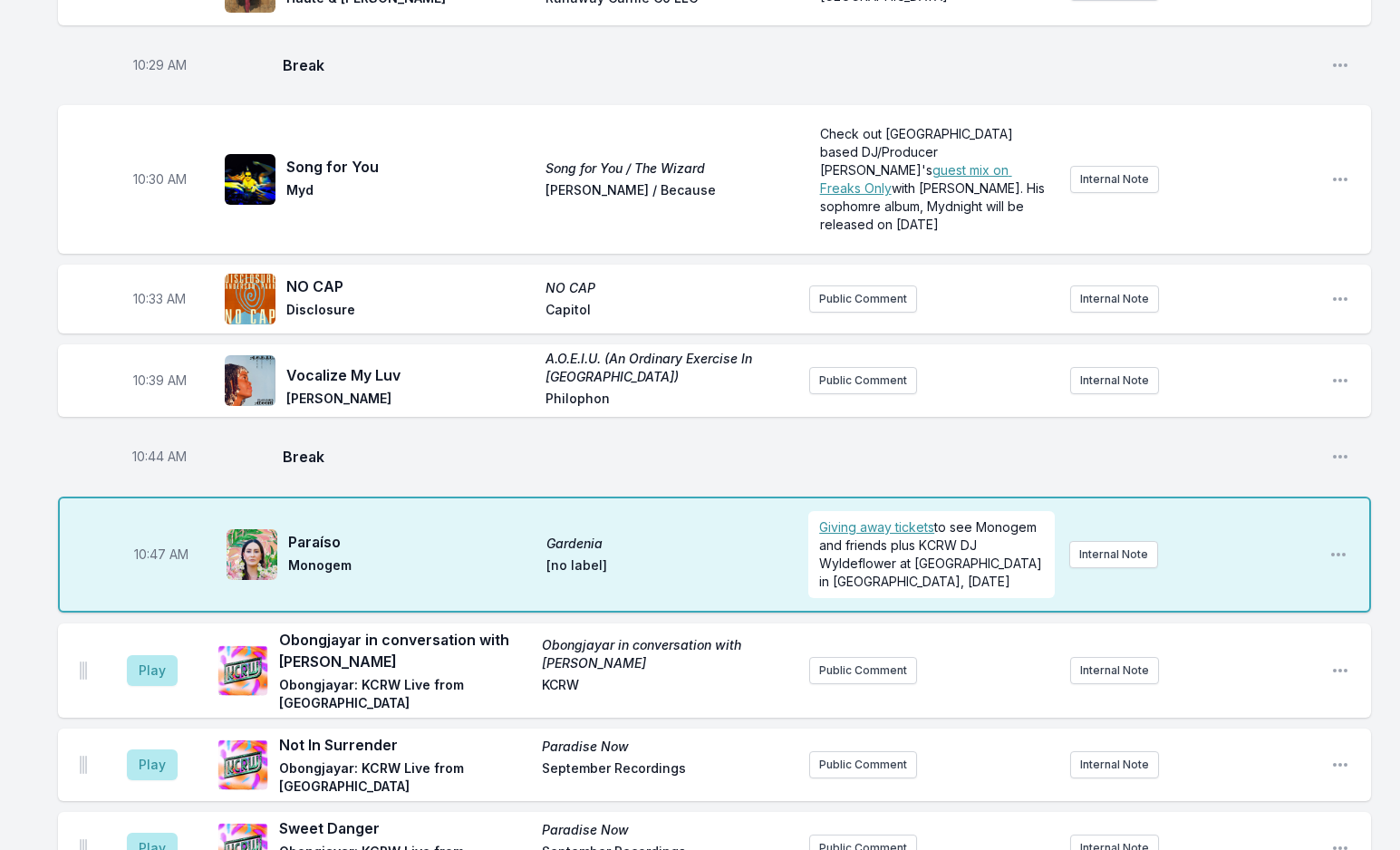
scroll to position [2887, 0]
click at [32, 630] on div "Missing Data Some of your tracks are missing record label information. This inf…" at bounding box center [700, 177] width 1400 height 5775
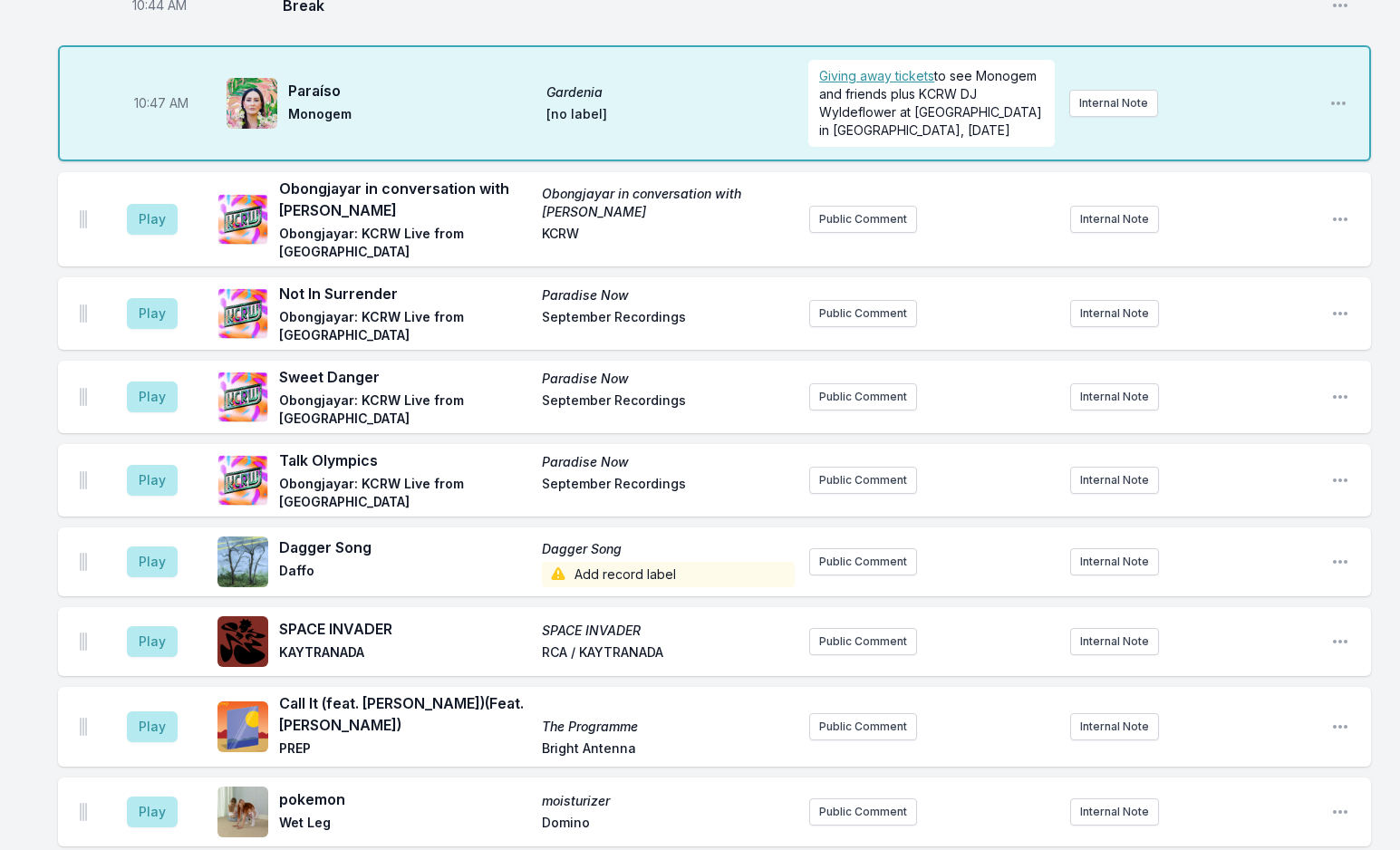
scroll to position [3703, 0]
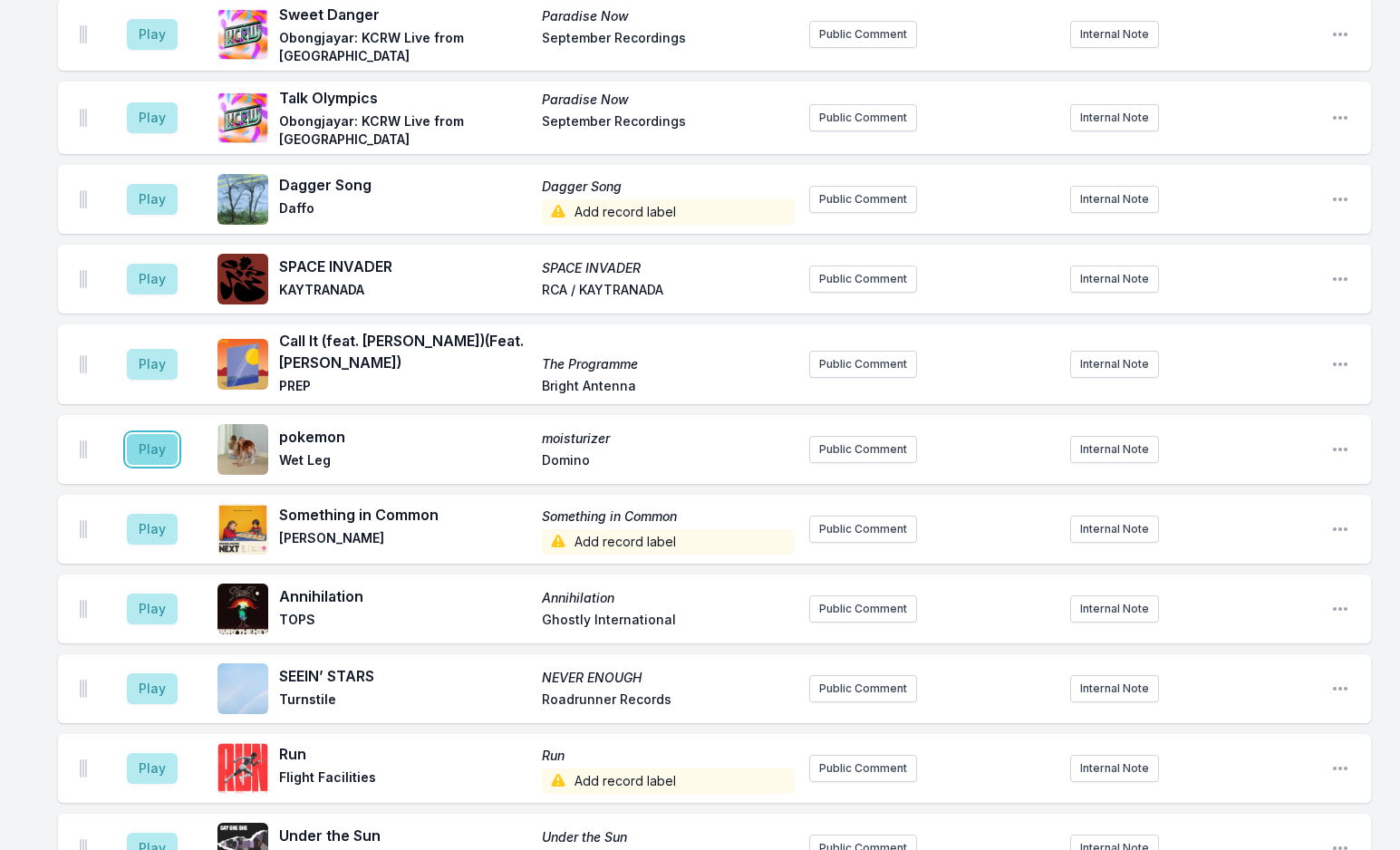
click at [163, 434] on button "Play" at bounding box center [152, 449] width 51 height 31
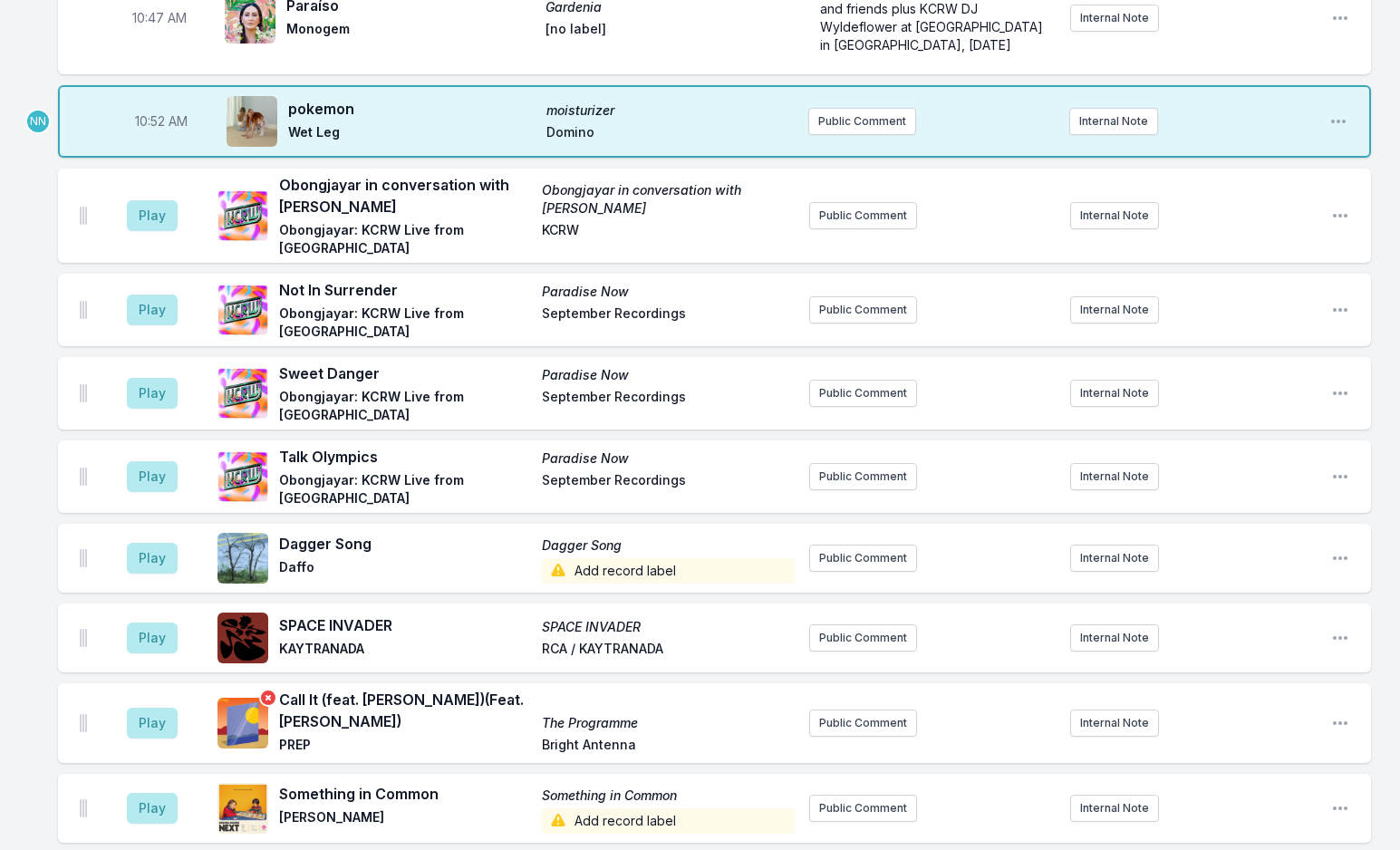
scroll to position [3159, 0]
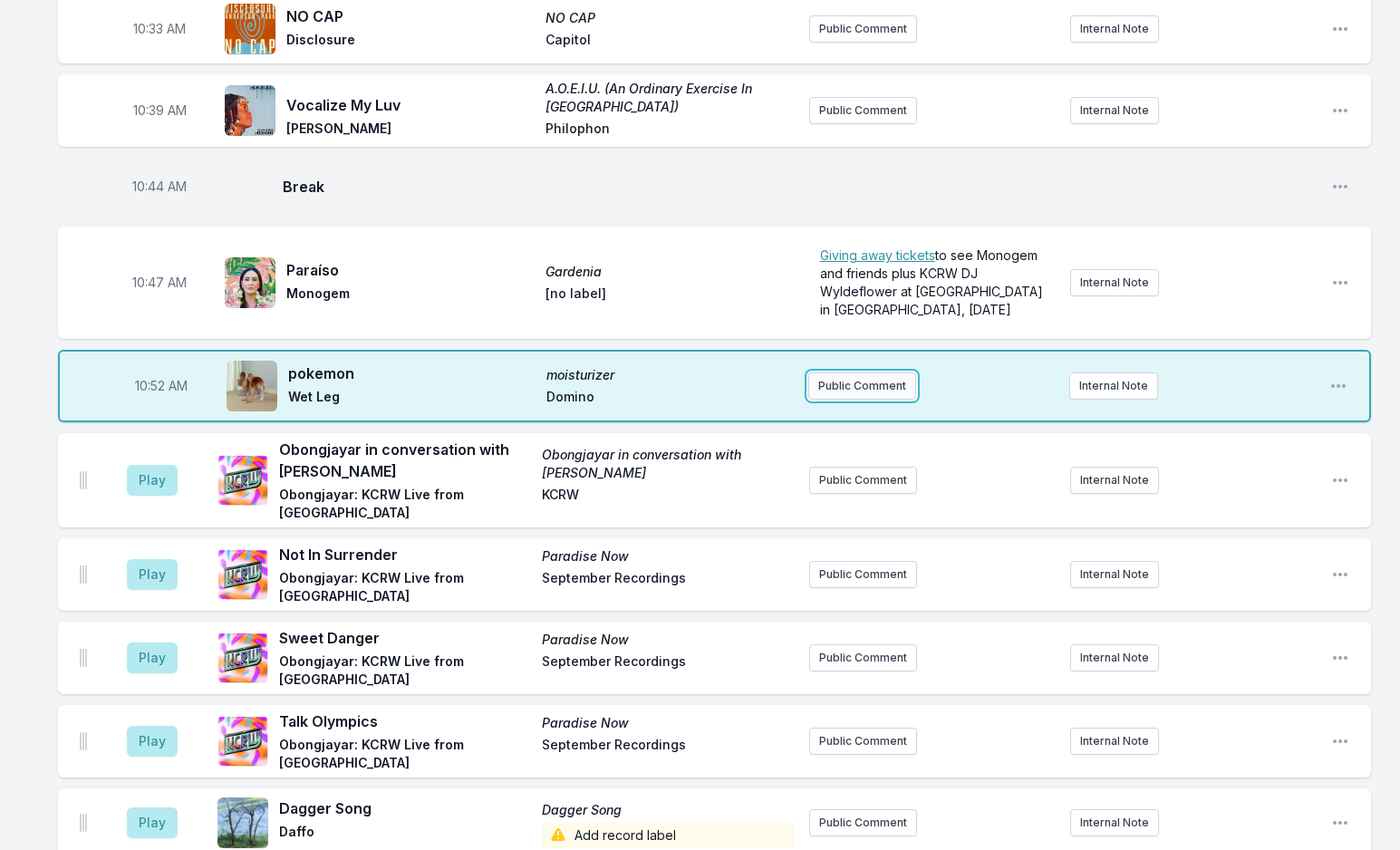
click at [837, 372] on button "Public Comment" at bounding box center [862, 385] width 108 height 27
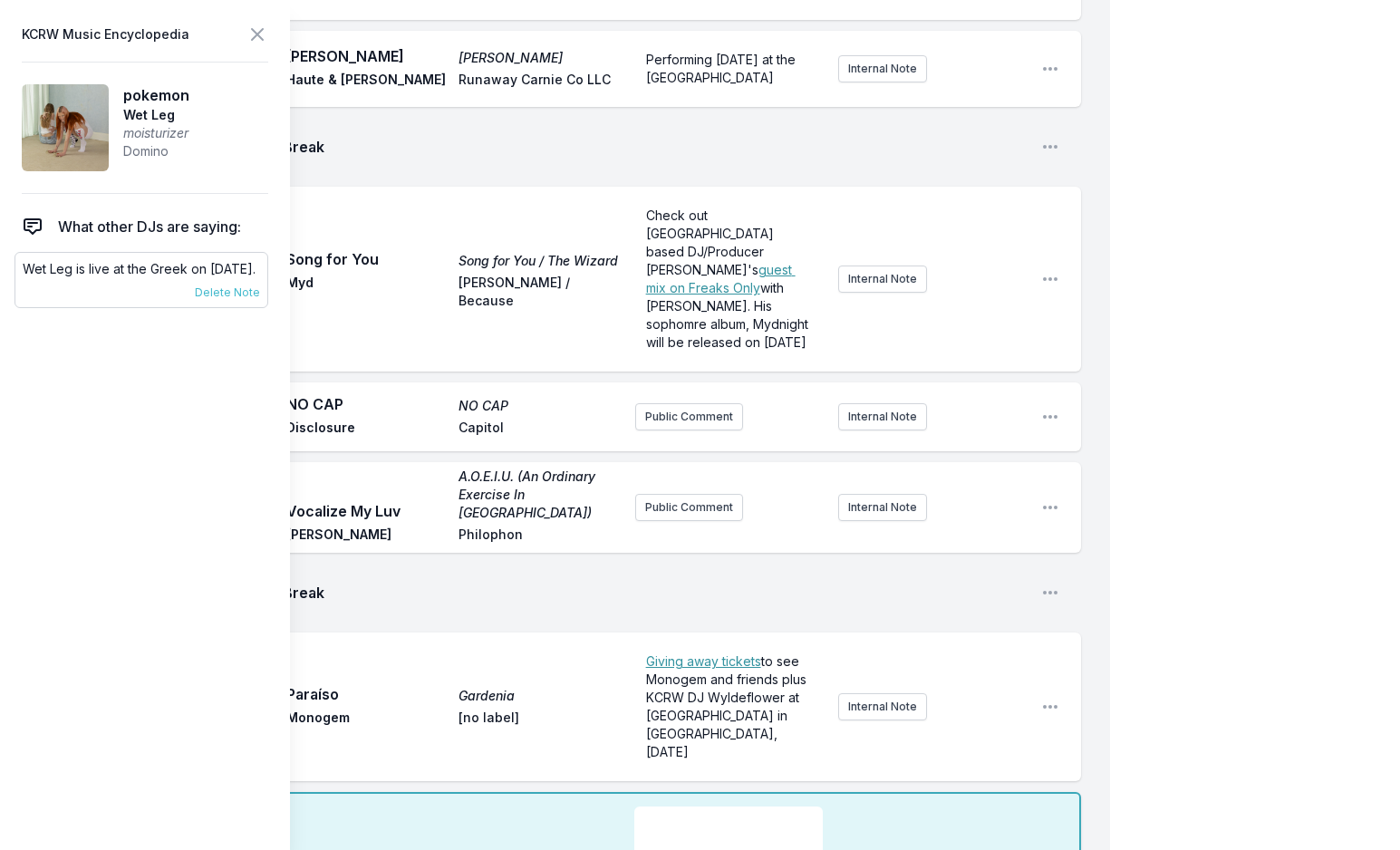
click at [127, 272] on p "Wet Leg is live at the Greek on [DATE]." at bounding box center [141, 269] width 237 height 18
click at [123, 272] on p "Wet Leg is live at the Greek on [DATE]." at bounding box center [141, 269] width 237 height 18
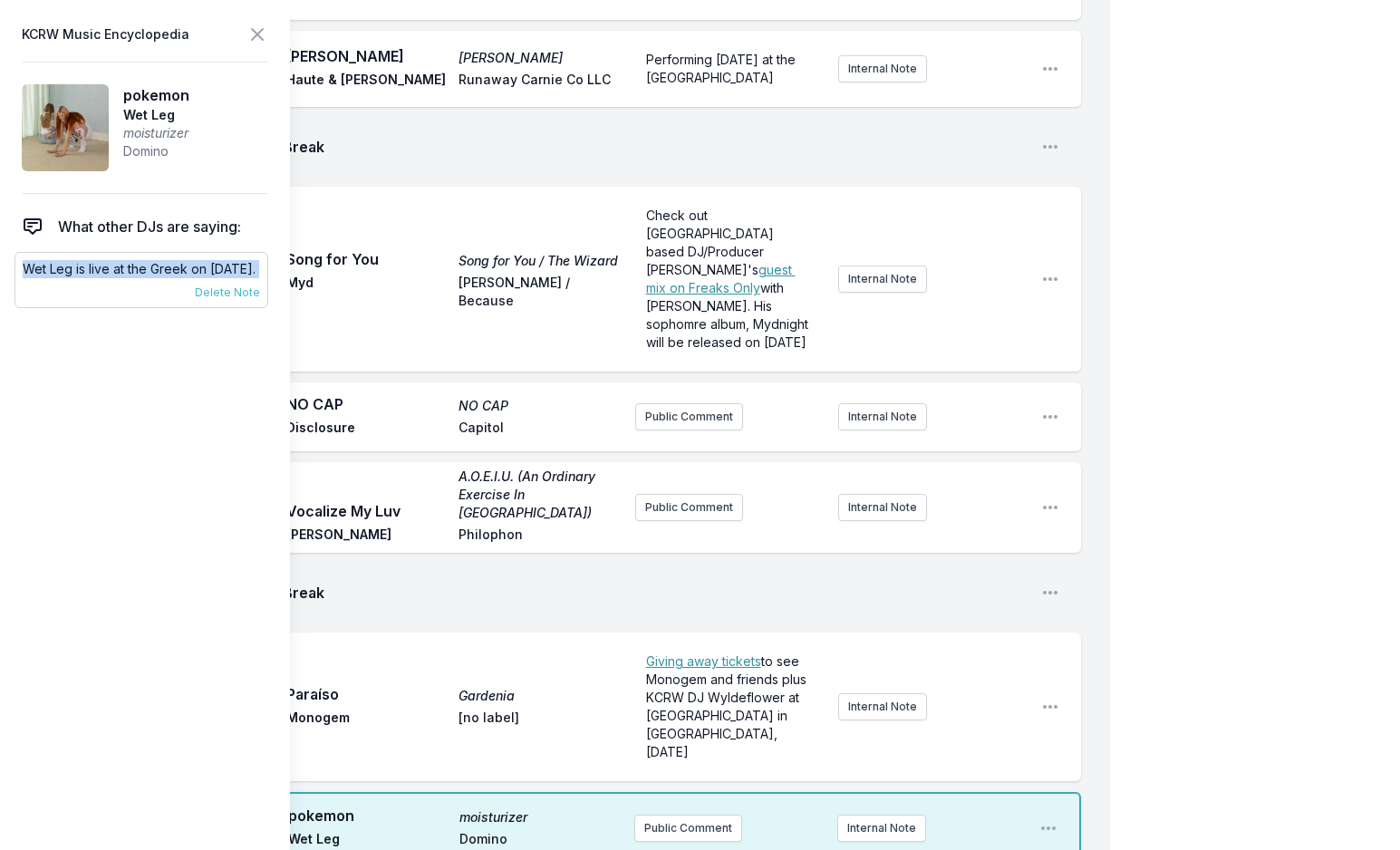
click at [123, 272] on p "Wet Leg is live at the Greek on [DATE]." at bounding box center [141, 269] width 237 height 18
click at [693, 815] on button "Public Comment" at bounding box center [688, 828] width 108 height 27
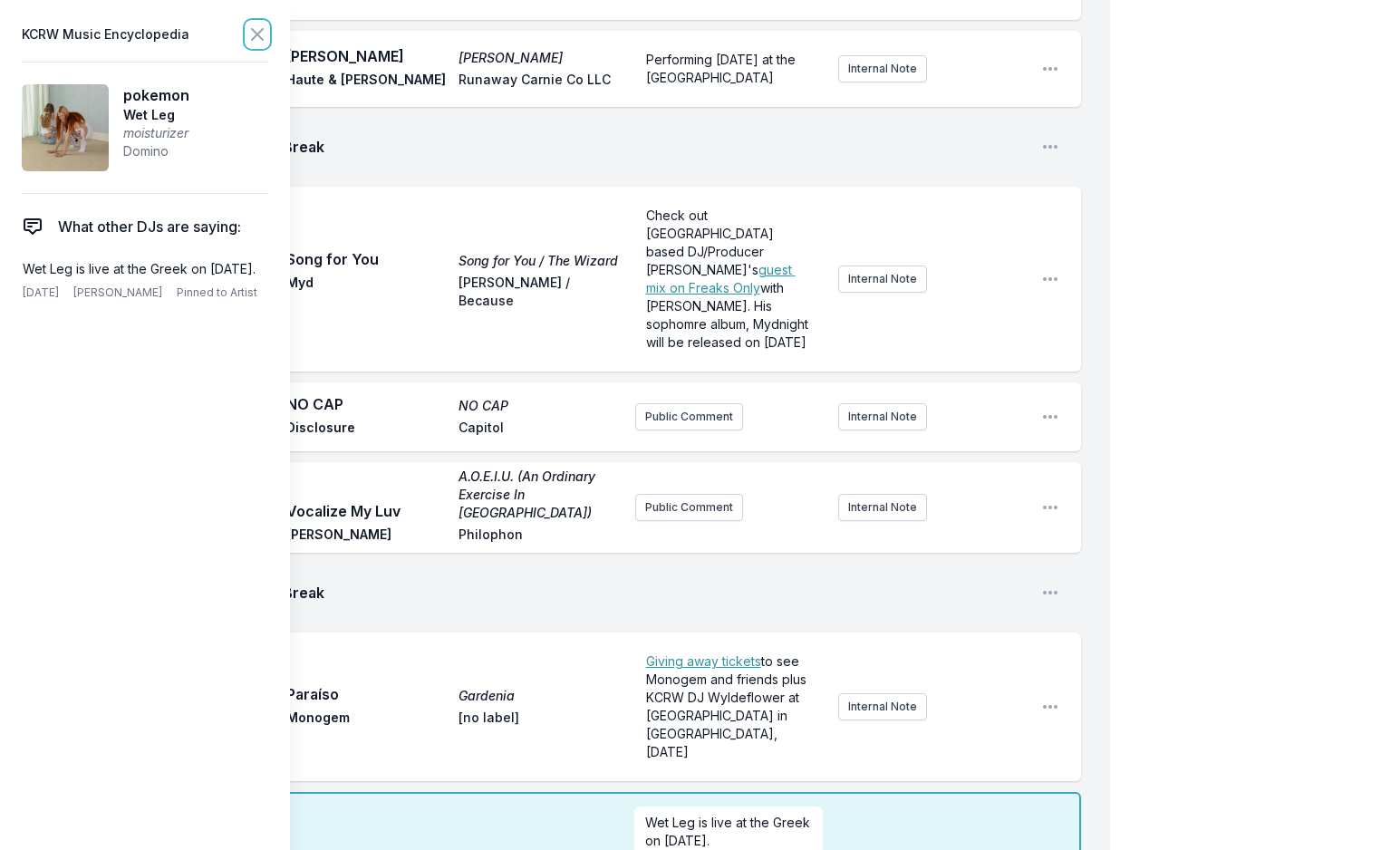
click at [252, 39] on icon at bounding box center [257, 34] width 11 height 11
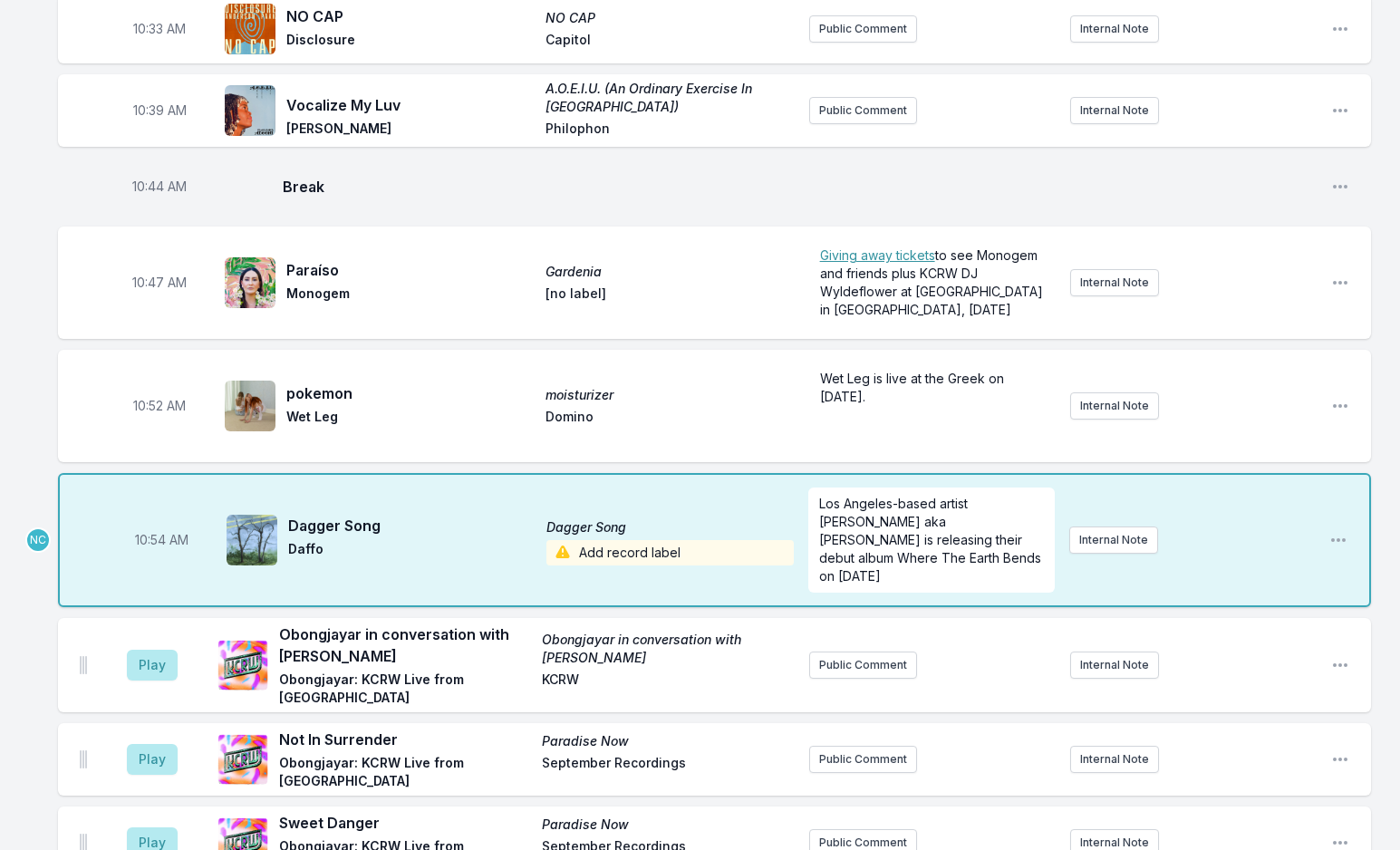
click at [651, 540] on span "Add record label" at bounding box center [669, 552] width 247 height 25
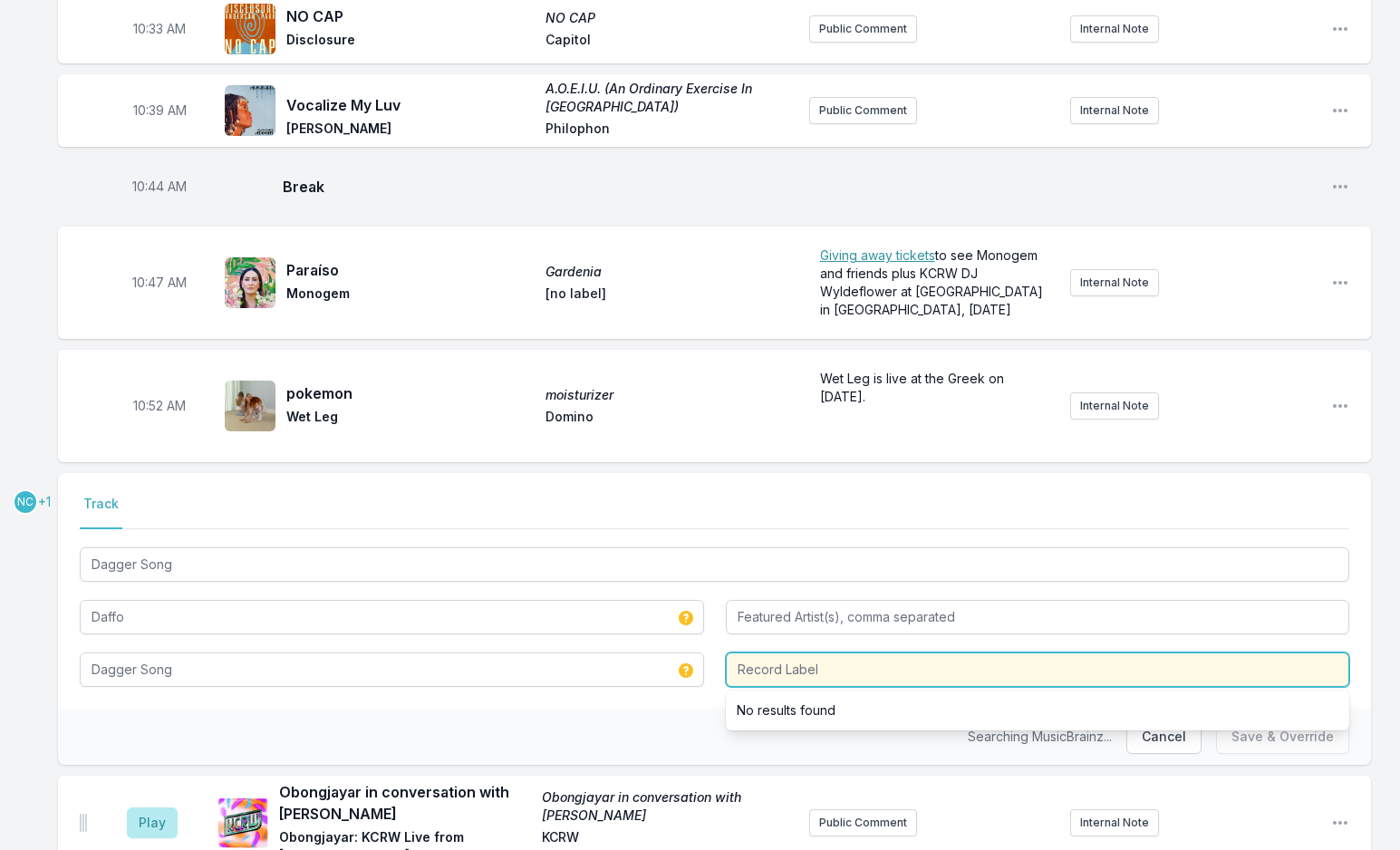
click at [765, 652] on input "Record Label" at bounding box center [1038, 669] width 624 height 34
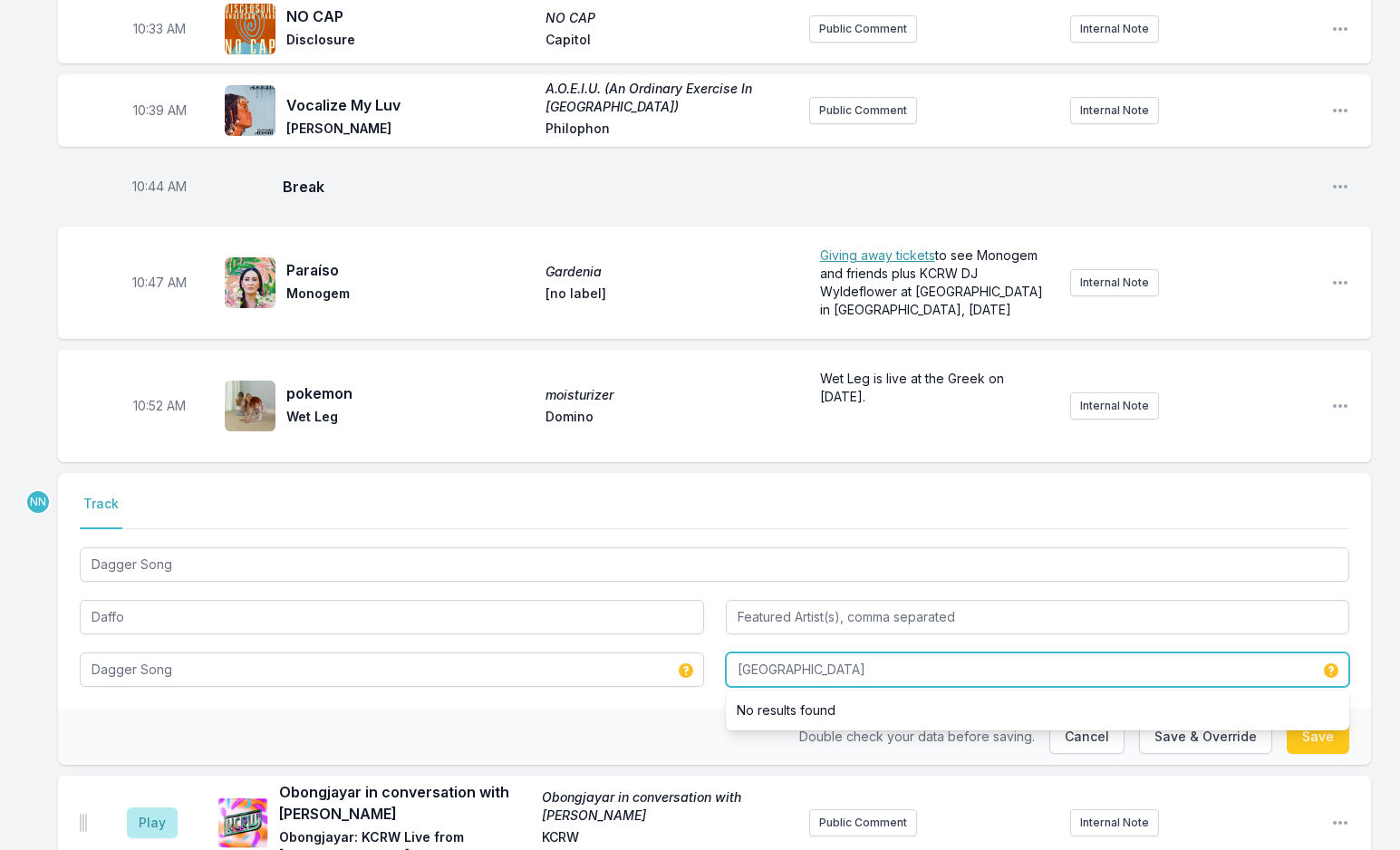
type input "[GEOGRAPHIC_DATA]"
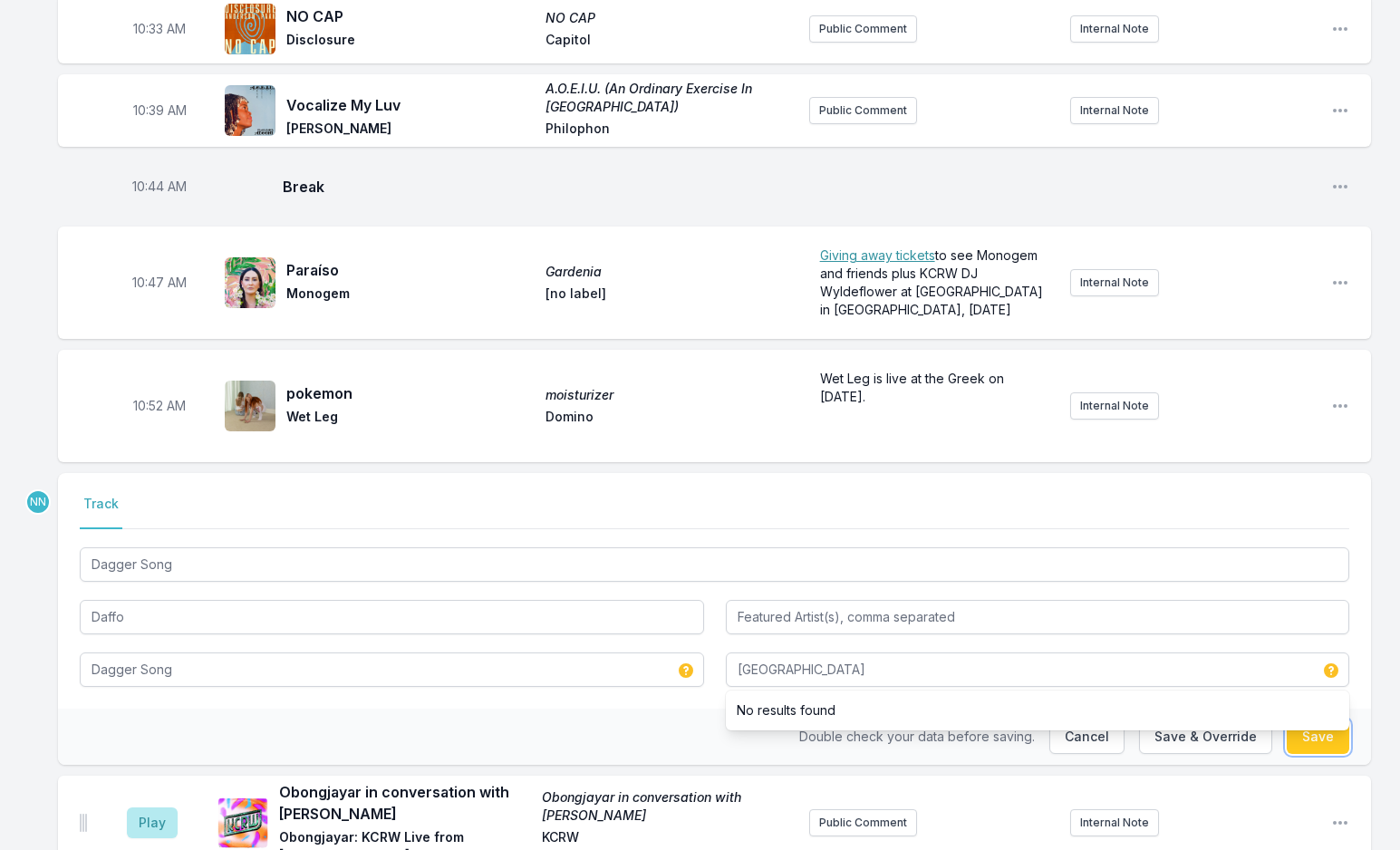
click at [1330, 720] on button "Save" at bounding box center [1318, 737] width 63 height 34
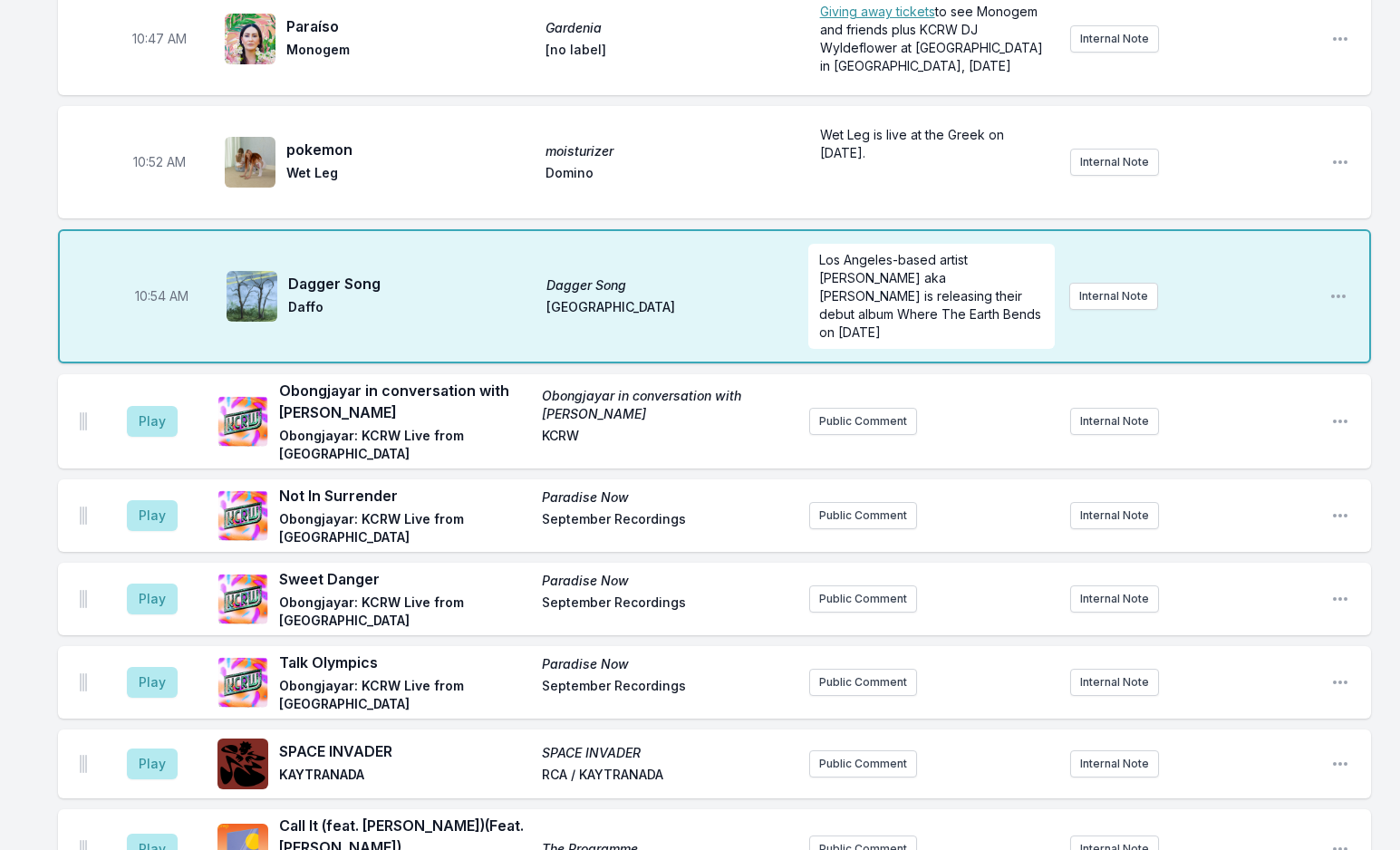
scroll to position [3340, 0]
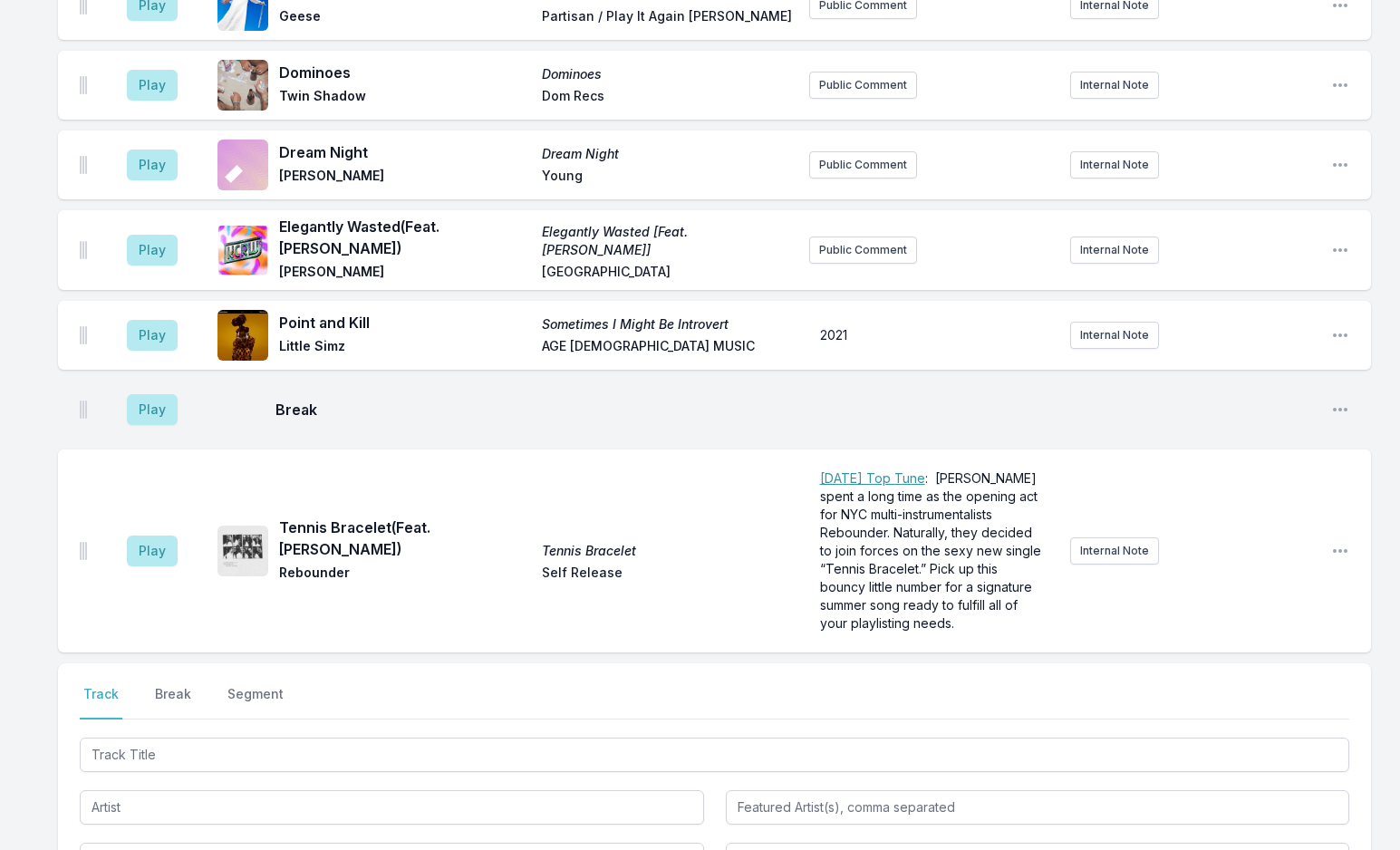
scroll to position [5153, 0]
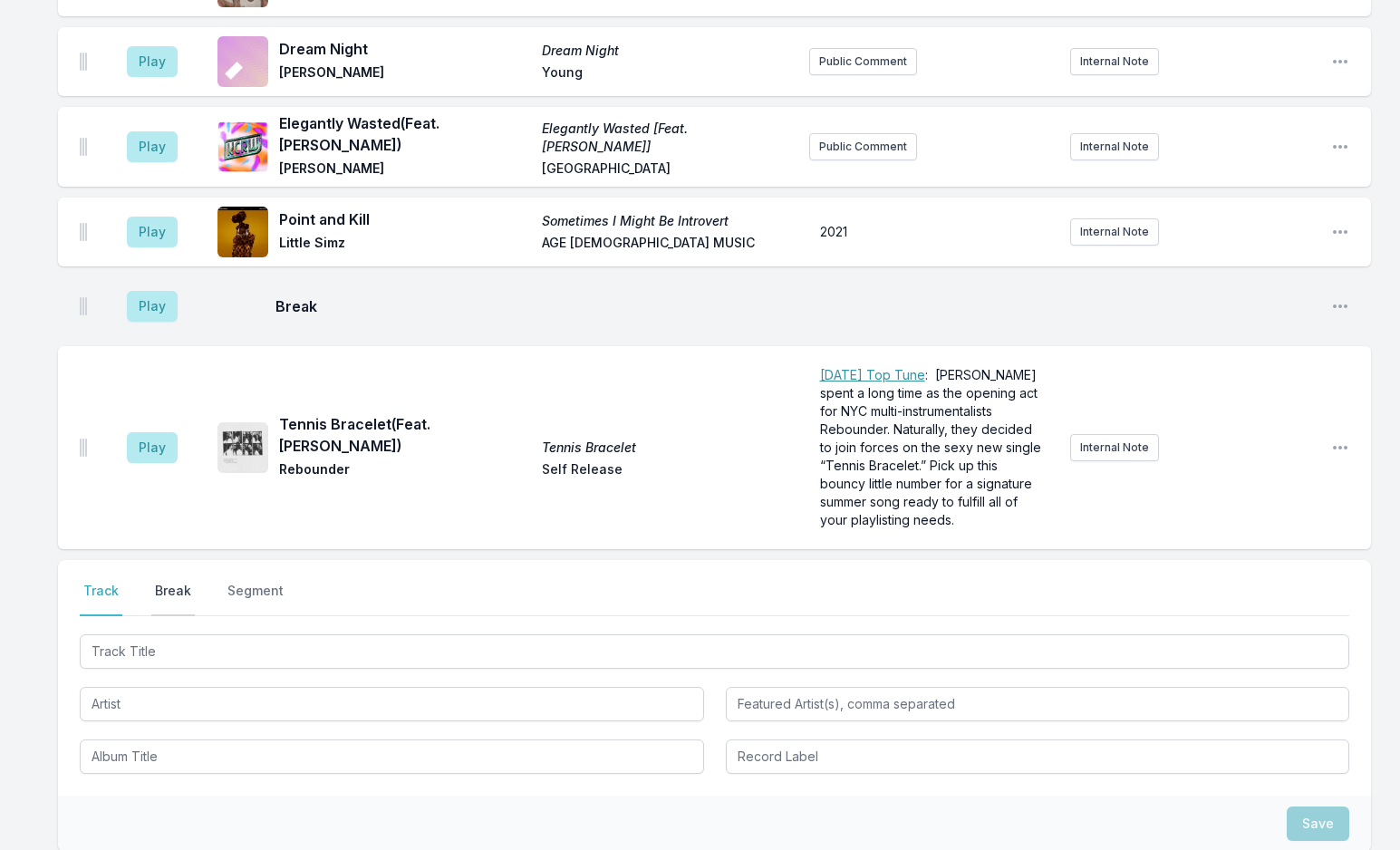
click at [173, 582] on button "Break" at bounding box center [172, 599] width 43 height 34
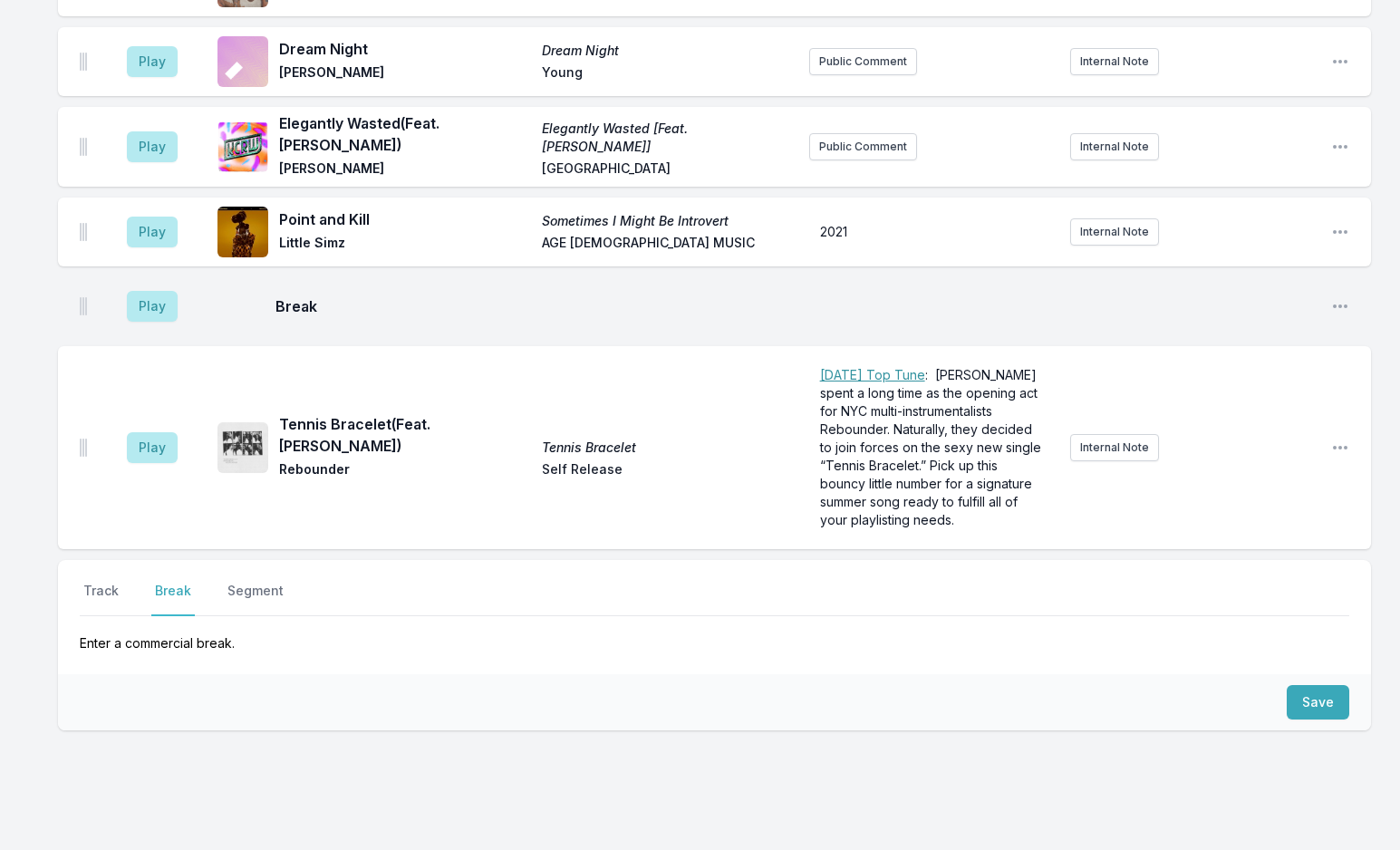
scroll to position [5059, 0]
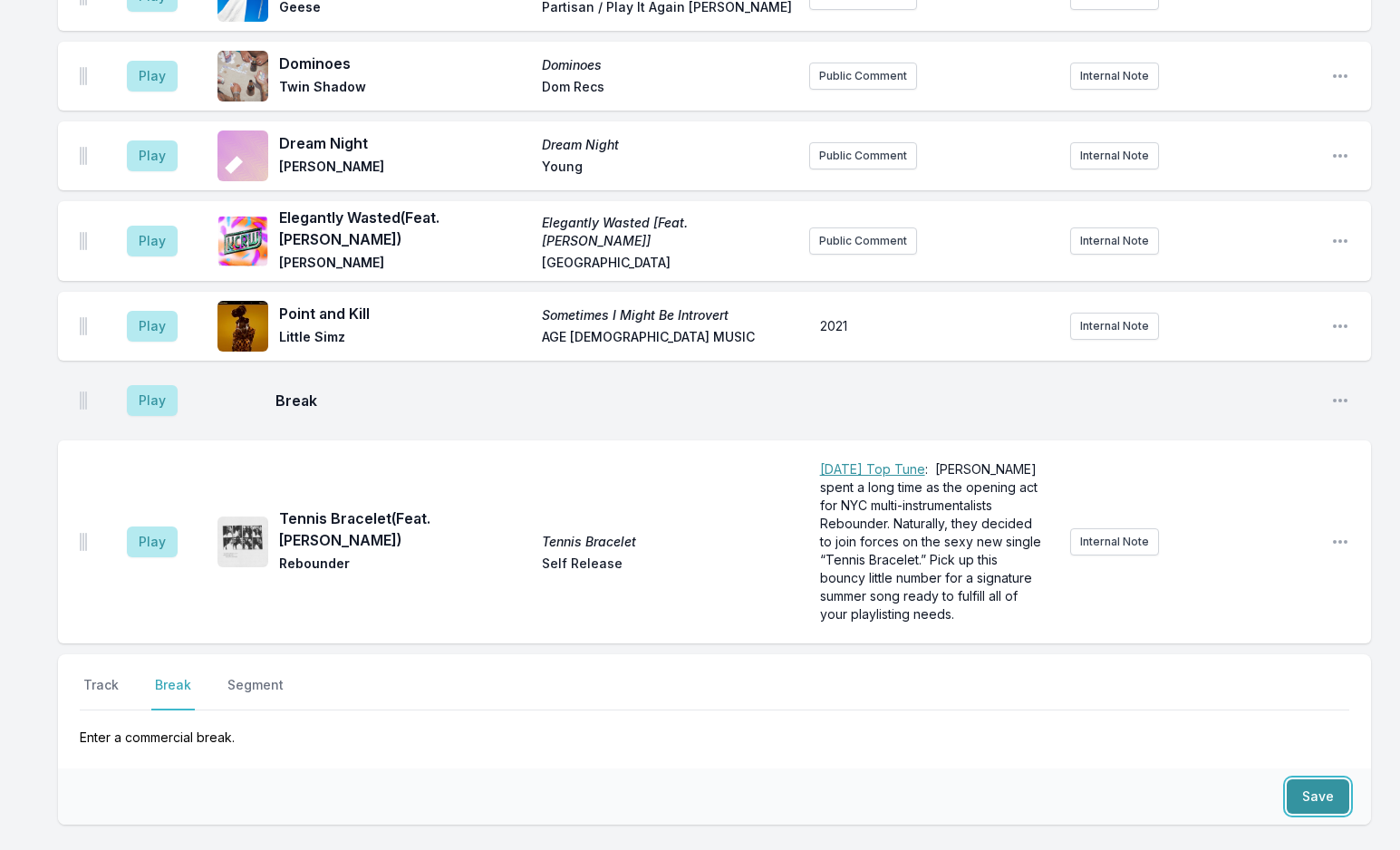
click at [1329, 779] on button "Save" at bounding box center [1318, 796] width 63 height 34
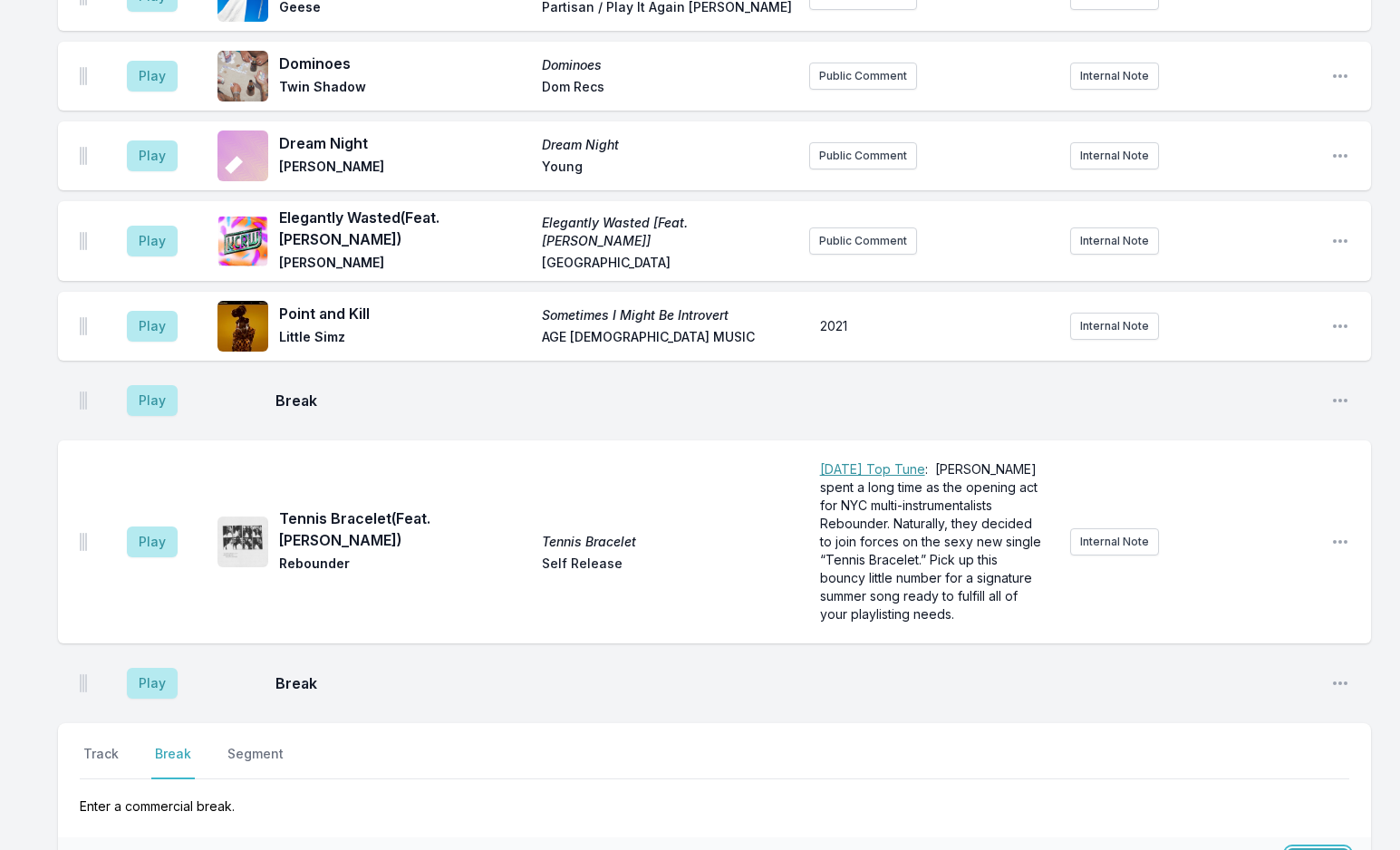
scroll to position [5128, 0]
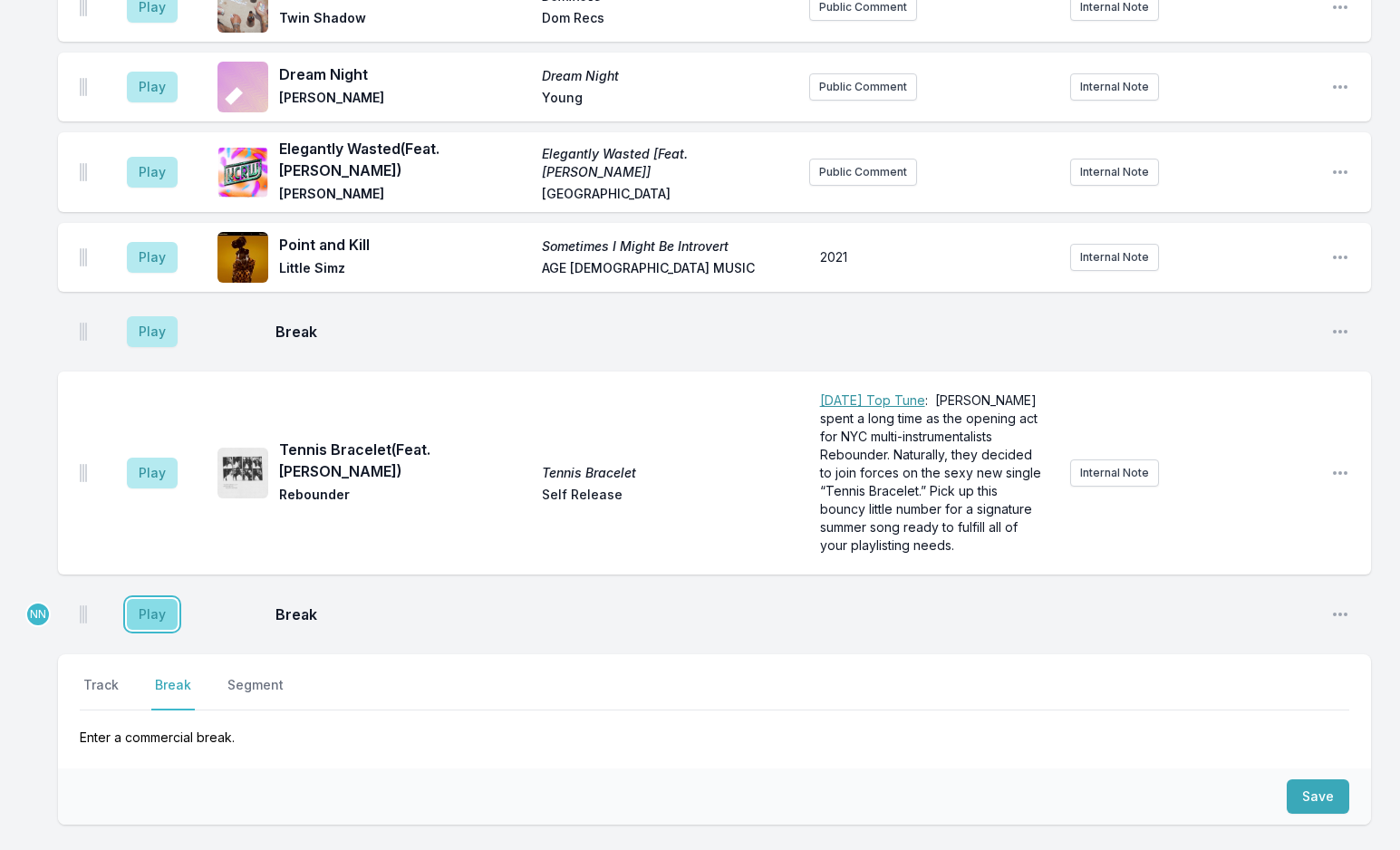
click at [153, 599] on button "Play" at bounding box center [152, 614] width 51 height 31
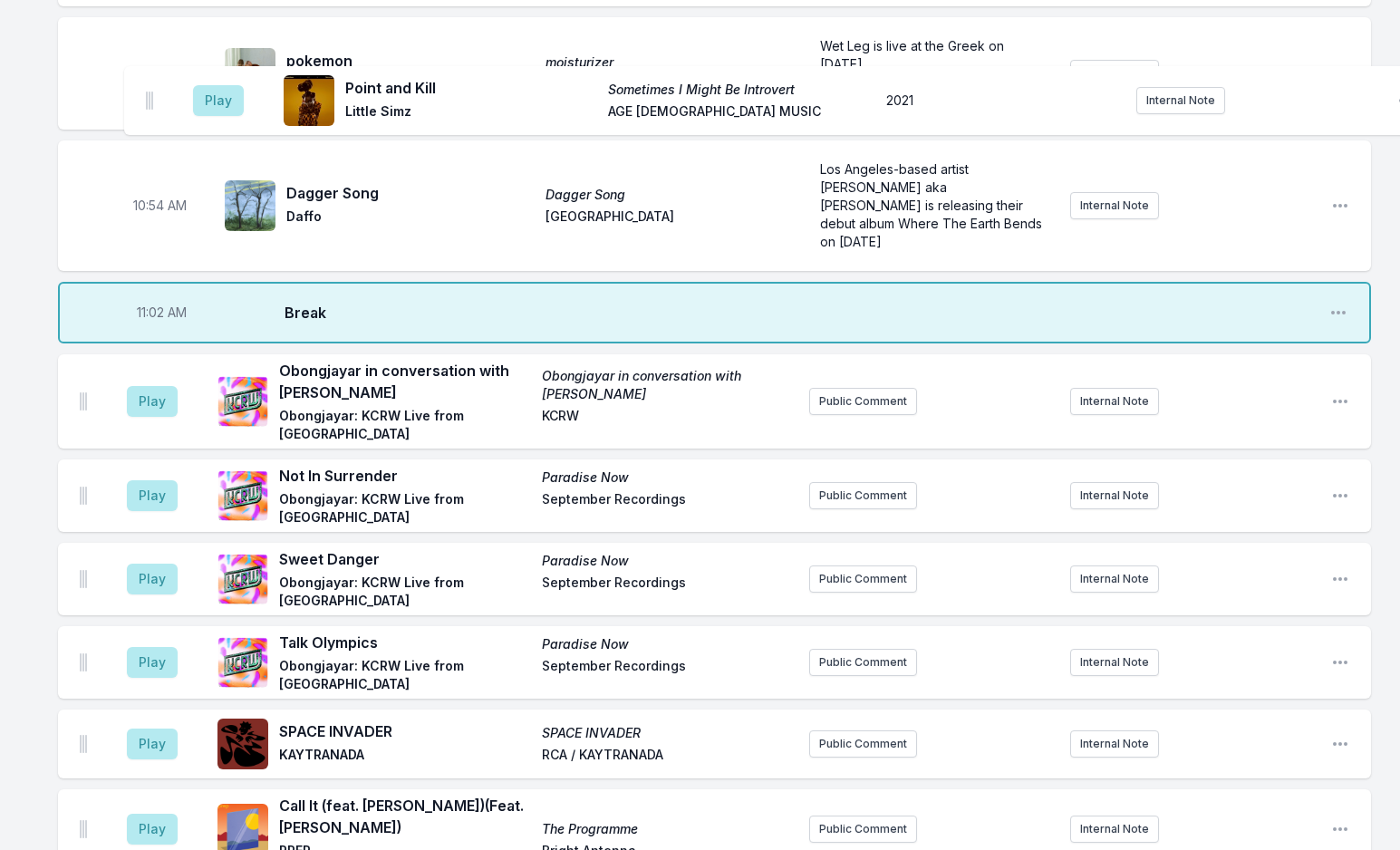
scroll to position [3459, 0]
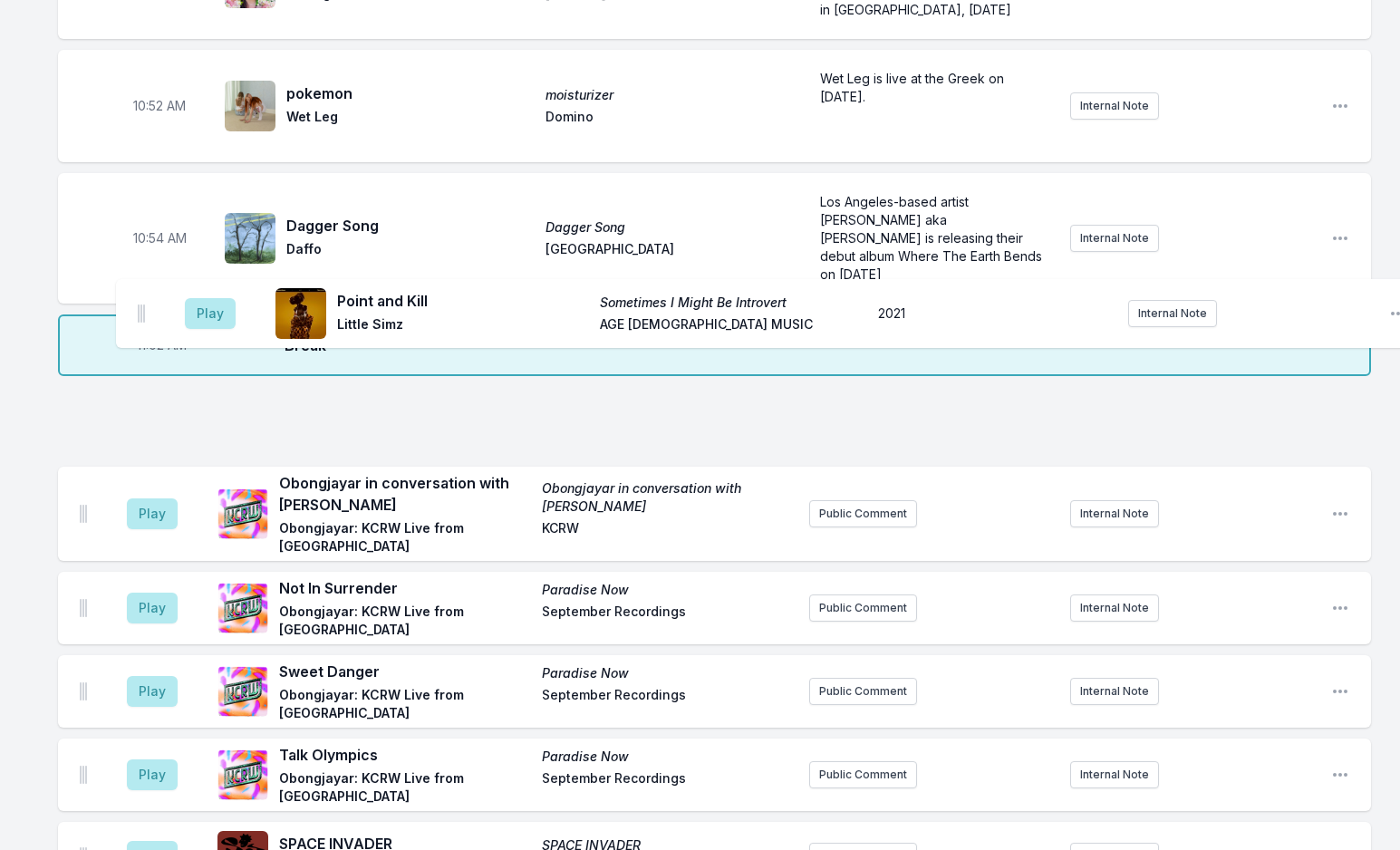
drag, startPoint x: 82, startPoint y: 719, endPoint x: 142, endPoint y: 306, distance: 416.8
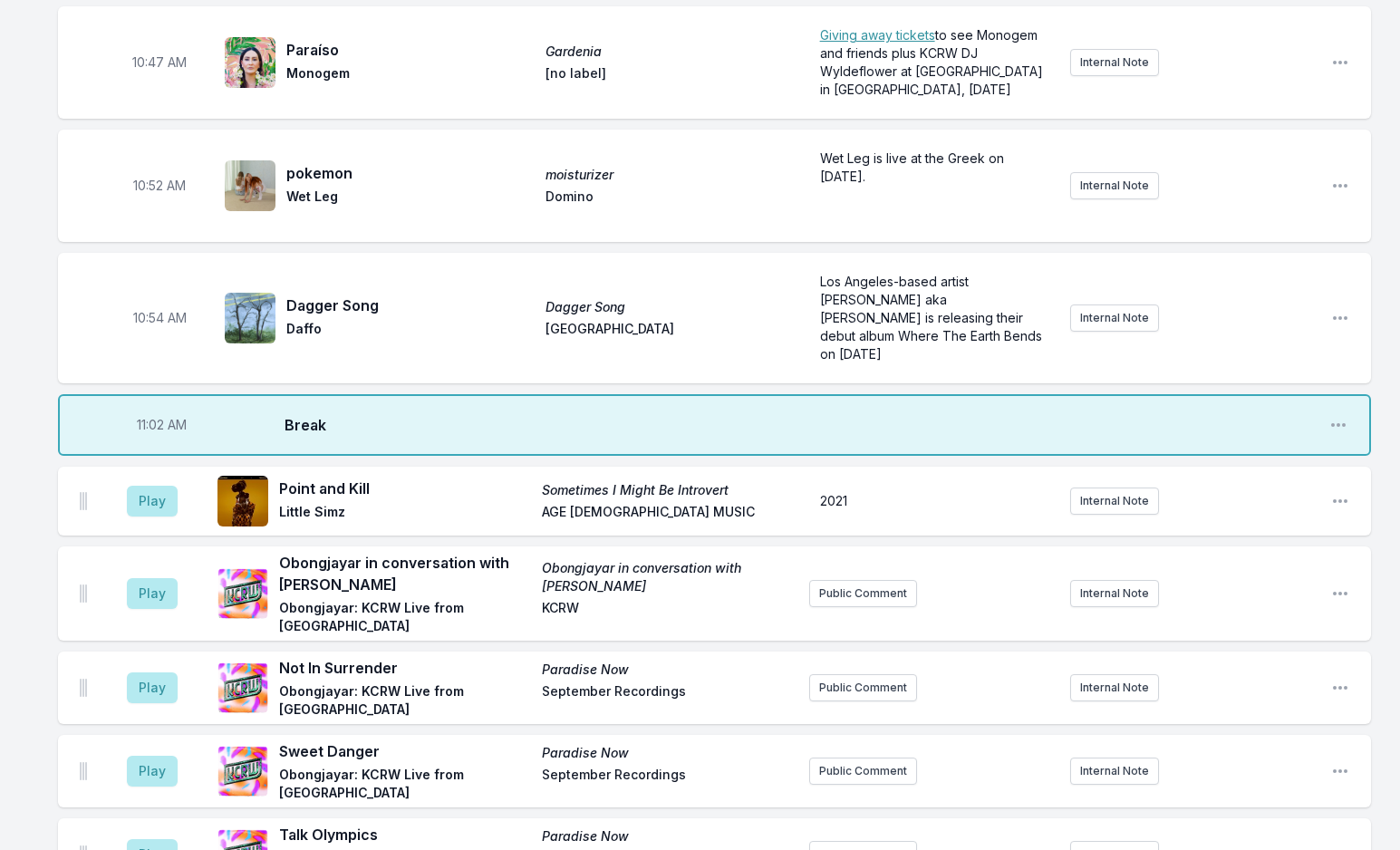
scroll to position [3369, 0]
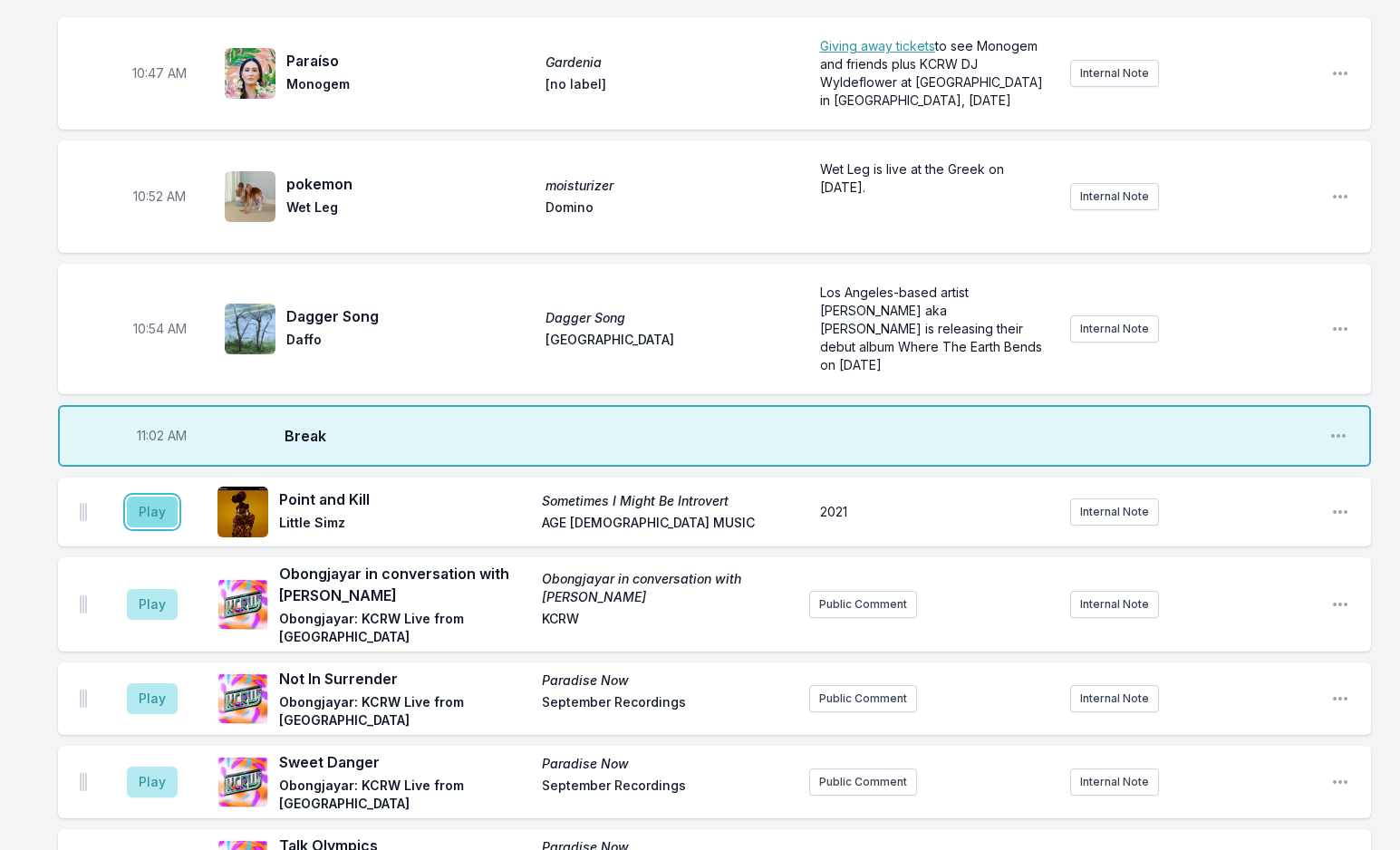
click at [162, 497] on button "Play" at bounding box center [152, 512] width 51 height 31
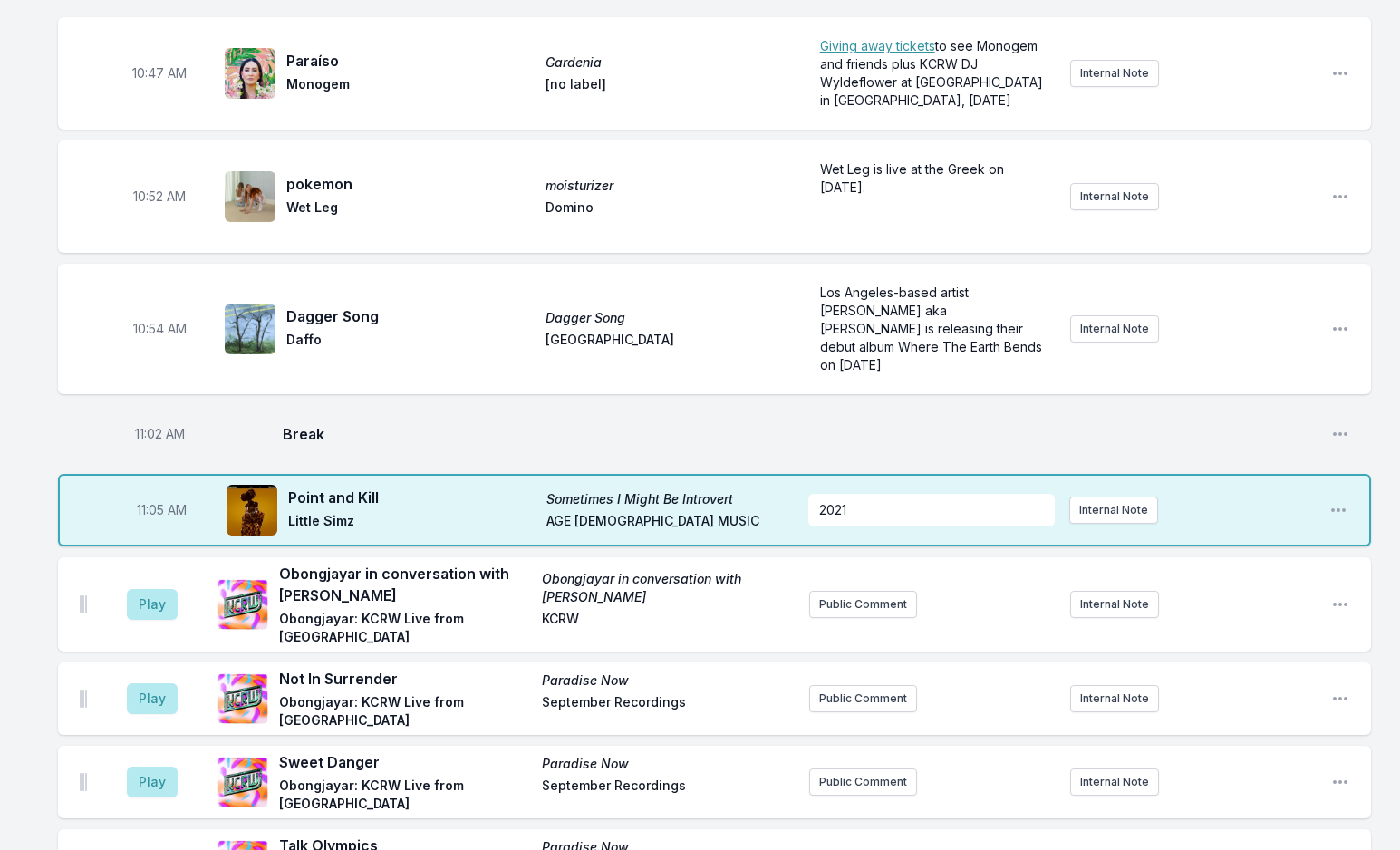
click at [145, 589] on button "Play" at bounding box center [152, 604] width 51 height 31
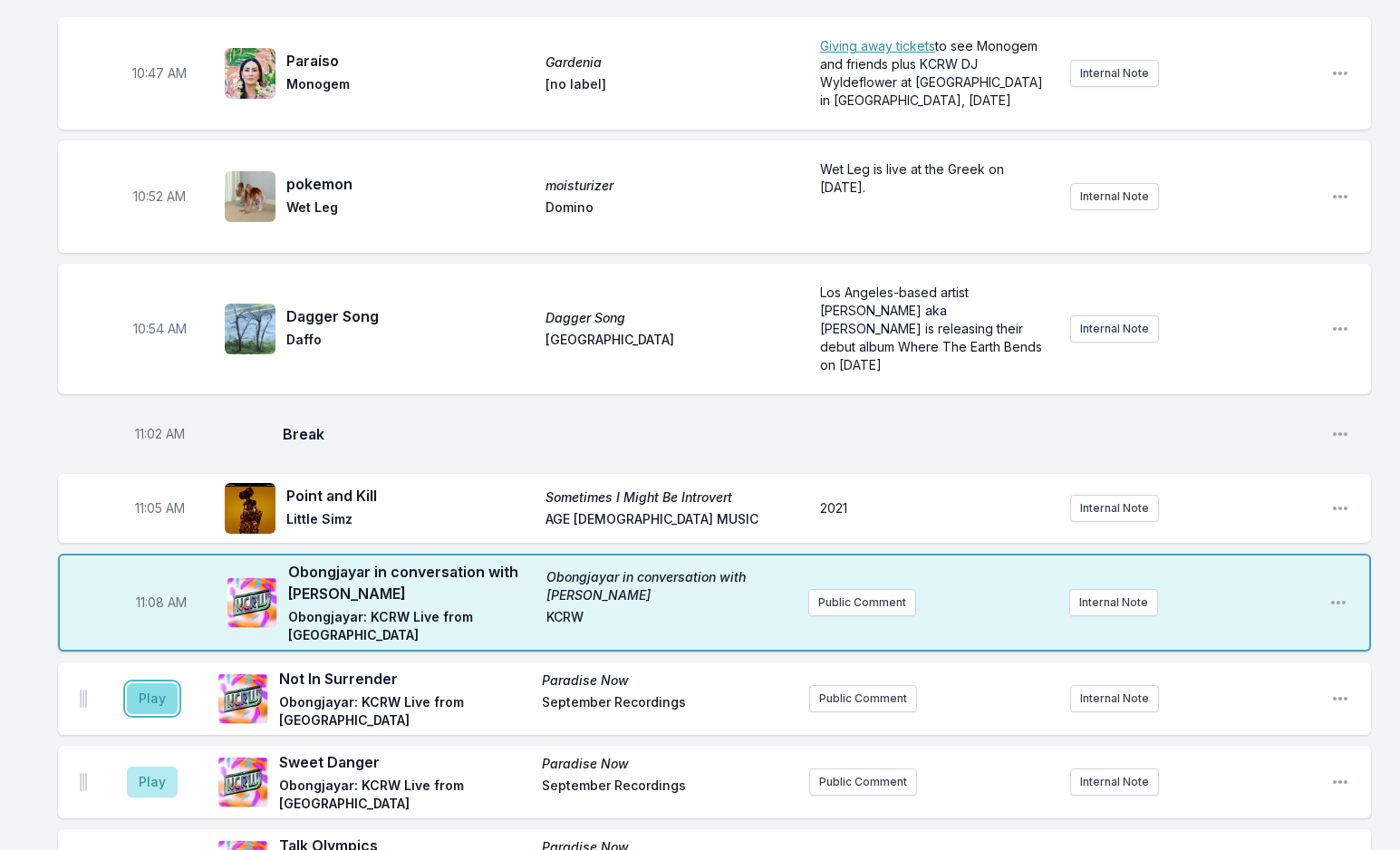
click at [165, 683] on button "Play" at bounding box center [152, 698] width 51 height 31
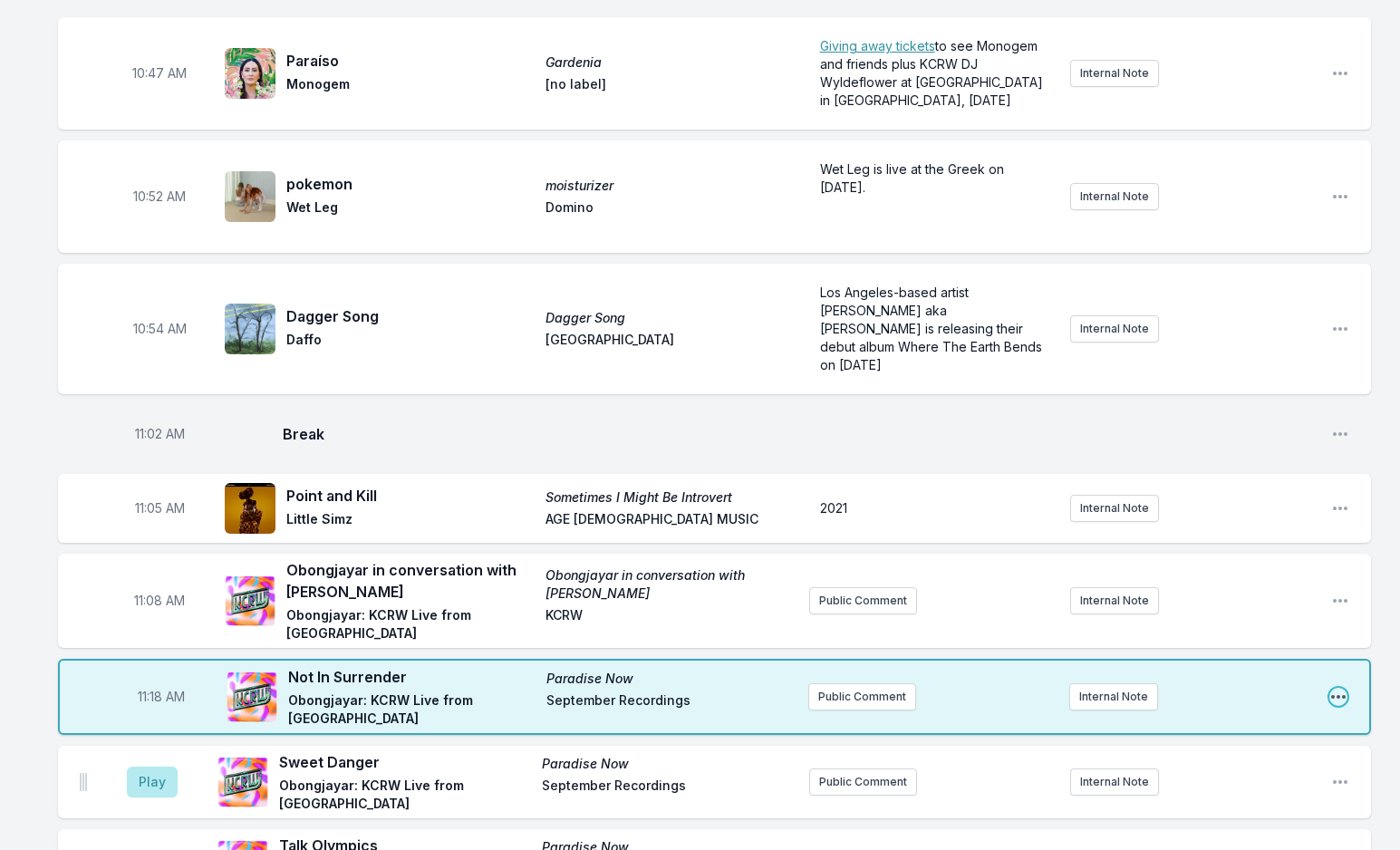
click at [1343, 695] on icon "Open playlist item options" at bounding box center [1338, 697] width 14 height 4
click at [1241, 749] on button "Edit Track Details" at bounding box center [1246, 765] width 203 height 33
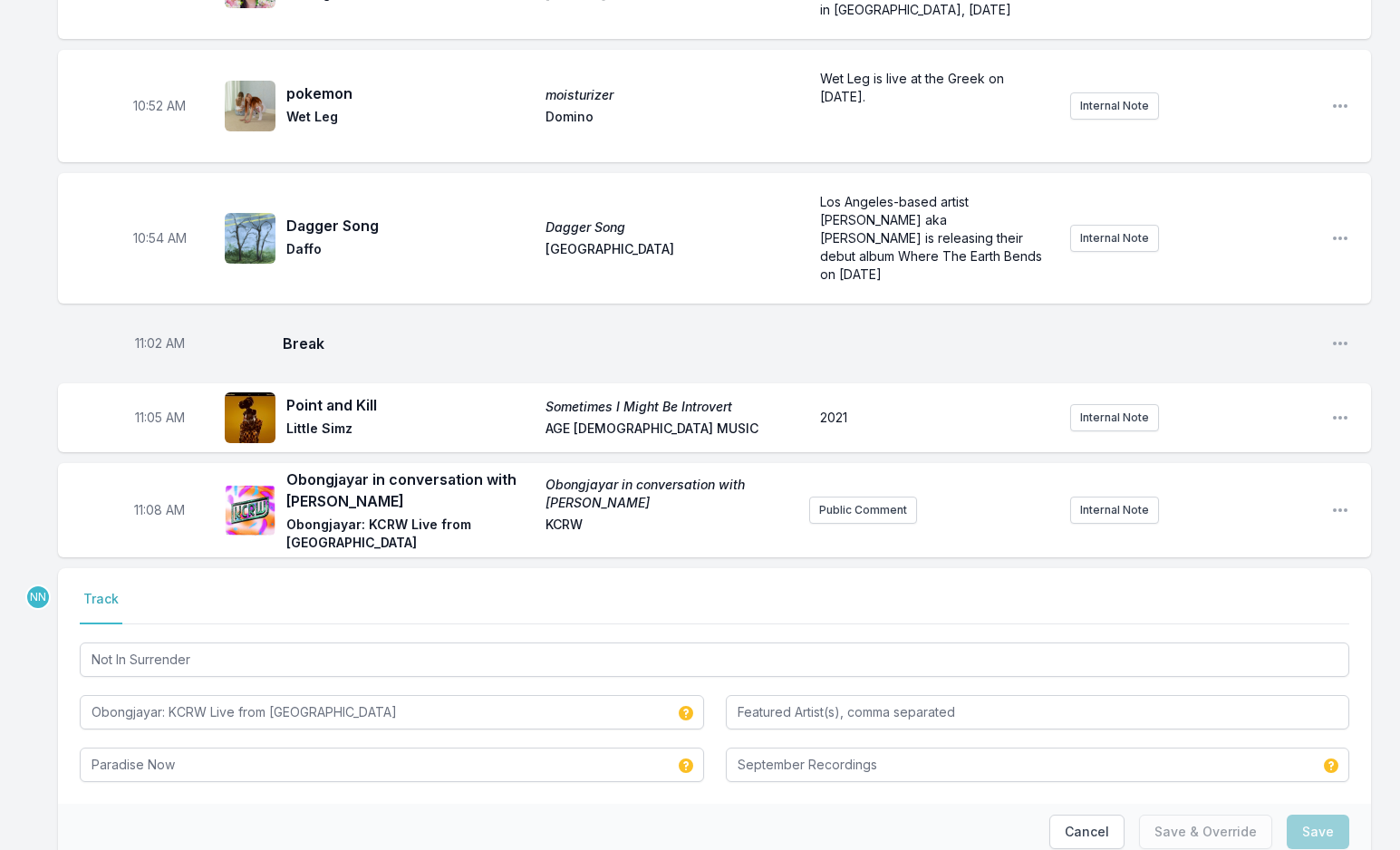
scroll to position [3461, 0]
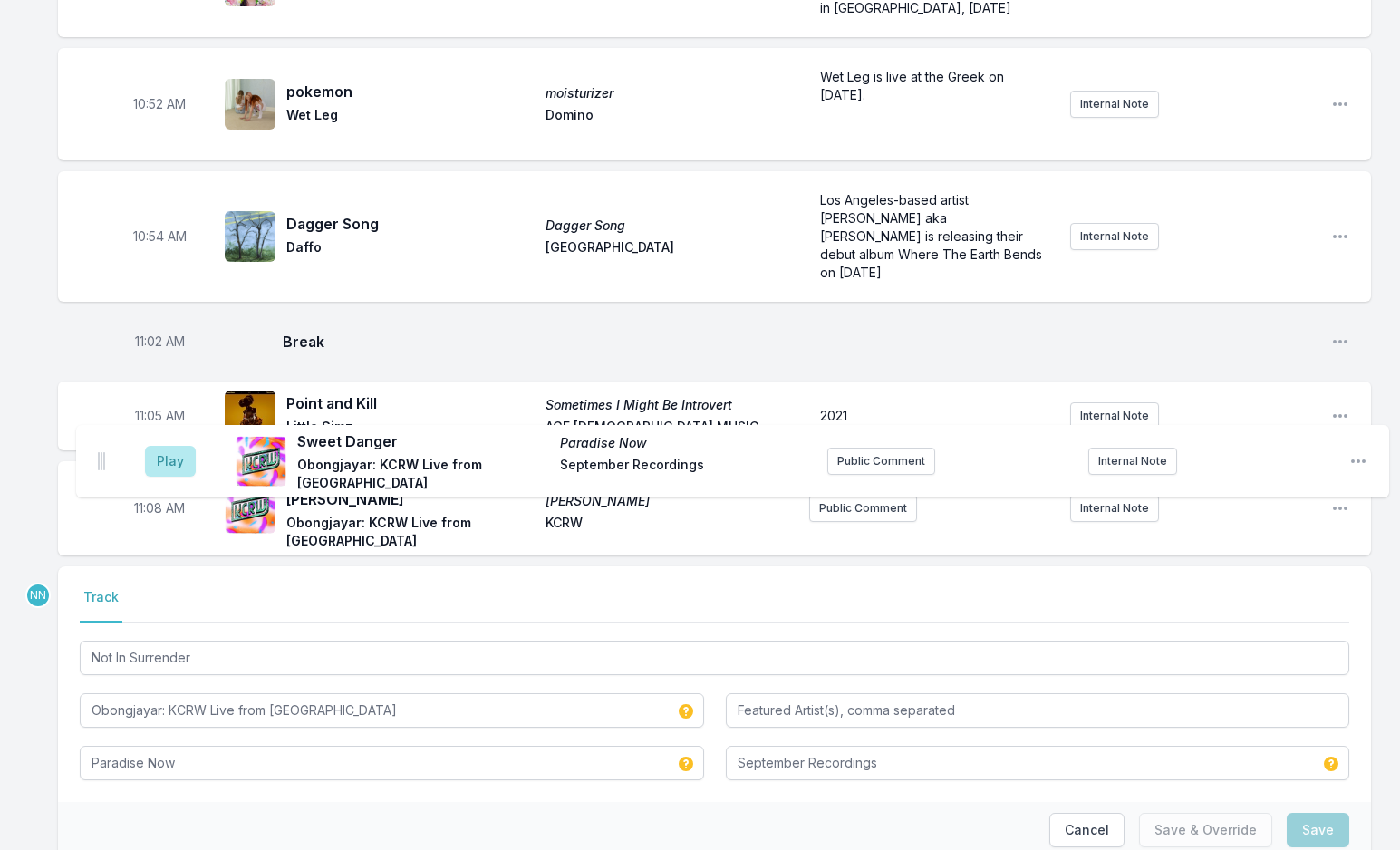
drag, startPoint x: 82, startPoint y: 763, endPoint x: 106, endPoint y: 456, distance: 308.1
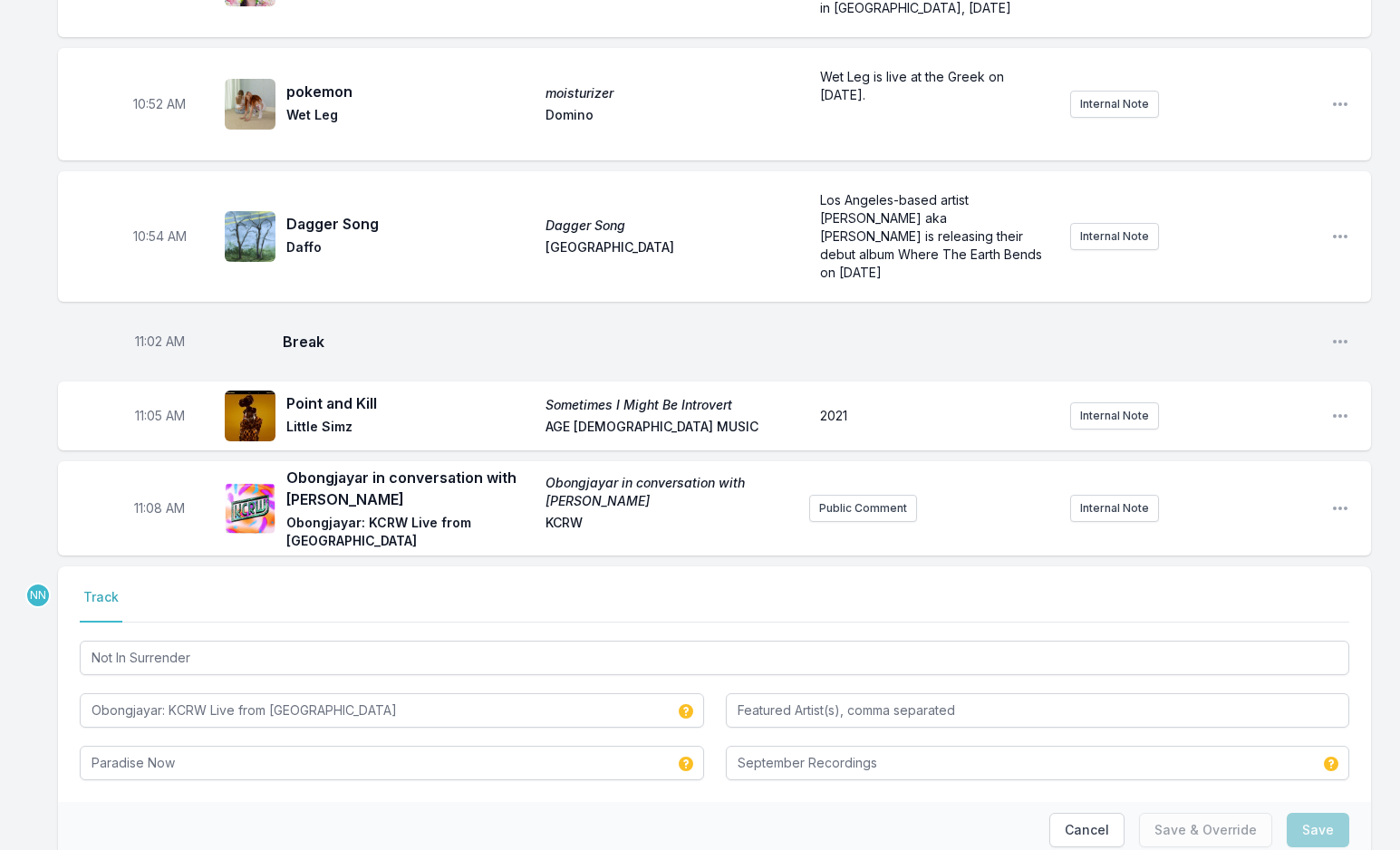
click at [1096, 813] on button "Cancel" at bounding box center [1086, 830] width 75 height 34
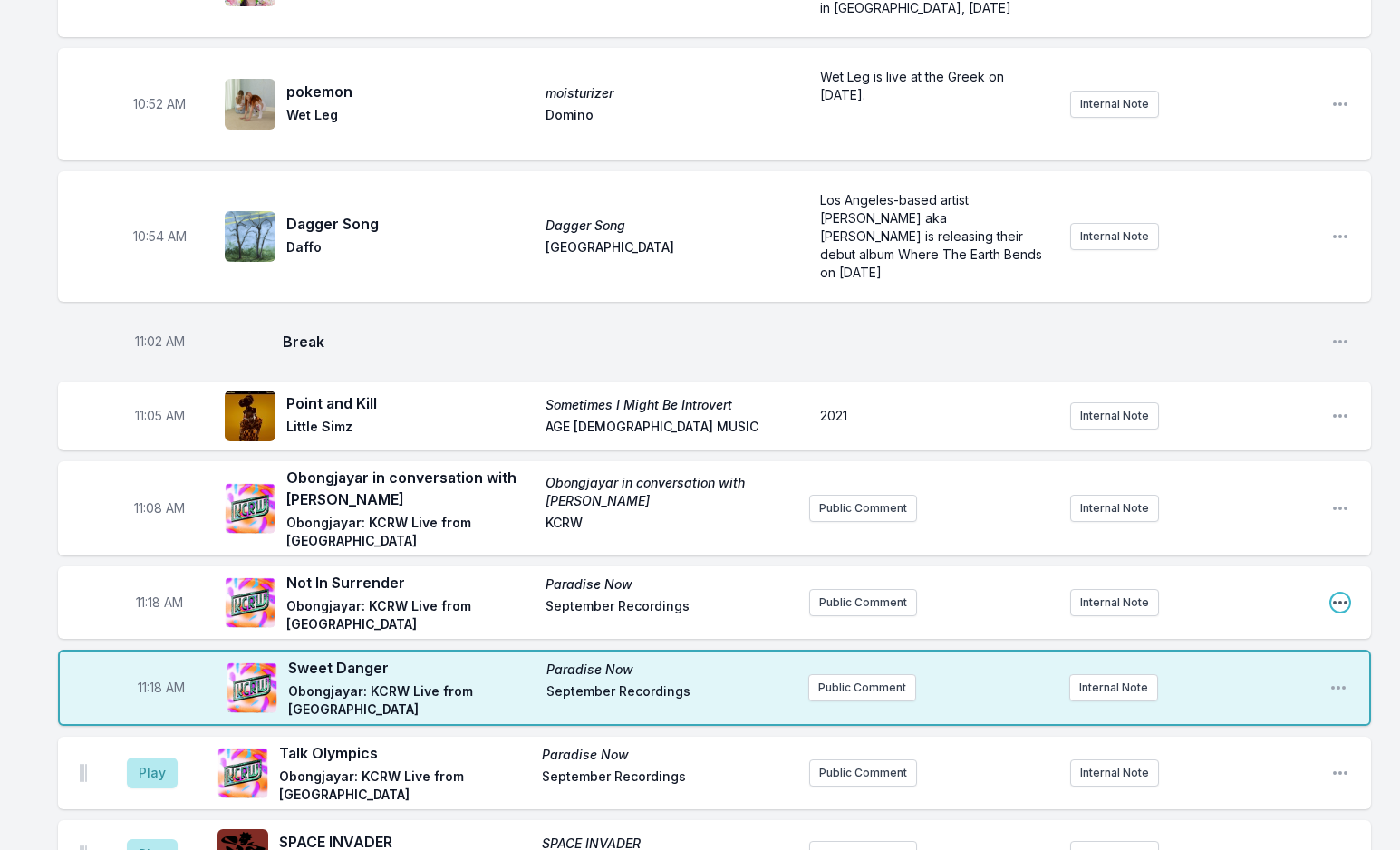
click at [1335, 594] on icon "Open playlist item options" at bounding box center [1340, 603] width 18 height 18
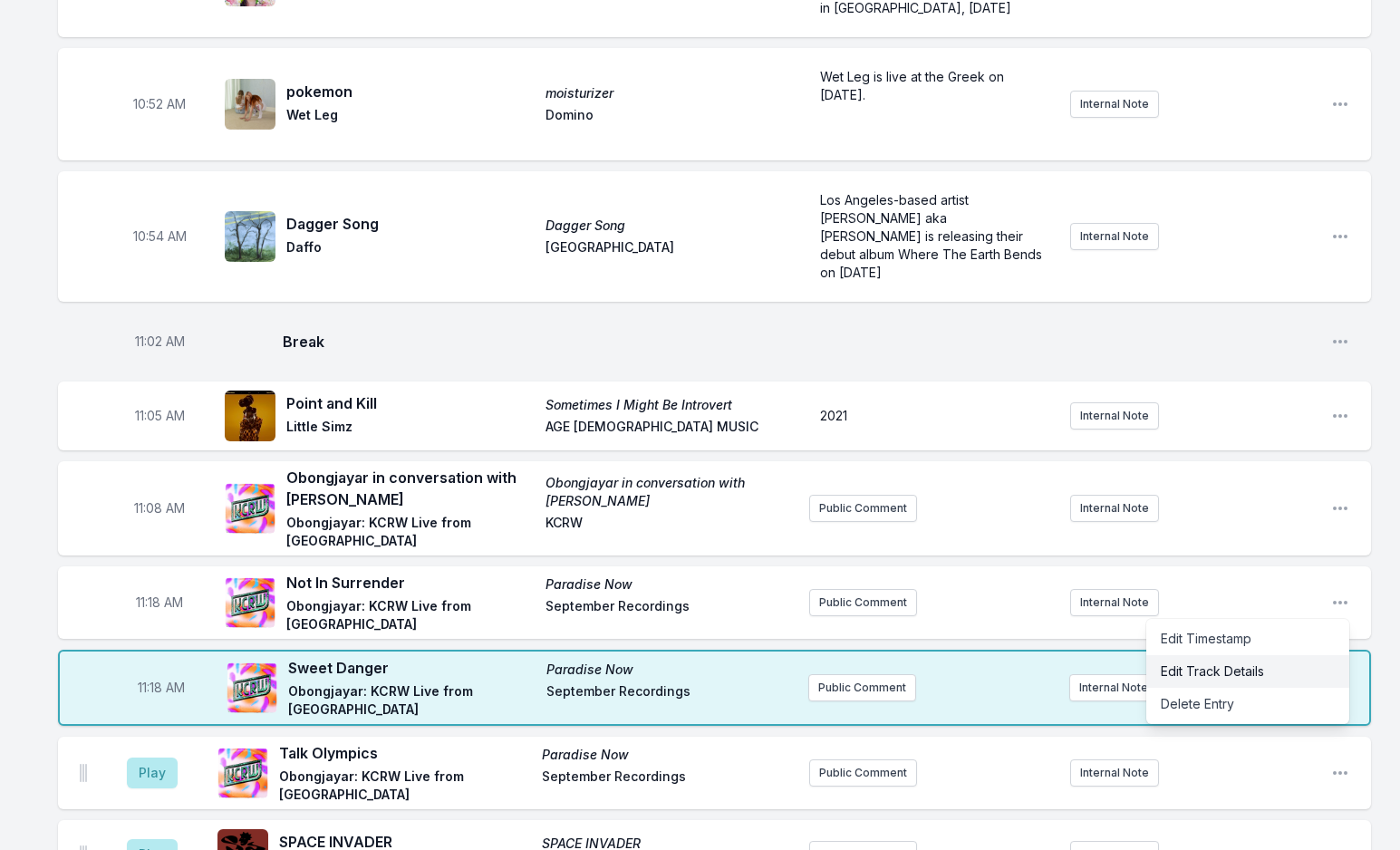
click at [1234, 655] on button "Edit Track Details" at bounding box center [1247, 671] width 203 height 33
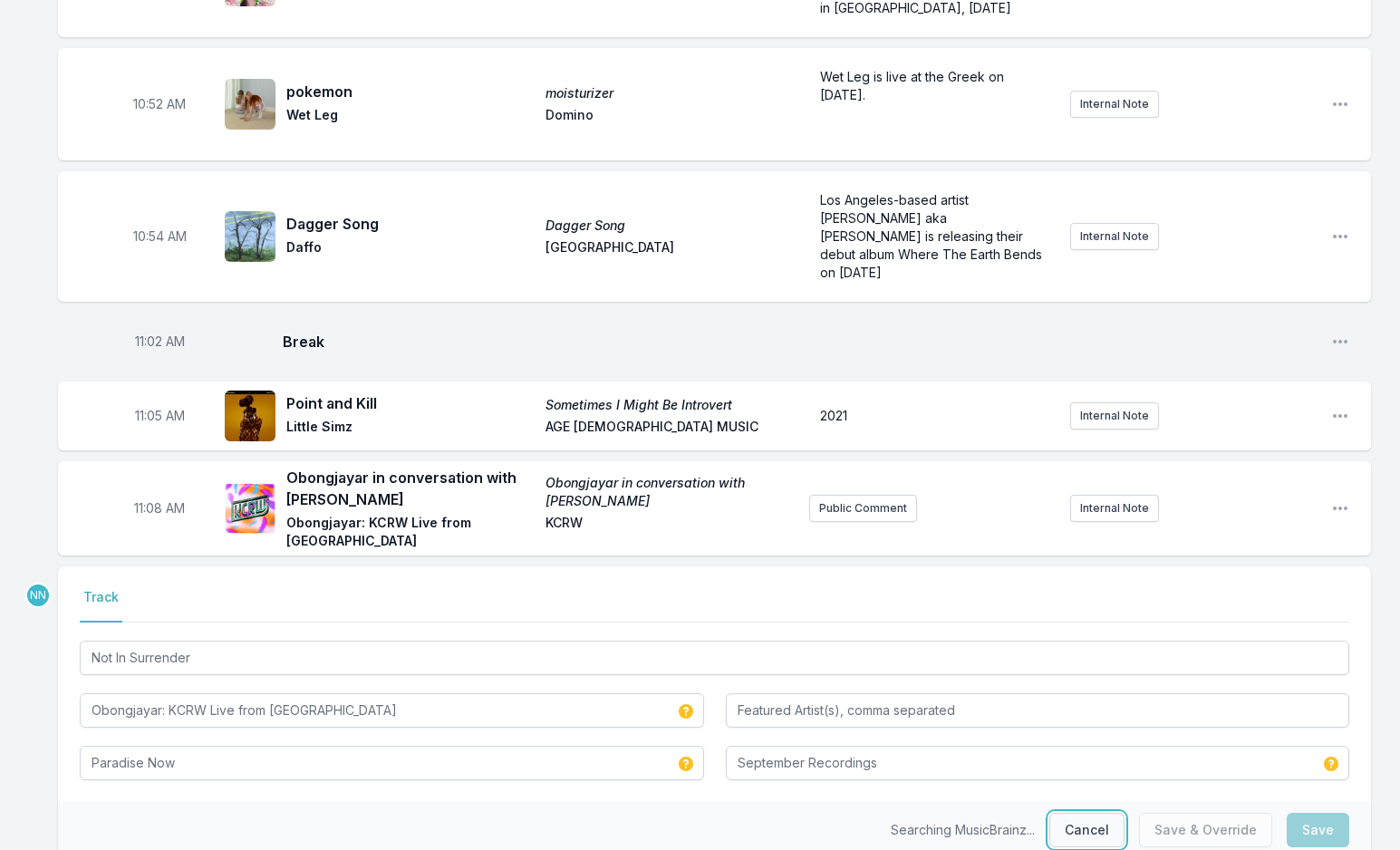
click at [1088, 813] on button "Cancel" at bounding box center [1086, 830] width 75 height 34
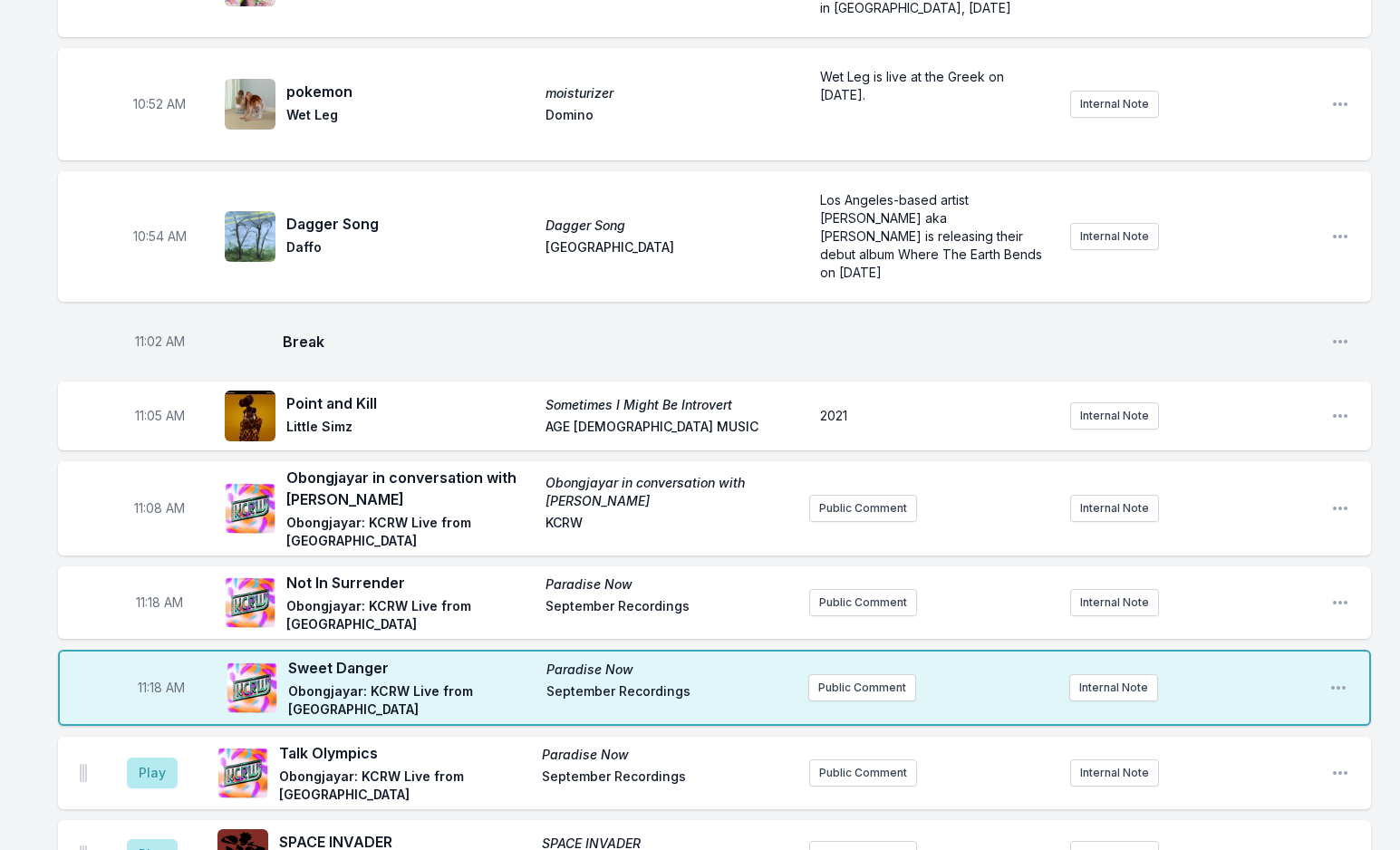
click at [179, 594] on span "11:18 AM" at bounding box center [159, 603] width 47 height 18
click at [141, 585] on input "11:18" at bounding box center [159, 602] width 101 height 34
type input "11:21"
click at [152, 679] on span "11:18 AM" at bounding box center [161, 688] width 47 height 18
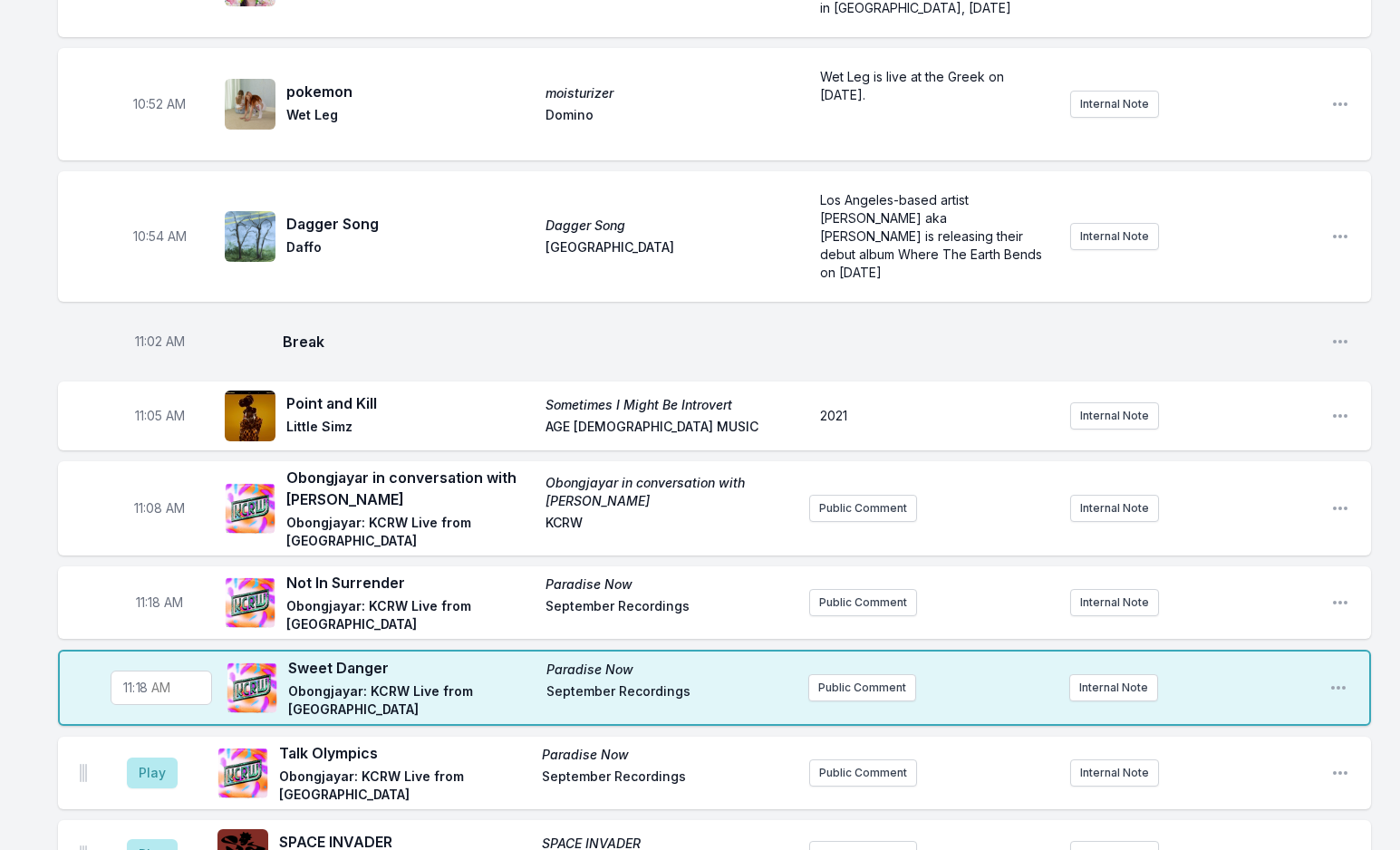
click at [141, 671] on input "11:18" at bounding box center [161, 688] width 101 height 34
type input "11:16"
click at [28, 650] on div "NN" at bounding box center [25, 688] width 51 height 76
click at [159, 679] on span "11:18 AM" at bounding box center [161, 688] width 47 height 18
click at [142, 671] on input "11:18" at bounding box center [161, 688] width 101 height 34
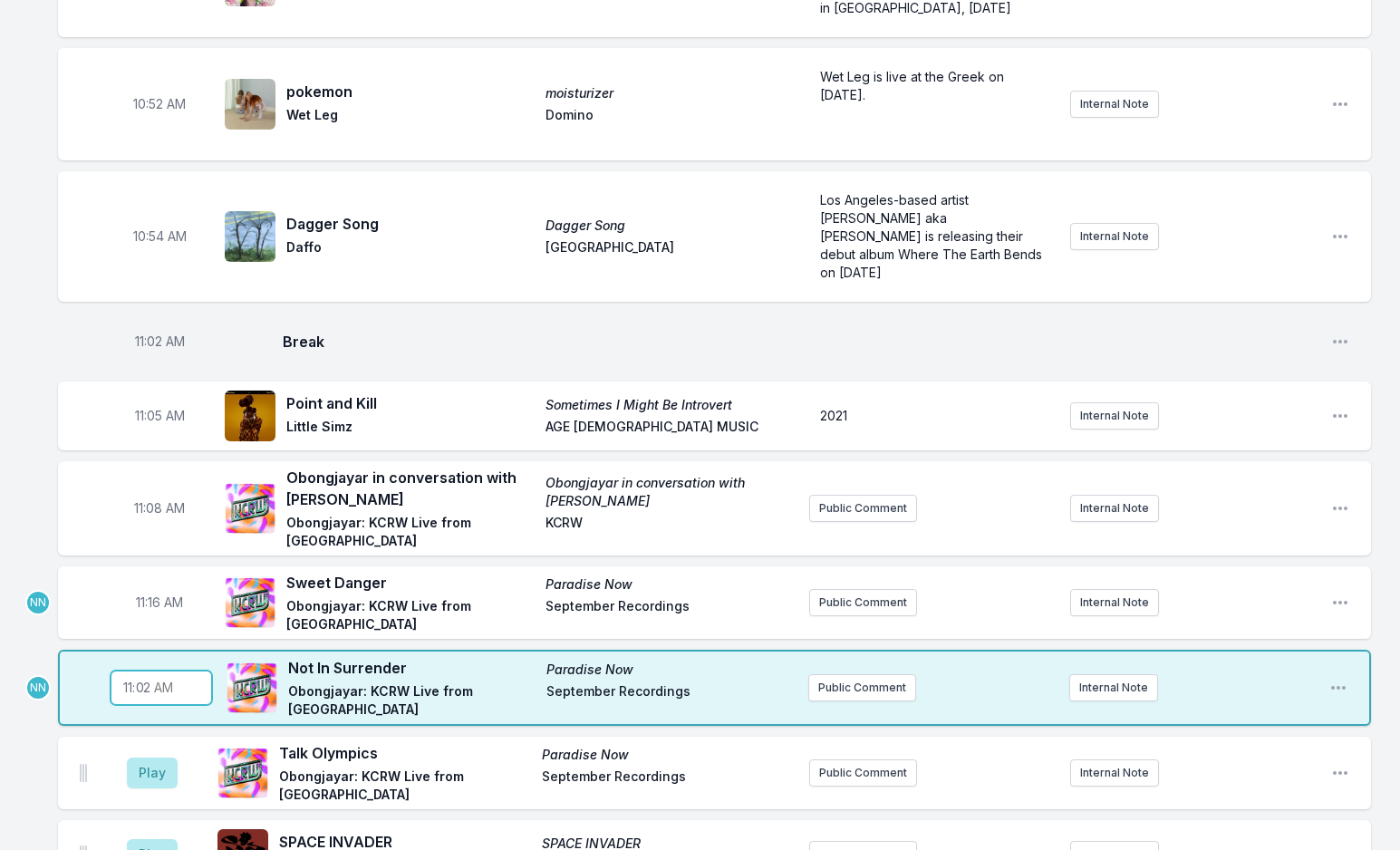
type input "11:20"
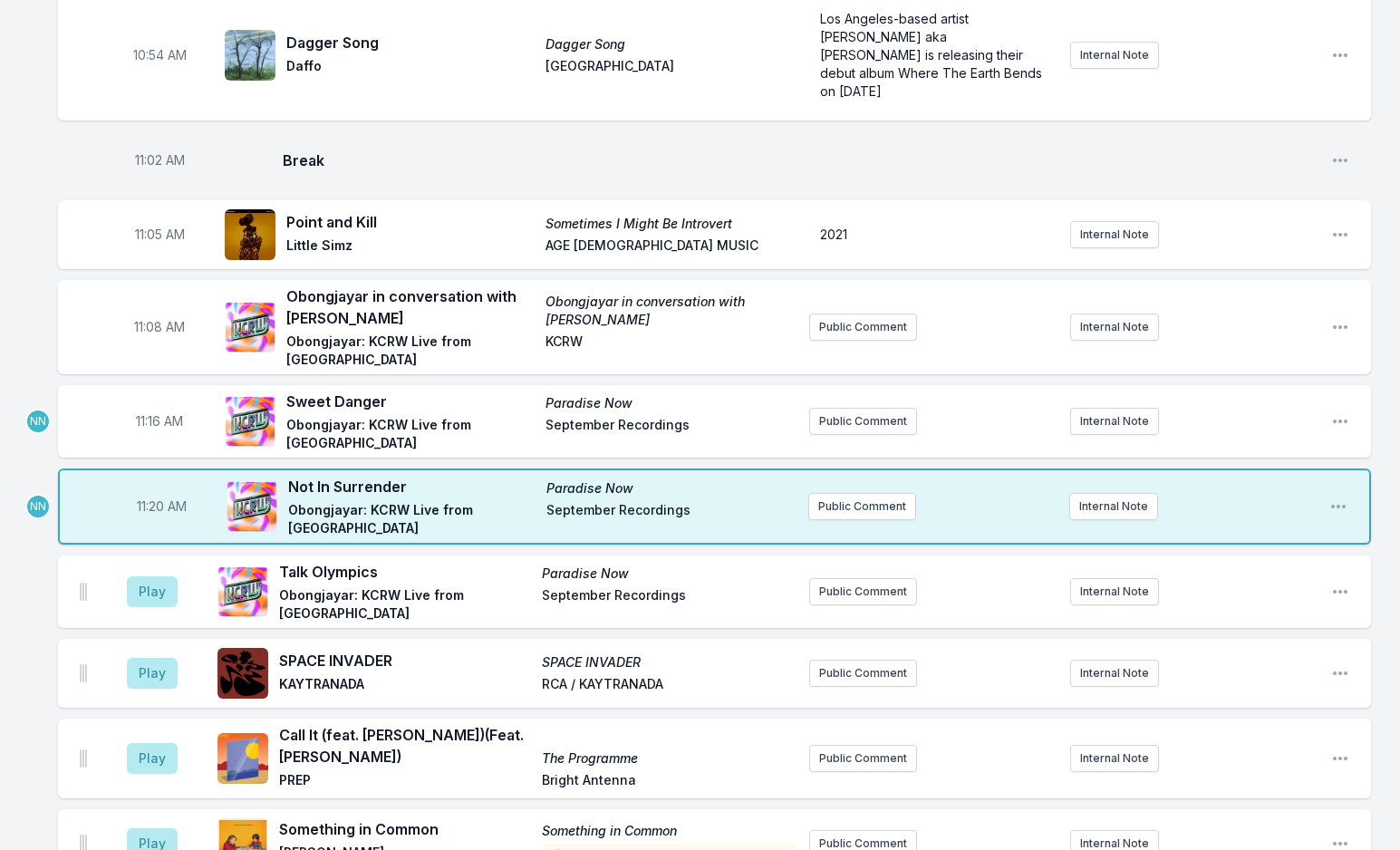
scroll to position [3552, 0]
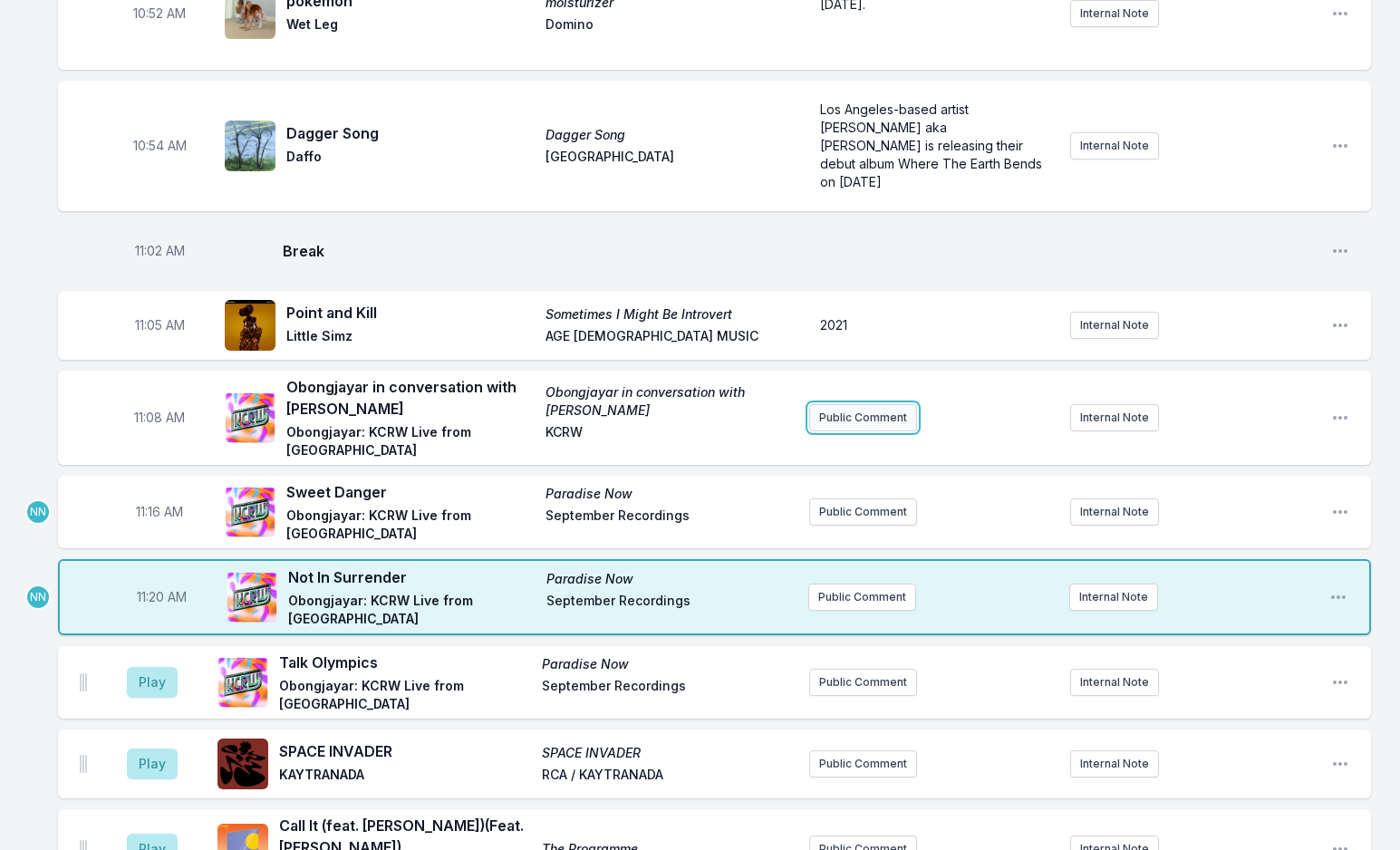
click at [848, 404] on button "Public Comment" at bounding box center [863, 417] width 108 height 27
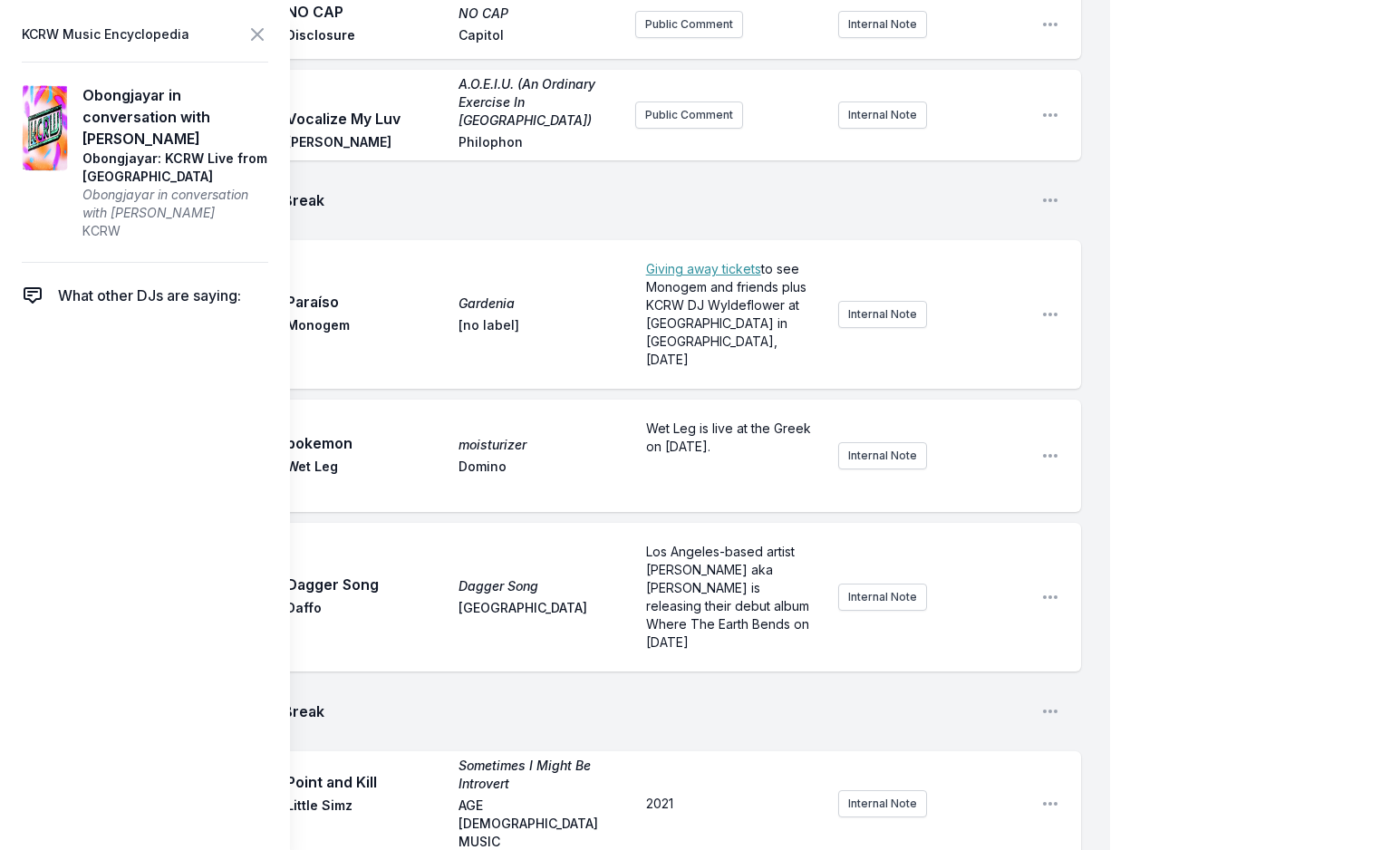
drag, startPoint x: 728, startPoint y: 665, endPoint x: 768, endPoint y: 669, distance: 40.0
click at [251, 39] on icon at bounding box center [257, 35] width 22 height 22
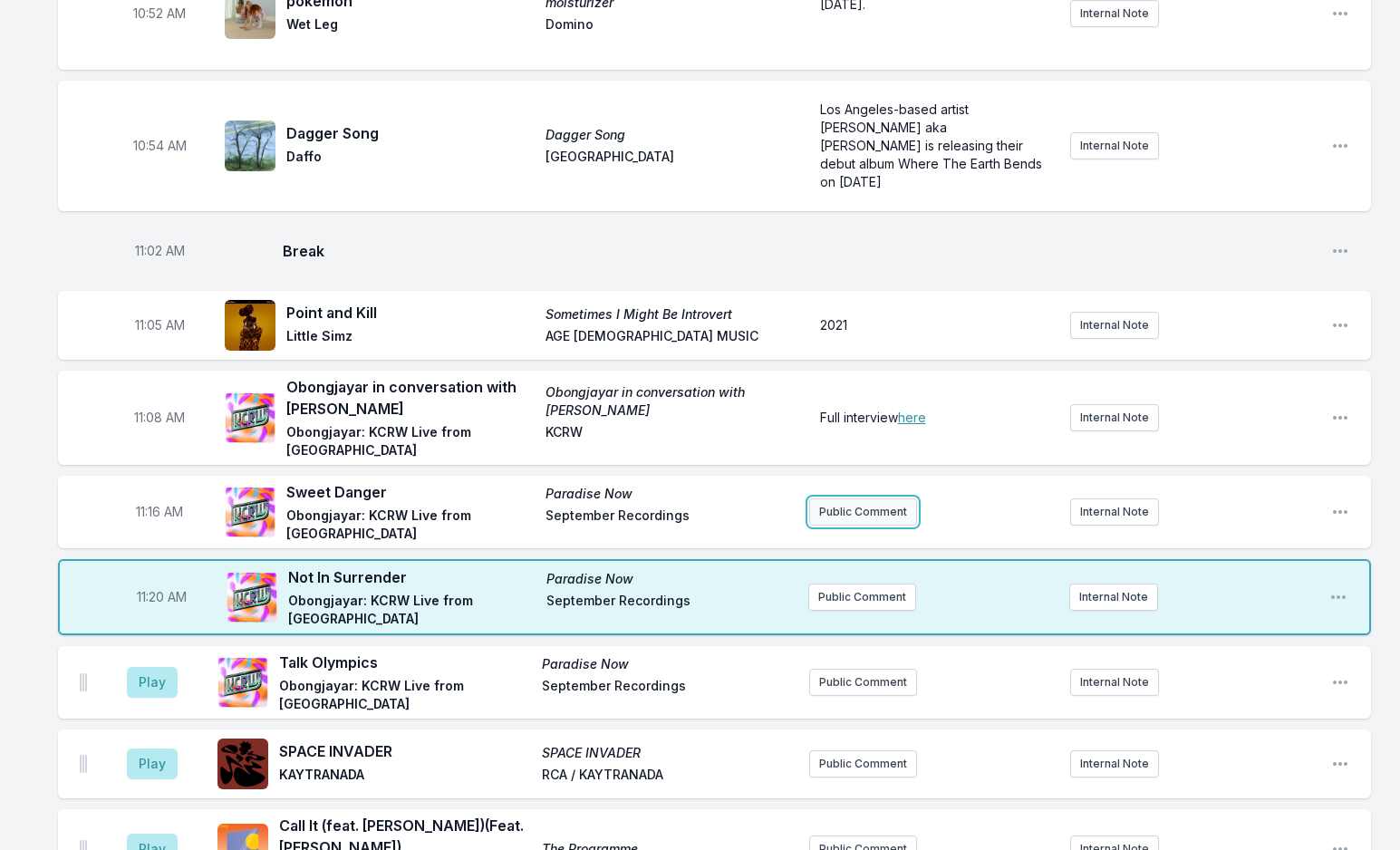
click at [836, 498] on button "Public Comment" at bounding box center [863, 511] width 108 height 27
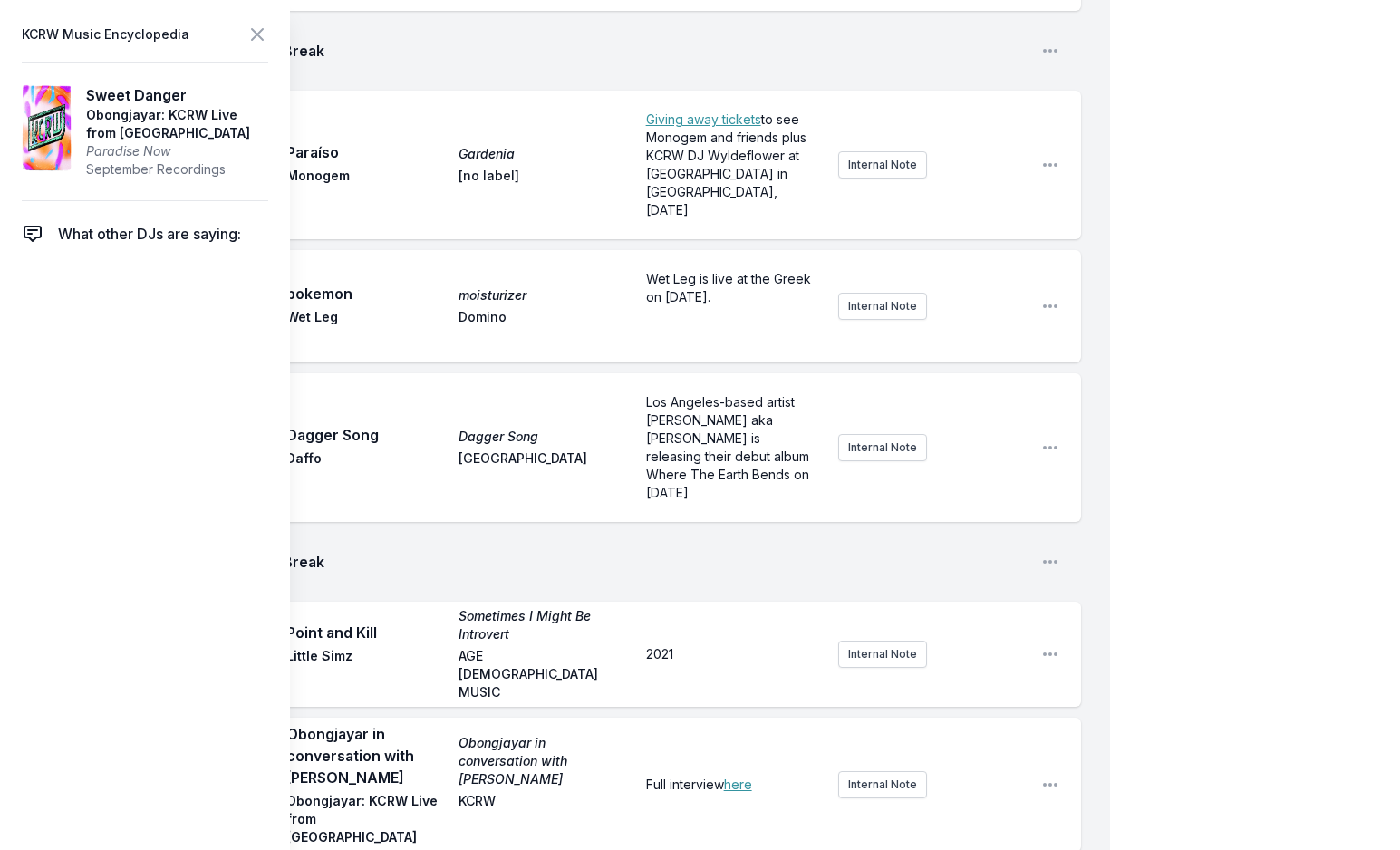
scroll to position [3733, 0]
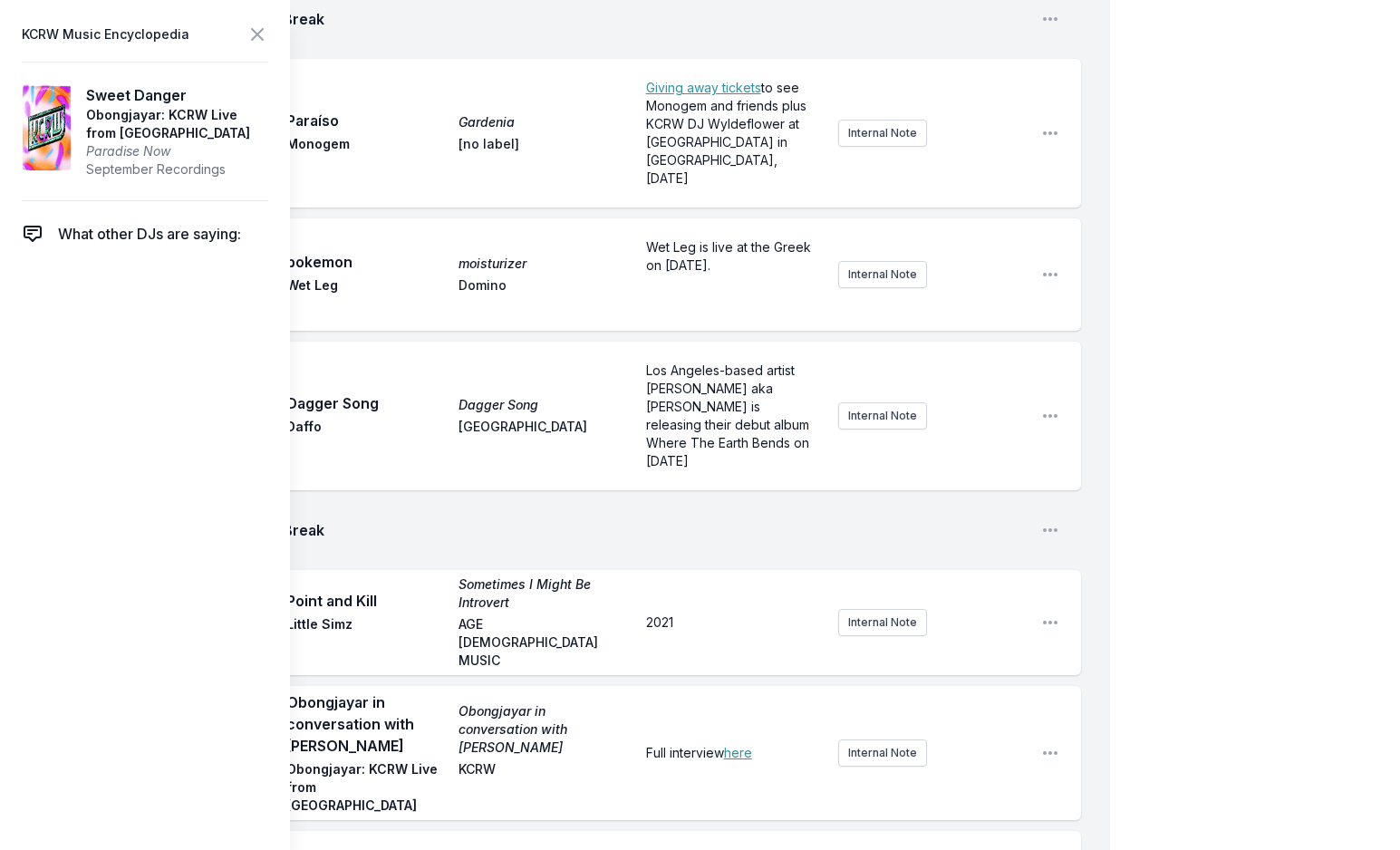
drag, startPoint x: 648, startPoint y: 610, endPoint x: 752, endPoint y: 610, distance: 104.2
drag, startPoint x: 712, startPoint y: 610, endPoint x: 611, endPoint y: 609, distance: 101.5
drag, startPoint x: 746, startPoint y: 627, endPoint x: 788, endPoint y: 631, distance: 42.7
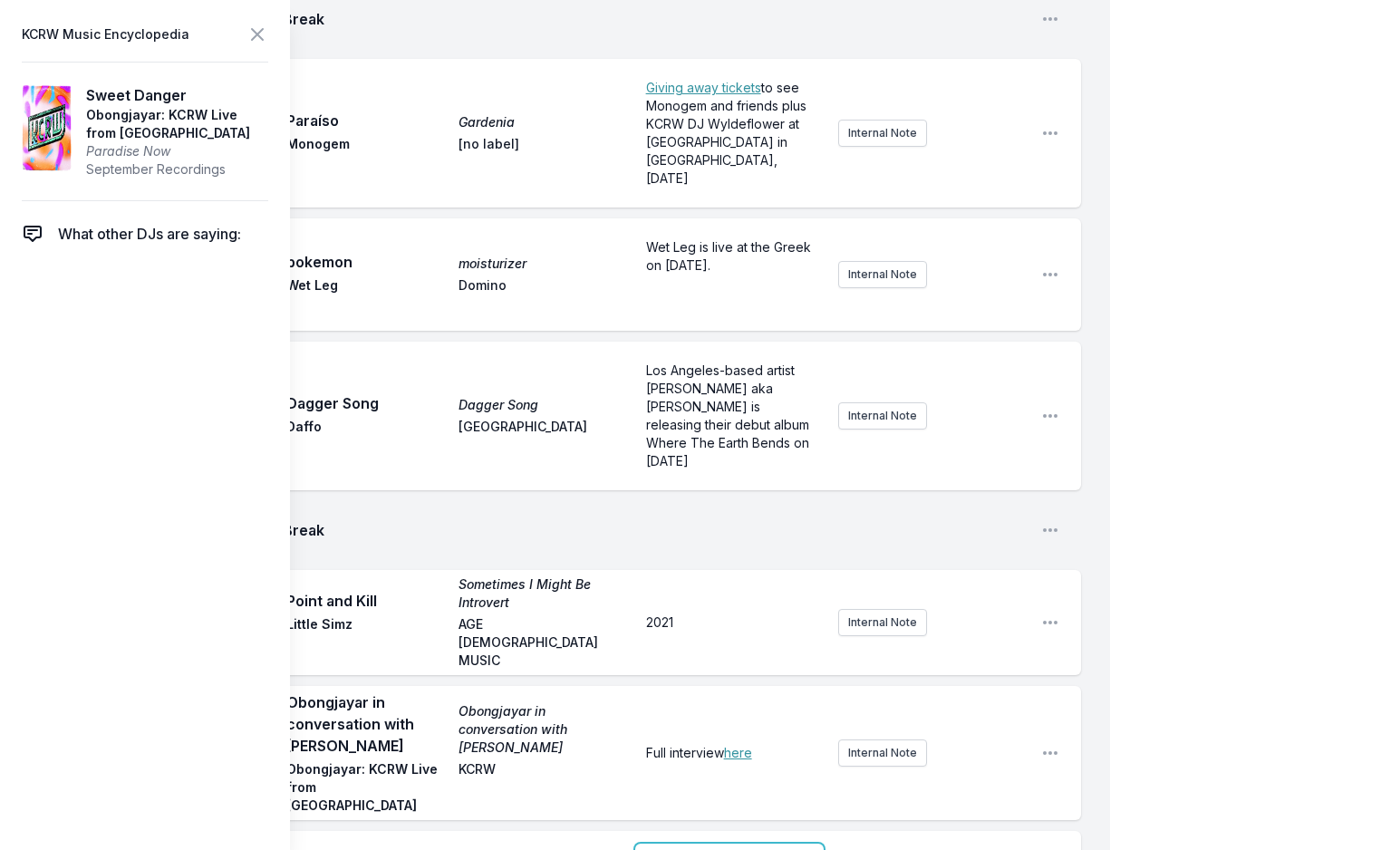
drag, startPoint x: 708, startPoint y: 651, endPoint x: 615, endPoint y: 606, distance: 102.6
copy p "﻿ WATCH IT! Obongjayar: KCRW Live from Apogee Studio"
click at [253, 34] on icon at bounding box center [257, 35] width 22 height 22
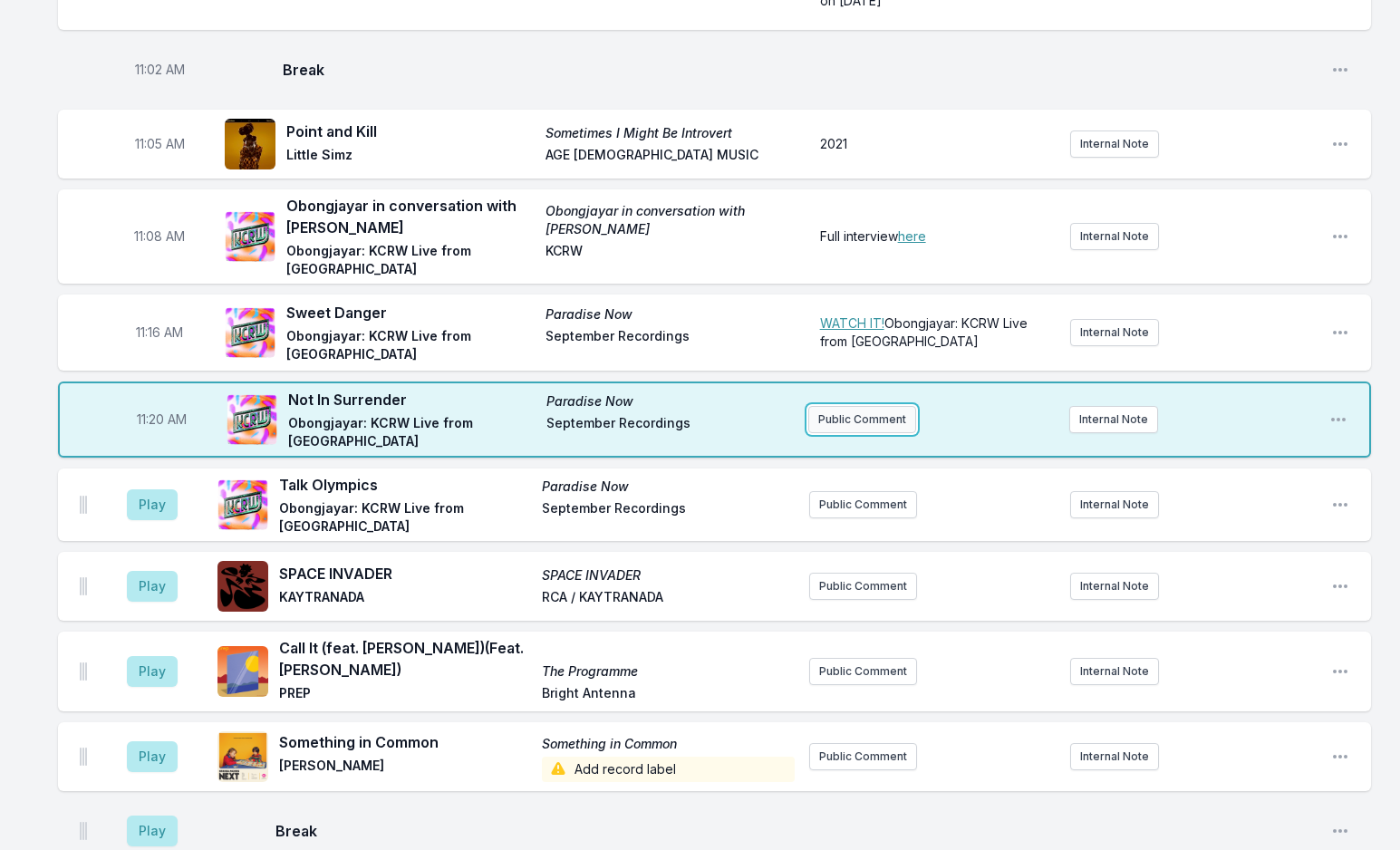
click at [850, 406] on button "Public Comment" at bounding box center [862, 419] width 108 height 27
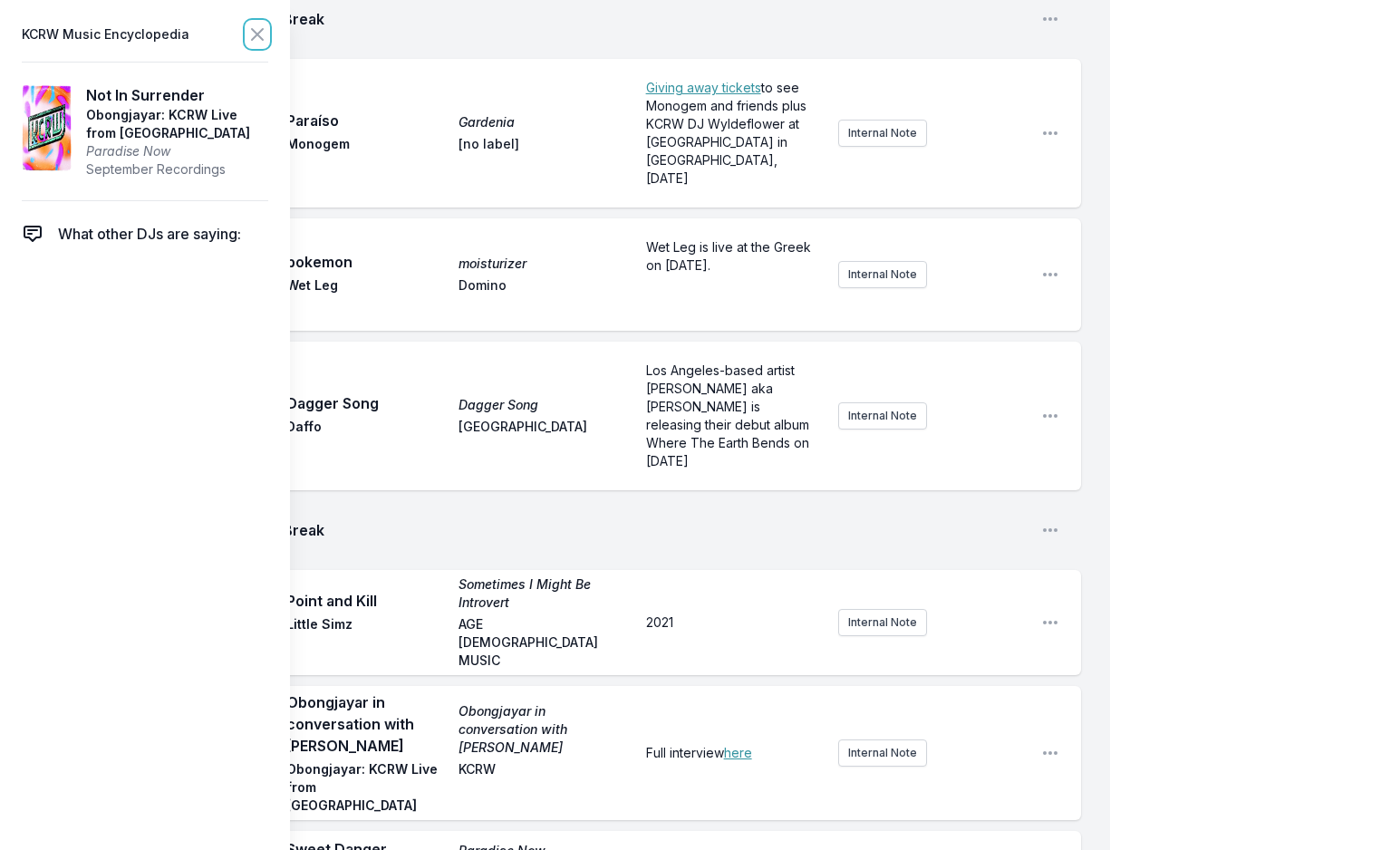
click at [258, 25] on icon at bounding box center [257, 35] width 22 height 22
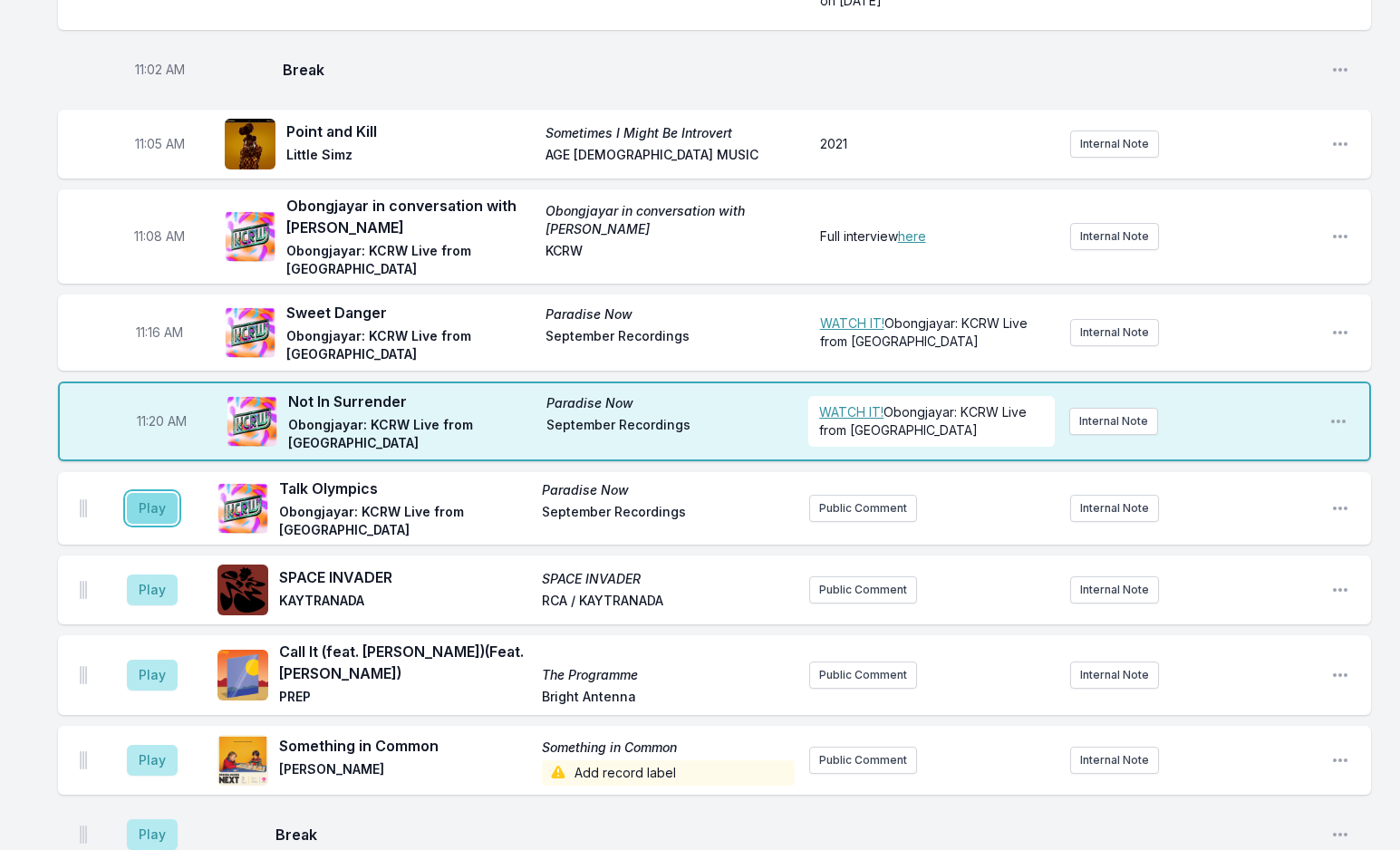
click at [140, 493] on button "Play" at bounding box center [152, 508] width 51 height 31
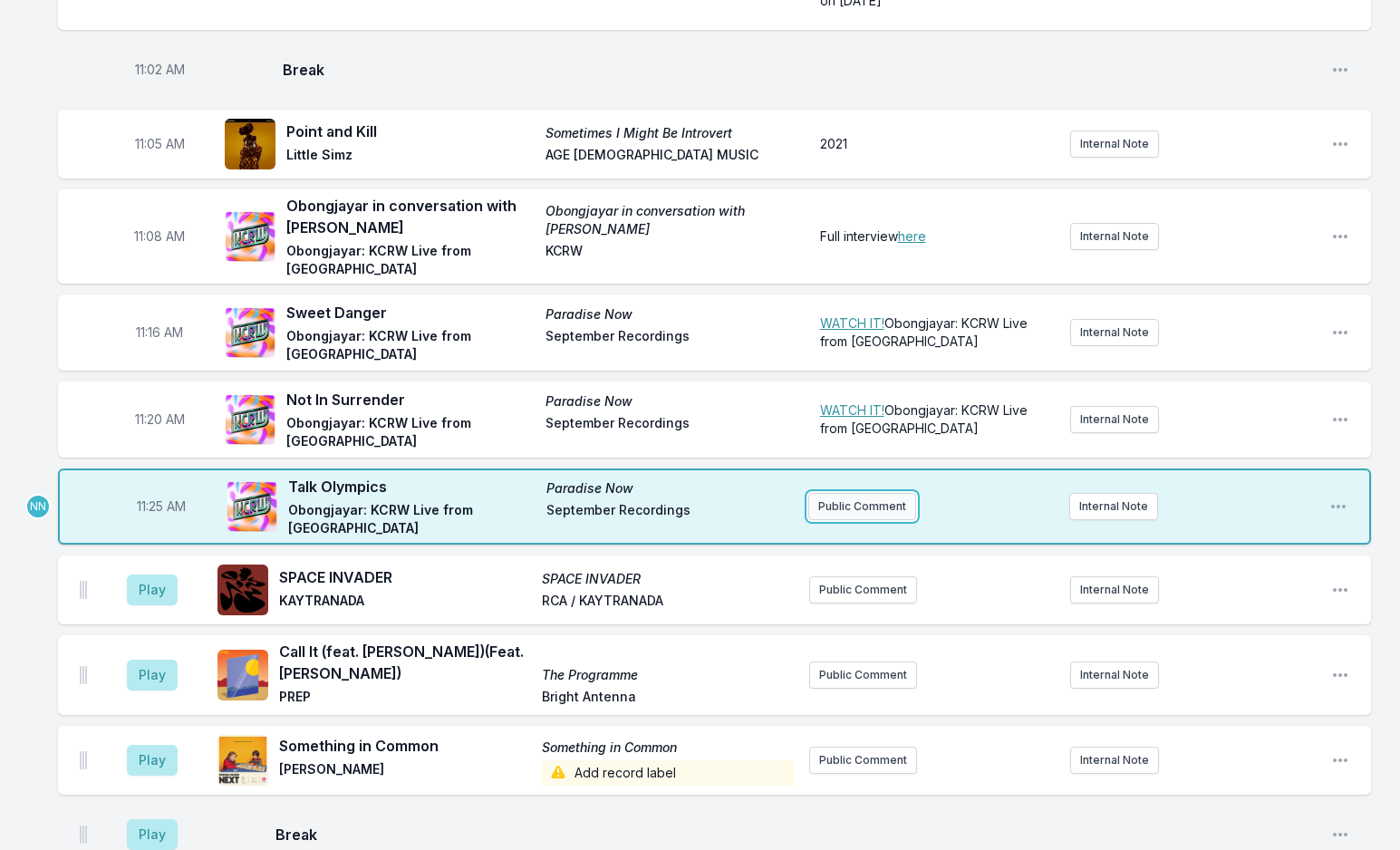
click at [860, 493] on button "Public Comment" at bounding box center [862, 506] width 108 height 27
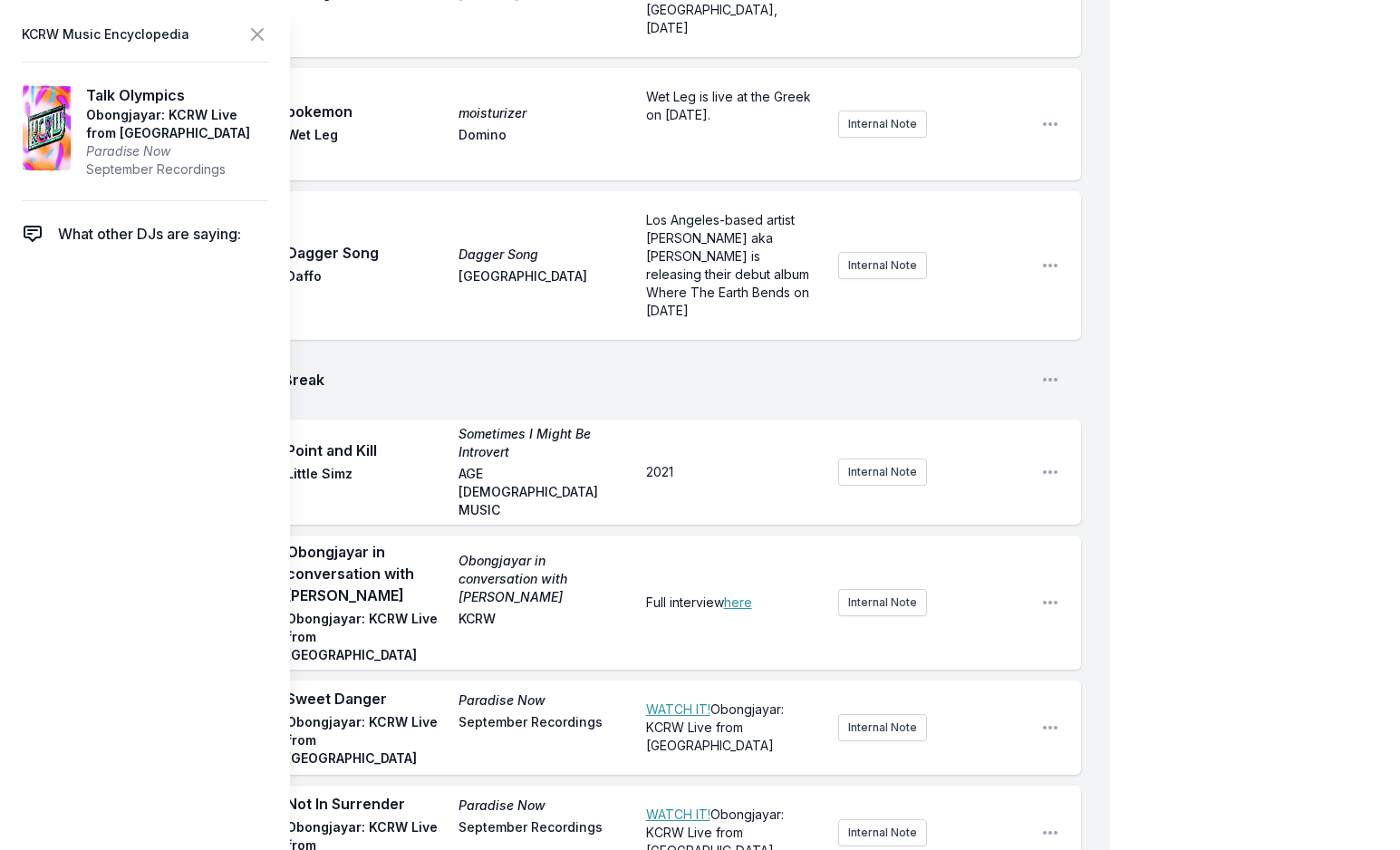
scroll to position [3914, 0]
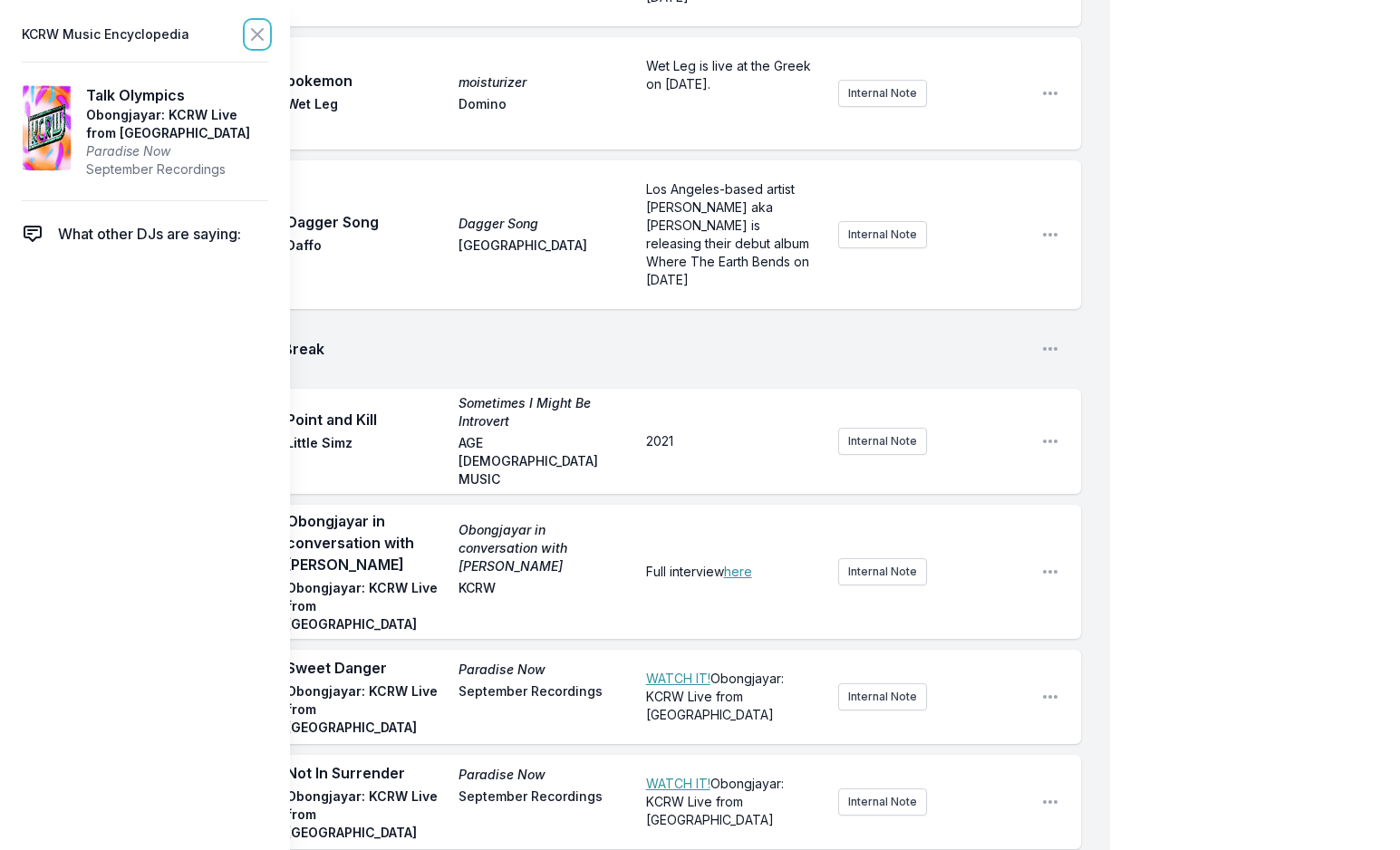
click at [264, 34] on icon at bounding box center [257, 35] width 22 height 22
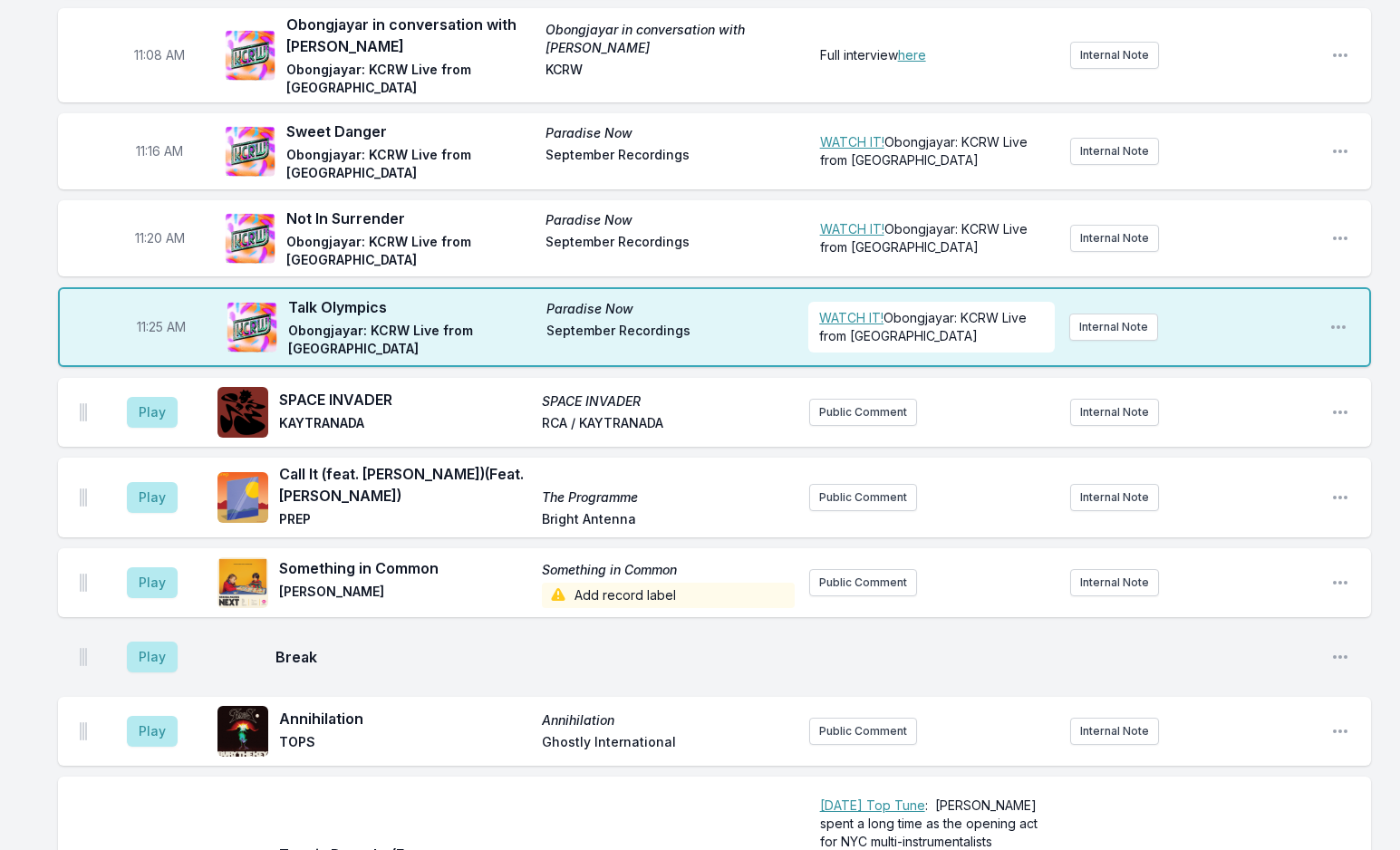
scroll to position [4005, 0]
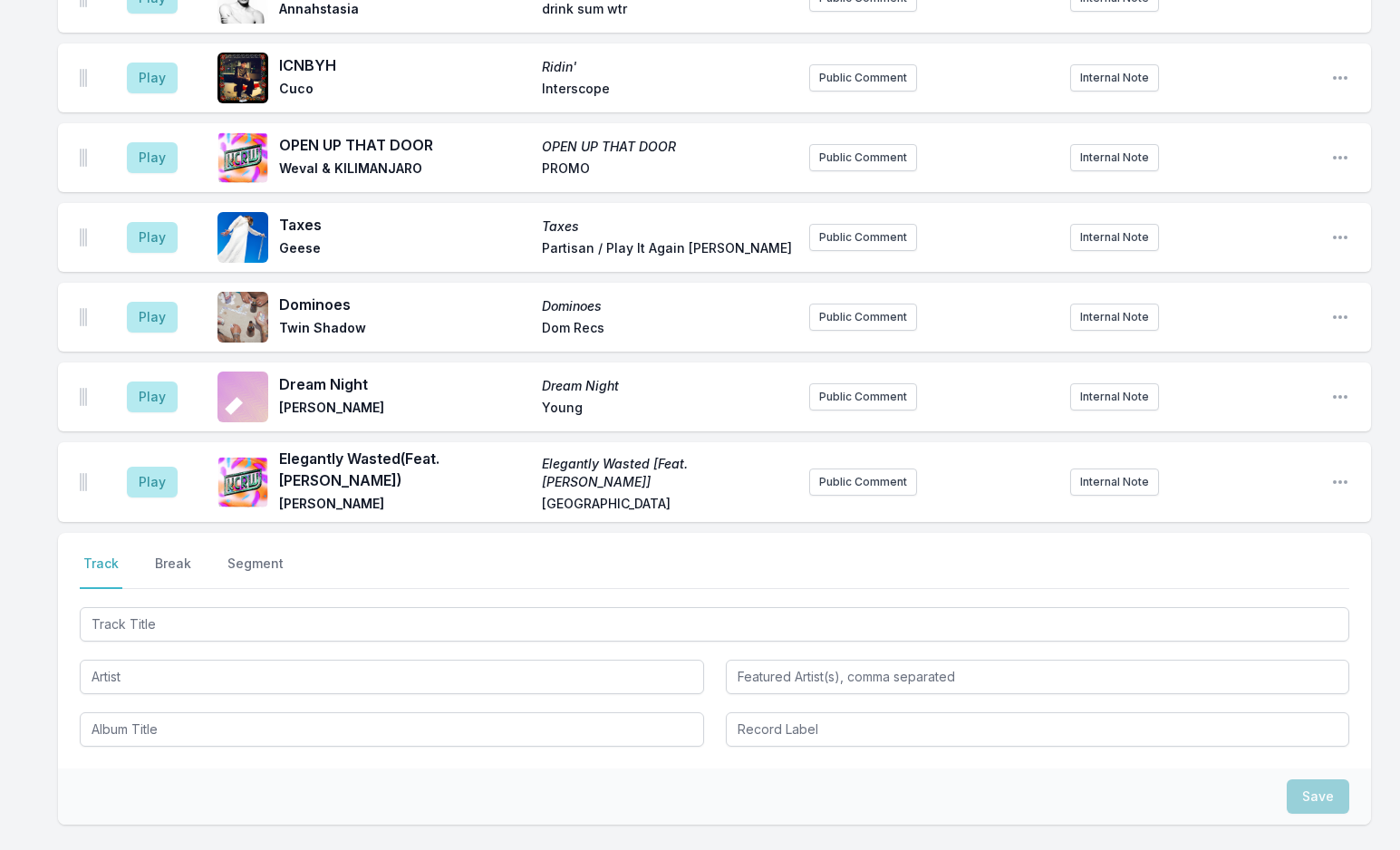
click at [182, 555] on button "Break" at bounding box center [172, 572] width 43 height 34
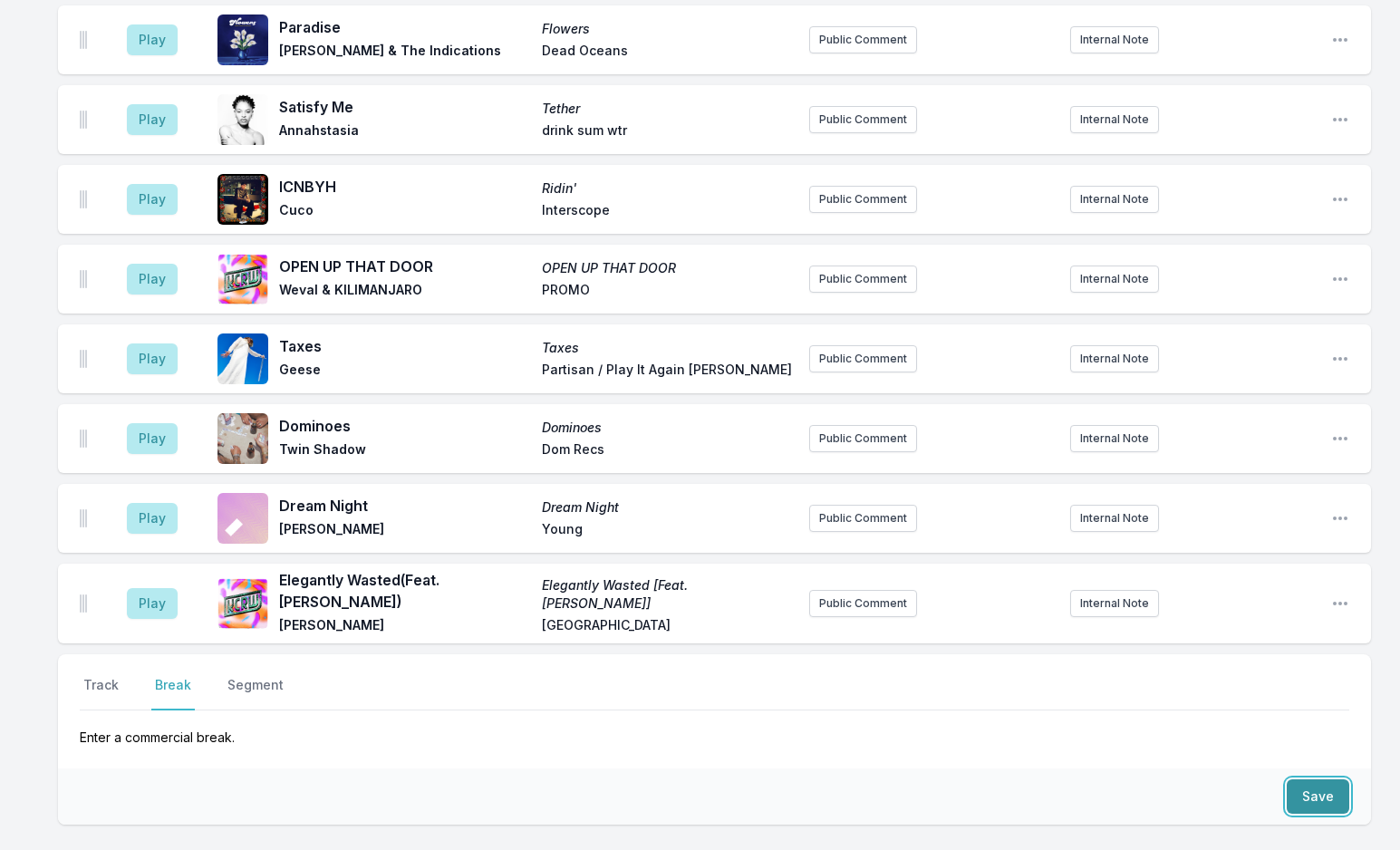
click at [1312, 779] on button "Save" at bounding box center [1318, 796] width 63 height 34
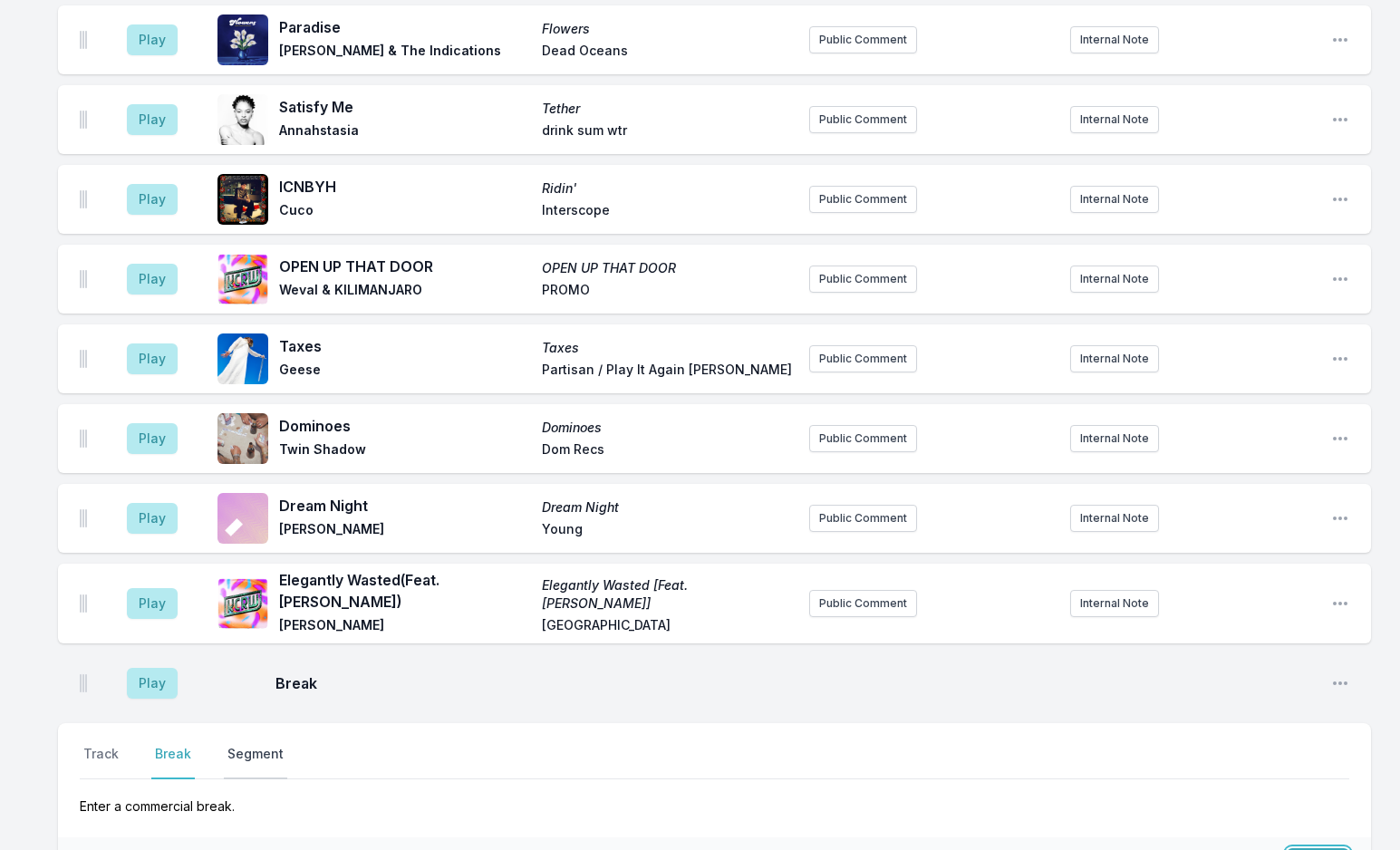
scroll to position [5207, 0]
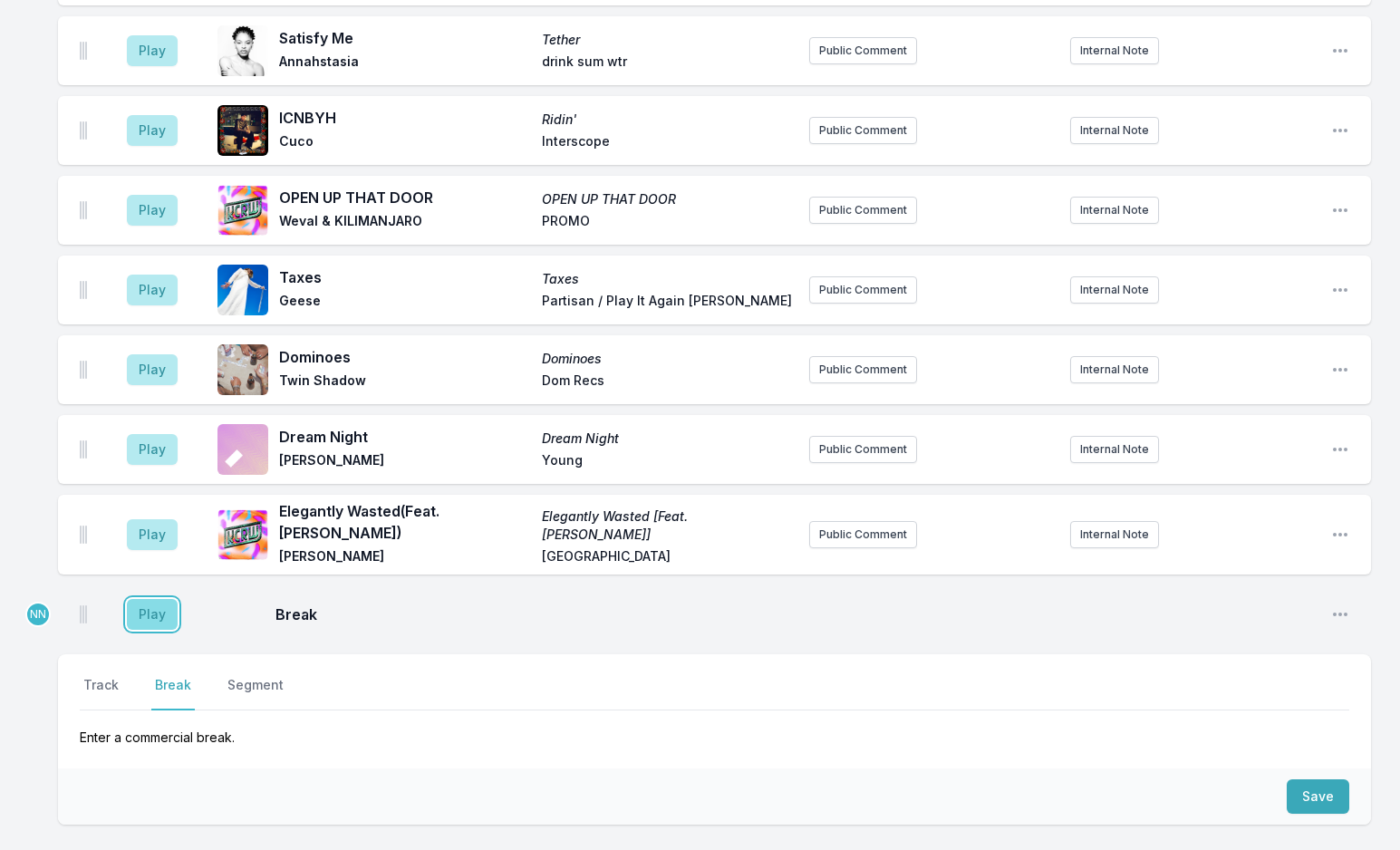
click at [154, 599] on button "Play" at bounding box center [152, 614] width 51 height 31
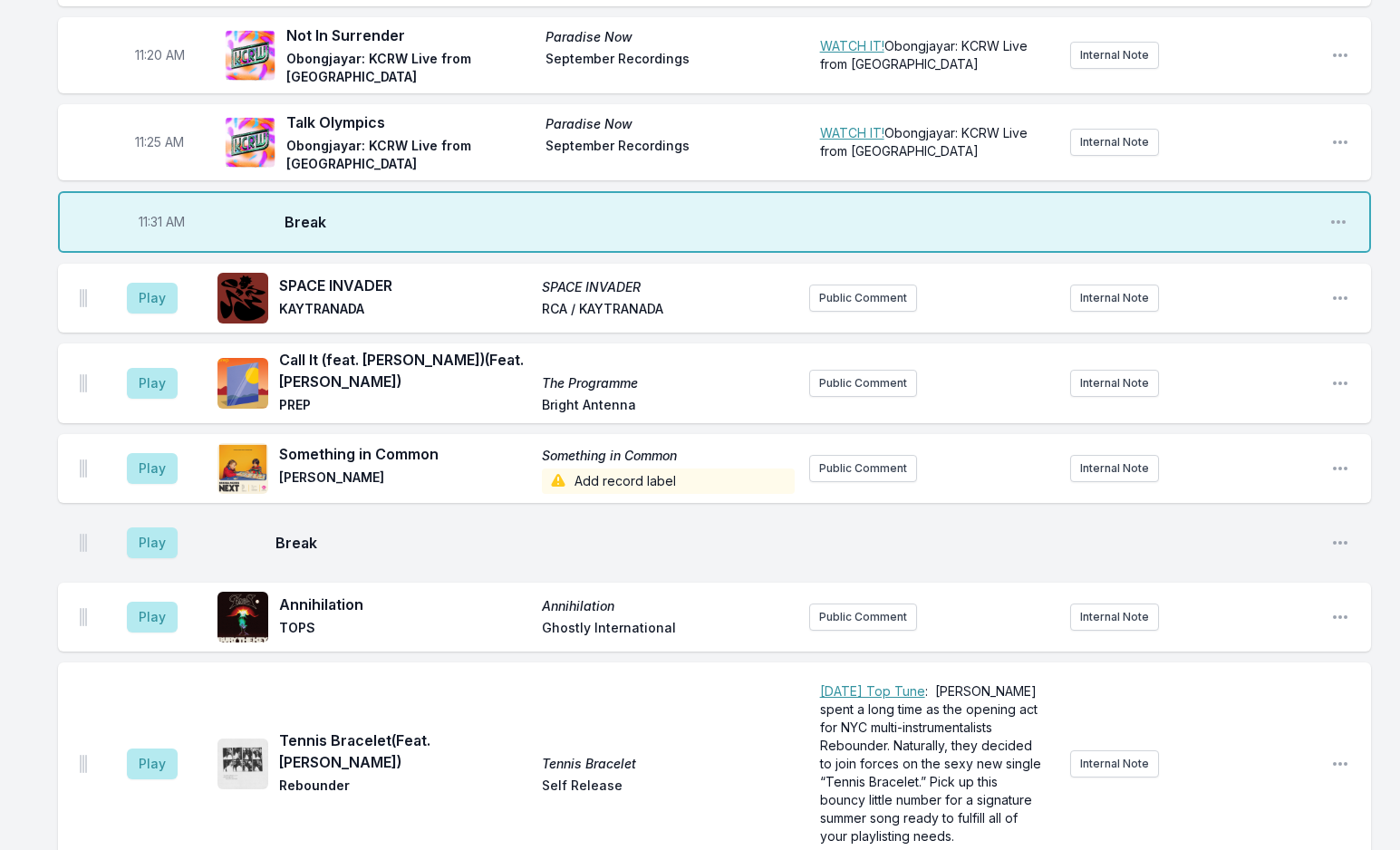
scroll to position [4210, 0]
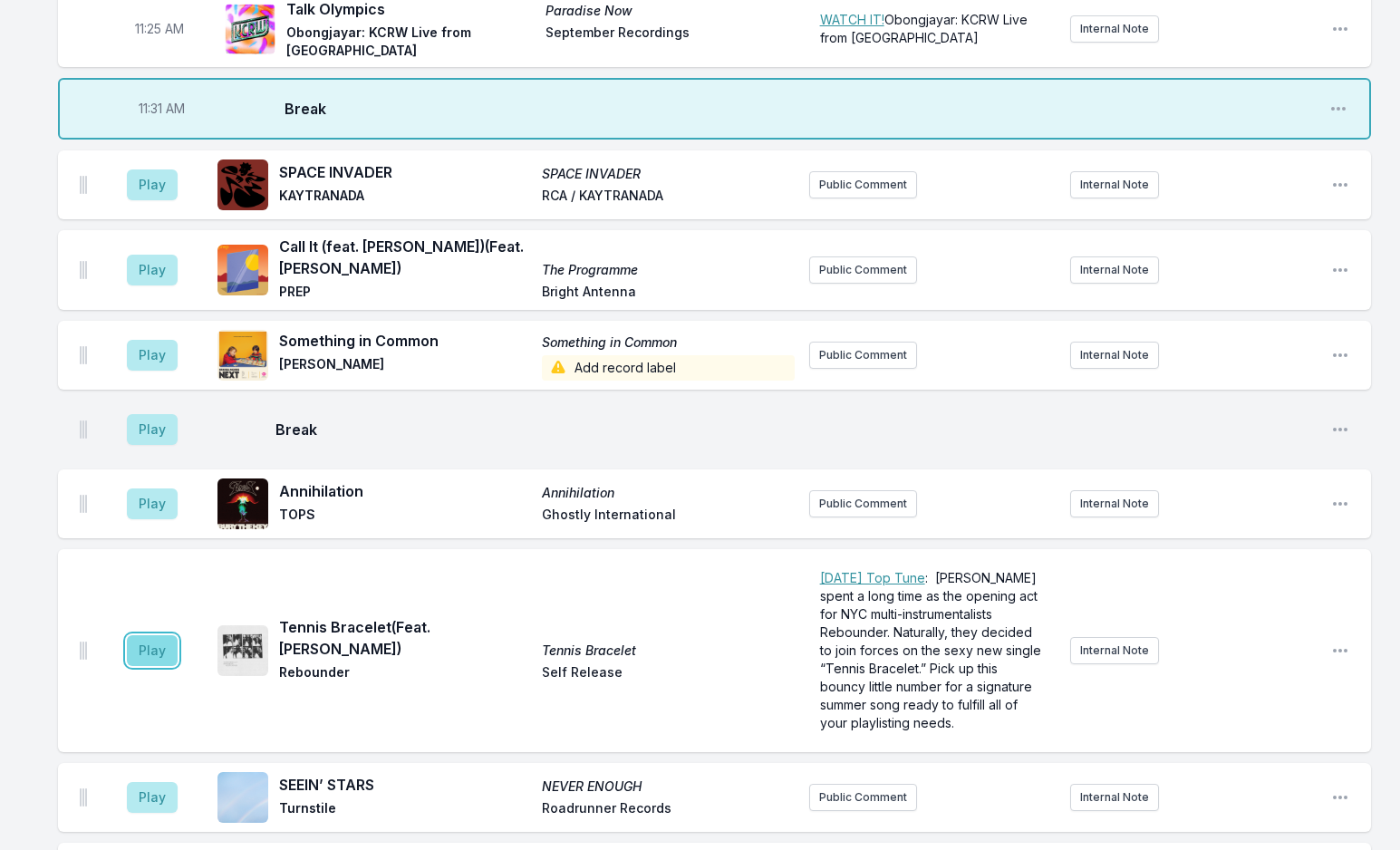
click at [156, 635] on button "Play" at bounding box center [152, 650] width 51 height 31
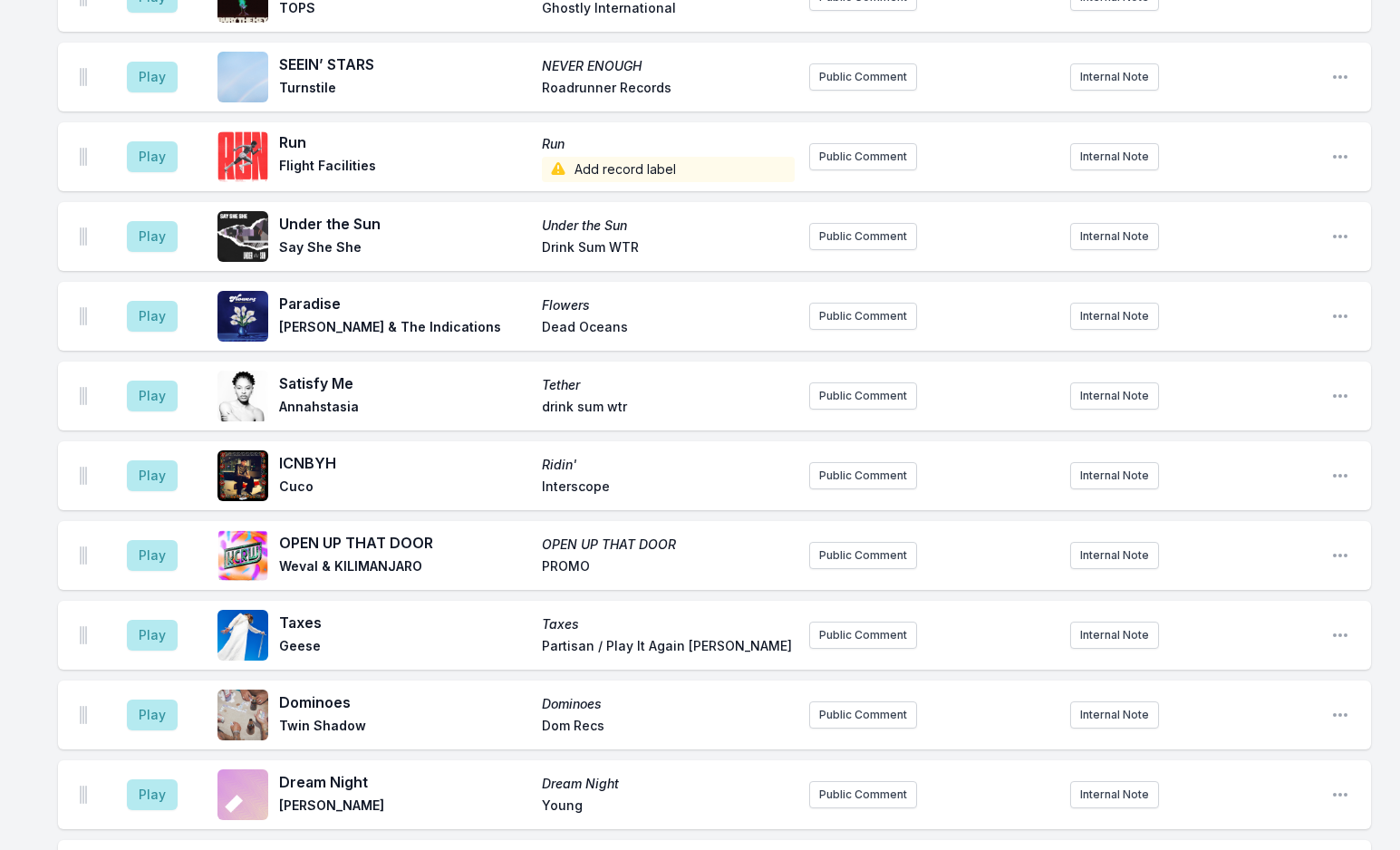
scroll to position [4935, 0]
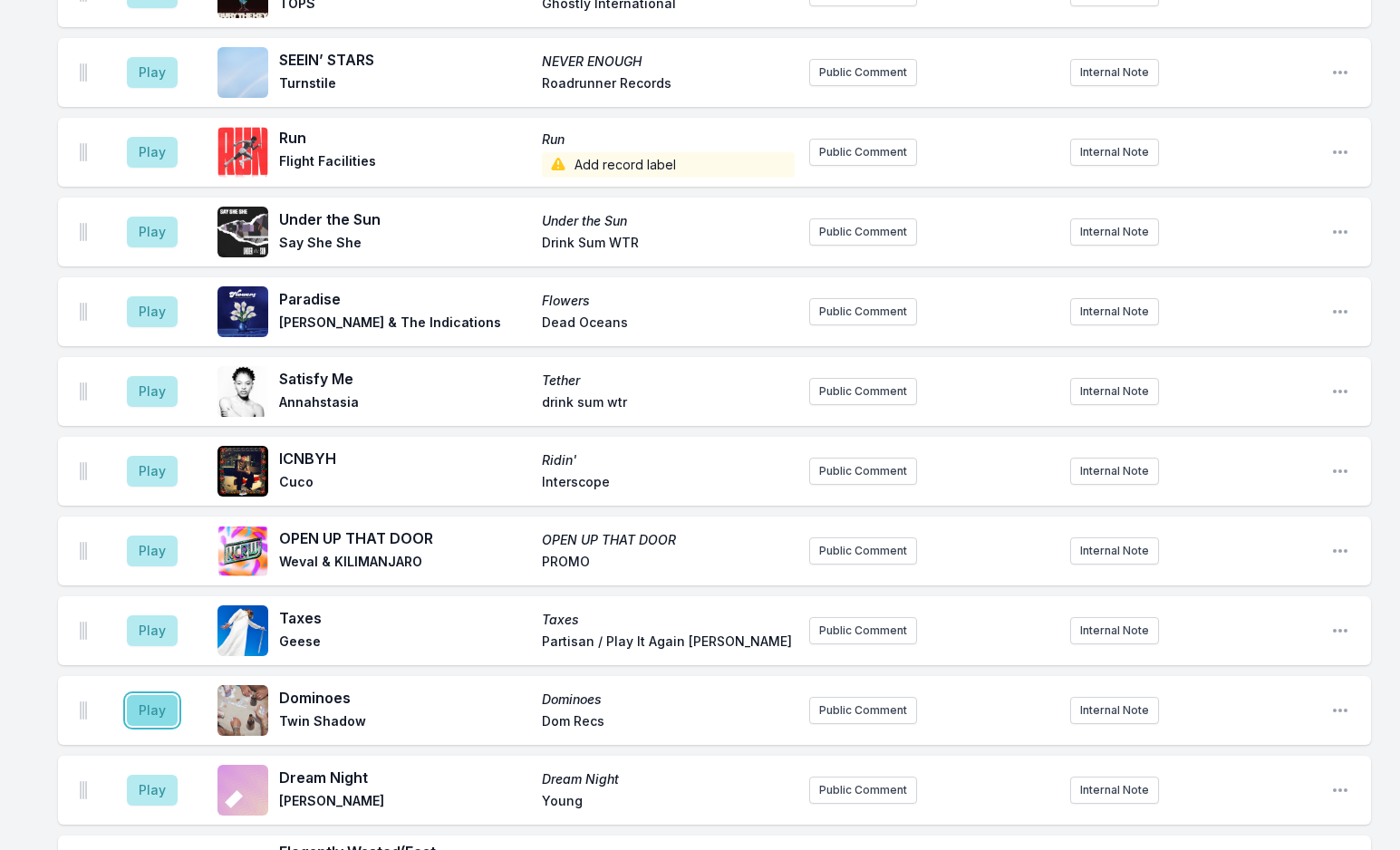
click at [159, 695] on button "Play" at bounding box center [152, 710] width 51 height 31
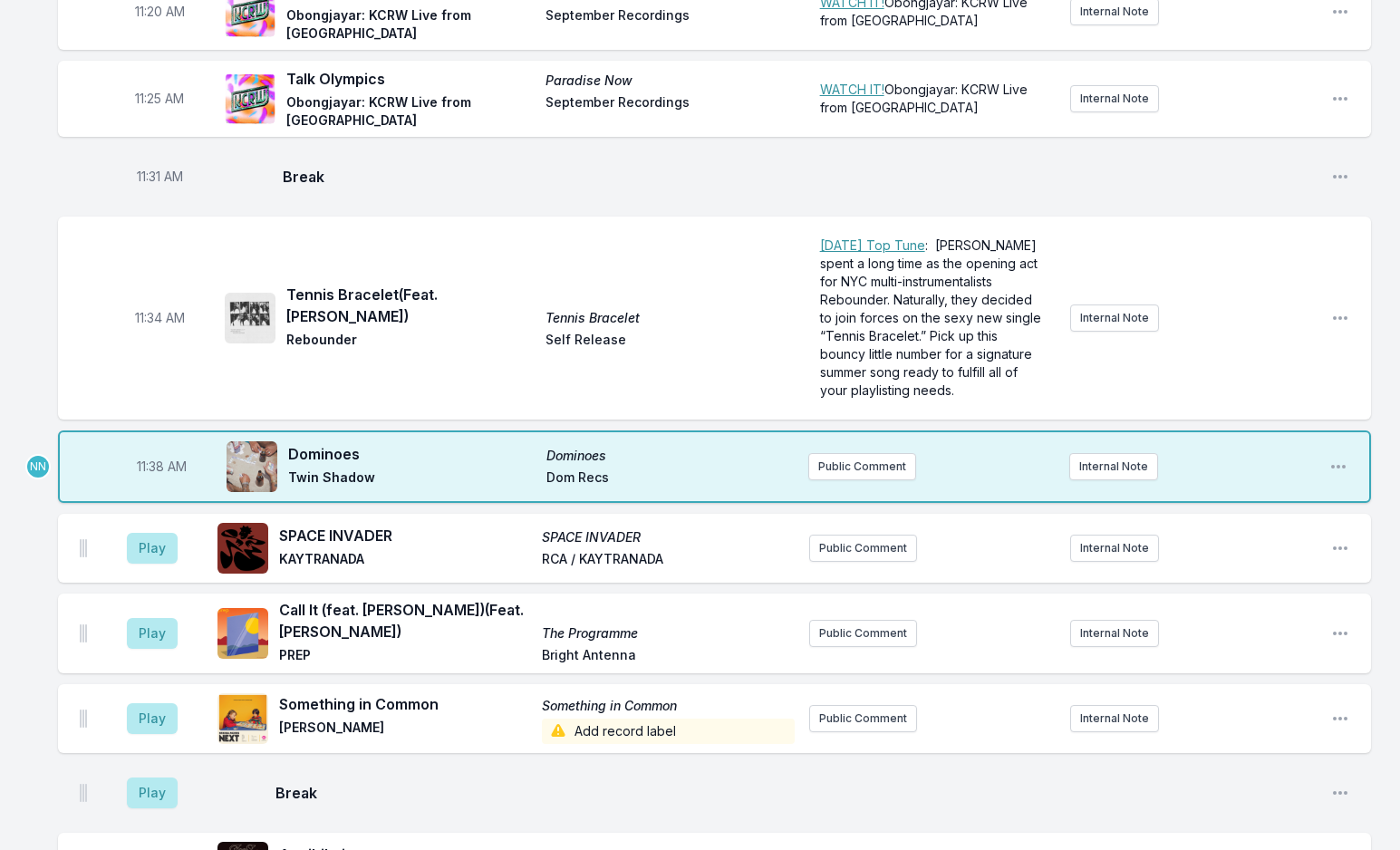
scroll to position [4120, 0]
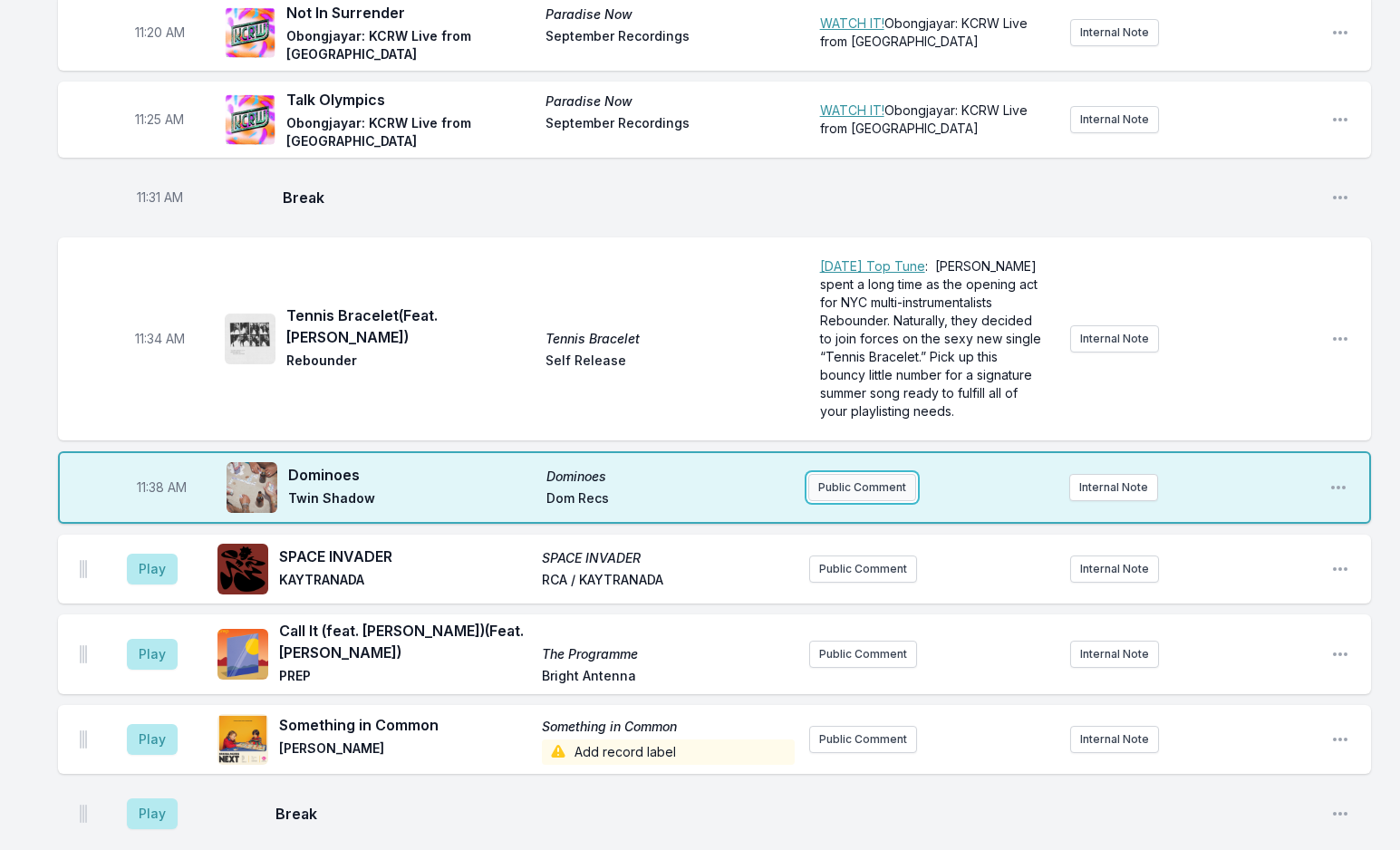
click at [832, 474] on button "Public Comment" at bounding box center [862, 487] width 108 height 27
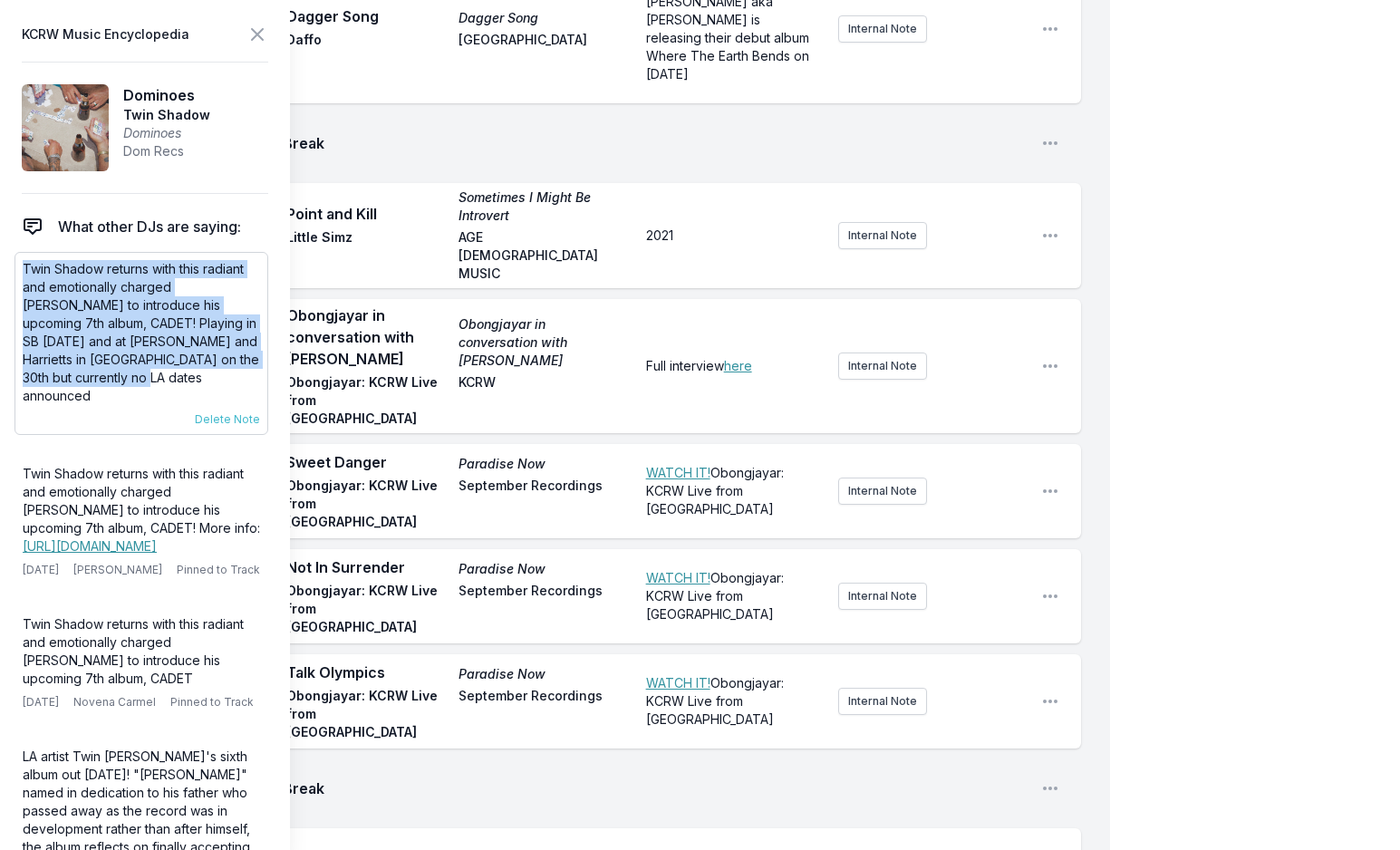
drag, startPoint x: 24, startPoint y: 267, endPoint x: 119, endPoint y: 372, distance: 141.8
click at [119, 372] on p "Twin Shadow returns with this radiant and emotionally charged [PERSON_NAME] to …" at bounding box center [141, 332] width 237 height 145
copy p "Twin Shadow returns with this radiant and emotionally charged [PERSON_NAME] to …"
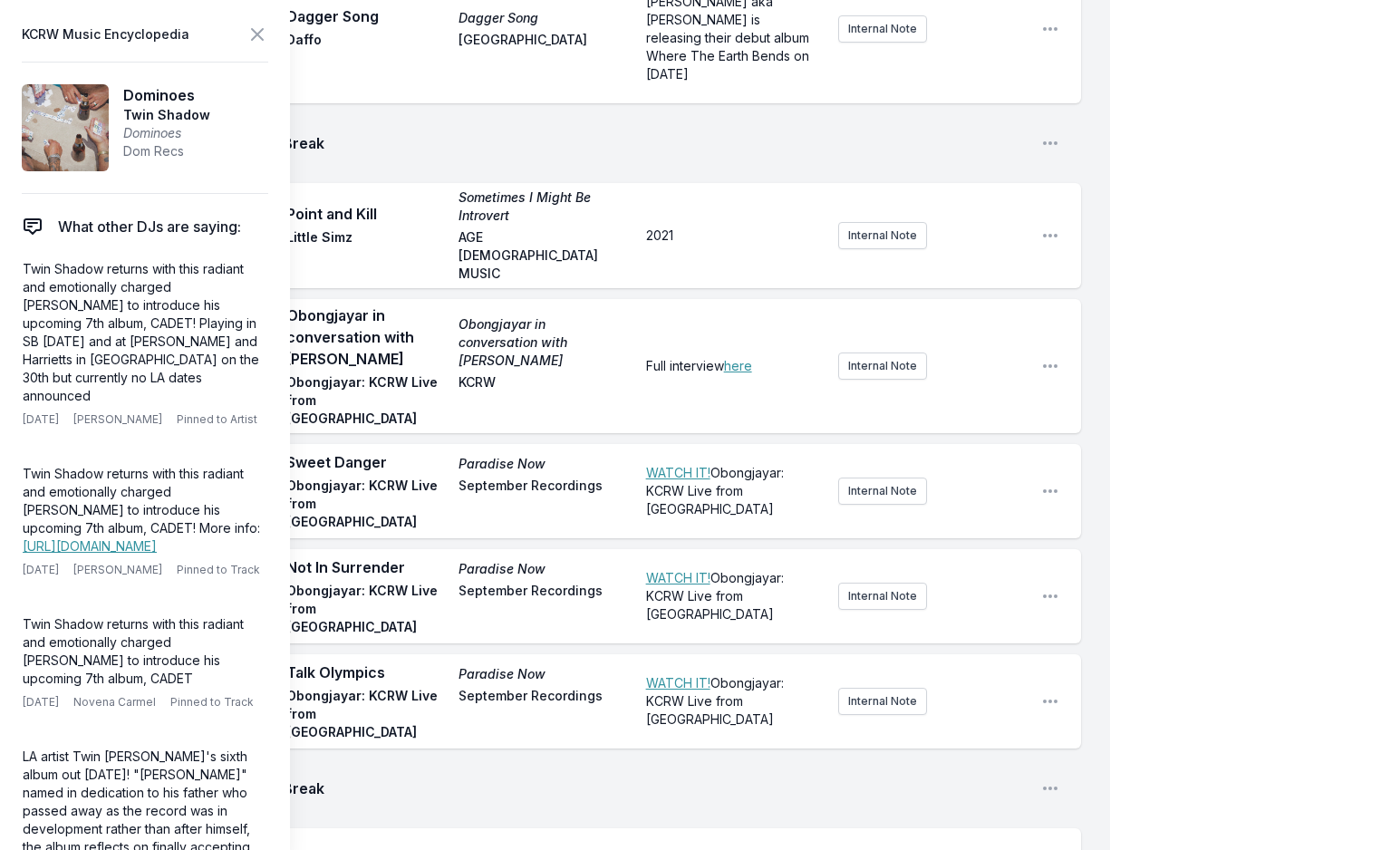
click at [269, 33] on aside "KCRW Music Encyclopedia Dominoes Twin Shadow Dominoes Dom Recs What other DJs a…" at bounding box center [145, 425] width 290 height 850
click at [256, 34] on icon at bounding box center [257, 35] width 22 height 22
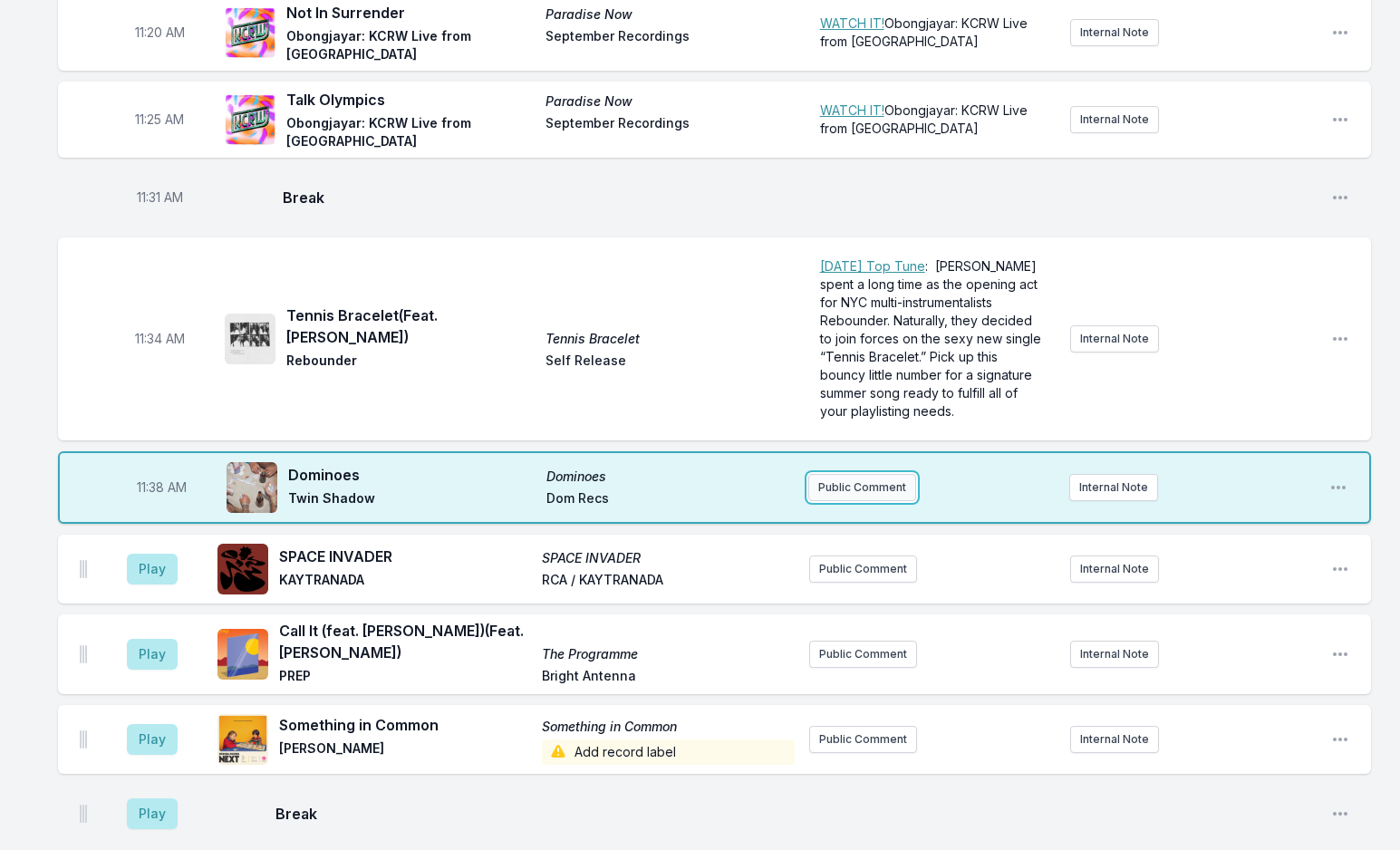
click at [843, 474] on button "Public Comment" at bounding box center [862, 487] width 108 height 27
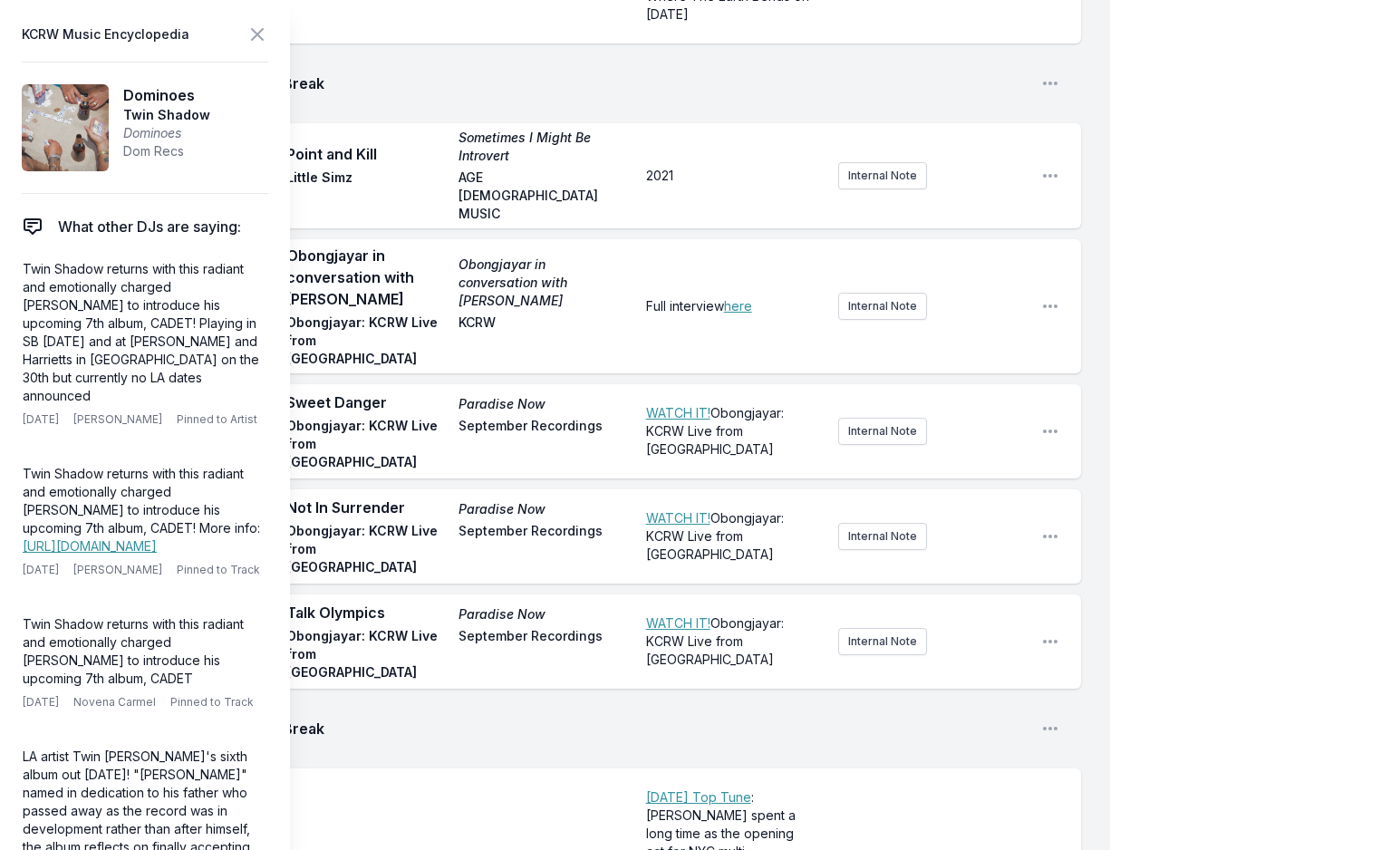
scroll to position [4210, 0]
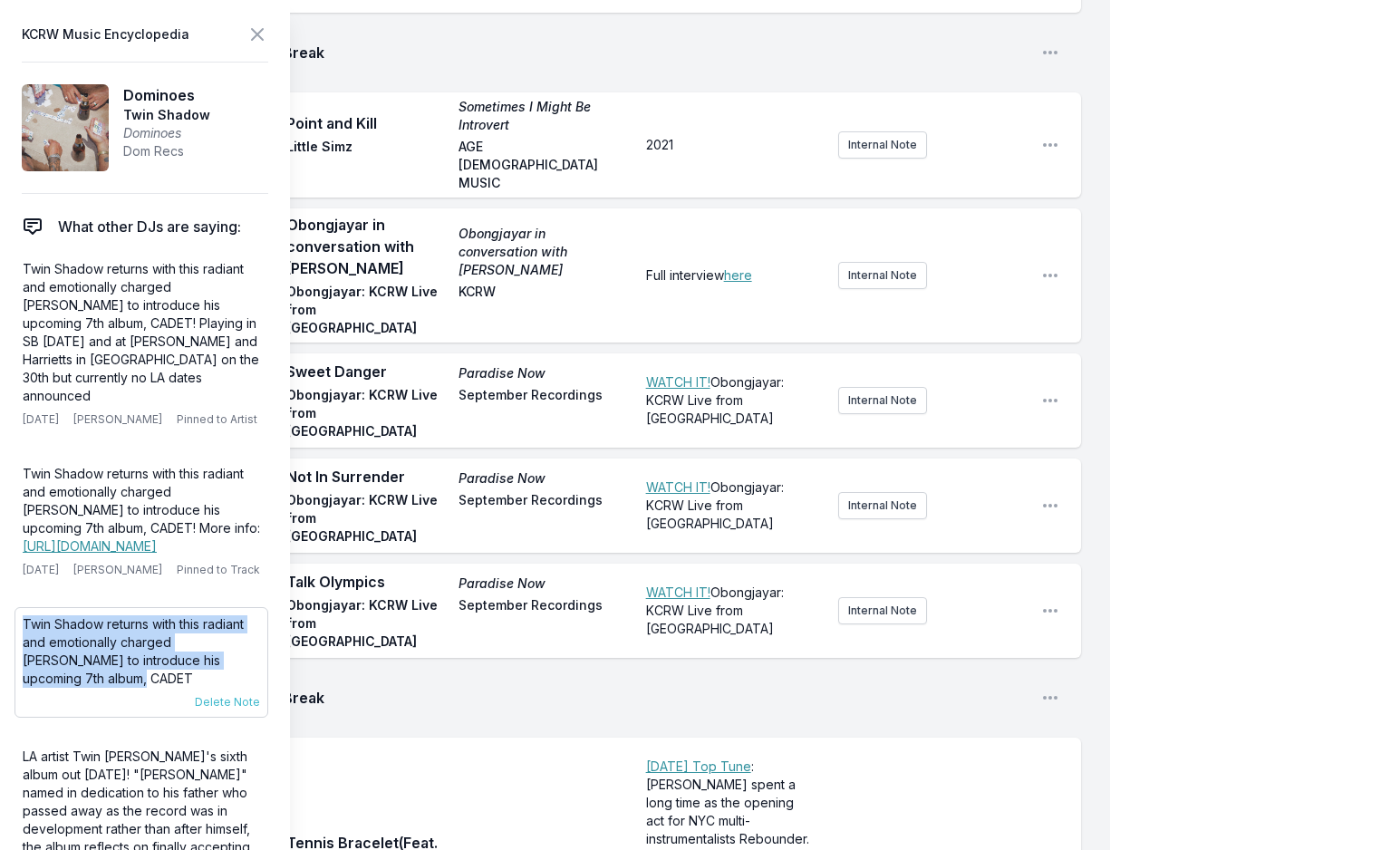
drag, startPoint x: 22, startPoint y: 621, endPoint x: 82, endPoint y: 670, distance: 78.0
click at [82, 670] on div "Twin Shadow returns with this radiant and emotionally charged sizzler to introd…" at bounding box center [141, 662] width 254 height 111
copy p "Twin Shadow returns with this radiant and emotionally charged [PERSON_NAME] to …"
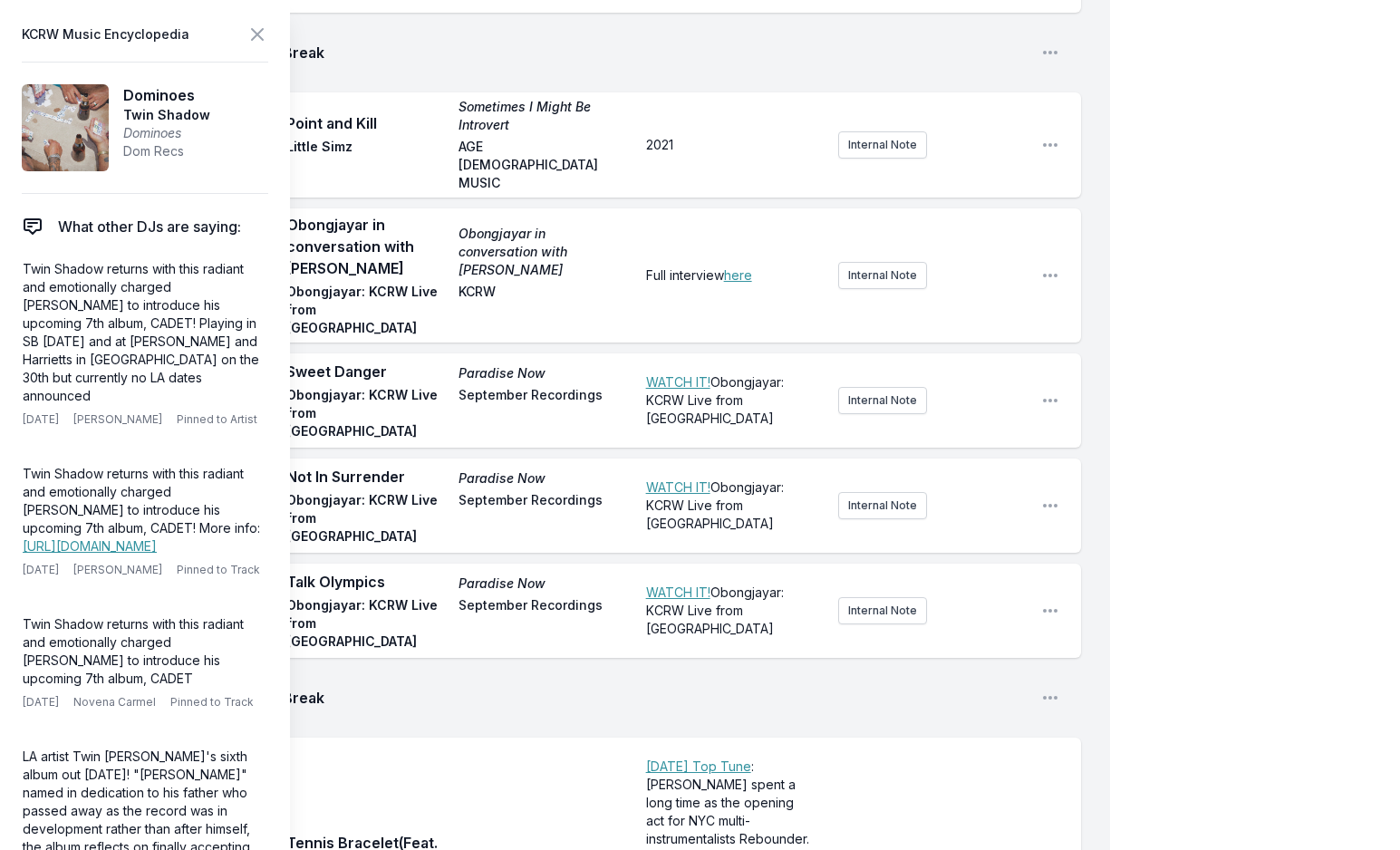
scroll to position [4625, 0]
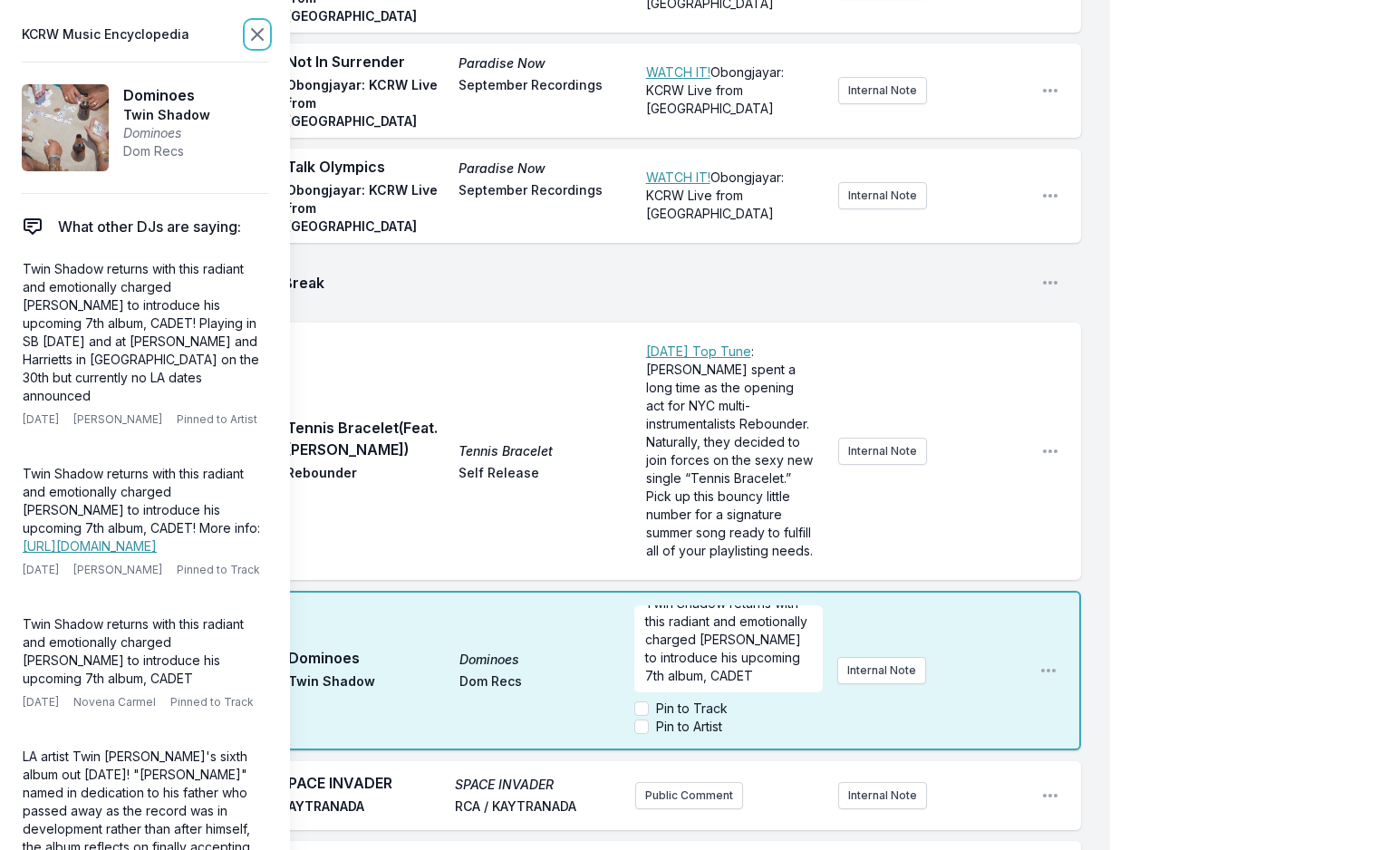
click at [256, 31] on icon at bounding box center [257, 35] width 22 height 22
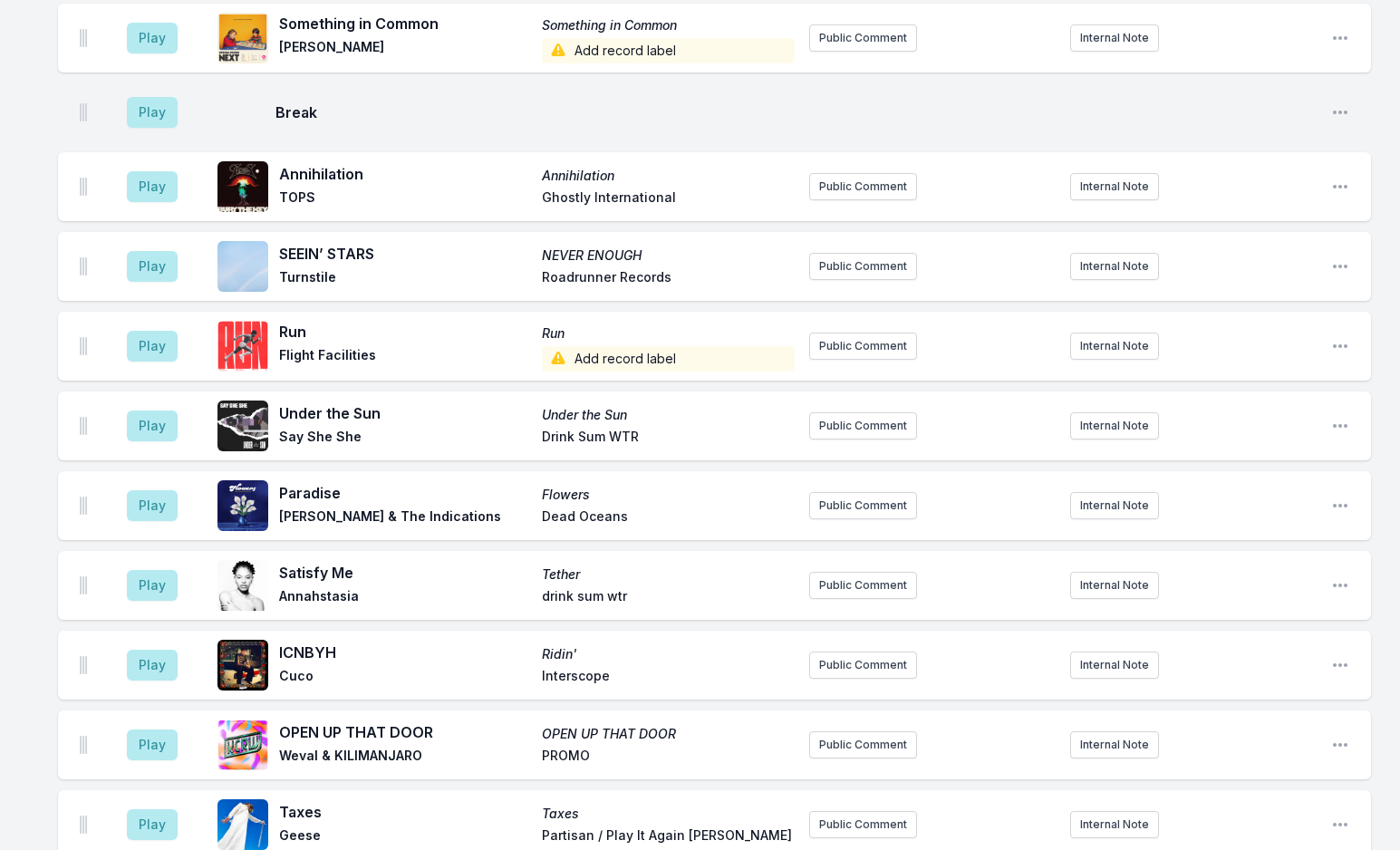
scroll to position [4897, 0]
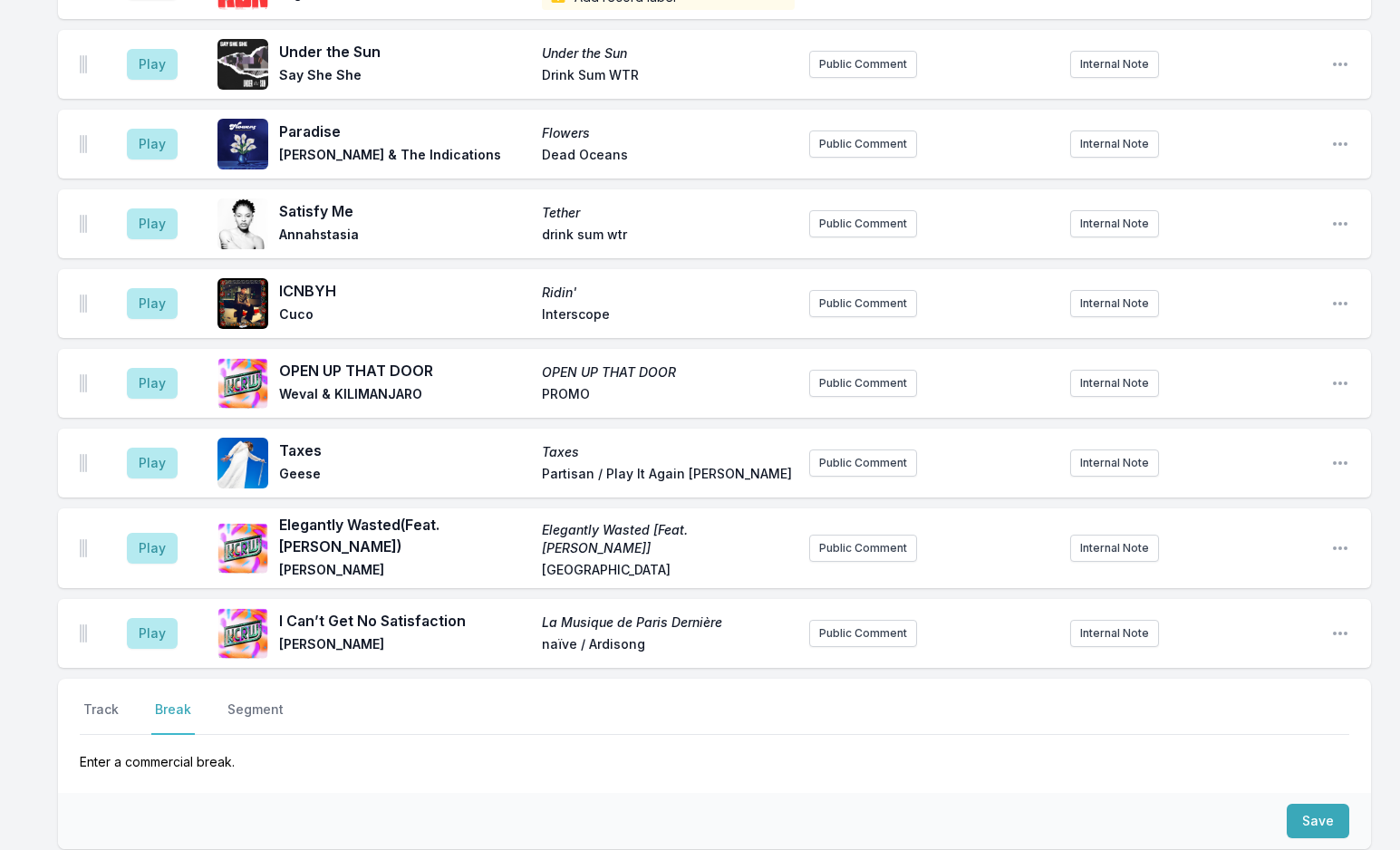
scroll to position [5331, 0]
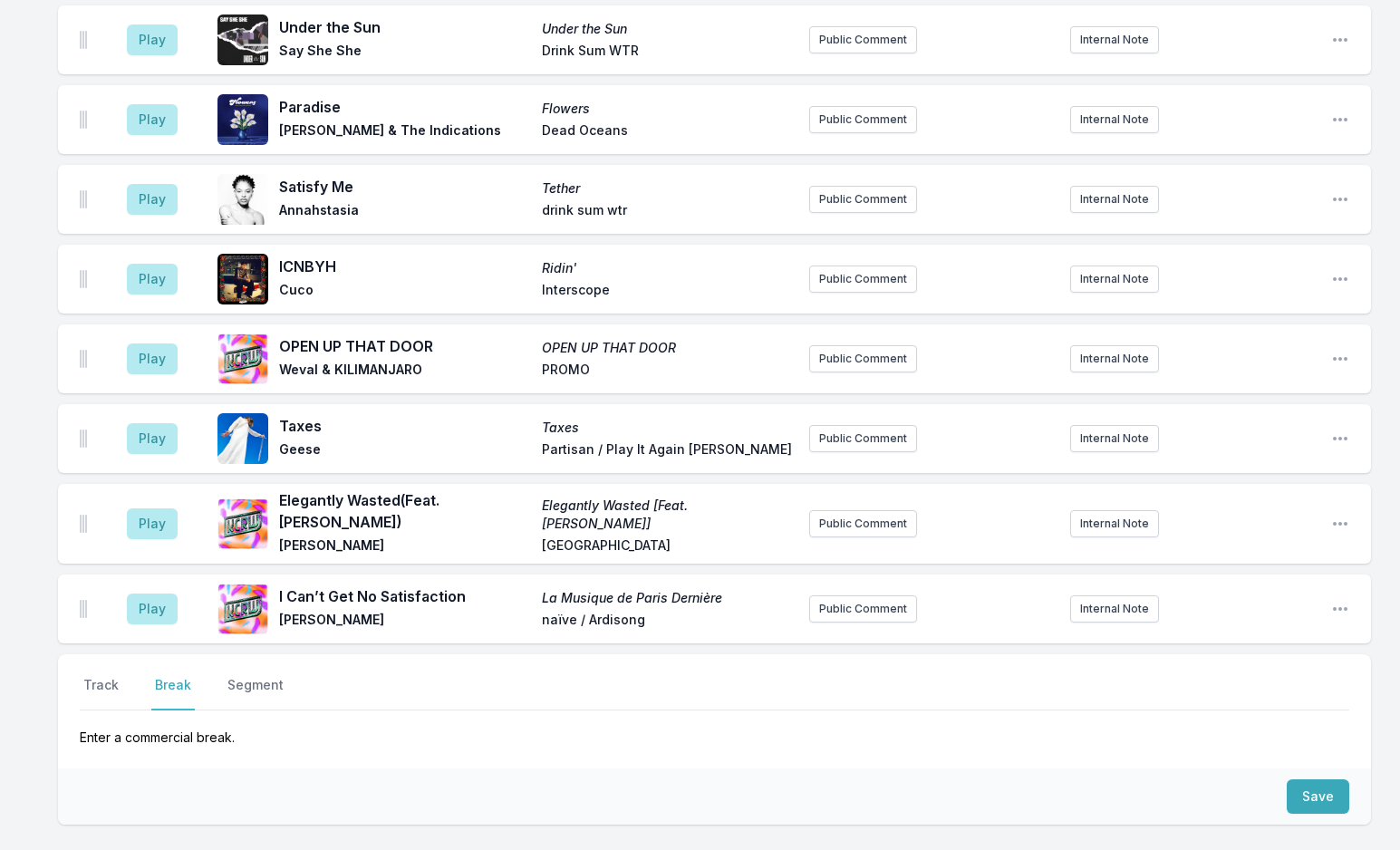
click at [169, 676] on button "Break" at bounding box center [172, 693] width 43 height 34
click at [1302, 779] on button "Save" at bounding box center [1318, 796] width 63 height 34
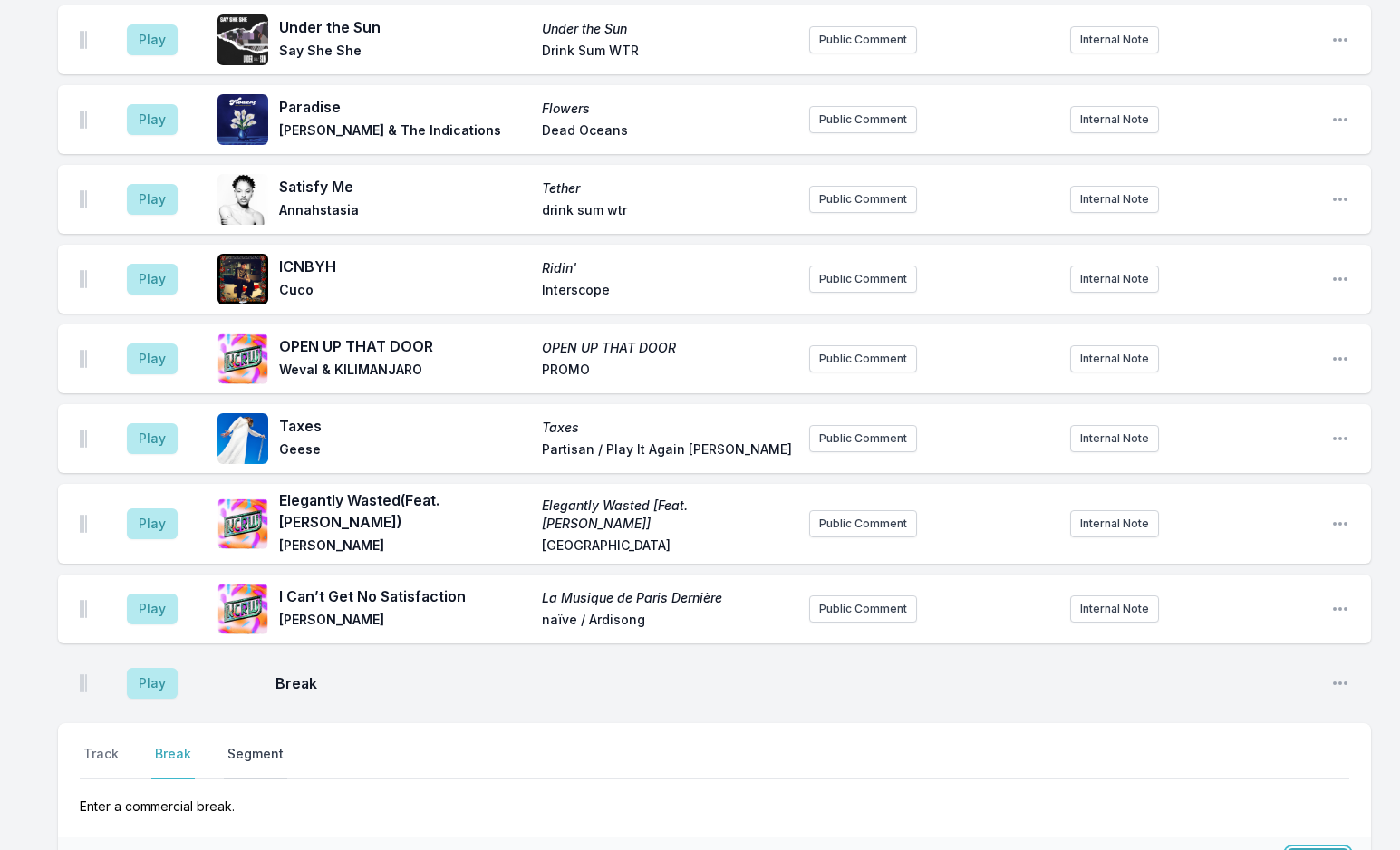
scroll to position [5399, 0]
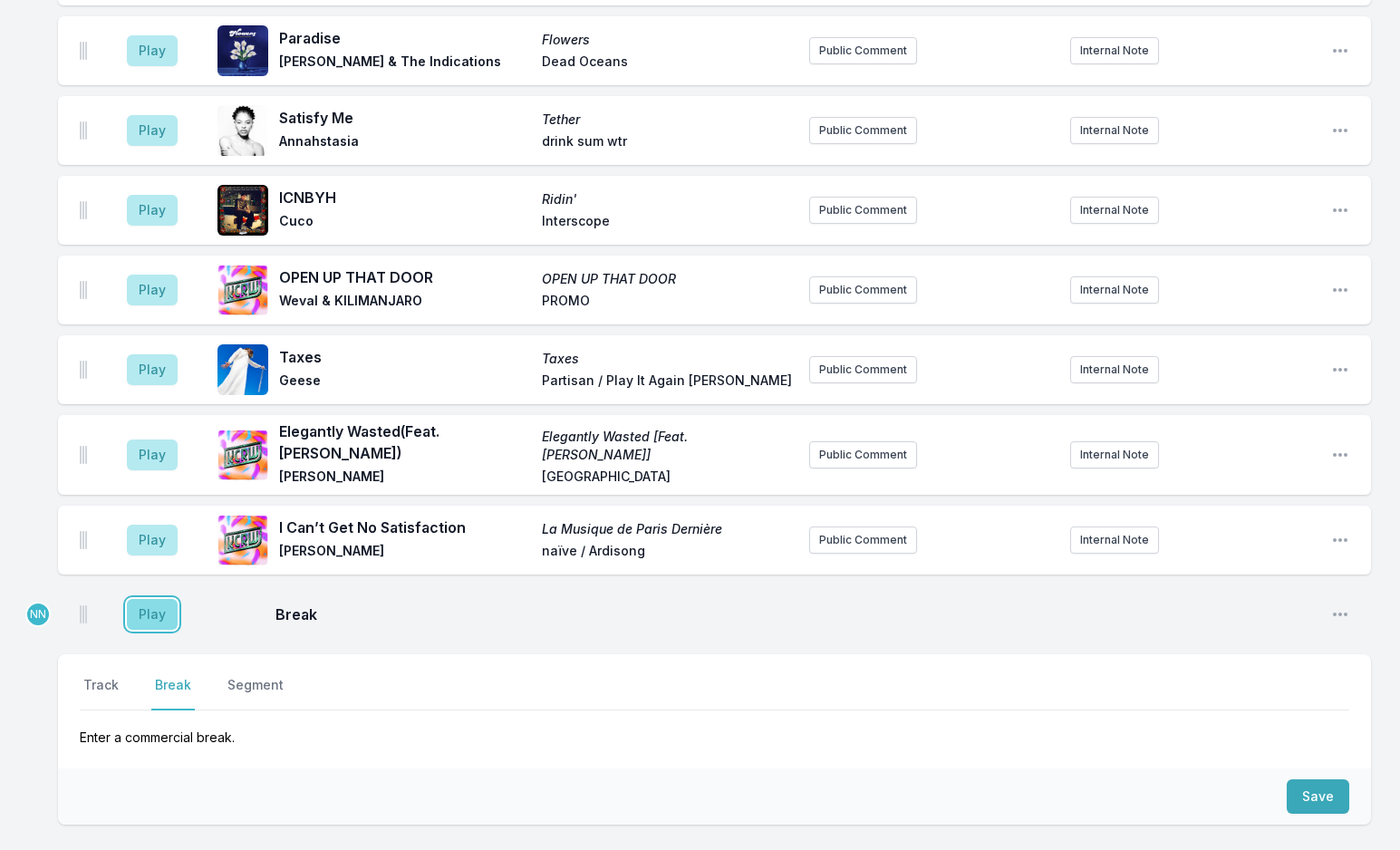
click at [145, 599] on button "Play" at bounding box center [152, 614] width 51 height 31
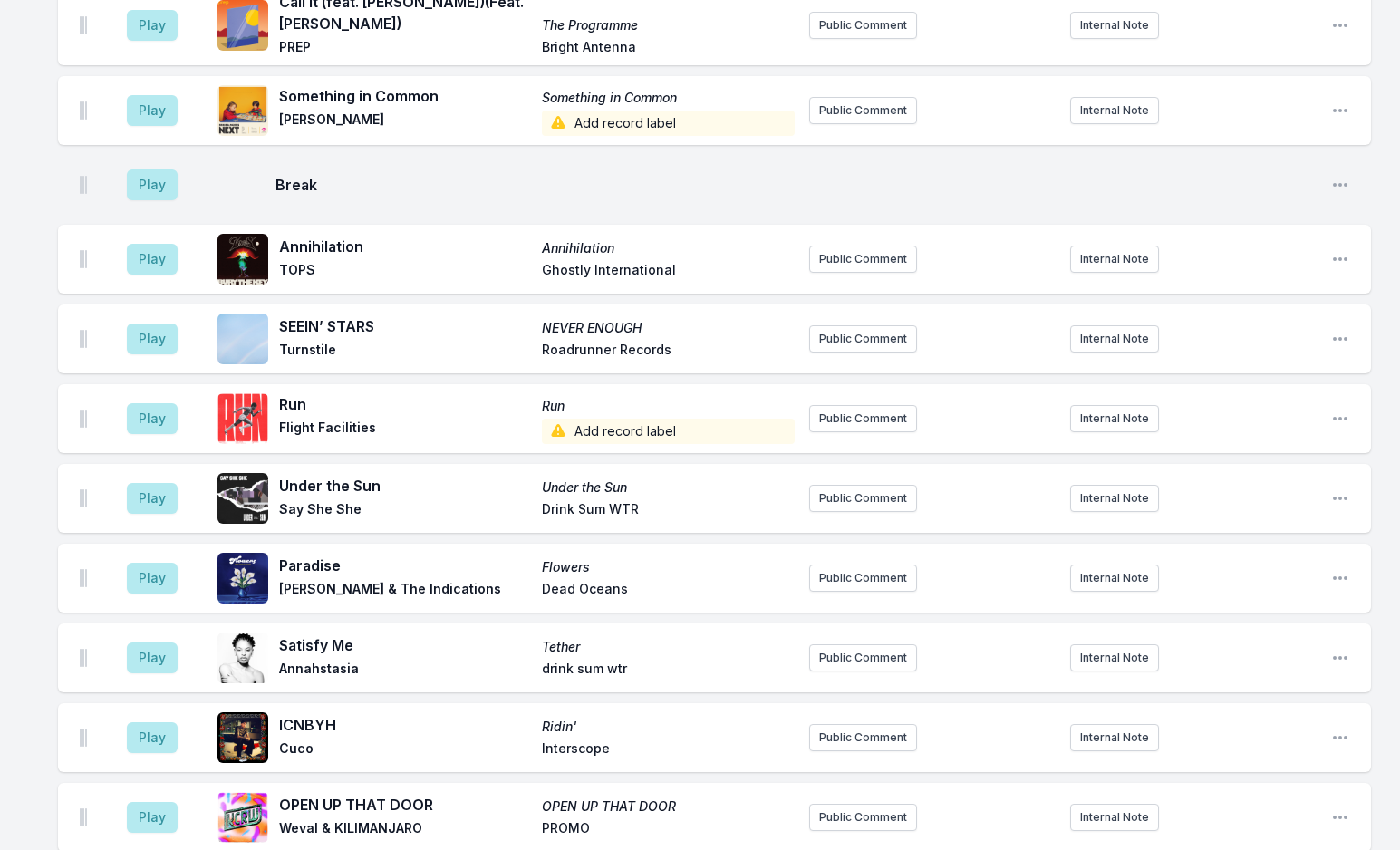
scroll to position [4946, 0]
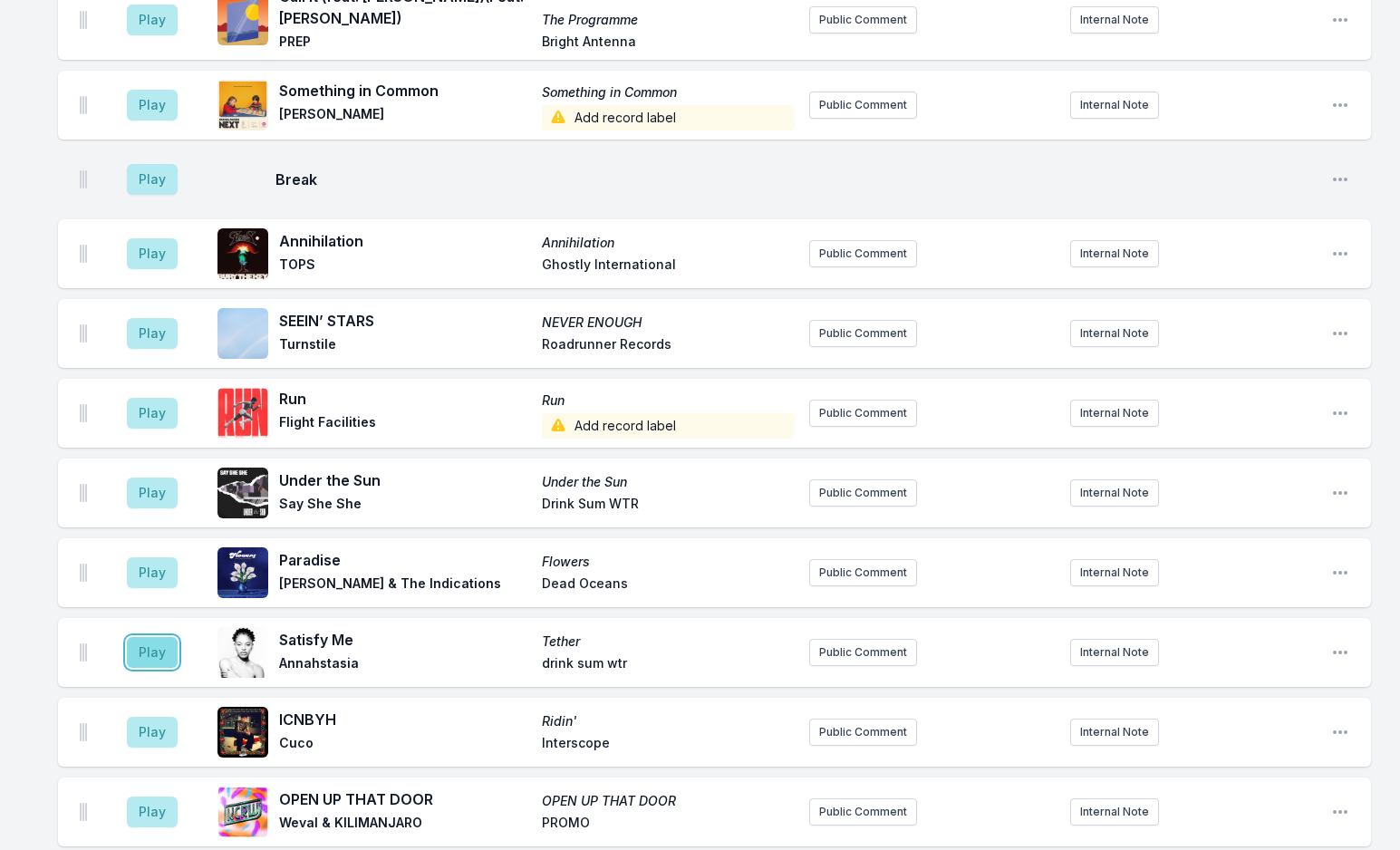
click at [155, 637] on button "Play" at bounding box center [152, 652] width 51 height 31
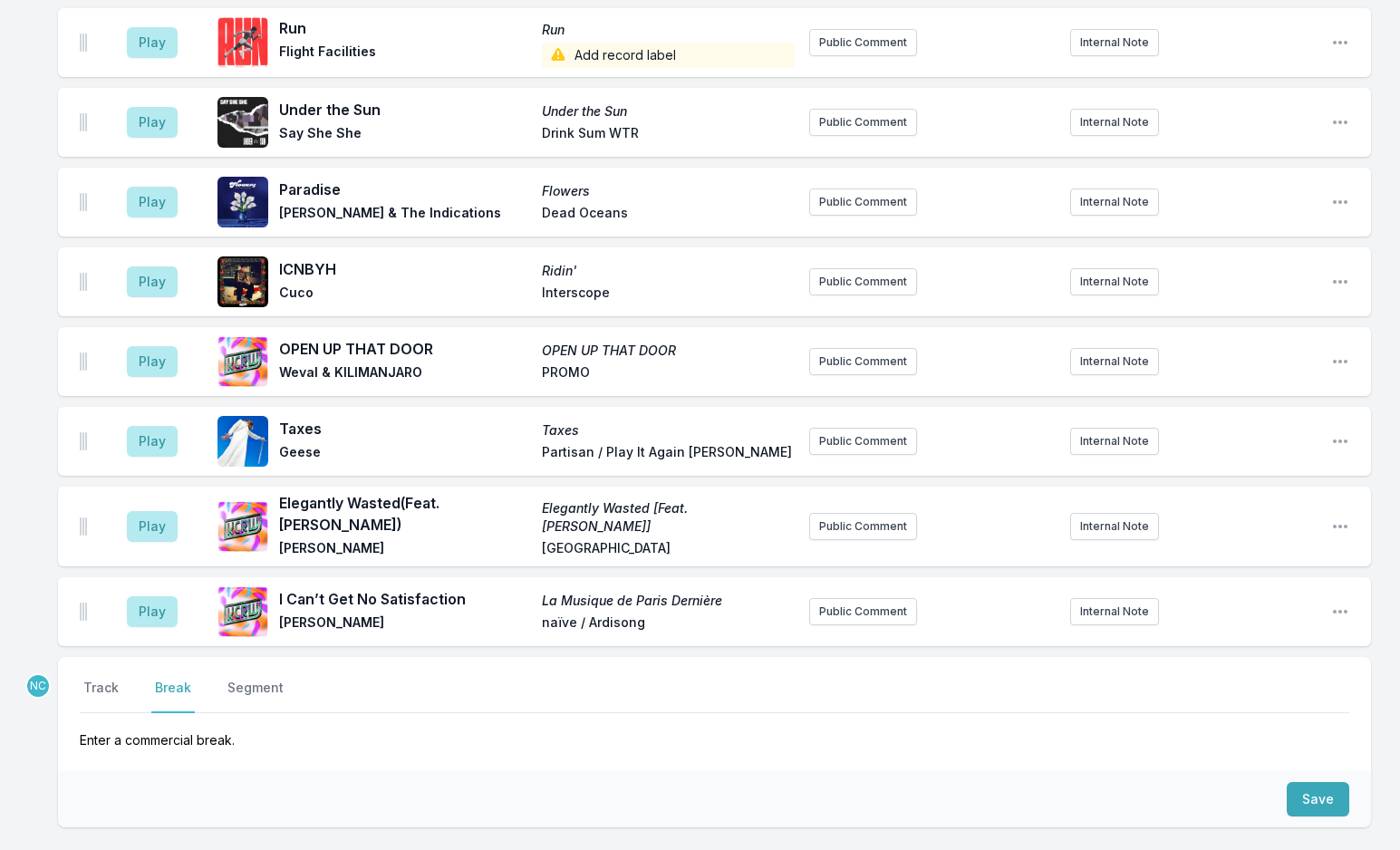
scroll to position [5399, 0]
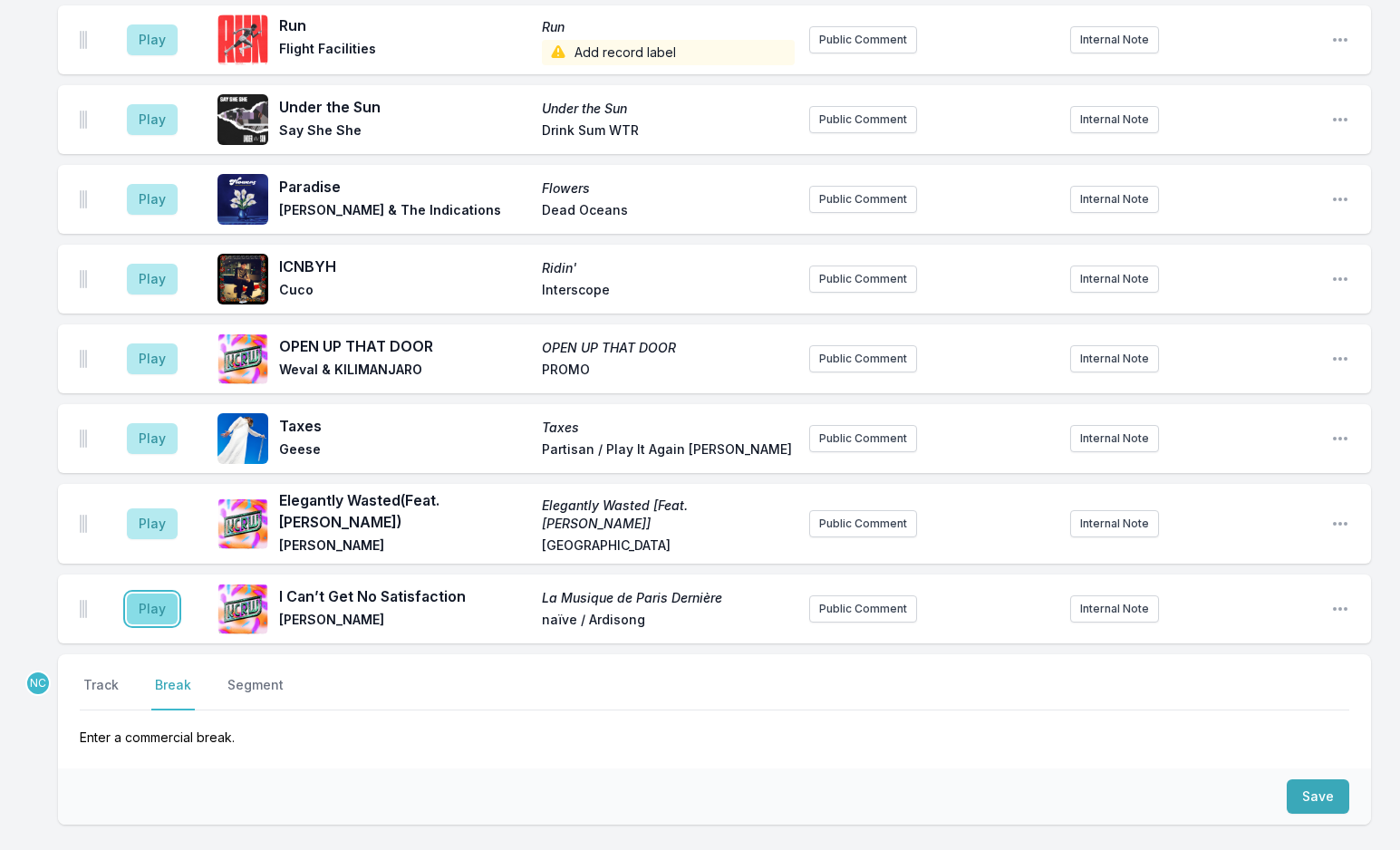
click at [157, 594] on button "Play" at bounding box center [152, 609] width 51 height 31
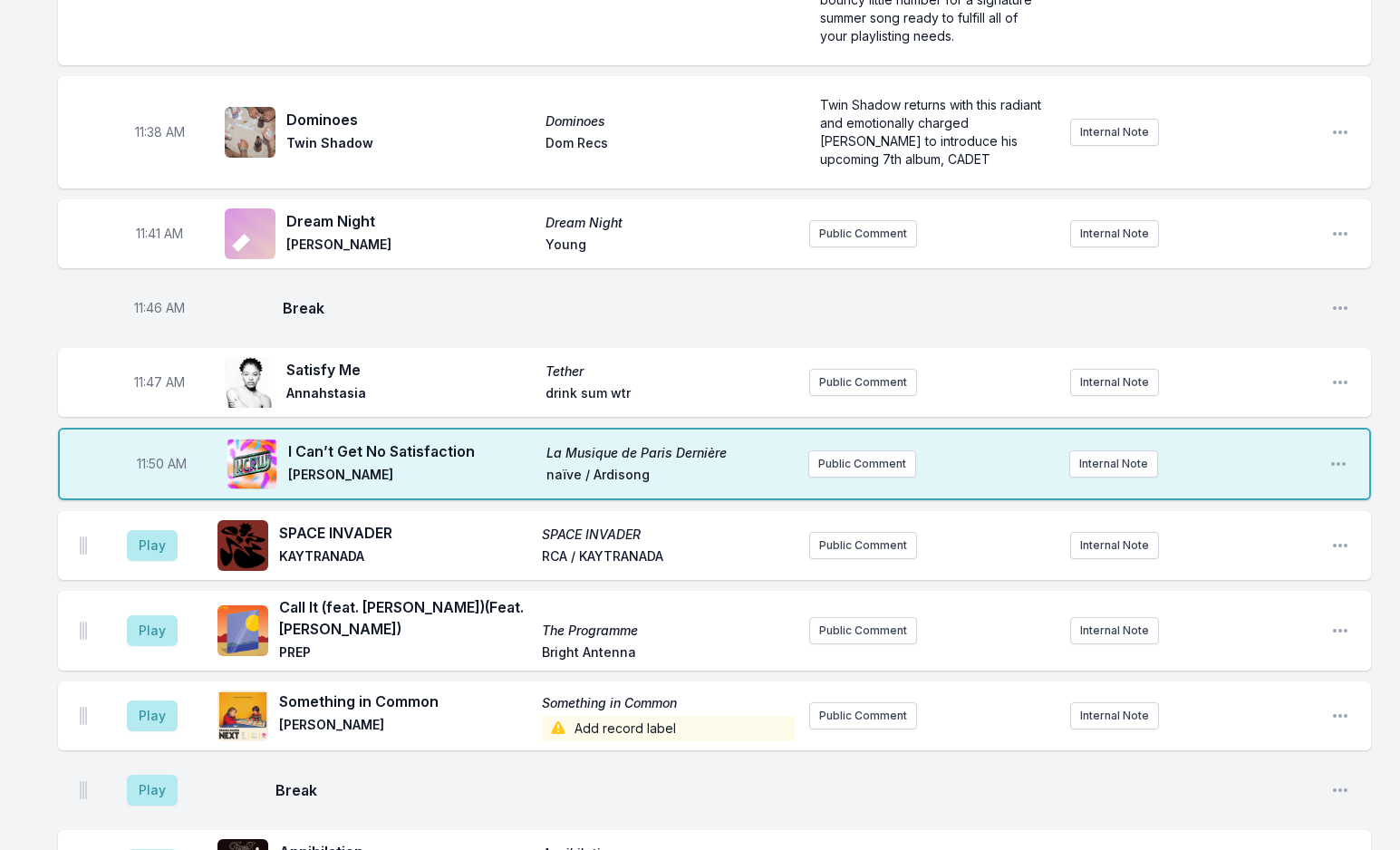
scroll to position [4493, 0]
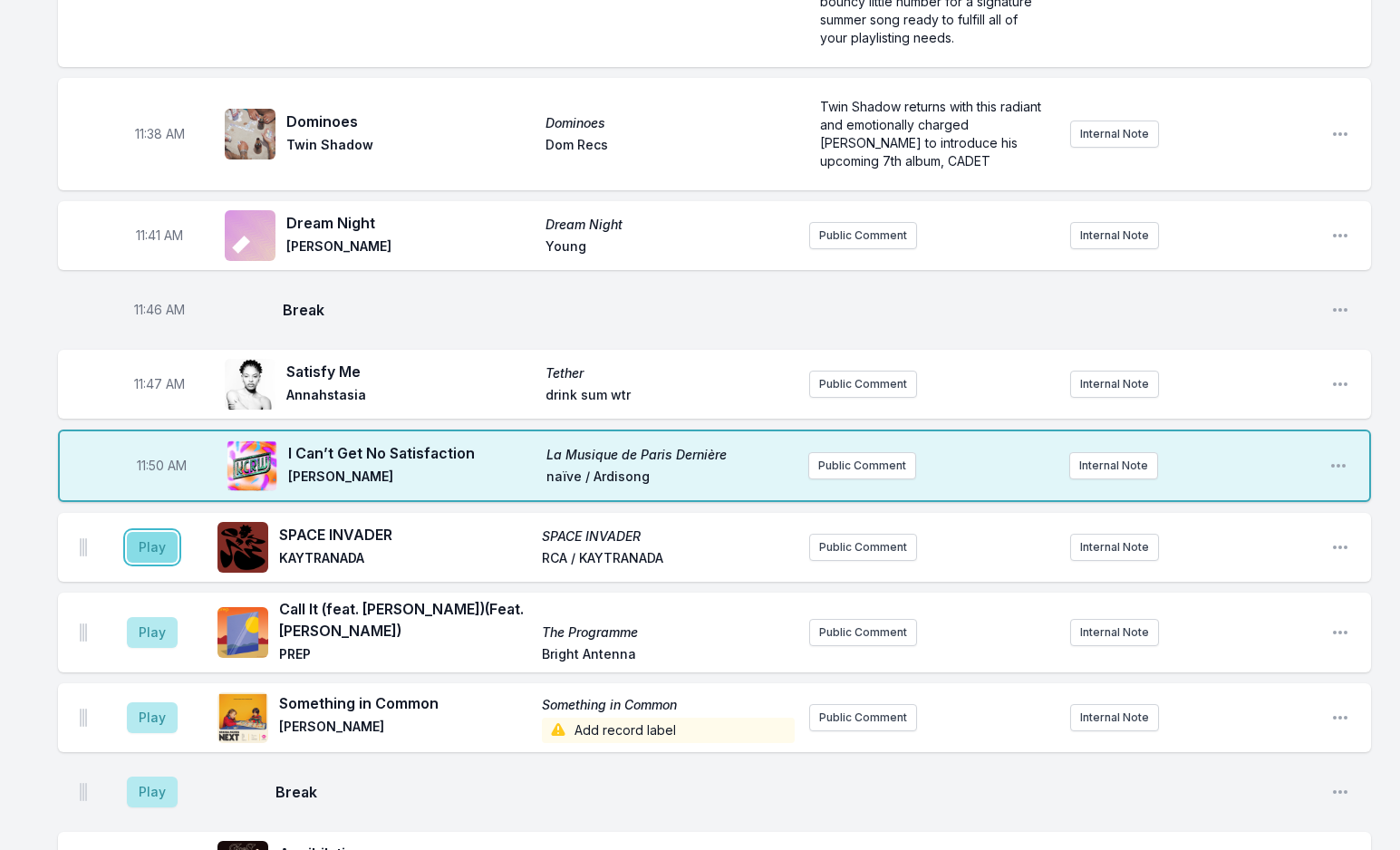
click at [139, 532] on button "Play" at bounding box center [152, 547] width 51 height 31
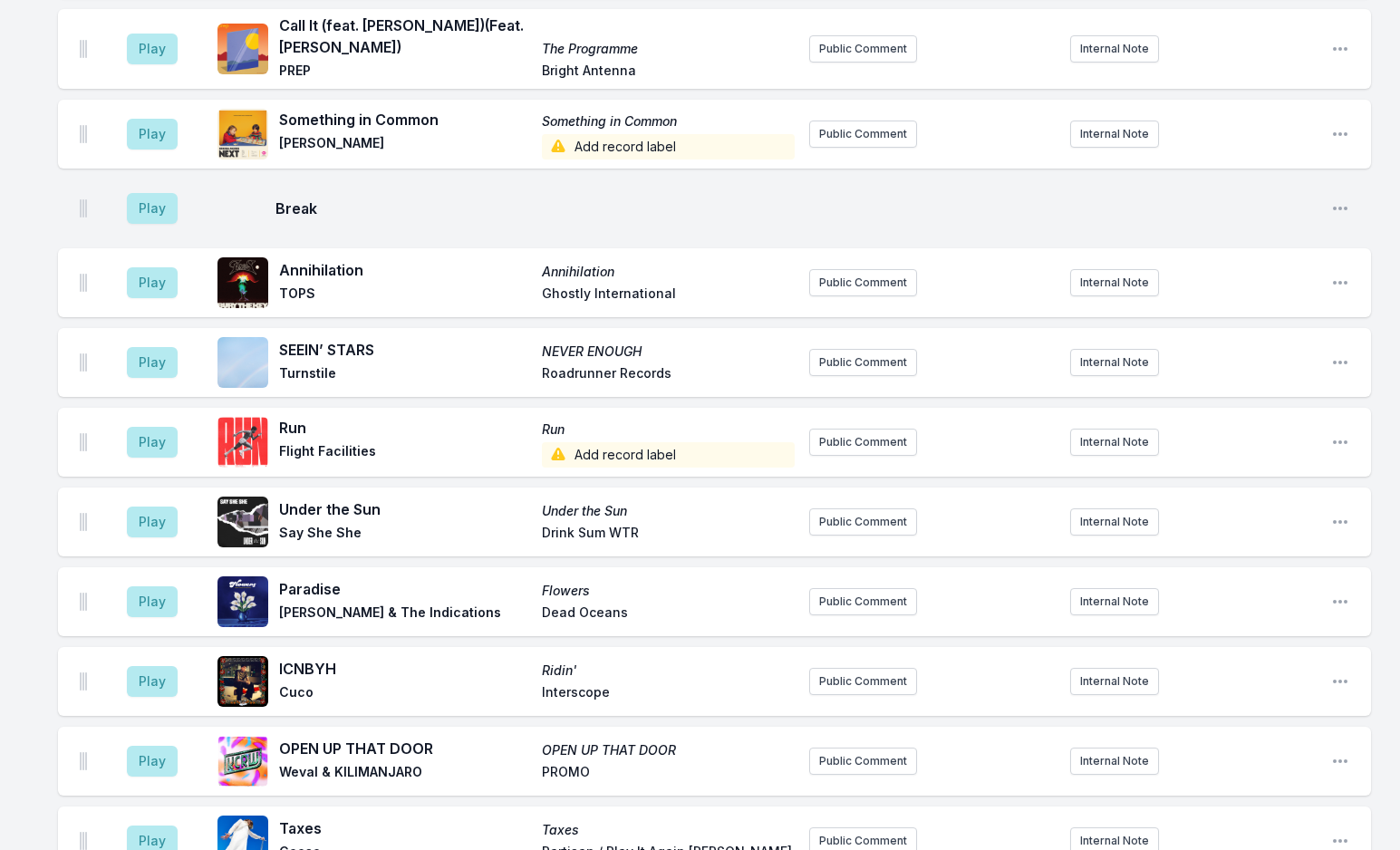
scroll to position [5399, 0]
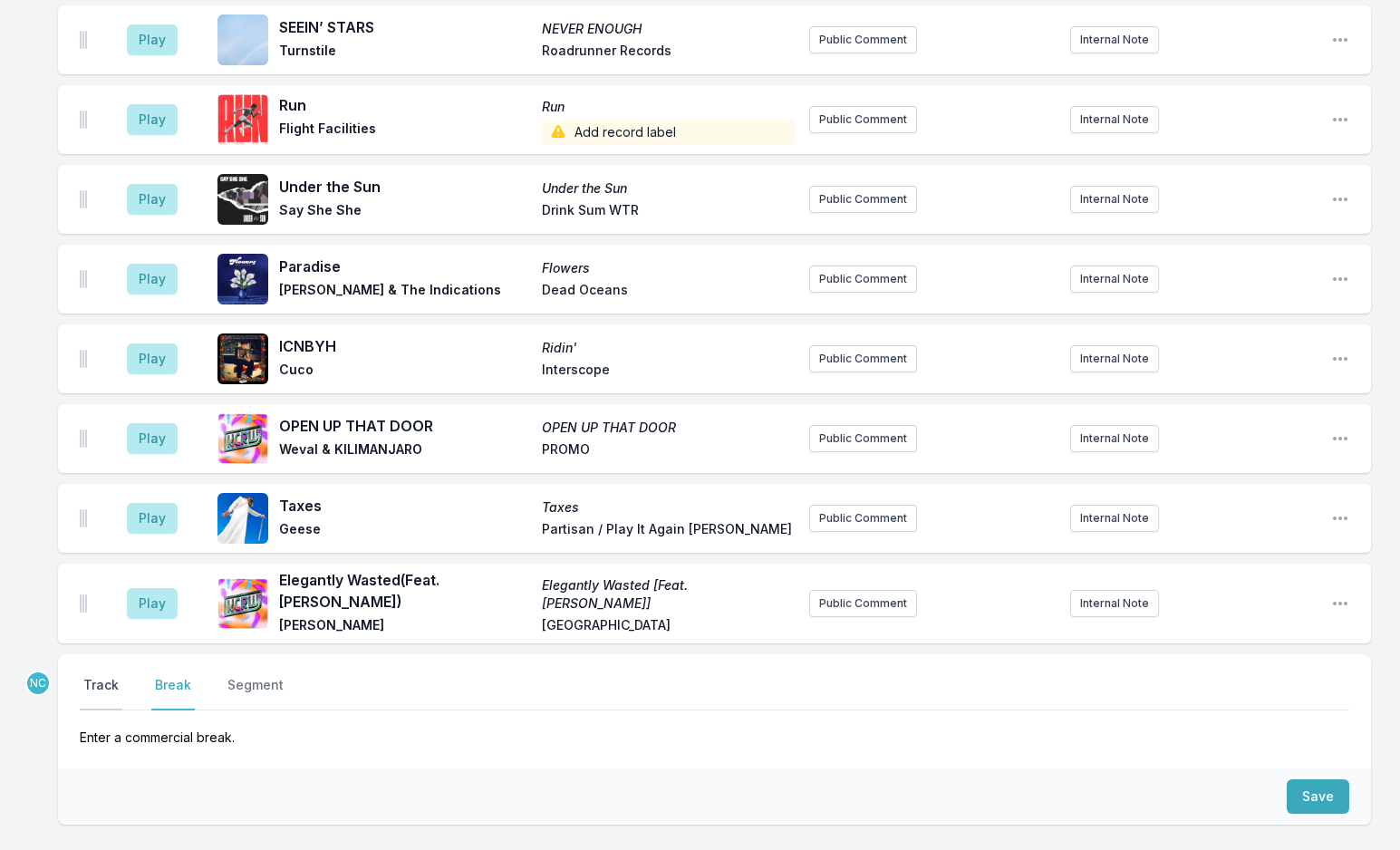
click at [92, 676] on button "Track" at bounding box center [101, 693] width 43 height 34
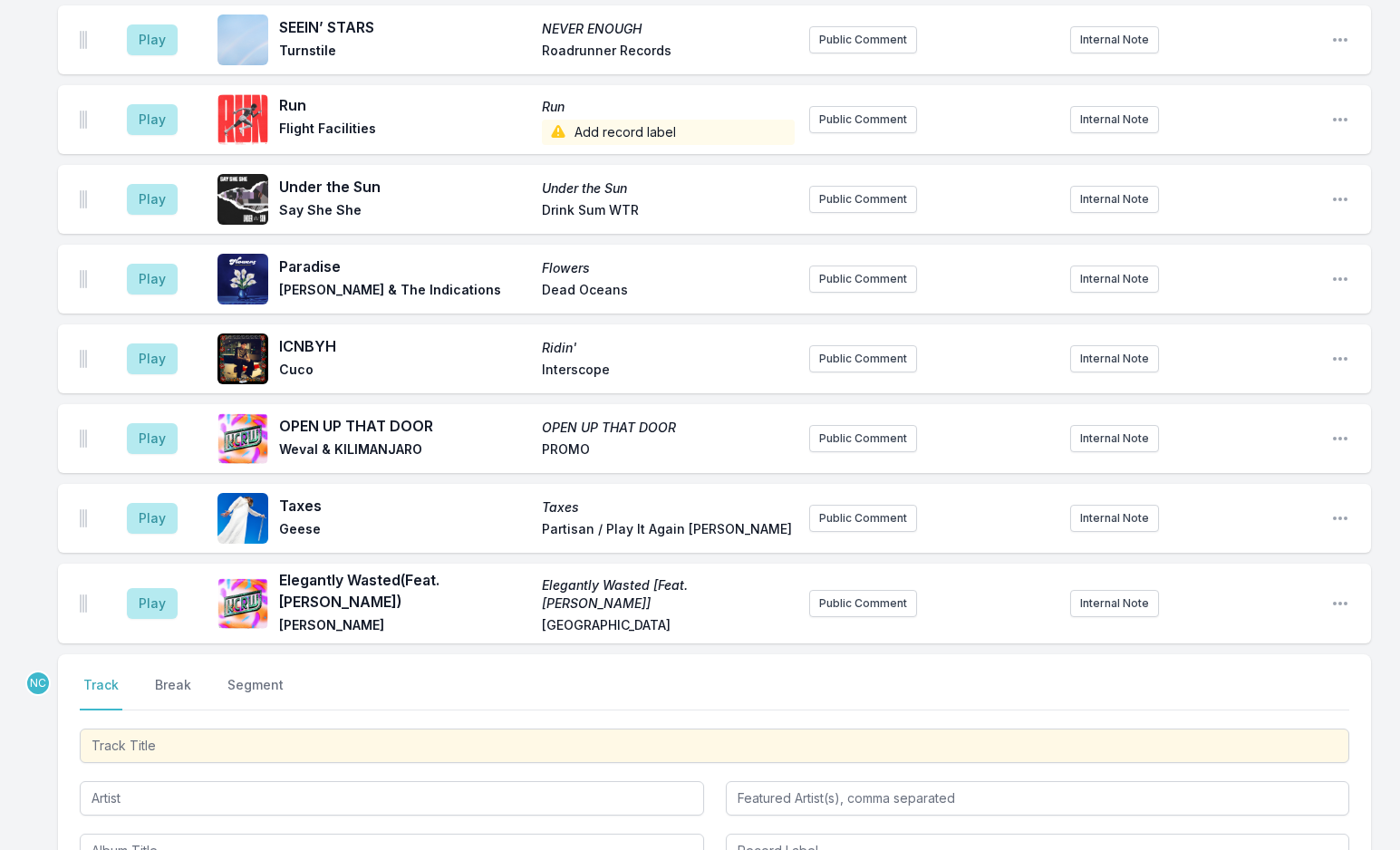
click at [80, 676] on button "Track" at bounding box center [101, 693] width 43 height 34
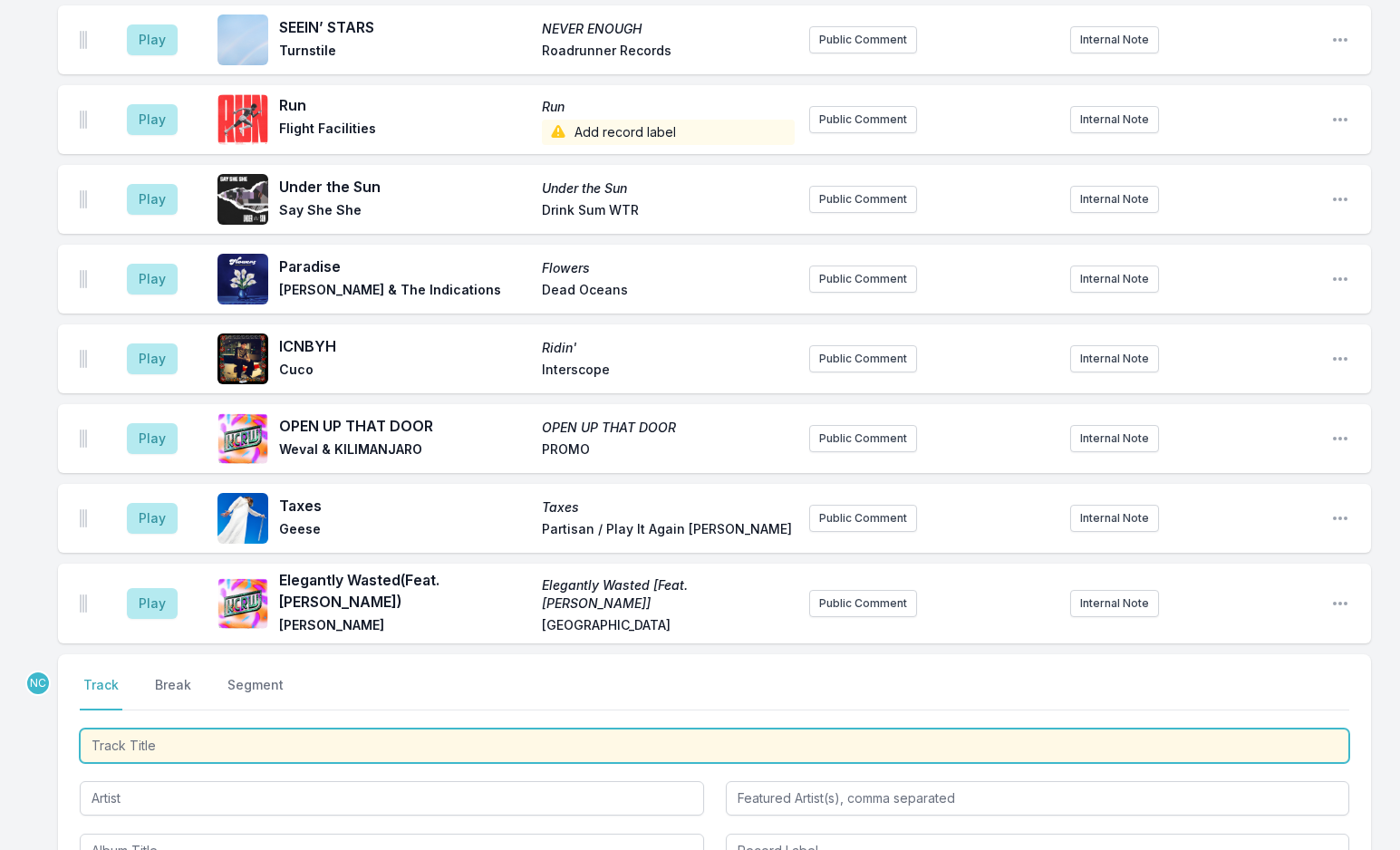
click at [140, 729] on input "Track Title" at bounding box center [715, 746] width 1270 height 34
type input "Faith Must Have"
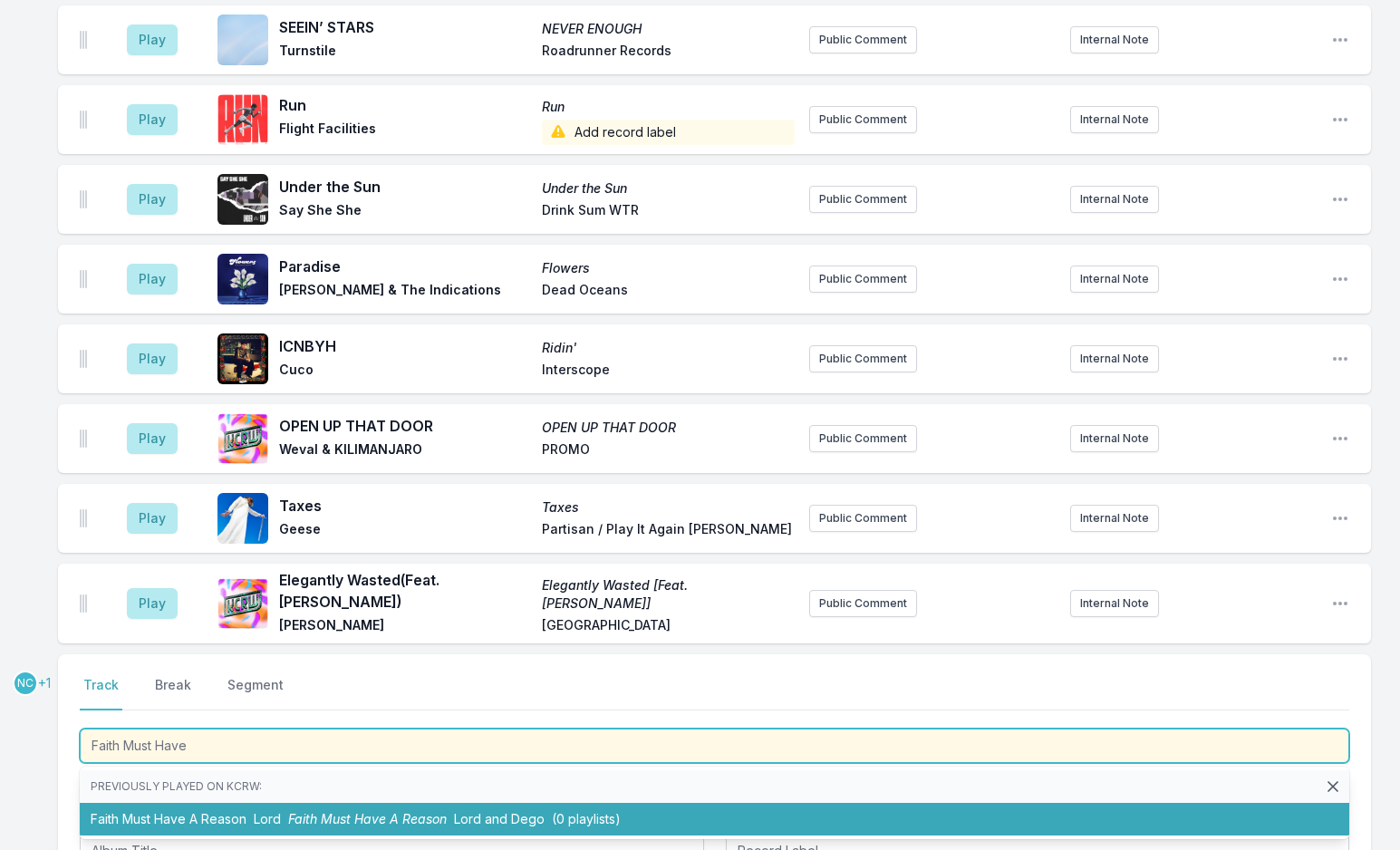
click at [166, 803] on li "Faith Must Have A Reason Lord Faith Must Have A Reason Lord and [PERSON_NAME] (…" at bounding box center [715, 819] width 1270 height 33
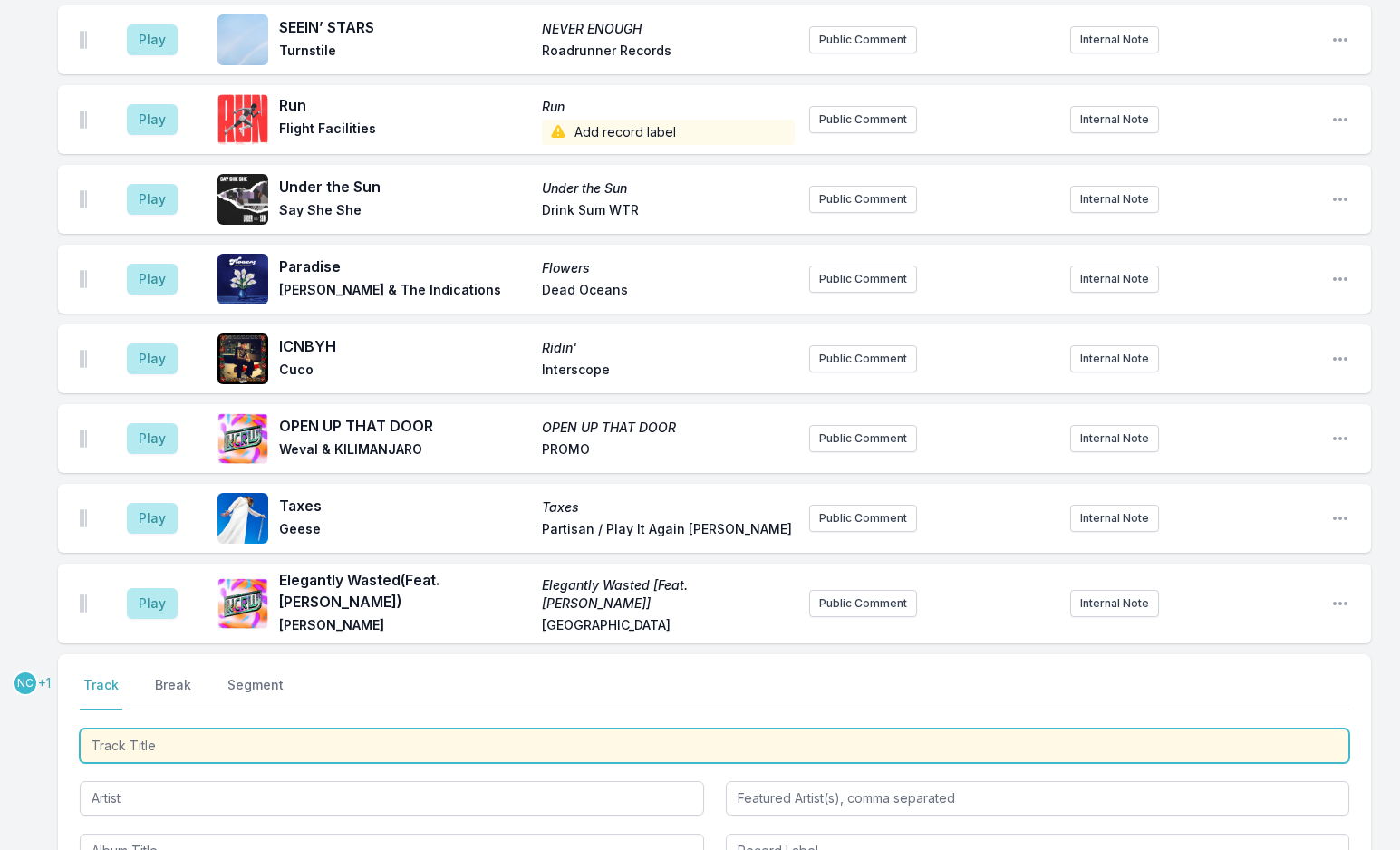
scroll to position [5479, 0]
